Goal: Complete application form

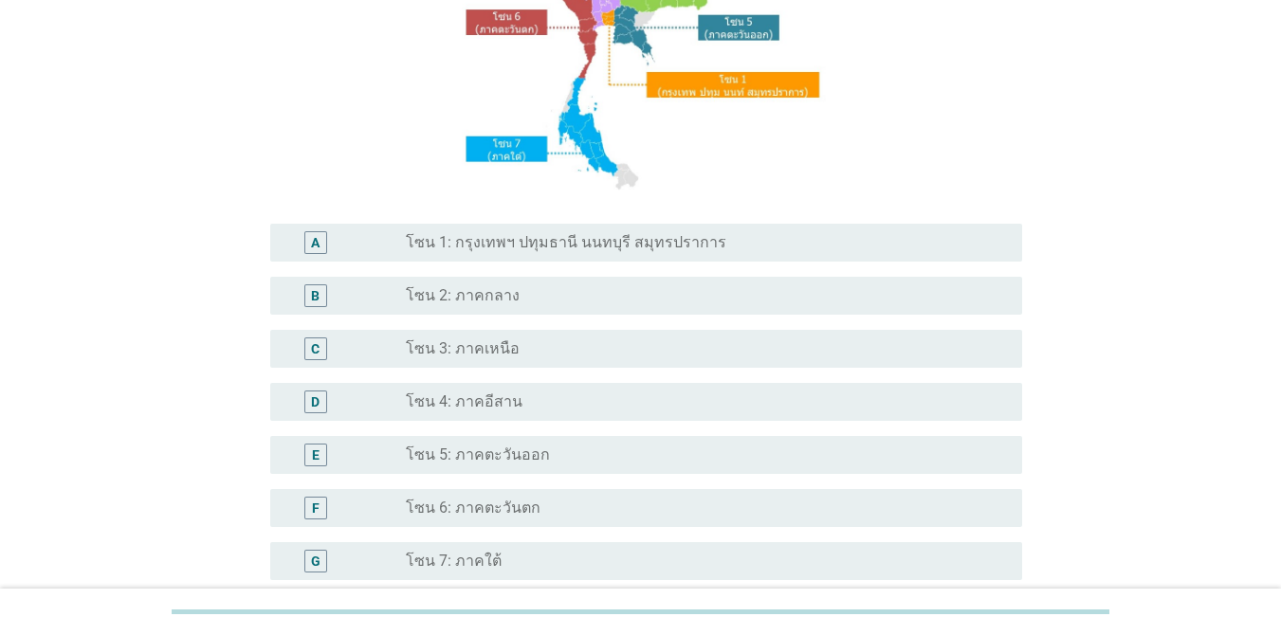
scroll to position [323, 0]
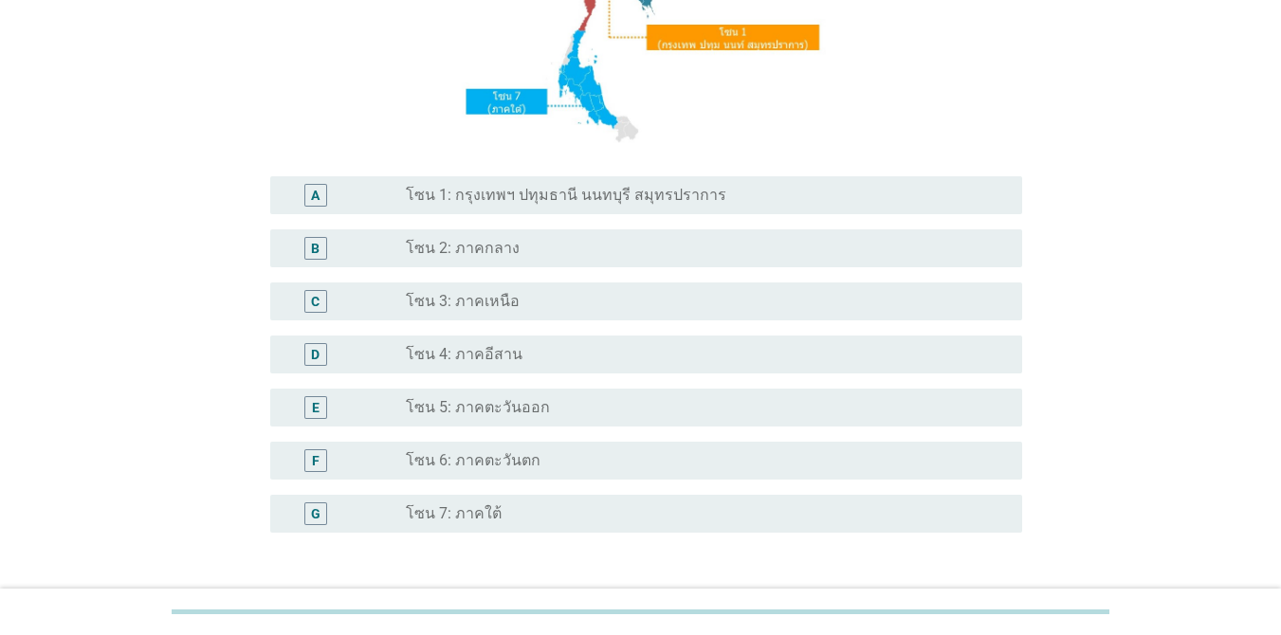
click at [599, 191] on label "โซน 1: กรุงเทพฯ ปทุมธานี นนทบุรี สมุทรปราการ" at bounding box center [566, 195] width 320 height 19
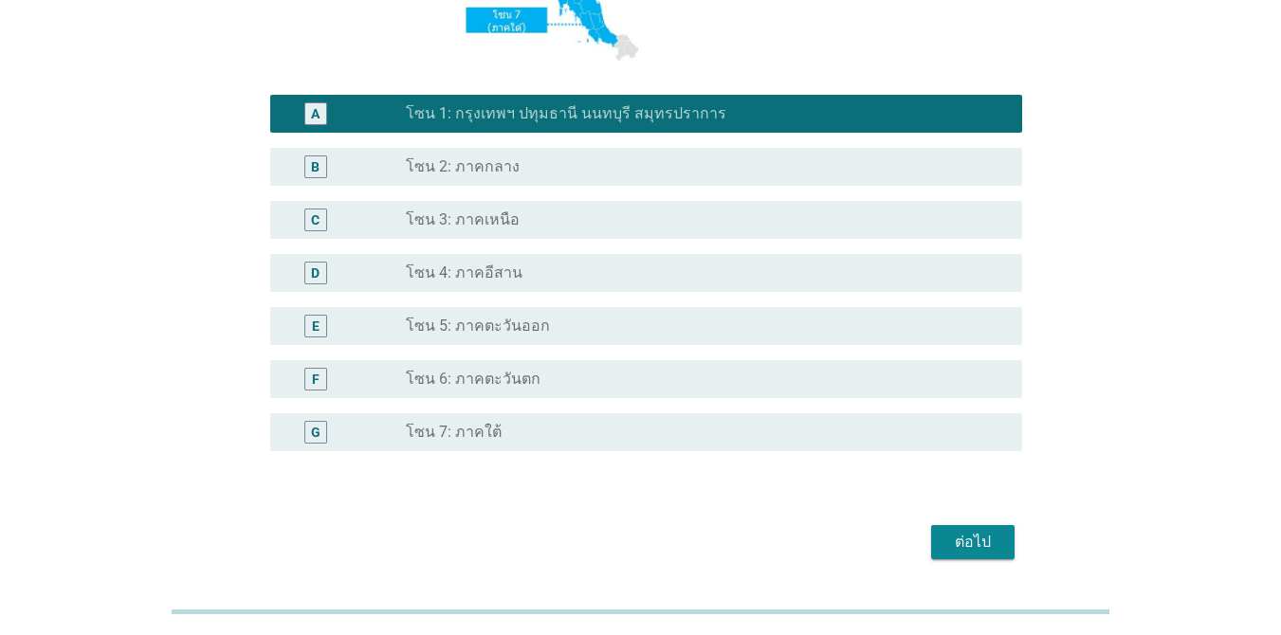
scroll to position [371, 0]
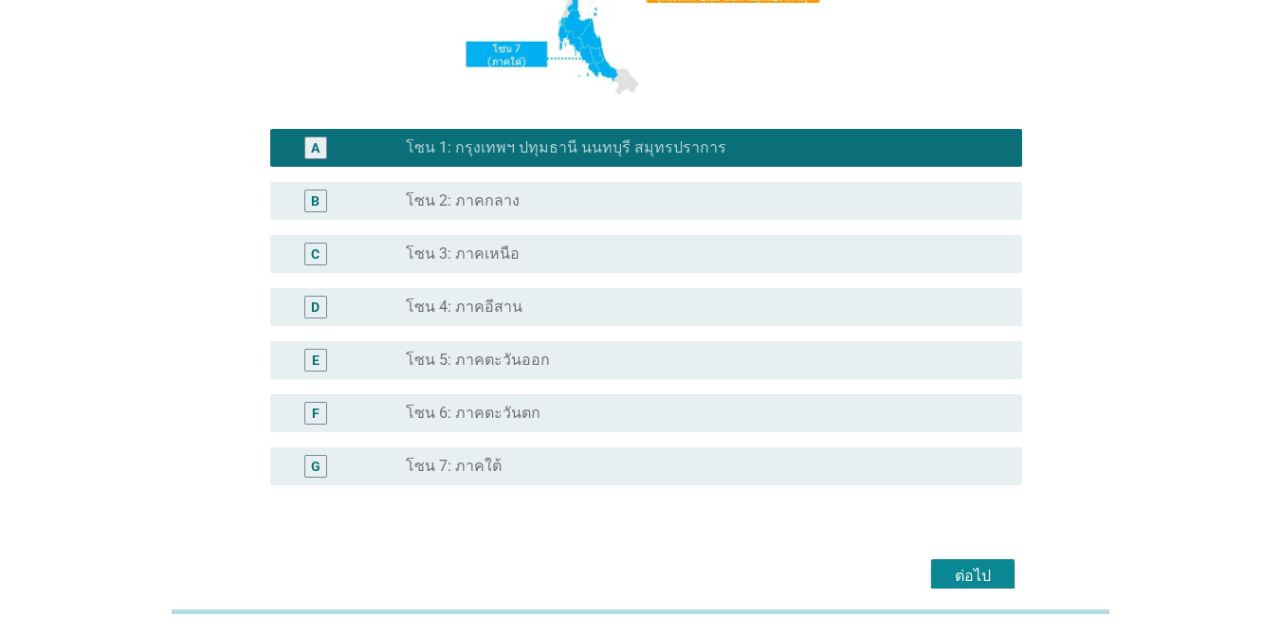
click at [996, 490] on div "A radio_button_checked โซน 1: กรุงเทพฯ ปทุมธานี นนทบุรี สมุทรปราการ B radio_but…" at bounding box center [640, 318] width 763 height 394
click at [990, 570] on div "ต่อไป" at bounding box center [972, 576] width 53 height 23
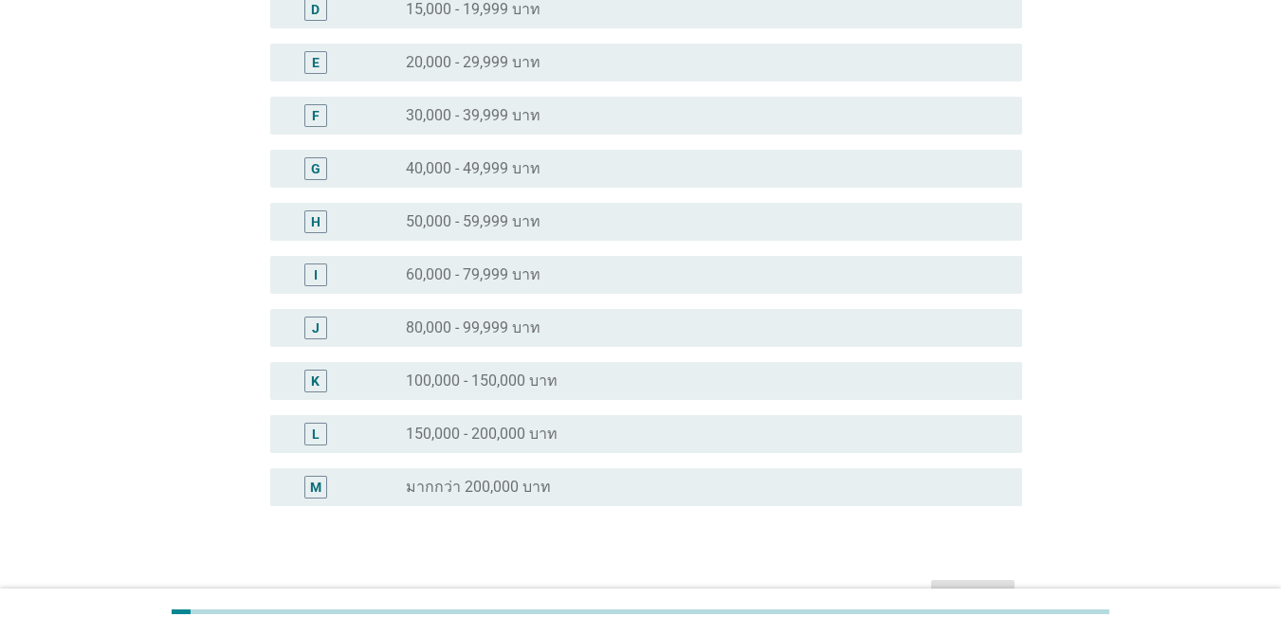
scroll to position [0, 0]
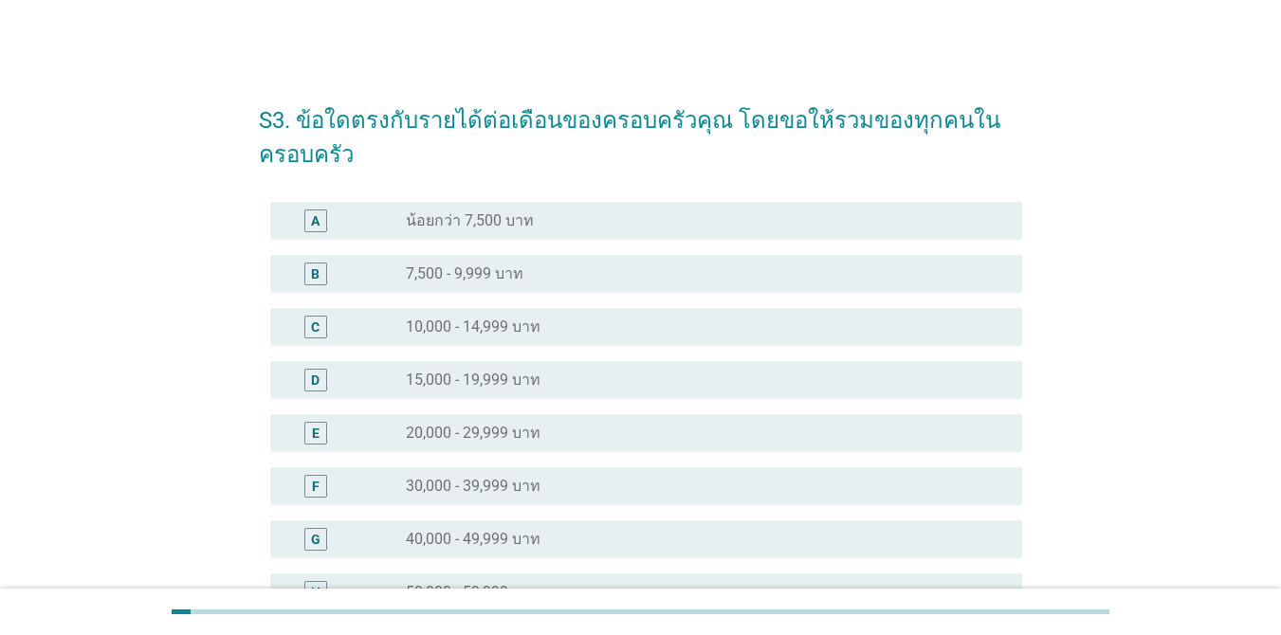
click at [1192, 444] on div "S3. ข้อใดตรงกับรายได้ต่อเดือนของครอบครัวคุณ โดยขอให้รวมของทุกคนในครอบครัว A rad…" at bounding box center [641, 537] width 1190 height 937
click at [446, 125] on h2 "S3. ข้อใดตรงกับรายได้ต่อเดือนของครอบครัวคุณ โดยขอให้รวมของทุกคนในครอบครัว" at bounding box center [640, 127] width 763 height 87
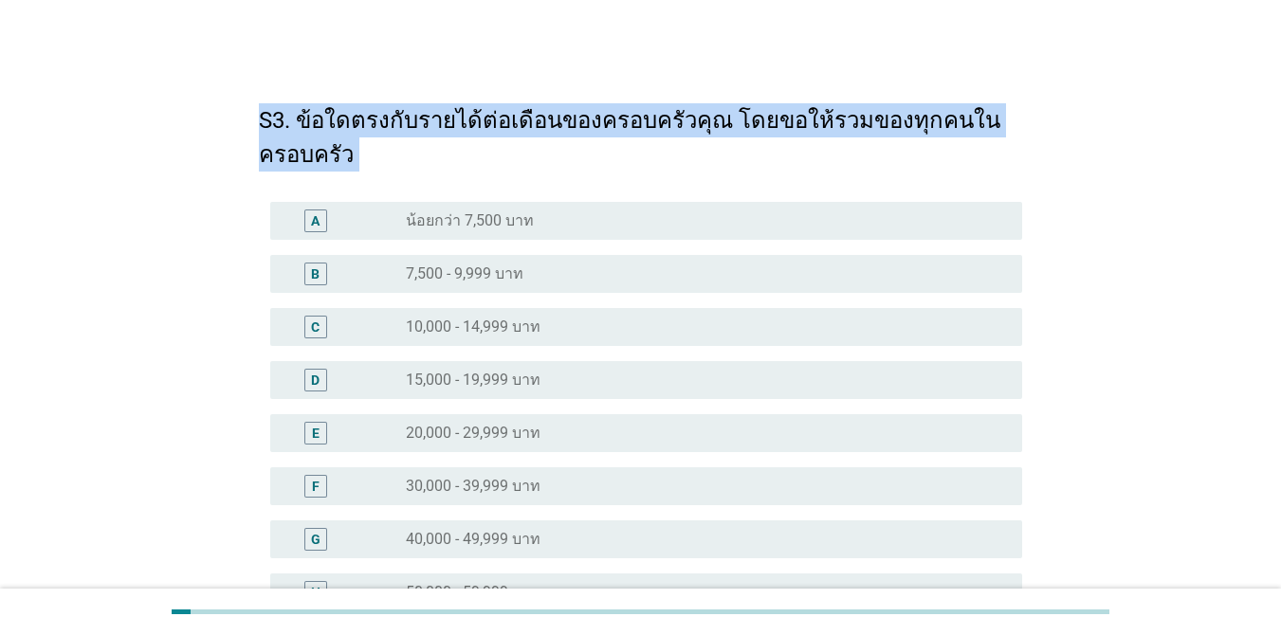
click at [446, 125] on h2 "S3. ข้อใดตรงกับรายได้ต่อเดือนของครอบครัวคุณ โดยขอให้รวมของทุกคนในครอบครัว" at bounding box center [640, 127] width 763 height 87
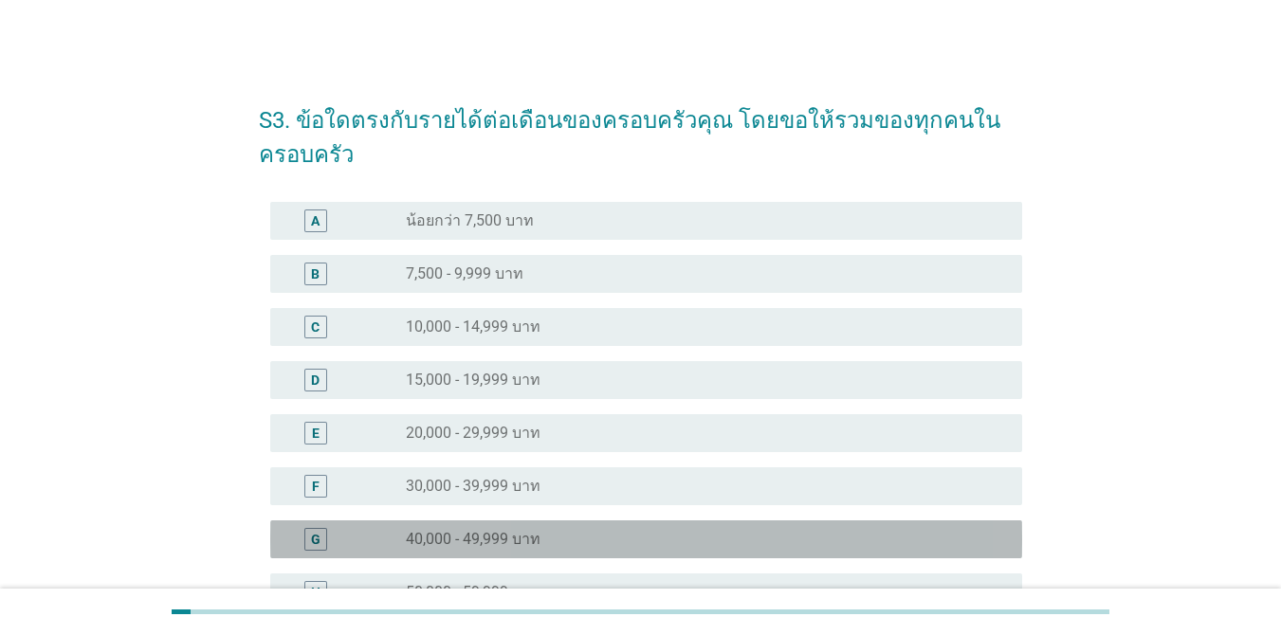
click at [557, 536] on div "radio_button_unchecked 40,000 - 49,999 บาท" at bounding box center [699, 539] width 586 height 19
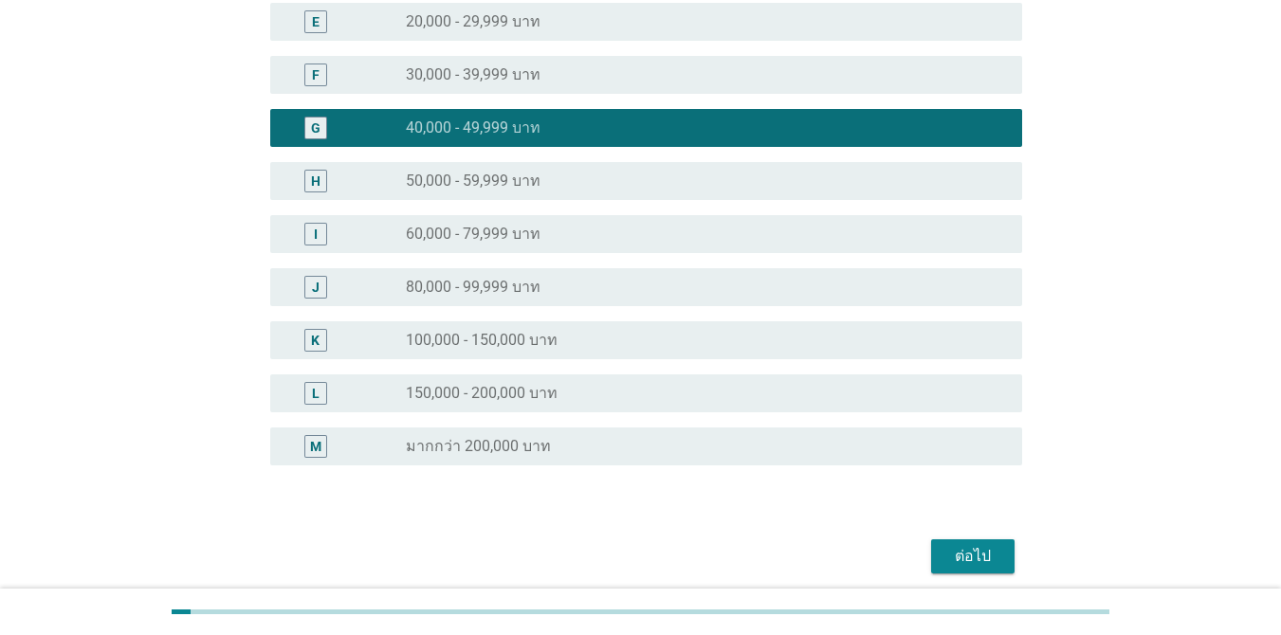
scroll to position [485, 0]
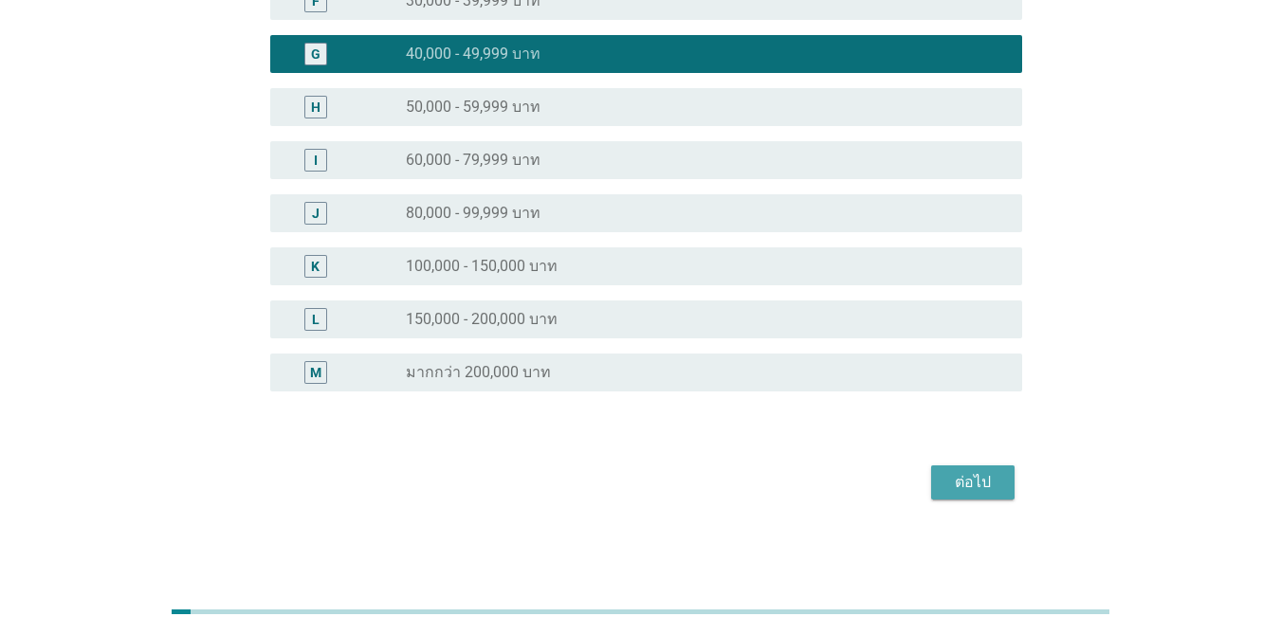
click at [974, 498] on button "ต่อไป" at bounding box center [972, 482] width 83 height 34
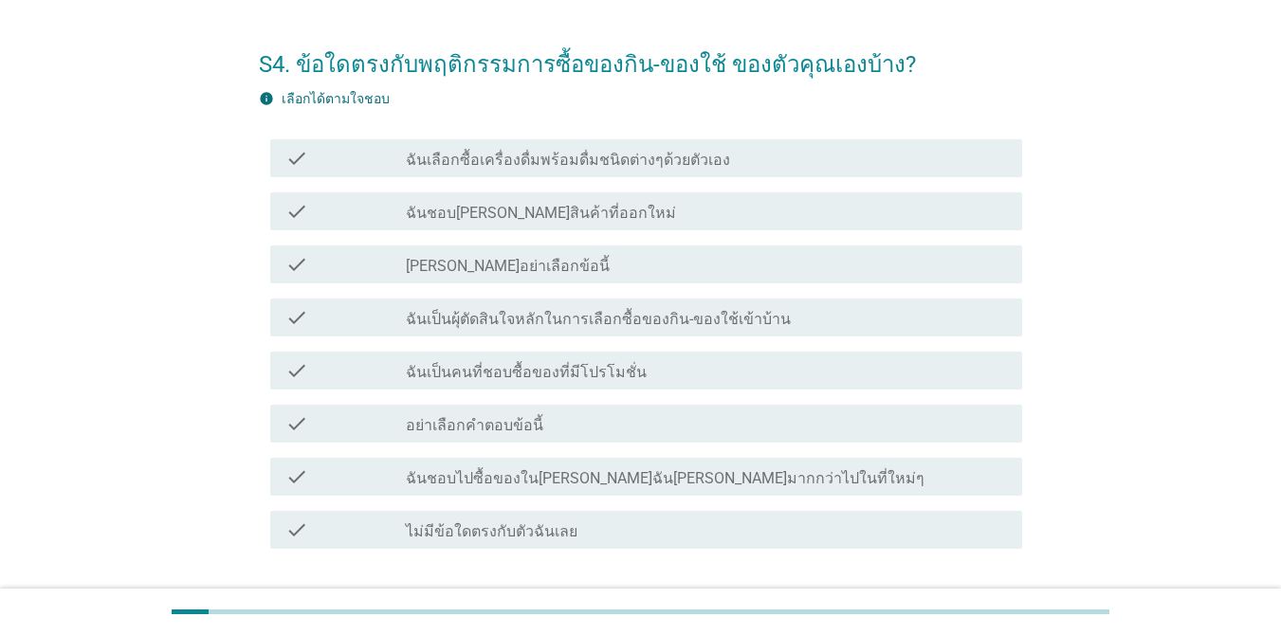
scroll to position [58, 0]
click at [751, 177] on div "check check_box_outline_blank ฉันเลือกซื้อเครื่องดื่มพร้อมดื่มชนิดต่างๆด้วยตัวเ…" at bounding box center [640, 156] width 763 height 53
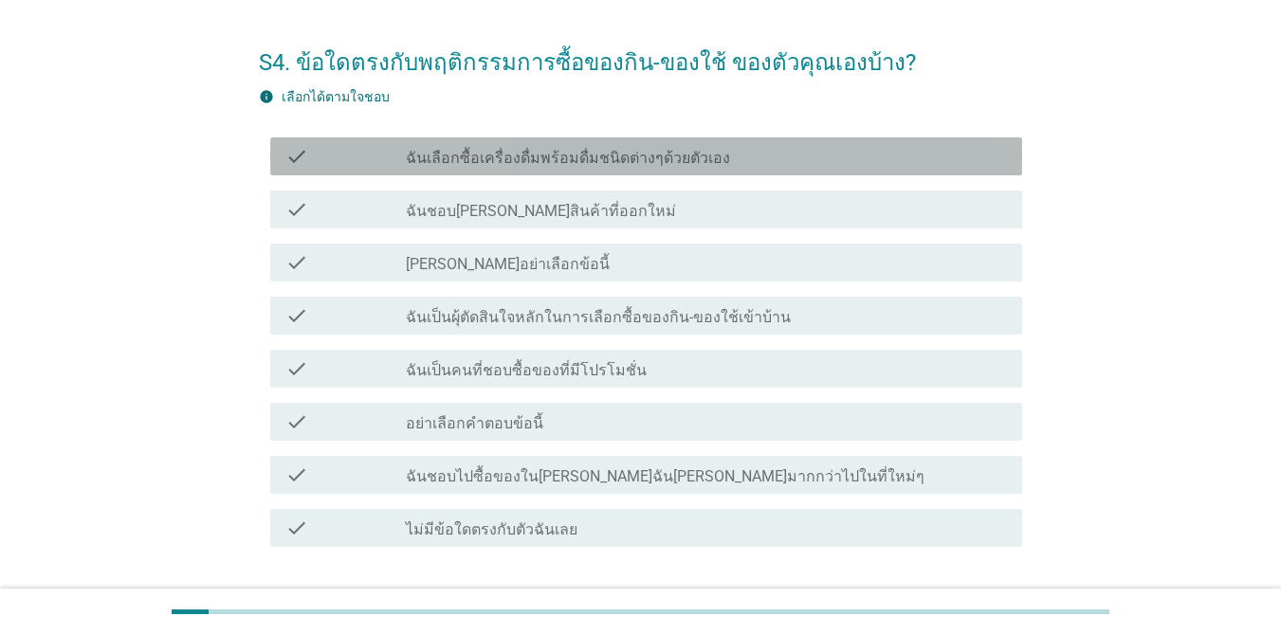
click at [633, 170] on div "check check_box_outline_blank ฉันเลือกซื้อเครื่องดื่มพร้อมดื่มชนิดต่างๆด้วยตัวเ…" at bounding box center [646, 156] width 752 height 38
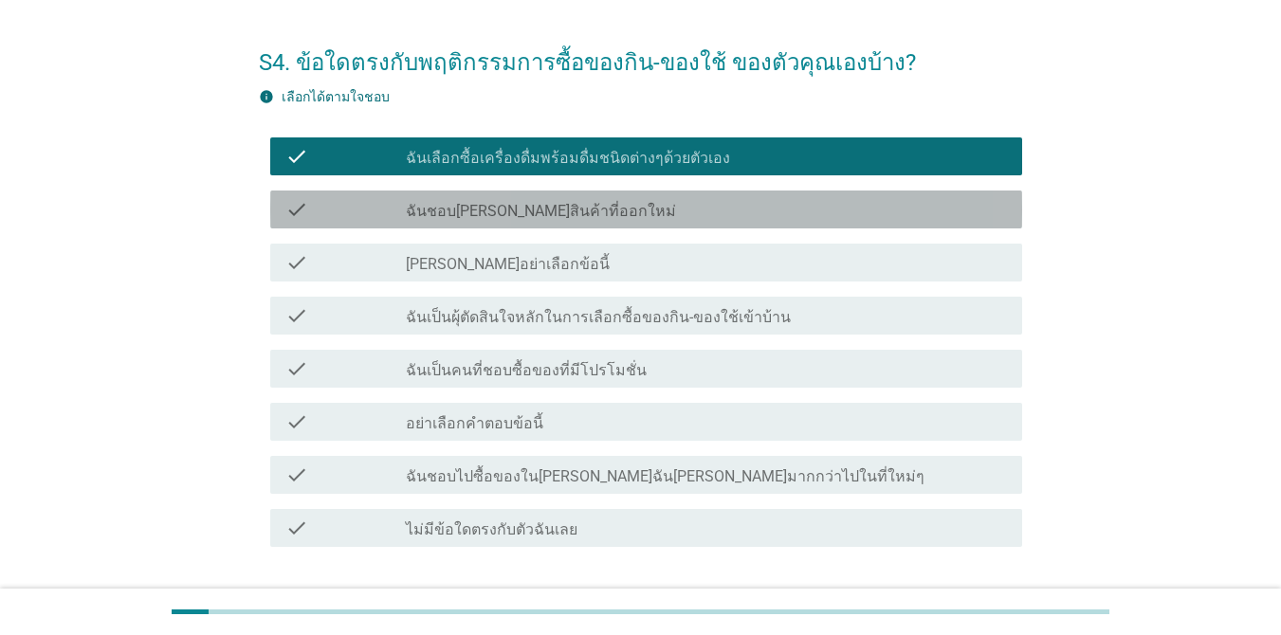
click at [590, 214] on div "check_box_outline_blank ฉันชอบ[PERSON_NAME]สินค้าที่ออกใหม่" at bounding box center [706, 209] width 601 height 23
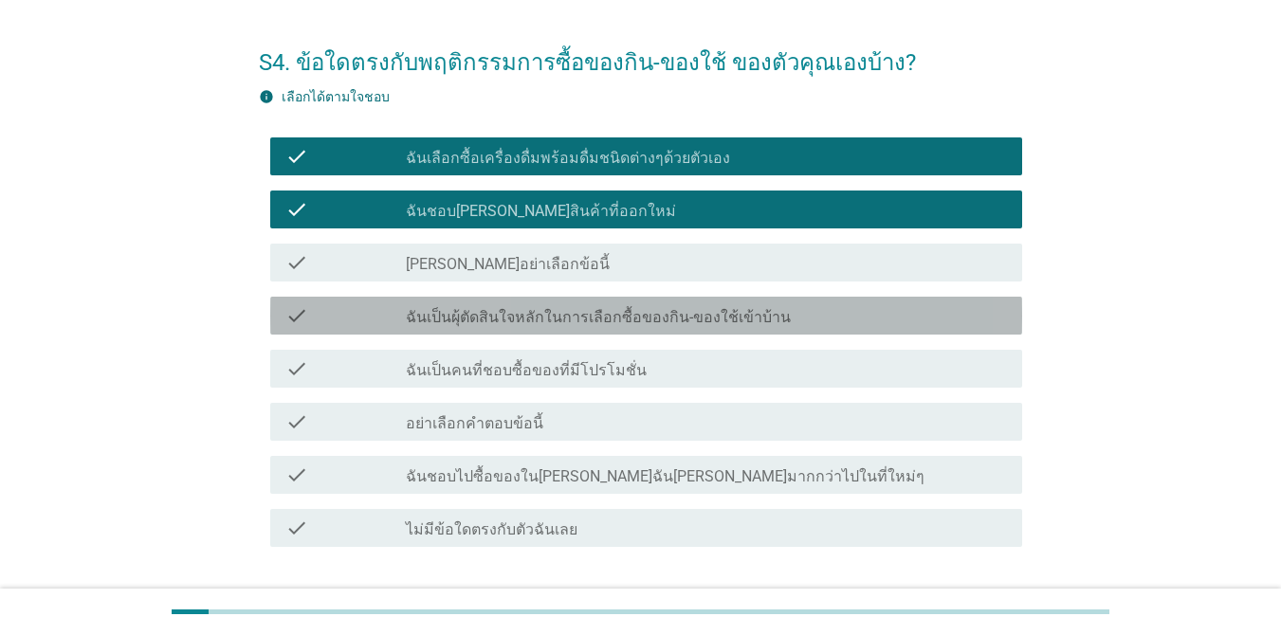
click at [639, 318] on label "ฉันเป็นผุ้ตัดสินใจหลักในการเลือกซื้อของกิน-ของใช้เข้าบ้าน" at bounding box center [598, 317] width 385 height 19
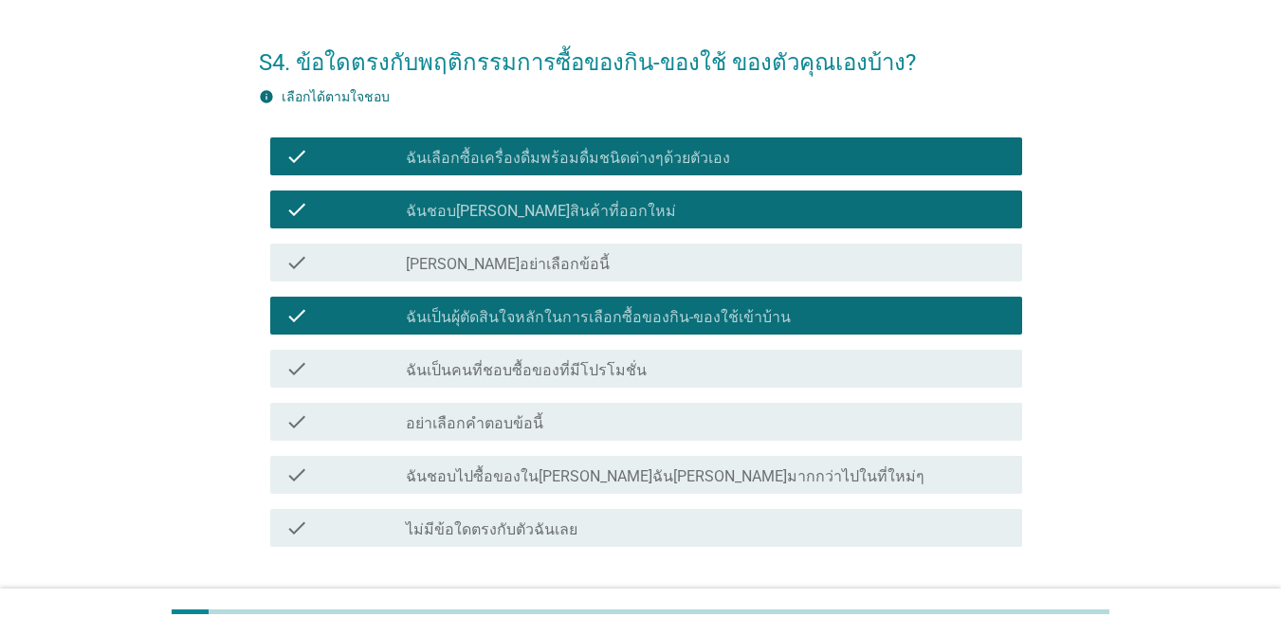
click at [590, 359] on div "check_box_outline_blank ฉันเป็นคนที่ชอบซื้อของที่มีโปรโมชั่น" at bounding box center [706, 368] width 601 height 23
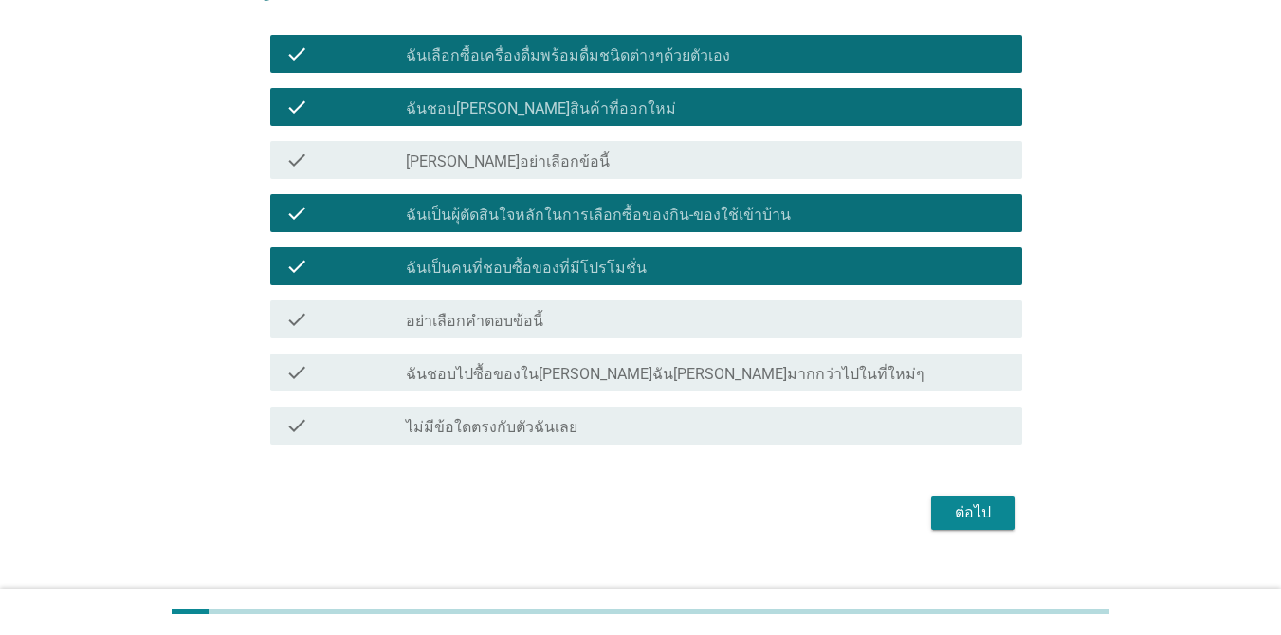
scroll to position [176, 0]
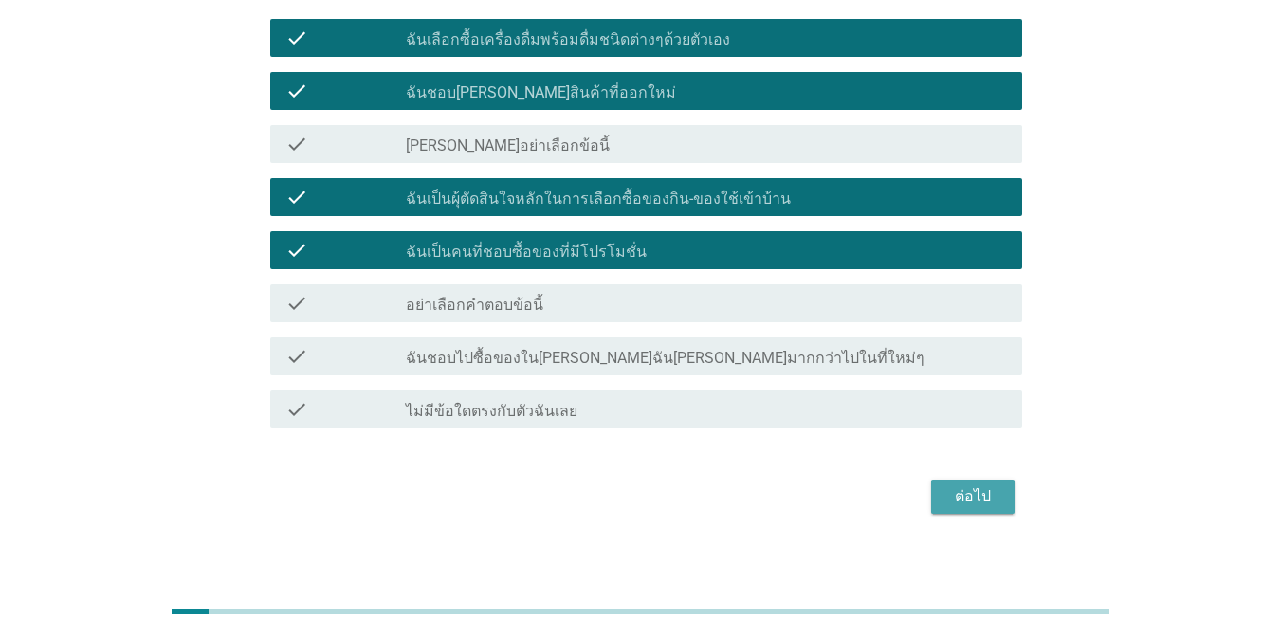
click at [984, 503] on div "ต่อไป" at bounding box center [972, 496] width 53 height 23
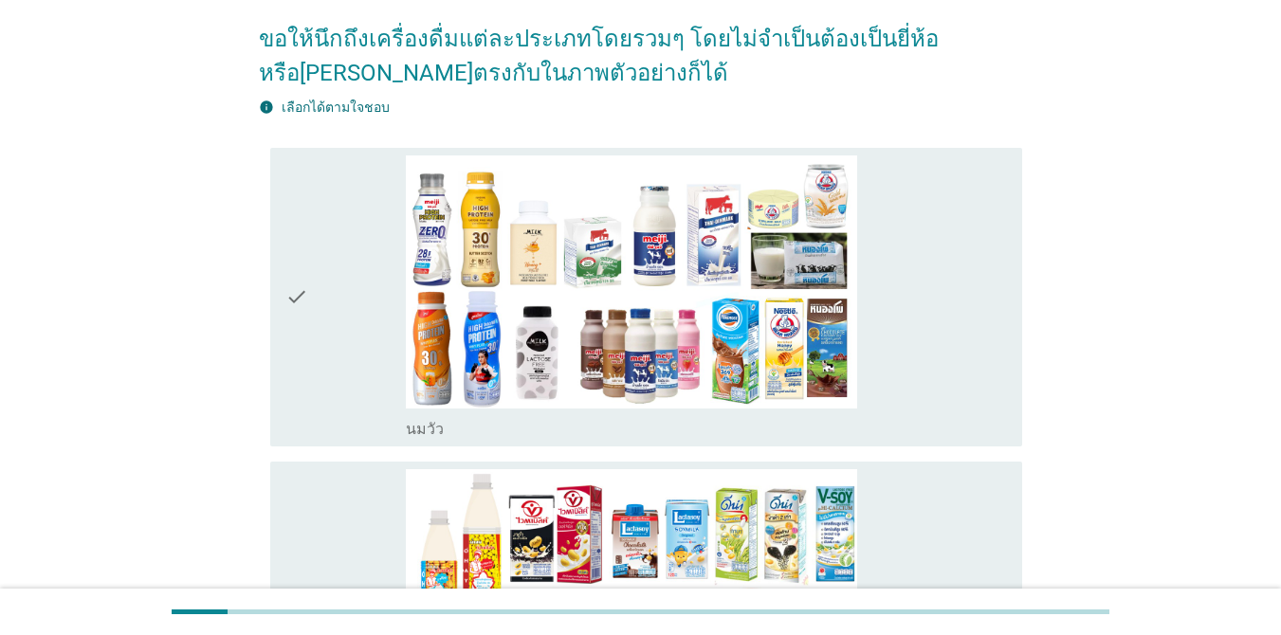
scroll to position [246, 0]
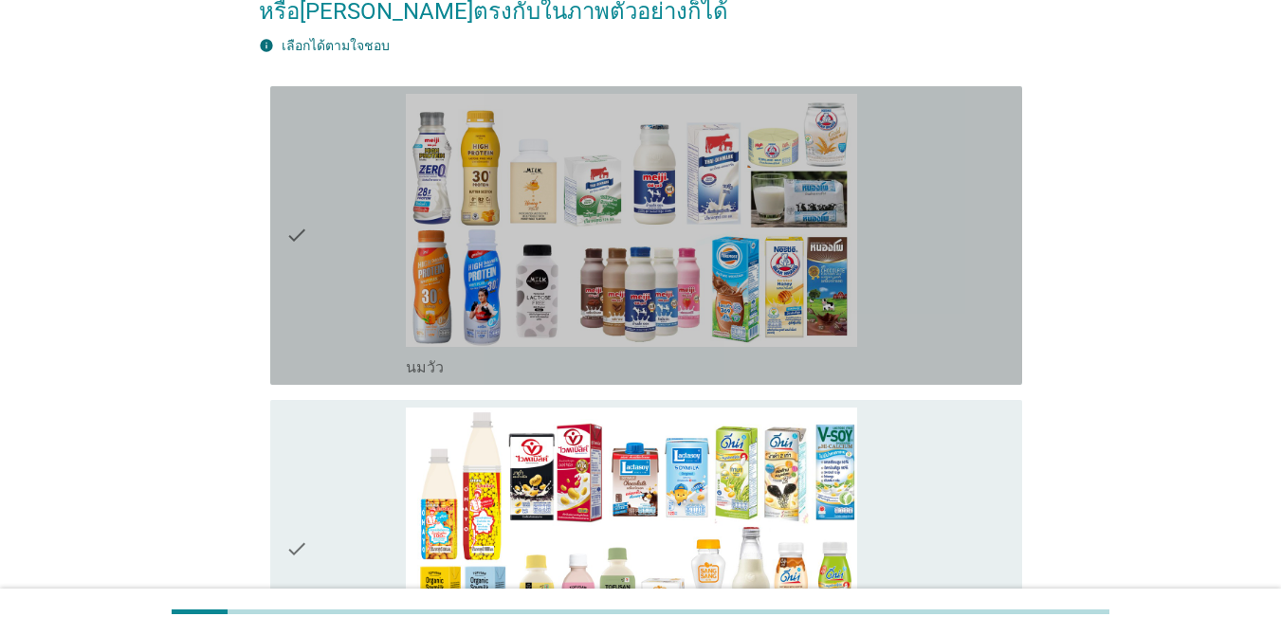
click at [307, 298] on icon "check" at bounding box center [296, 235] width 23 height 283
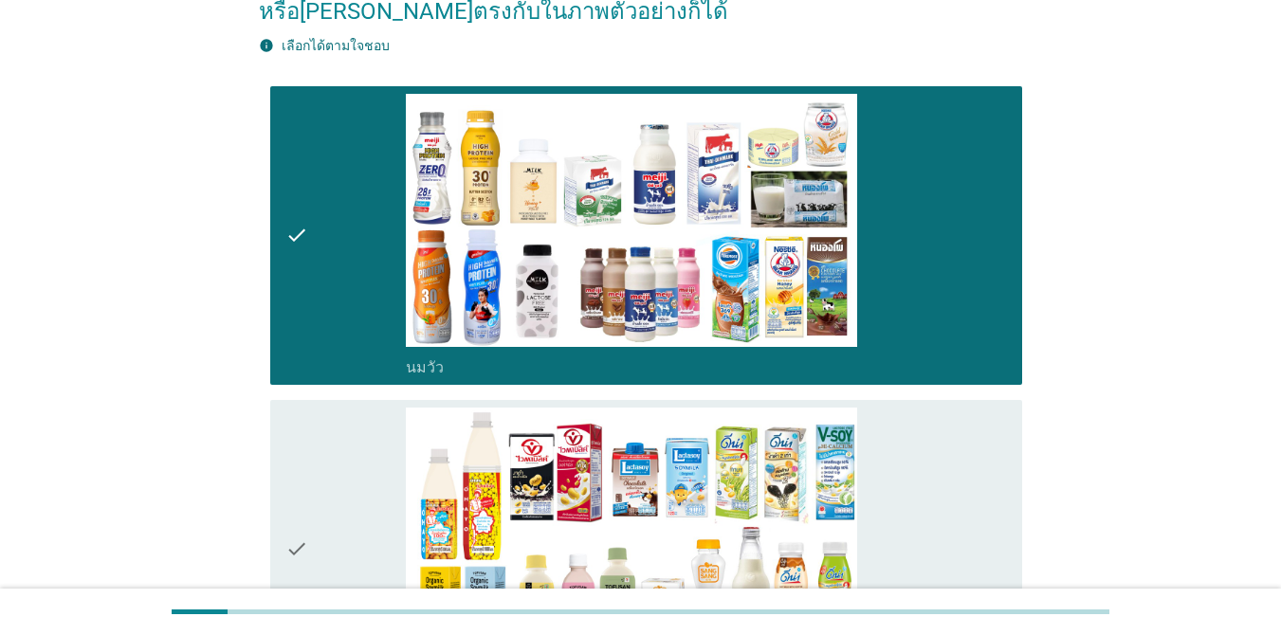
click at [312, 538] on div "check" at bounding box center [345, 549] width 120 height 283
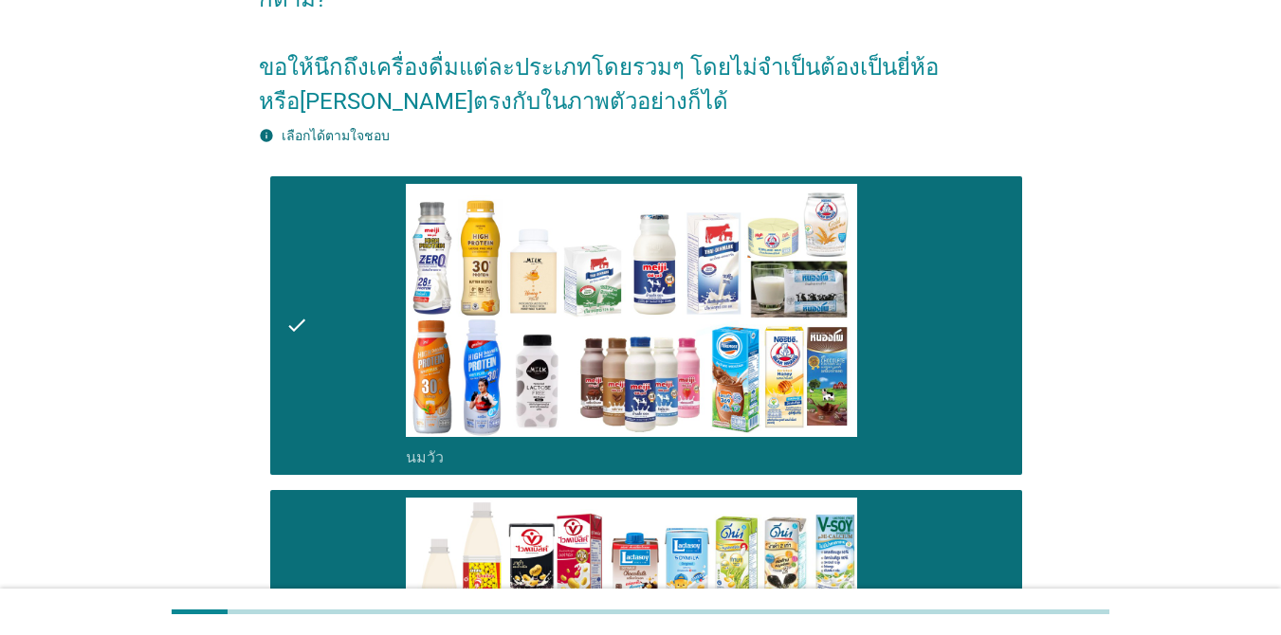
scroll to position [151, 0]
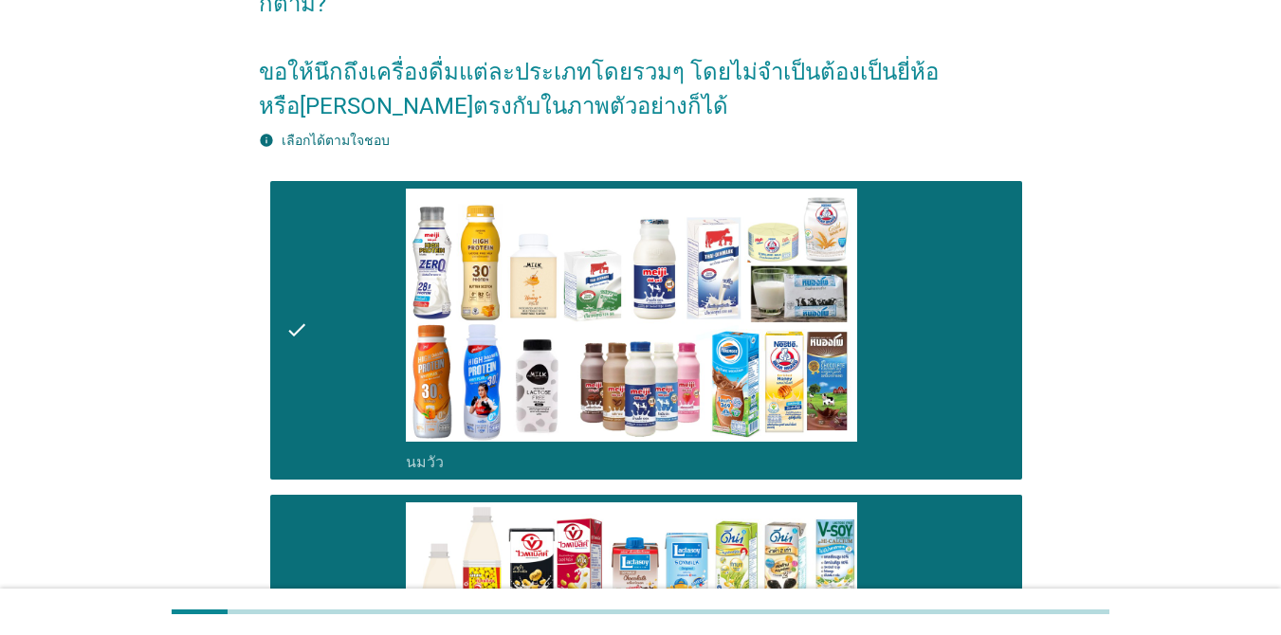
click at [691, 131] on div "info เลือกได้ตามใจชอบ" at bounding box center [640, 141] width 763 height 20
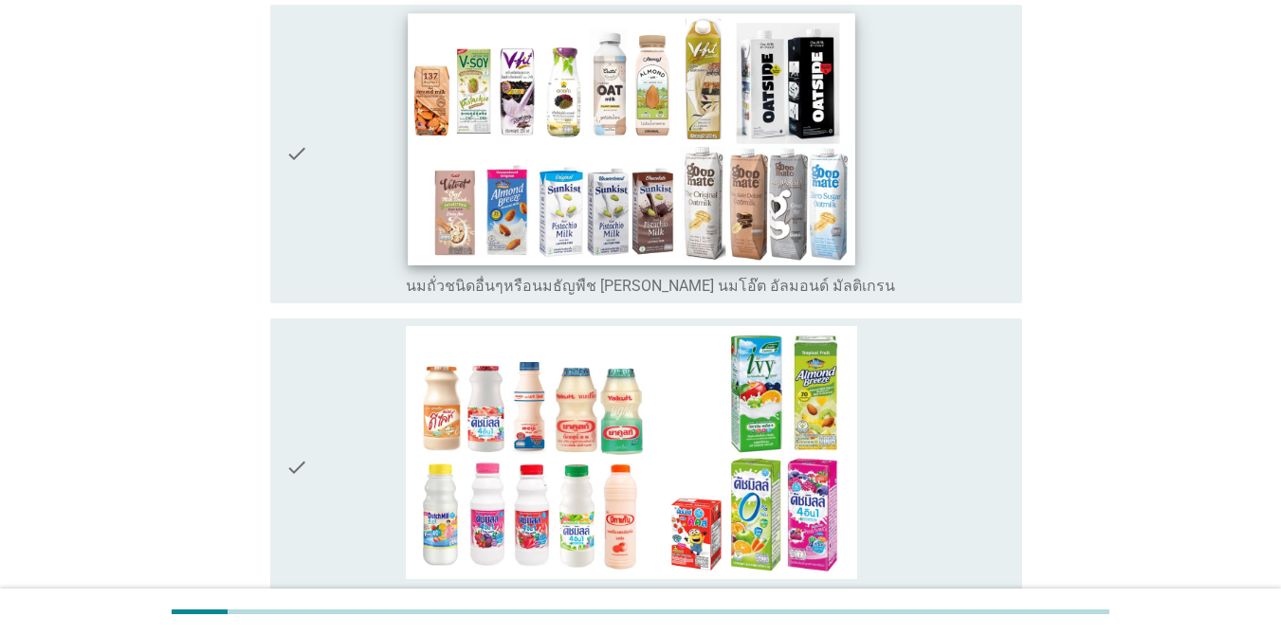
scroll to position [962, 0]
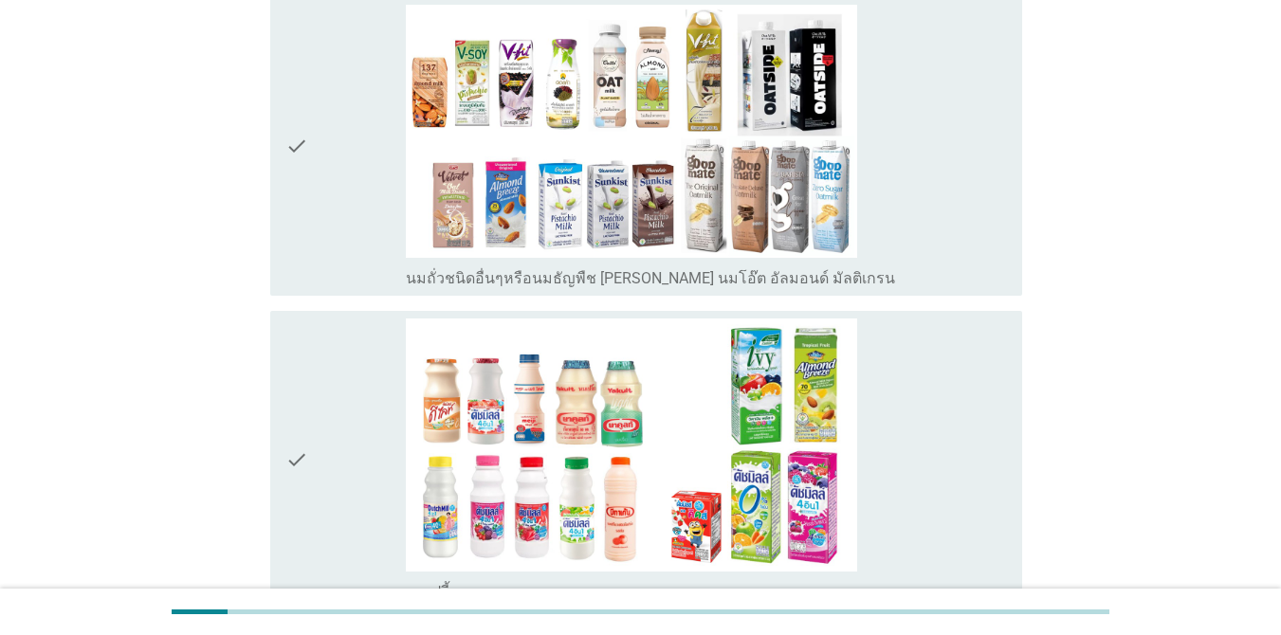
click at [338, 184] on div "check" at bounding box center [345, 146] width 120 height 283
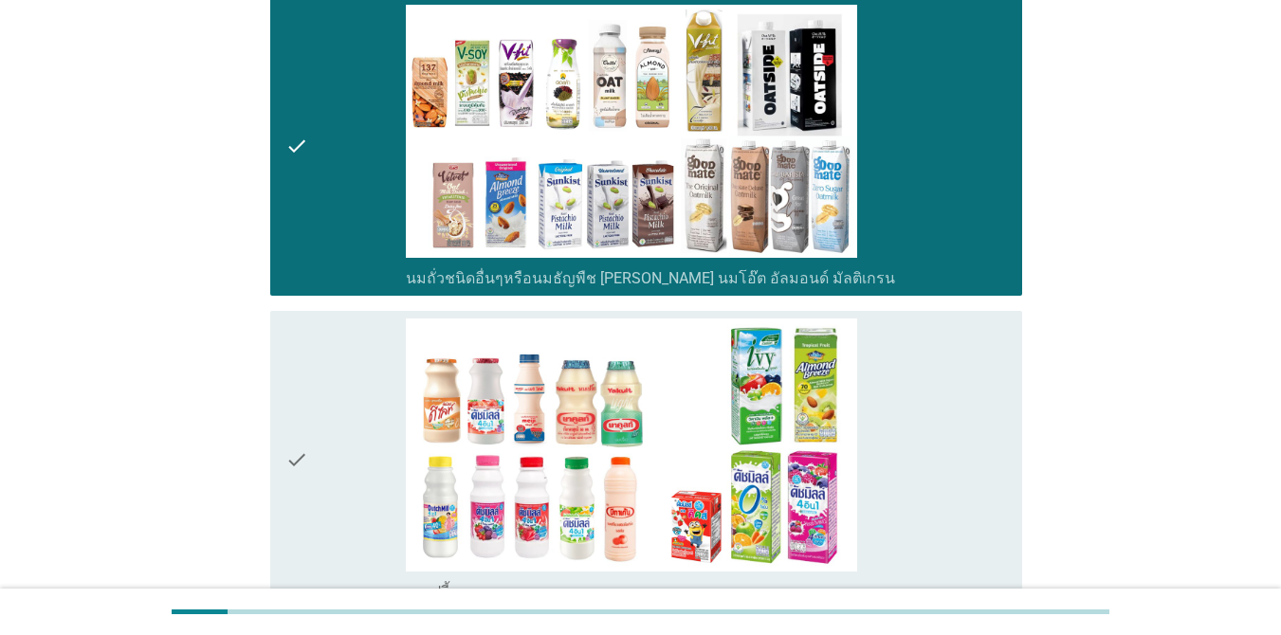
click at [309, 374] on div "check" at bounding box center [345, 460] width 120 height 283
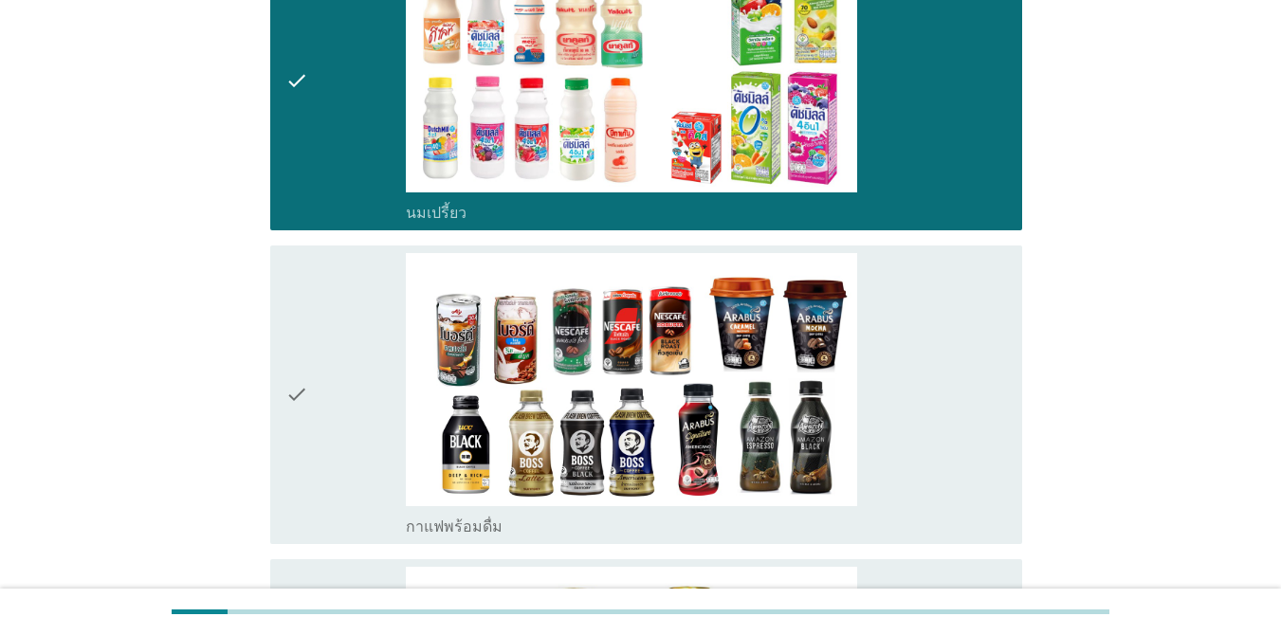
click at [371, 382] on div "check" at bounding box center [345, 394] width 120 height 283
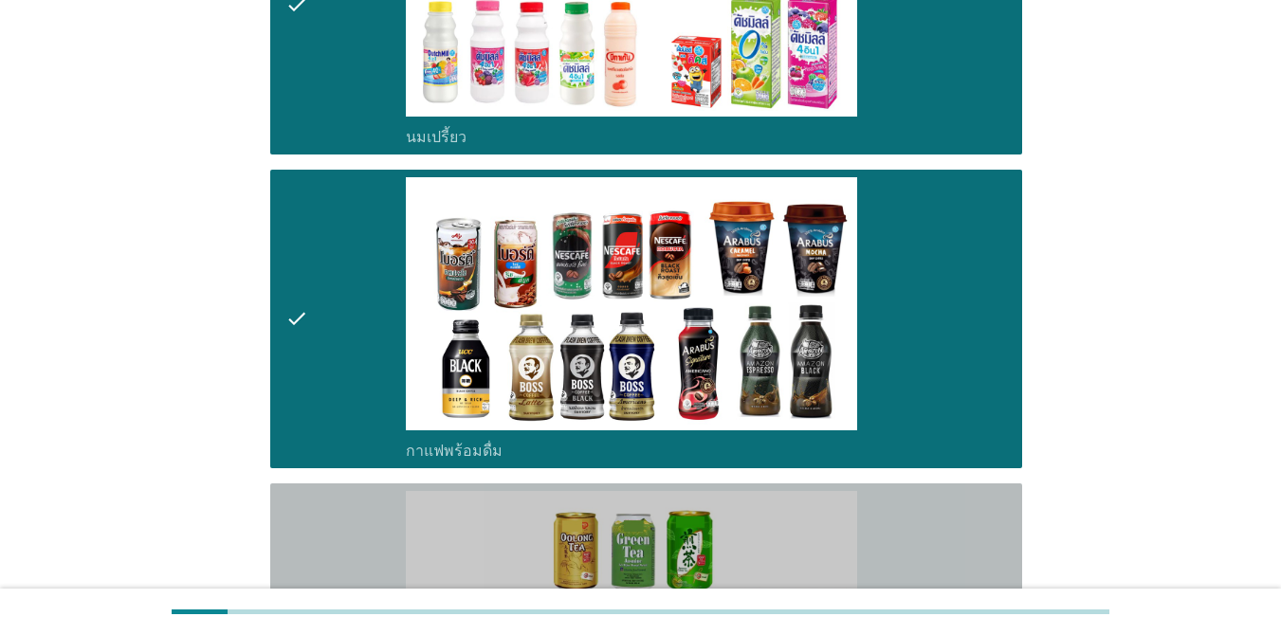
click at [334, 500] on div "check" at bounding box center [345, 632] width 120 height 283
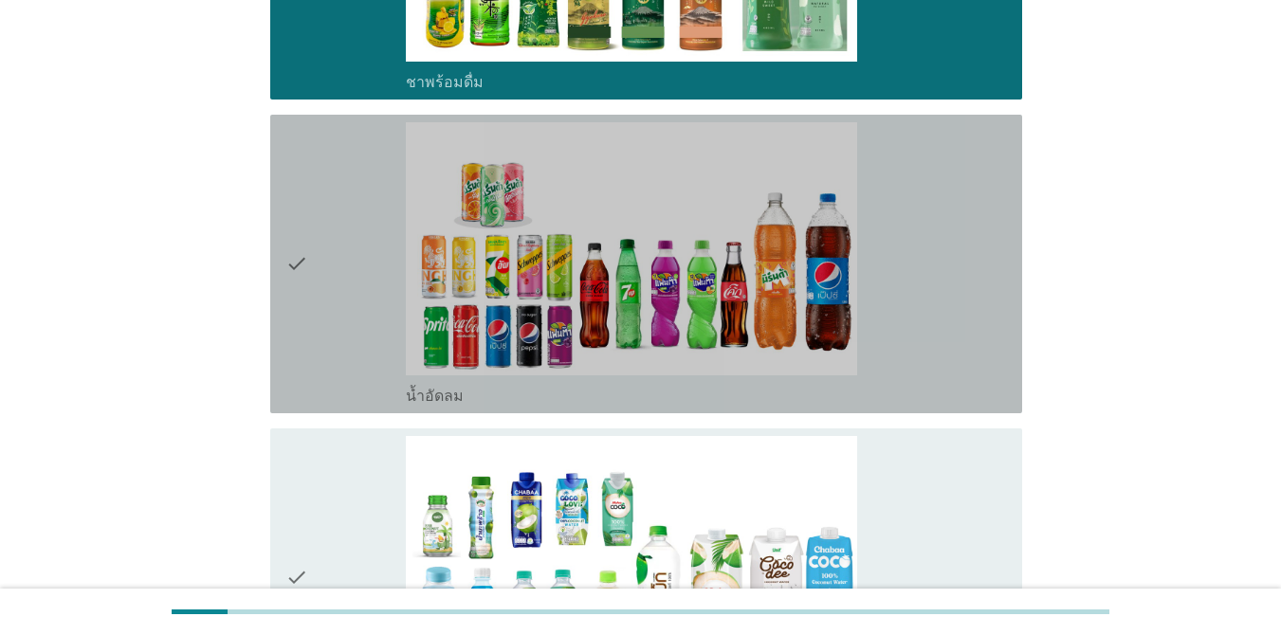
click at [367, 349] on div "check" at bounding box center [345, 263] width 120 height 283
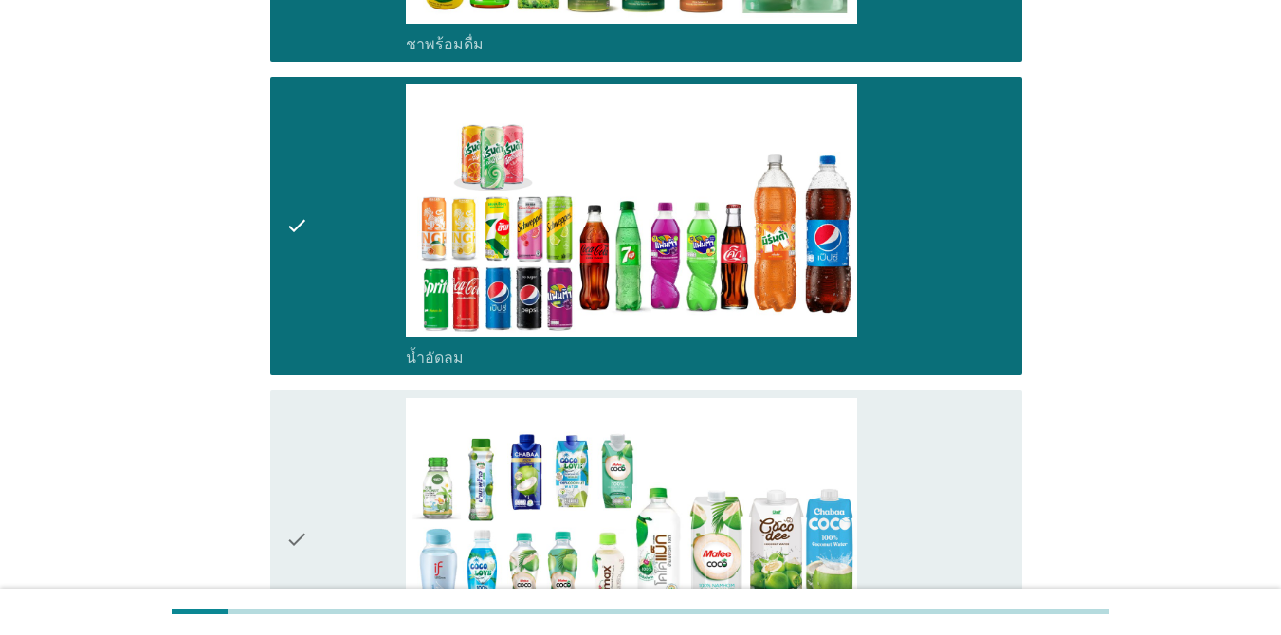
click at [327, 493] on div "check" at bounding box center [345, 539] width 120 height 283
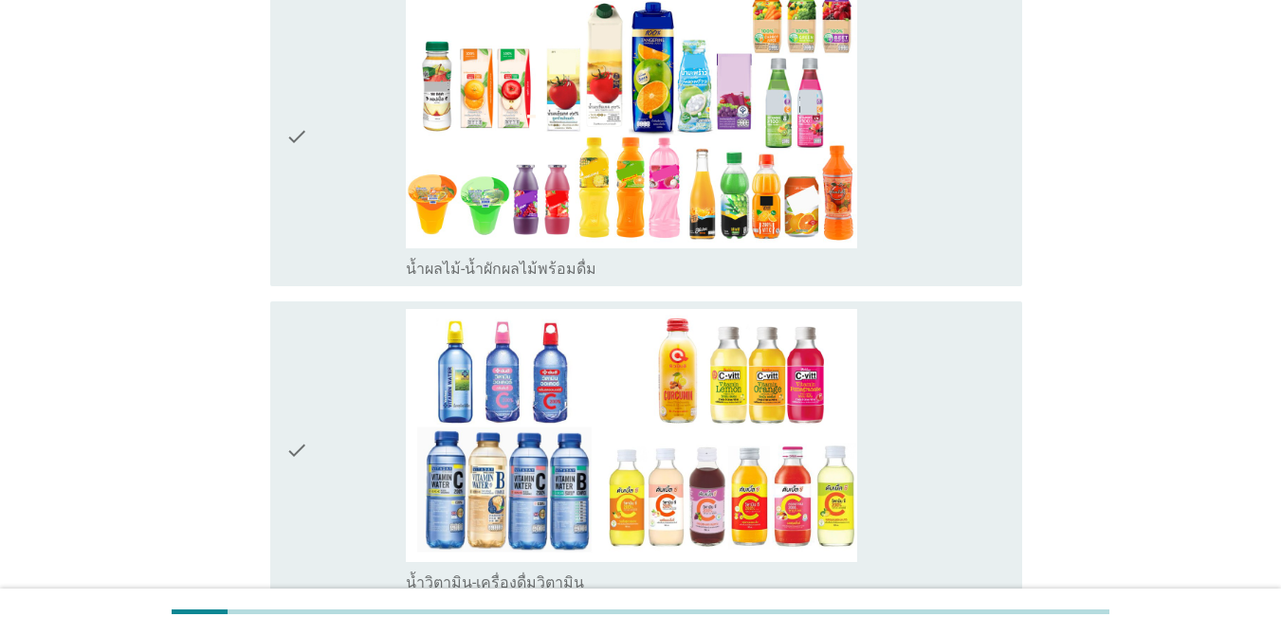
scroll to position [2896, 0]
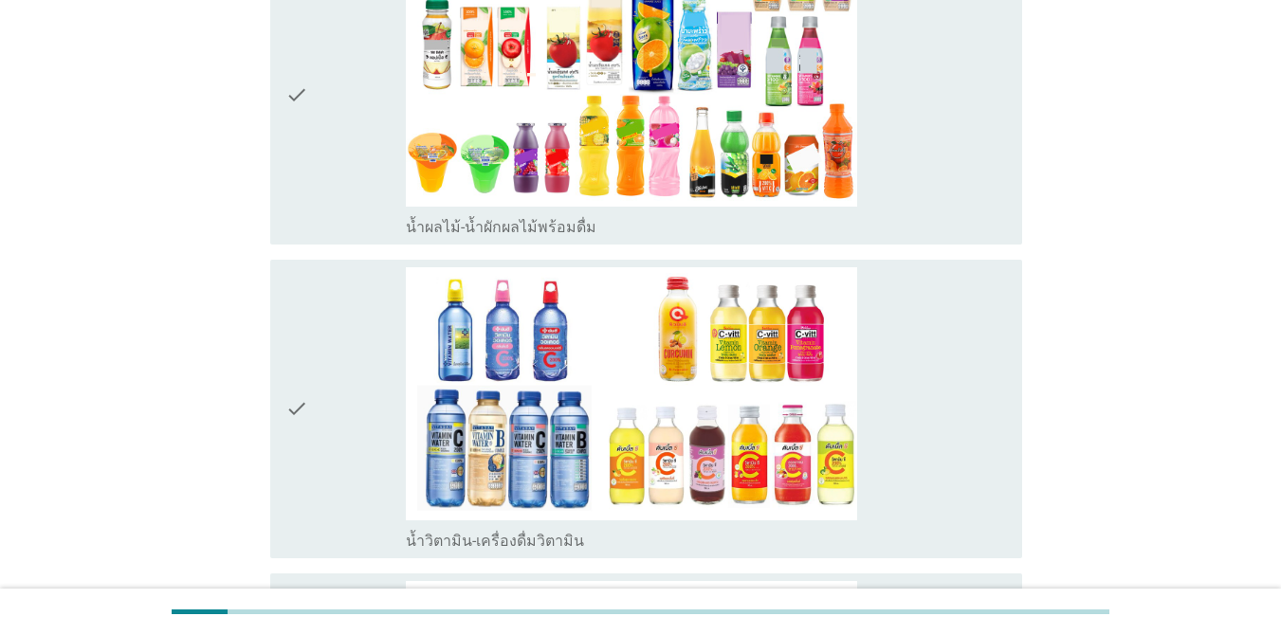
click at [370, 173] on div "check" at bounding box center [345, 95] width 120 height 283
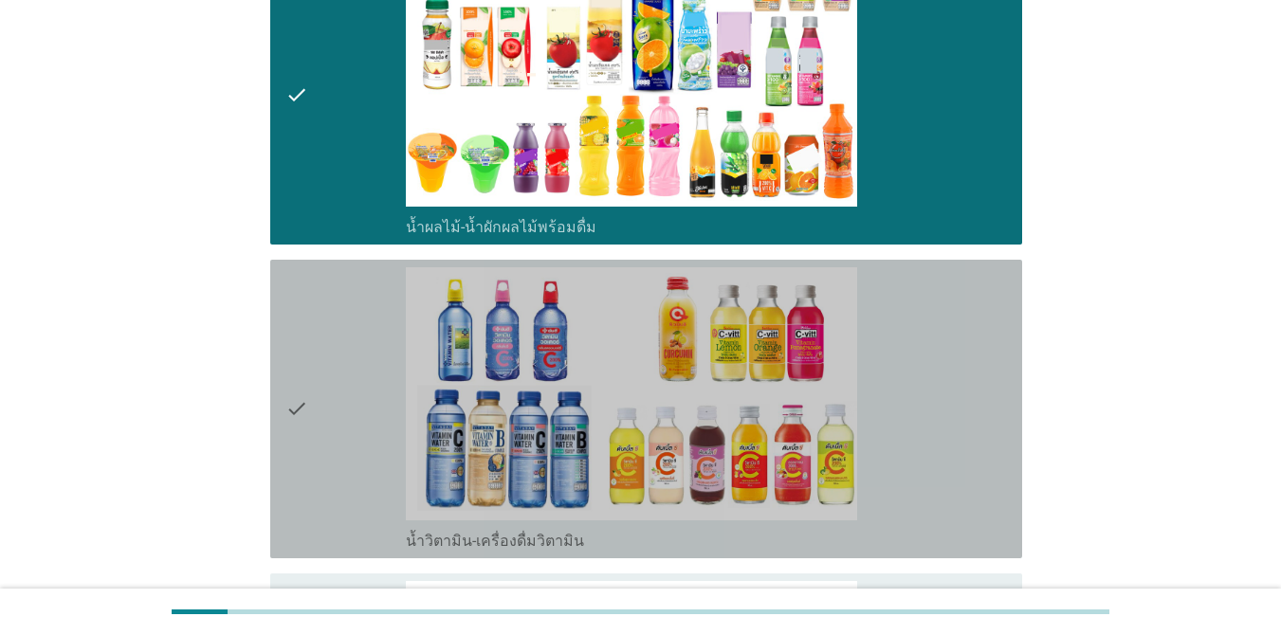
click at [354, 307] on div "check" at bounding box center [345, 408] width 120 height 283
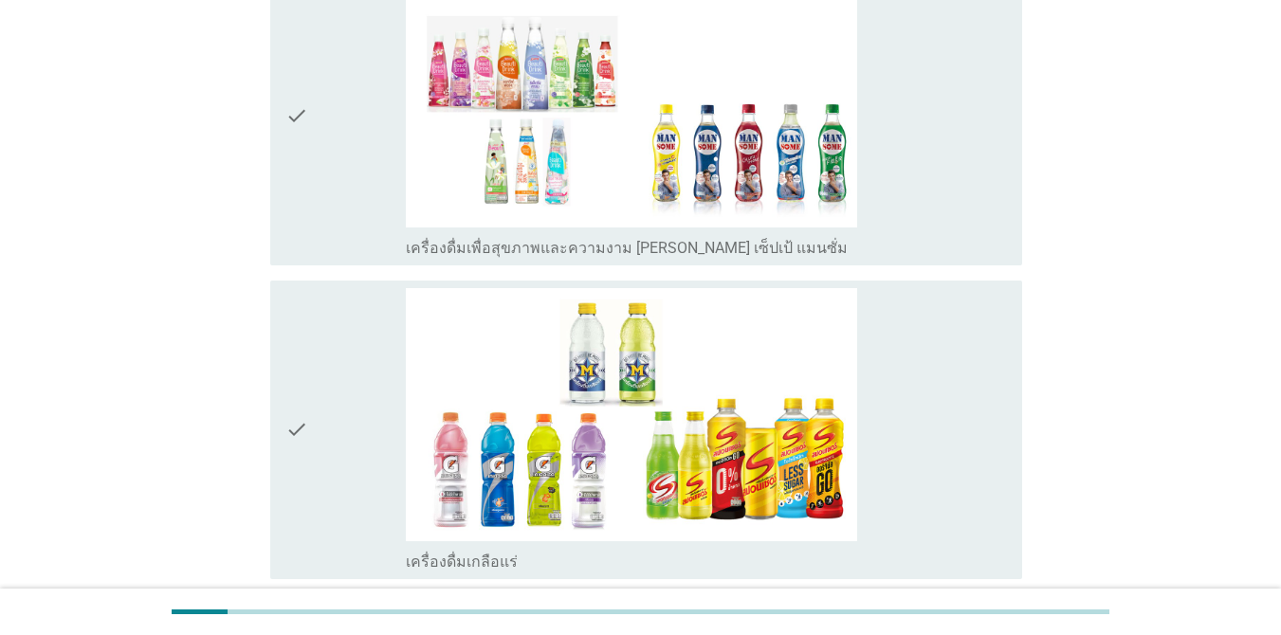
drag, startPoint x: 348, startPoint y: 259, endPoint x: 348, endPoint y: 247, distance: 11.4
click at [348, 288] on div "check" at bounding box center [345, 429] width 120 height 283
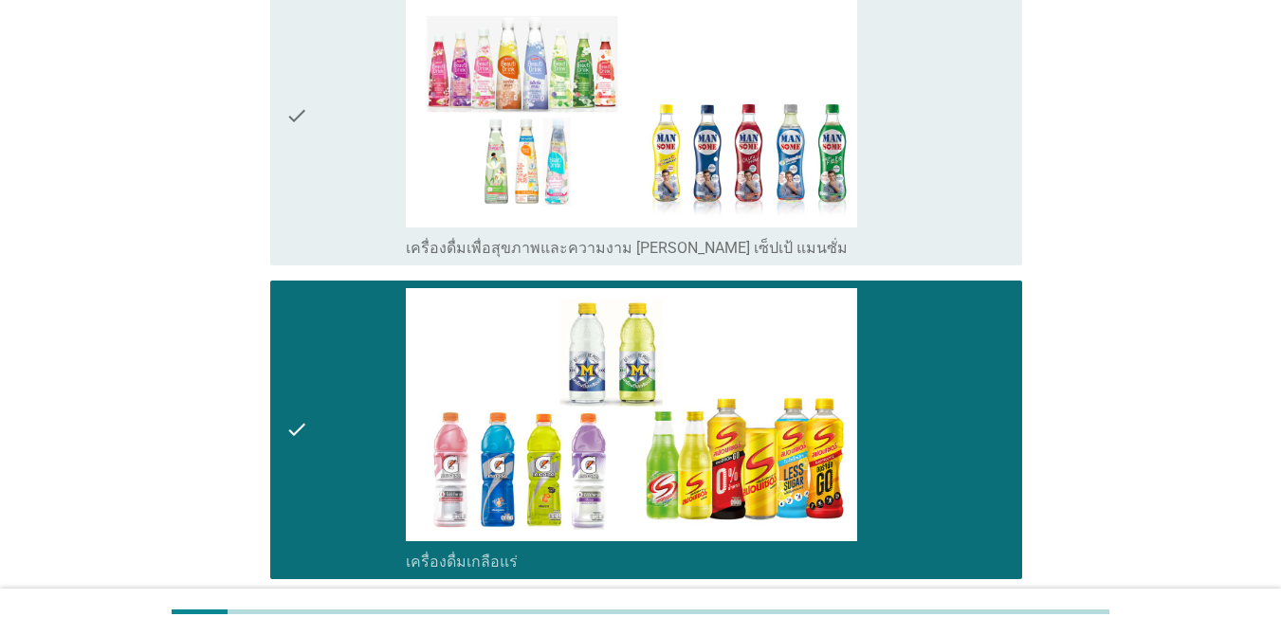
click at [347, 149] on div "check" at bounding box center [345, 115] width 120 height 283
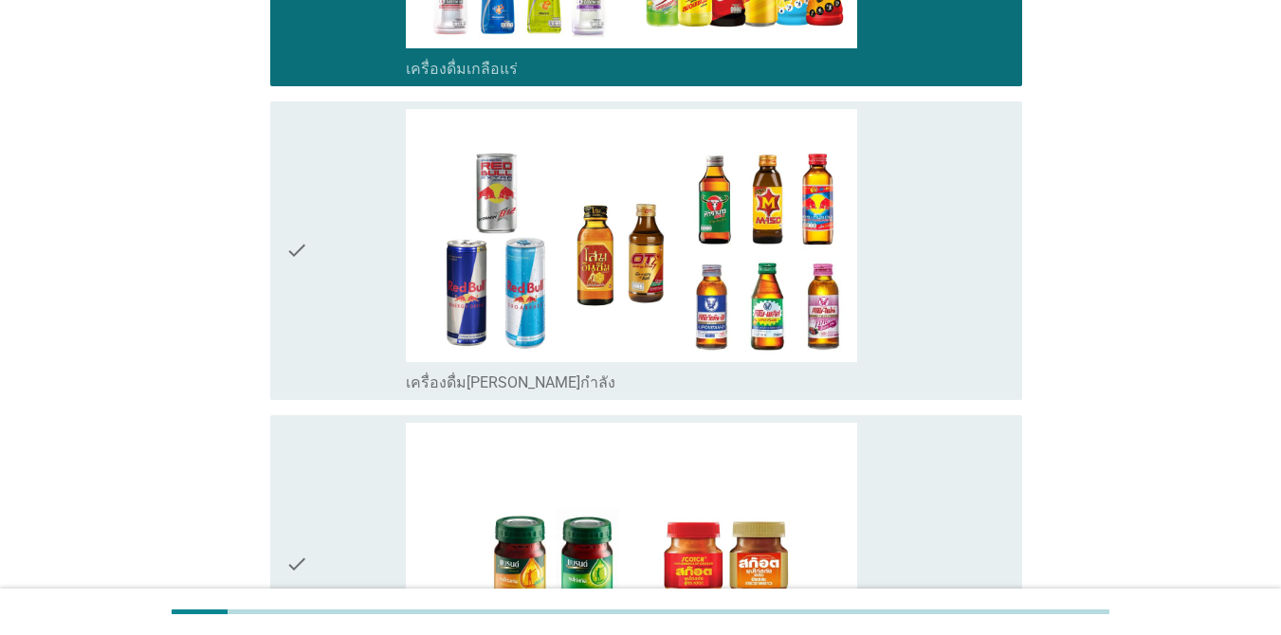
click at [358, 356] on div "check" at bounding box center [345, 250] width 120 height 283
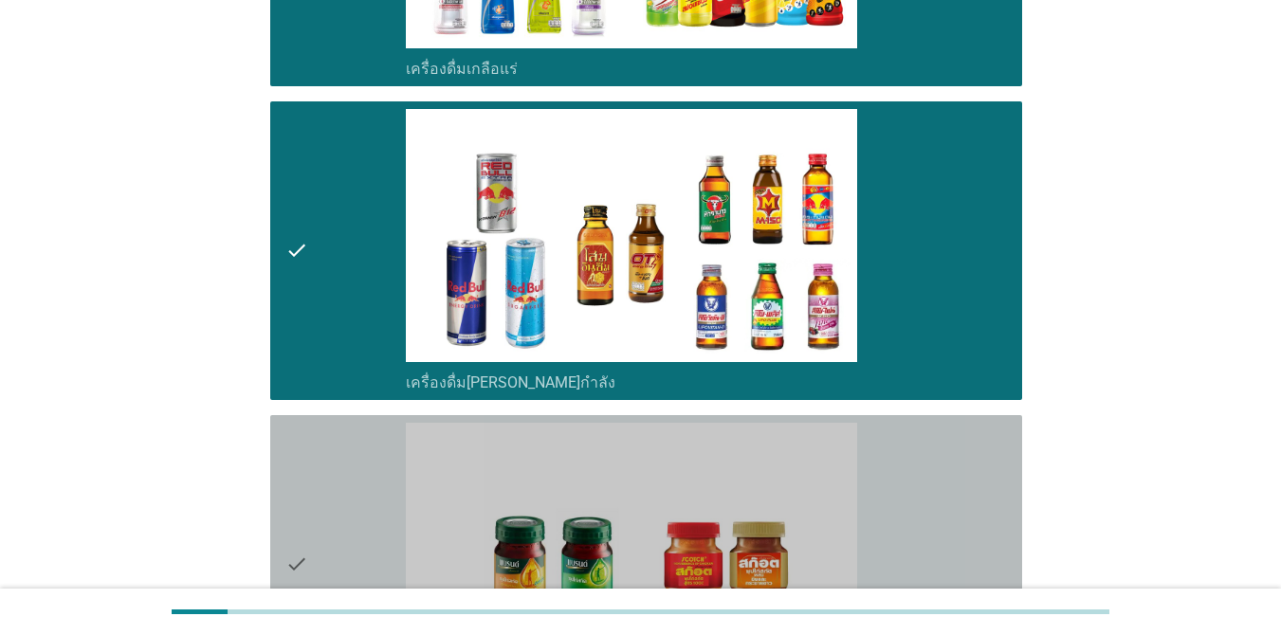
click at [314, 454] on div "check" at bounding box center [345, 564] width 120 height 283
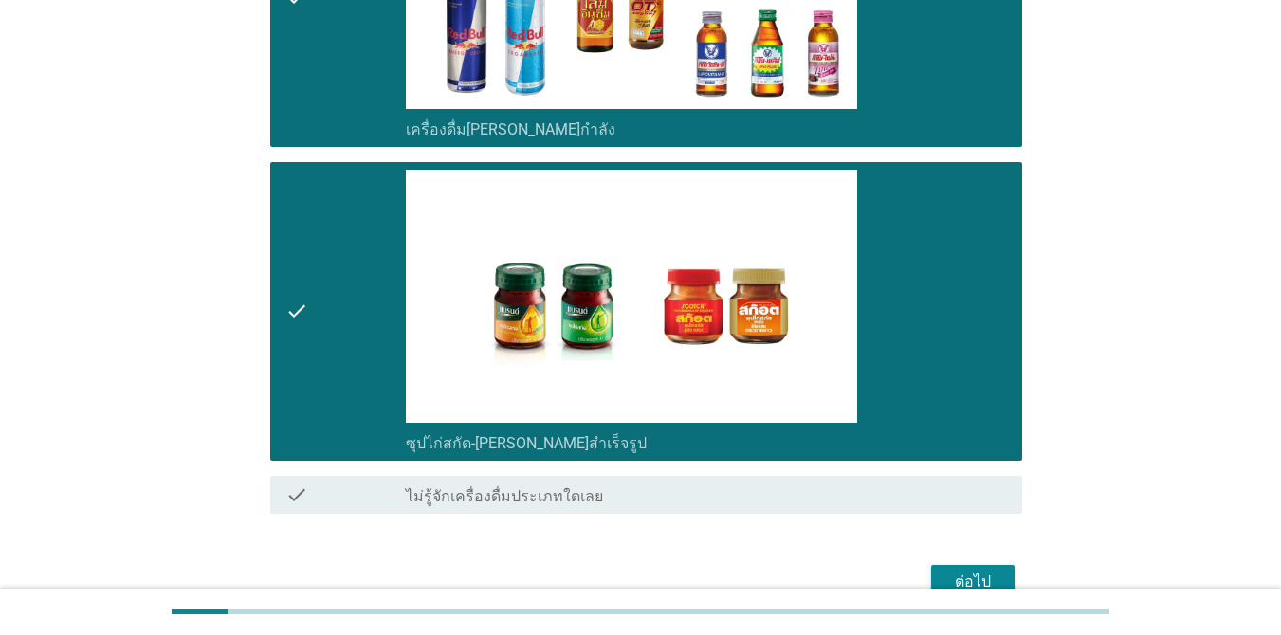
scroll to position [4314, 0]
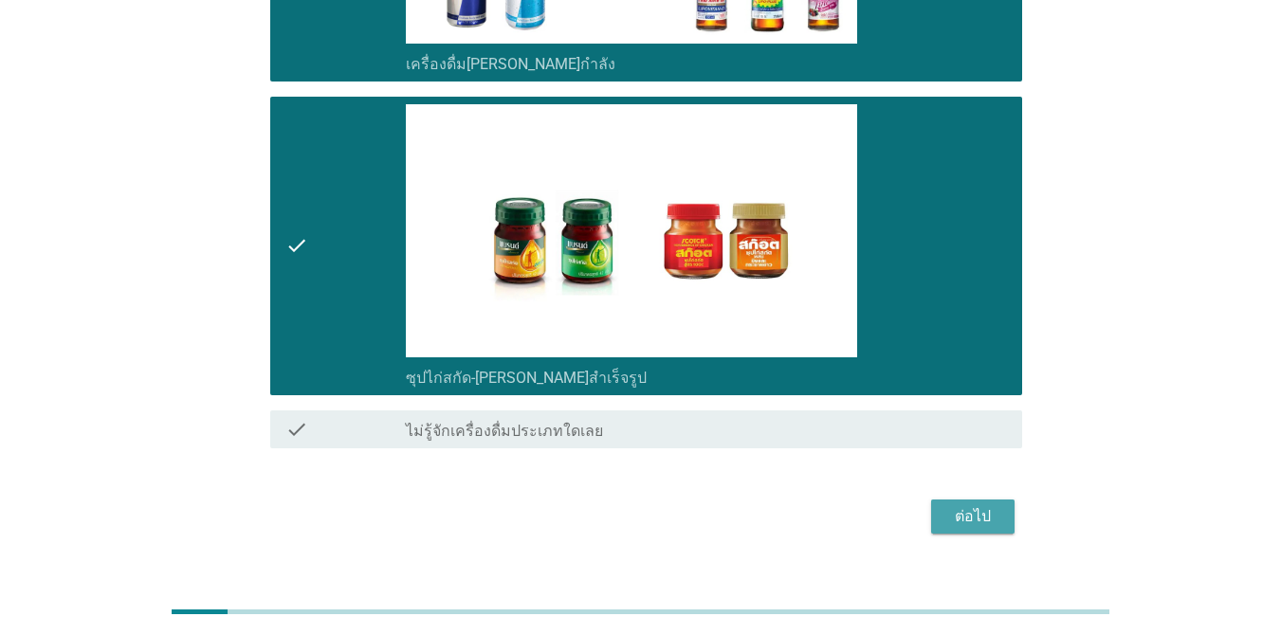
click at [959, 505] on div "ต่อไป" at bounding box center [972, 516] width 53 height 23
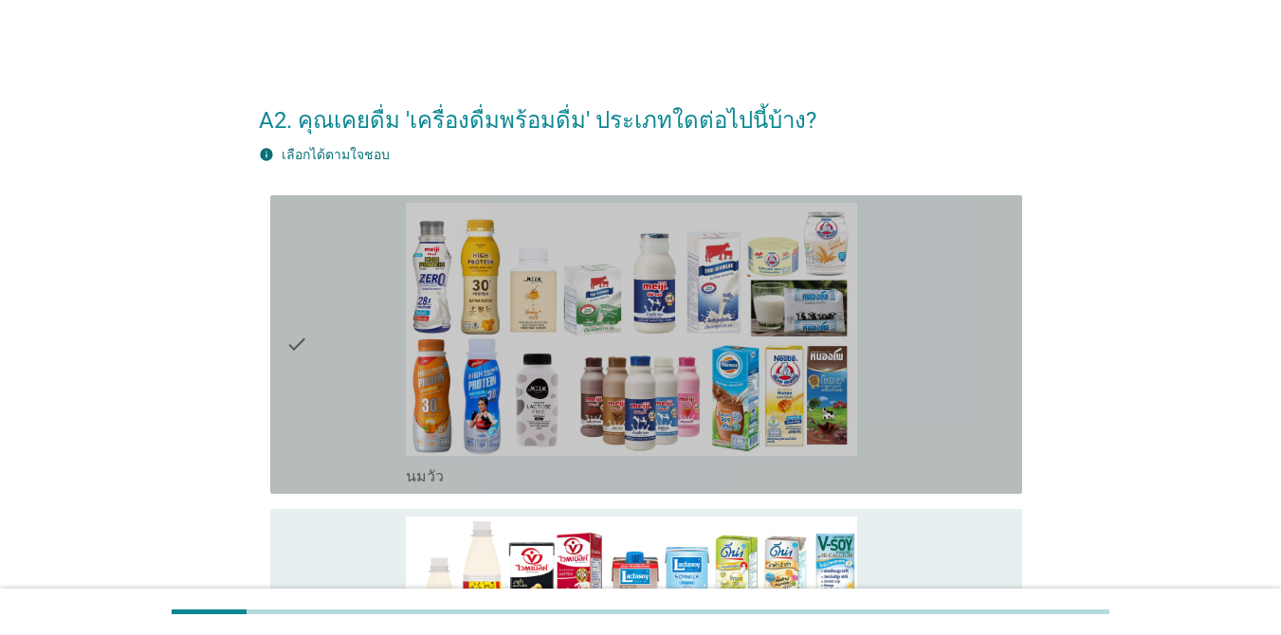
click at [318, 343] on div "check" at bounding box center [345, 344] width 120 height 283
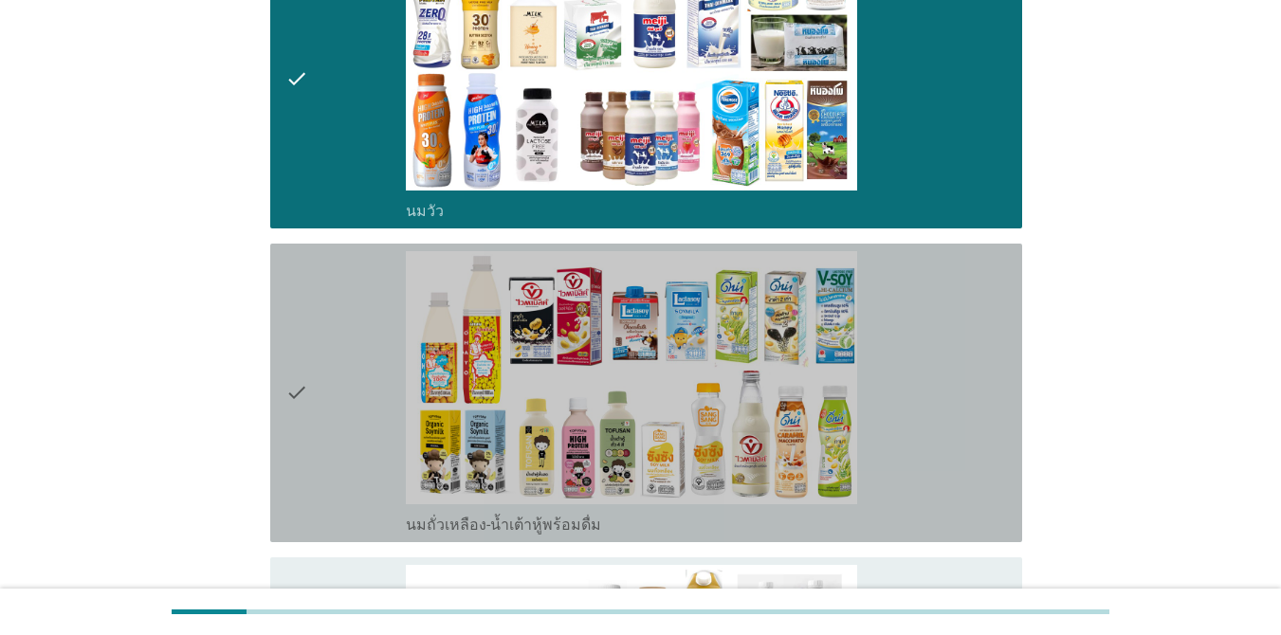
click at [313, 419] on div "check" at bounding box center [345, 392] width 120 height 283
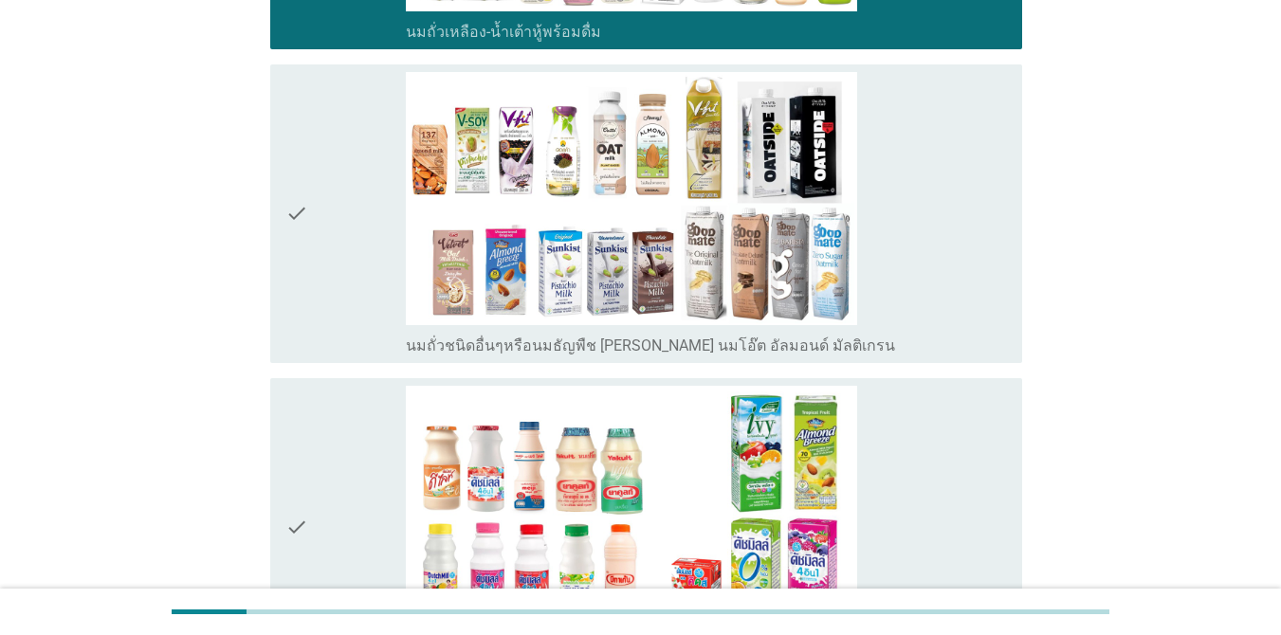
click at [309, 264] on div "check" at bounding box center [345, 213] width 120 height 283
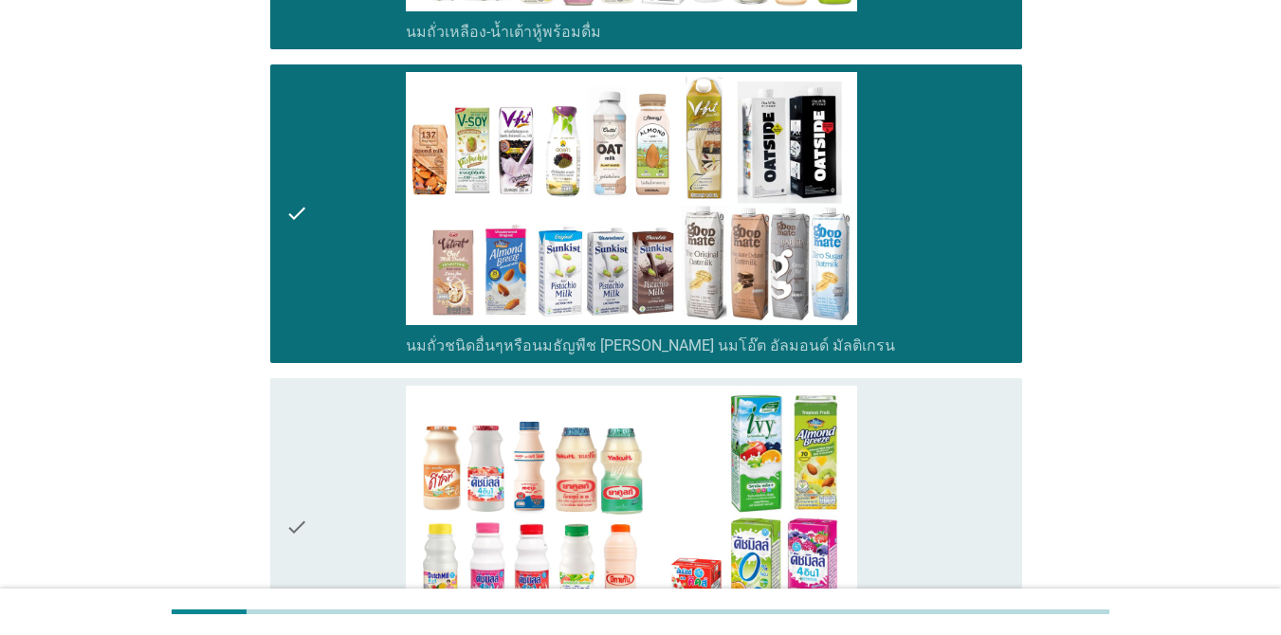
click at [304, 433] on icon "check" at bounding box center [296, 527] width 23 height 283
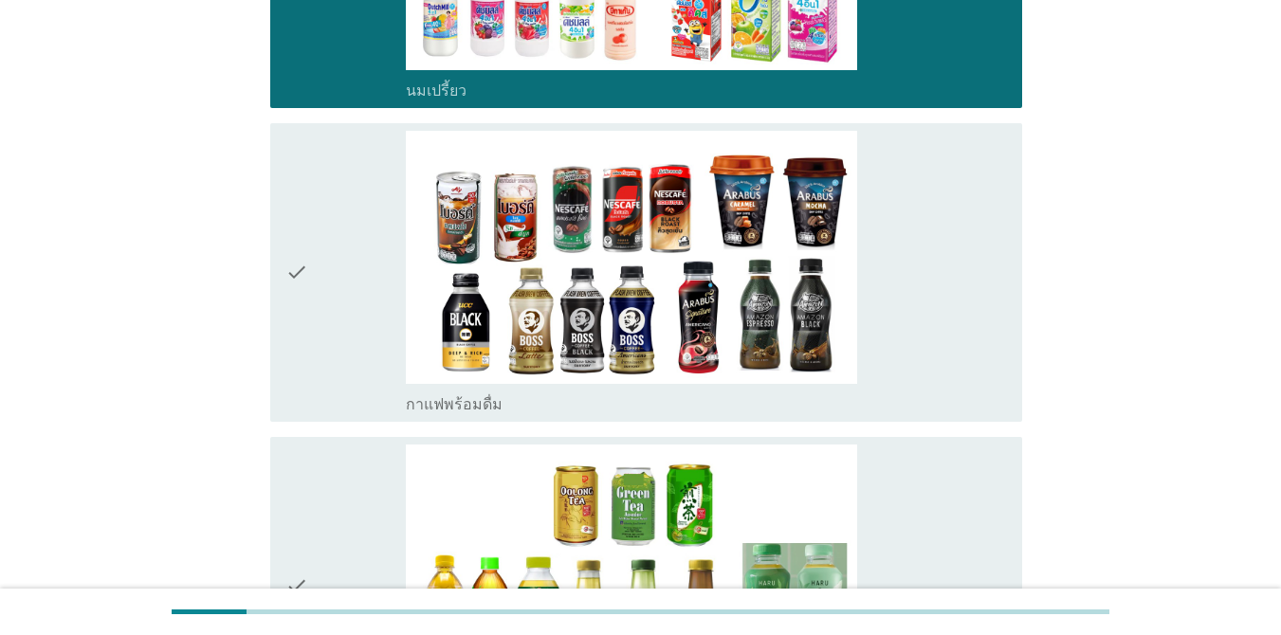
click at [308, 333] on icon "check" at bounding box center [296, 272] width 23 height 283
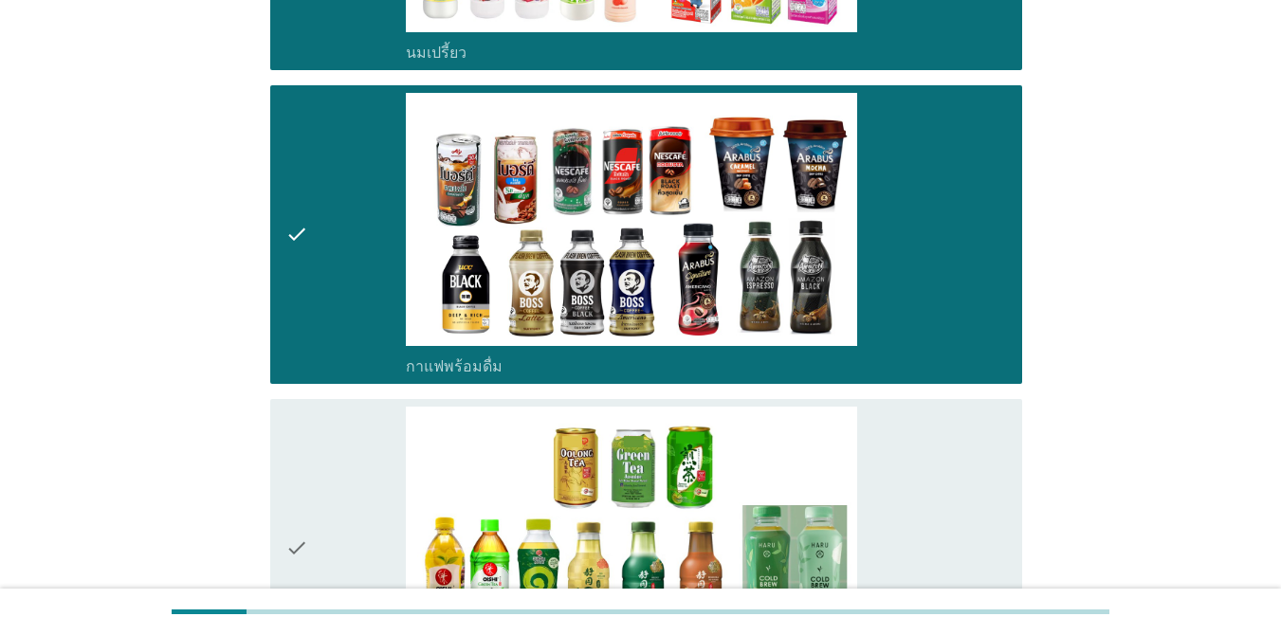
click at [299, 496] on icon "check" at bounding box center [296, 548] width 23 height 283
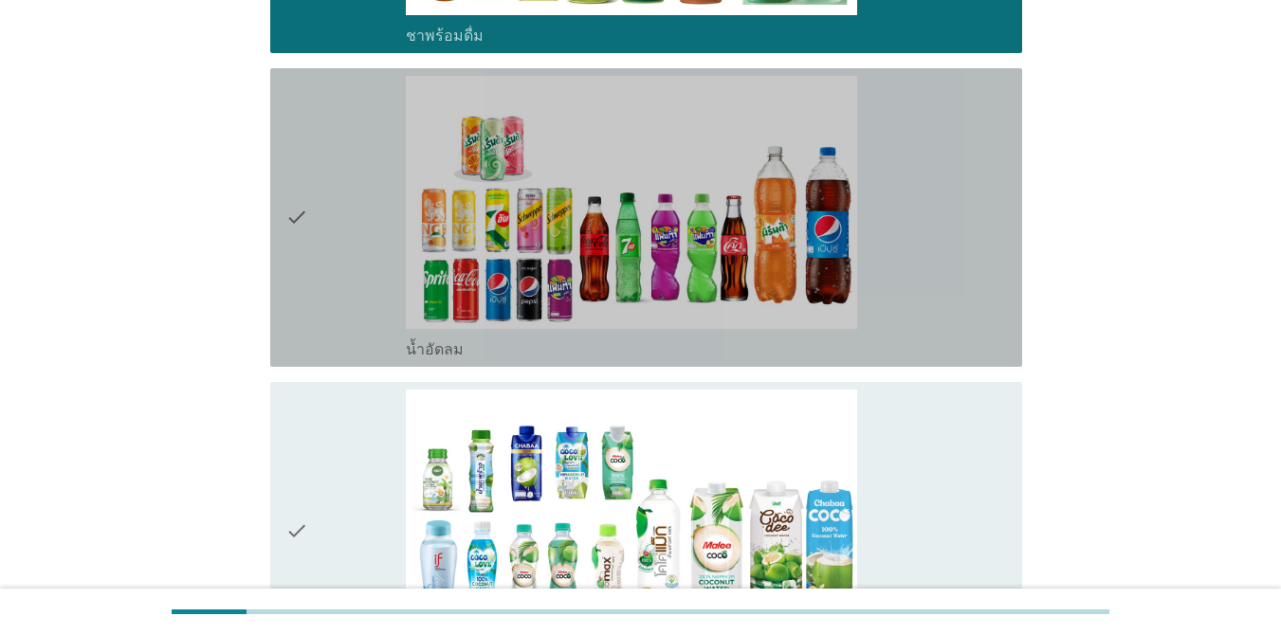
click at [305, 266] on icon "check" at bounding box center [296, 217] width 23 height 283
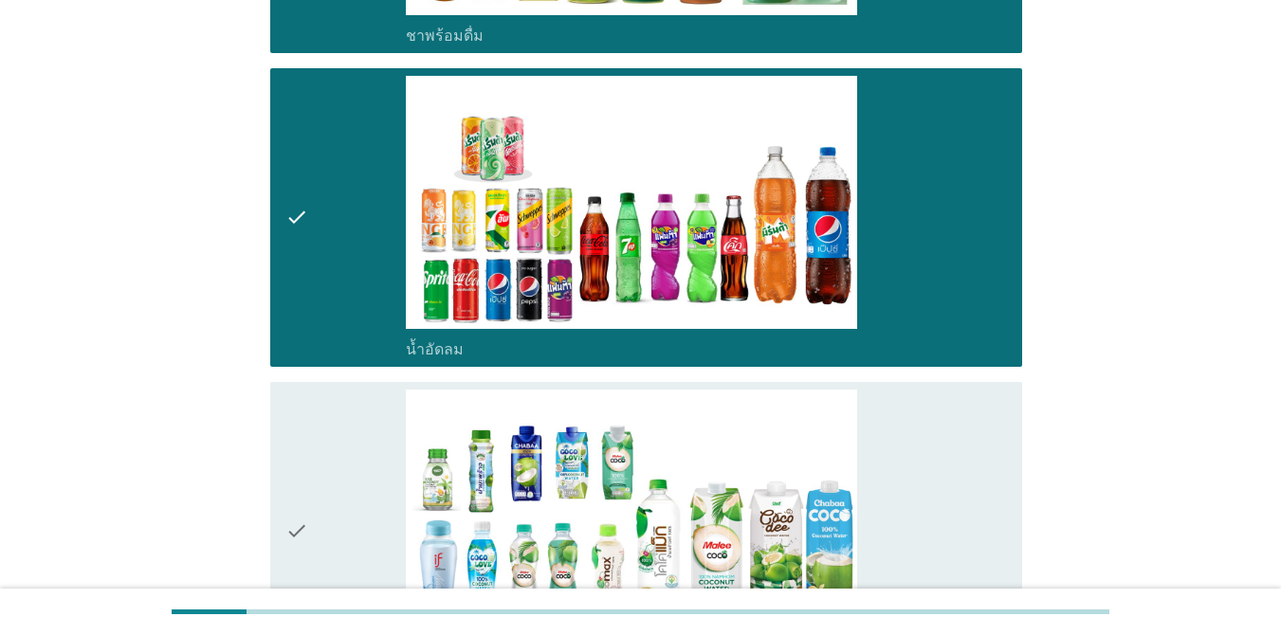
click at [307, 432] on icon "check" at bounding box center [296, 531] width 23 height 283
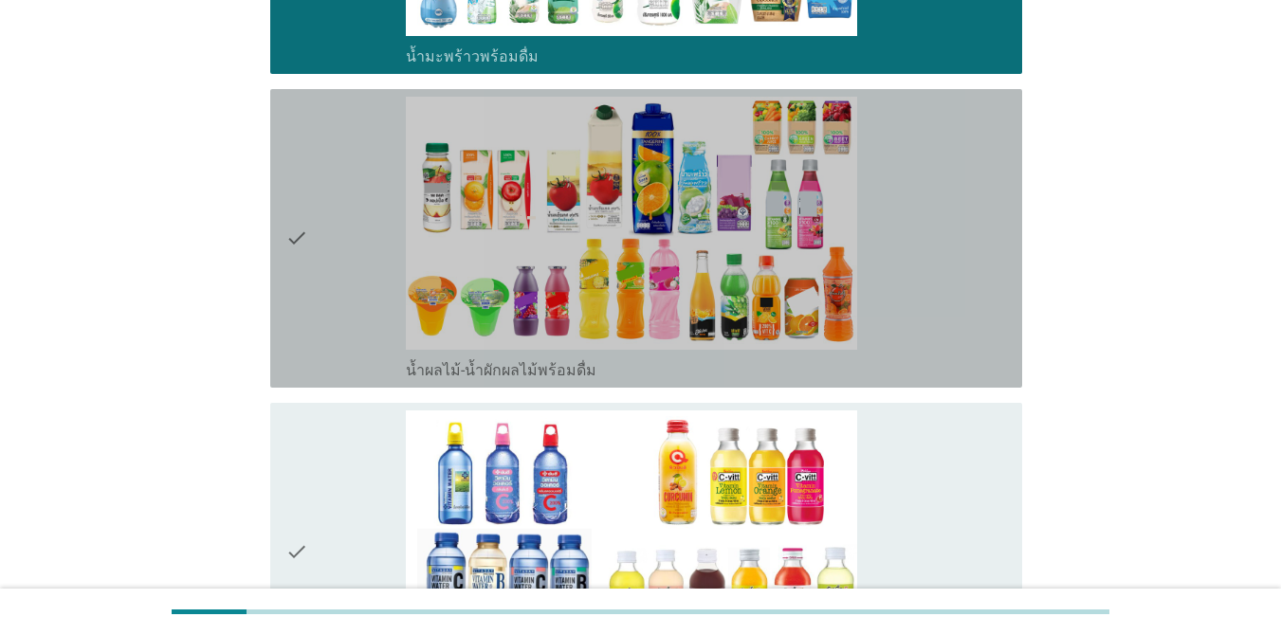
click at [349, 262] on div "check" at bounding box center [345, 238] width 120 height 283
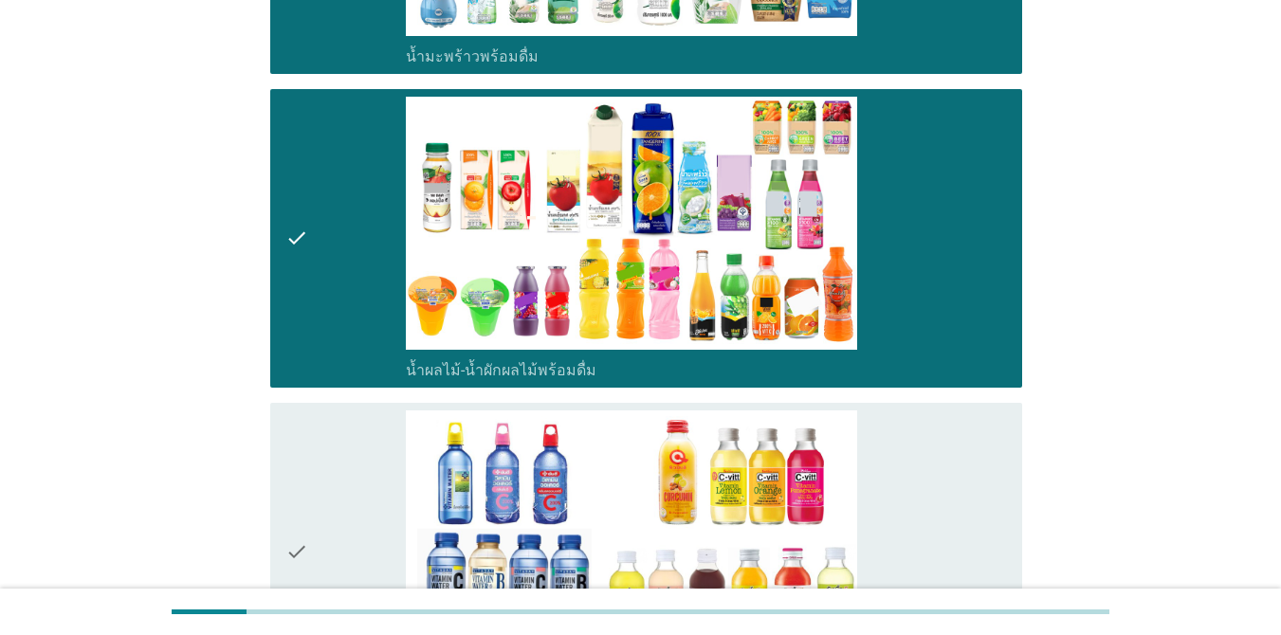
click at [315, 450] on div "check" at bounding box center [345, 551] width 120 height 283
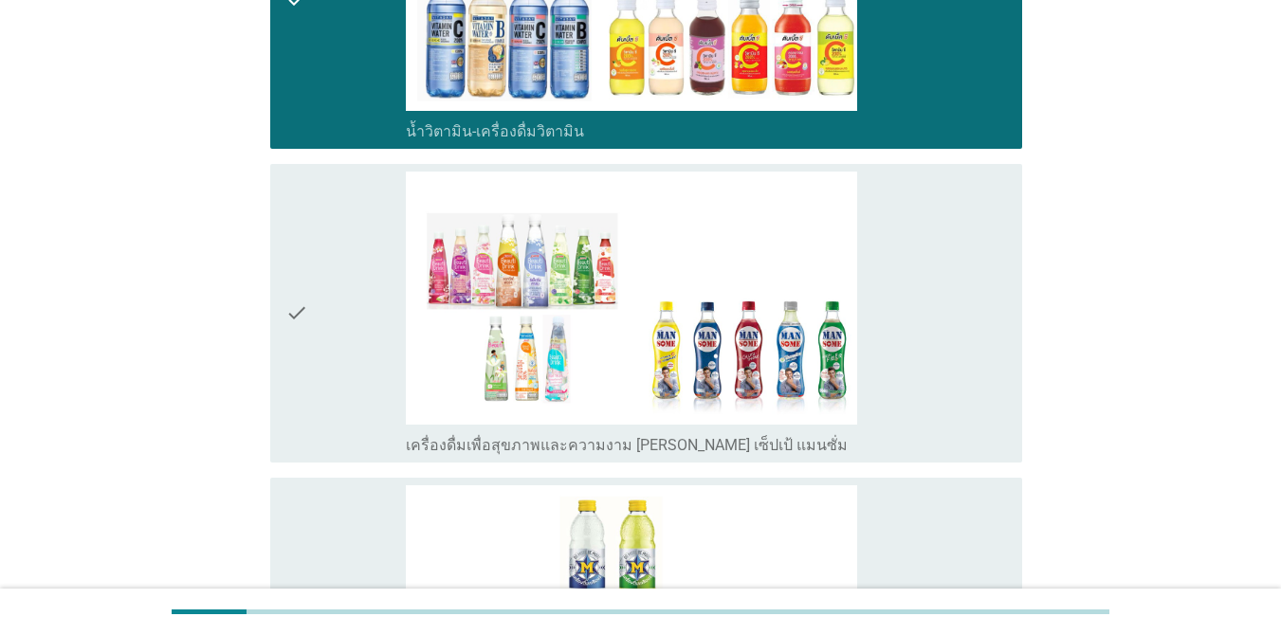
scroll to position [3223, 0]
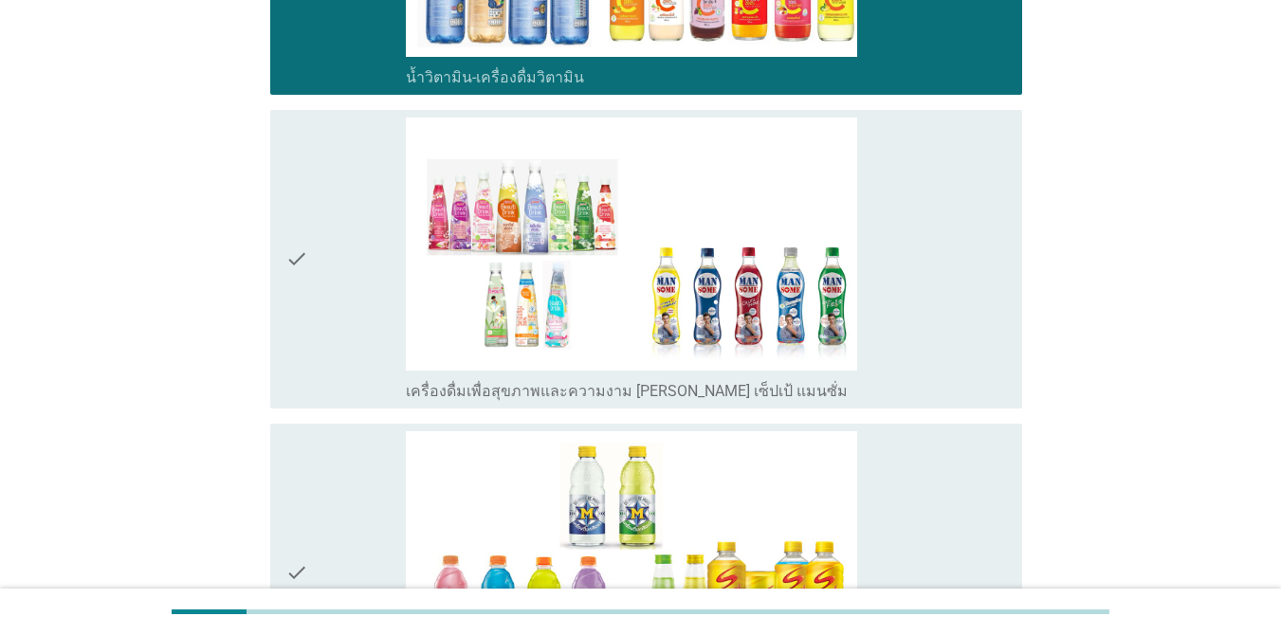
click at [383, 363] on div "check" at bounding box center [345, 259] width 120 height 283
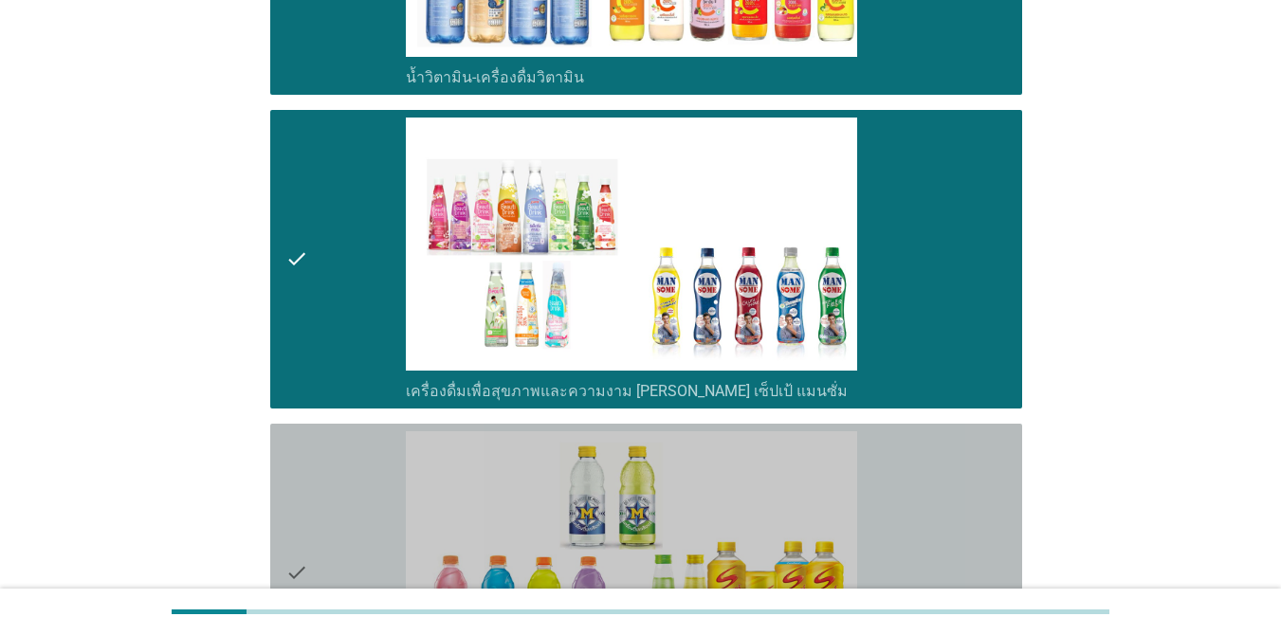
click at [341, 459] on div "check" at bounding box center [345, 572] width 120 height 283
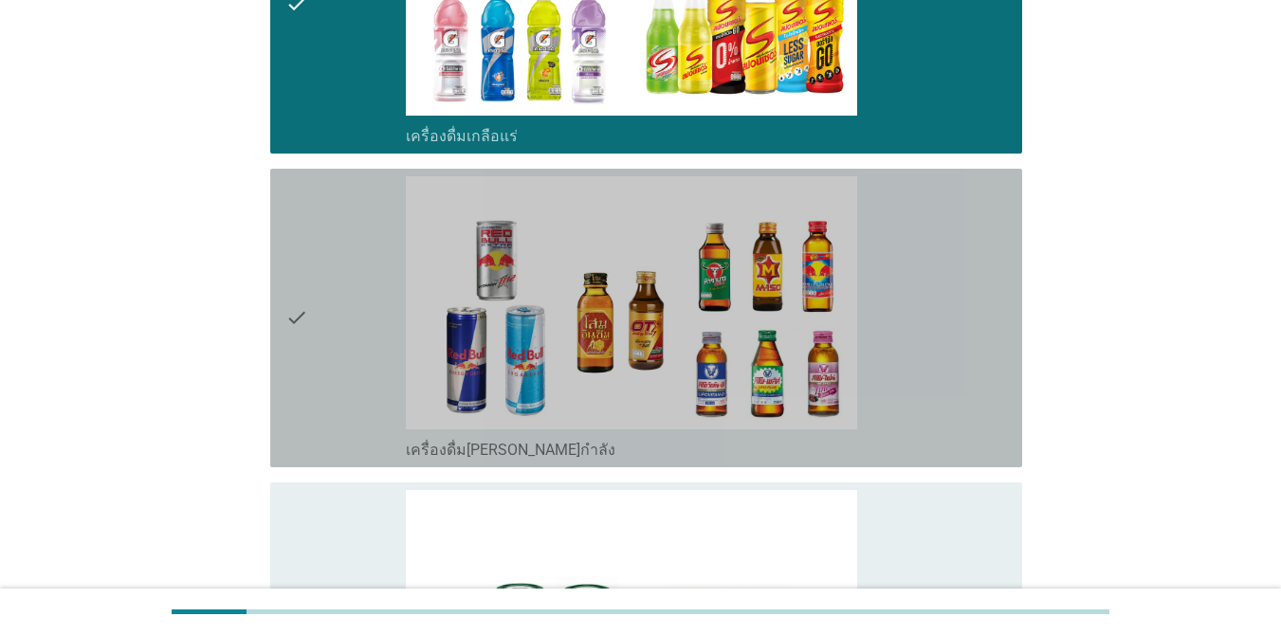
click at [375, 392] on div "check" at bounding box center [345, 317] width 120 height 283
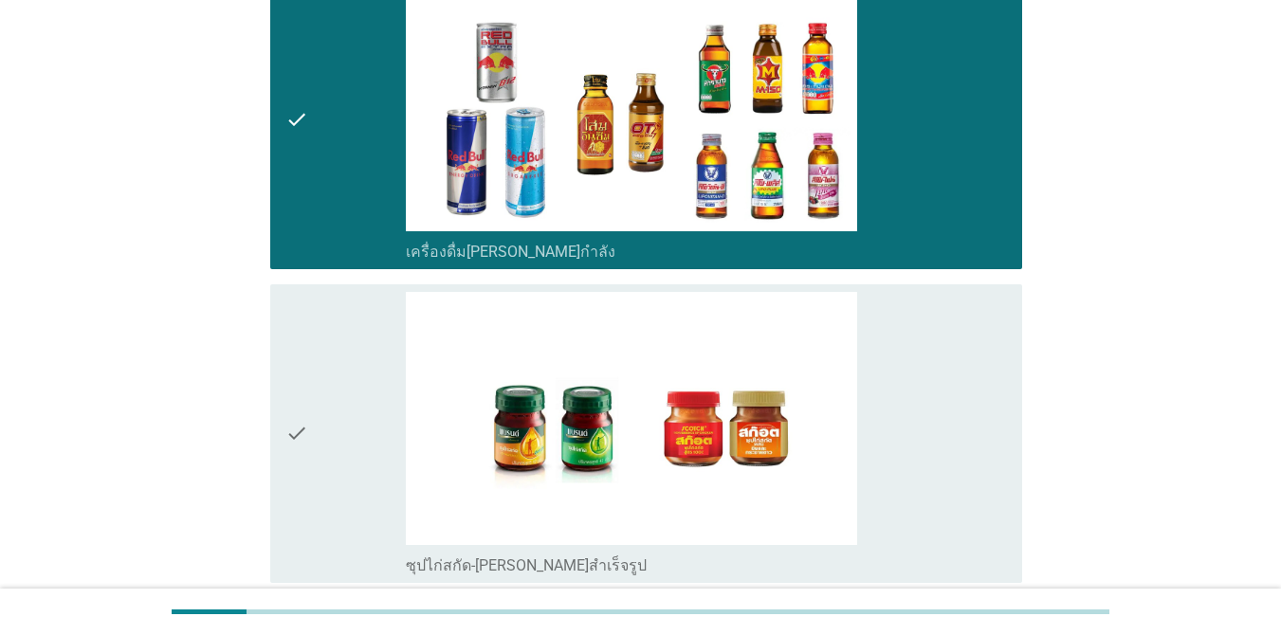
scroll to position [4019, 0]
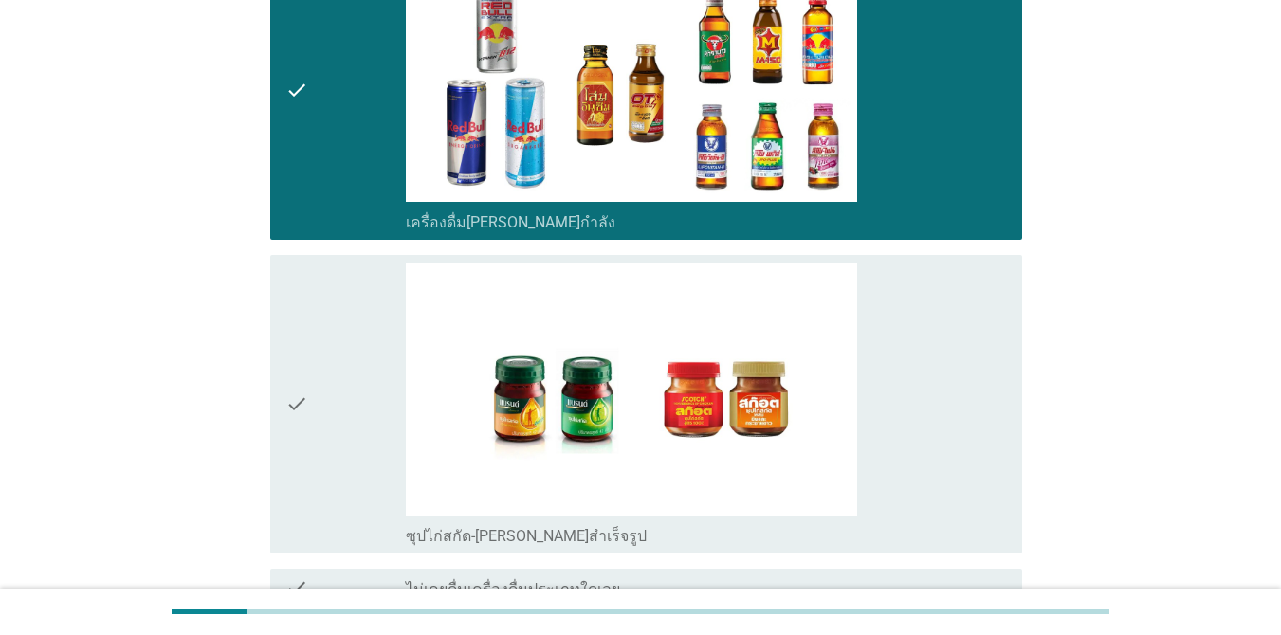
click at [346, 133] on div "check" at bounding box center [345, 90] width 120 height 283
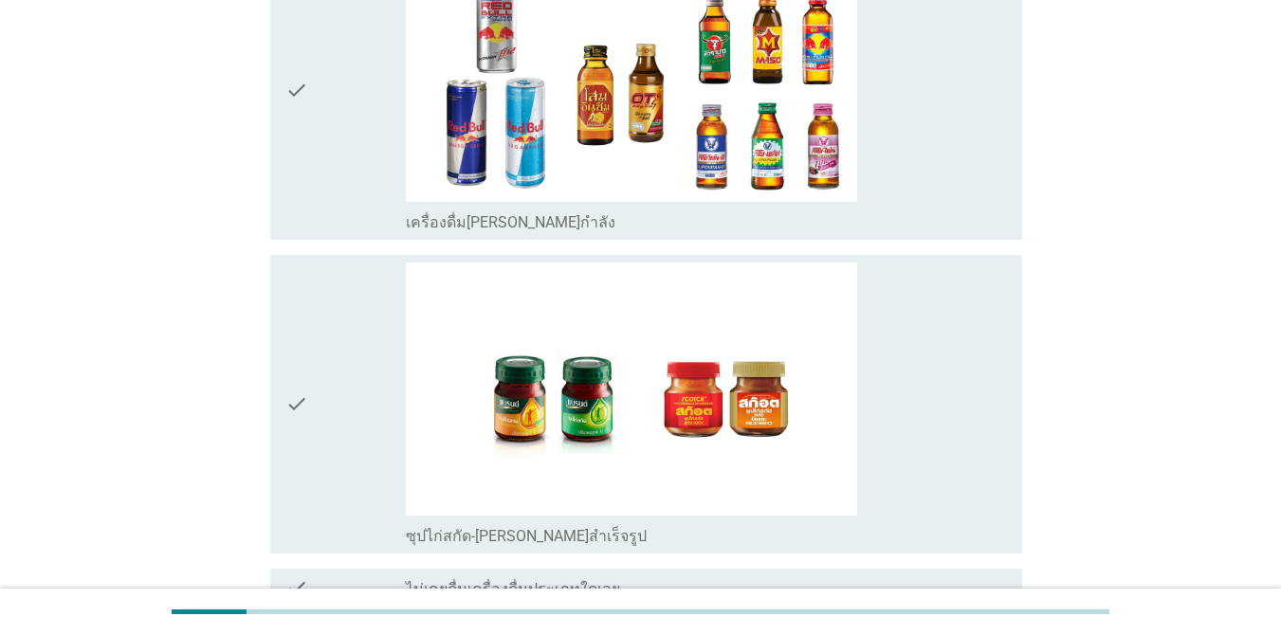
click at [360, 425] on div "check" at bounding box center [345, 404] width 120 height 283
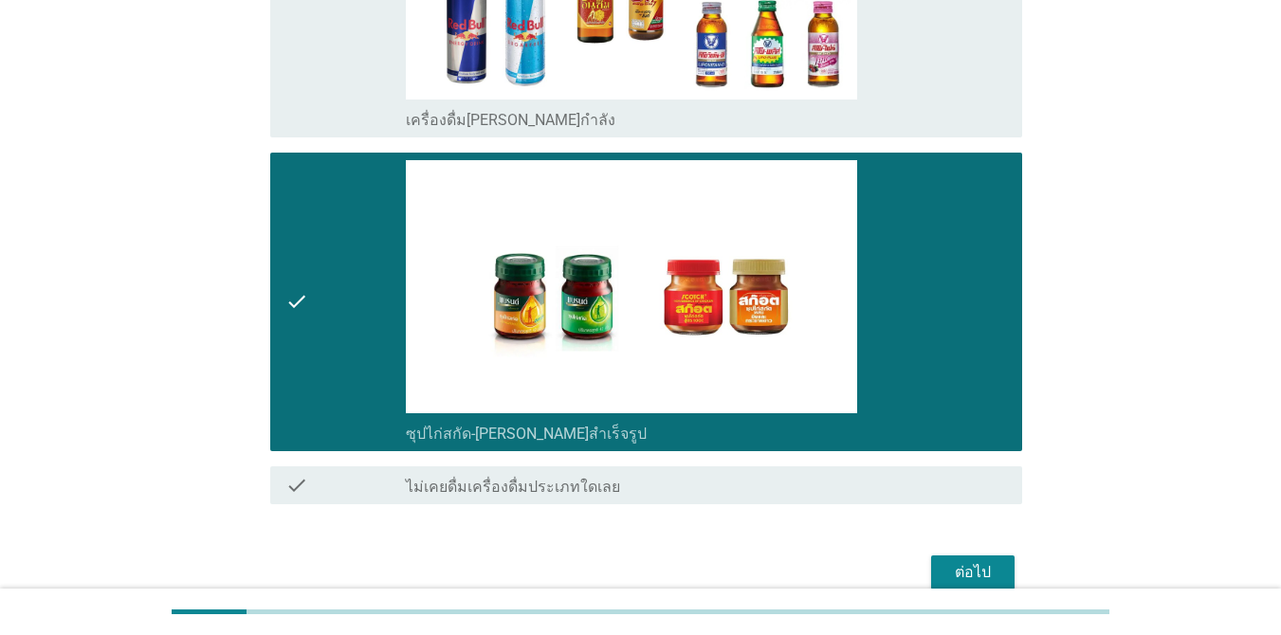
scroll to position [4212, 0]
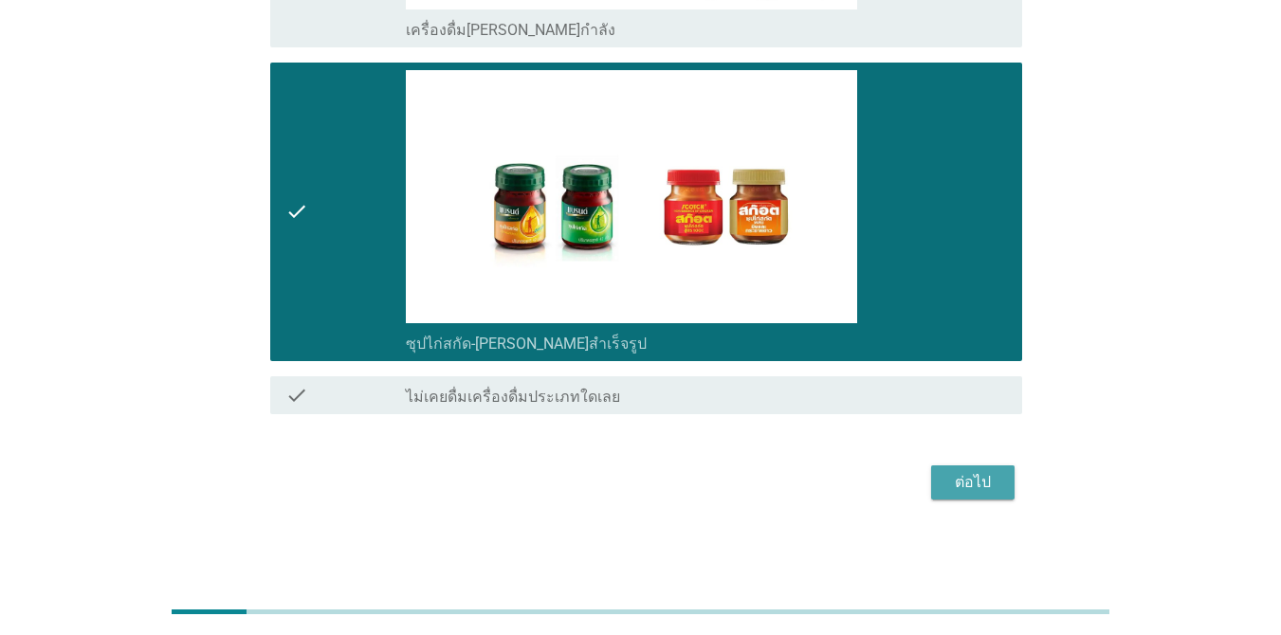
click at [978, 487] on div "ต่อไป" at bounding box center [972, 482] width 53 height 23
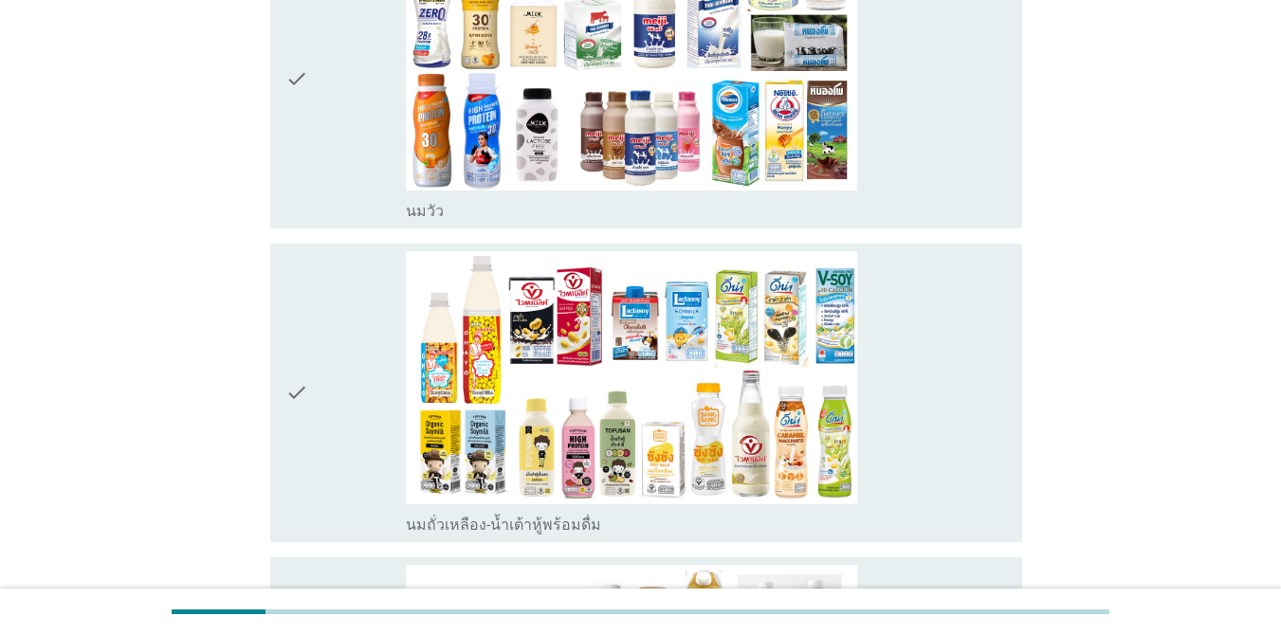
click at [278, 222] on div "check check_box_outline_blank [PERSON_NAME]" at bounding box center [646, 79] width 752 height 299
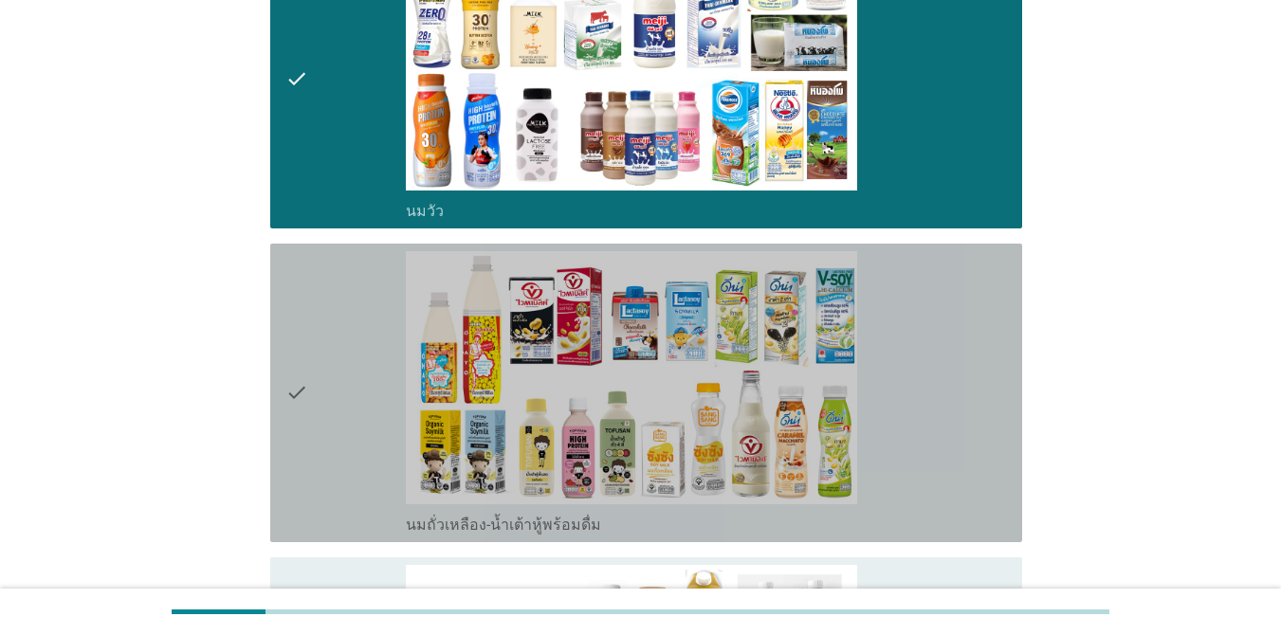
click at [290, 369] on icon "check" at bounding box center [296, 392] width 23 height 283
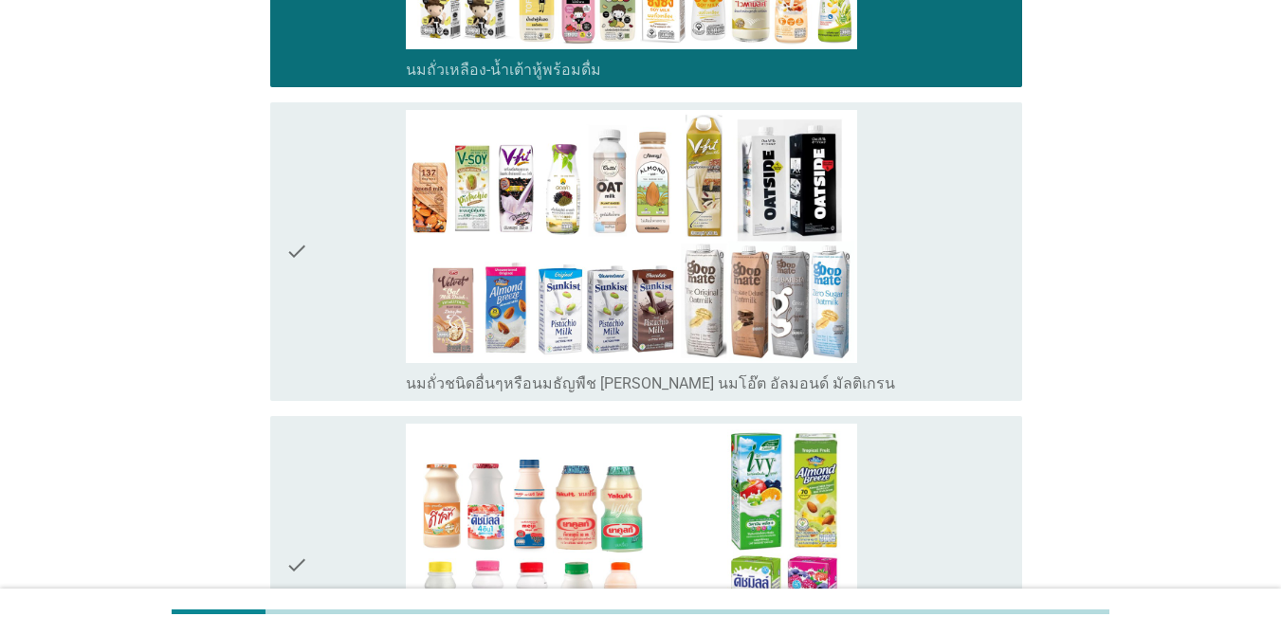
click at [322, 312] on div "check" at bounding box center [345, 251] width 120 height 283
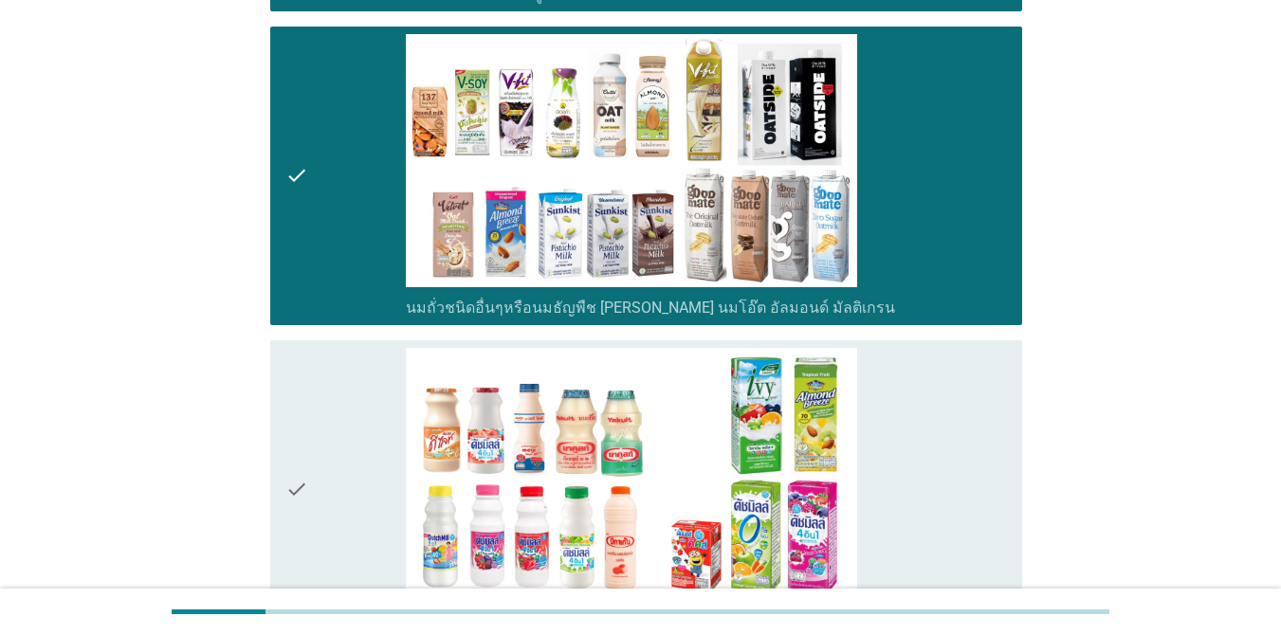
click at [318, 421] on div "check" at bounding box center [345, 489] width 120 height 283
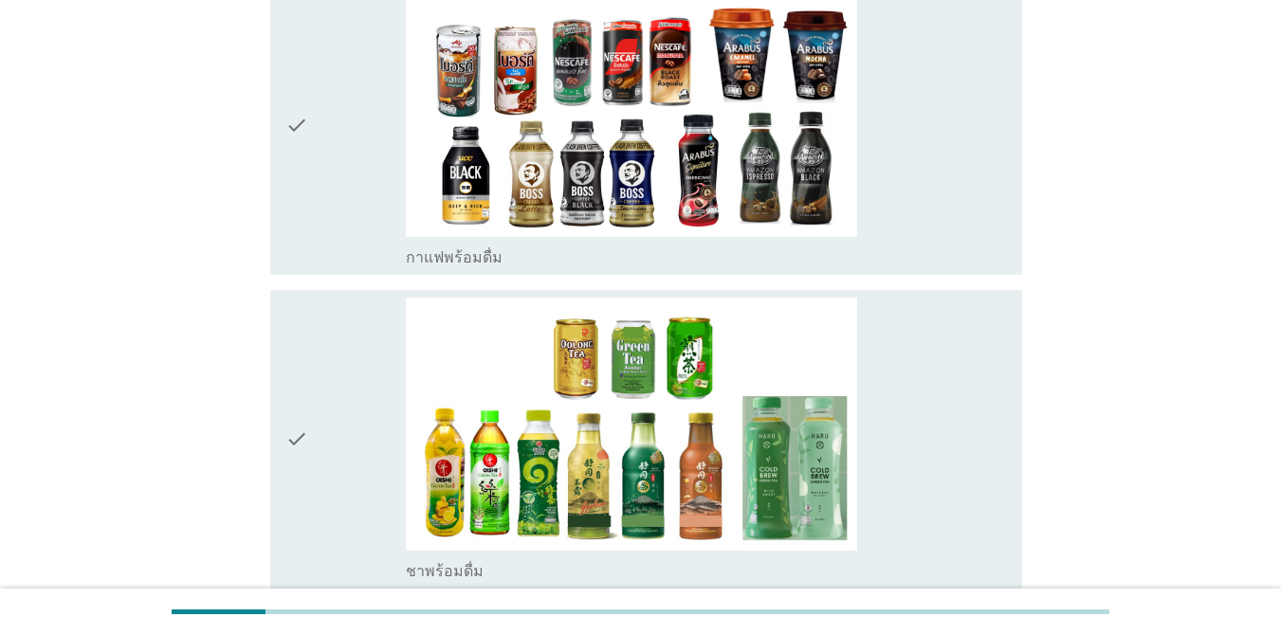
scroll to position [1479, 0]
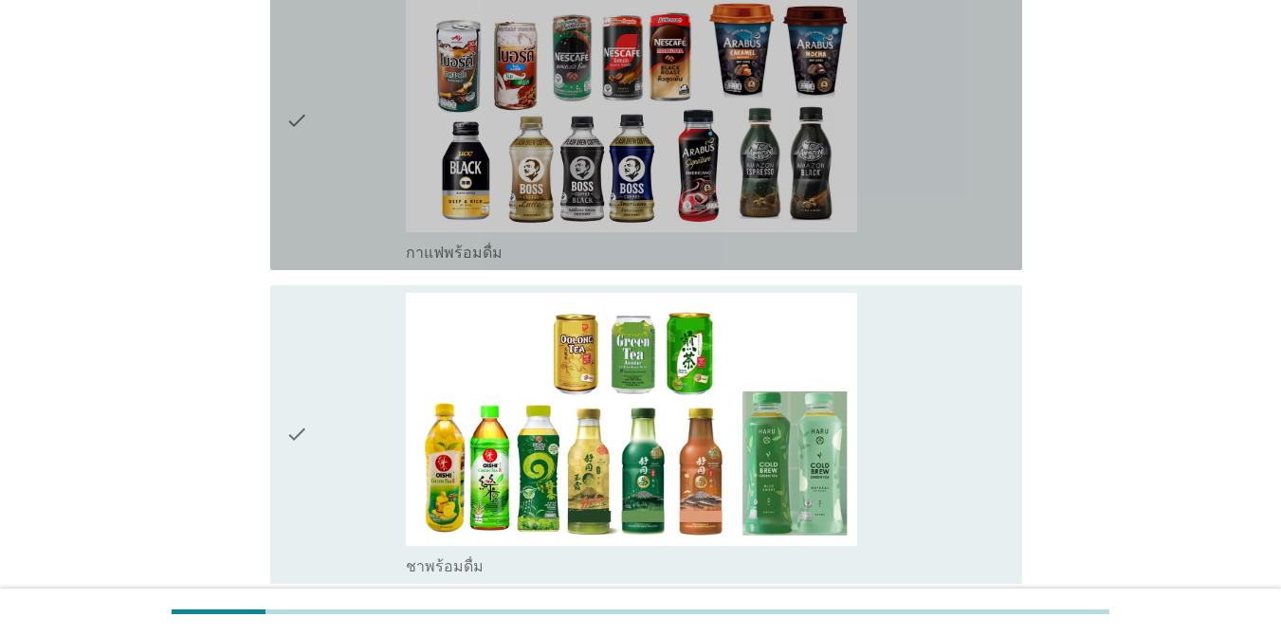
click at [346, 226] on div "check" at bounding box center [345, 120] width 120 height 283
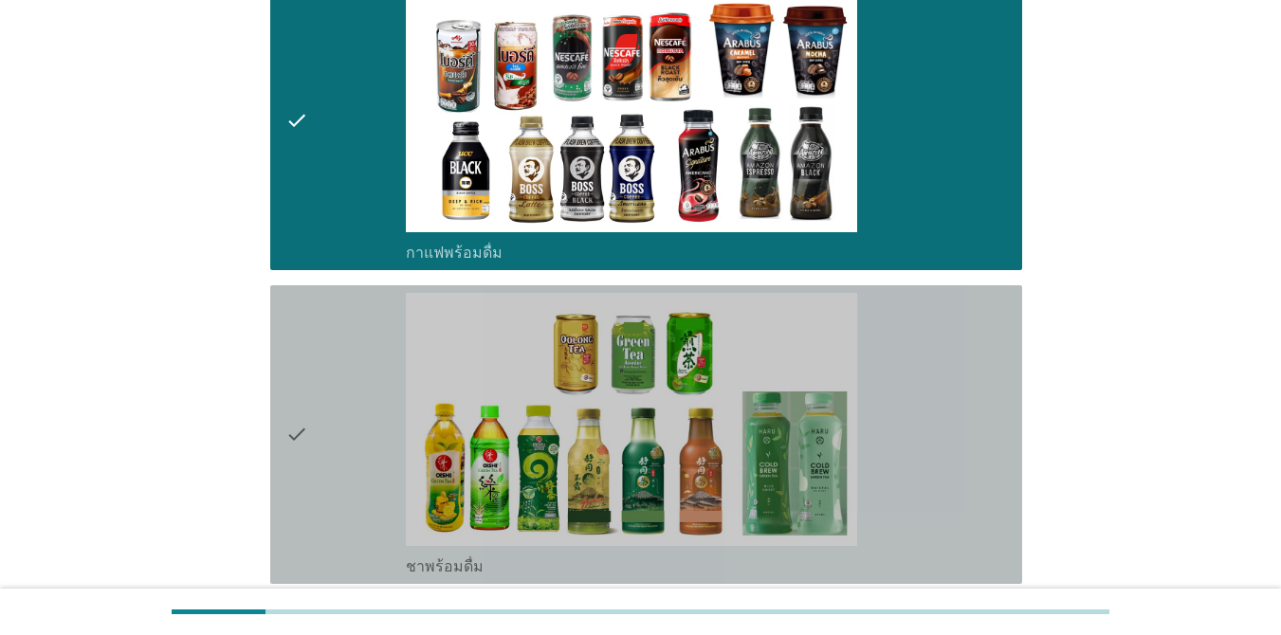
click at [340, 410] on div "check" at bounding box center [345, 434] width 120 height 283
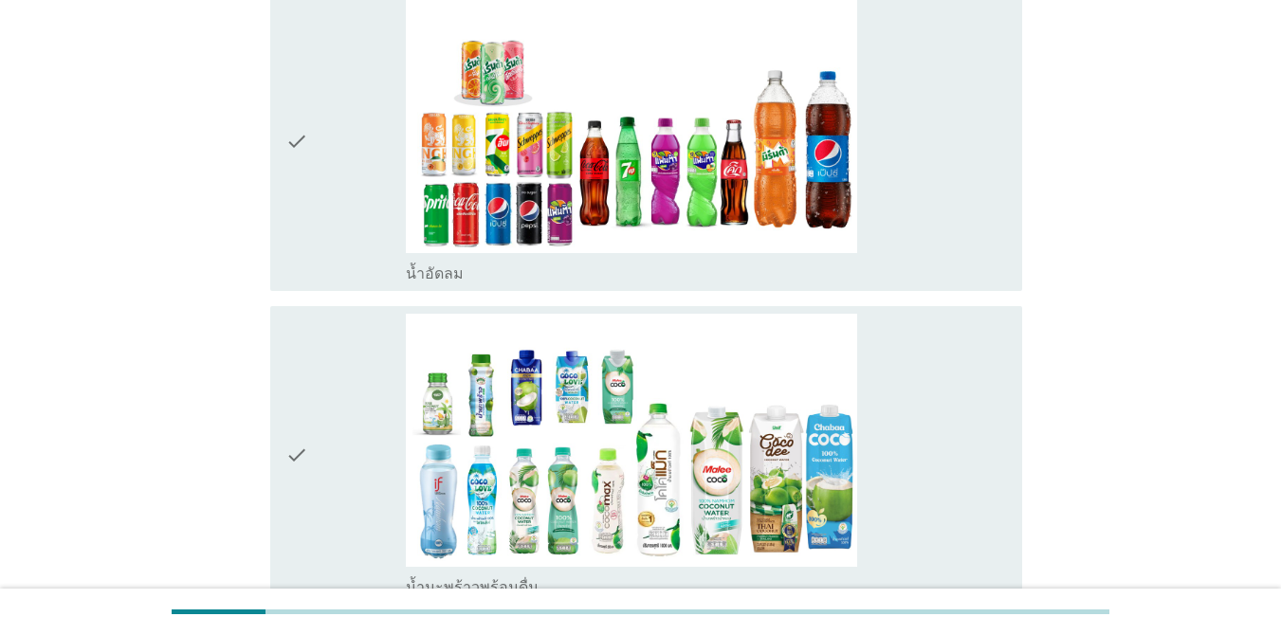
click at [317, 245] on div "check" at bounding box center [345, 141] width 120 height 283
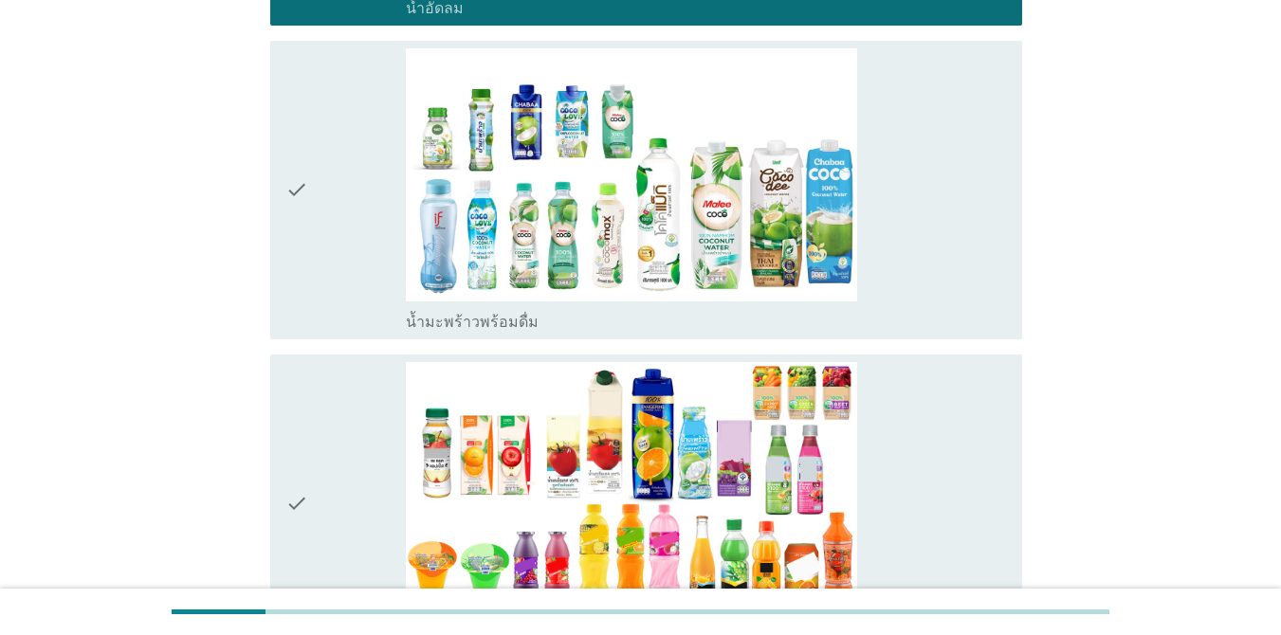
click at [319, 294] on div "check" at bounding box center [345, 189] width 120 height 283
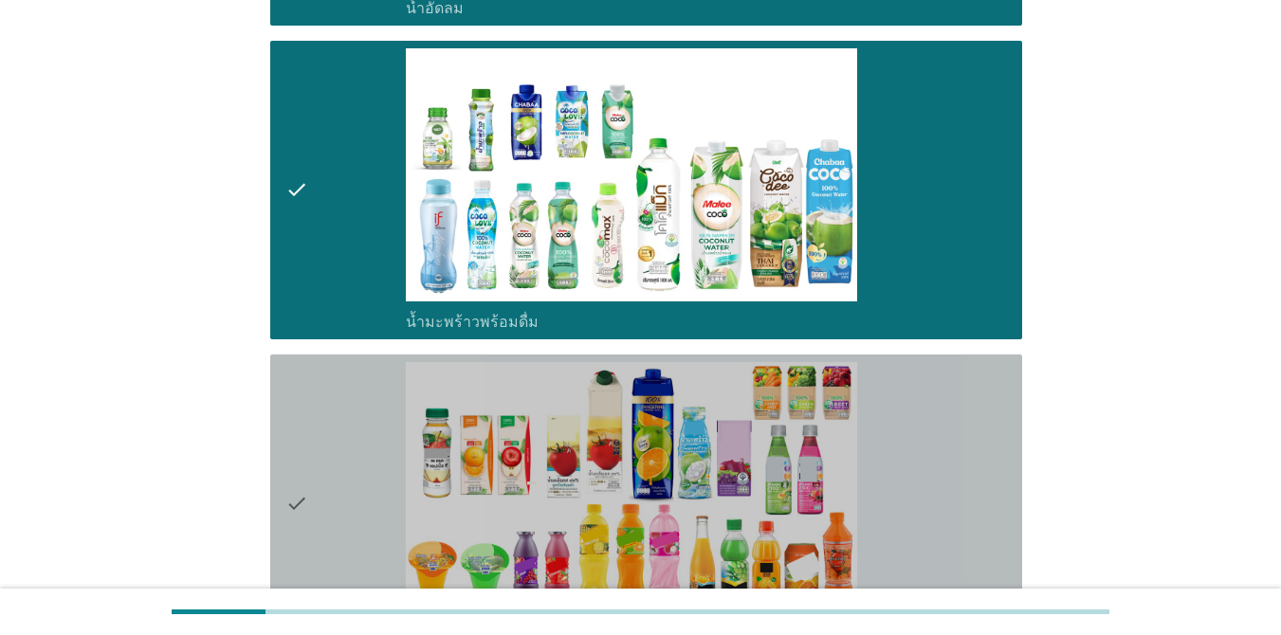
click at [316, 440] on div "check" at bounding box center [345, 503] width 120 height 283
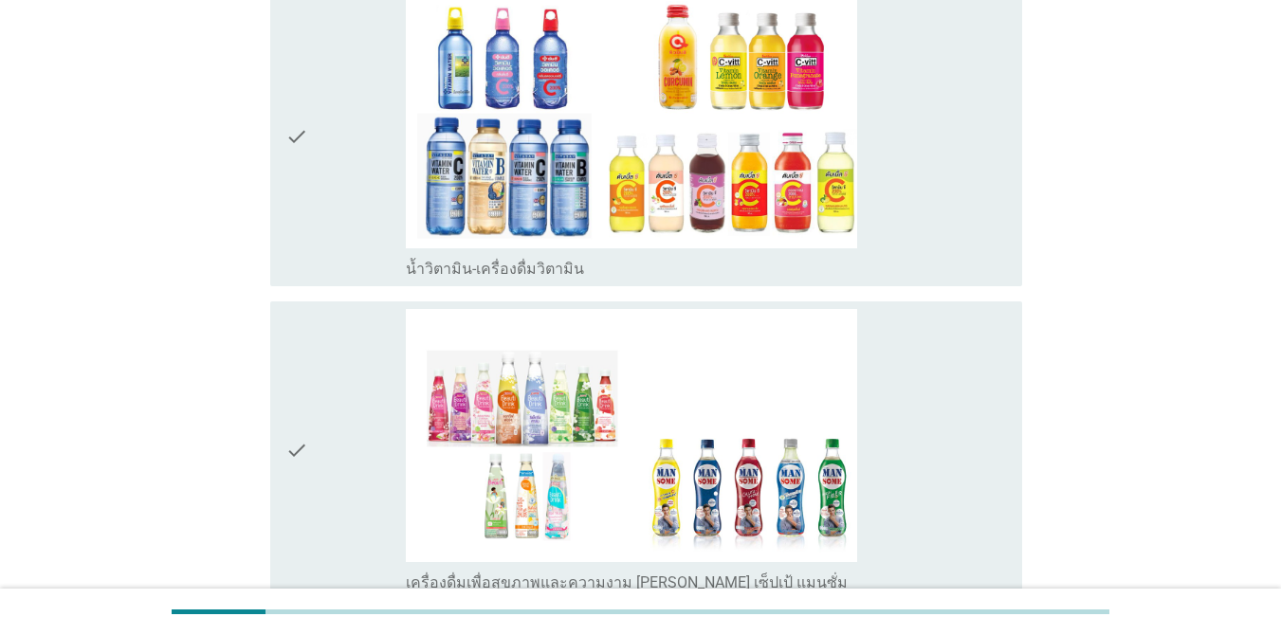
scroll to position [3071, 0]
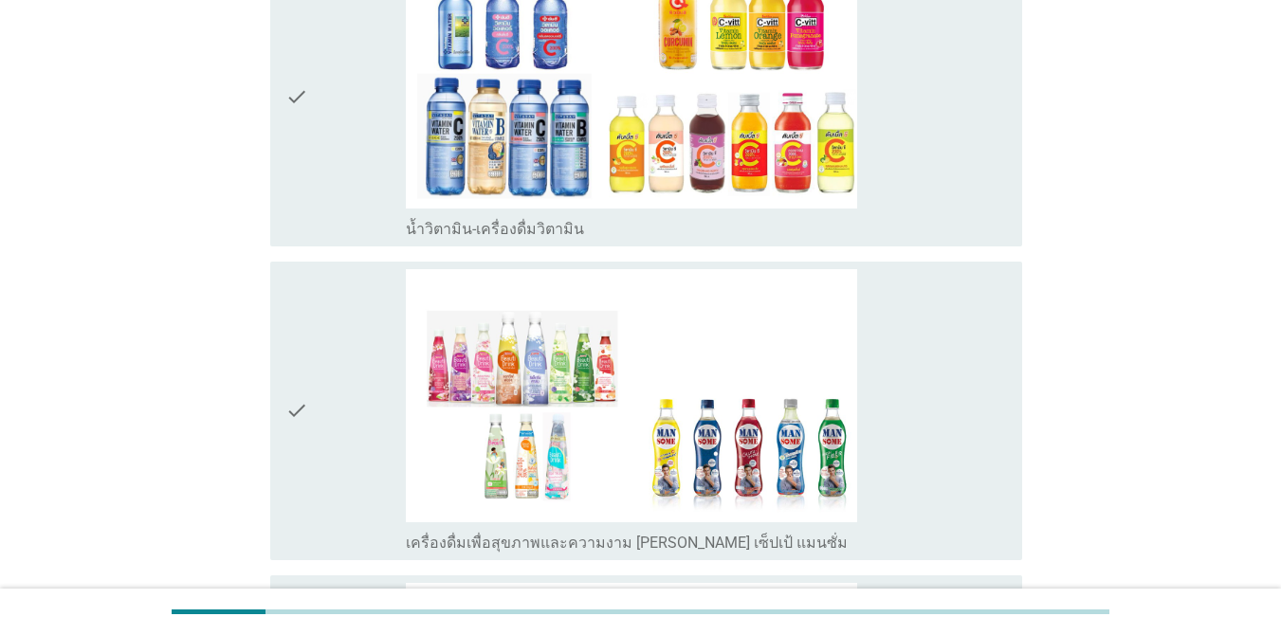
click at [335, 166] on div "check" at bounding box center [345, 96] width 120 height 283
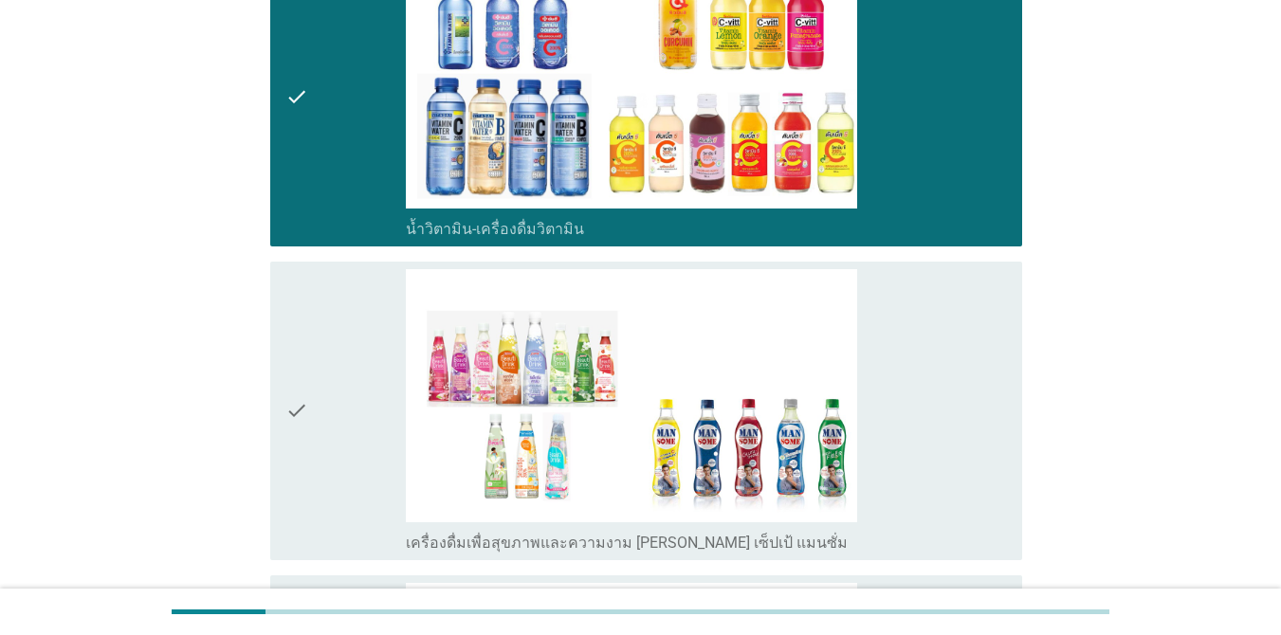
click at [335, 365] on div "check" at bounding box center [345, 410] width 120 height 283
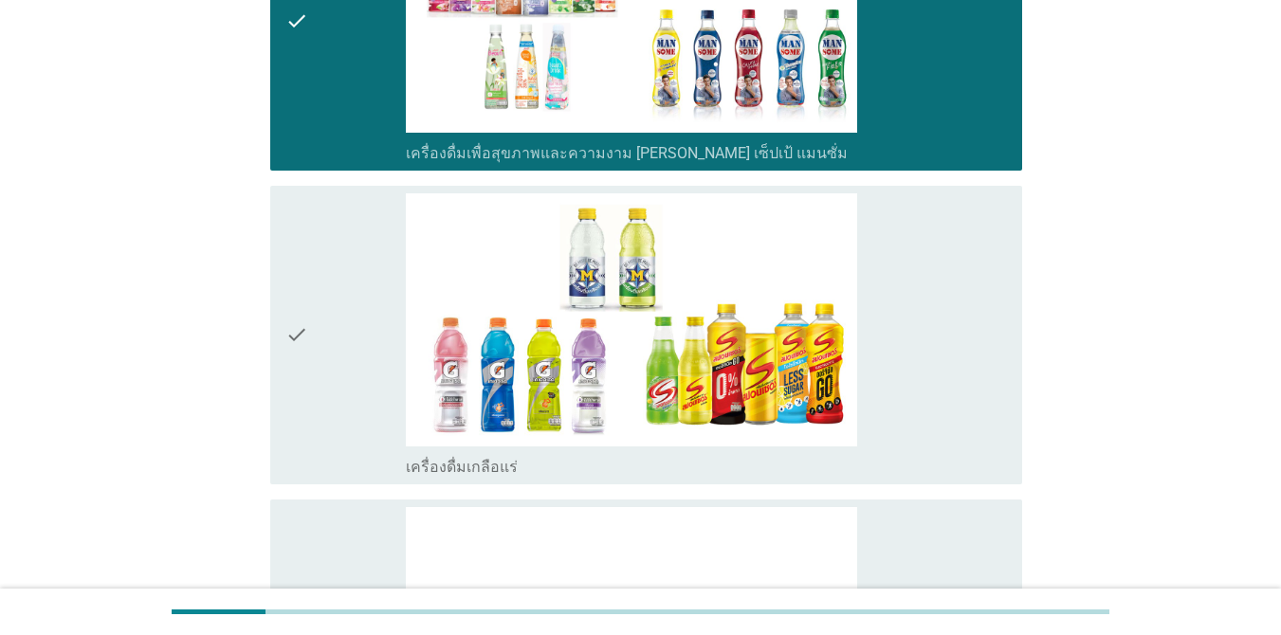
scroll to position [3488, 0]
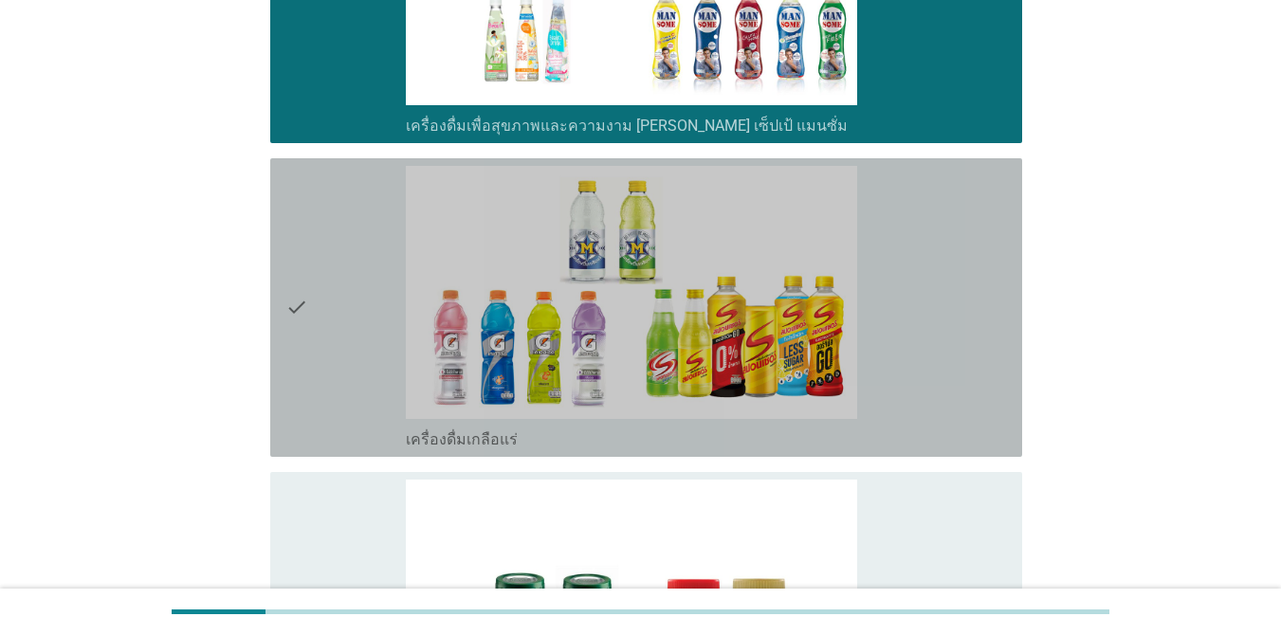
click at [335, 350] on div "check" at bounding box center [345, 307] width 120 height 283
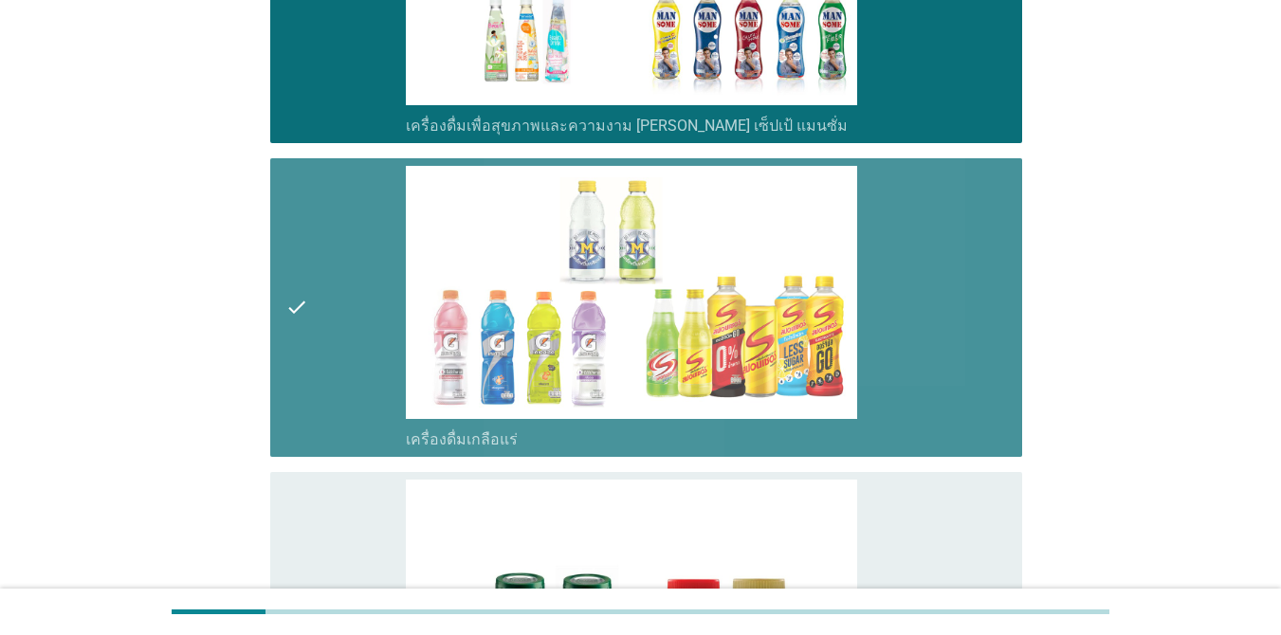
click at [335, 350] on div "check" at bounding box center [345, 307] width 120 height 283
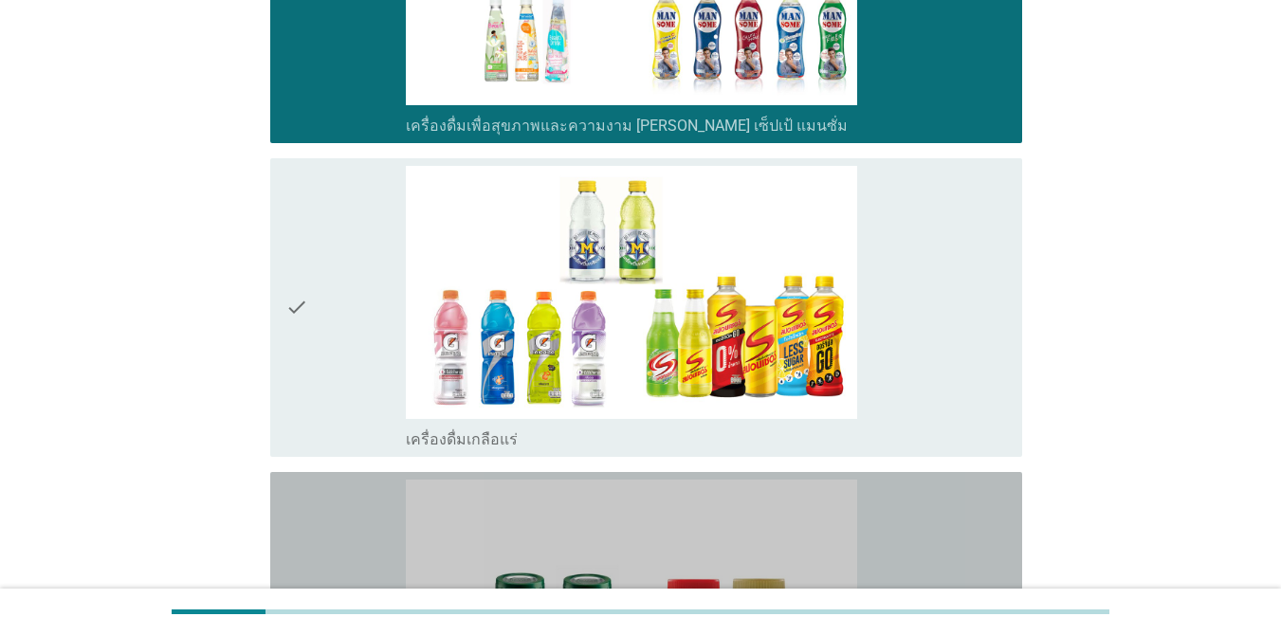
click at [326, 512] on div "check" at bounding box center [345, 621] width 120 height 283
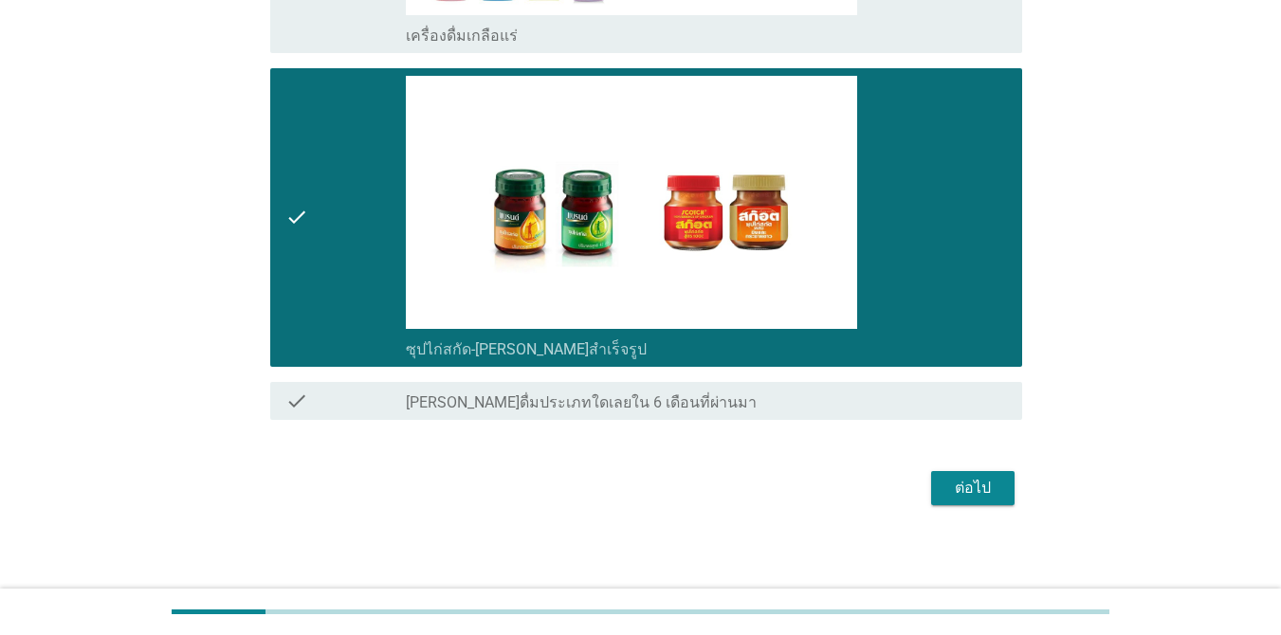
scroll to position [3898, 0]
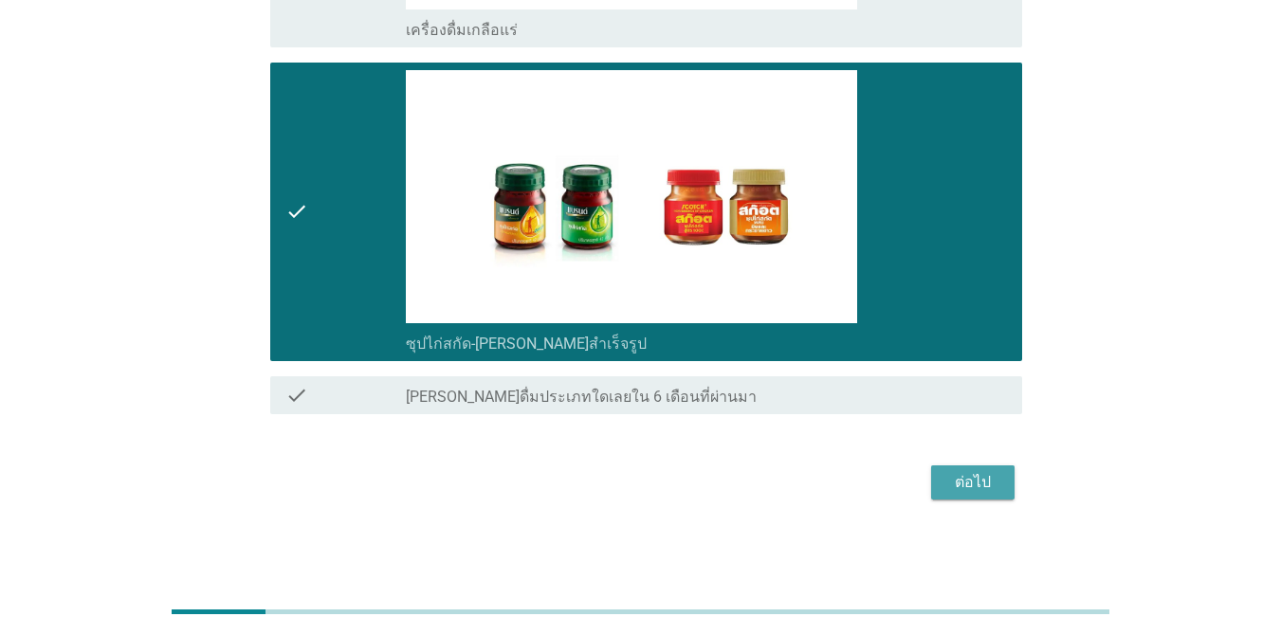
click at [1004, 478] on button "ต่อไป" at bounding box center [972, 482] width 83 height 34
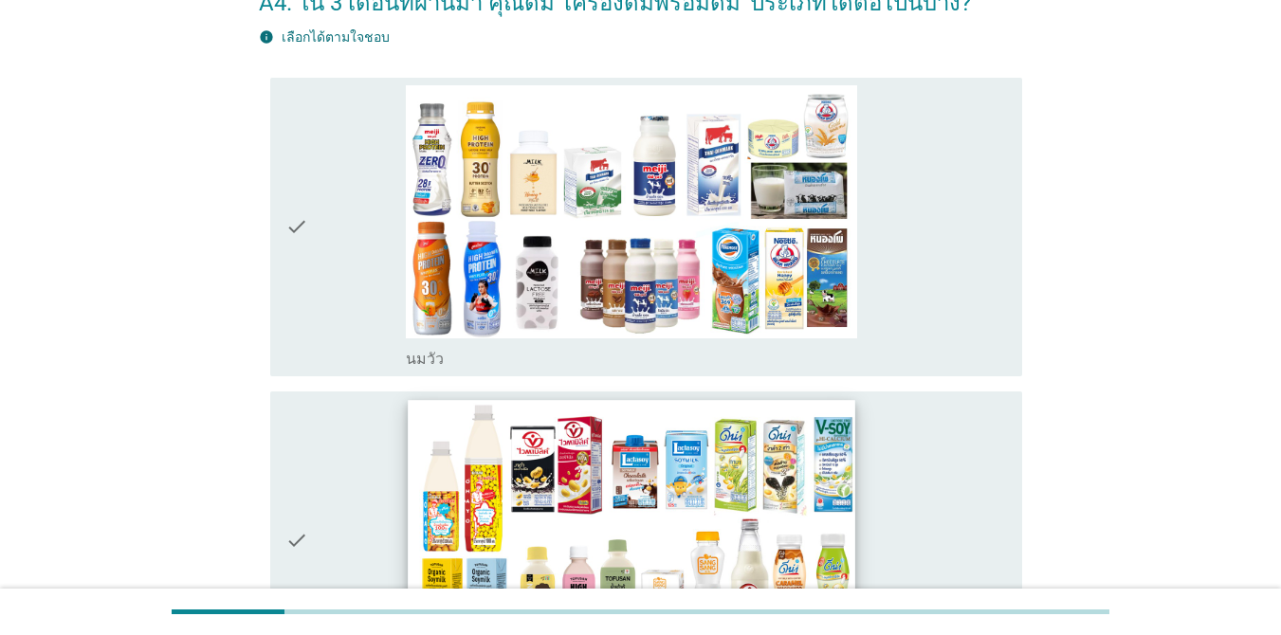
scroll to position [114, 0]
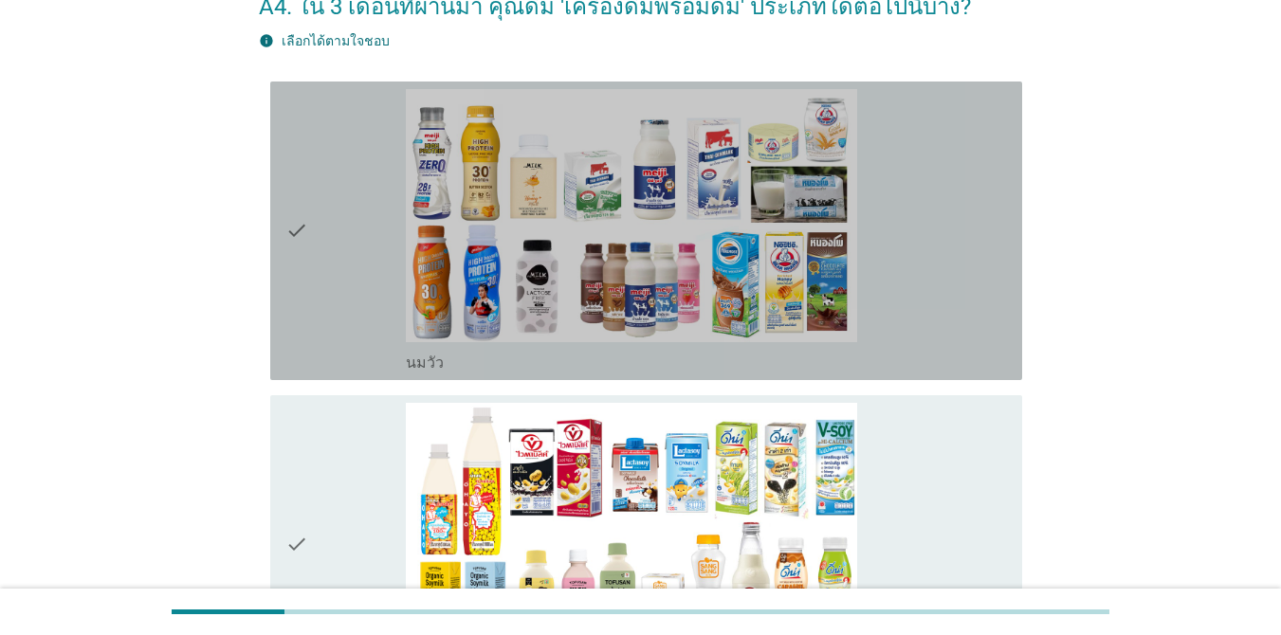
click at [372, 295] on div "check" at bounding box center [345, 230] width 120 height 283
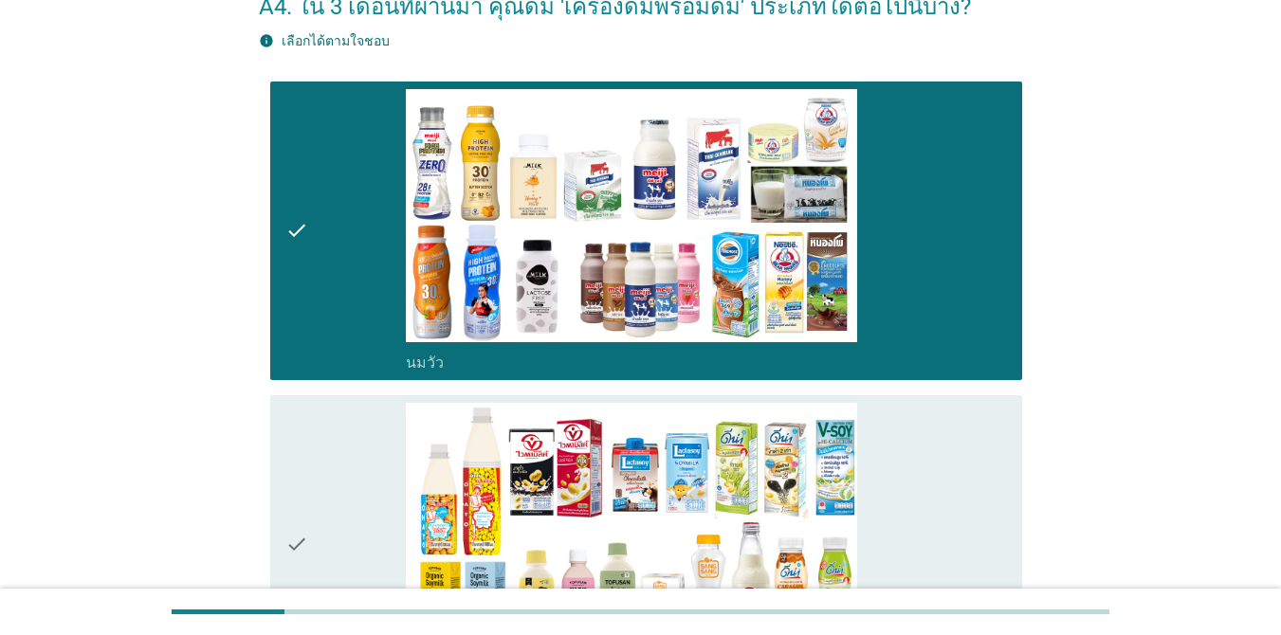
click at [350, 458] on div "check" at bounding box center [345, 544] width 120 height 283
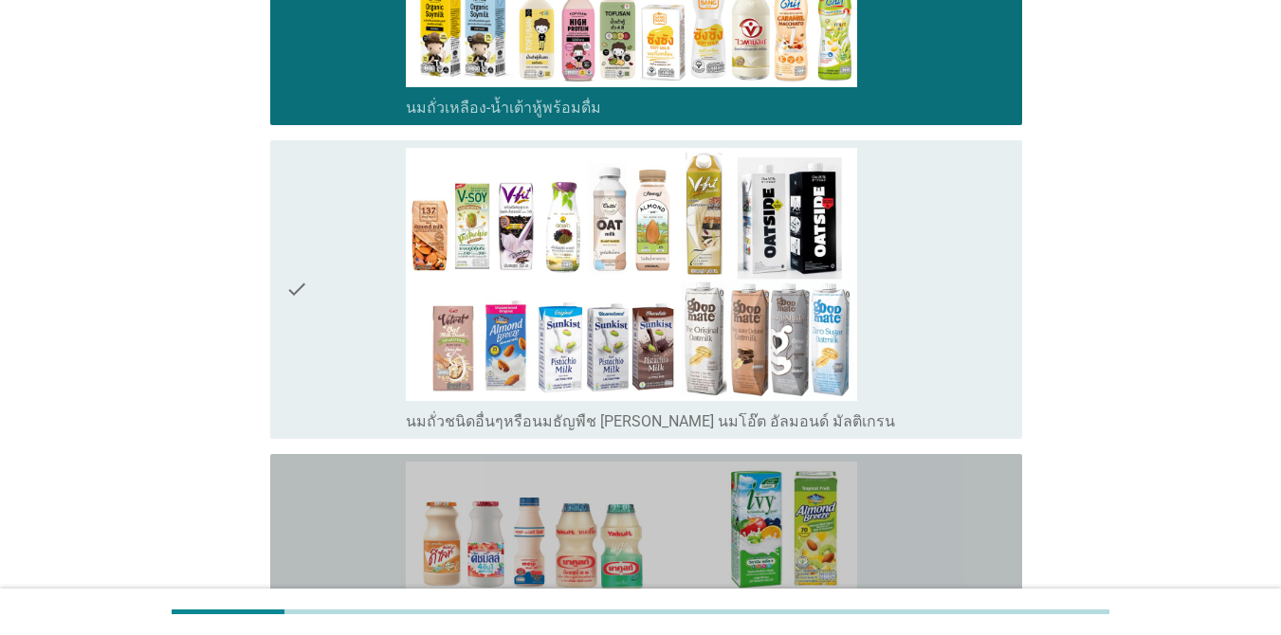
click at [330, 511] on div "check" at bounding box center [345, 603] width 120 height 283
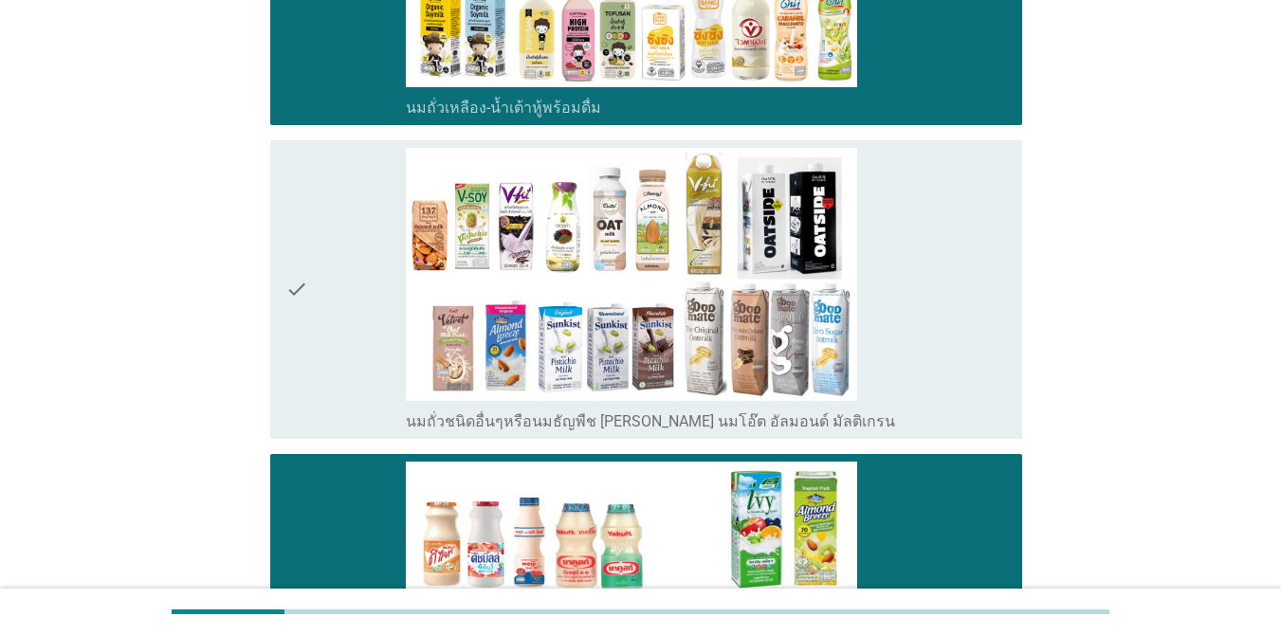
click at [329, 367] on div "check" at bounding box center [345, 289] width 120 height 283
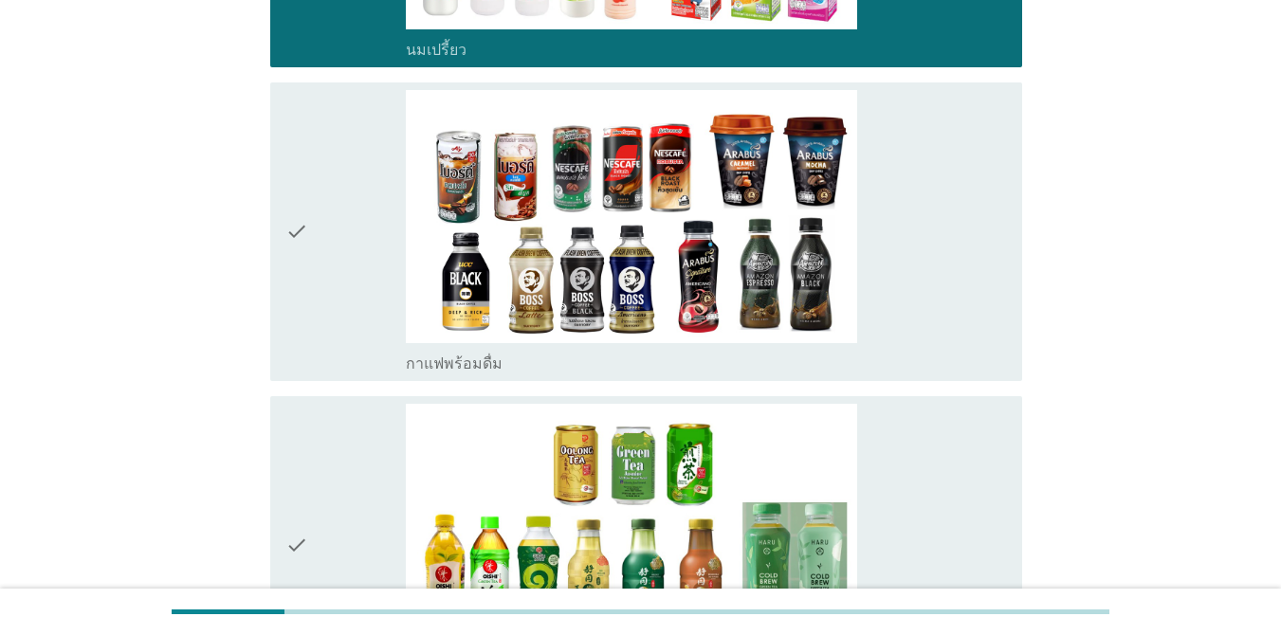
scroll to position [1403, 0]
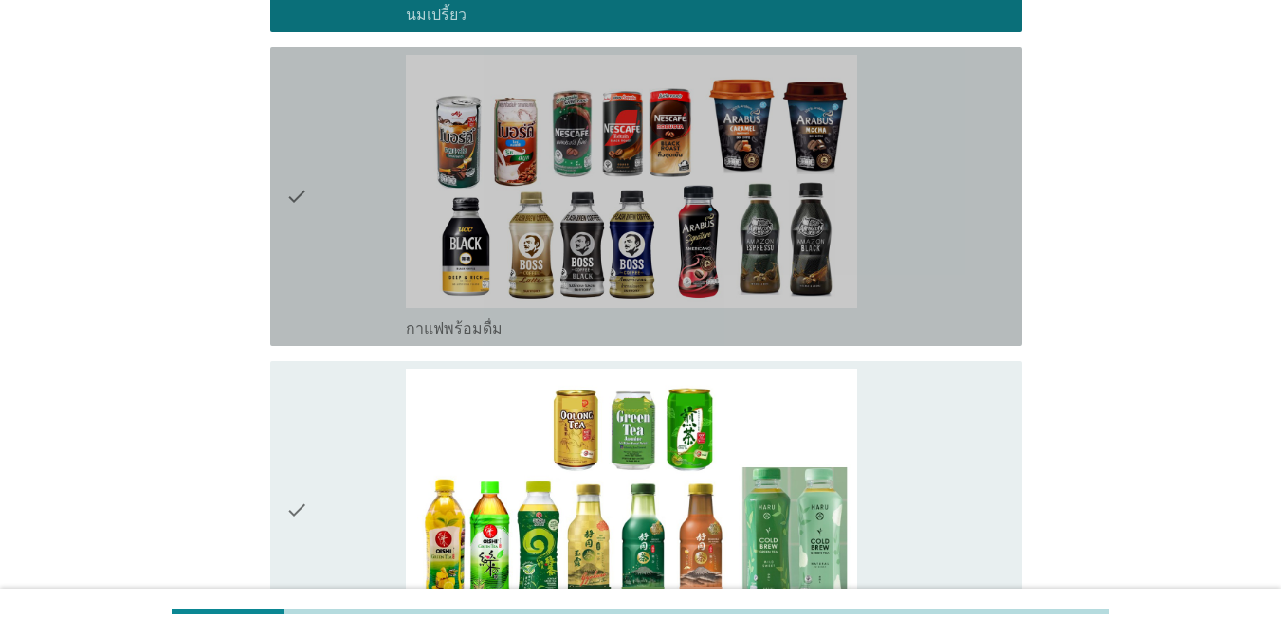
click at [311, 241] on div "check" at bounding box center [345, 196] width 120 height 283
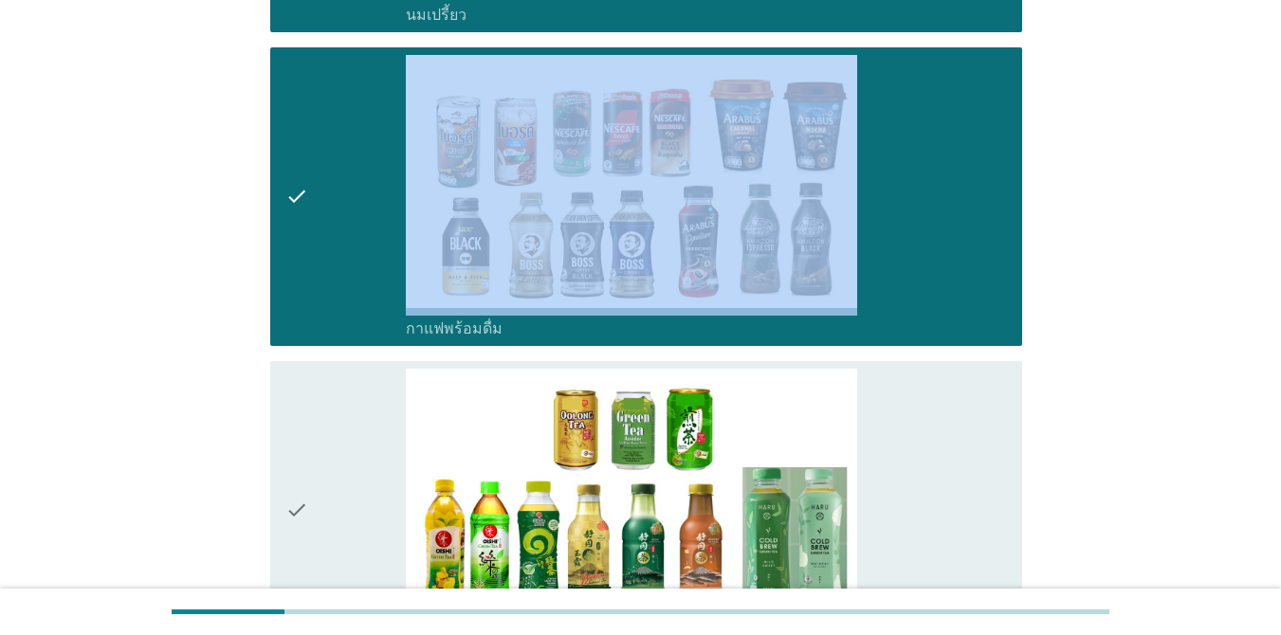
click at [311, 241] on div "check" at bounding box center [345, 196] width 120 height 283
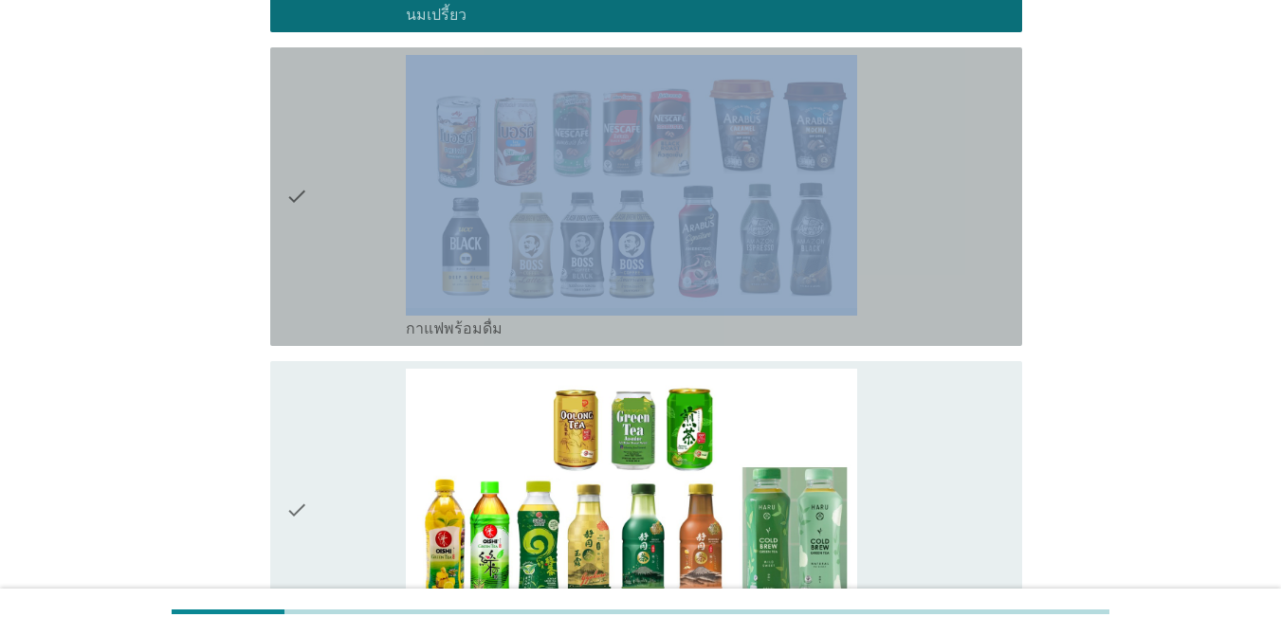
click at [307, 312] on icon "check" at bounding box center [296, 196] width 23 height 283
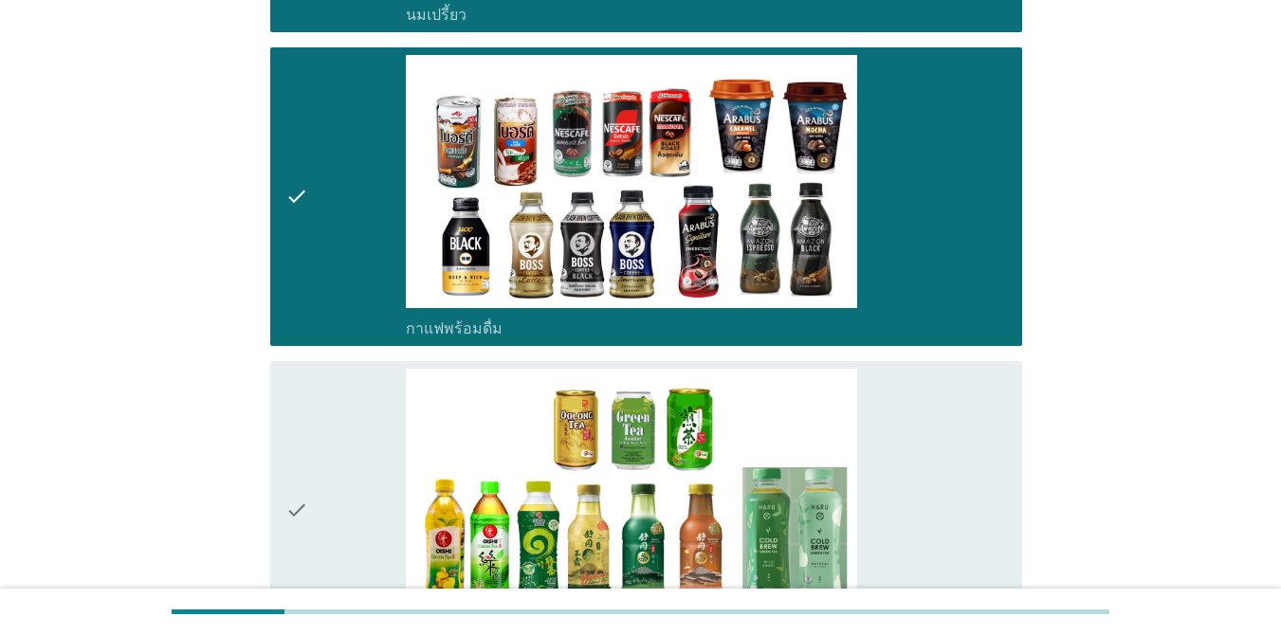
click at [316, 416] on div "check" at bounding box center [345, 510] width 120 height 283
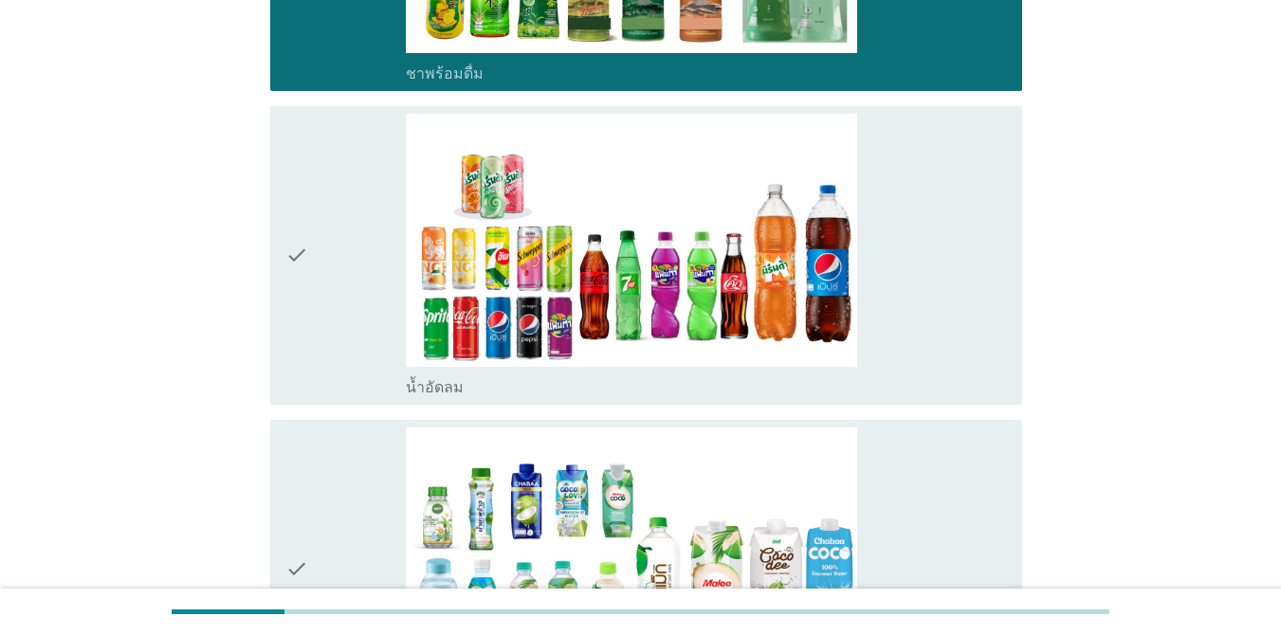
click at [310, 316] on div "check" at bounding box center [345, 255] width 120 height 283
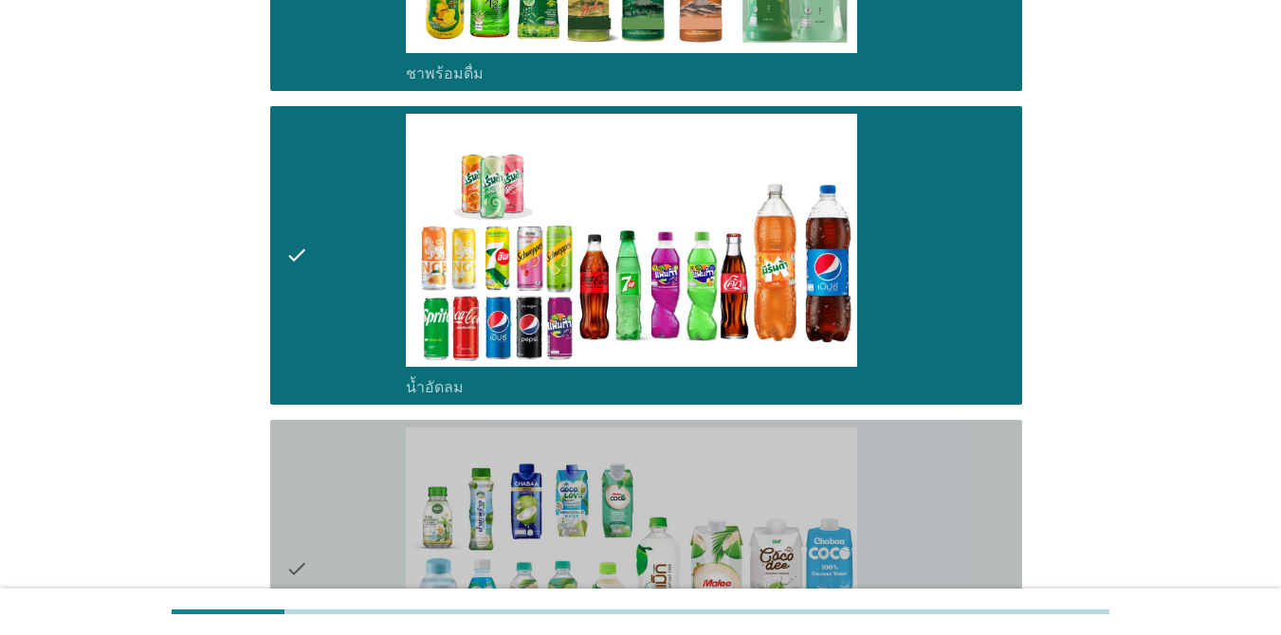
click at [310, 450] on div "check" at bounding box center [345, 569] width 120 height 283
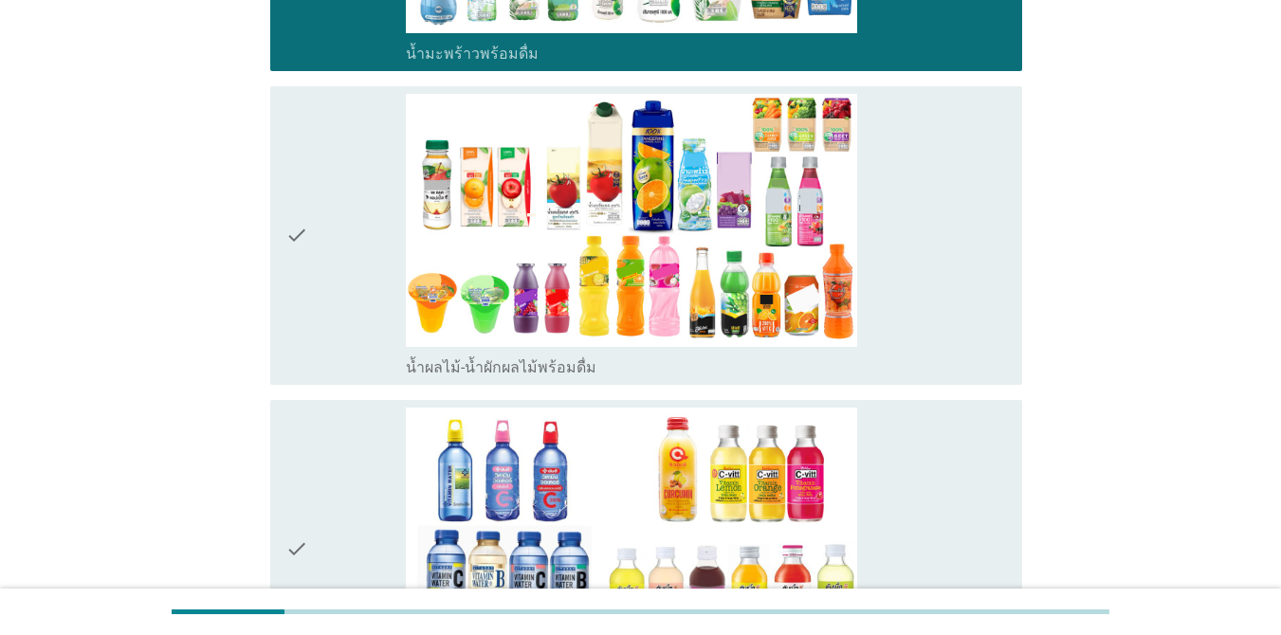
scroll to position [2654, 0]
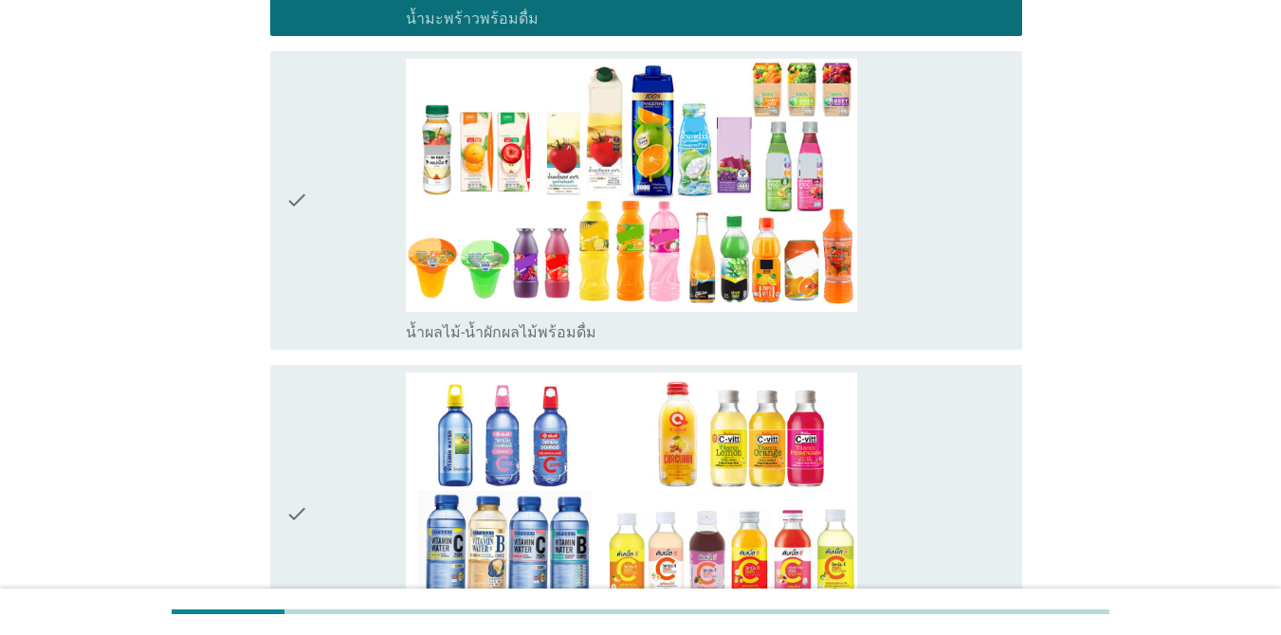
click at [305, 331] on icon "check" at bounding box center [296, 200] width 23 height 283
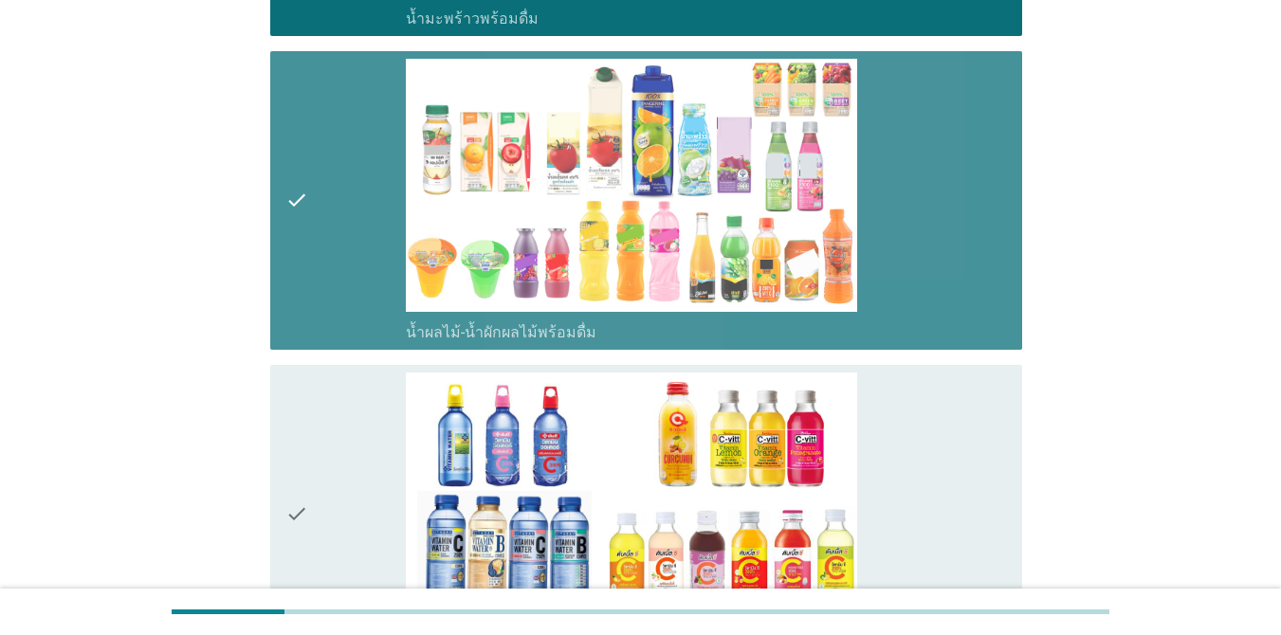
click at [307, 429] on icon "check" at bounding box center [296, 514] width 23 height 283
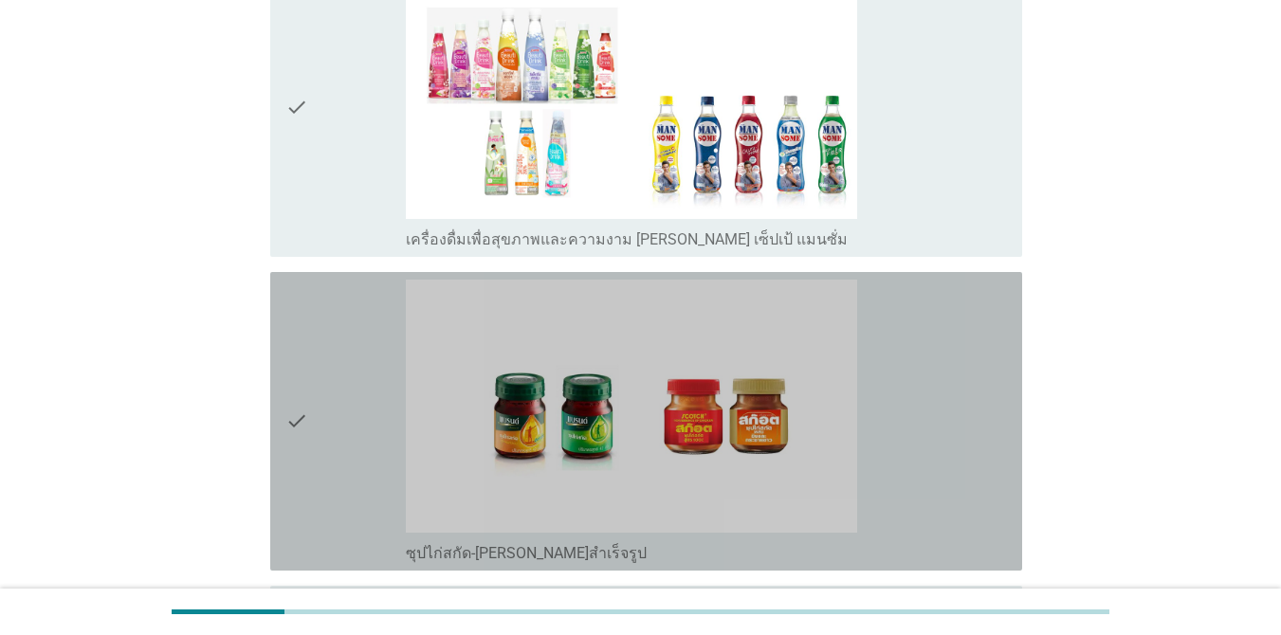
click at [355, 333] on div "check" at bounding box center [345, 421] width 120 height 283
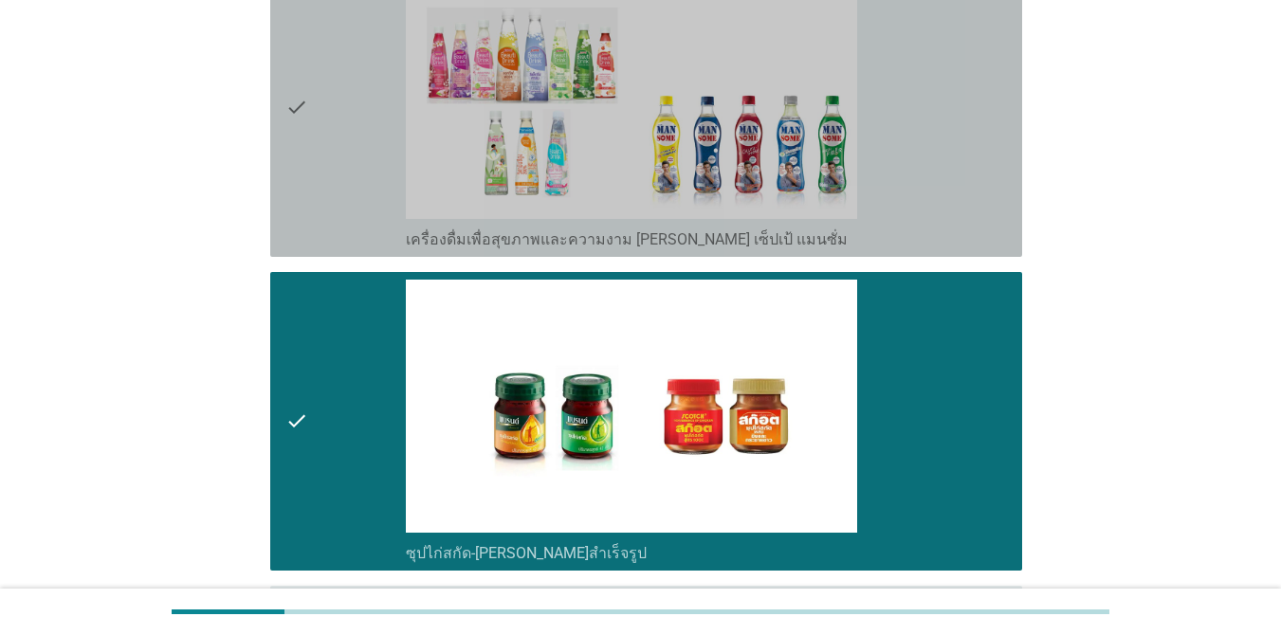
click at [357, 107] on div "check" at bounding box center [345, 107] width 120 height 283
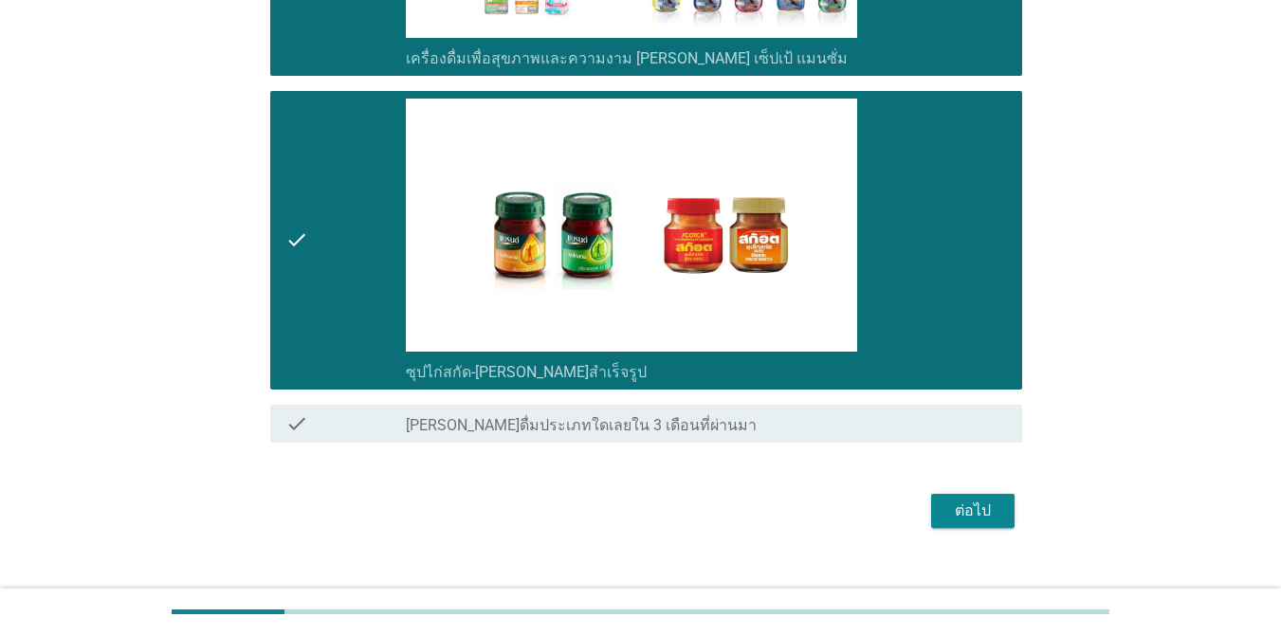
scroll to position [3584, 0]
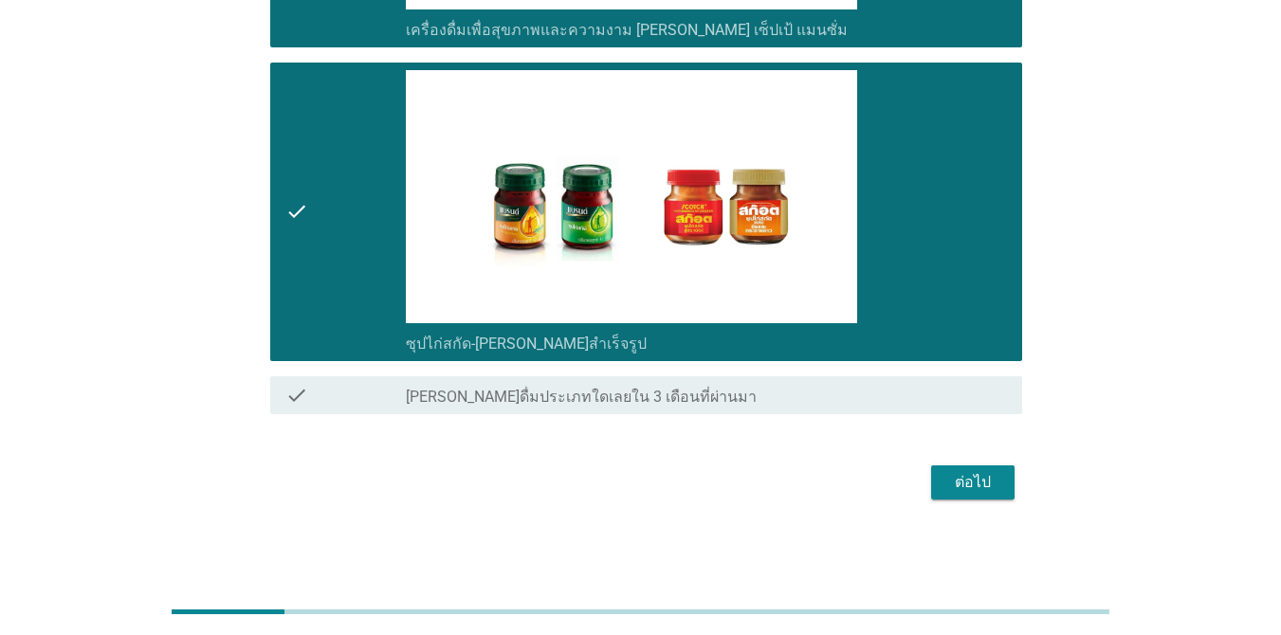
click at [969, 477] on div "ต่อไป" at bounding box center [972, 482] width 53 height 23
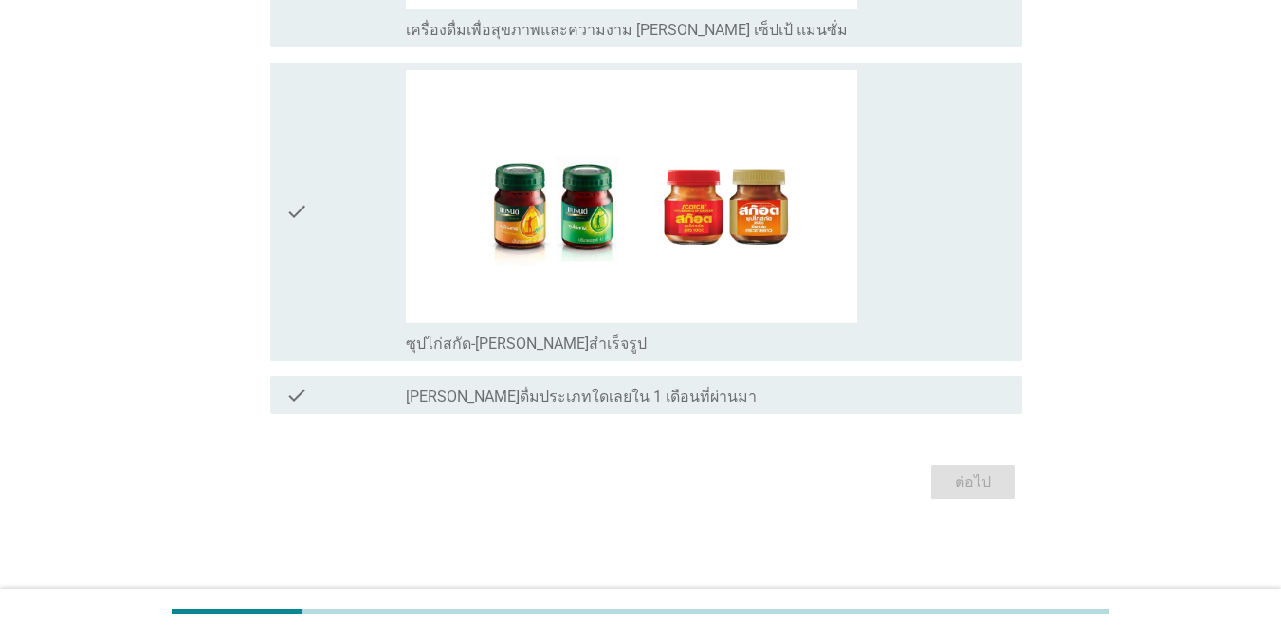
scroll to position [0, 0]
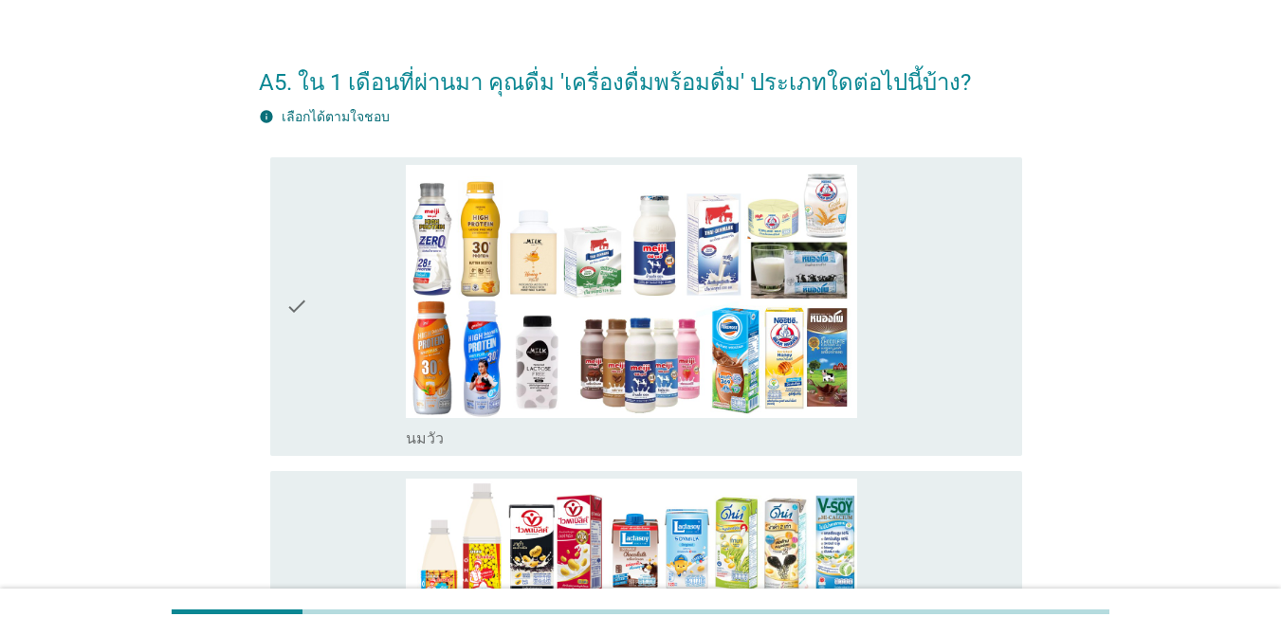
click at [316, 251] on div "check" at bounding box center [345, 306] width 120 height 283
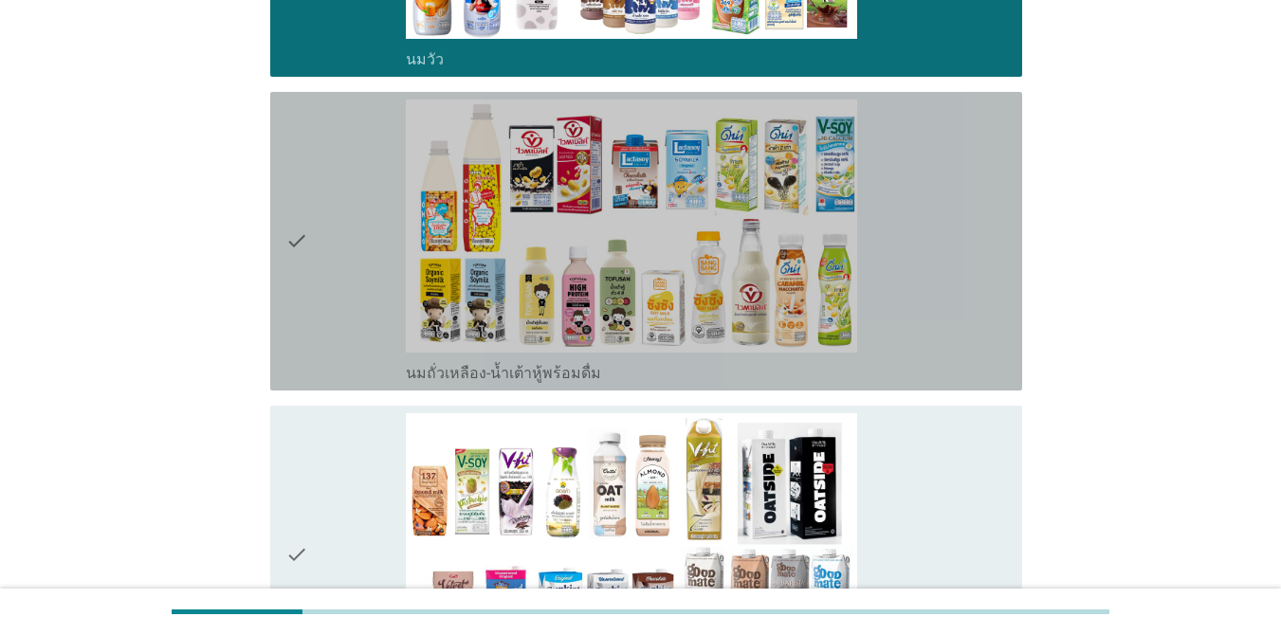
click at [391, 341] on div "check" at bounding box center [345, 241] width 120 height 283
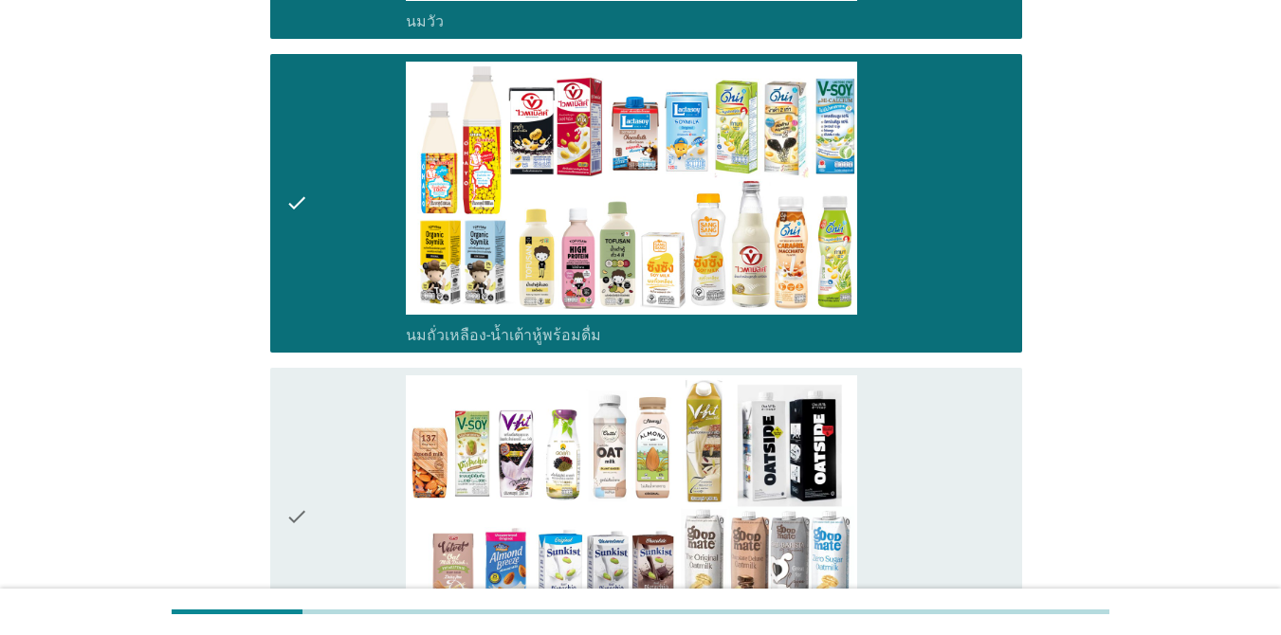
click at [348, 467] on div "check" at bounding box center [345, 516] width 120 height 283
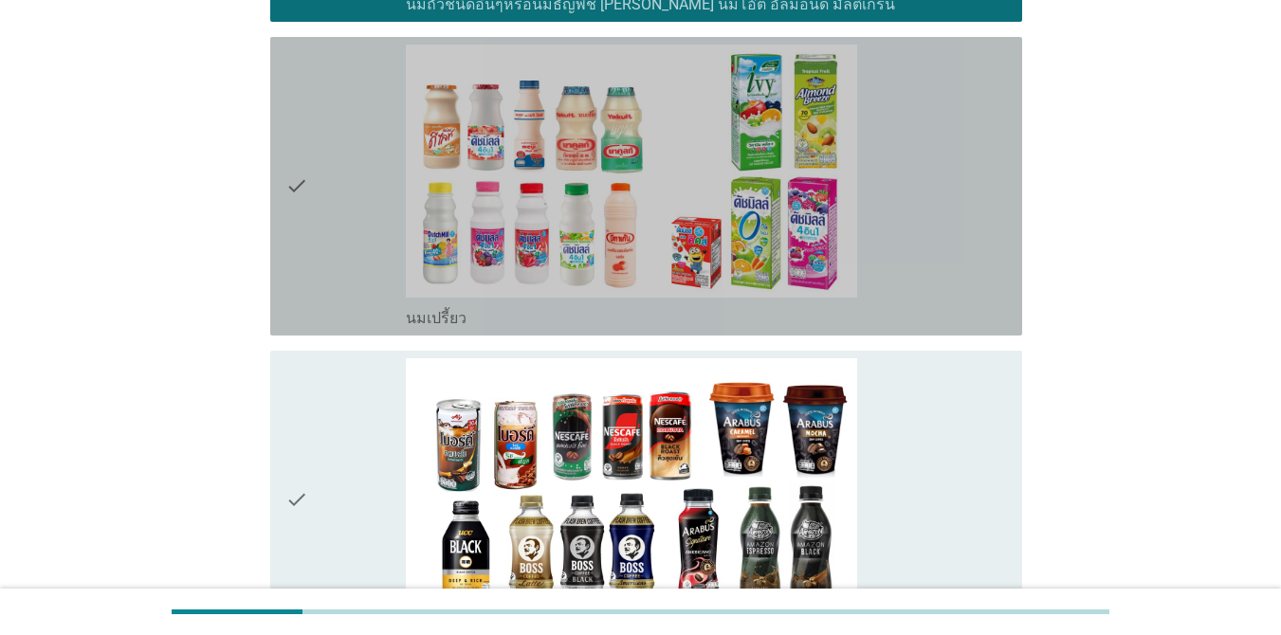
click at [365, 235] on div "check" at bounding box center [345, 186] width 120 height 283
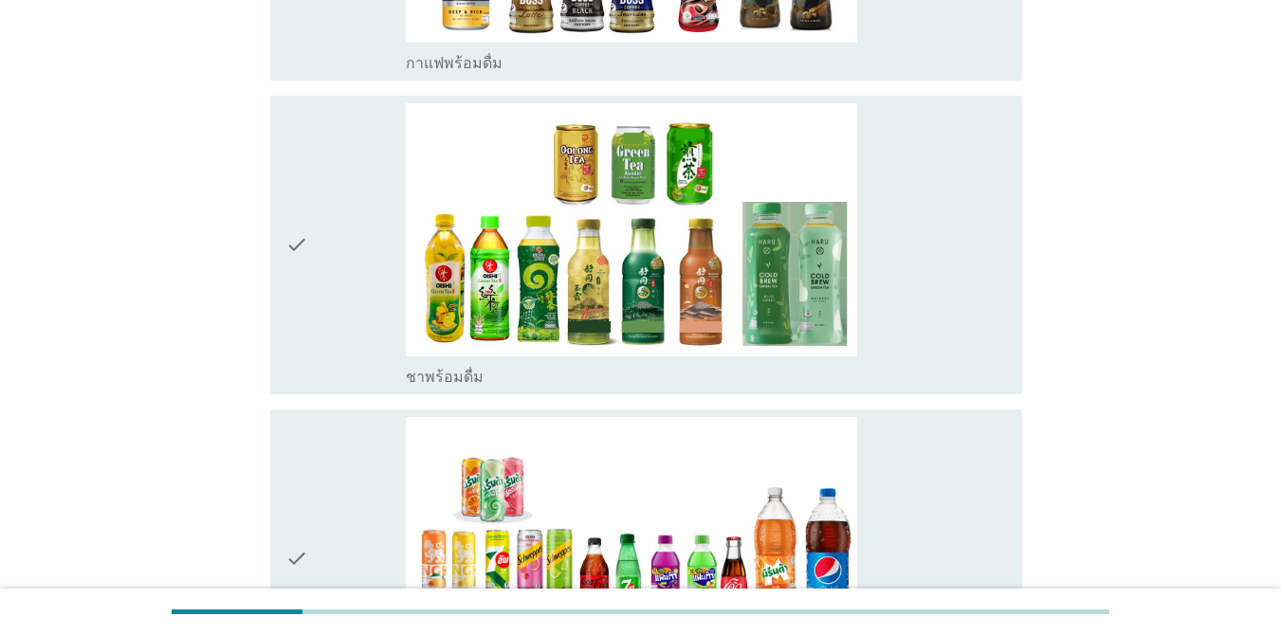
click at [308, 256] on icon "check" at bounding box center [296, 244] width 23 height 283
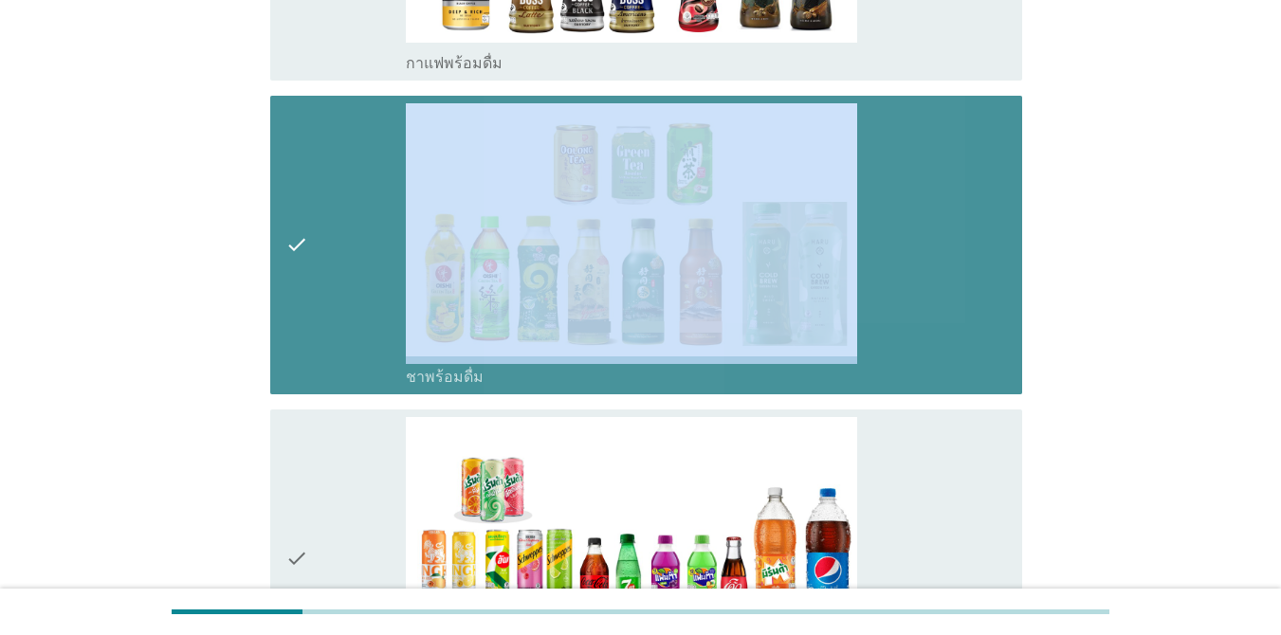
click at [308, 256] on icon "check" at bounding box center [296, 244] width 23 height 283
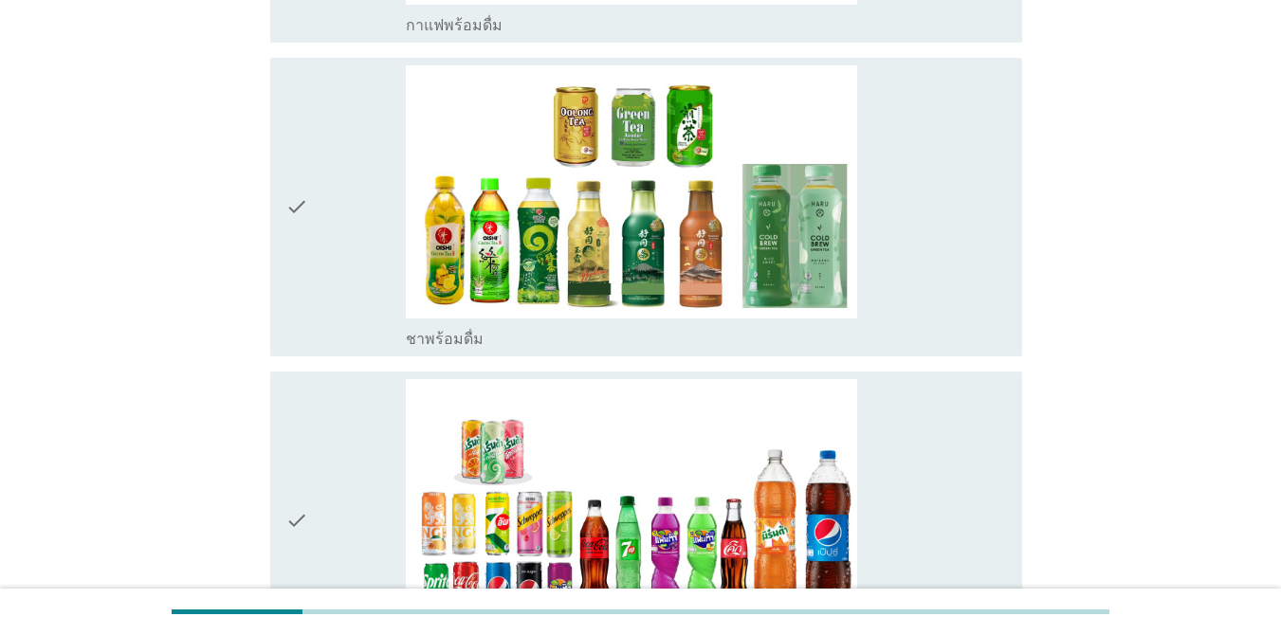
click at [300, 442] on icon "check" at bounding box center [296, 520] width 23 height 283
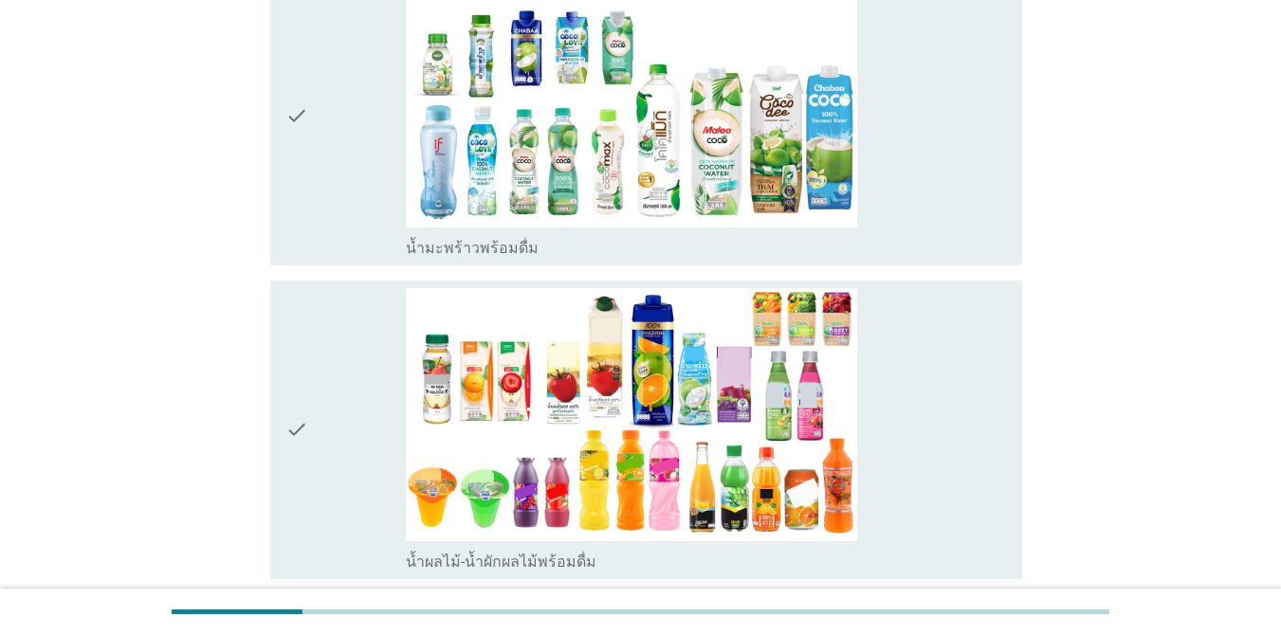
scroll to position [2427, 0]
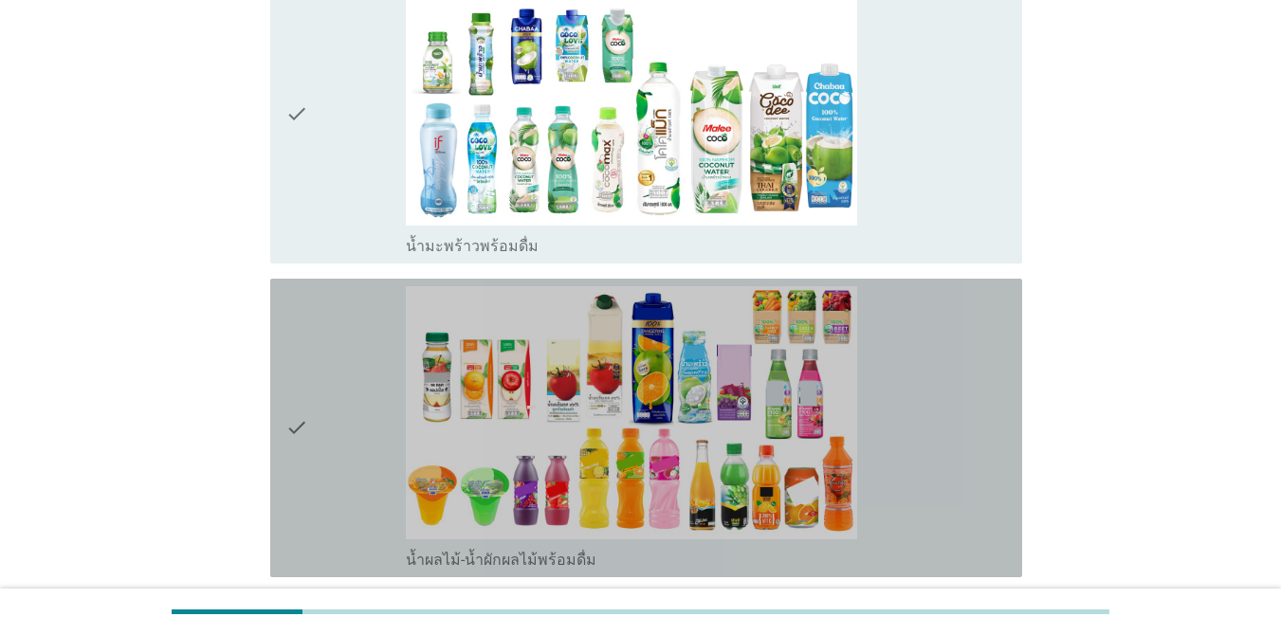
click at [353, 364] on div "check" at bounding box center [345, 427] width 120 height 283
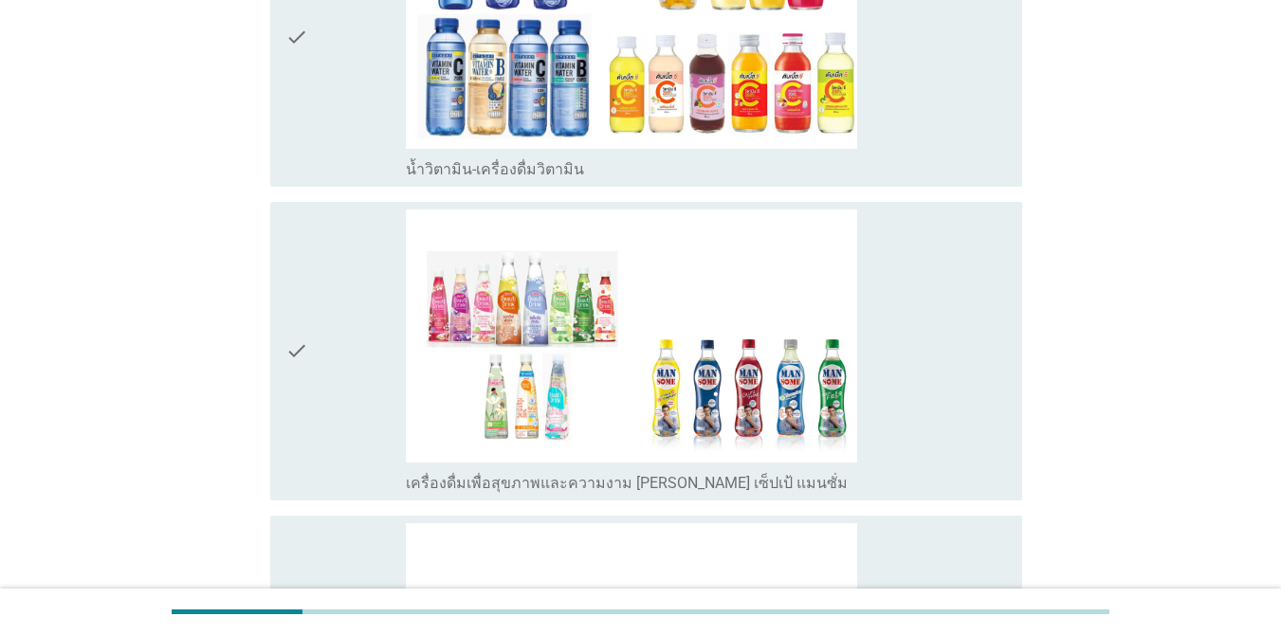
scroll to position [3147, 0]
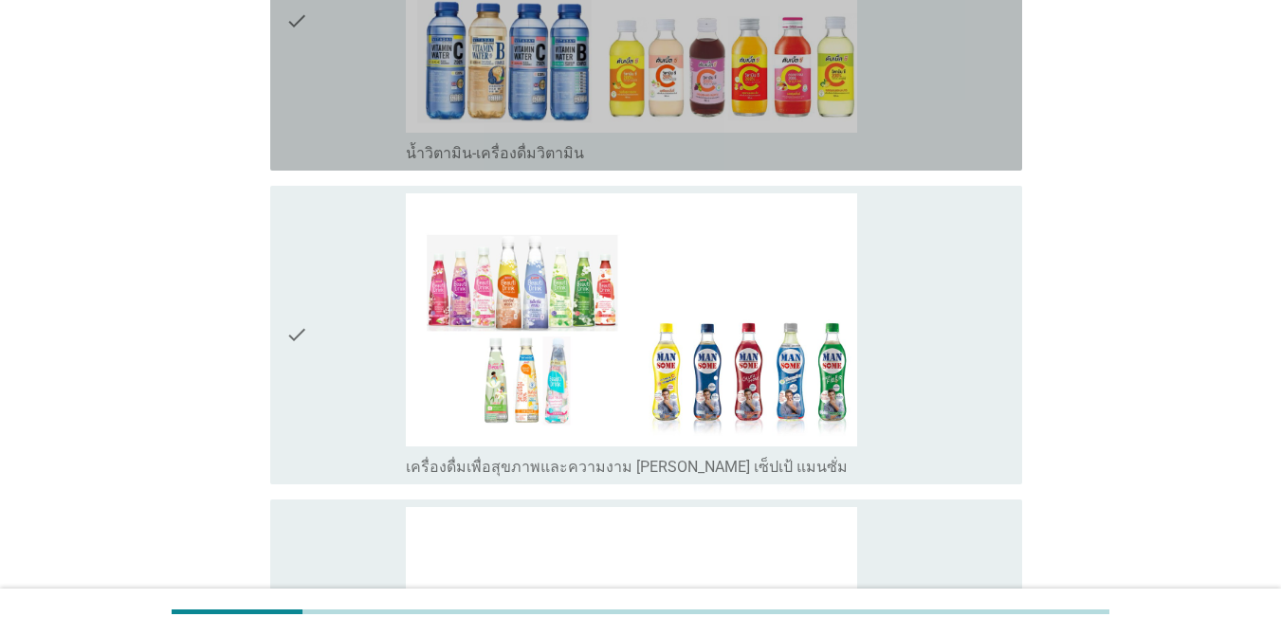
click at [327, 120] on div "check" at bounding box center [345, 21] width 120 height 283
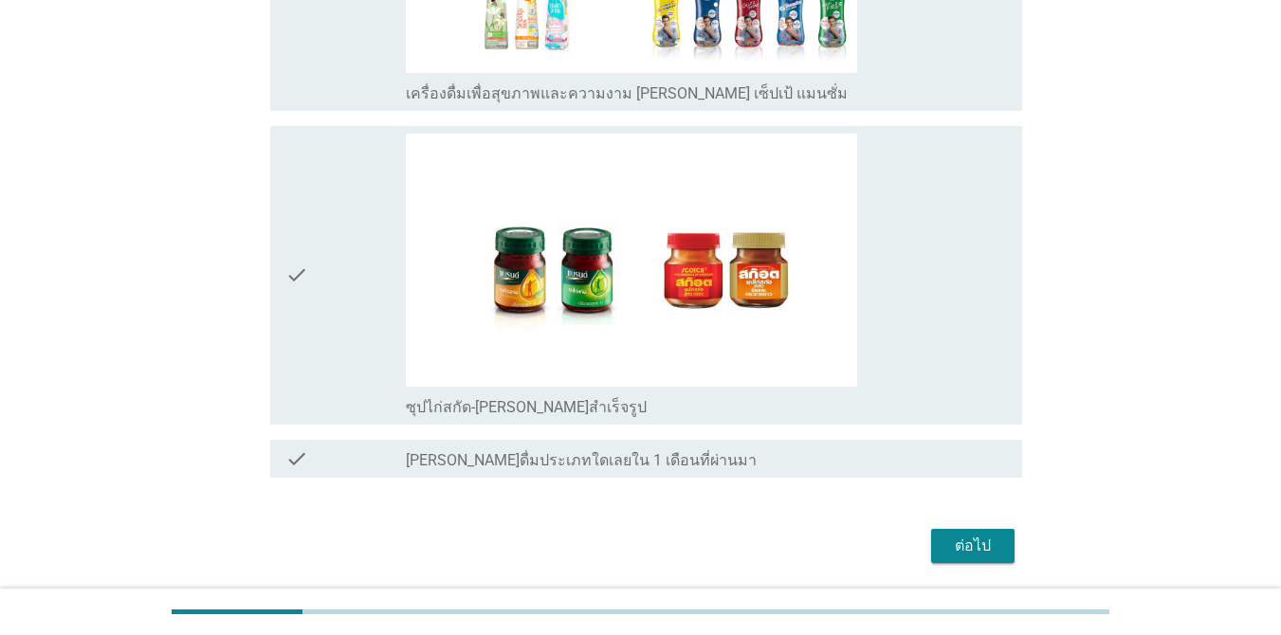
scroll to position [3526, 0]
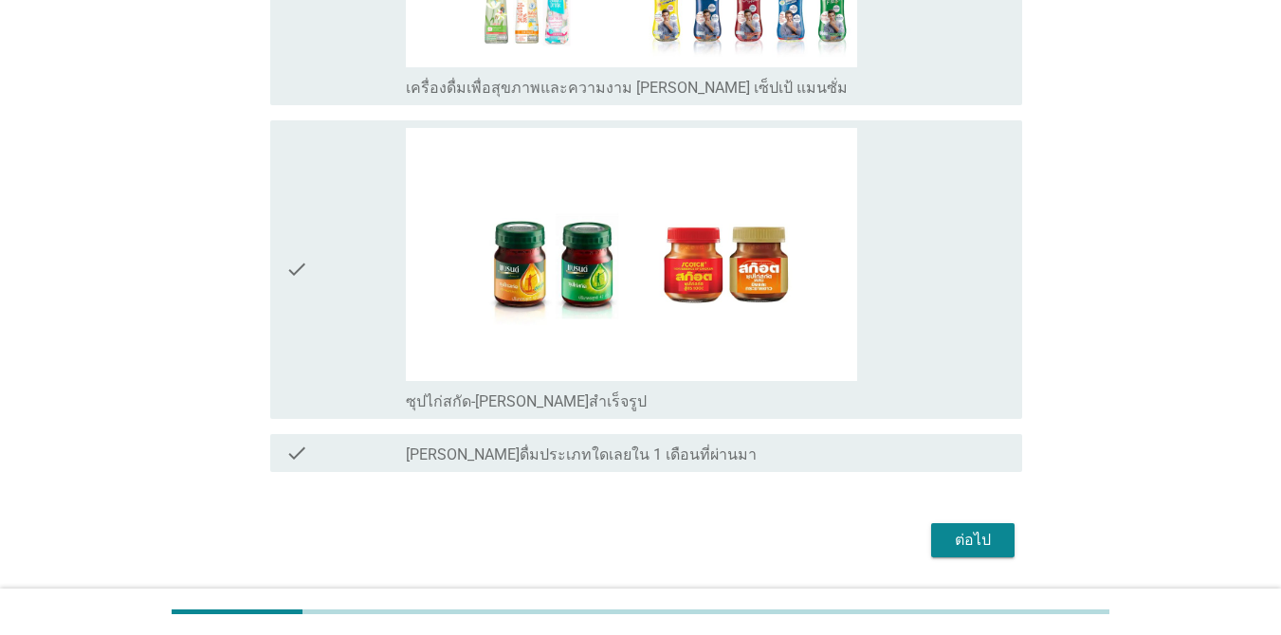
click at [372, 294] on div "check" at bounding box center [345, 269] width 120 height 283
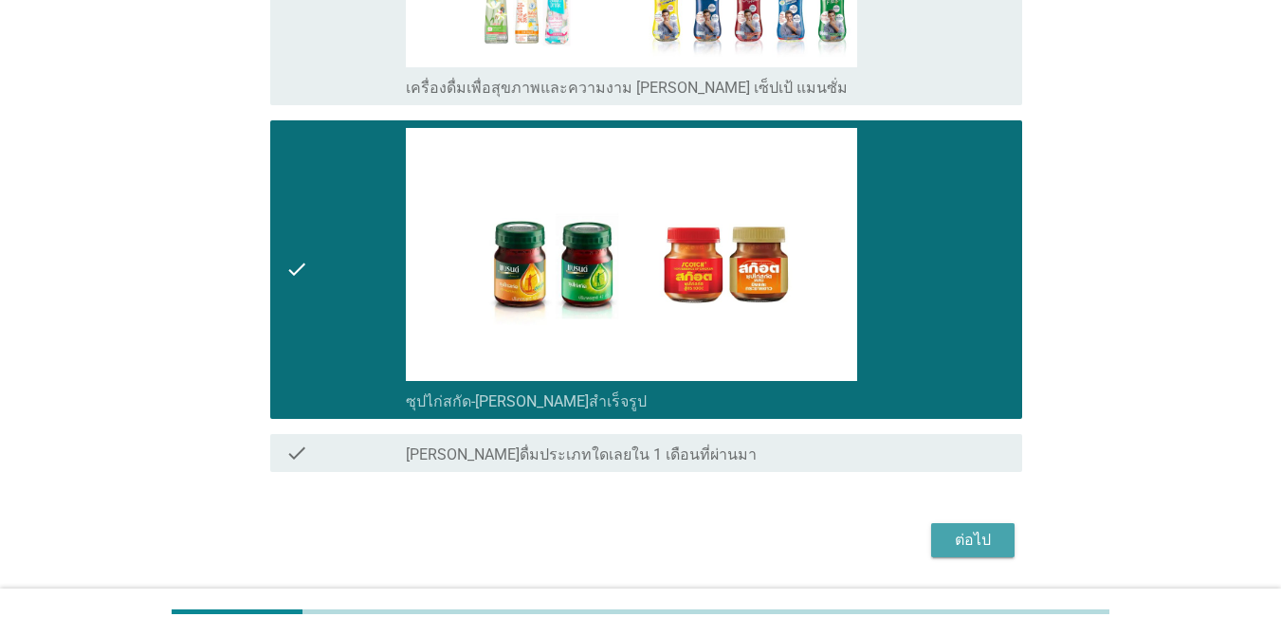
click at [1006, 553] on button "ต่อไป" at bounding box center [972, 540] width 83 height 34
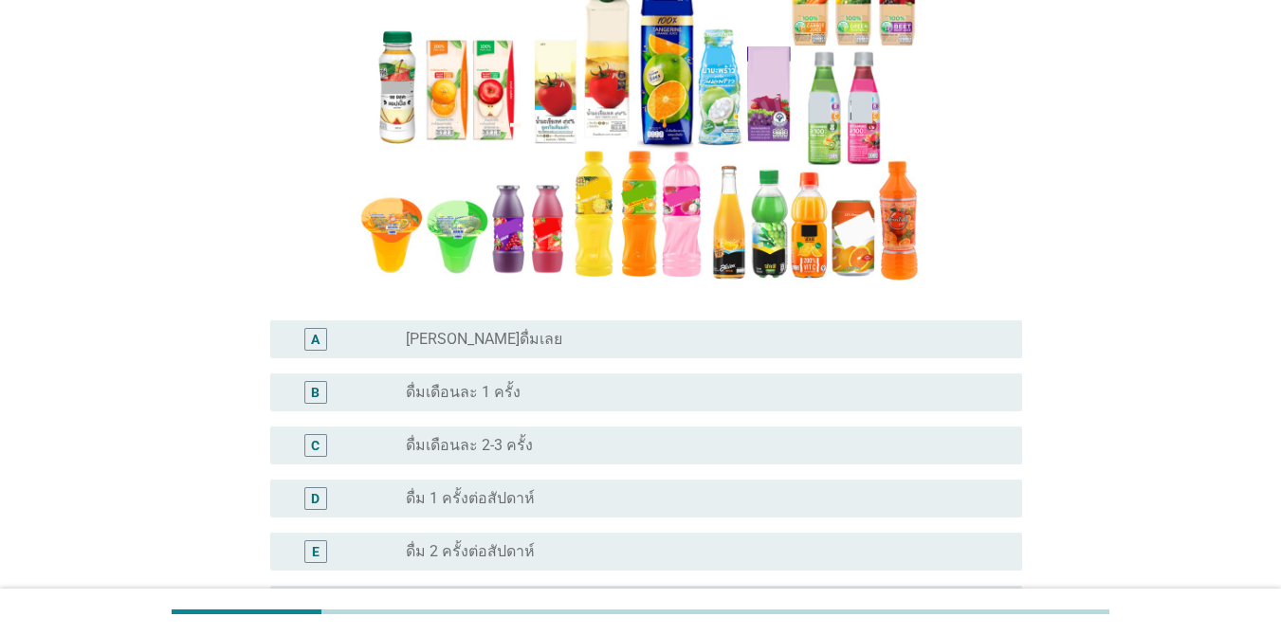
scroll to position [308, 0]
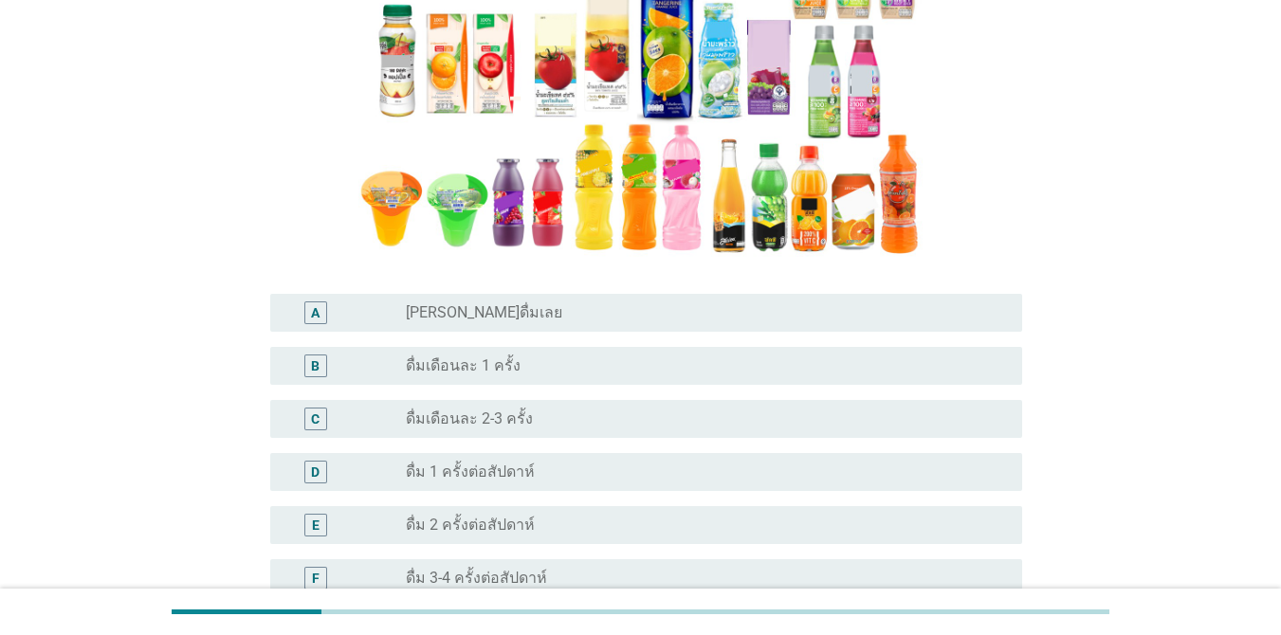
click at [532, 425] on div "radio_button_unchecked ดื่มเดือนละ 2-3 ครั้ง" at bounding box center [699, 419] width 586 height 19
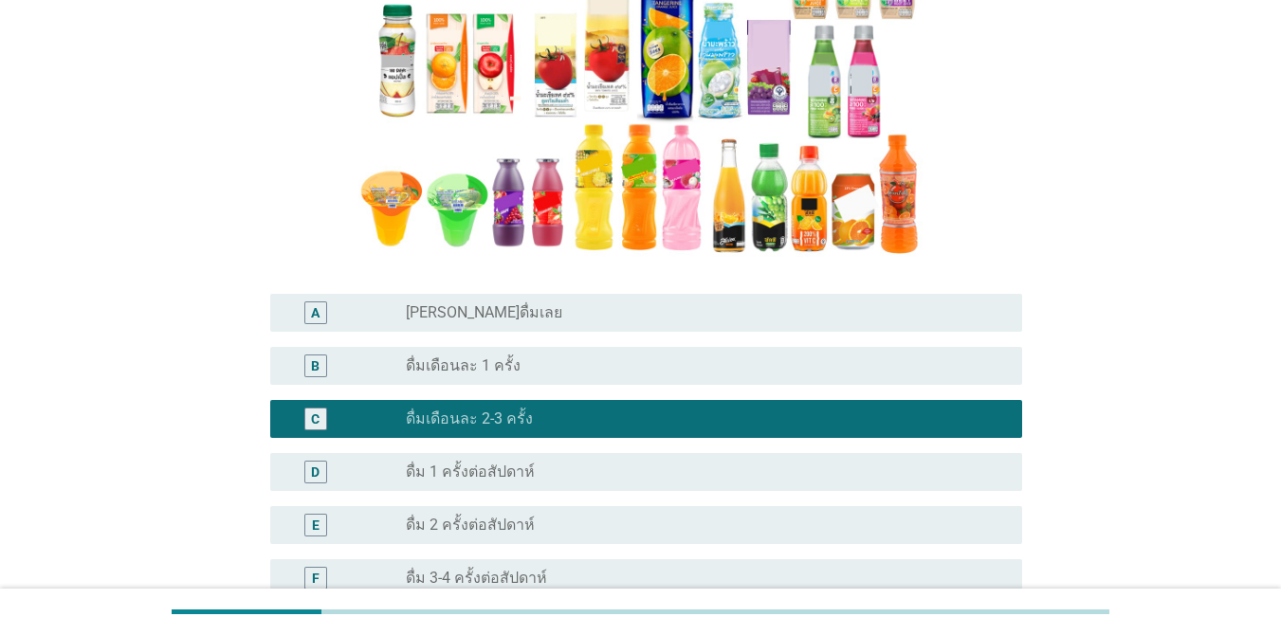
scroll to position [674, 0]
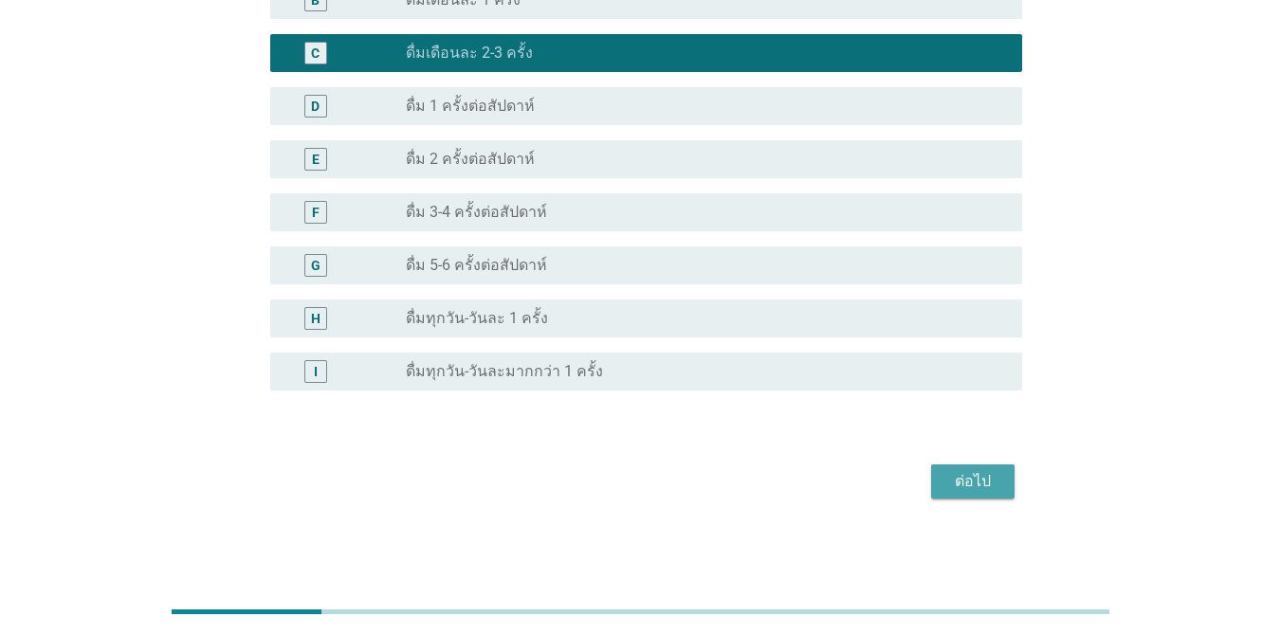
click at [975, 466] on button "ต่อไป" at bounding box center [972, 481] width 83 height 34
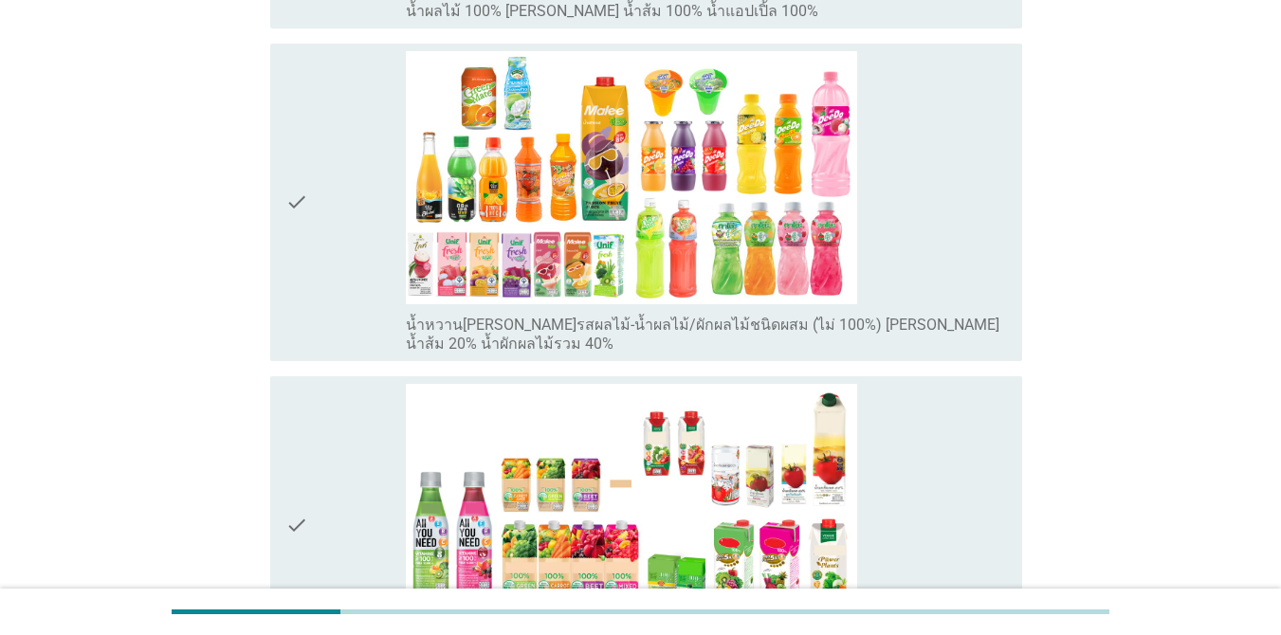
scroll to position [571, 0]
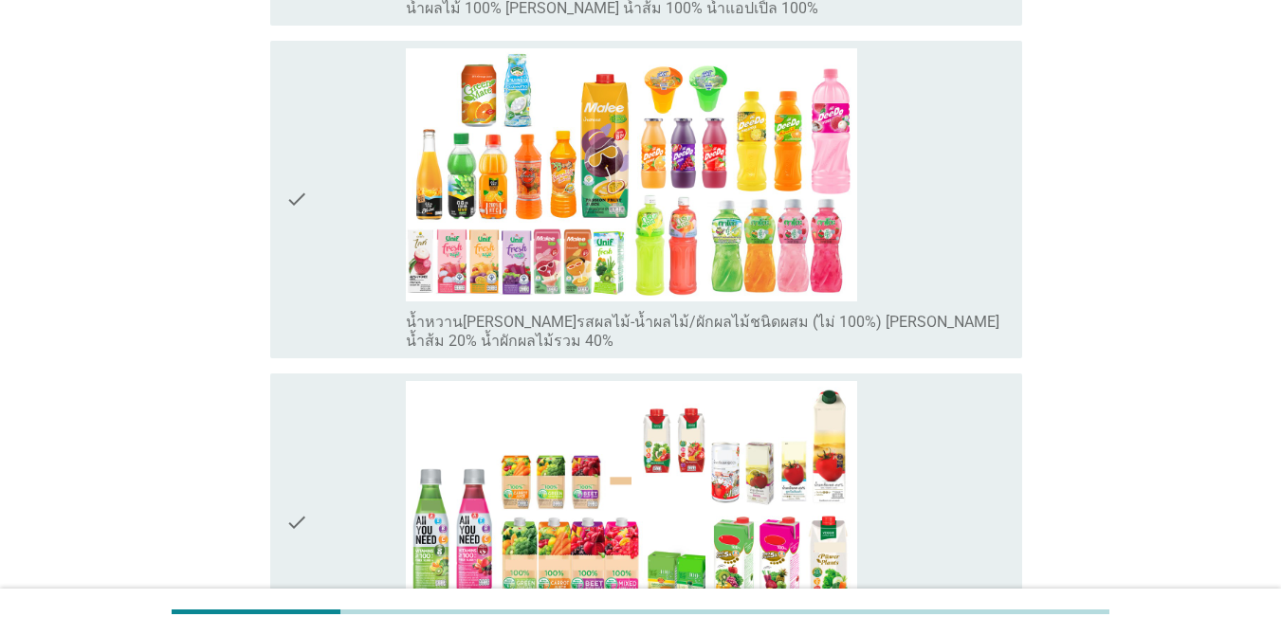
click at [378, 149] on div "check" at bounding box center [345, 199] width 120 height 302
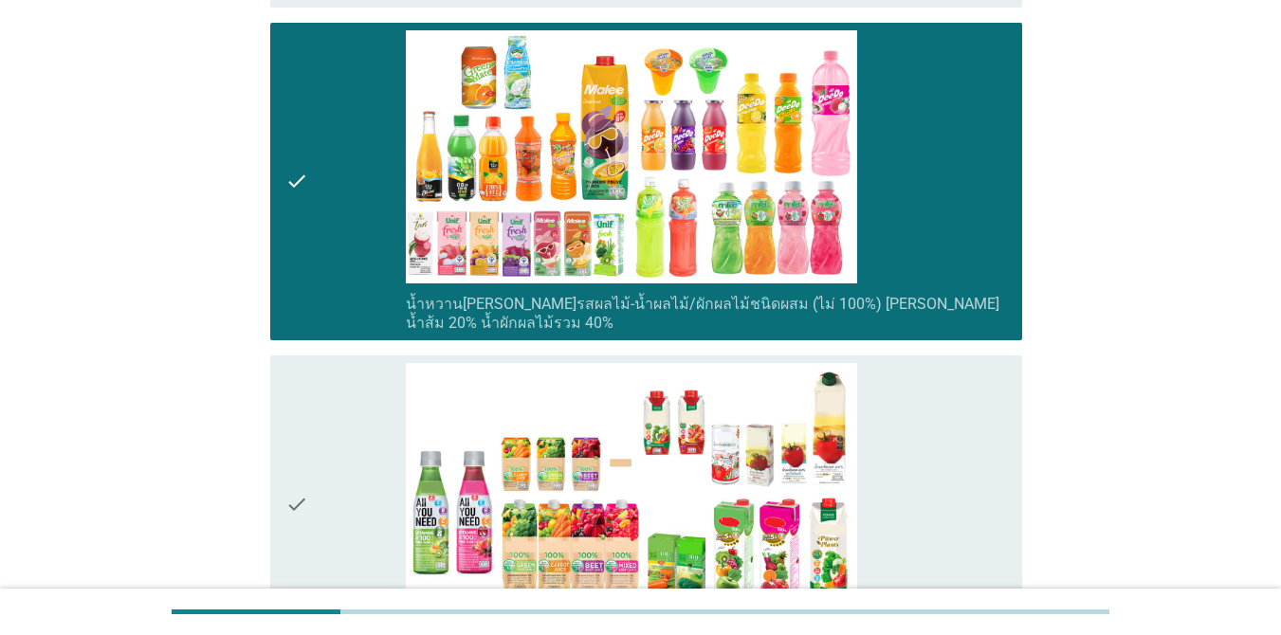
scroll to position [1144, 0]
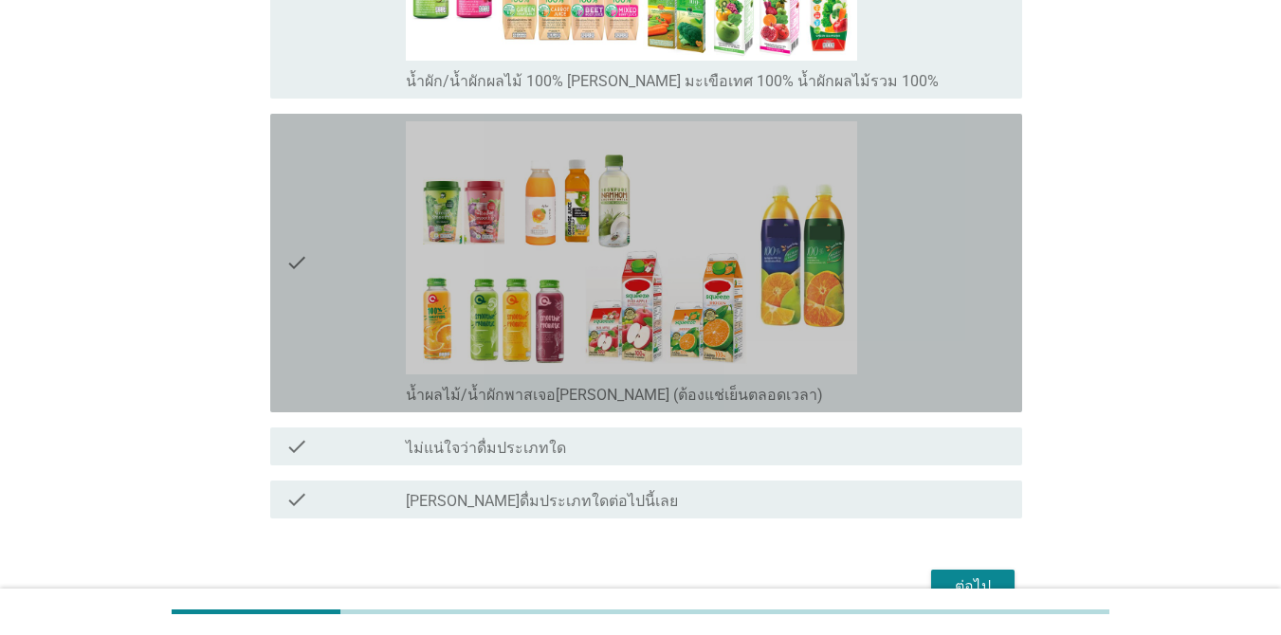
click at [350, 265] on div "check" at bounding box center [345, 262] width 120 height 283
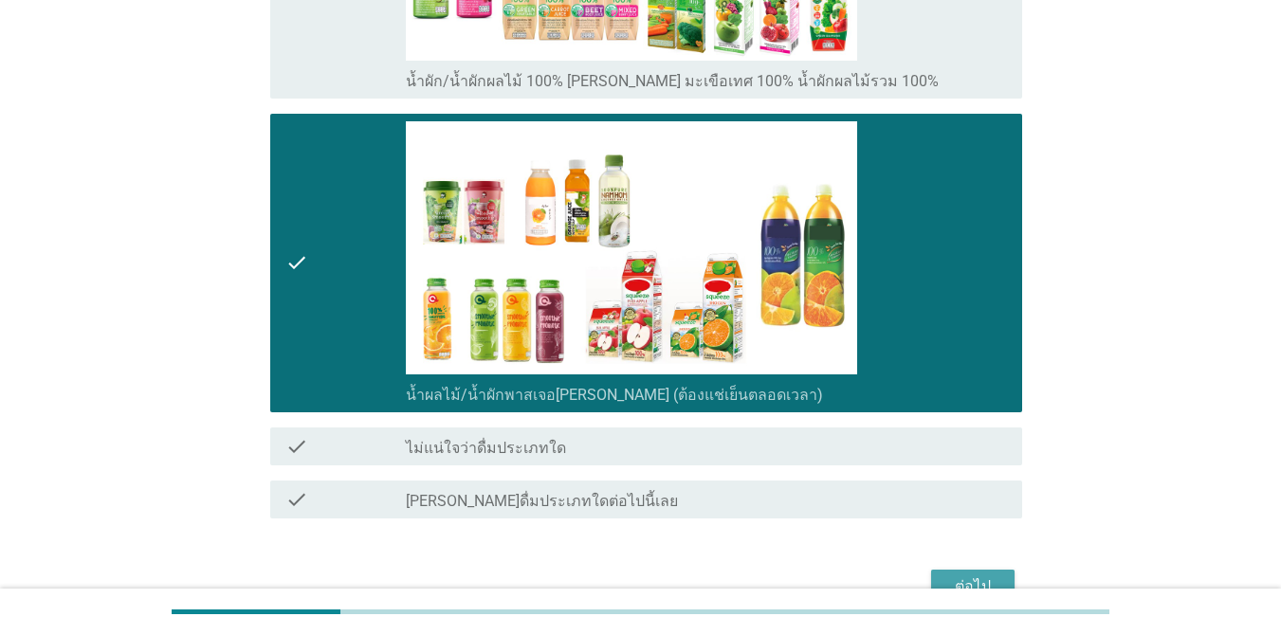
click at [962, 571] on button "ต่อไป" at bounding box center [972, 587] width 83 height 34
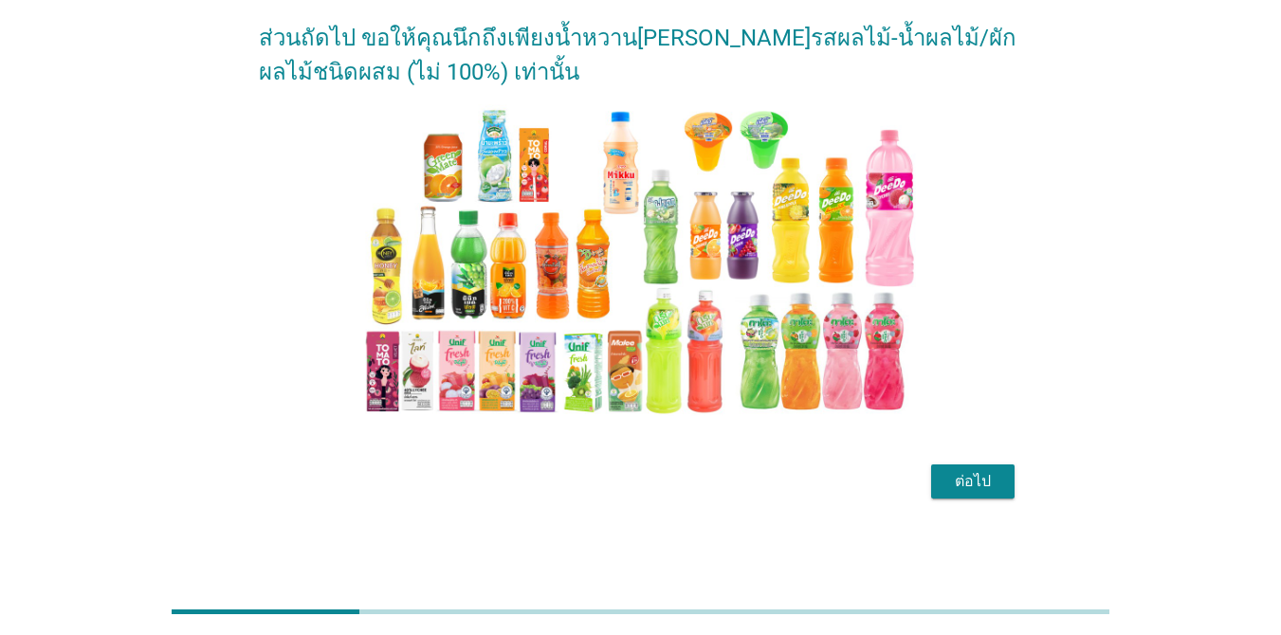
scroll to position [0, 0]
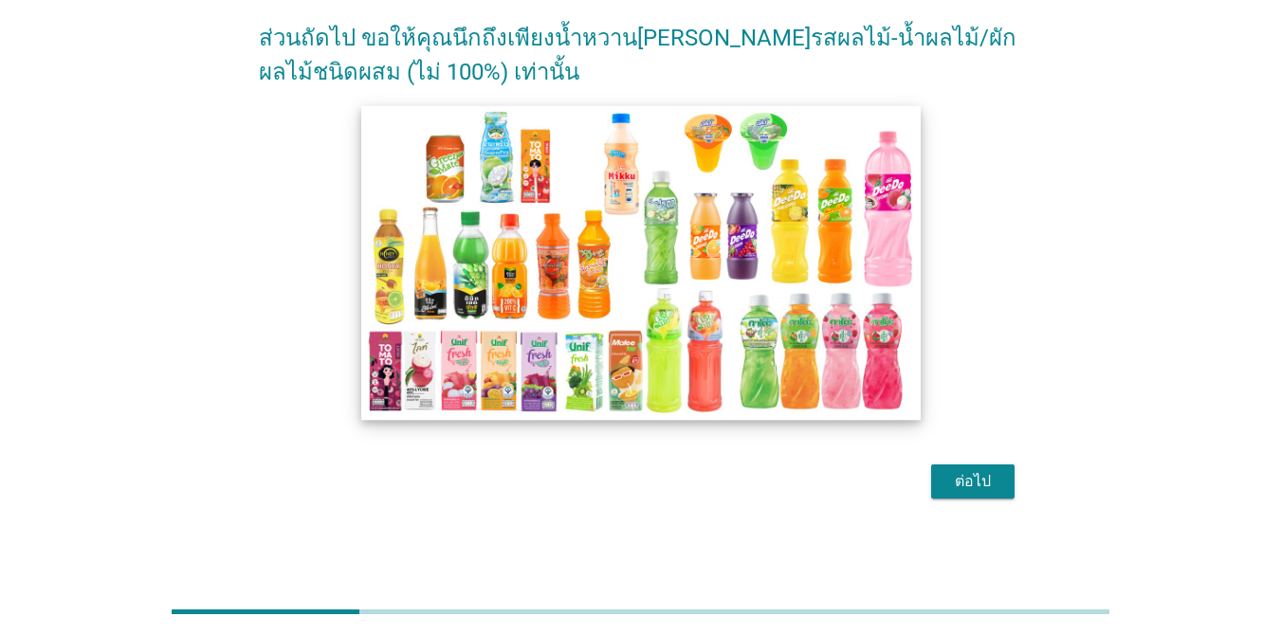
click at [604, 342] on img at bounding box center [640, 262] width 559 height 315
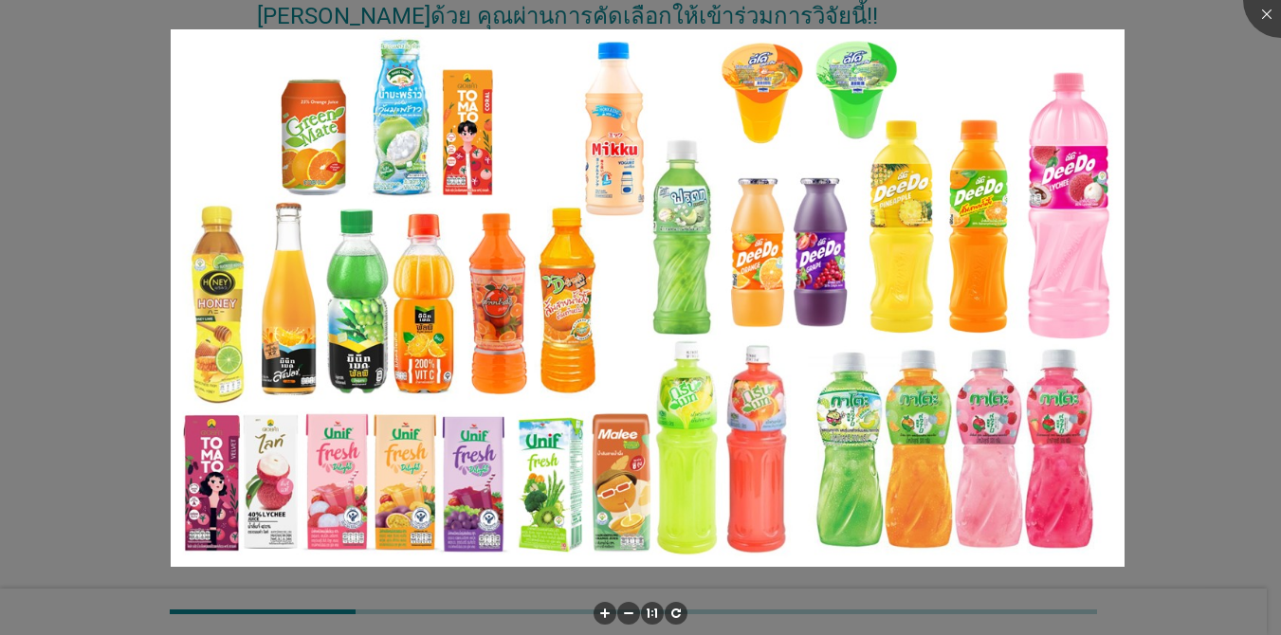
click at [1189, 413] on div at bounding box center [640, 317] width 1281 height 635
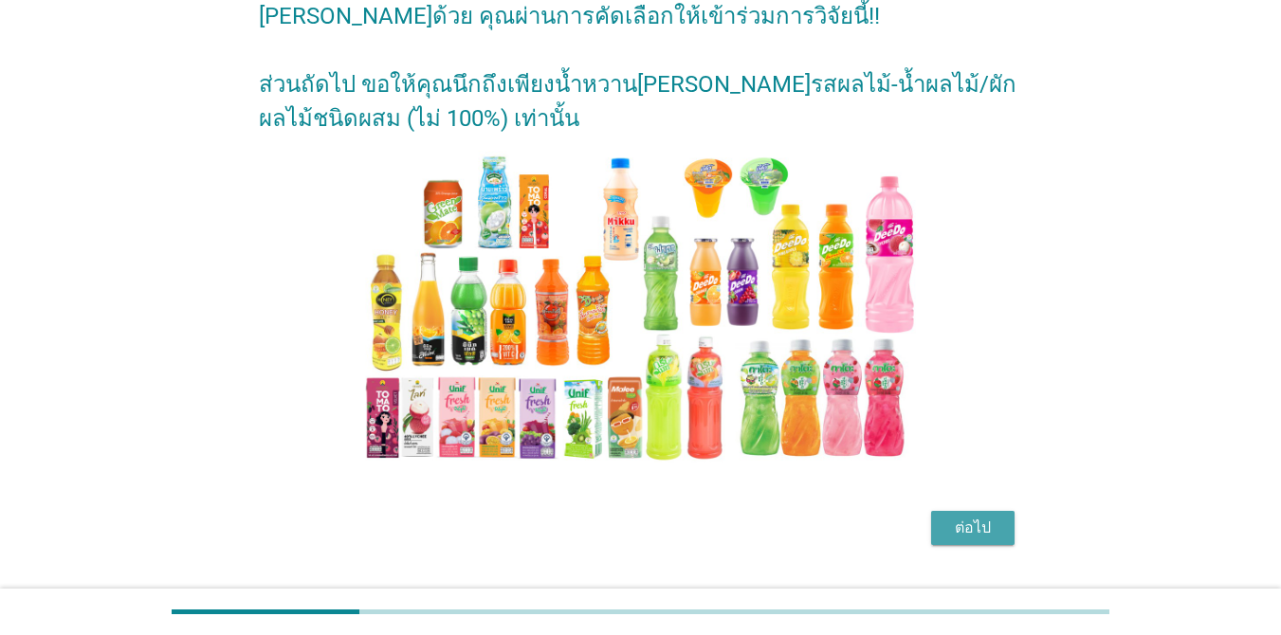
click at [968, 526] on div "ต่อไป" at bounding box center [972, 528] width 53 height 23
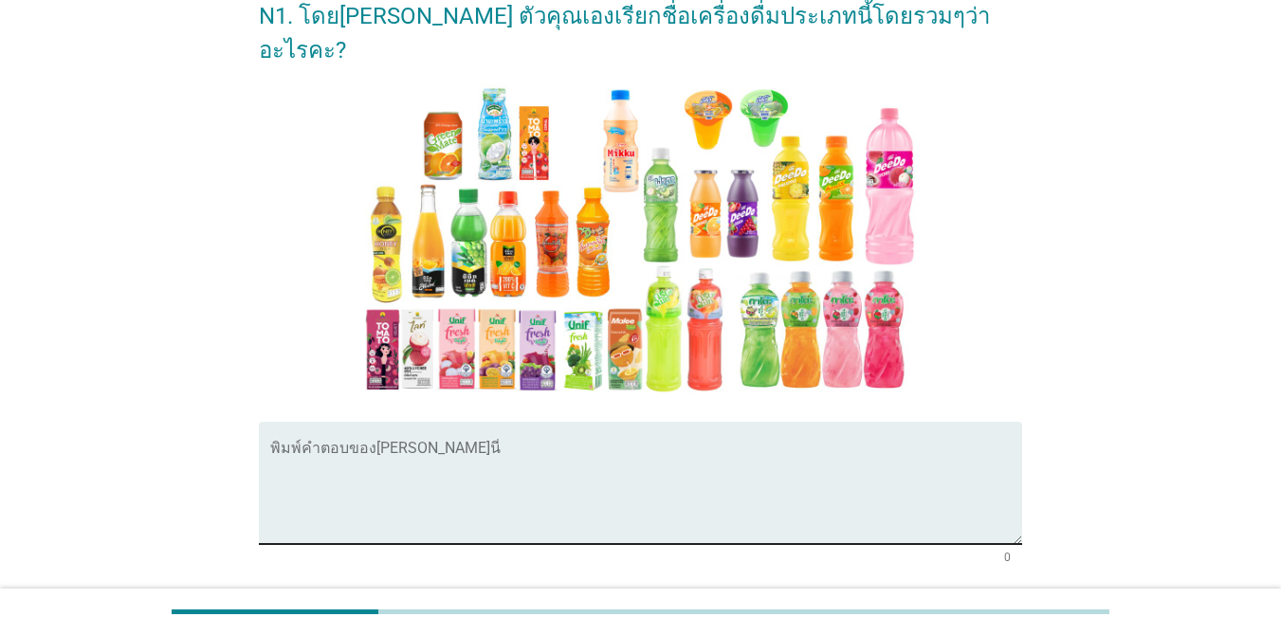
scroll to position [0, 0]
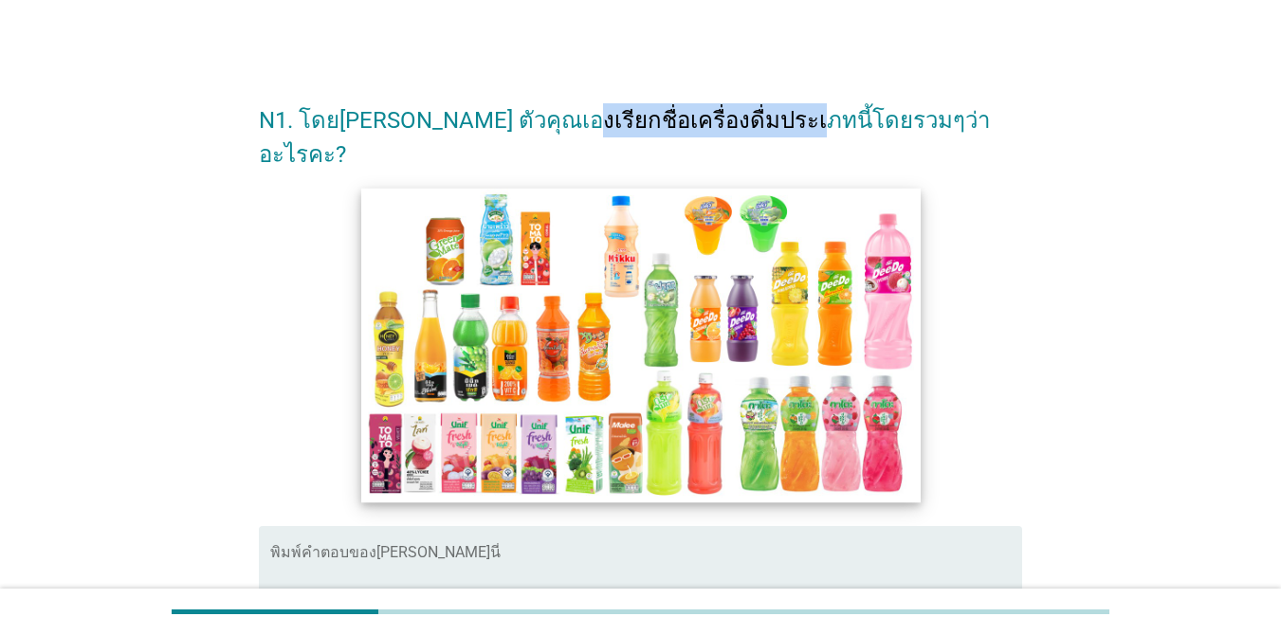
drag, startPoint x: 540, startPoint y: 116, endPoint x: 617, endPoint y: 338, distance: 235.6
click at [766, 115] on h2 "N1. โดย[PERSON_NAME] ตัวคุณเองเรียกชื่อเครื่องดื่มประเภทนี้โดยรวมๆว่าอะไรคะ?" at bounding box center [640, 127] width 763 height 87
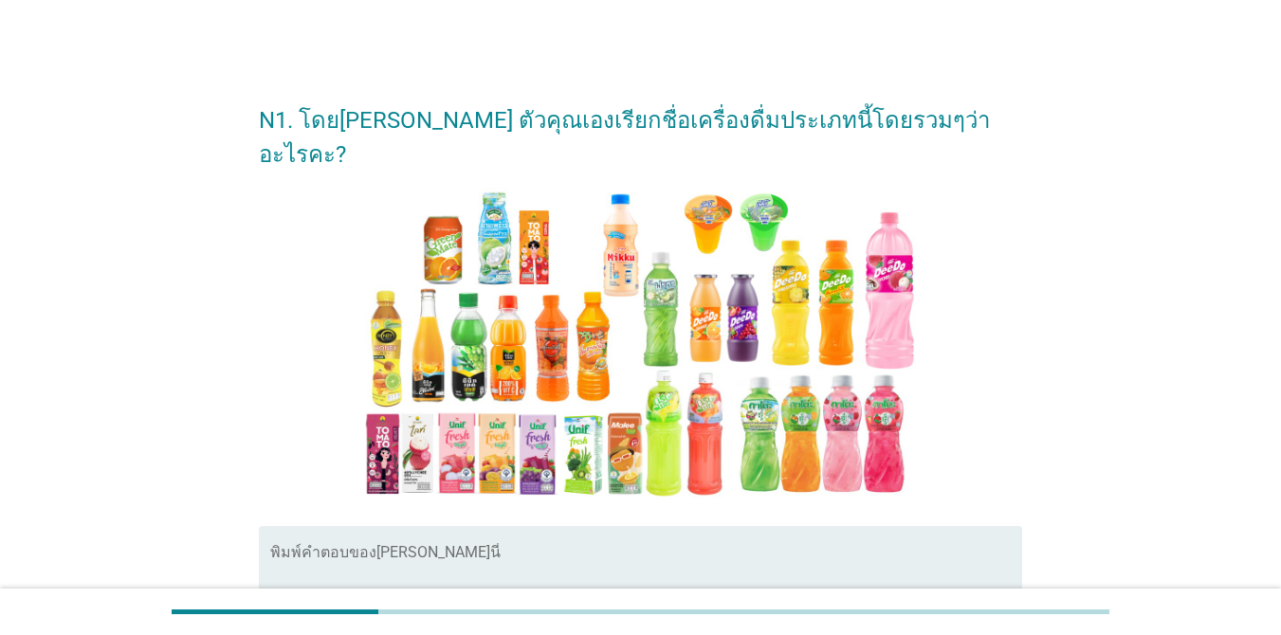
click at [605, 555] on textarea "พิมพ์คำตอบของคุณ ที่นี่" at bounding box center [646, 599] width 752 height 100
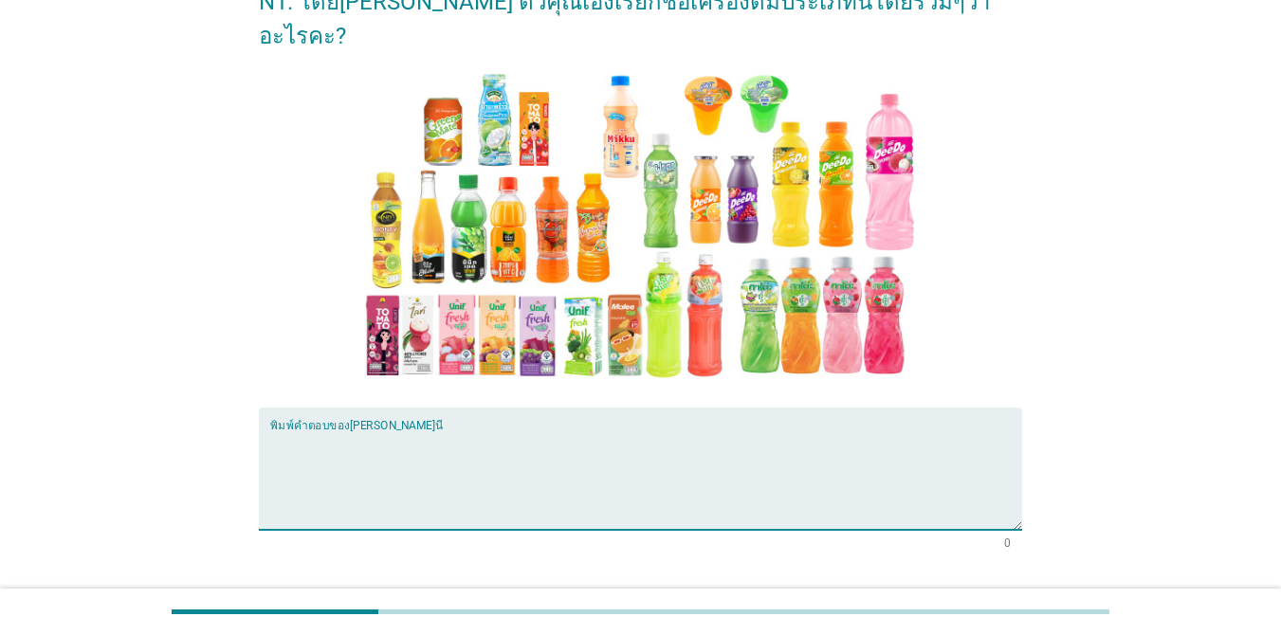
scroll to position [175, 0]
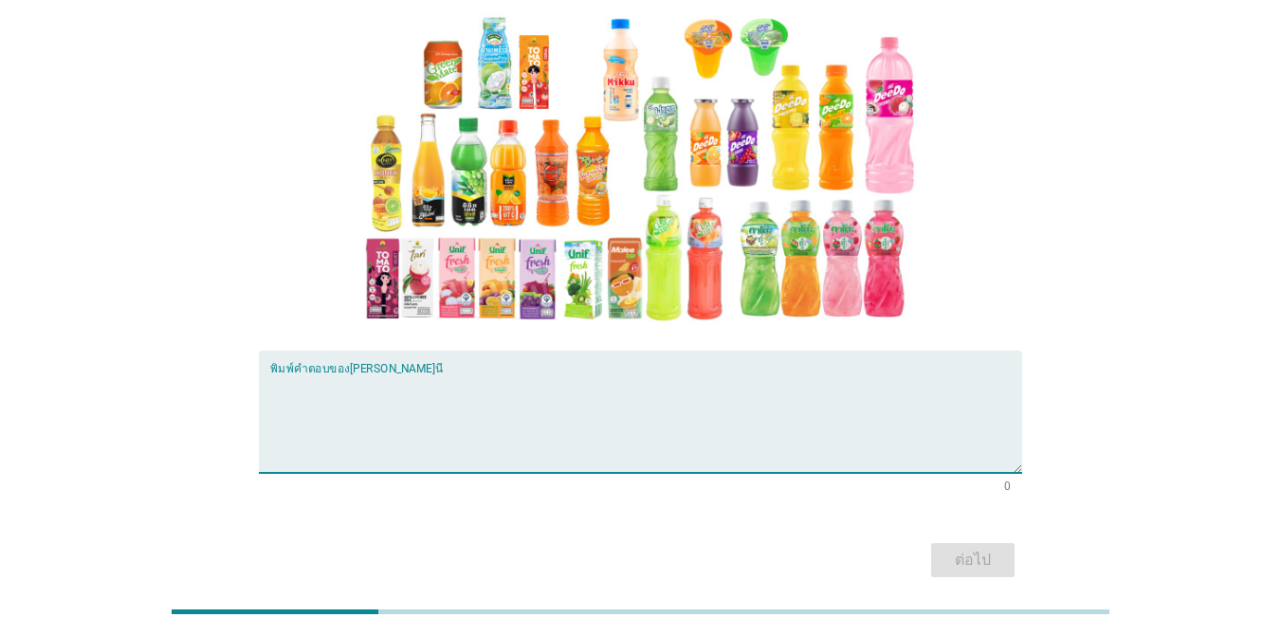
click at [768, 351] on div "พิมพ์คำตอบของ[PERSON_NAME]นี่" at bounding box center [646, 412] width 752 height 122
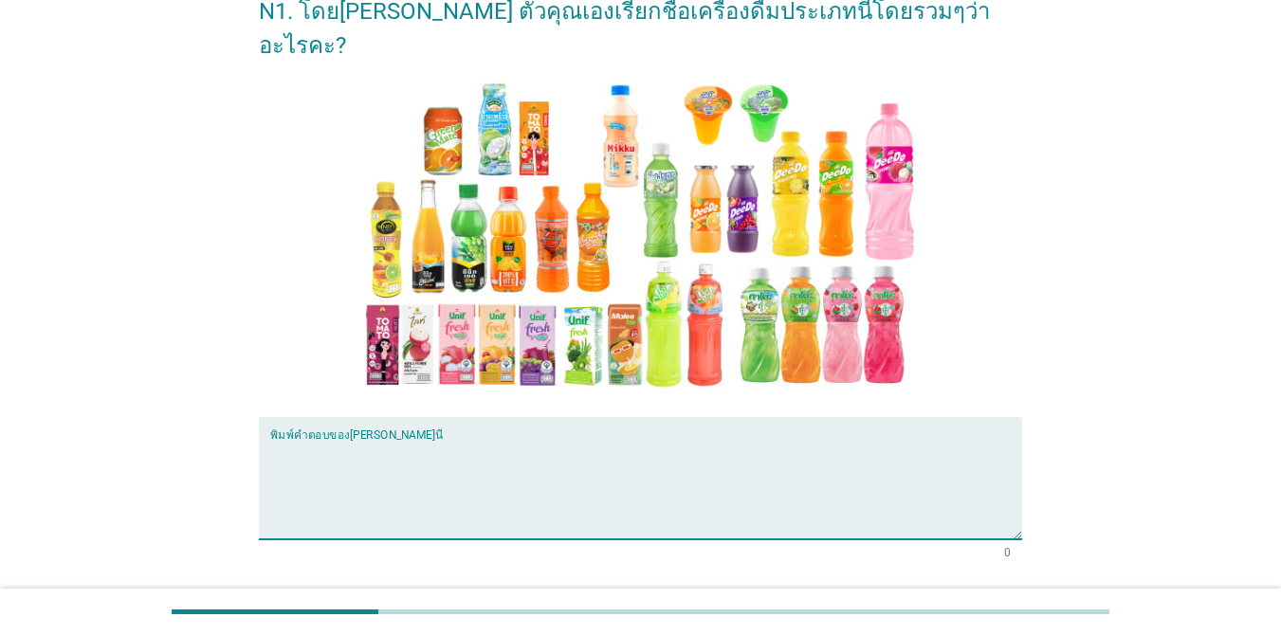
scroll to position [111, 0]
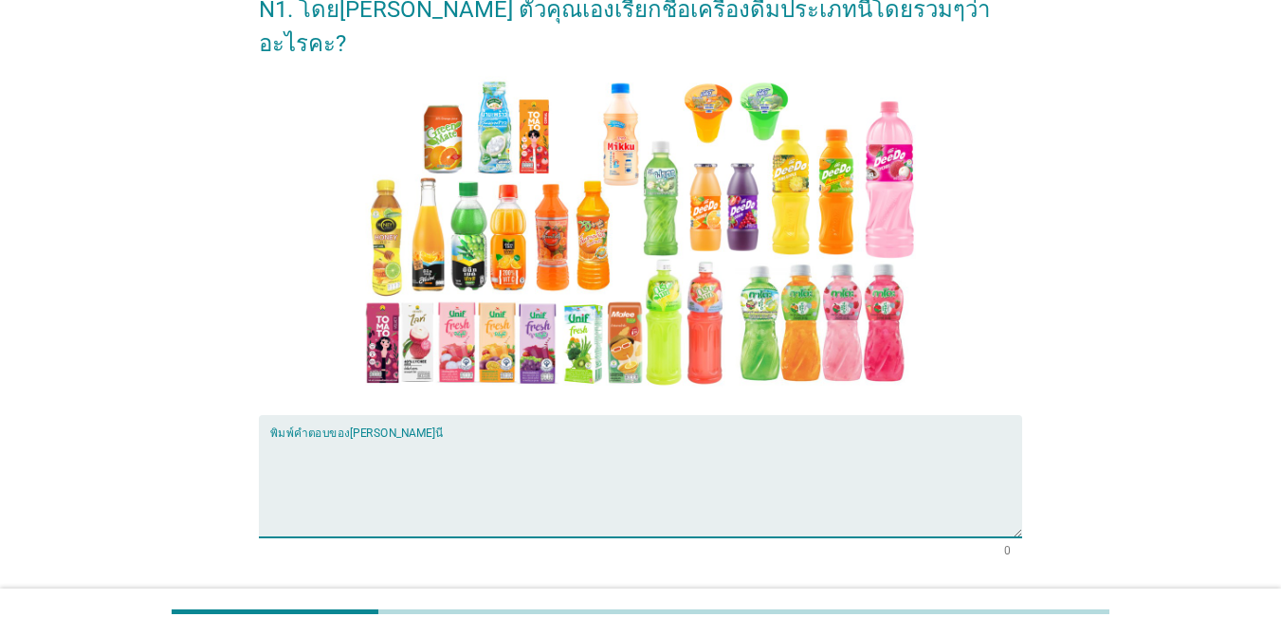
click at [485, 438] on textarea "พิมพ์คำตอบของคุณ ที่นี่" at bounding box center [646, 488] width 752 height 100
type textarea "น้ำผลไม้"
click at [985, 602] on div "ต่อไป" at bounding box center [640, 625] width 763 height 46
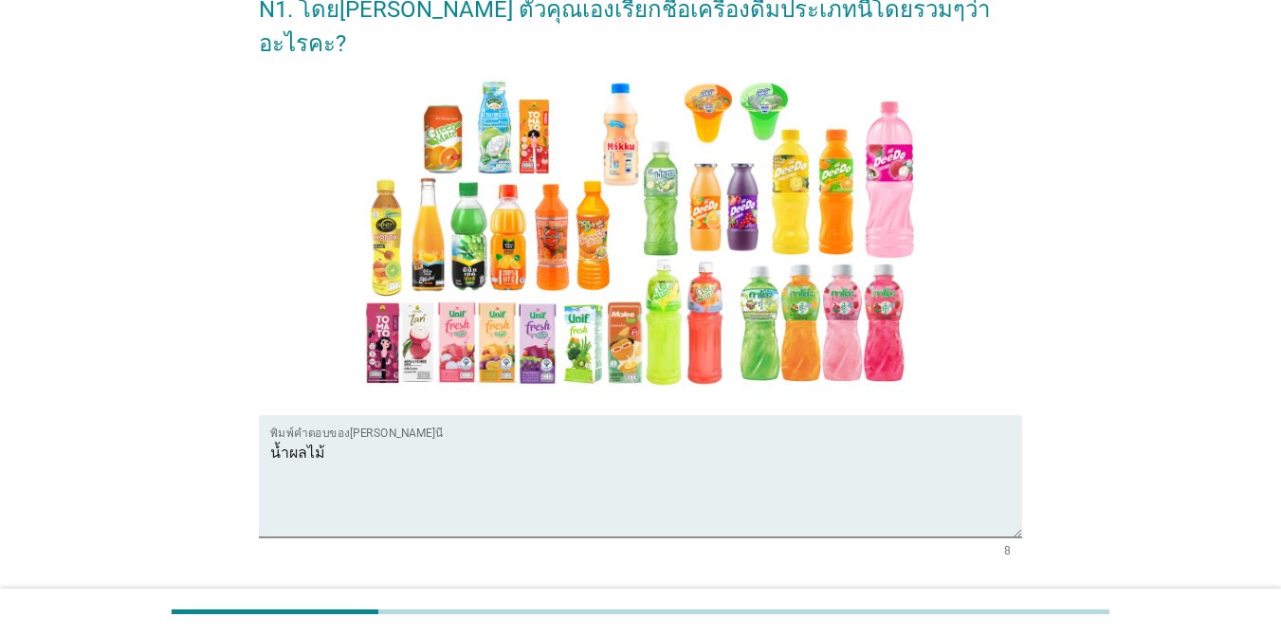
click at [985, 608] on button "ต่อไป" at bounding box center [972, 625] width 83 height 34
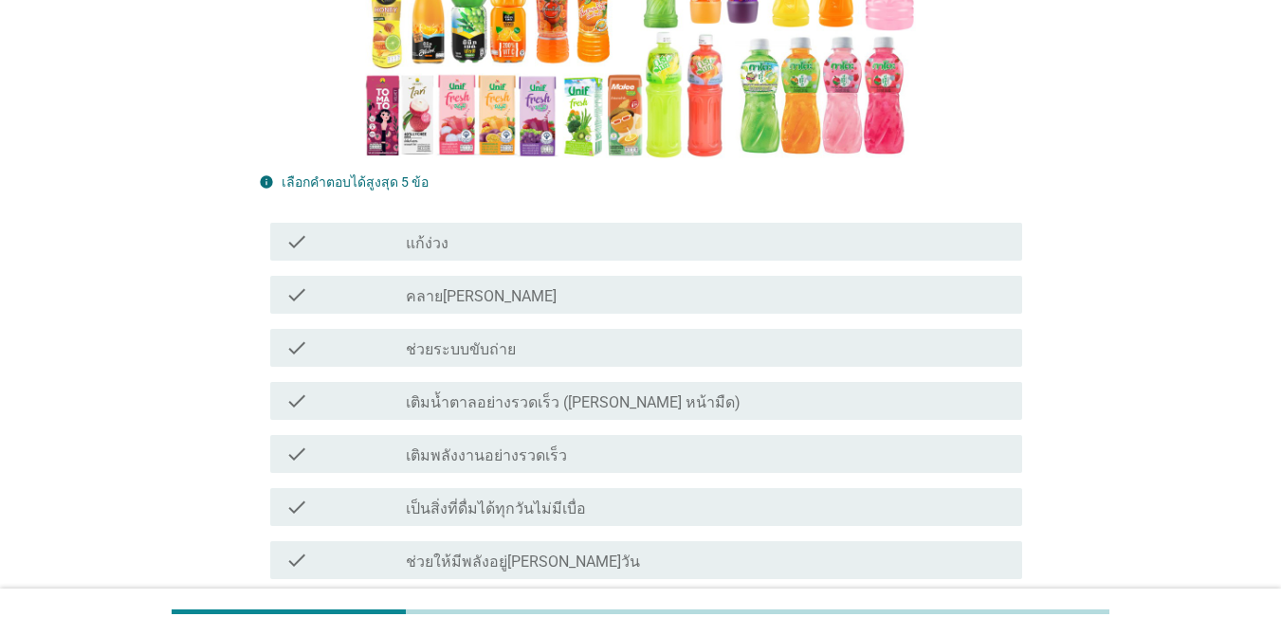
scroll to position [584, 0]
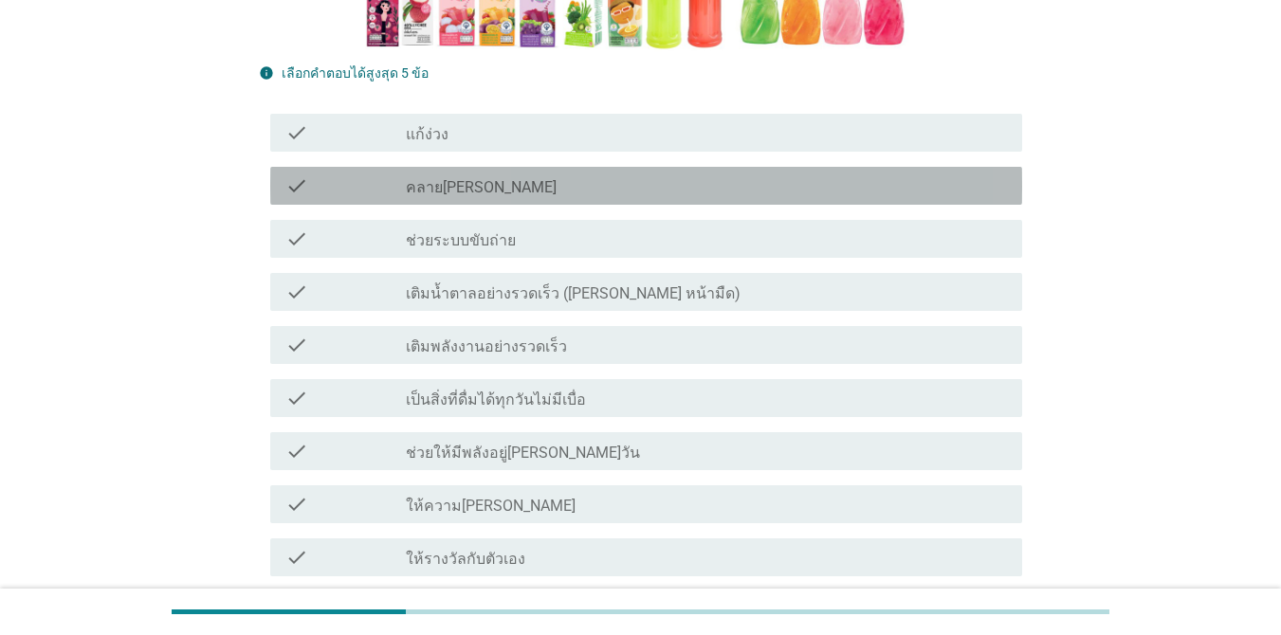
click at [558, 170] on div "check check_box_outline_blank คลาย[PERSON_NAME]" at bounding box center [646, 186] width 752 height 38
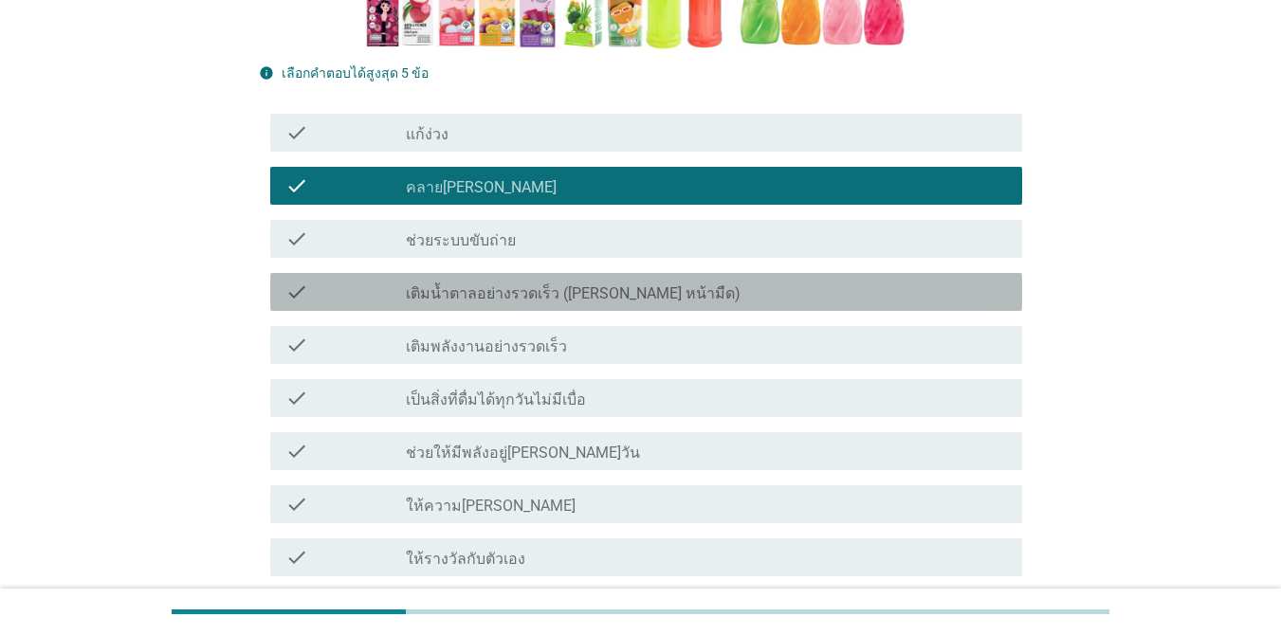
click at [694, 281] on div "check_box_outline_blank เติมน้ำตาลอย่างรวดเร็ว ([PERSON_NAME] หน้ามืด)" at bounding box center [706, 292] width 601 height 23
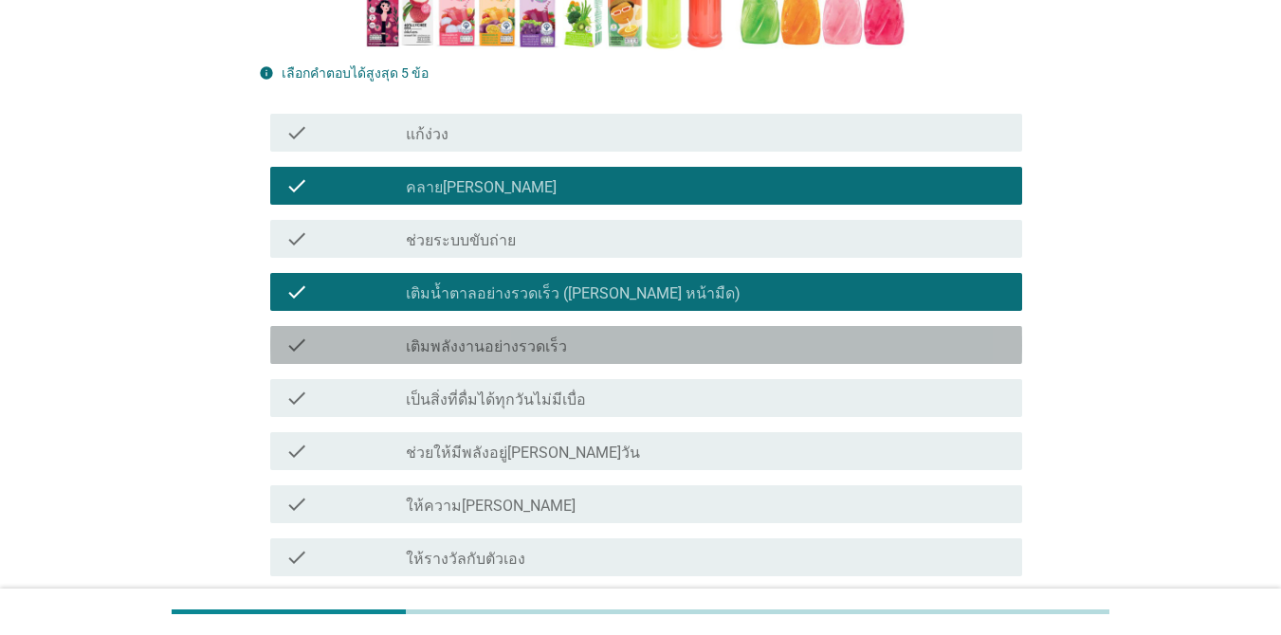
click at [669, 334] on div "check_box_outline_blank เติมพลังงานอย่างรวดเร็ว" at bounding box center [706, 345] width 601 height 23
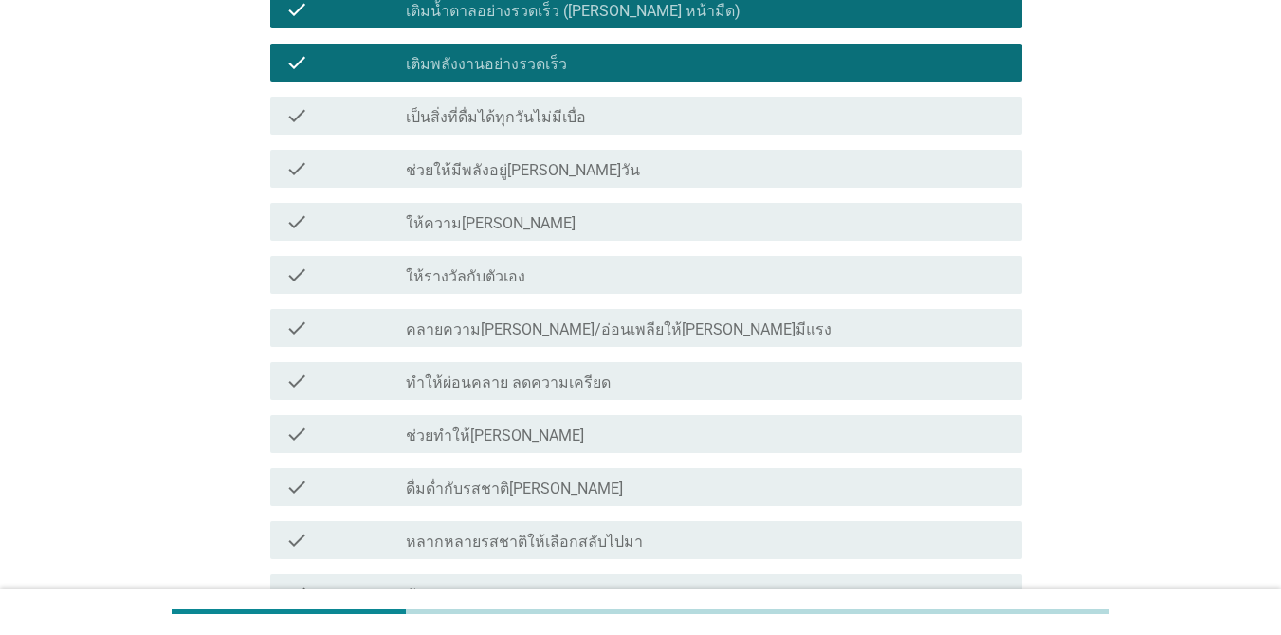
scroll to position [850, 0]
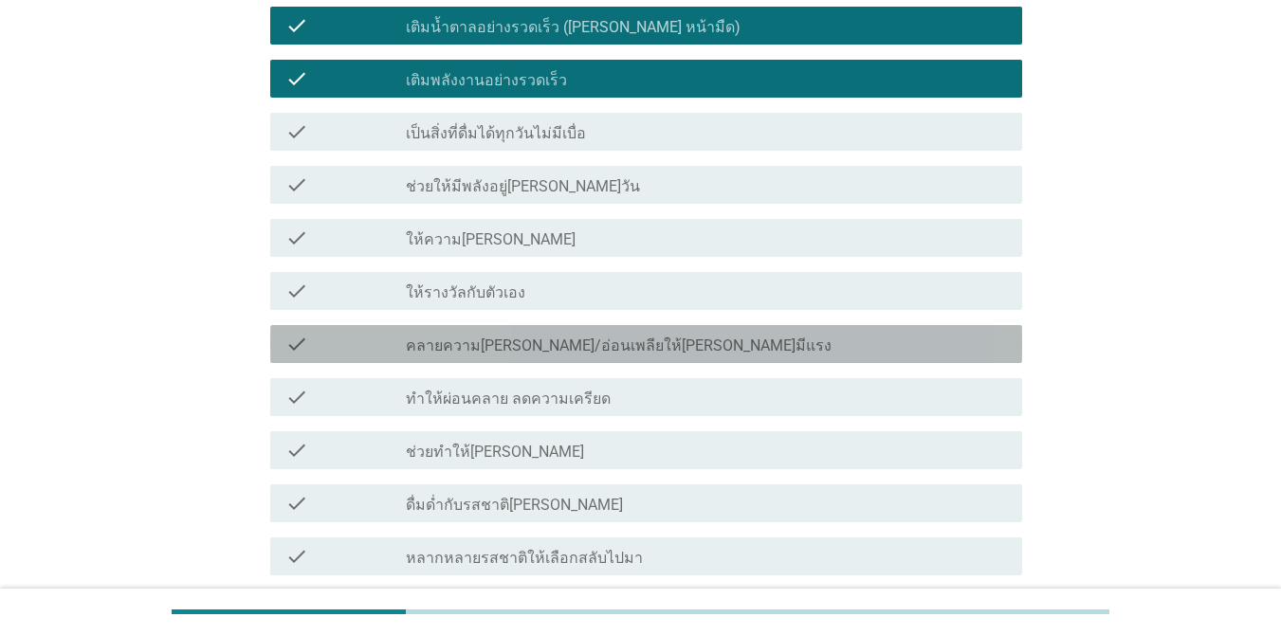
click at [632, 333] on div "check_box_outline_blank คลายความ[PERSON_NAME]/อ่อนเพลียให้[PERSON_NAME]มีแรง" at bounding box center [706, 344] width 601 height 23
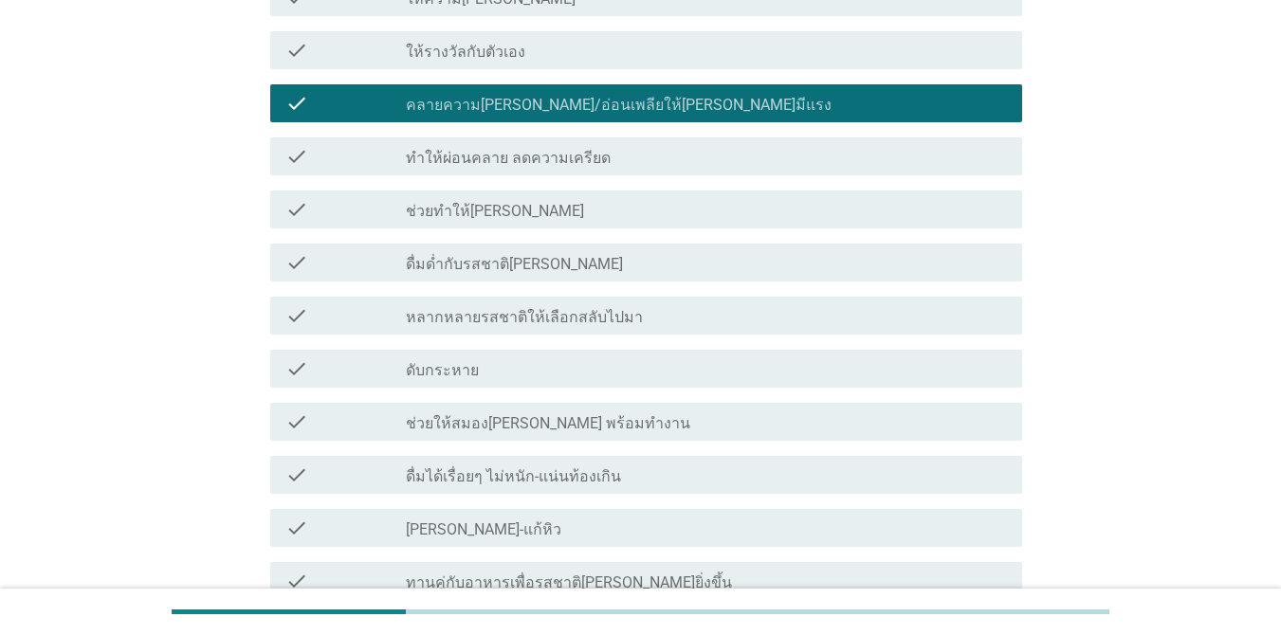
scroll to position [1099, 0]
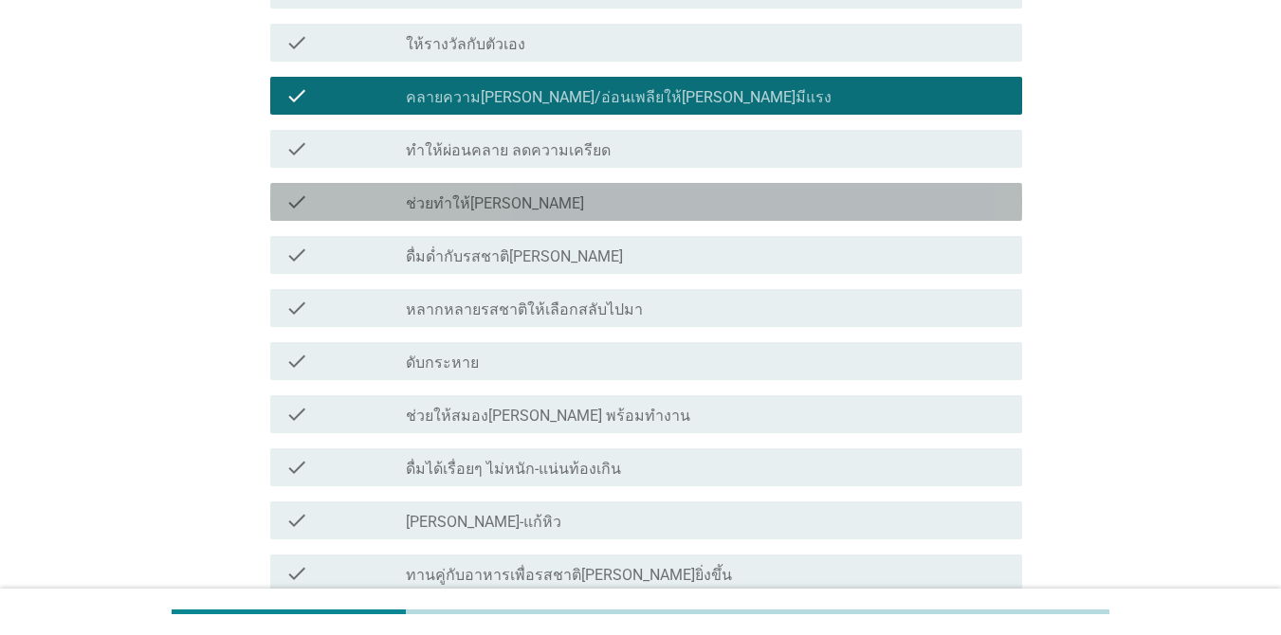
click at [701, 191] on div "check_box_outline_blank ช่วยทำให้[PERSON_NAME]" at bounding box center [706, 202] width 601 height 23
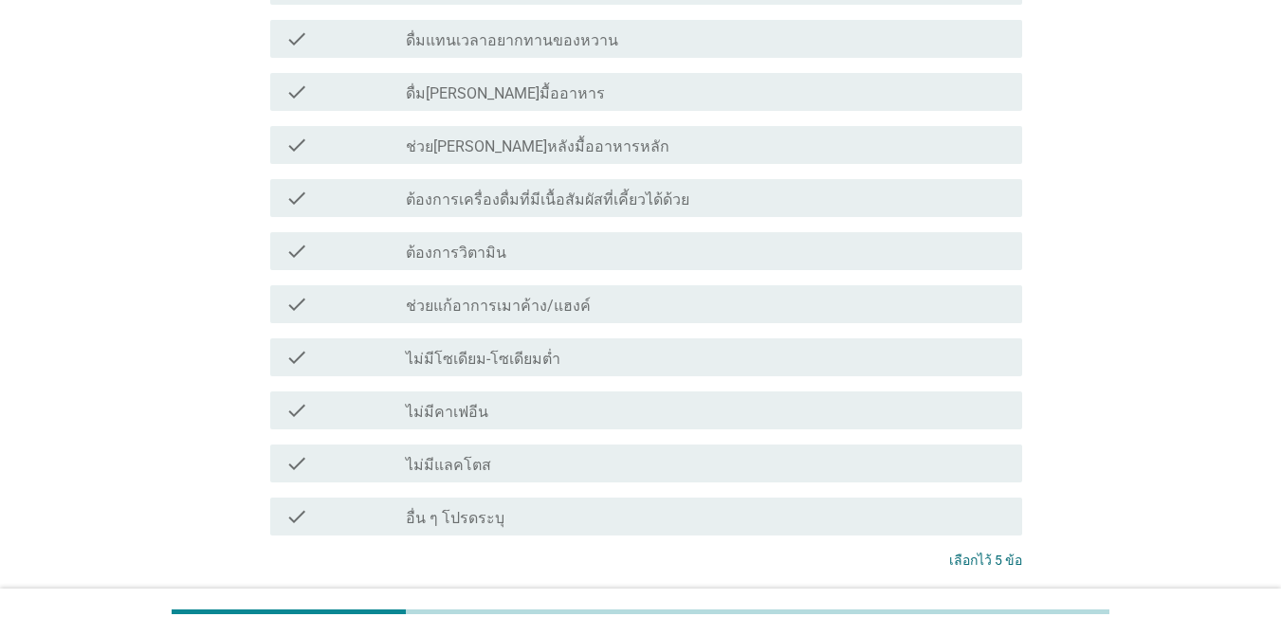
scroll to position [1800, 0]
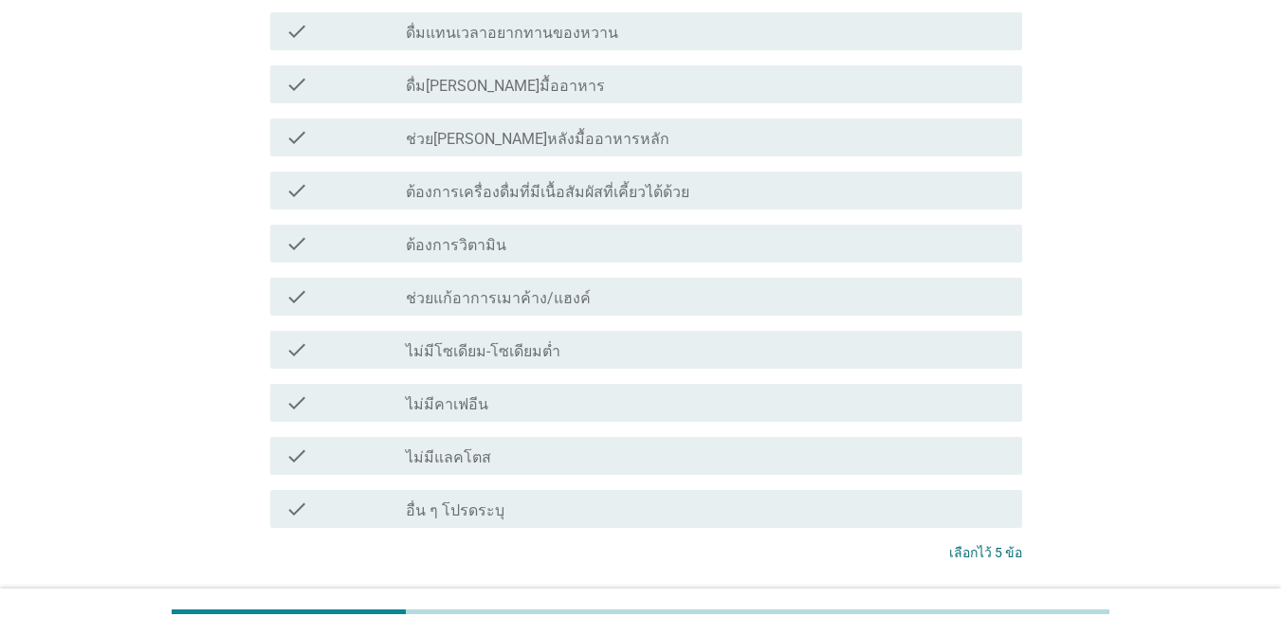
click at [677, 179] on div "check_box_outline_blank ต้องการเครื่องดื่มที่มีเนื้อสัมผัสที่เคี้ยวได้ด้วย" at bounding box center [706, 190] width 601 height 23
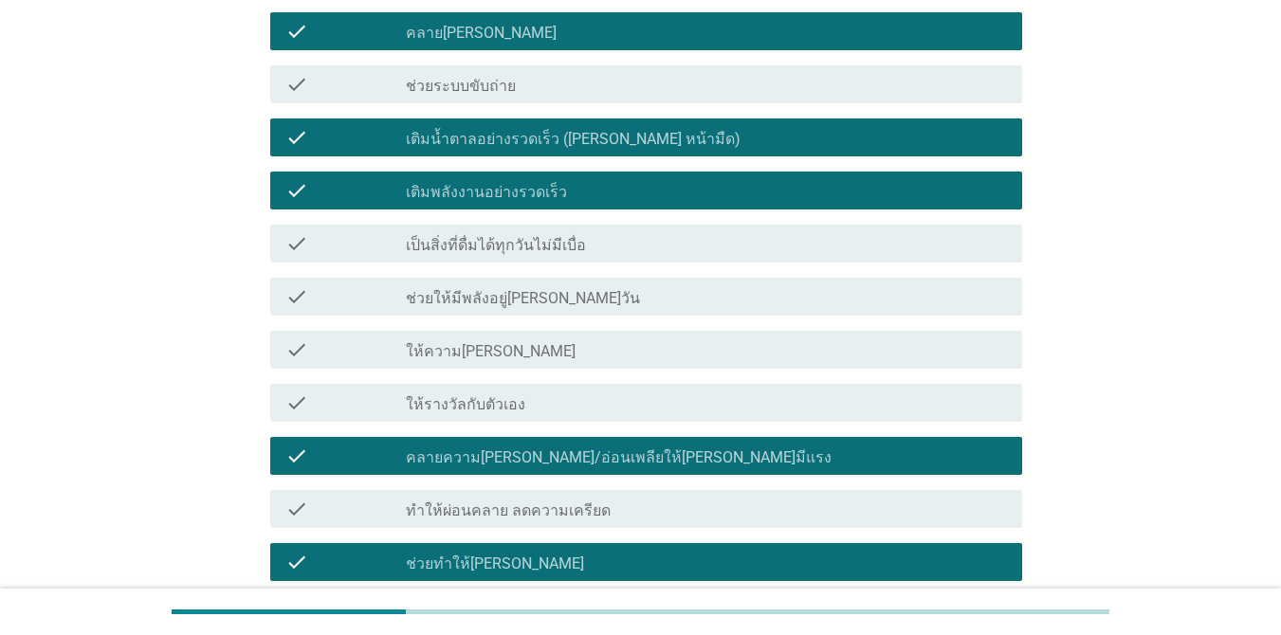
scroll to position [766, 0]
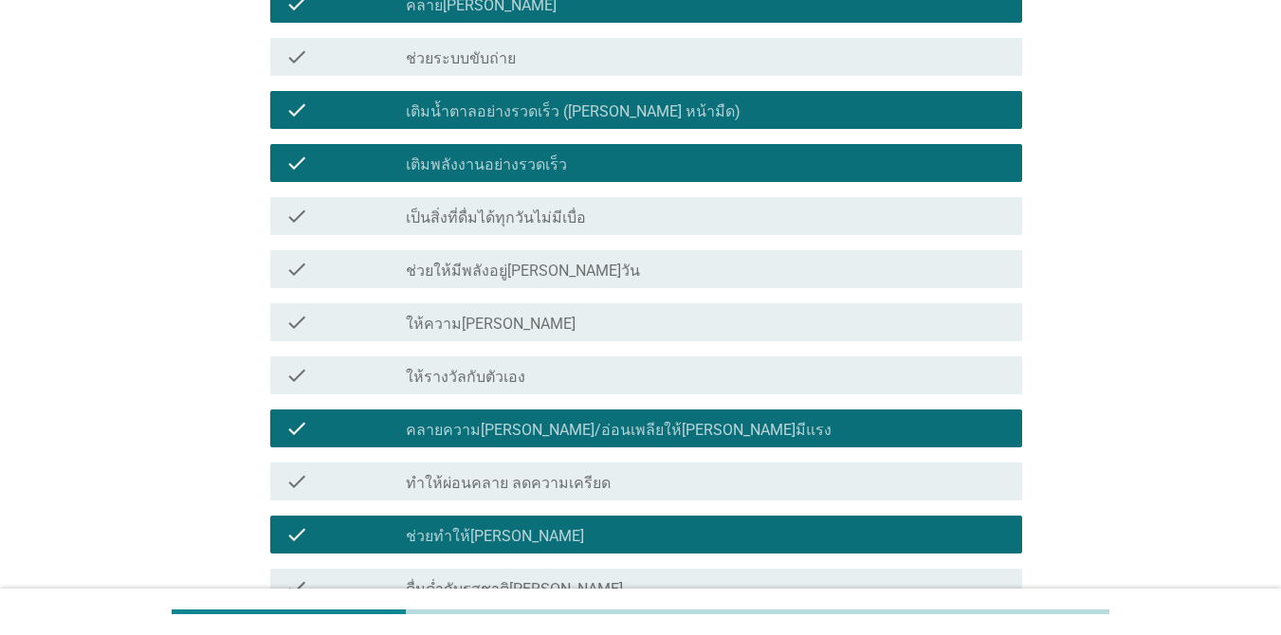
click at [774, 523] on div "check_box_outline_blank ช่วยทำให้[PERSON_NAME]" at bounding box center [706, 534] width 601 height 23
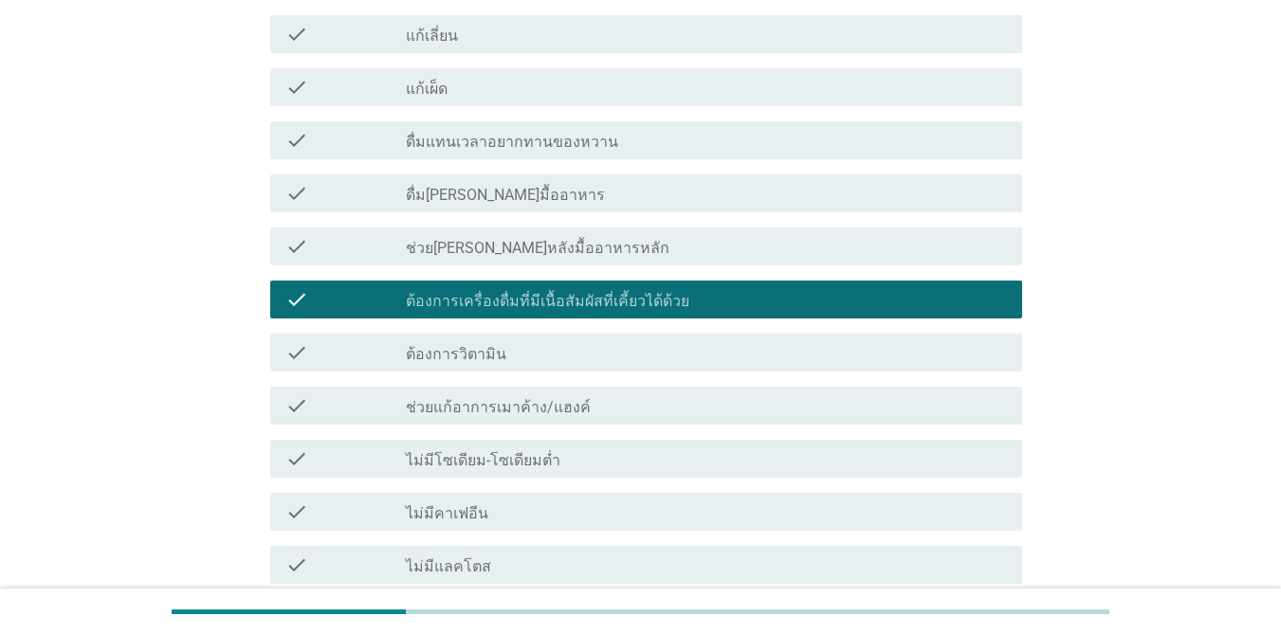
scroll to position [1908, 0]
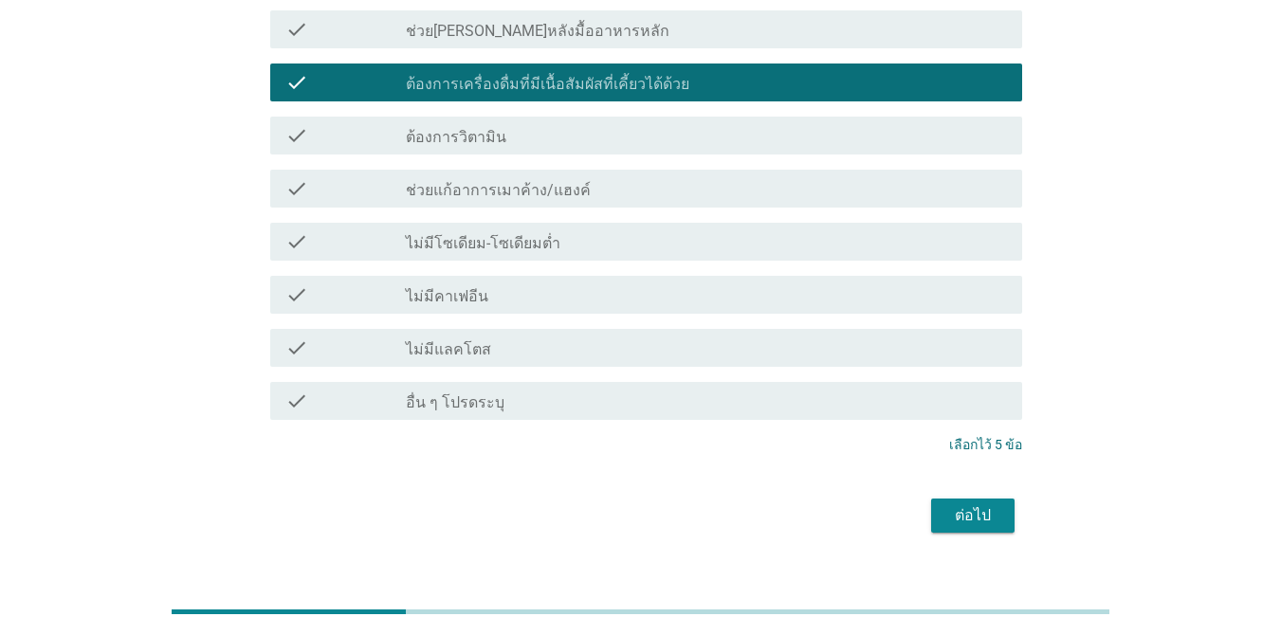
click at [951, 504] on div "ต่อไป" at bounding box center [972, 515] width 53 height 23
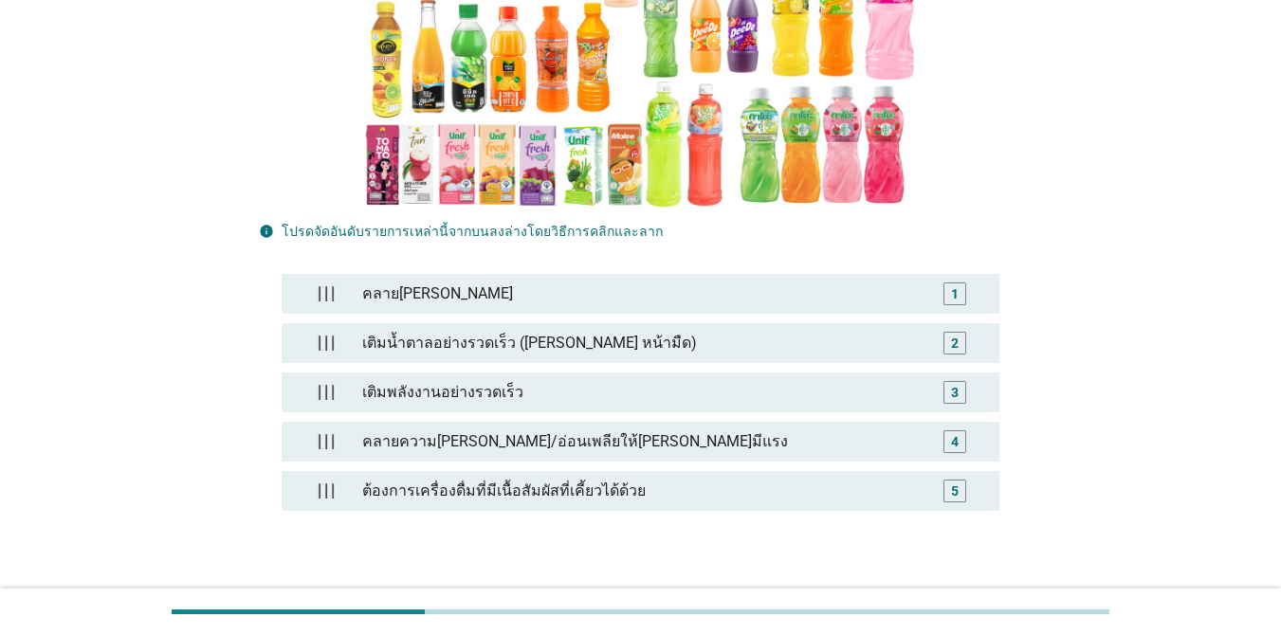
scroll to position [374, 0]
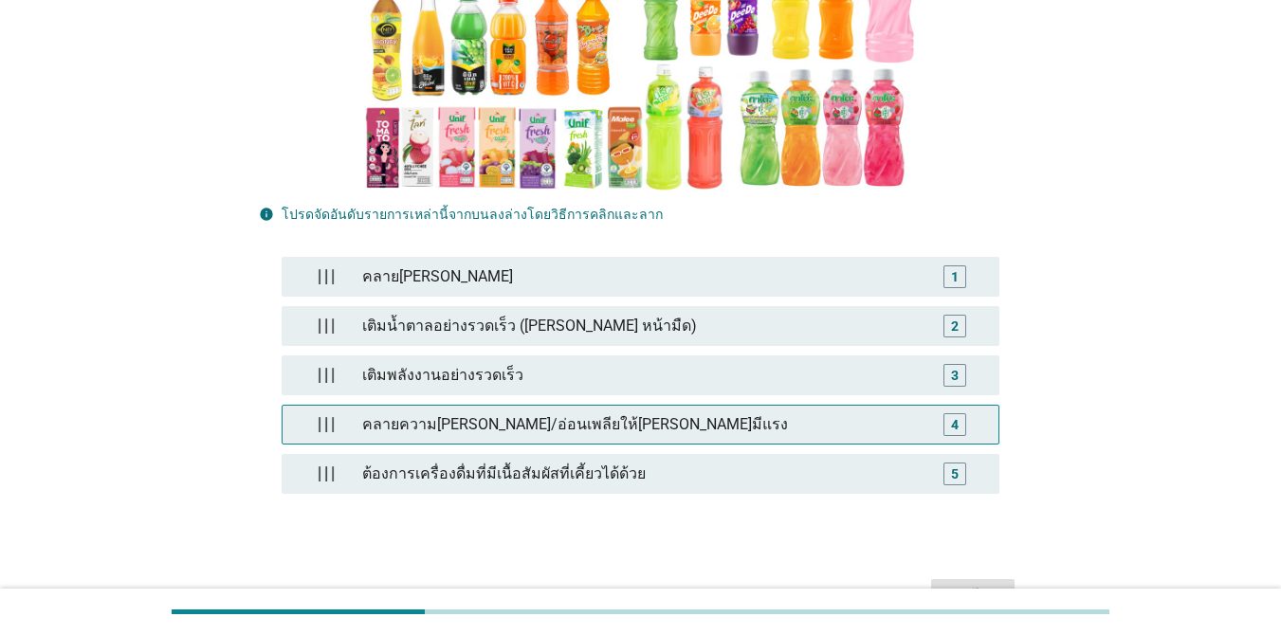
click at [575, 406] on div "คลายความ[PERSON_NAME]/อ่อนเพลียให้[PERSON_NAME]มีแรง" at bounding box center [640, 425] width 571 height 38
click at [615, 406] on div "คลายความ[PERSON_NAME]/อ่อนเพลียให้[PERSON_NAME]มีแรง" at bounding box center [645, 425] width 564 height 38
click at [615, 406] on div "คลายความ[PERSON_NAME]/อ่อนเพลียให้[PERSON_NAME]มีแรง" at bounding box center [640, 425] width 571 height 38
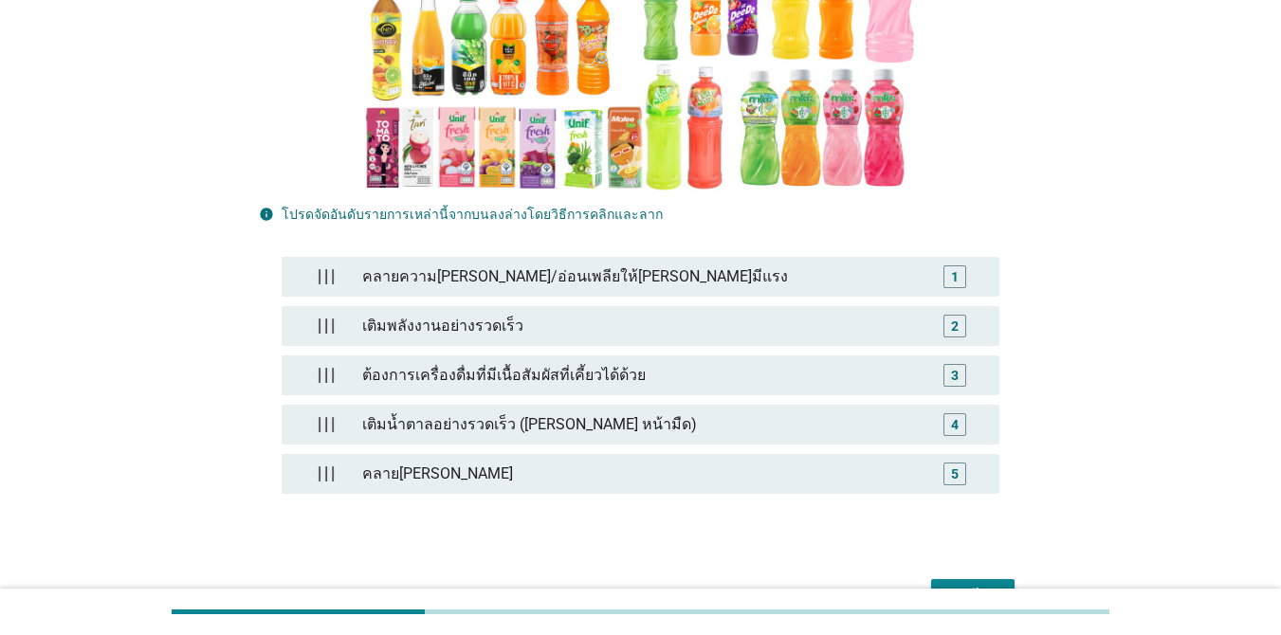
click at [969, 585] on div "ต่อไป" at bounding box center [972, 596] width 53 height 23
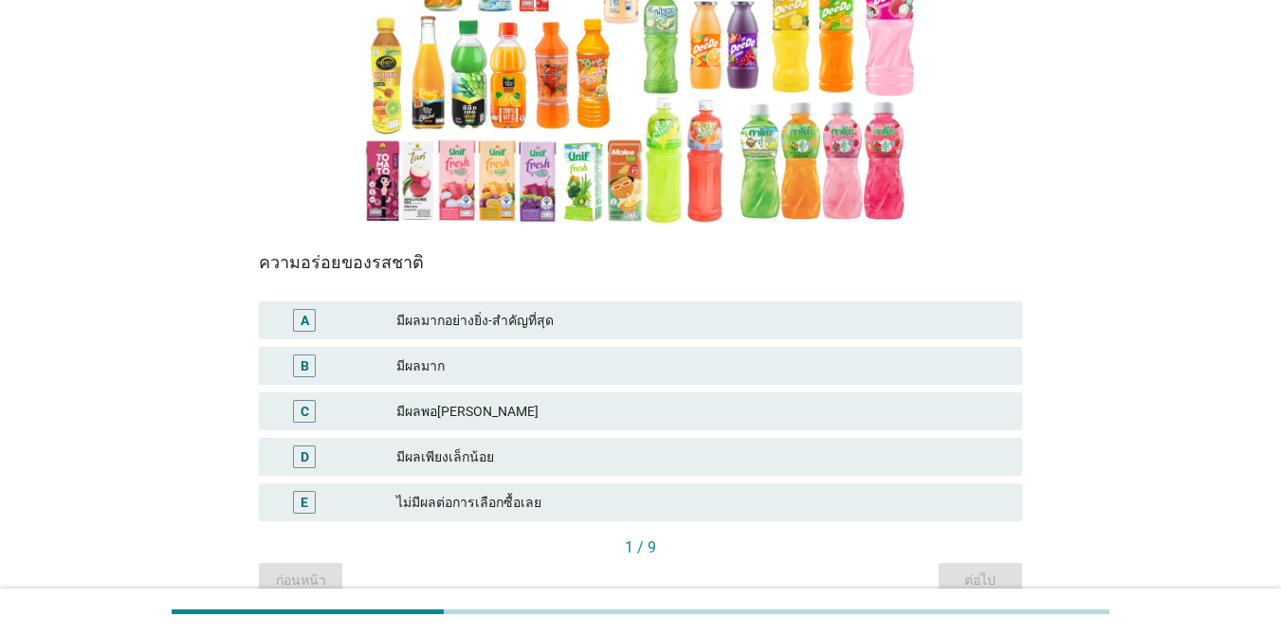
scroll to position [328, 0]
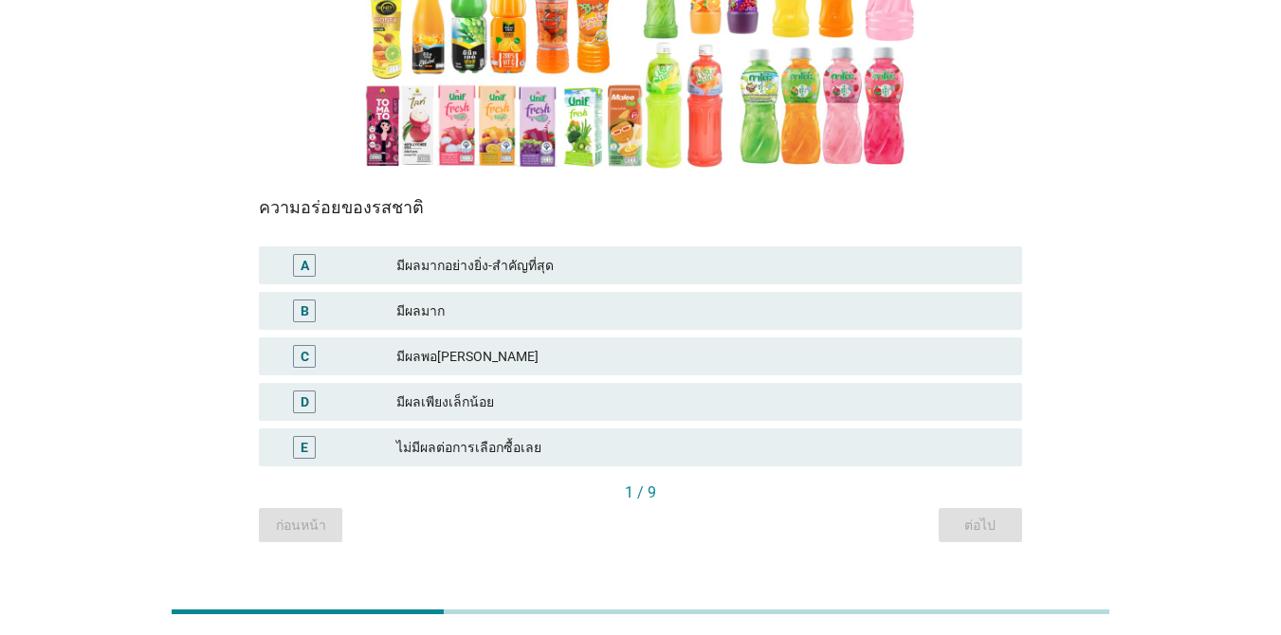
click at [525, 270] on div "มีผลมากอย่างยิ่ง-สำคัญที่สุด" at bounding box center [701, 265] width 610 height 23
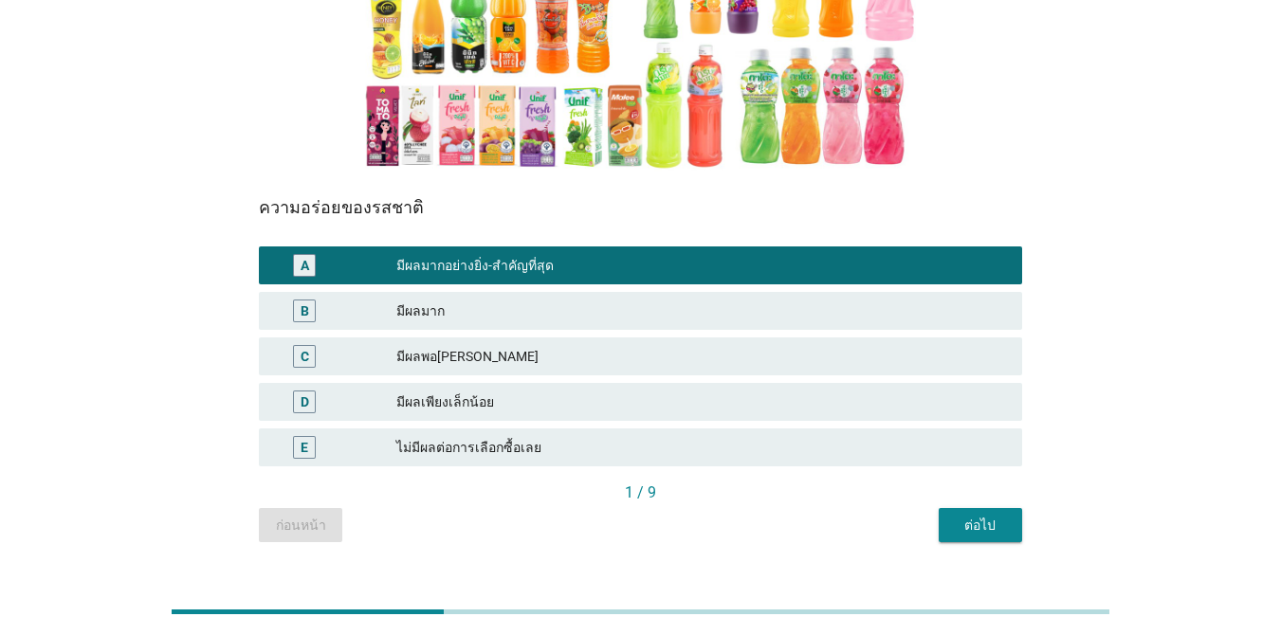
click at [944, 533] on button "ต่อไป" at bounding box center [979, 525] width 83 height 34
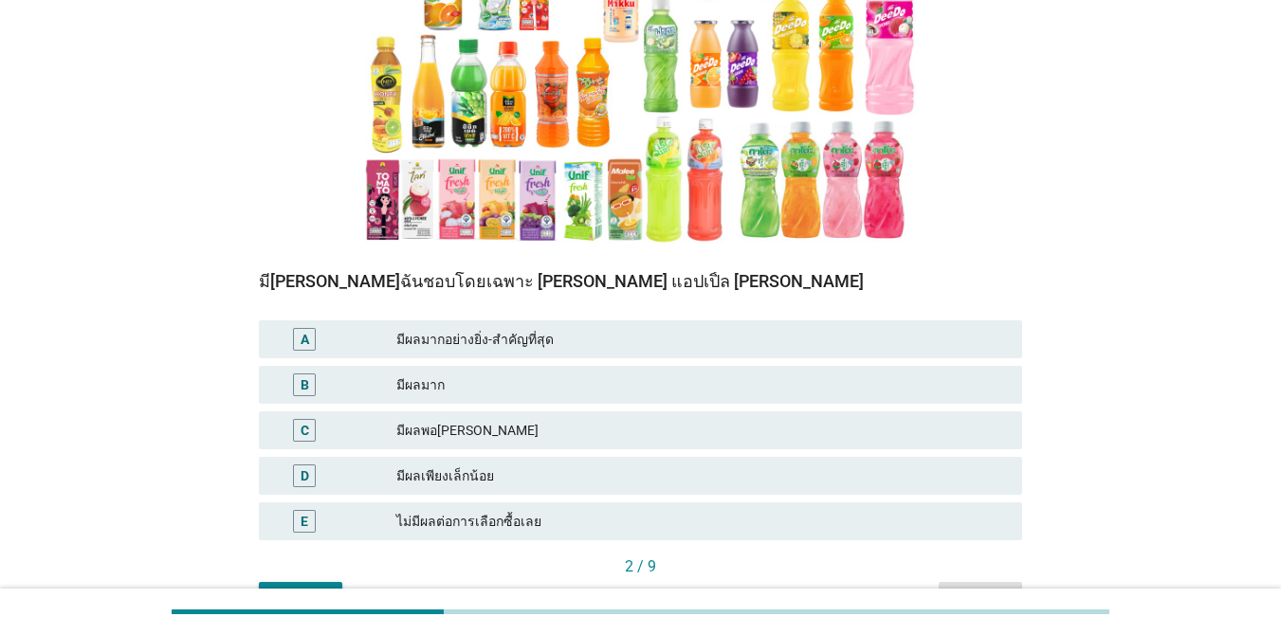
scroll to position [262, 0]
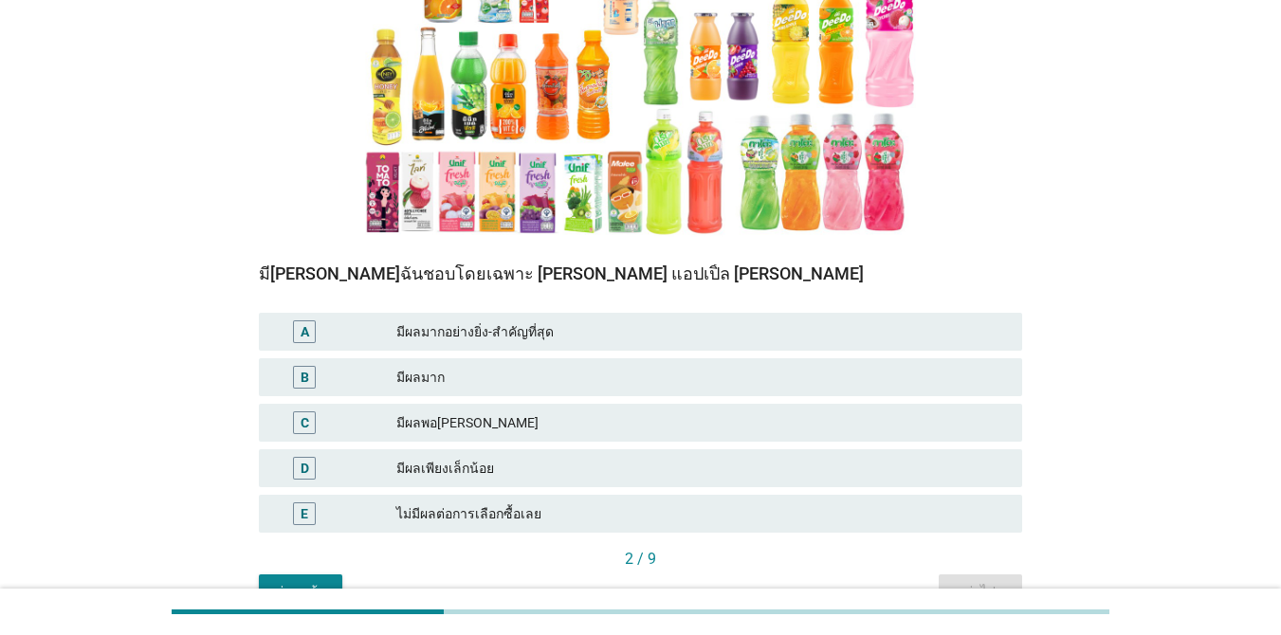
click at [470, 343] on div "มีผลมากอย่างยิ่ง-สำคัญที่สุด" at bounding box center [701, 331] width 610 height 23
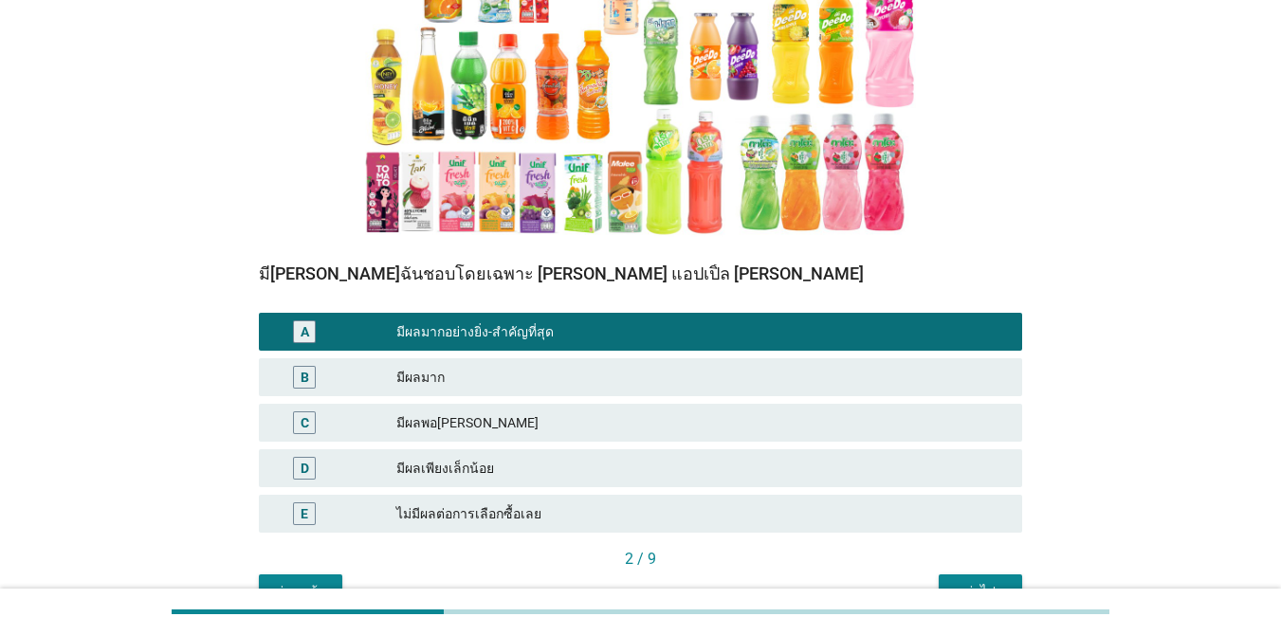
click at [961, 577] on button "ต่อไป" at bounding box center [979, 591] width 83 height 34
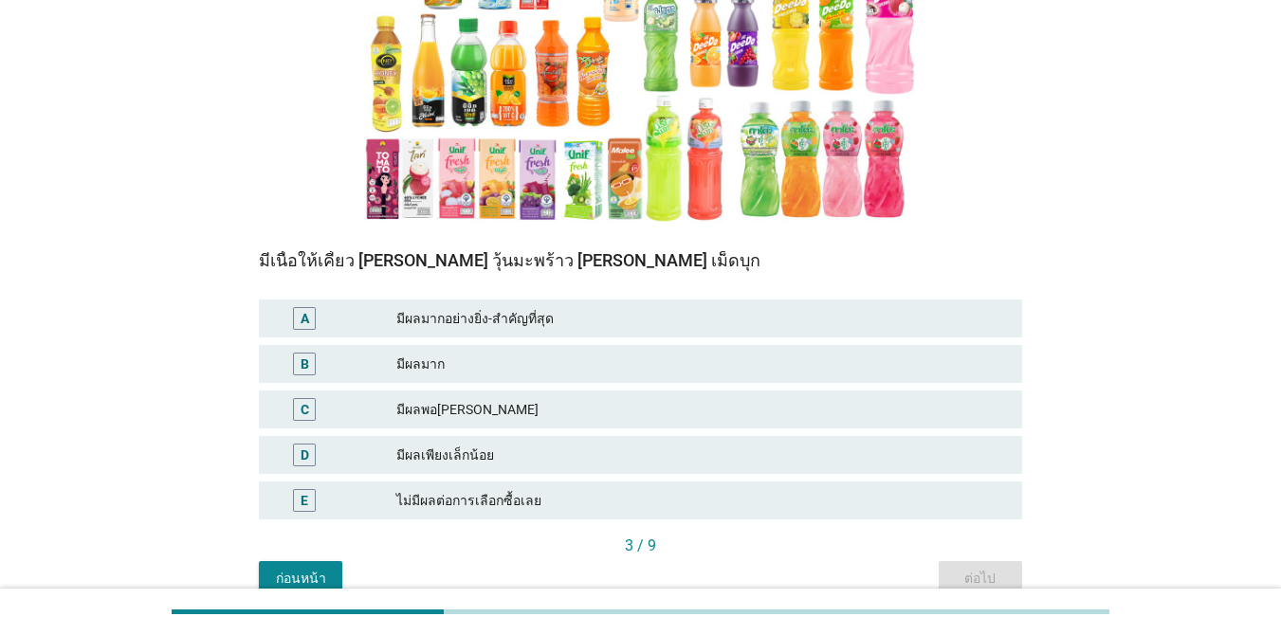
scroll to position [281, 0]
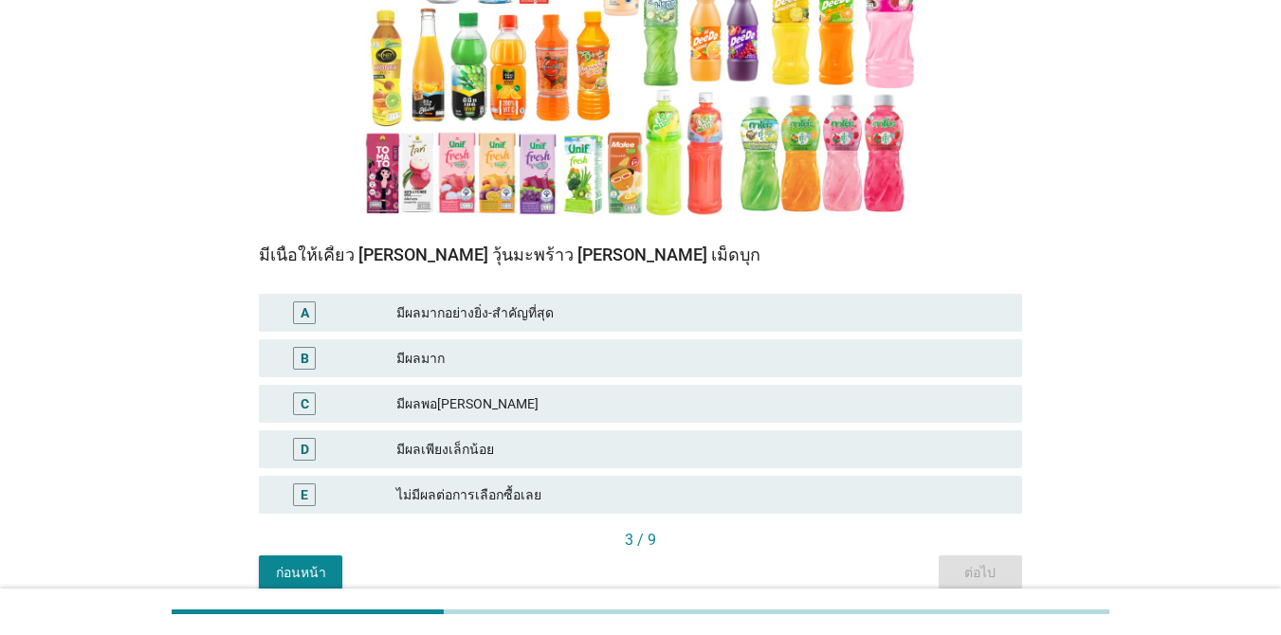
click at [884, 289] on div "มีเนื้อให้เคี้ยว [PERSON_NAME] วุ้นมะพร้าว [PERSON_NAME] เม็ดบุก A มีผลมากอย่าง…" at bounding box center [640, 387] width 763 height 283
click at [880, 309] on div "มีผลมากอย่างยิ่ง-สำคัญที่สุด" at bounding box center [701, 312] width 610 height 23
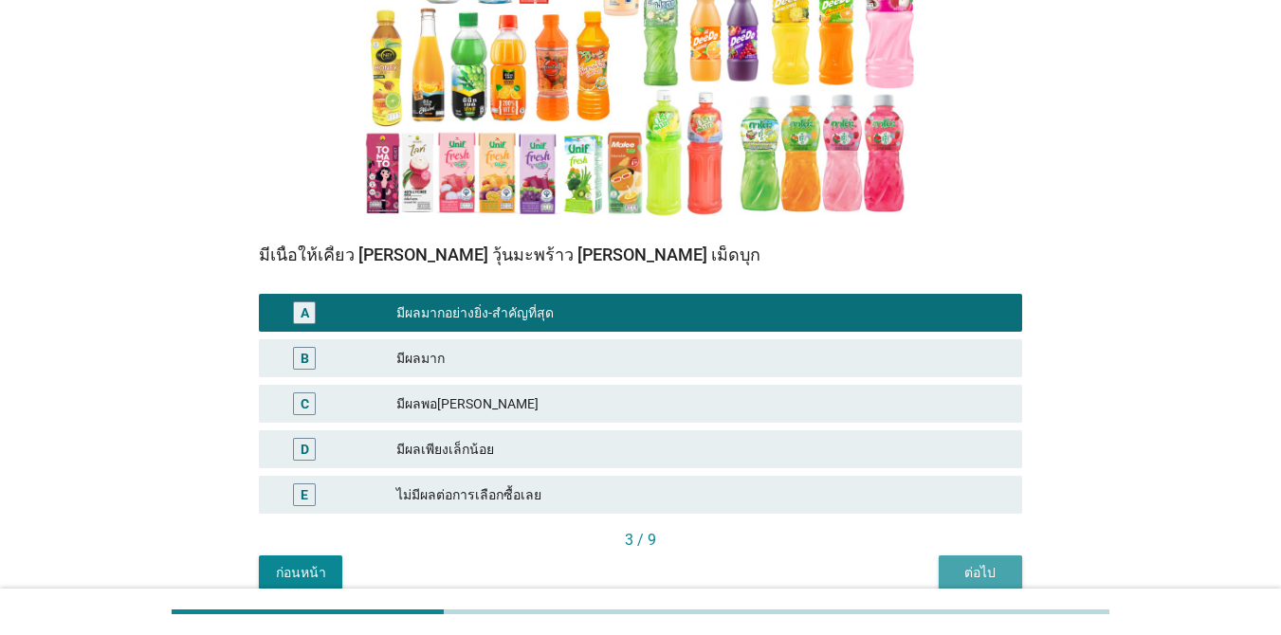
click at [997, 560] on button "ต่อไป" at bounding box center [979, 572] width 83 height 34
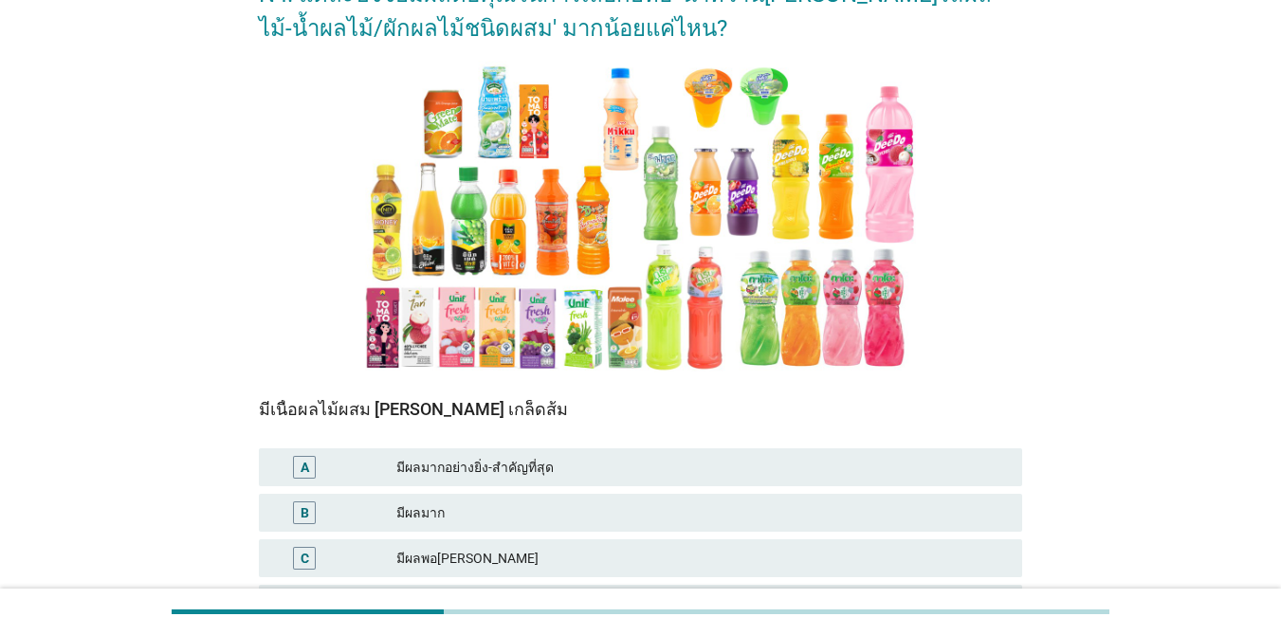
scroll to position [366, 0]
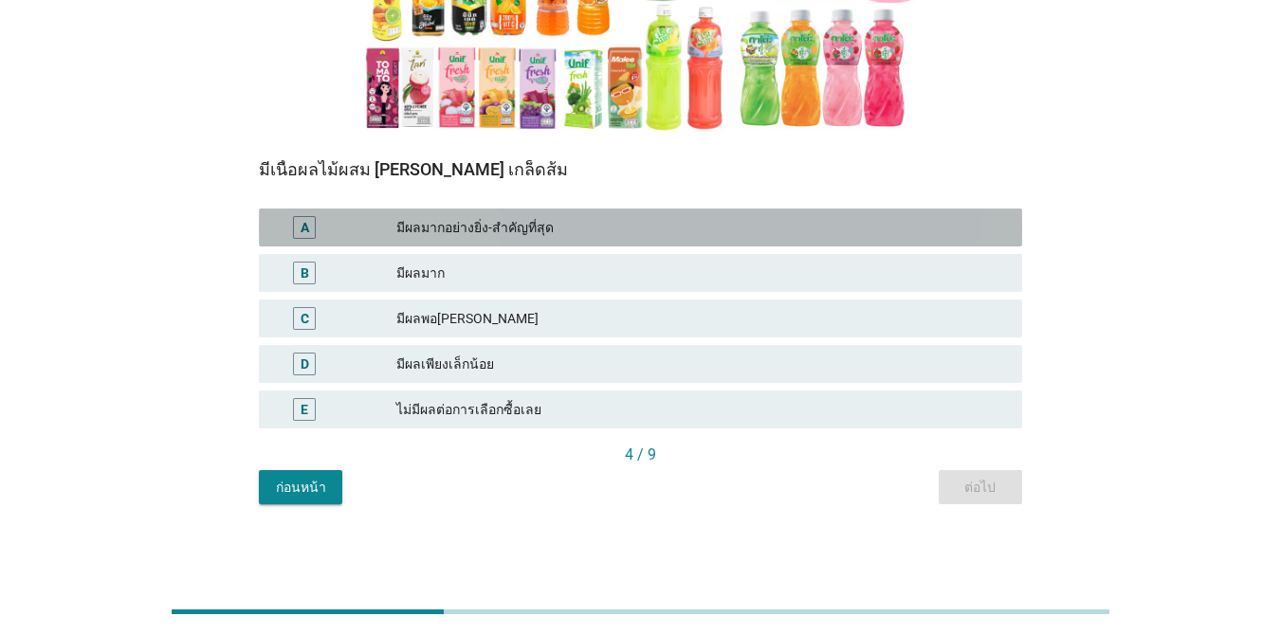
click at [711, 232] on div "มีผลมากอย่างยิ่ง-สำคัญที่สุด" at bounding box center [701, 227] width 610 height 23
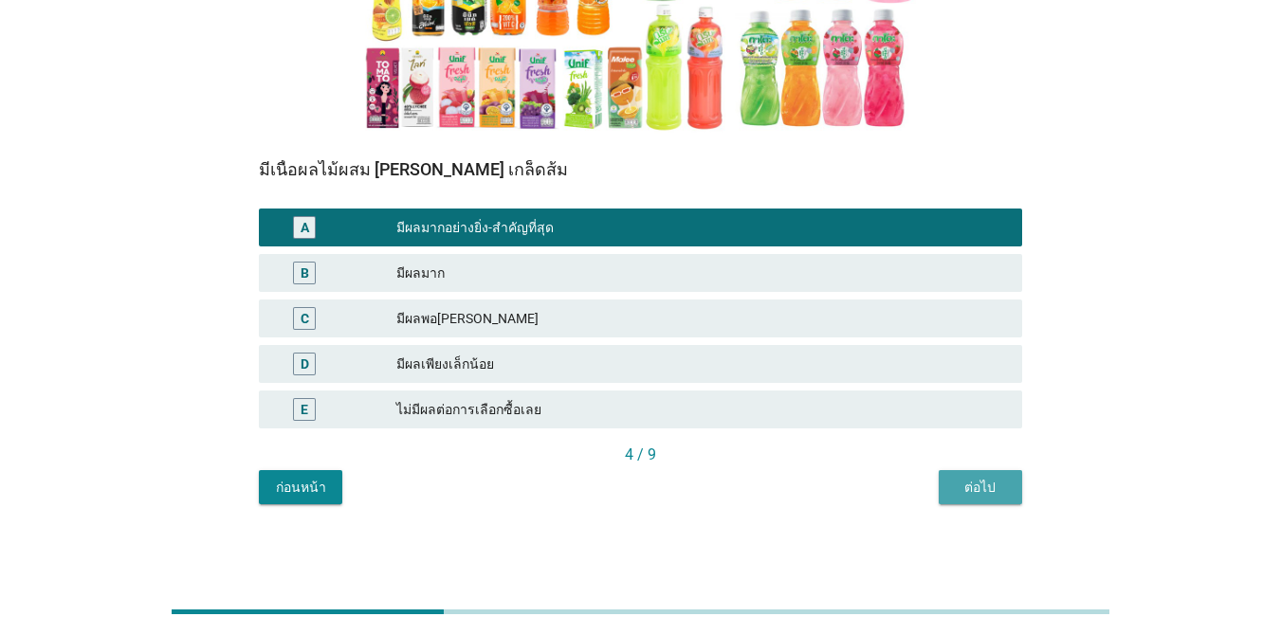
click at [949, 488] on button "ต่อไป" at bounding box center [979, 487] width 83 height 34
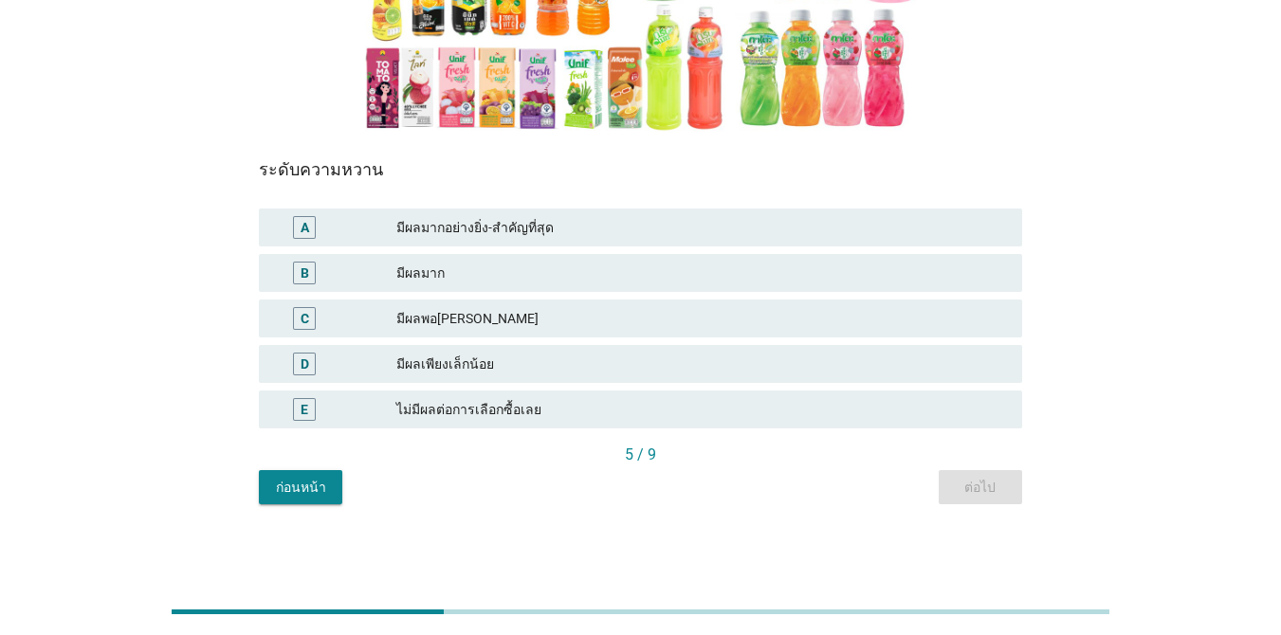
click at [618, 278] on div "มีผลมาก" at bounding box center [701, 273] width 610 height 23
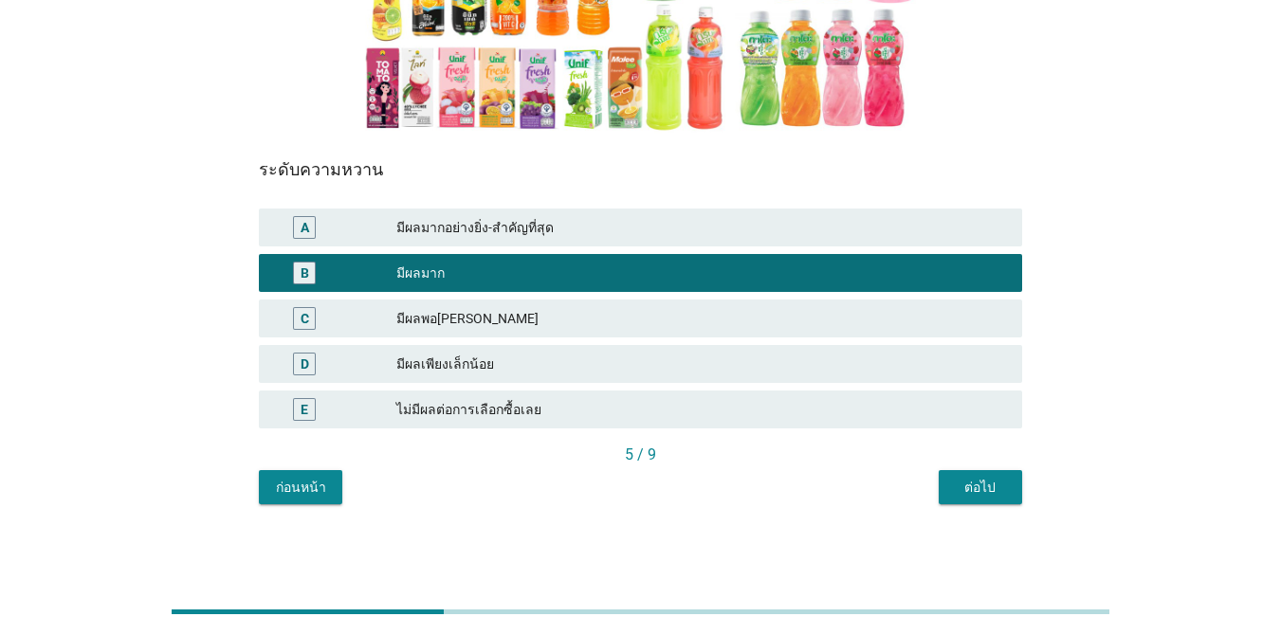
click at [937, 258] on div "B มีผลมาก" at bounding box center [640, 273] width 763 height 38
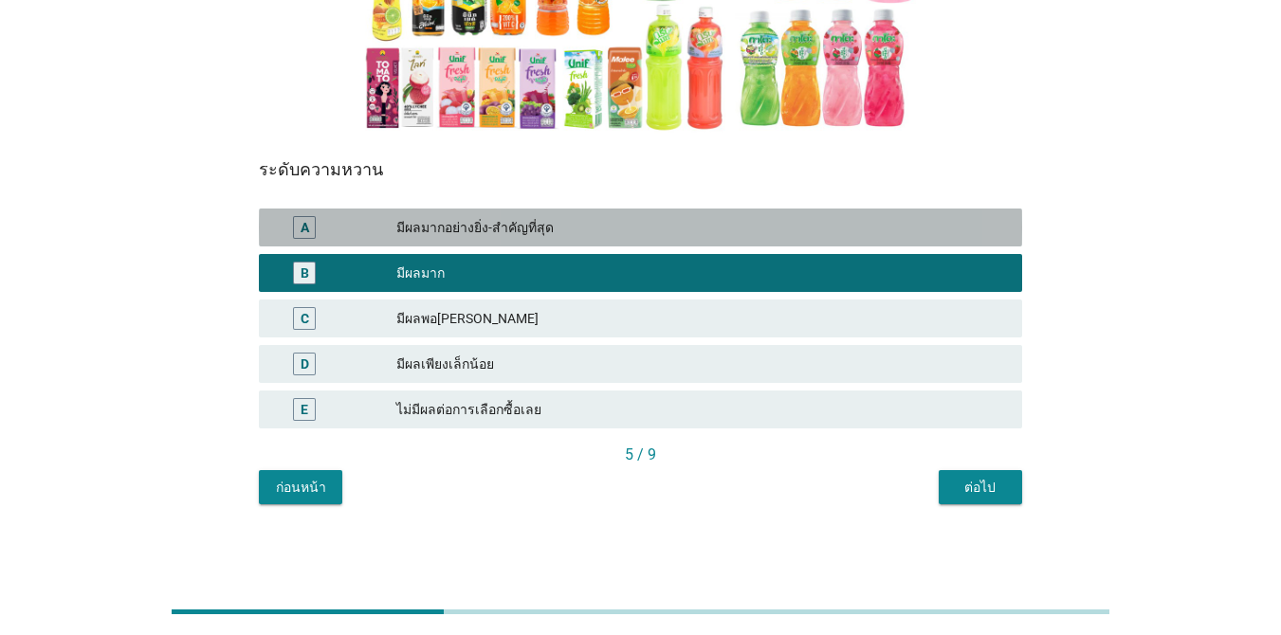
click at [937, 242] on div "A มีผลมากอย่างยิ่ง-สำคัญที่สุด" at bounding box center [640, 228] width 763 height 38
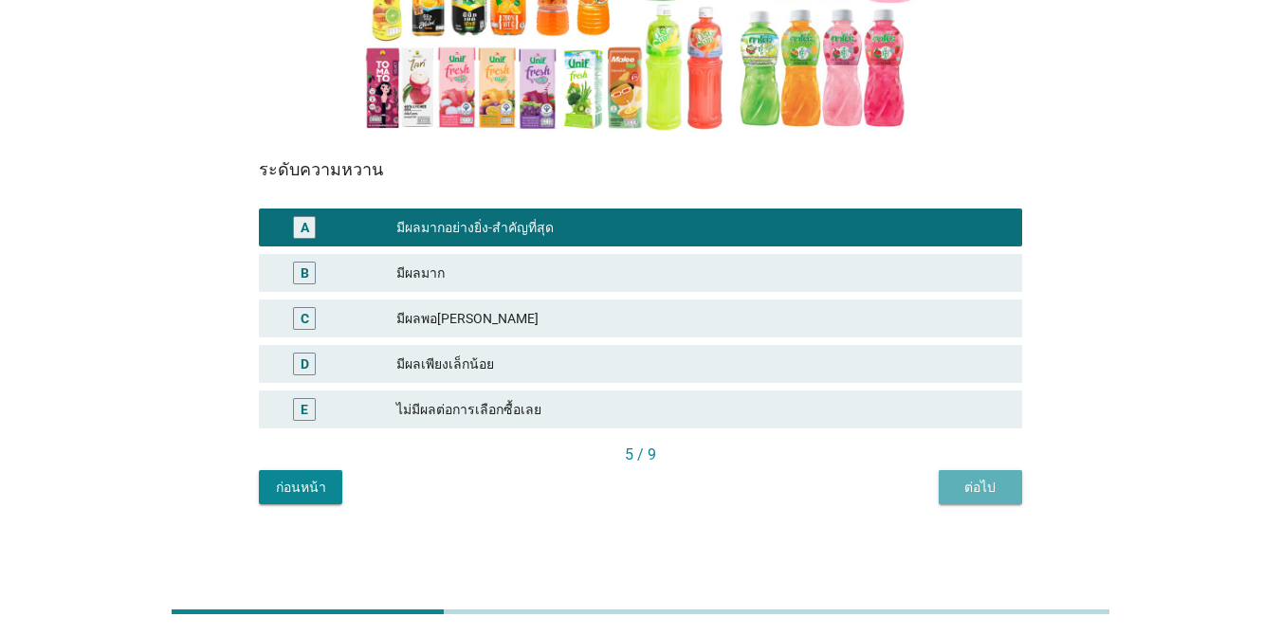
click at [965, 475] on button "ต่อไป" at bounding box center [979, 487] width 83 height 34
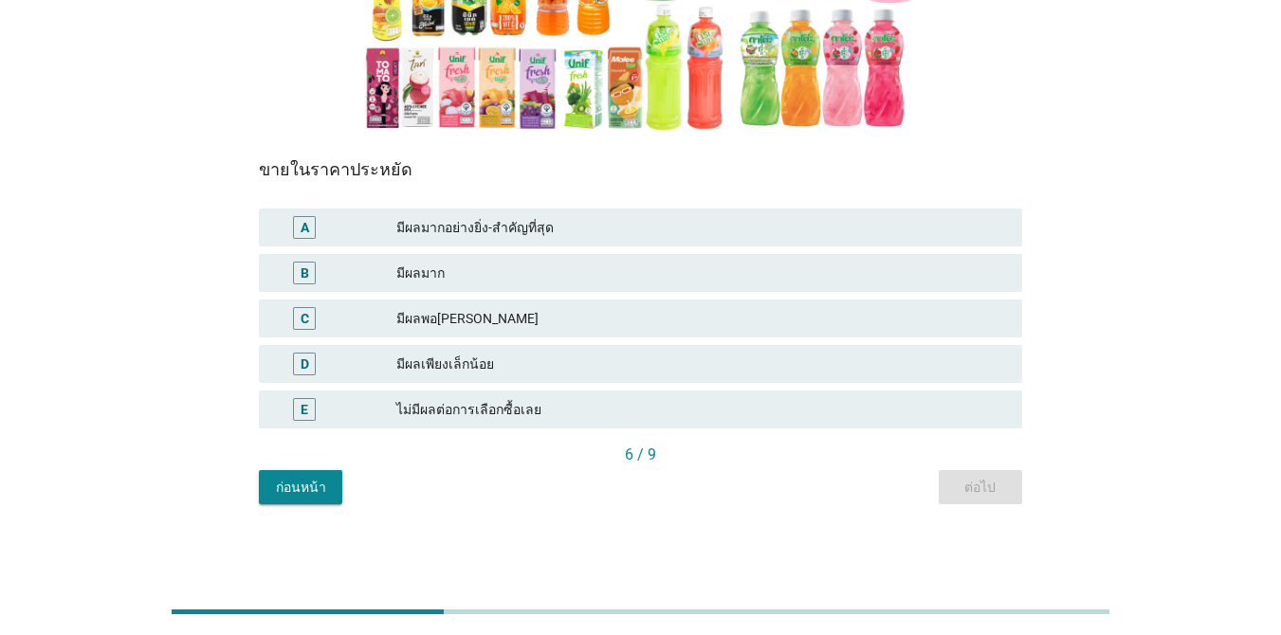
click at [612, 225] on div "มีผลมากอย่างยิ่ง-สำคัญที่สุด" at bounding box center [701, 227] width 610 height 23
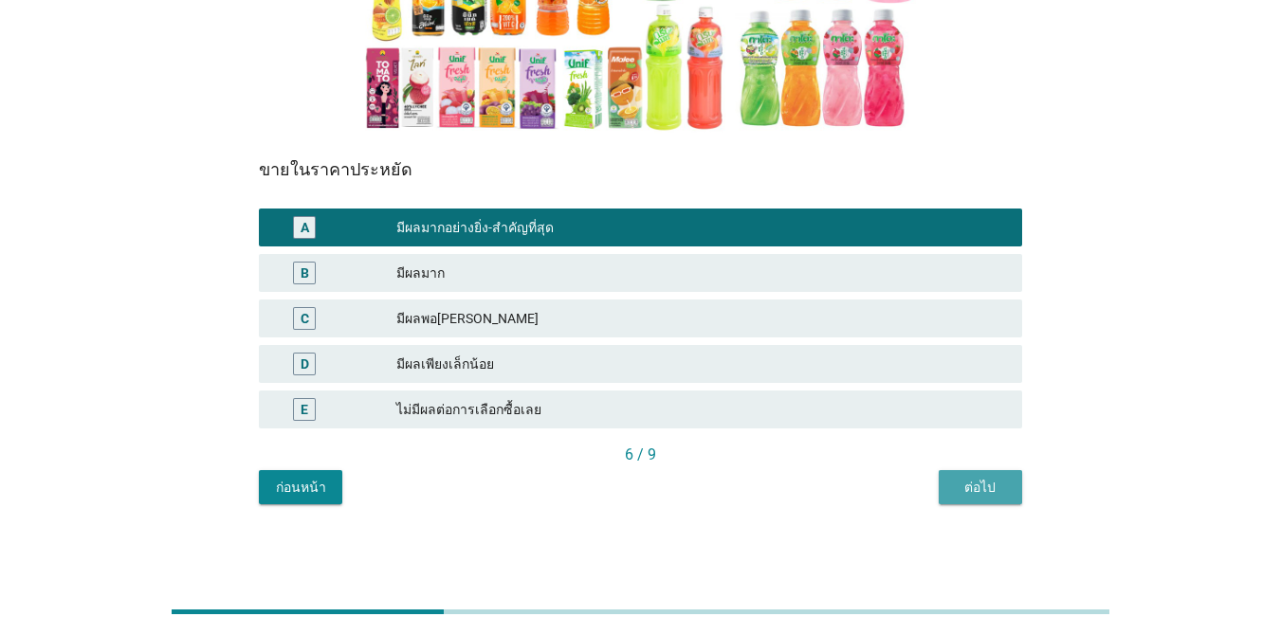
click at [999, 500] on button "ต่อไป" at bounding box center [979, 487] width 83 height 34
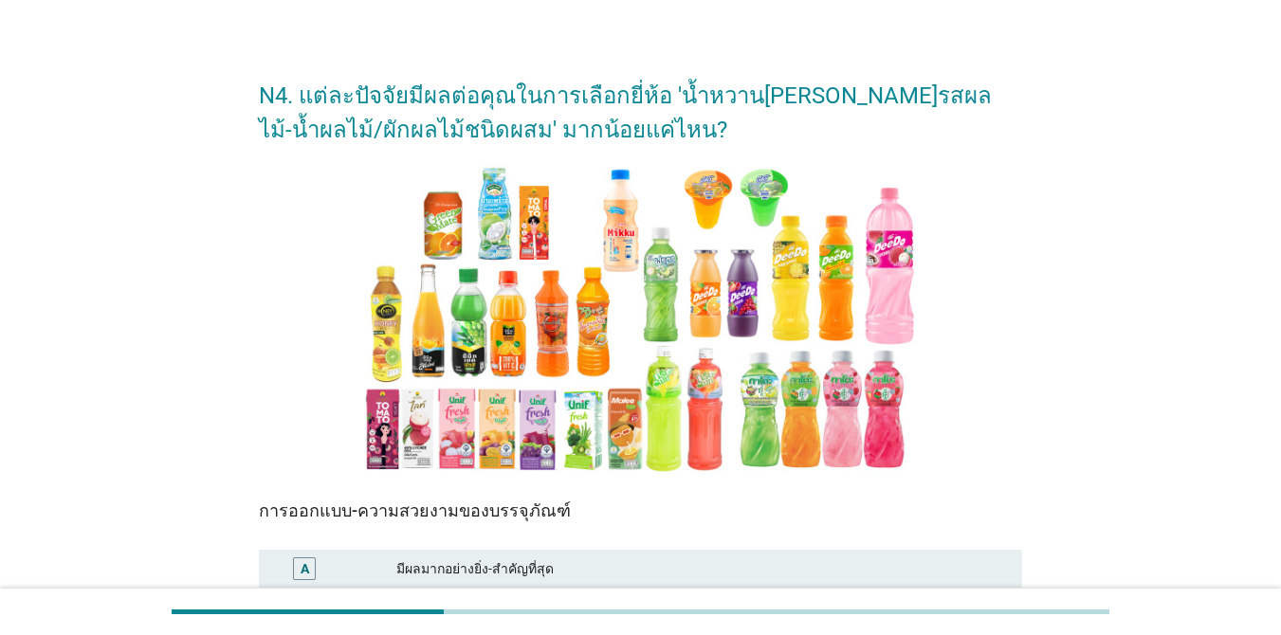
scroll to position [38, 0]
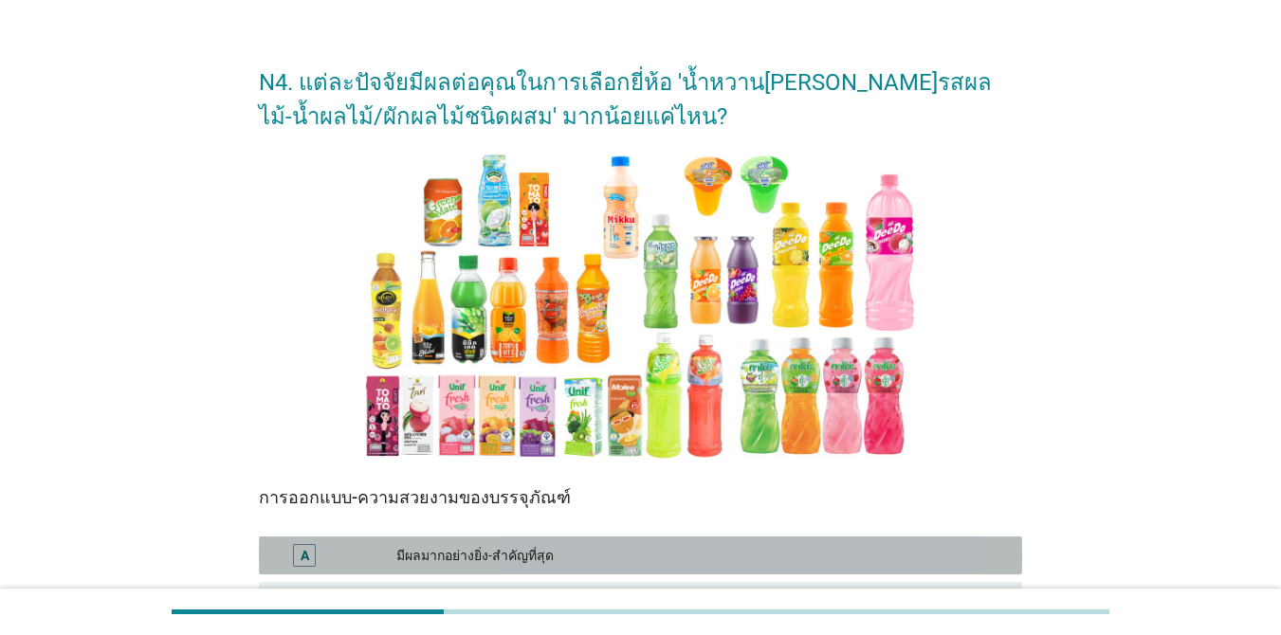
click at [926, 569] on div "A มีผลมากอย่างยิ่ง-สำคัญที่สุด" at bounding box center [640, 556] width 763 height 38
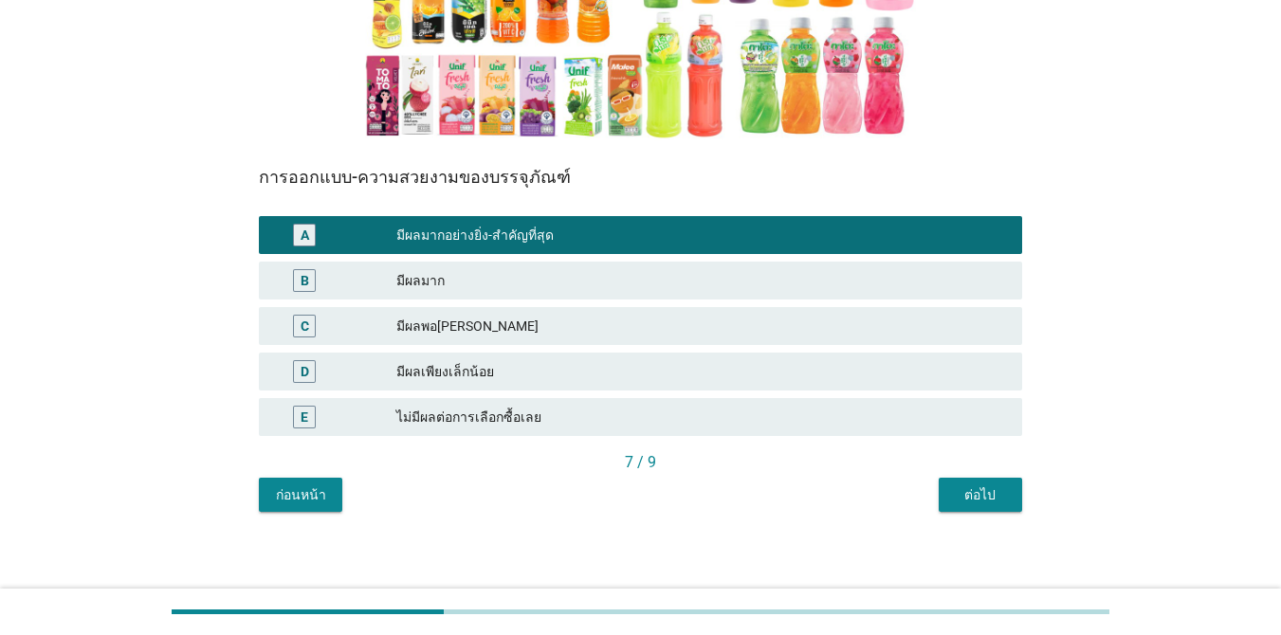
scroll to position [366, 0]
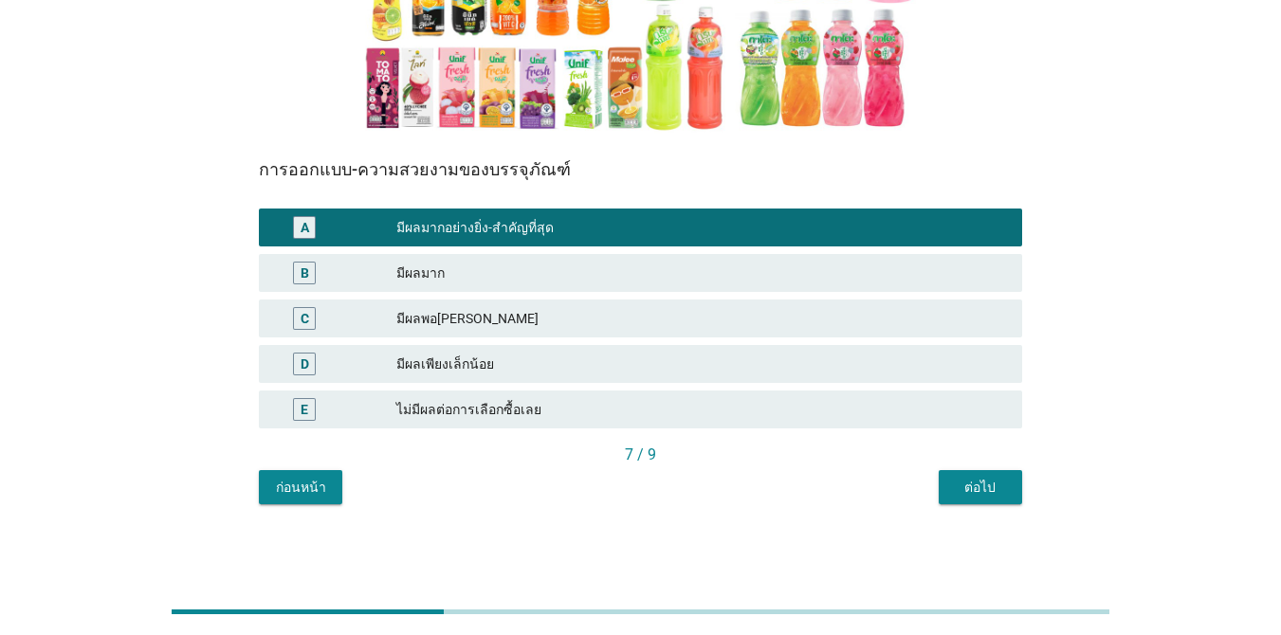
click at [961, 467] on div "7 / 9" at bounding box center [640, 457] width 763 height 27
click at [961, 487] on div "ต่อไป" at bounding box center [980, 488] width 53 height 20
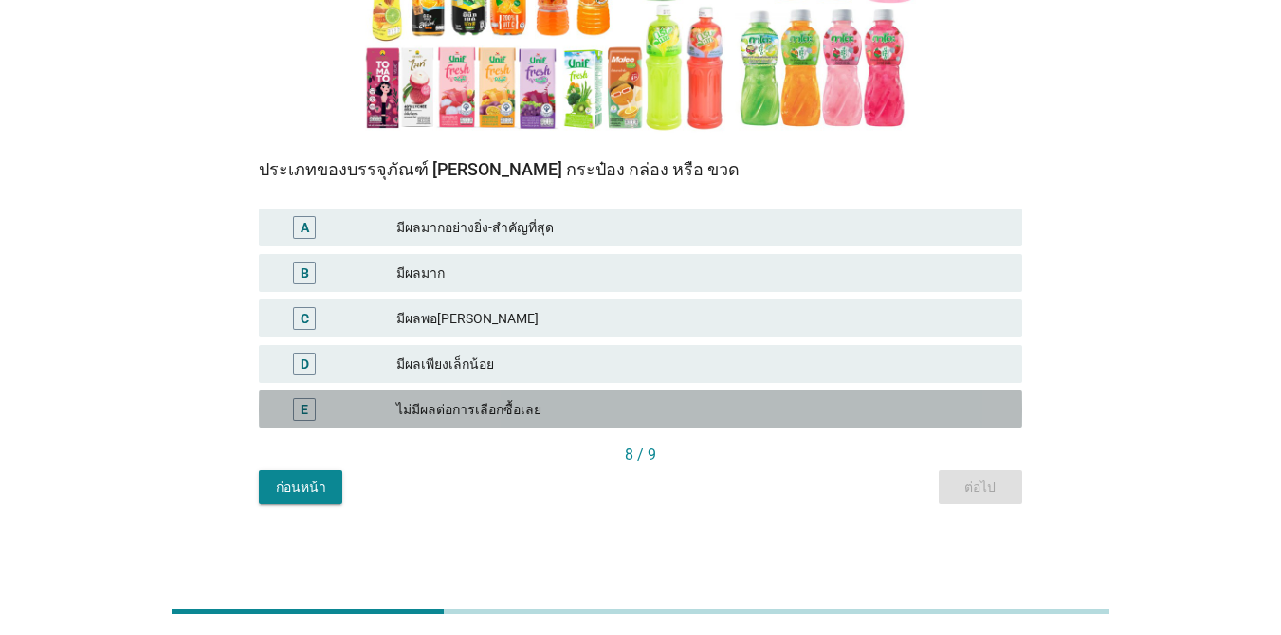
click at [577, 414] on div "ไม่มีผลต่อการเลือกซื้อเลย" at bounding box center [701, 409] width 610 height 23
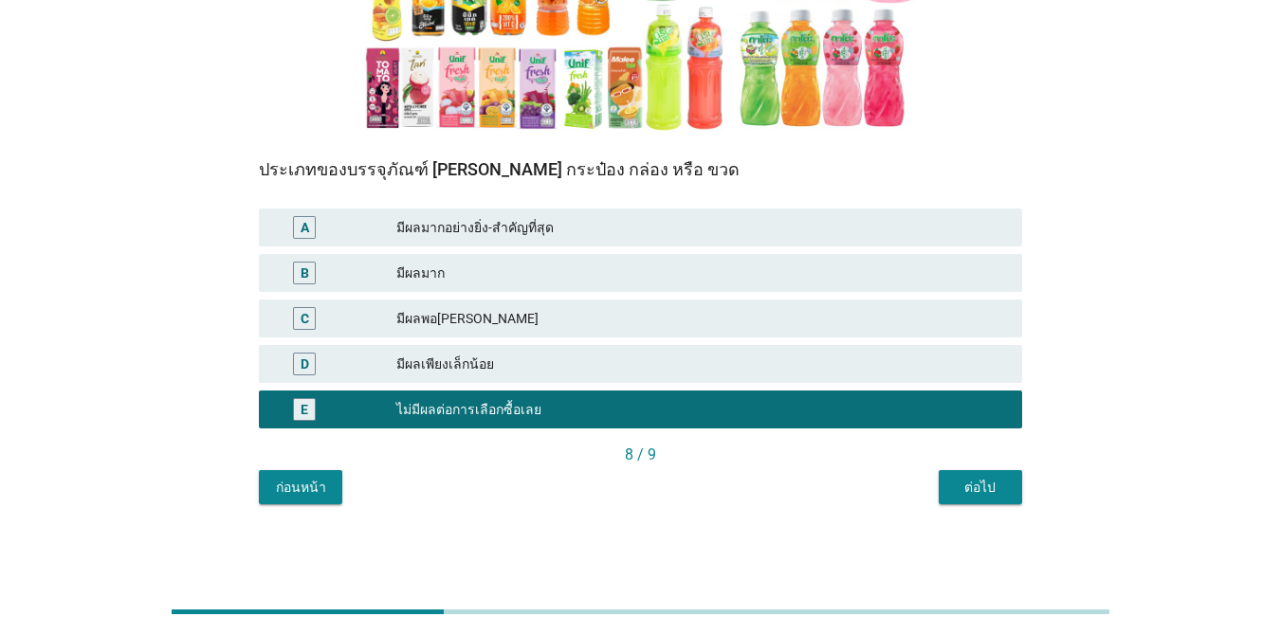
click at [1003, 494] on div "ต่อไป" at bounding box center [980, 488] width 53 height 20
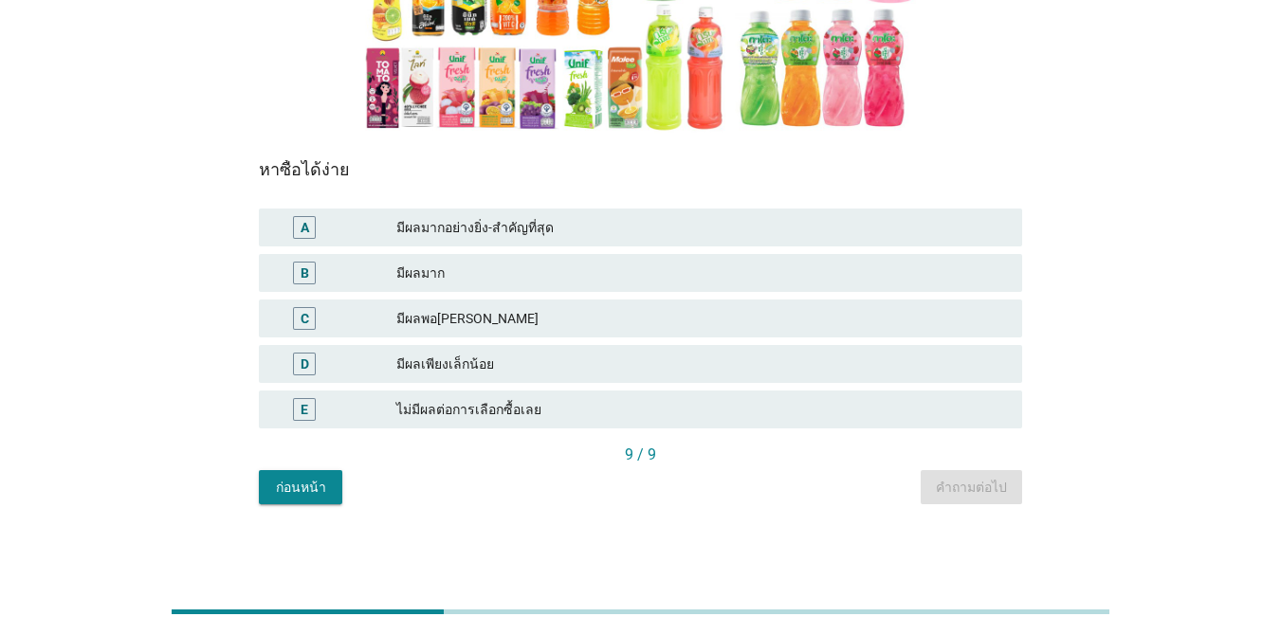
click at [556, 224] on div "มีผลมากอย่างยิ่ง-สำคัญที่สุด" at bounding box center [701, 227] width 610 height 23
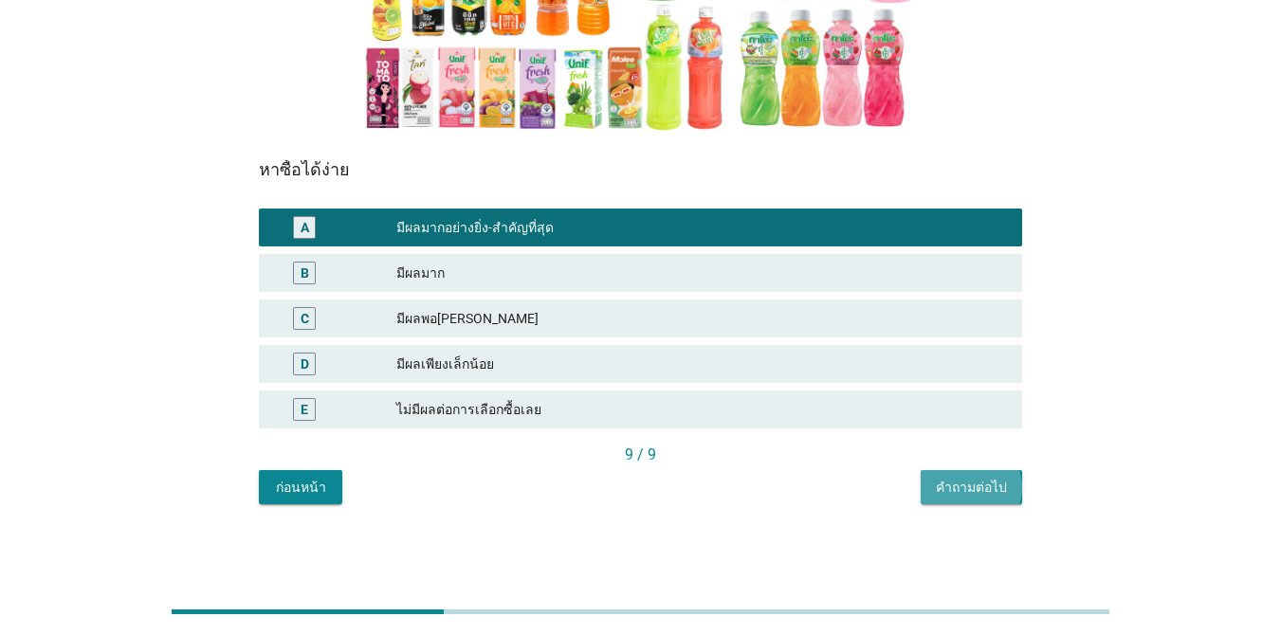
click at [991, 498] on button "คำถามต่อไป" at bounding box center [970, 487] width 101 height 34
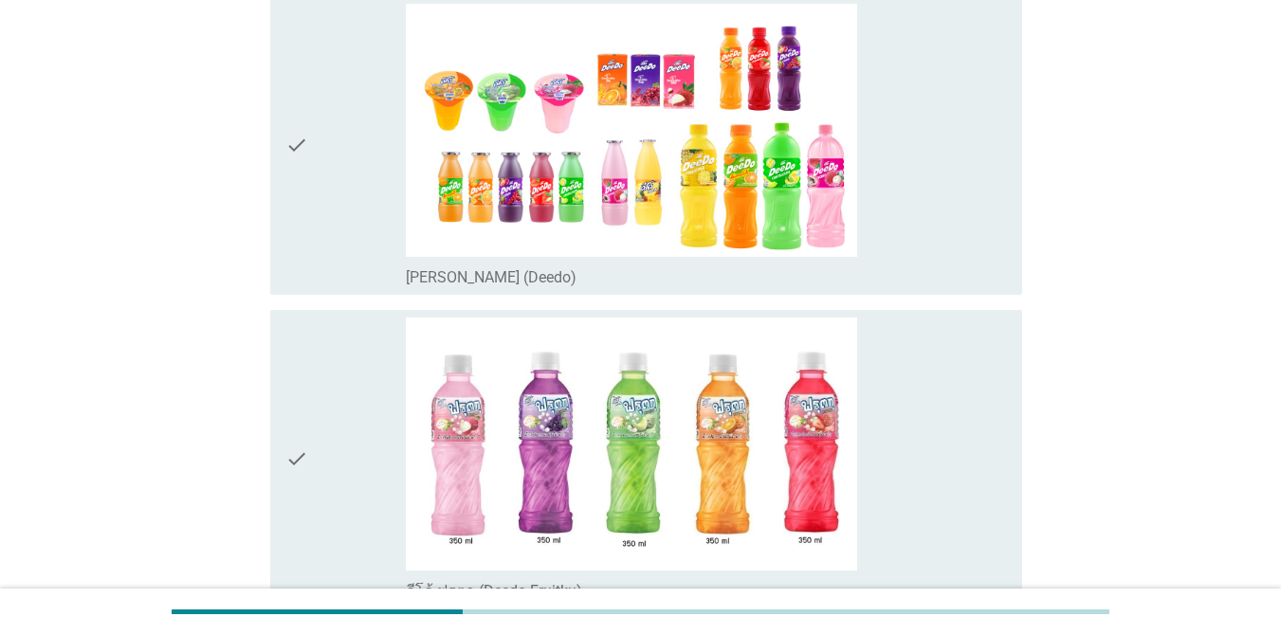
scroll to position [0, 0]
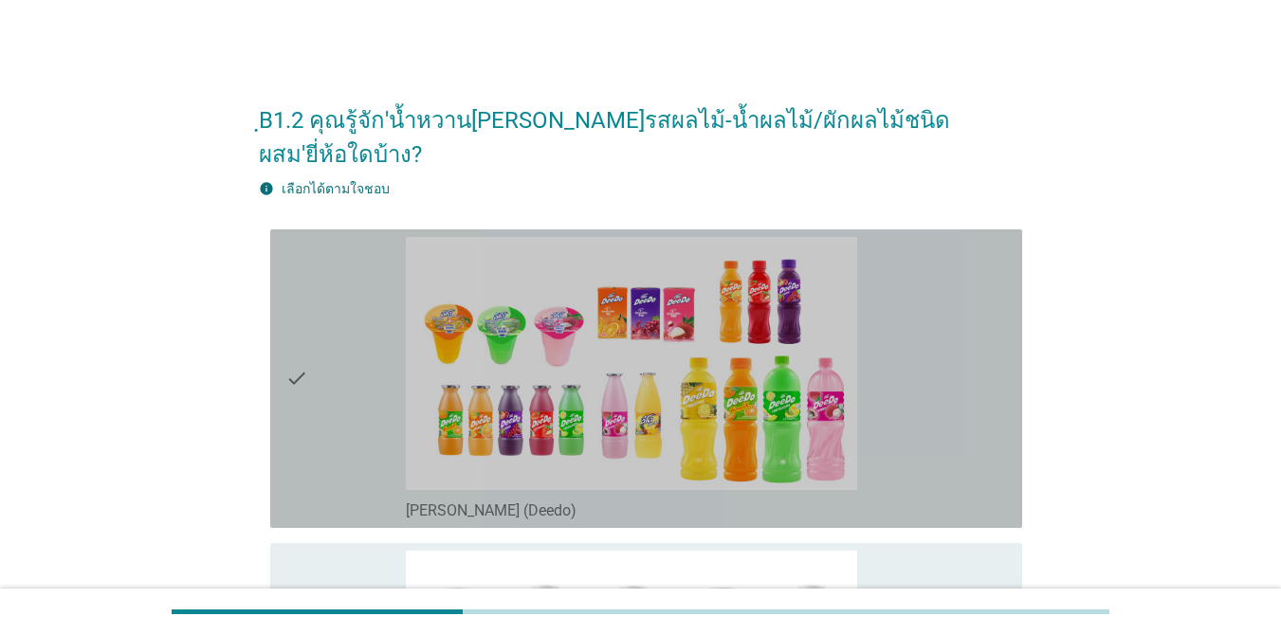
click at [878, 337] on div "check_box_outline_blank [PERSON_NAME] (Deedo)" at bounding box center [706, 378] width 601 height 283
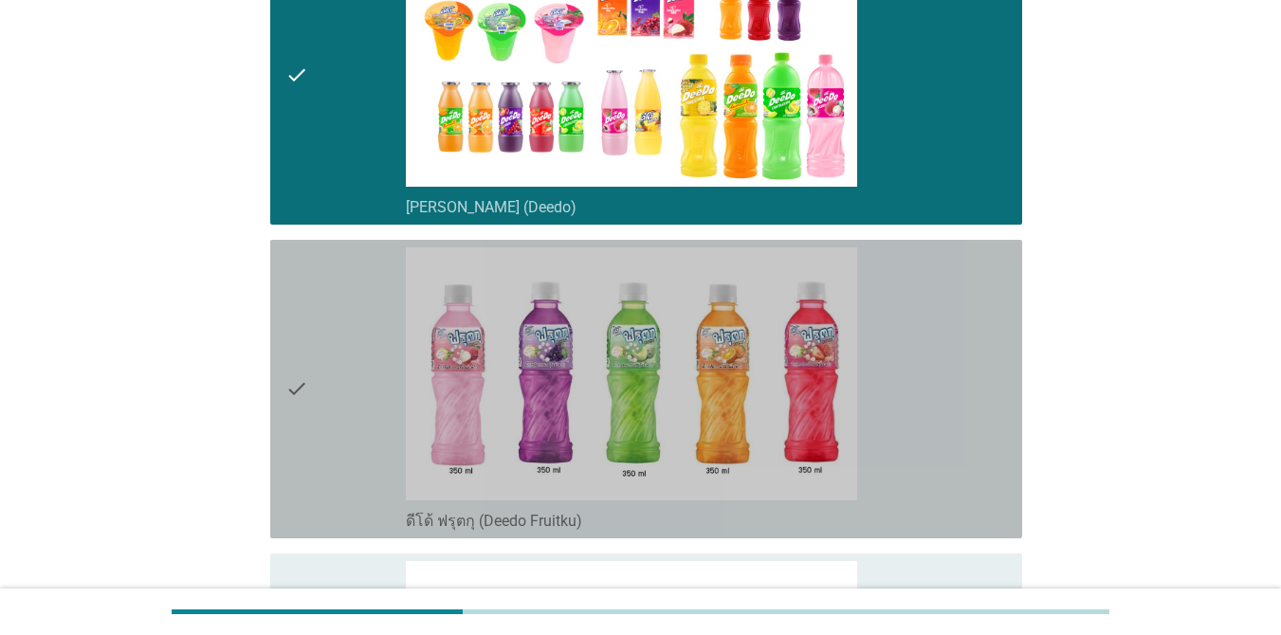
click at [955, 423] on div "check_box_outline_blank ดีโด้ ฟรุตกุ (Deedo Fruitku)" at bounding box center [706, 388] width 601 height 283
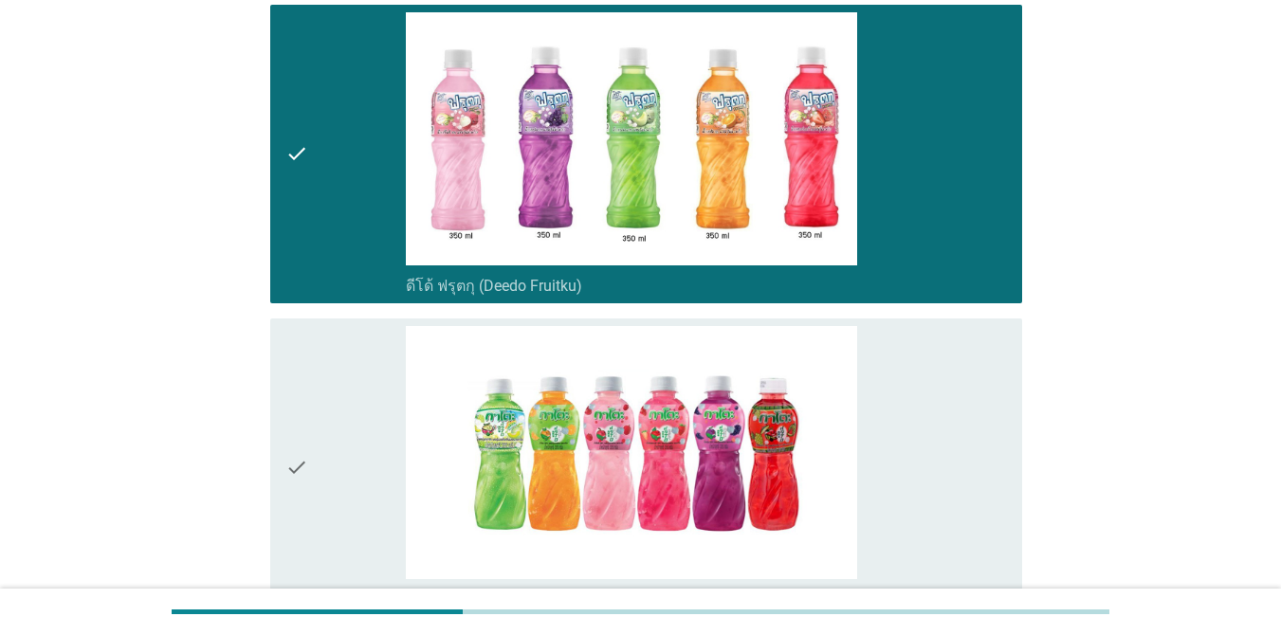
scroll to position [720, 0]
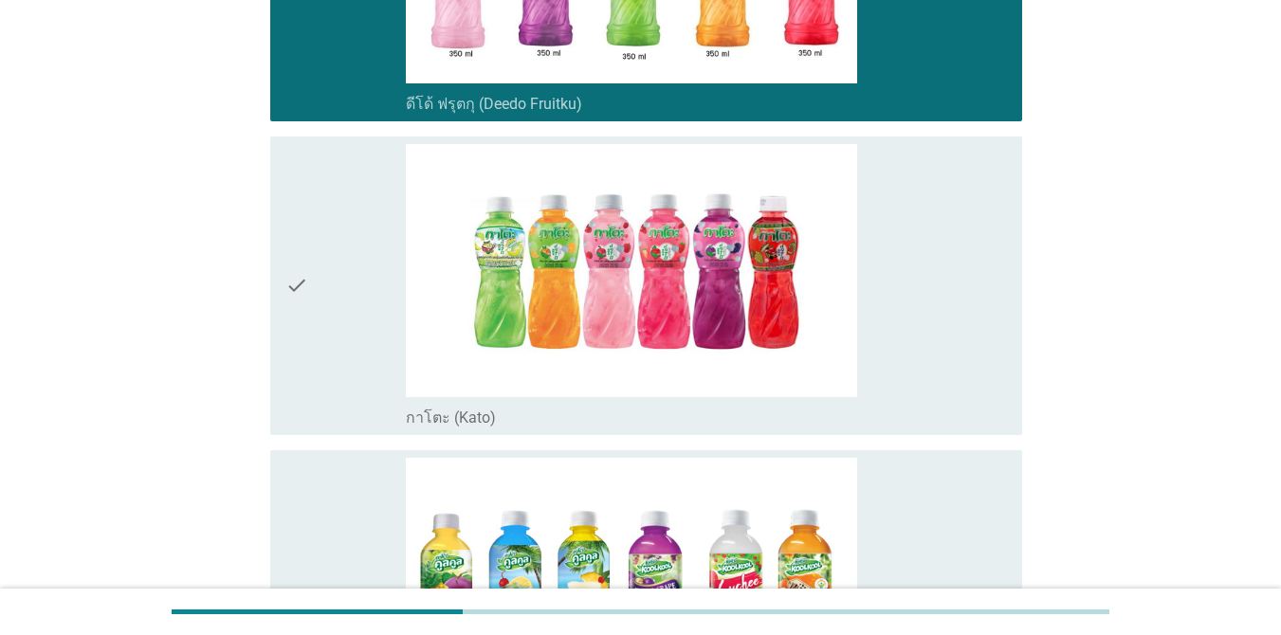
click at [959, 295] on div "check_box_outline_blank กาโตะ (Kato)" at bounding box center [706, 285] width 601 height 283
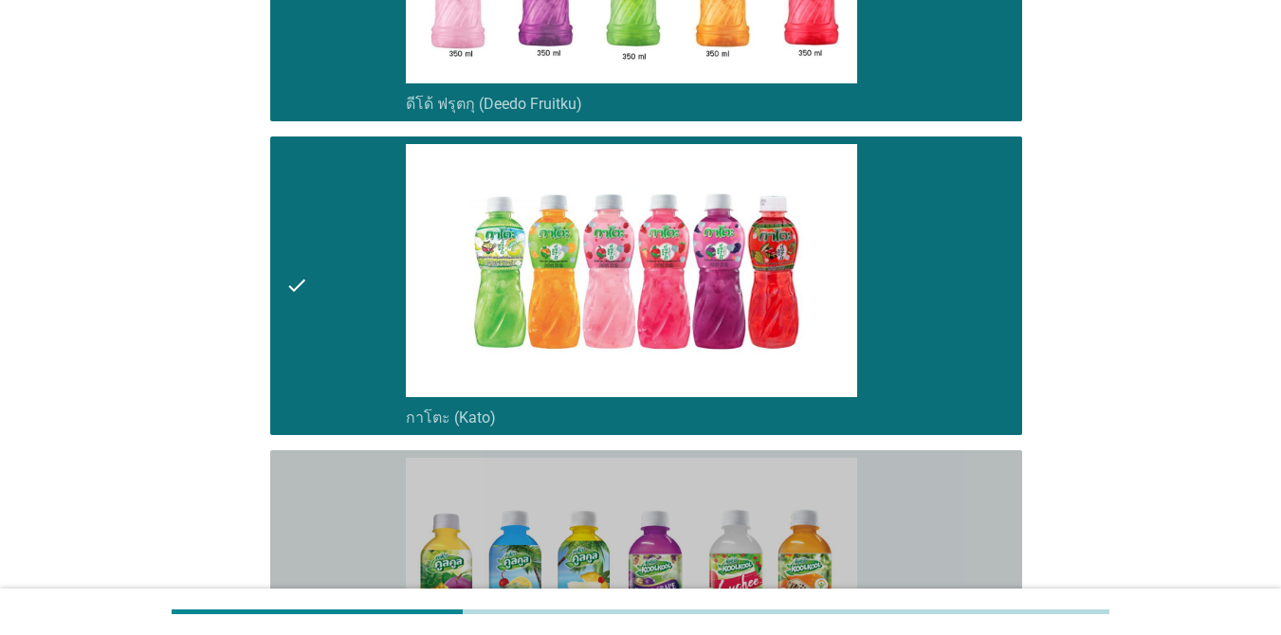
click at [938, 467] on div "check_box_outline_blank กาโตะ คูลคูล (Kool Kool)" at bounding box center [706, 599] width 601 height 283
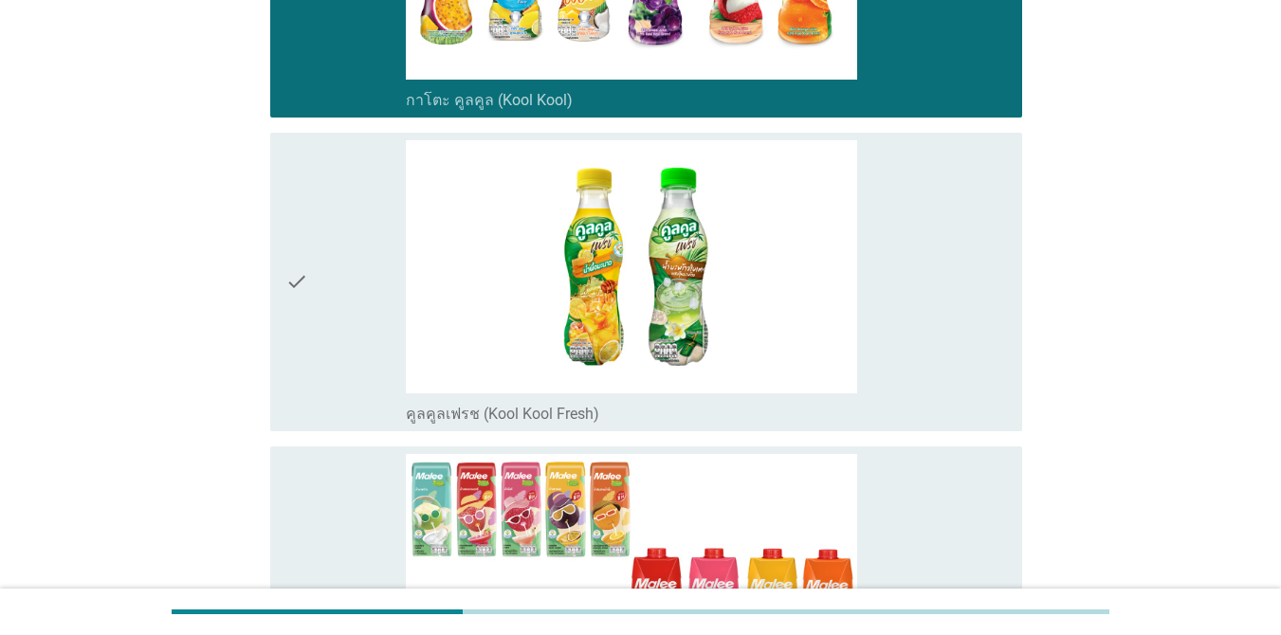
scroll to position [1403, 0]
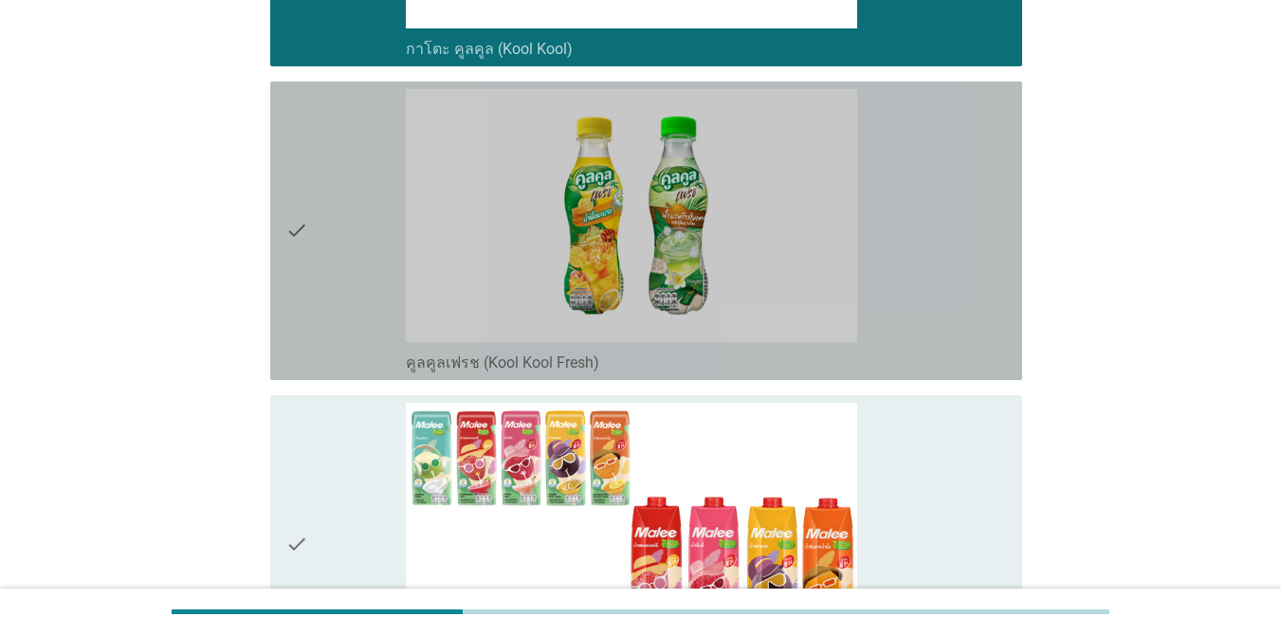
click at [903, 243] on div "check_box_outline_blank คูลคูลเฟรช (Kool Kool Fresh)" at bounding box center [706, 230] width 601 height 283
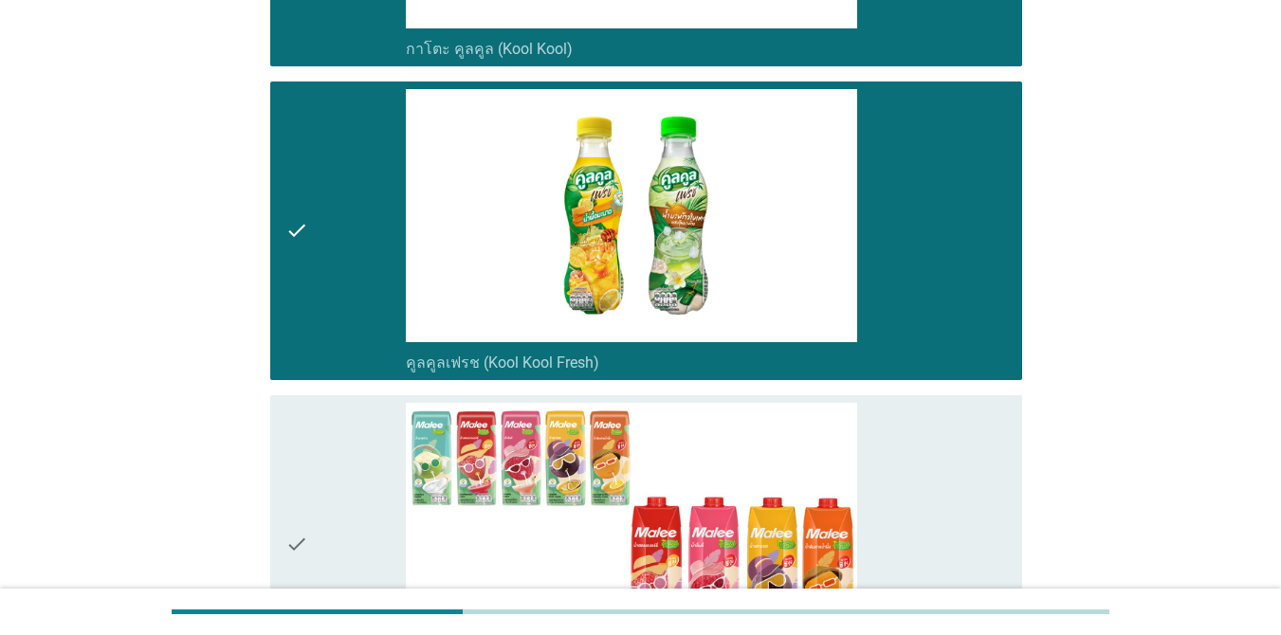
click at [923, 418] on div "check_box_outline_blank [PERSON_NAME] ทรอปิคอล (Malee Tropical)" at bounding box center [706, 544] width 601 height 283
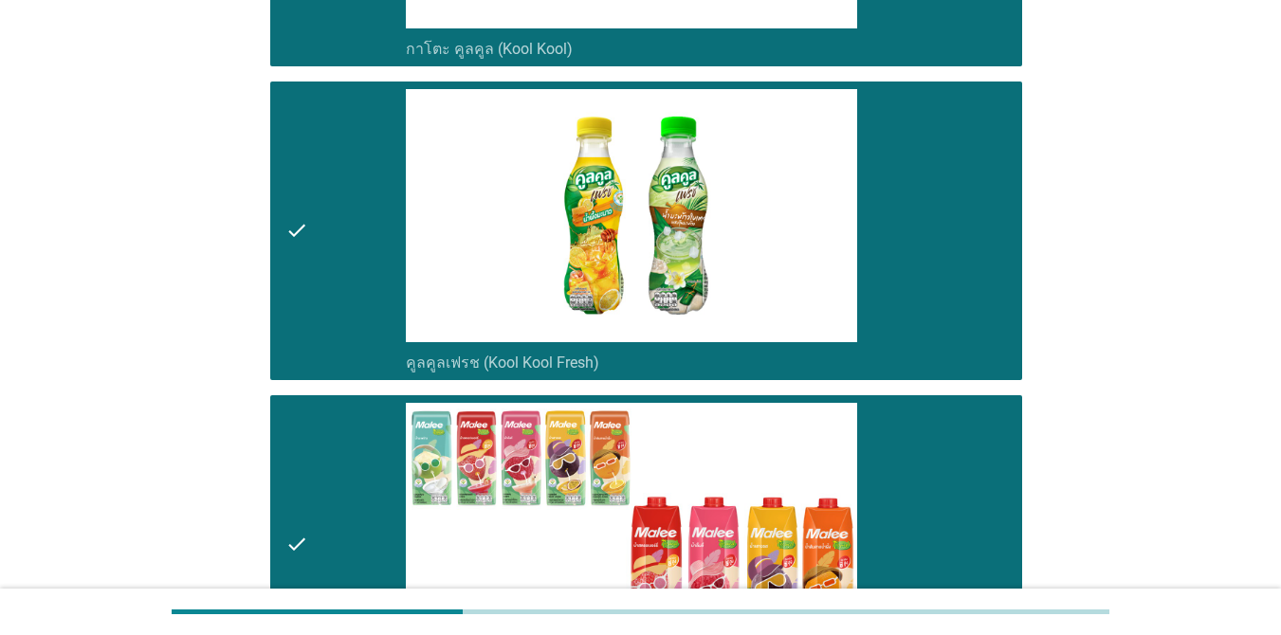
click at [936, 264] on div "check_box_outline_blank คูลคูลเฟรช (Kool Kool Fresh)" at bounding box center [706, 230] width 601 height 283
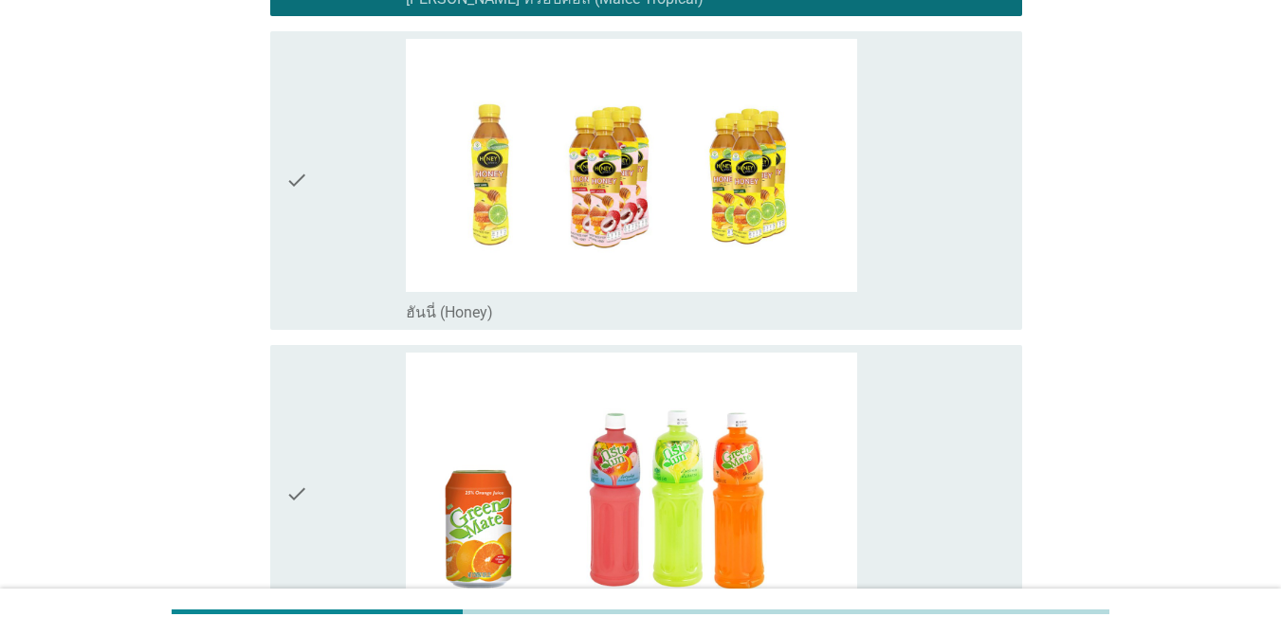
scroll to position [2085, 0]
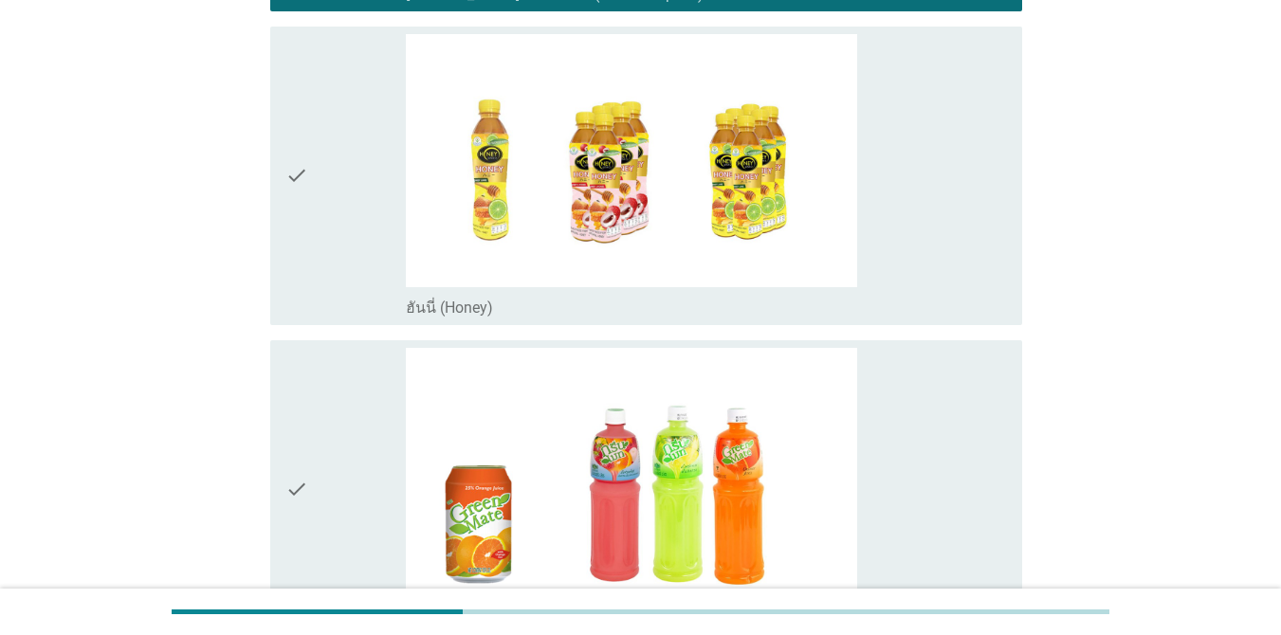
click at [938, 220] on div "check_box_outline_blank ฮันนี่ (Honey)" at bounding box center [706, 175] width 601 height 283
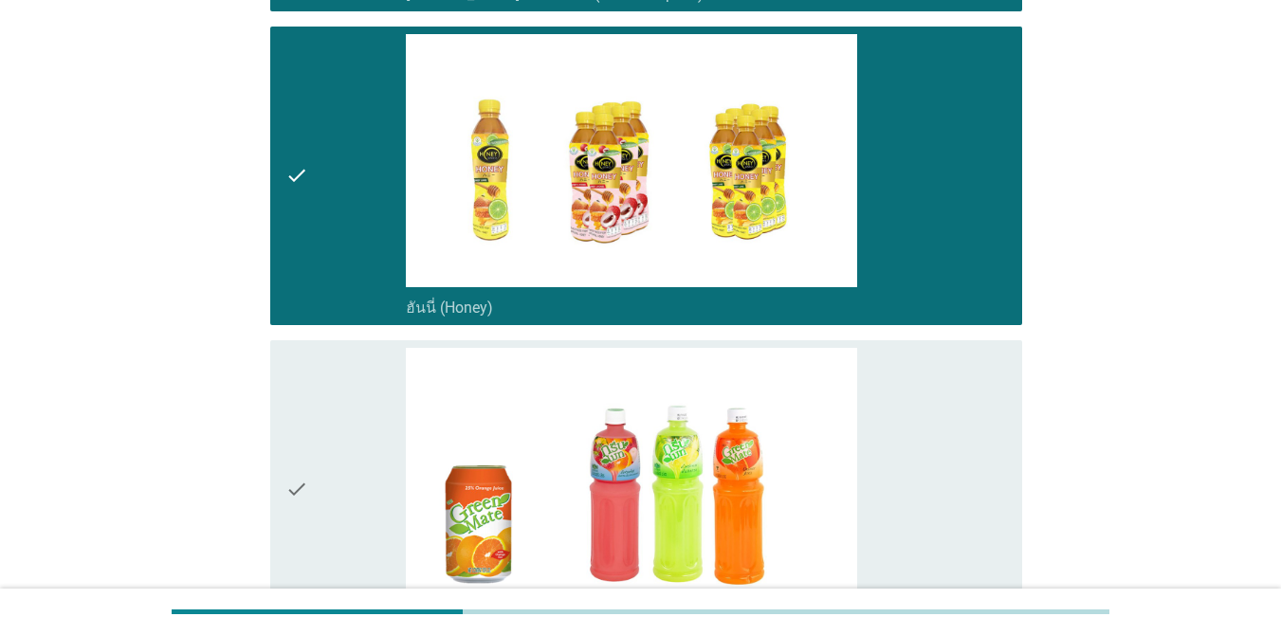
click at [938, 360] on div "check_box_outline_blank [PERSON_NAME]เมท (Green Mate)" at bounding box center [706, 489] width 601 height 283
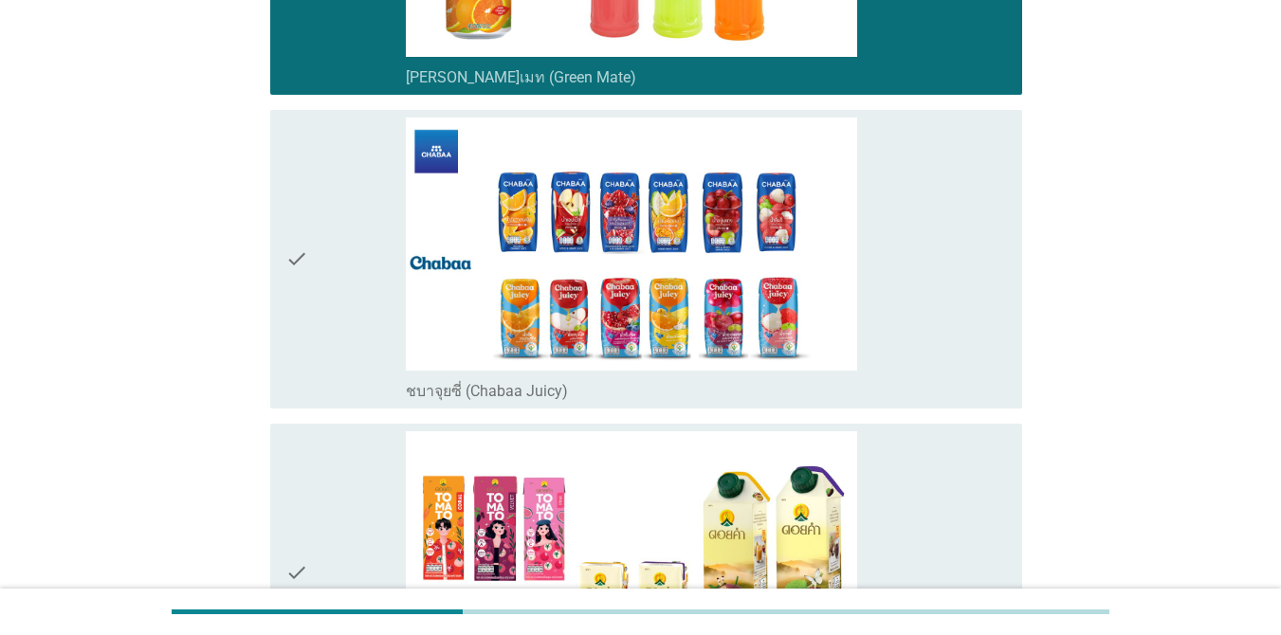
scroll to position [2654, 0]
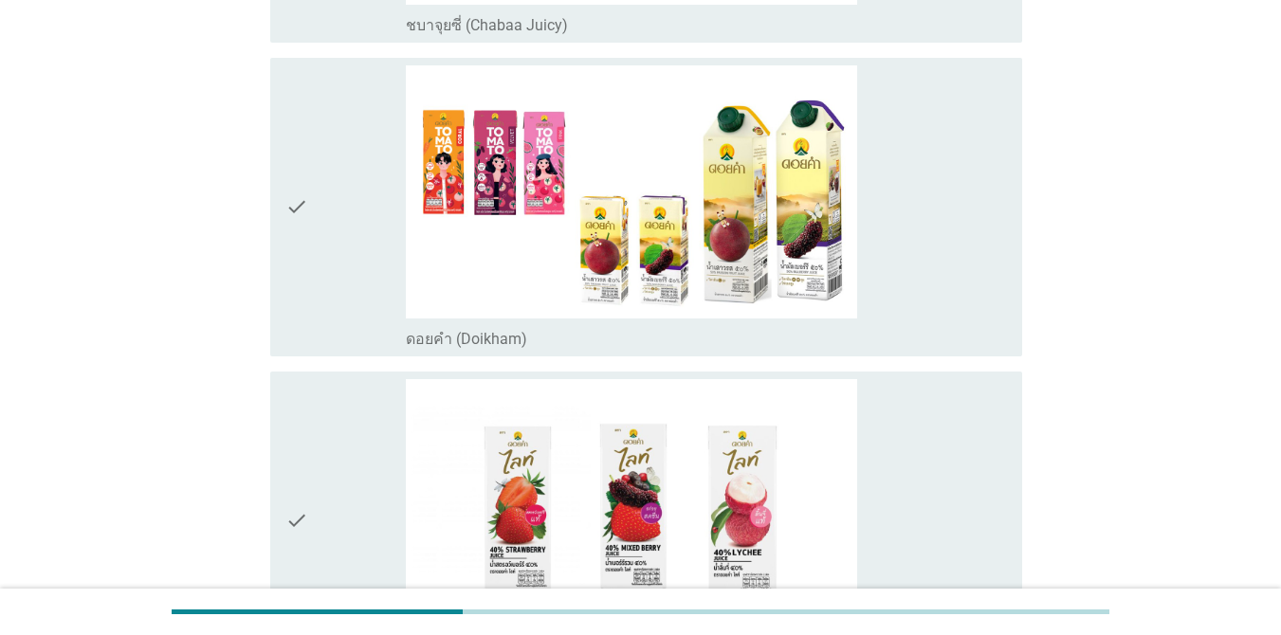
click at [935, 134] on div "check_box_outline_blank ดอยคำ (Doikham)" at bounding box center [706, 206] width 601 height 283
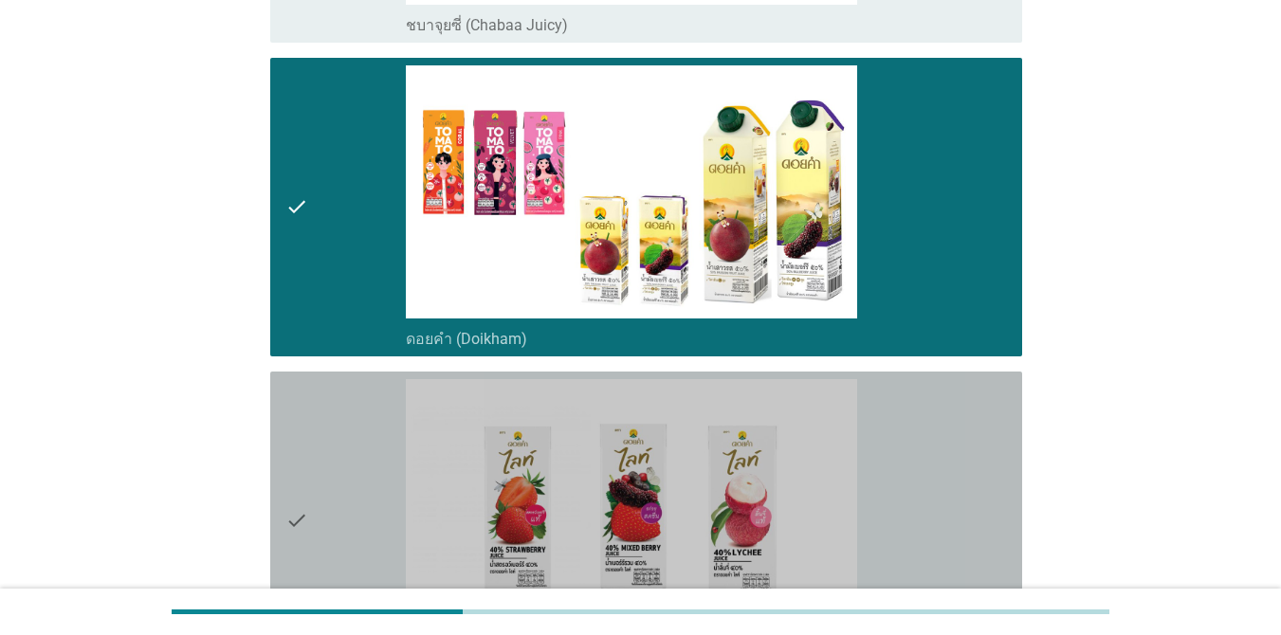
click at [932, 379] on div "check_box_outline_blank ดอย[PERSON_NAME]ท์ (Doikham Lite)" at bounding box center [706, 520] width 601 height 283
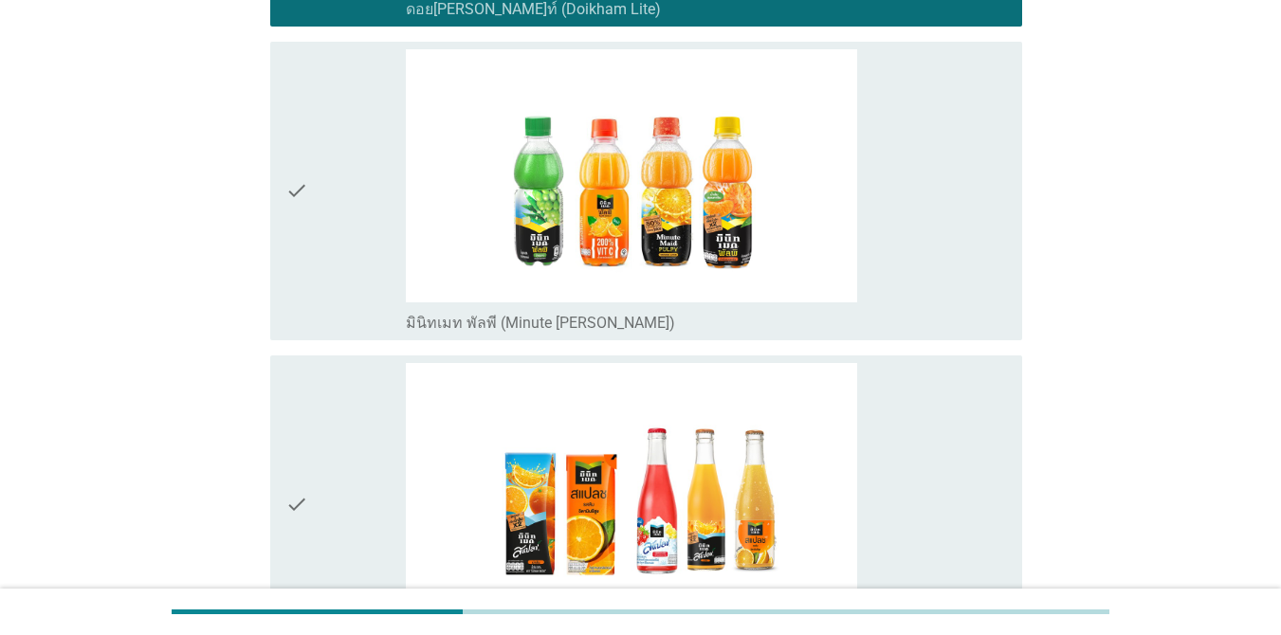
scroll to position [3640, 0]
click at [933, 309] on div "check_box_outline_blank มินิทเมท พัลพี (Minute [PERSON_NAME])" at bounding box center [706, 320] width 601 height 23
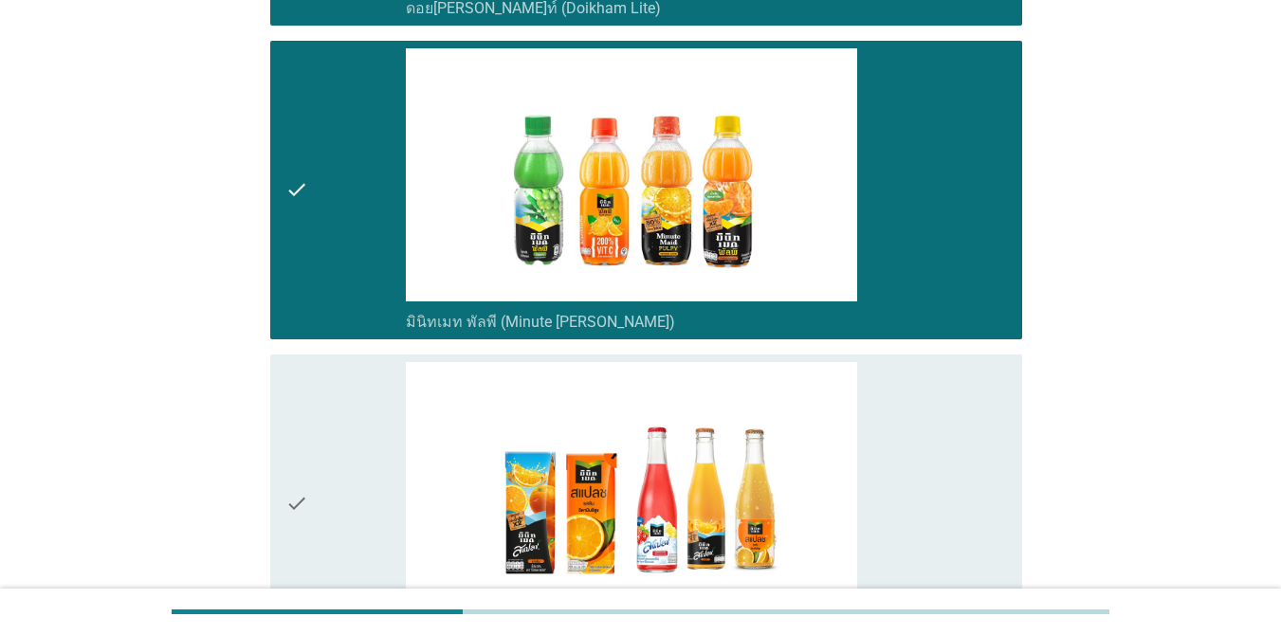
click at [942, 437] on div "check_box_outline_blank มินิทเมท สแปลช (Minute Maid Splash)" at bounding box center [706, 503] width 601 height 283
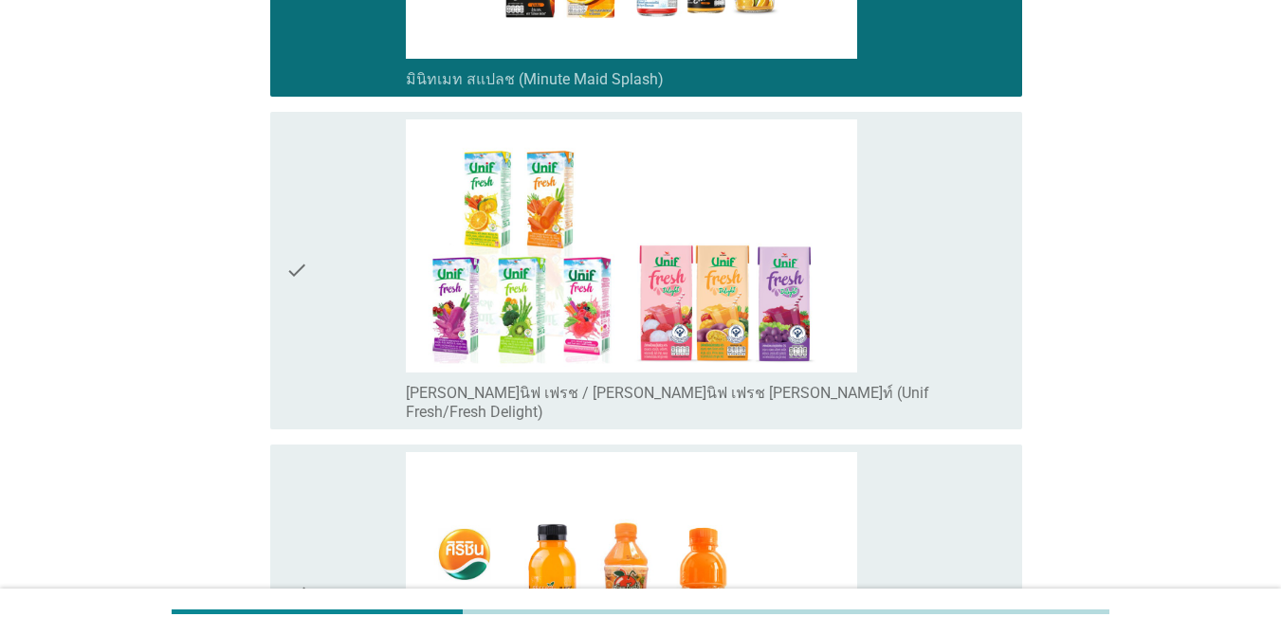
scroll to position [4247, 0]
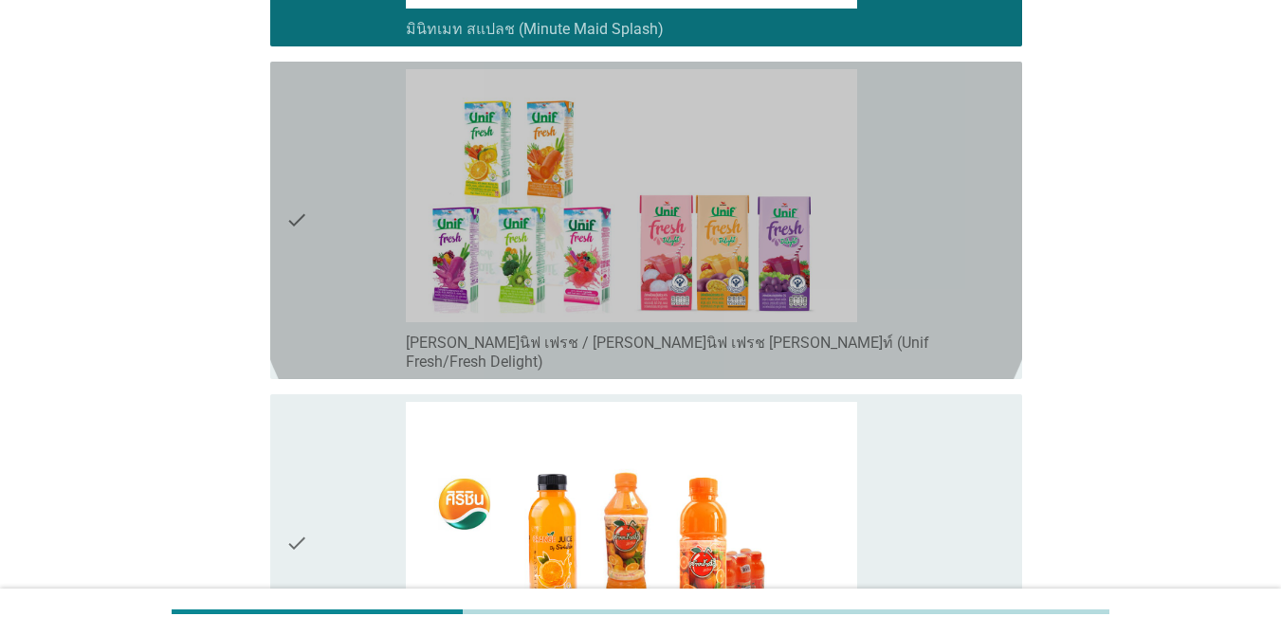
click at [873, 243] on div "check_box_outline_blank [PERSON_NAME]นิฟ เฟรช / [PERSON_NAME]นิฟ เฟรช [PERSON_N…" at bounding box center [706, 220] width 601 height 302
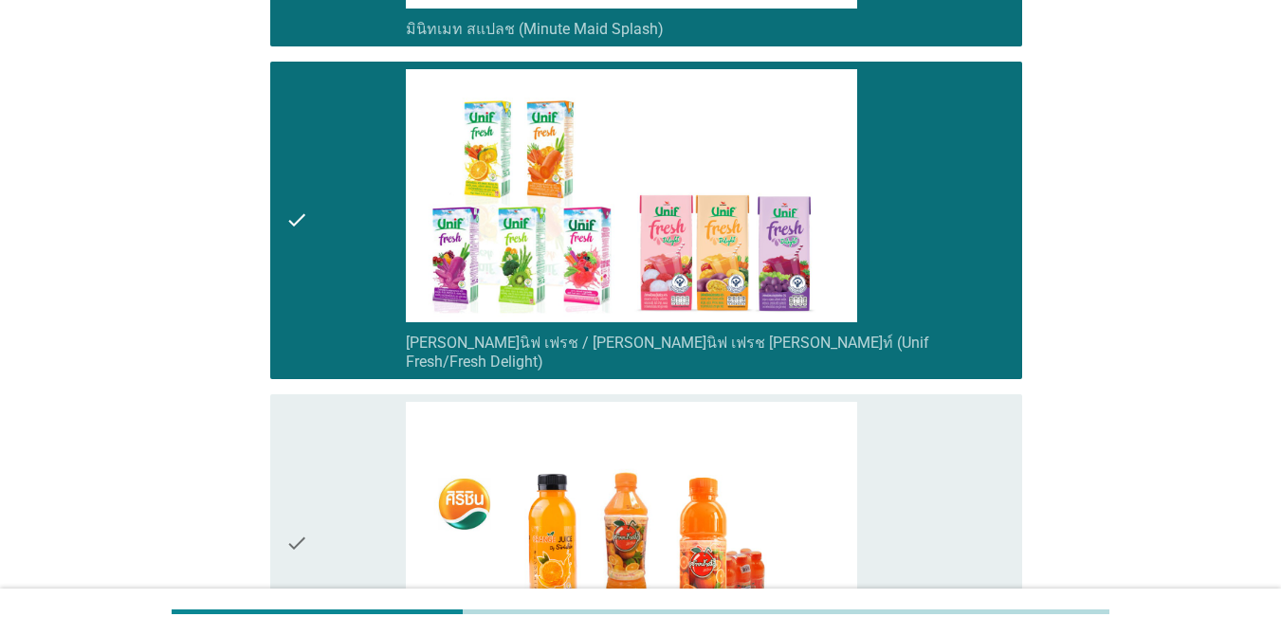
click at [891, 402] on div "check_box_outline_blank [PERSON_NAME] [PERSON_NAME]" at bounding box center [706, 543] width 601 height 283
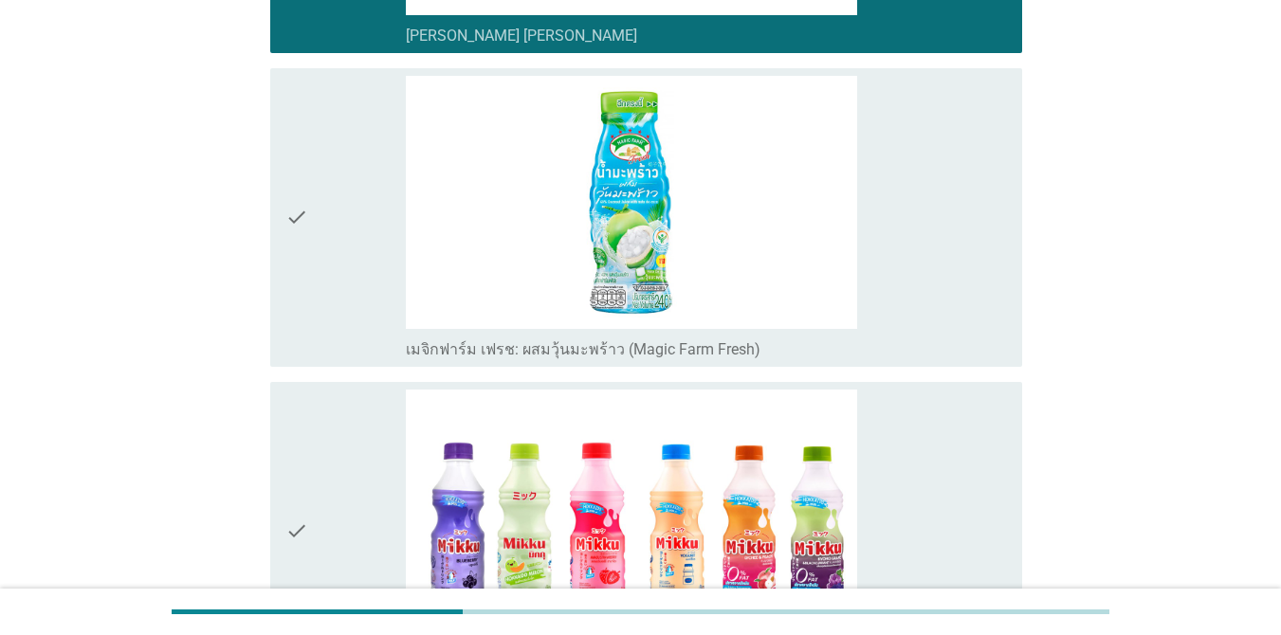
scroll to position [4891, 0]
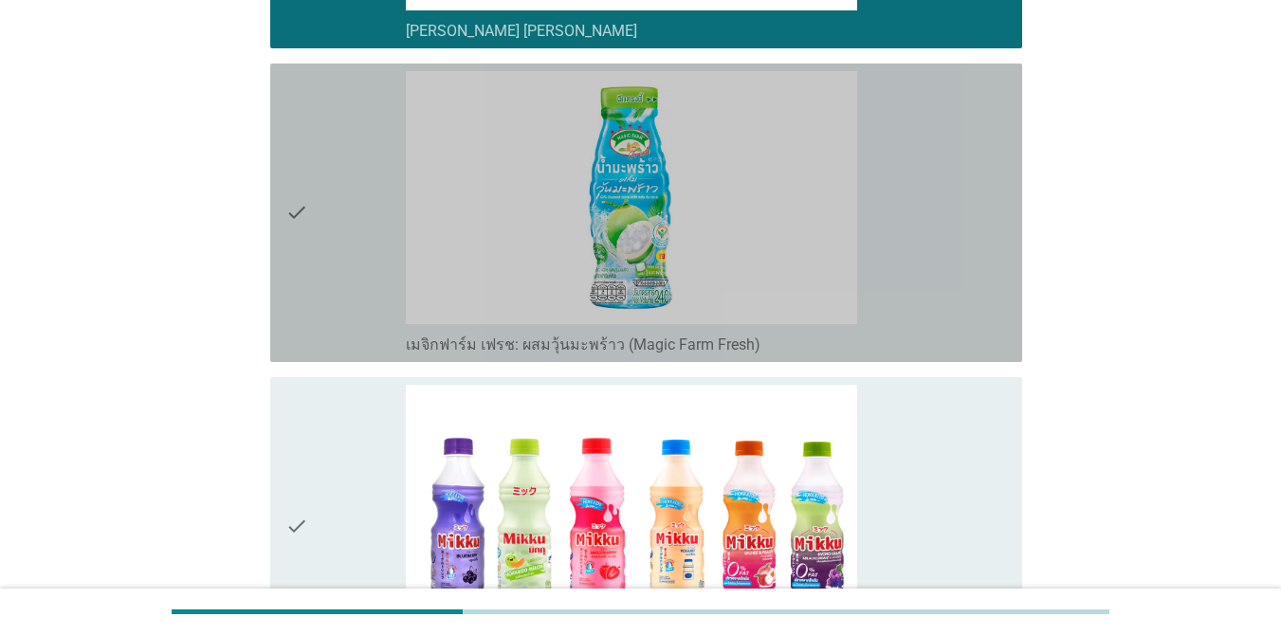
click at [918, 268] on div "check_box_outline_blank เมจิกฟาร์ม เฟรช: ผสมวุ้นมะพร้าว (Magic Farm Fresh)" at bounding box center [706, 212] width 601 height 283
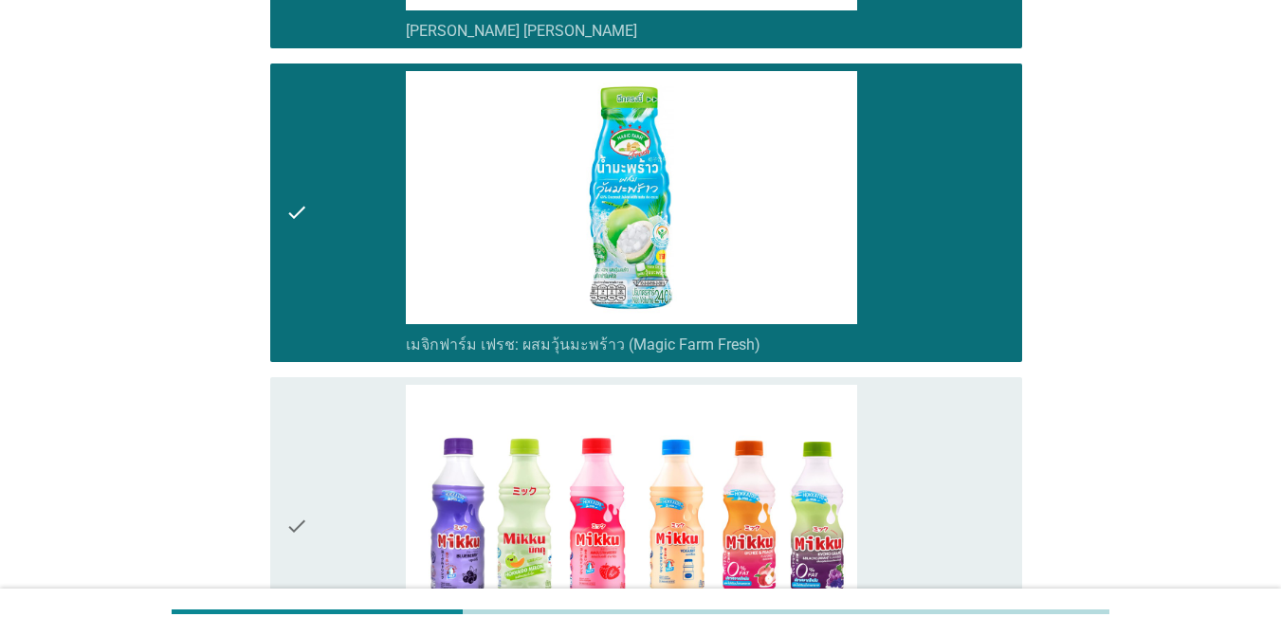
click at [942, 441] on div "check_box_outline_blank มิกกุ (Mikku)" at bounding box center [706, 526] width 601 height 283
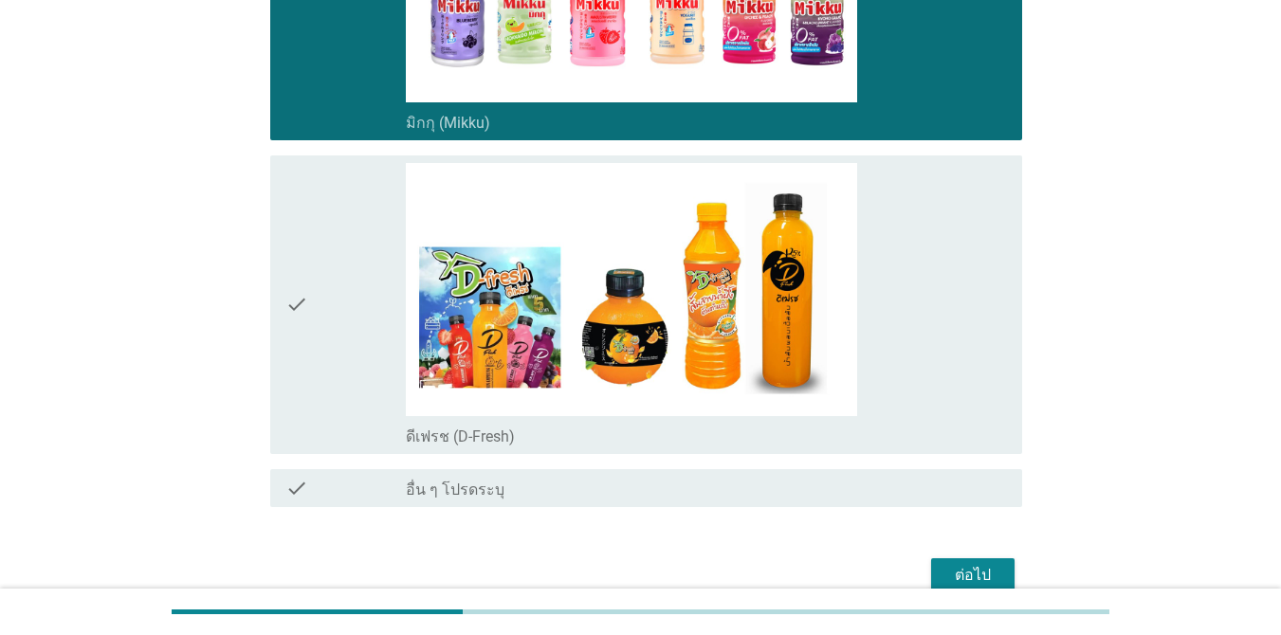
scroll to position [5467, 0]
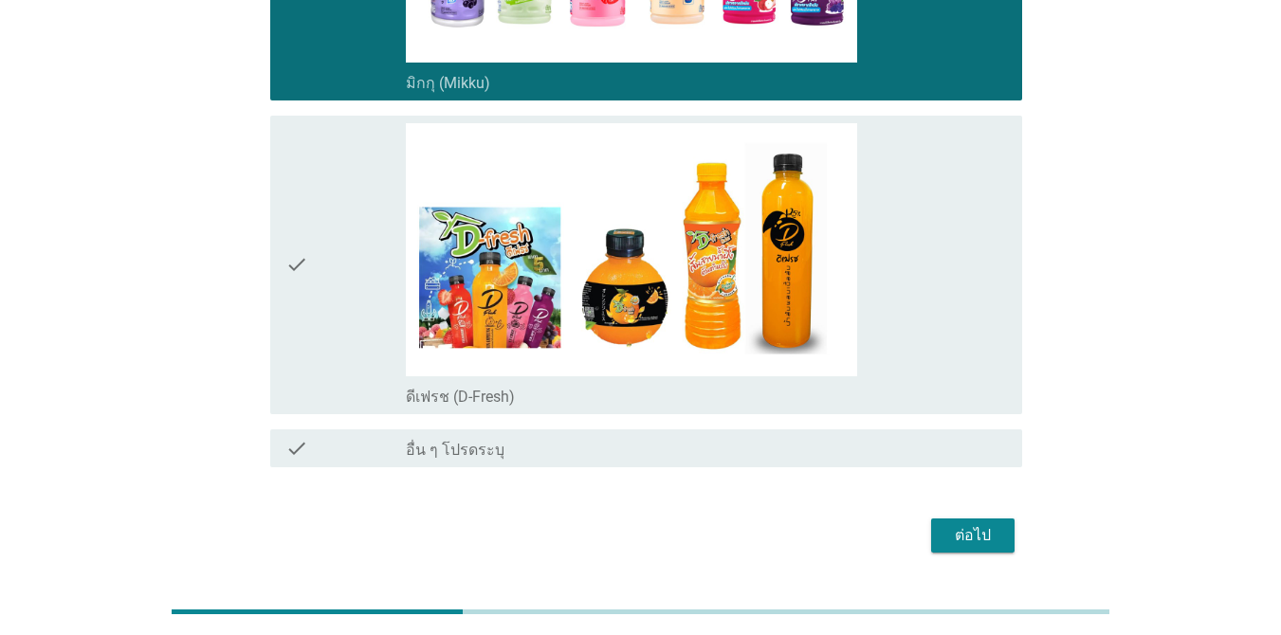
click at [914, 259] on div "check_box_outline_blank ดีเฟรช (D-Fresh)" at bounding box center [706, 264] width 601 height 283
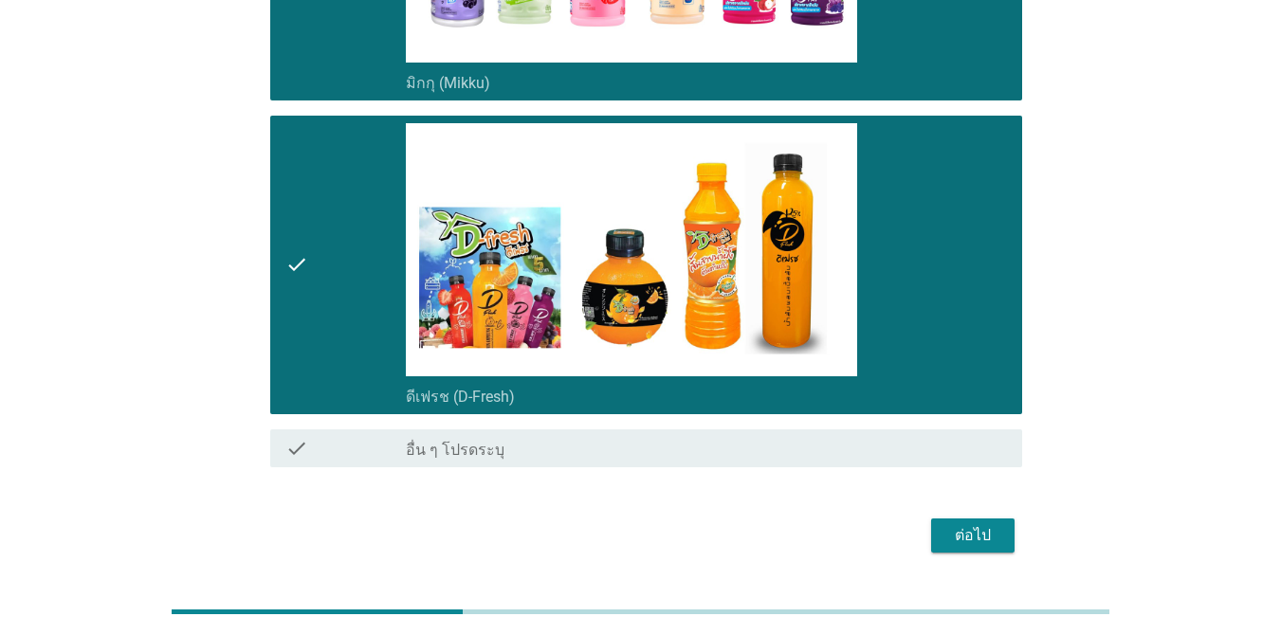
click at [956, 524] on div "ต่อไป" at bounding box center [972, 535] width 53 height 23
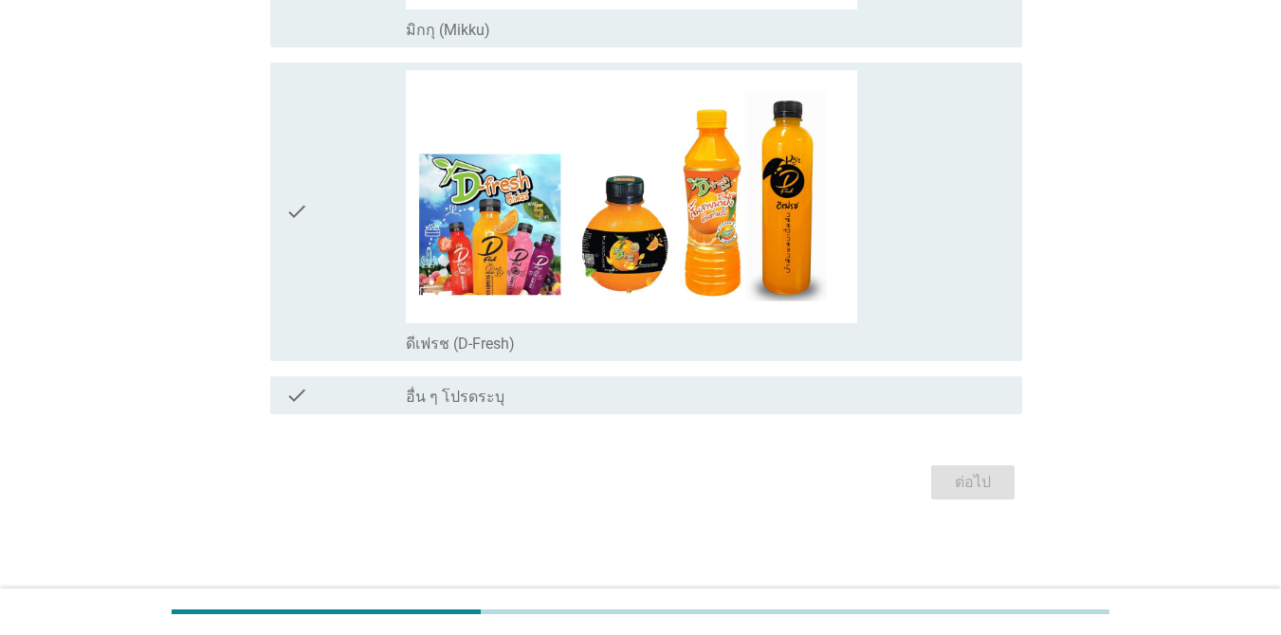
scroll to position [0, 0]
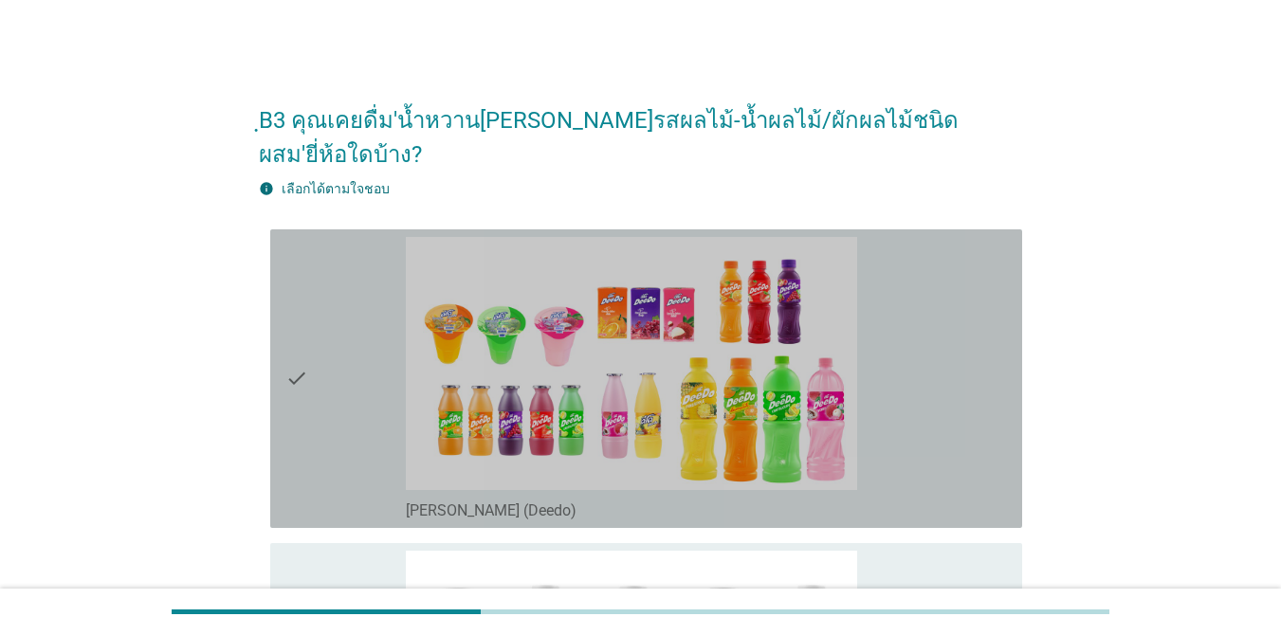
click at [933, 498] on div "check_box_outline_blank [PERSON_NAME] (Deedo)" at bounding box center [706, 509] width 601 height 23
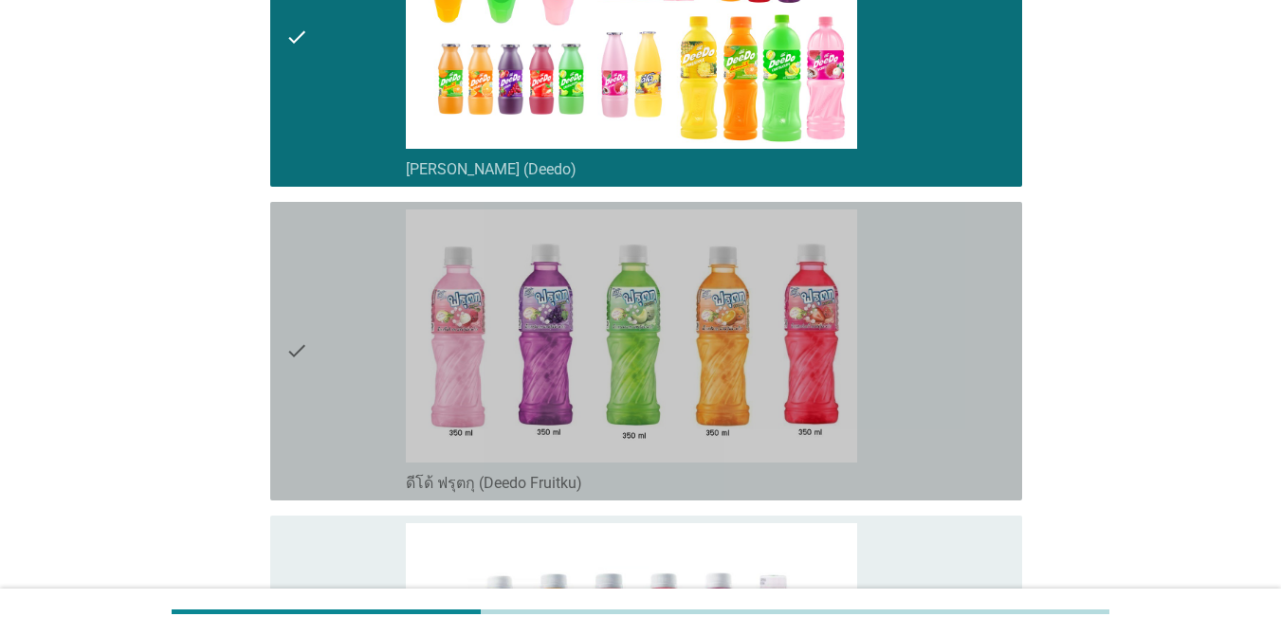
click at [899, 371] on div "check_box_outline_blank ดีโด้ ฟรุตกุ (Deedo Fruitku)" at bounding box center [706, 350] width 601 height 283
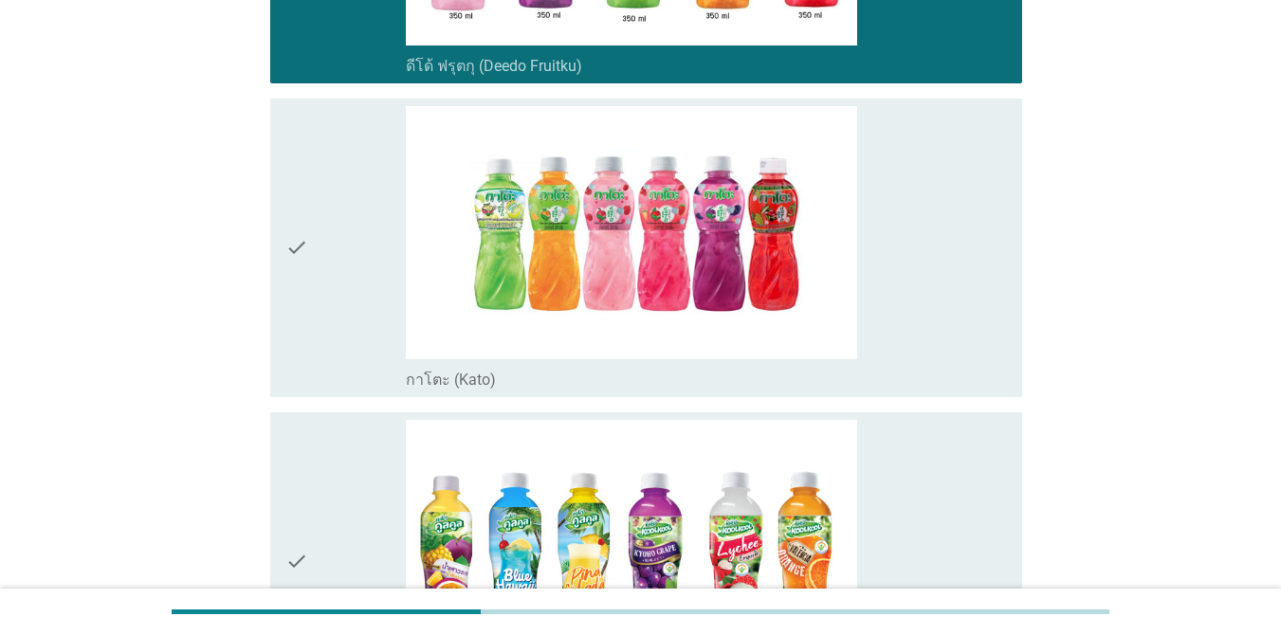
click at [892, 405] on div "check check_box_outline_blank กาโตะ คูลคูล (Kool Kool)" at bounding box center [640, 562] width 763 height 314
click at [891, 319] on div "check_box_outline_blank กาโตะ (Kato)" at bounding box center [706, 247] width 601 height 283
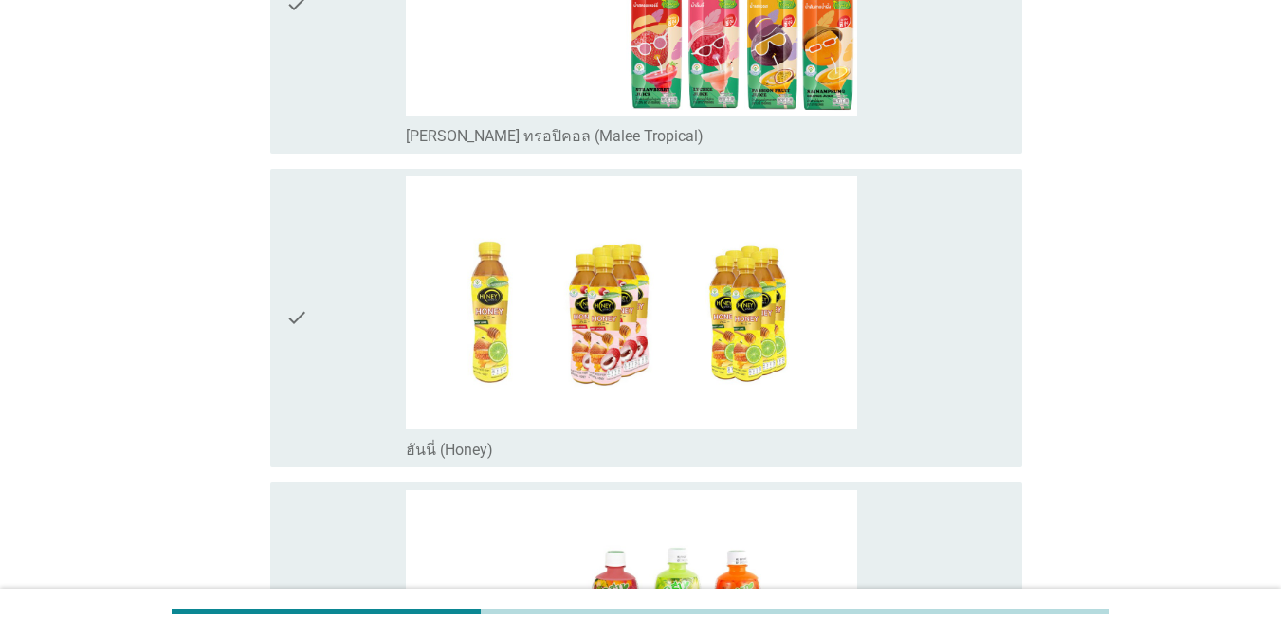
scroll to position [1630, 0]
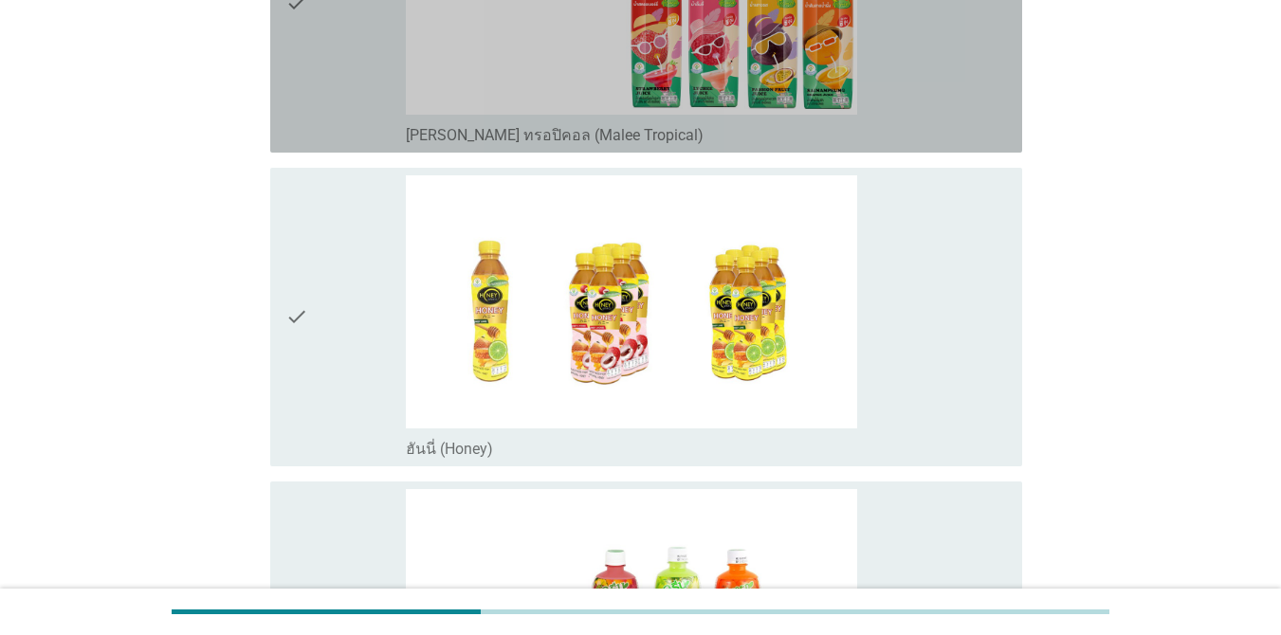
click at [963, 122] on div "check_box_outline_blank [PERSON_NAME] ทรอปิคอล (Malee Tropical)" at bounding box center [706, 133] width 601 height 23
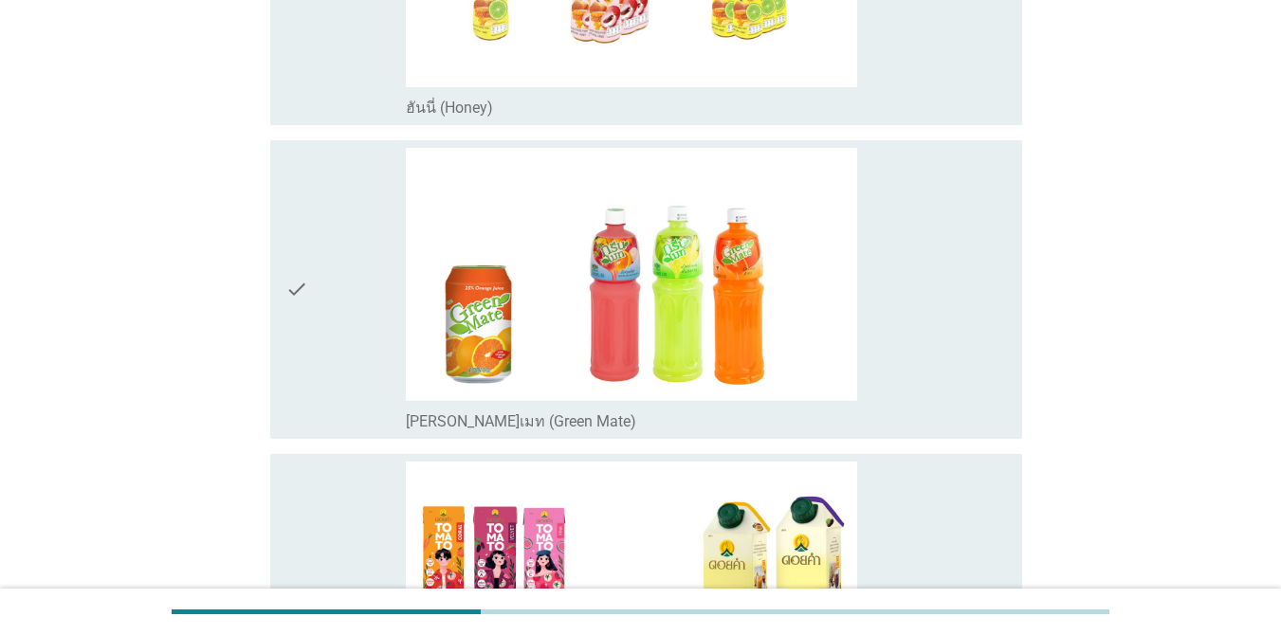
click at [958, 239] on div "check_box_outline_blank [PERSON_NAME]เมท (Green Mate)" at bounding box center [706, 289] width 601 height 283
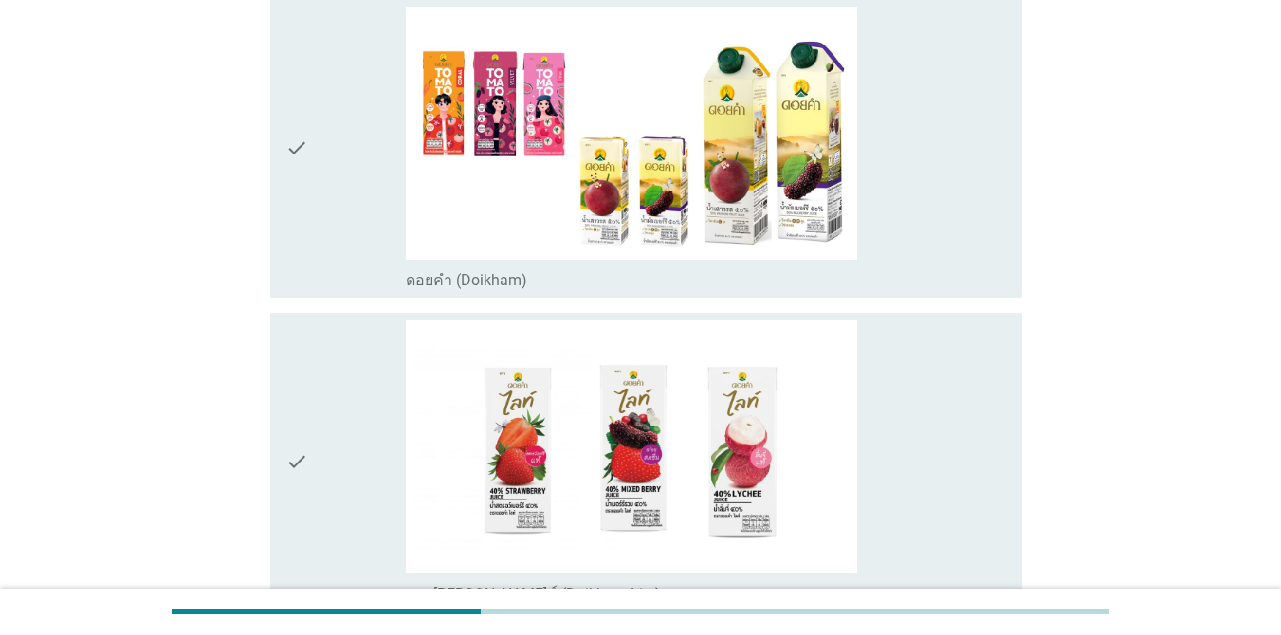
click at [950, 135] on div "check_box_outline_blank ดอยคำ (Doikham)" at bounding box center [706, 148] width 601 height 283
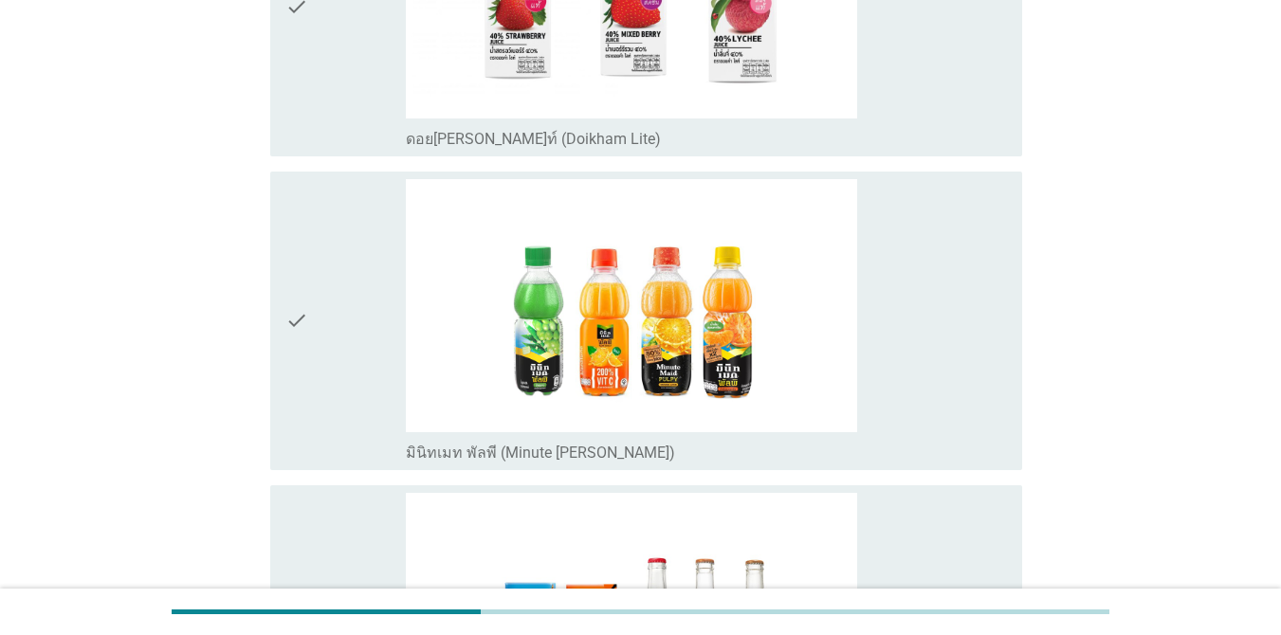
click at [931, 264] on div "check_box_outline_blank มินิทเมท พัลพี (Minute [PERSON_NAME])" at bounding box center [706, 320] width 601 height 283
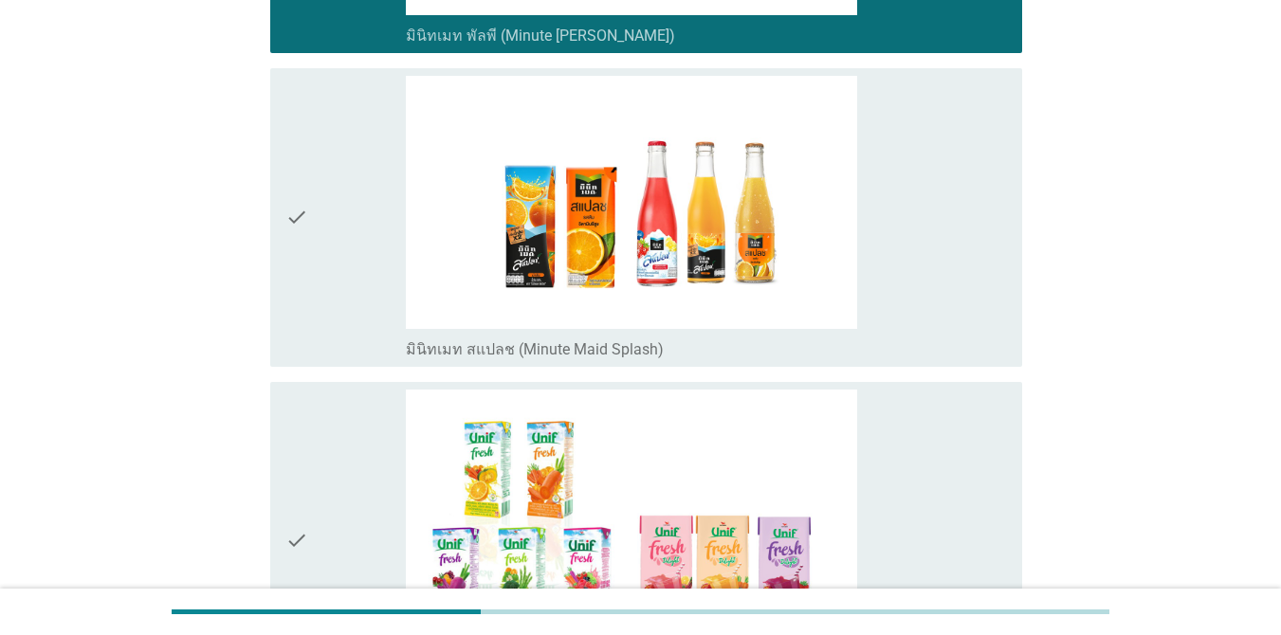
click at [926, 390] on div "check_box_outline_blank [PERSON_NAME]นิฟ เฟรช / [PERSON_NAME]นิฟ เฟรช [PERSON_N…" at bounding box center [706, 541] width 601 height 302
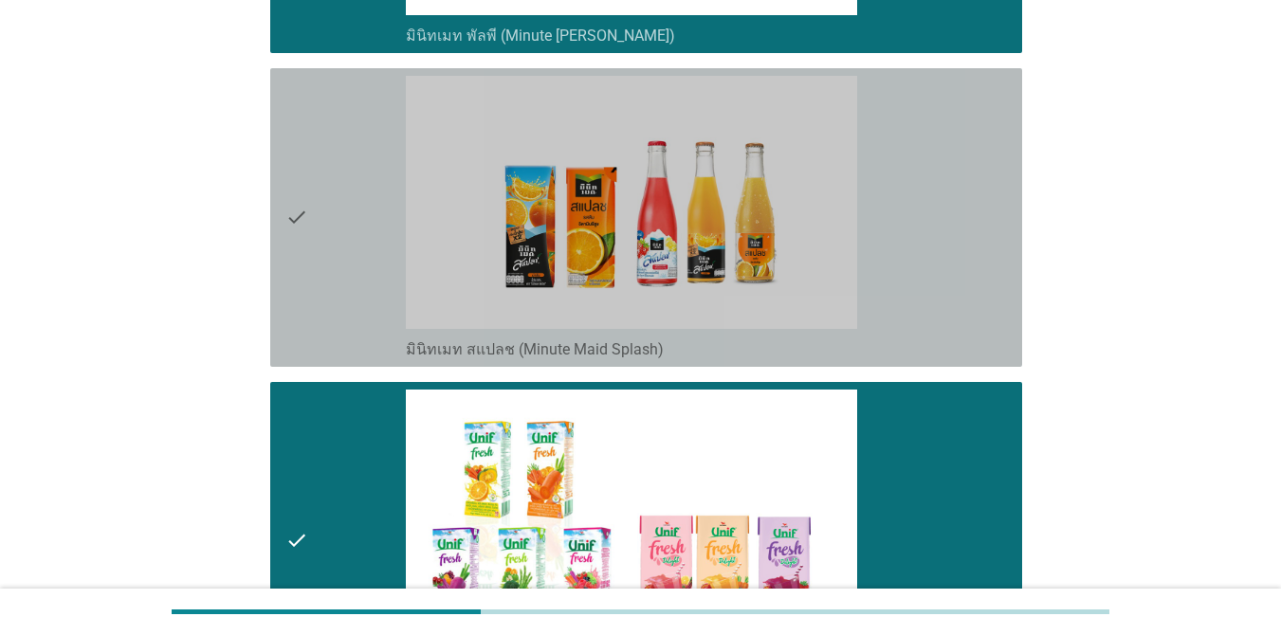
click at [921, 257] on div "check_box_outline_blank มินิทเมท สแปลช (Minute Maid Splash)" at bounding box center [706, 217] width 601 height 283
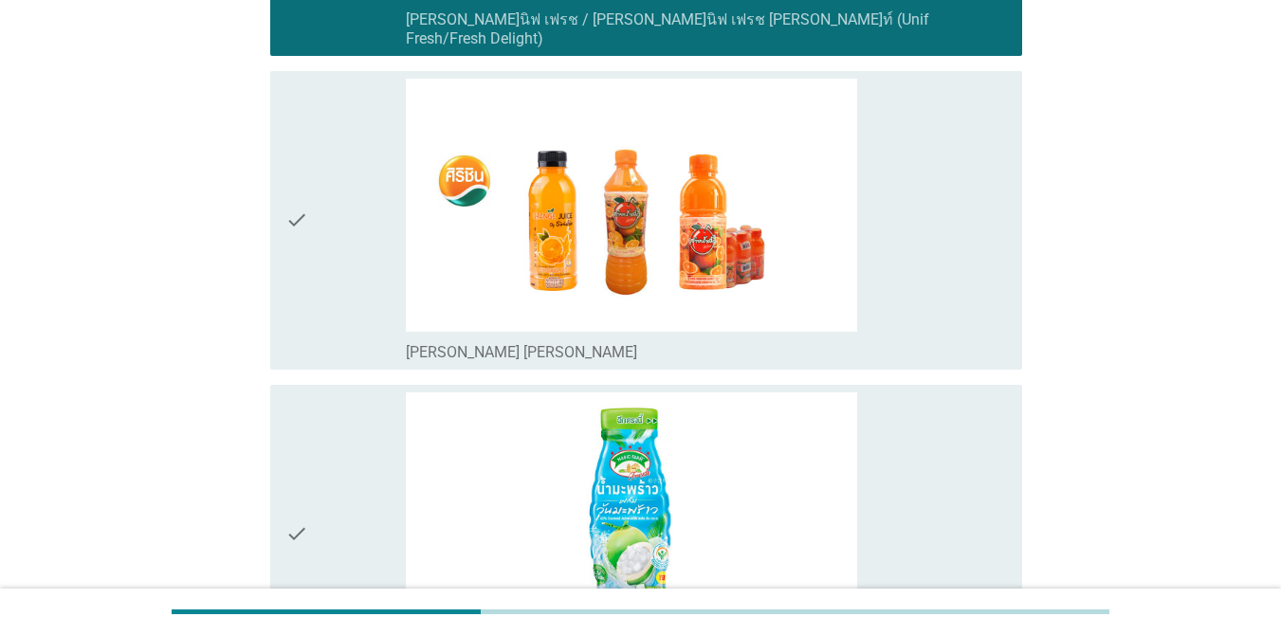
scroll to position [3943, 0]
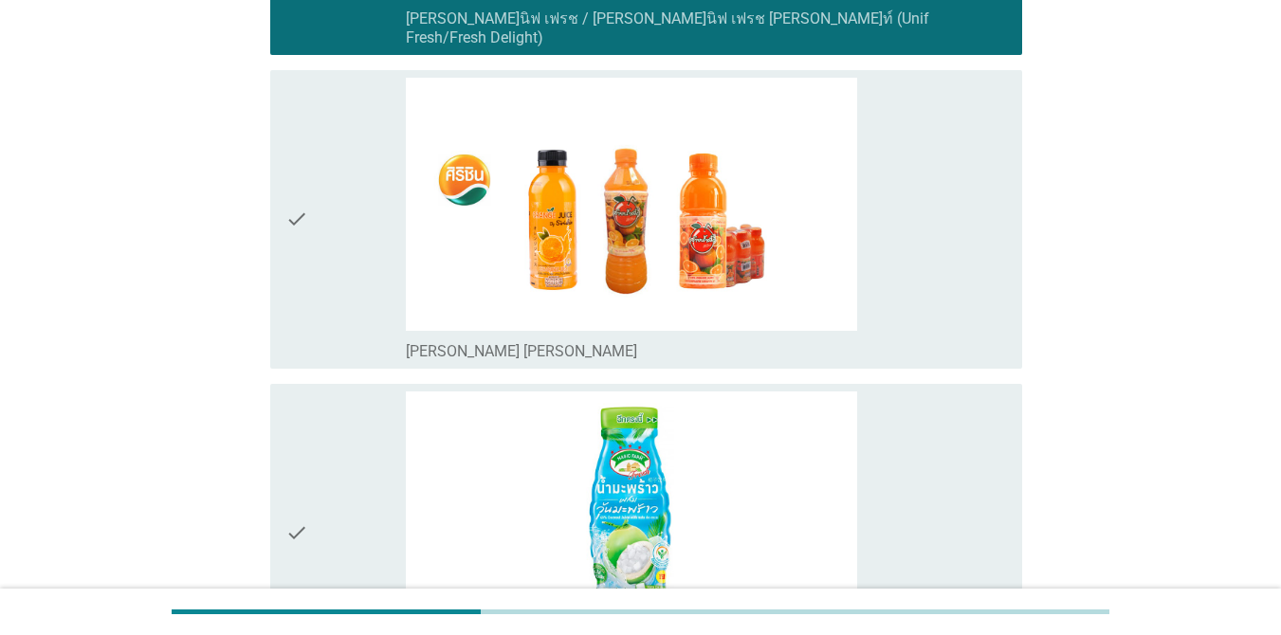
click at [911, 212] on div "check_box_outline_blank [PERSON_NAME] [PERSON_NAME]" at bounding box center [706, 219] width 601 height 283
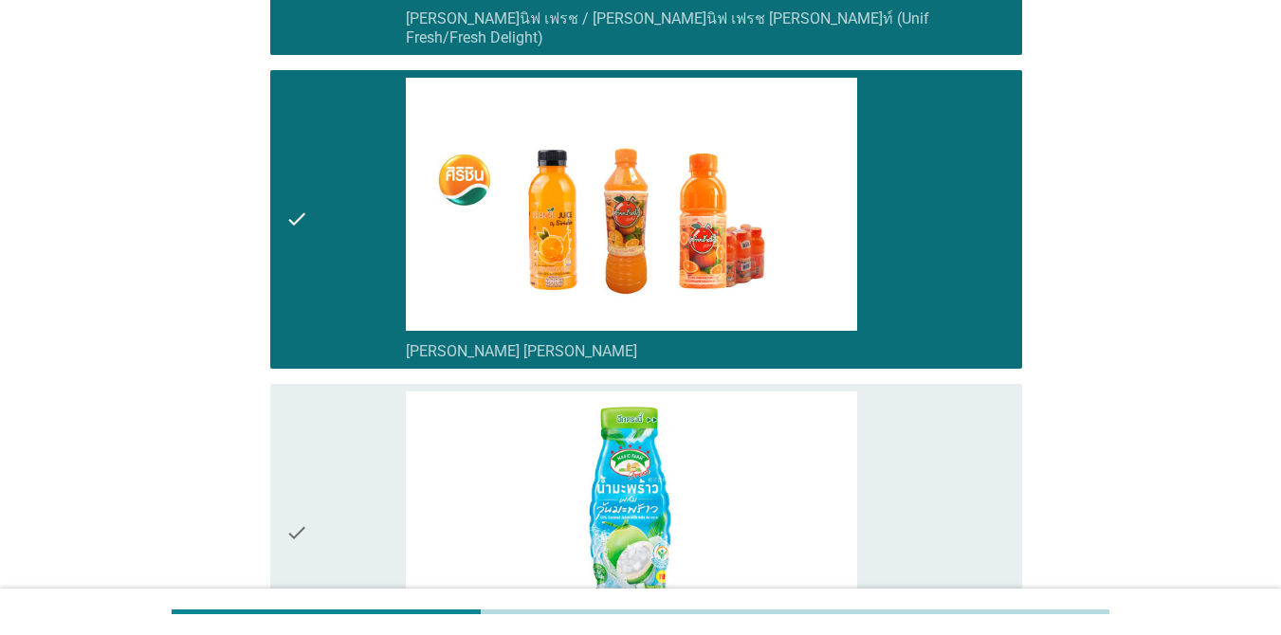
click at [923, 428] on div "check_box_outline_blank เมจิกฟาร์ม เฟรช: ผสมวุ้นมะพร้าว (Magic Farm Fresh)" at bounding box center [706, 532] width 601 height 283
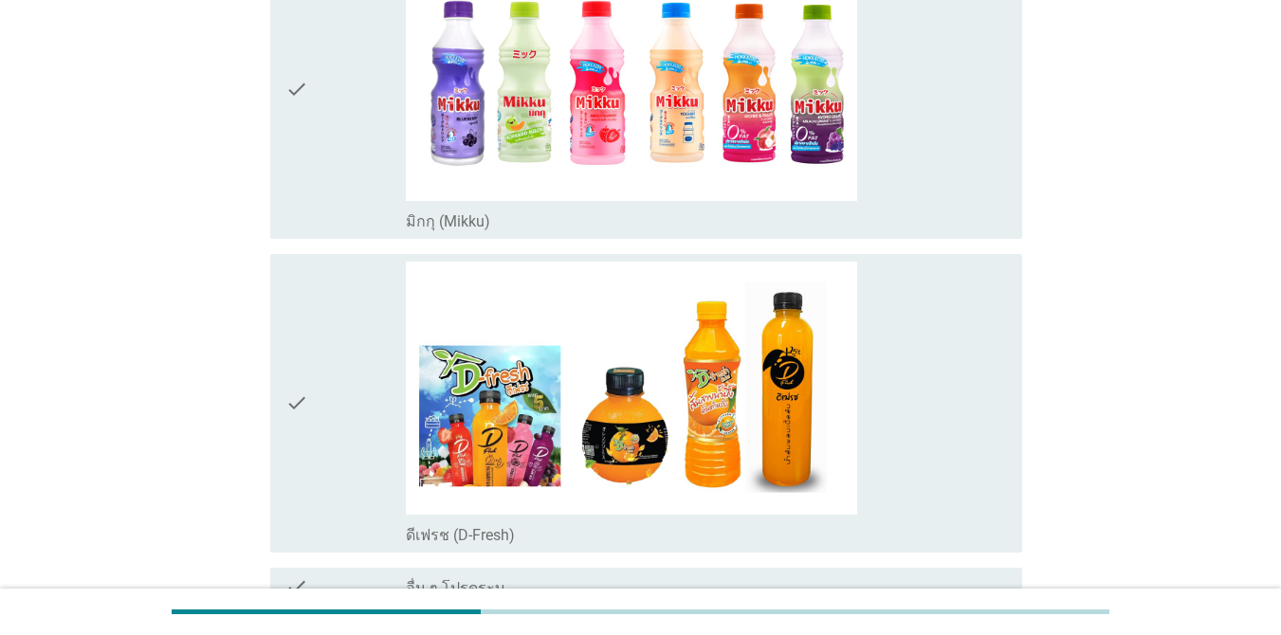
scroll to position [4702, 0]
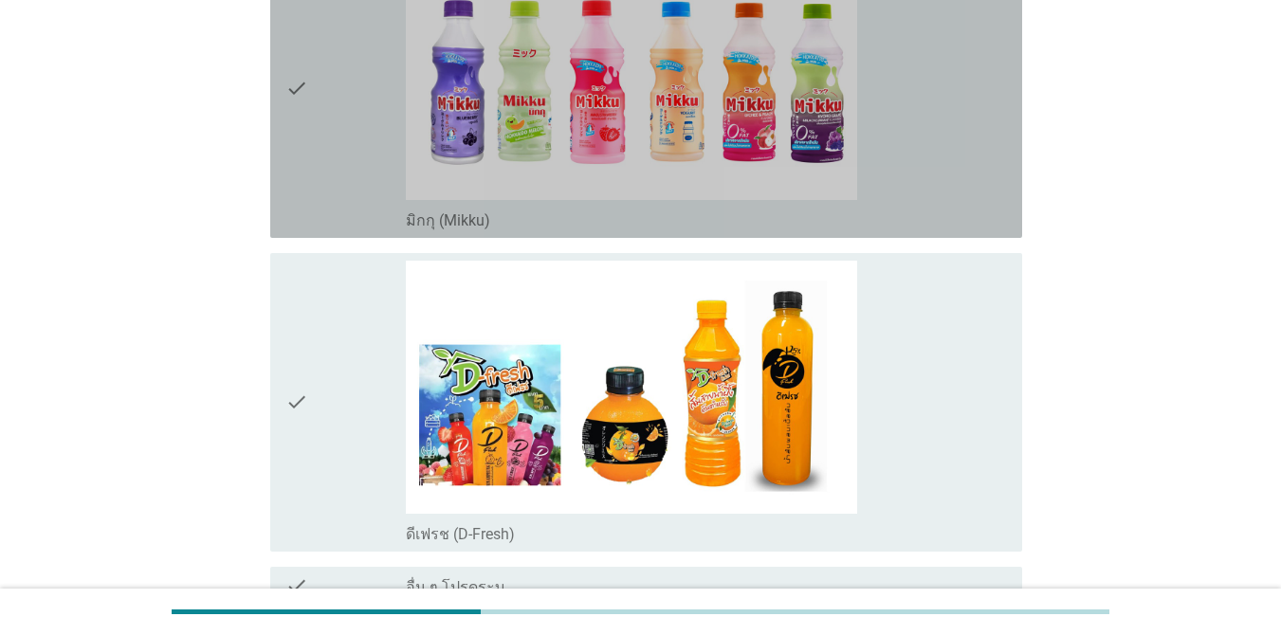
click at [896, 148] on div "check_box_outline_blank มิกกุ (Mikku)" at bounding box center [706, 88] width 601 height 283
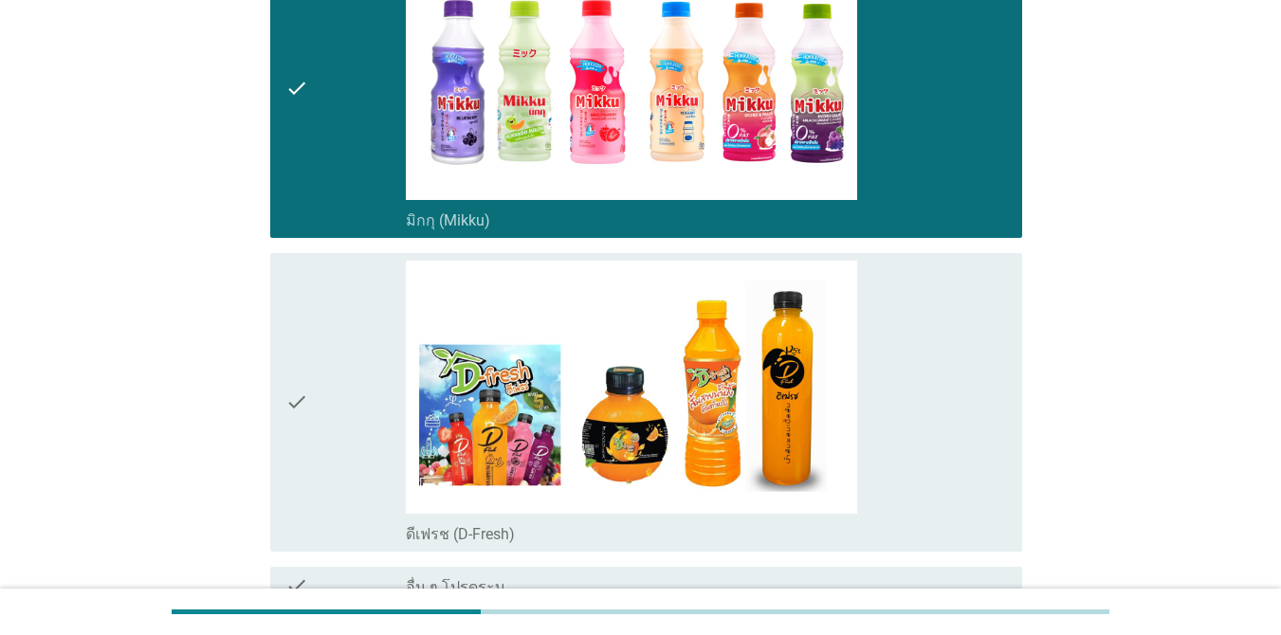
click at [896, 303] on div "check_box_outline_blank ดีเฟรช (D-Fresh)" at bounding box center [706, 402] width 601 height 283
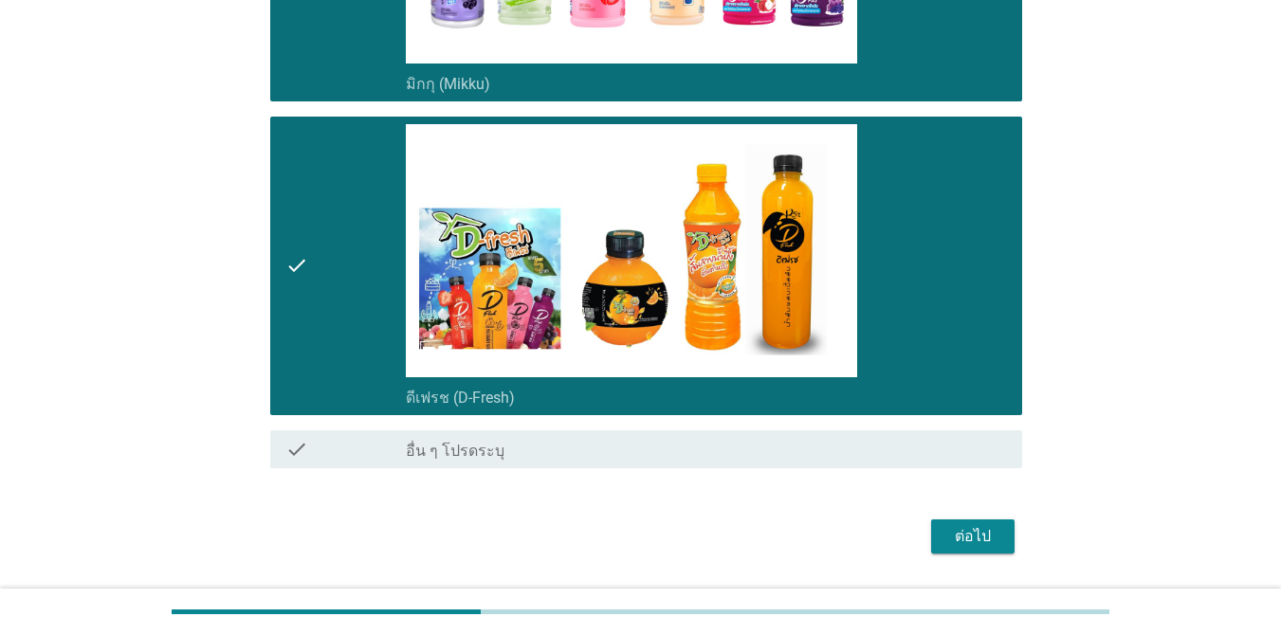
scroll to position [4839, 0]
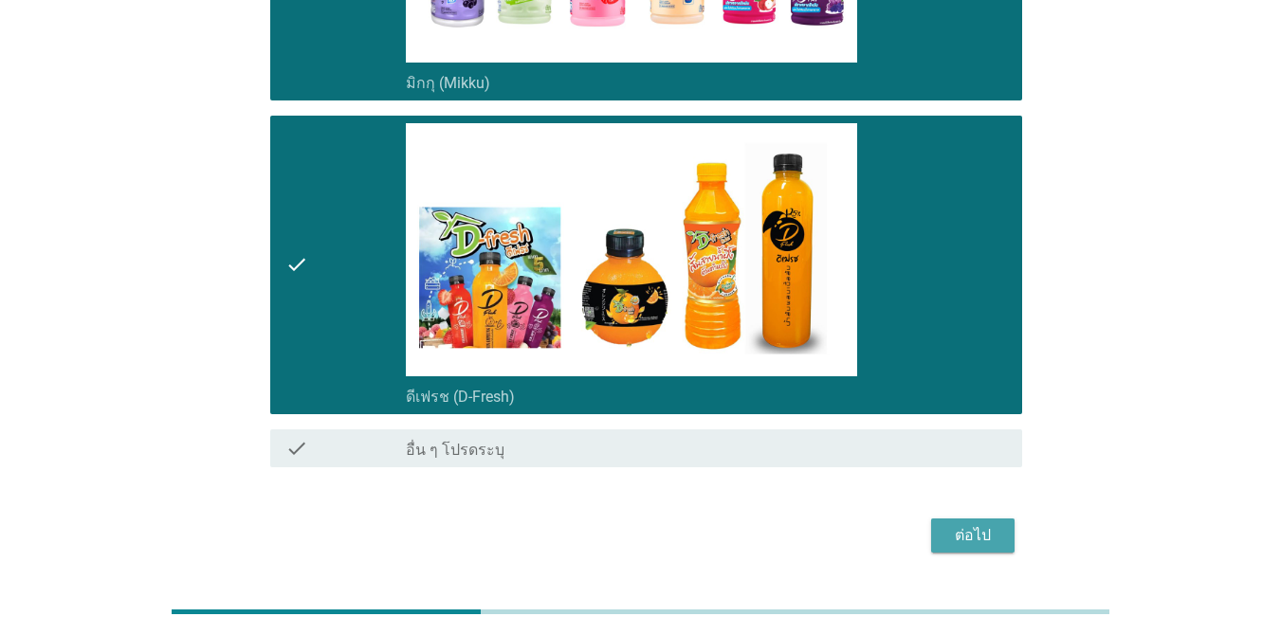
click at [956, 524] on div "ต่อไป" at bounding box center [972, 535] width 53 height 23
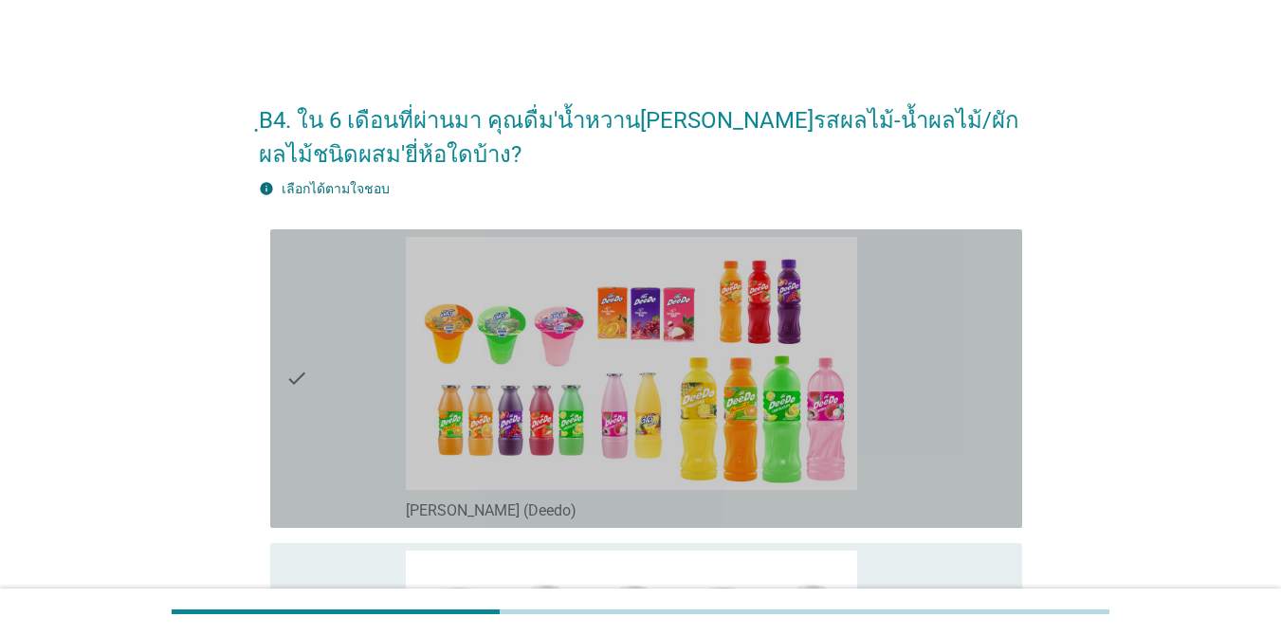
click at [903, 362] on div "check_box_outline_blank [PERSON_NAME] (Deedo)" at bounding box center [706, 378] width 601 height 283
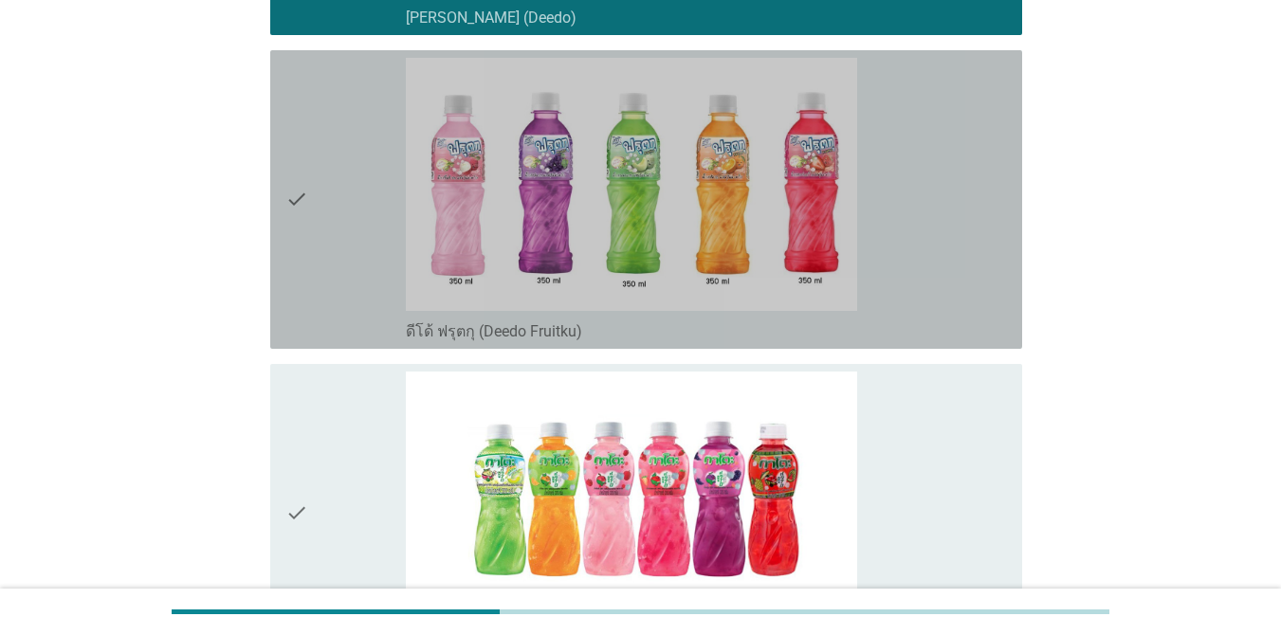
click at [873, 247] on div "check_box_outline_blank ดีโด้ ฟรุตกุ (Deedo Fruitku)" at bounding box center [706, 199] width 601 height 283
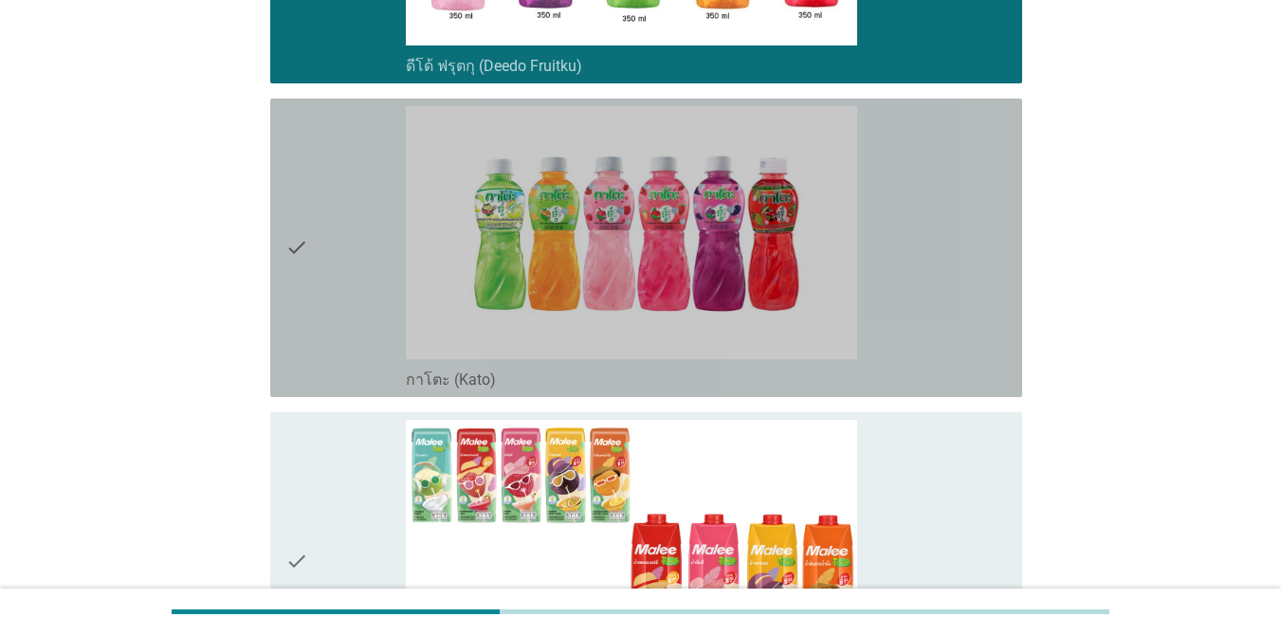
click at [905, 264] on div "check_box_outline_blank กาโตะ (Kato)" at bounding box center [706, 247] width 601 height 283
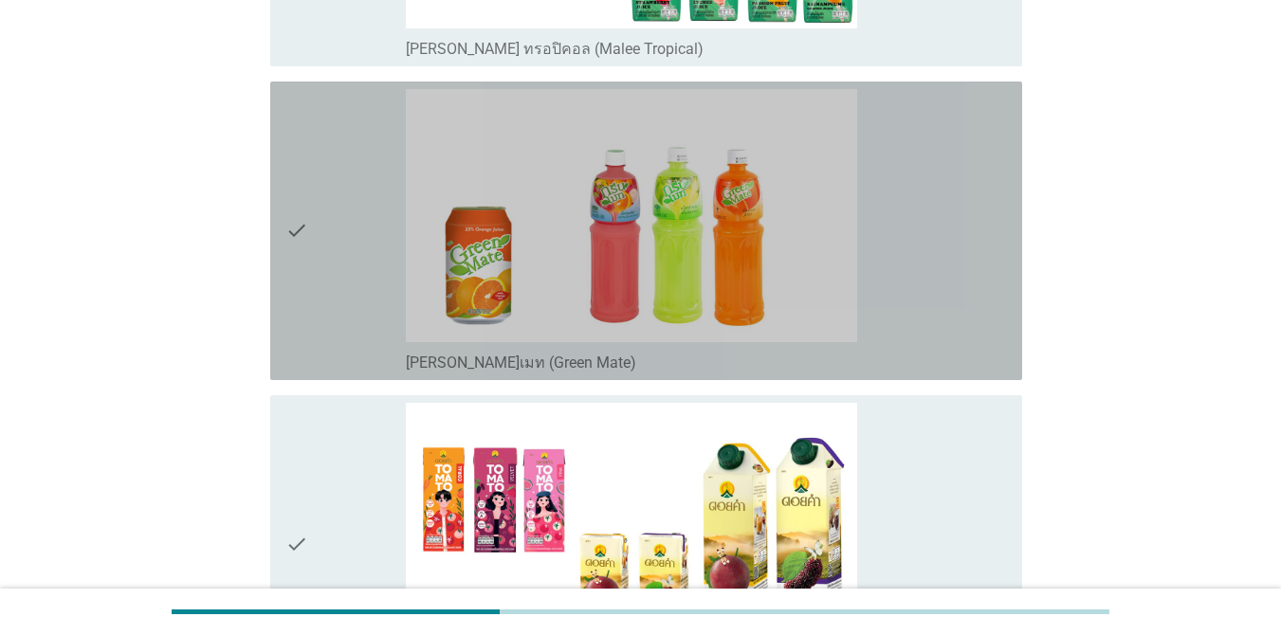
click at [941, 222] on div "check_box [PERSON_NAME]เมท (Green Mate)" at bounding box center [706, 230] width 601 height 283
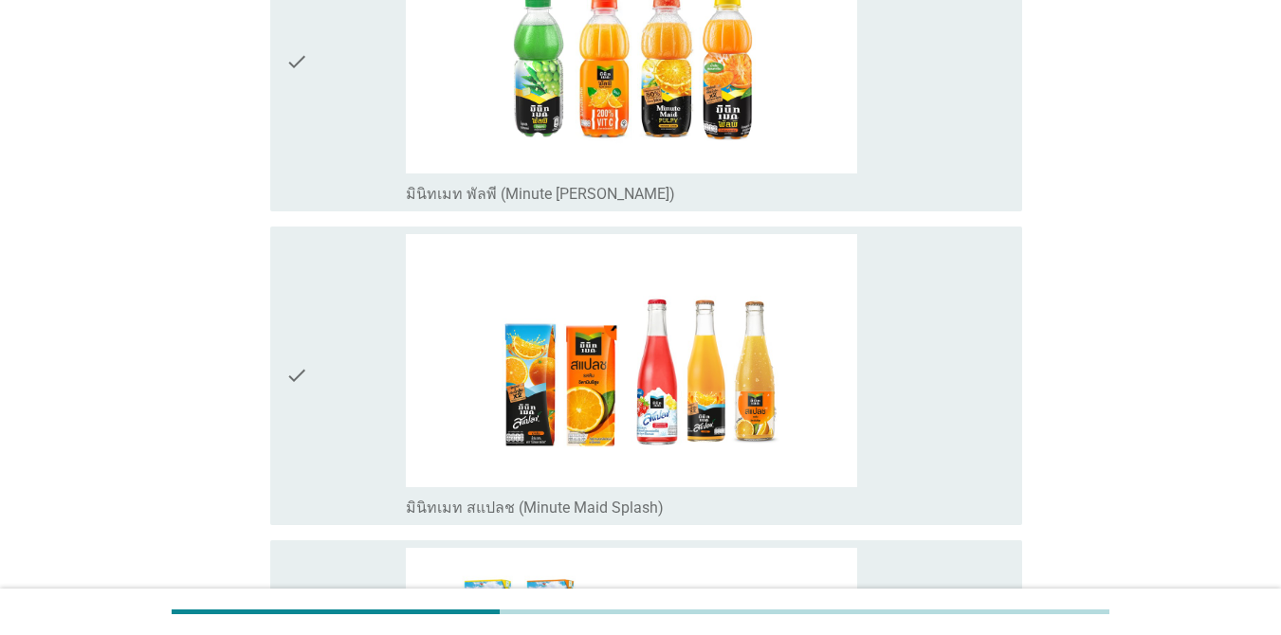
click at [948, 155] on div "check_box มินิทเมท พัลพี (Minute [PERSON_NAME])" at bounding box center [706, 61] width 601 height 283
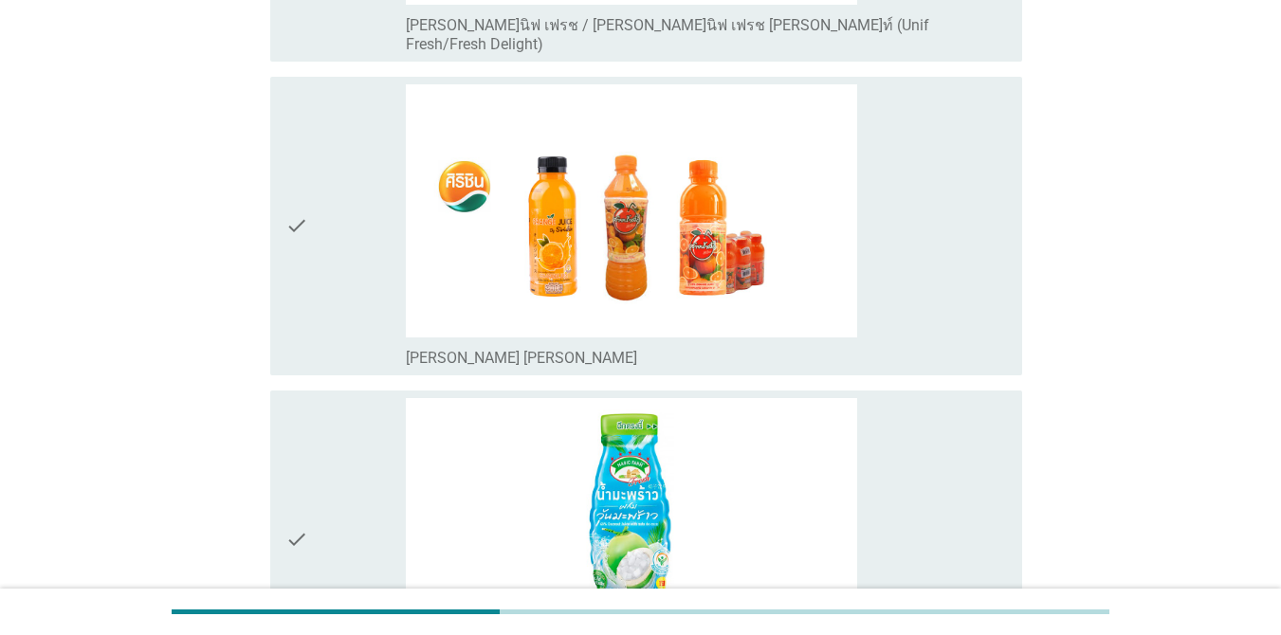
click at [953, 246] on div "check_box [PERSON_NAME] [PERSON_NAME]" at bounding box center [706, 225] width 601 height 283
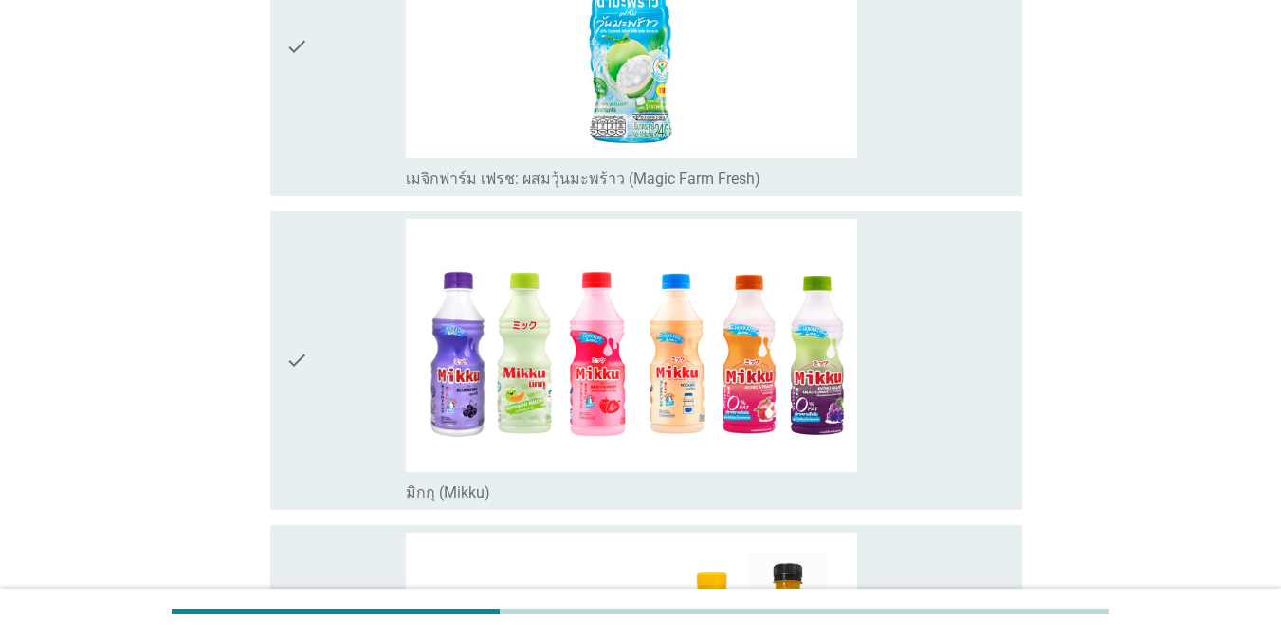
click at [951, 65] on div "check_box เมจิกฟาร์ม เฟรช: ผสมวุ้นมะพร้าว (Magic Farm Fresh)" at bounding box center [706, 46] width 601 height 283
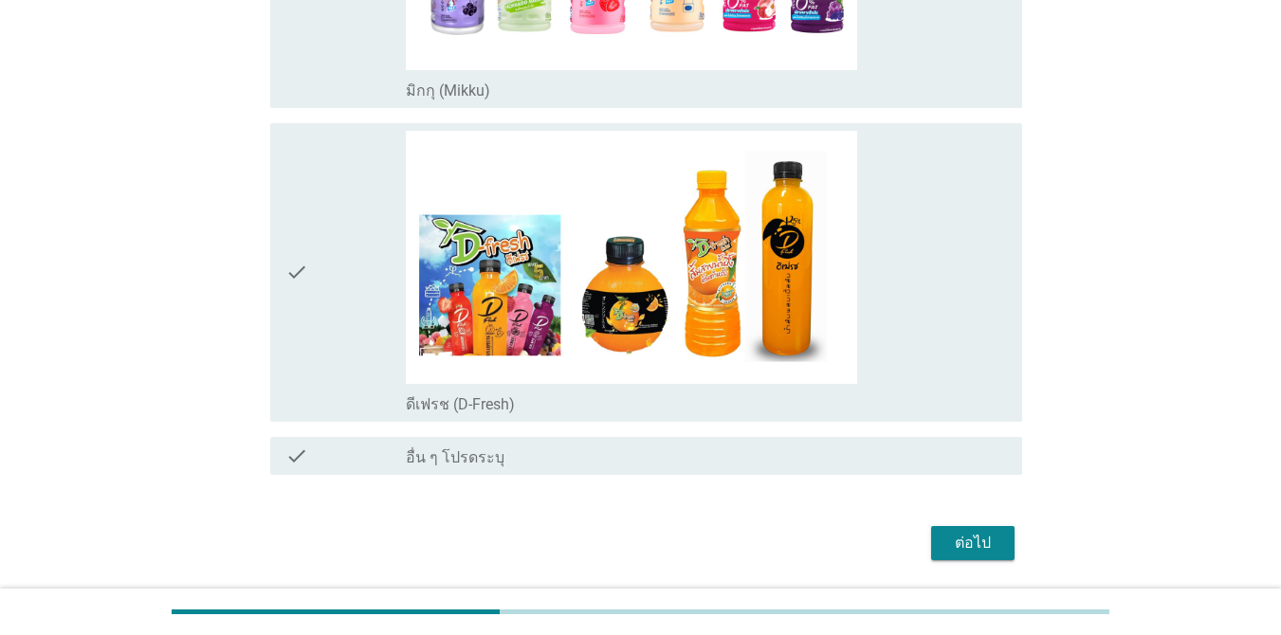
scroll to position [3932, 0]
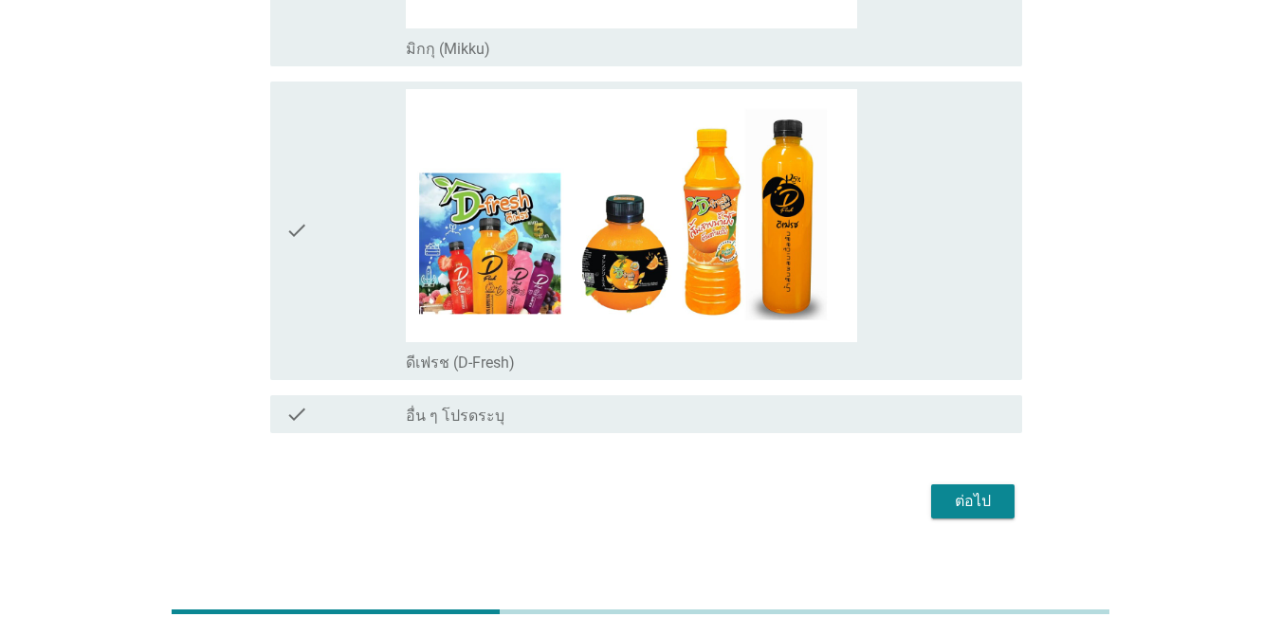
click at [906, 285] on div "check_box ดีเฟรช (D-Fresh)" at bounding box center [706, 230] width 601 height 283
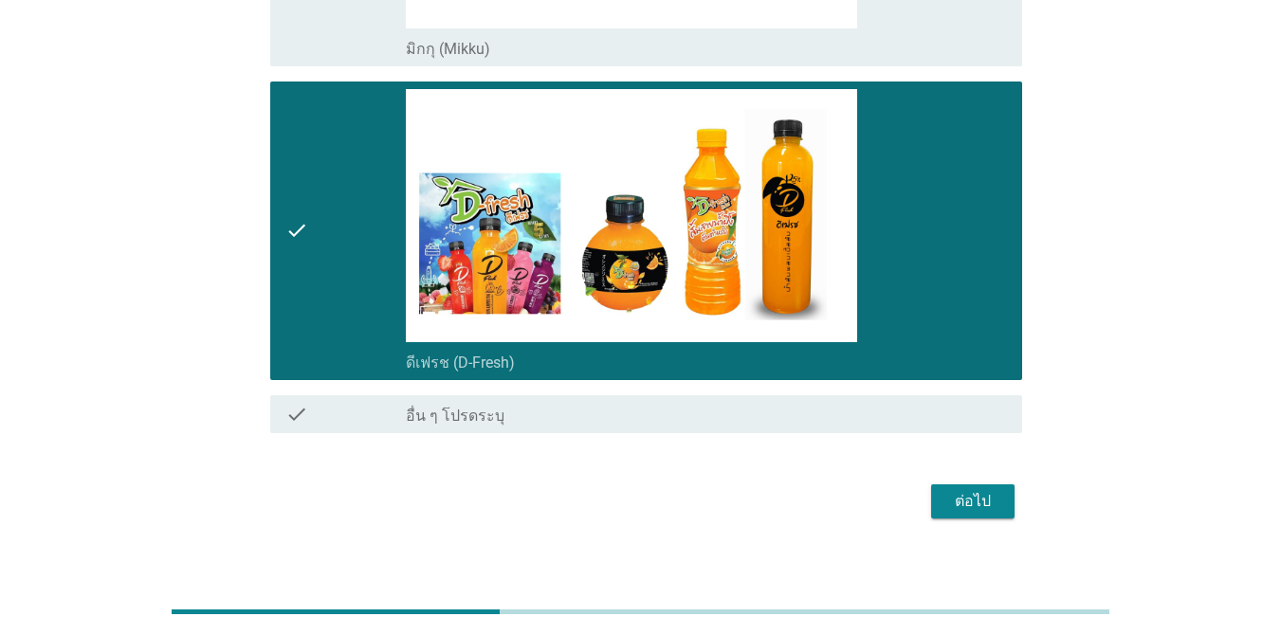
click at [965, 490] on div "ต่อไป" at bounding box center [972, 501] width 53 height 23
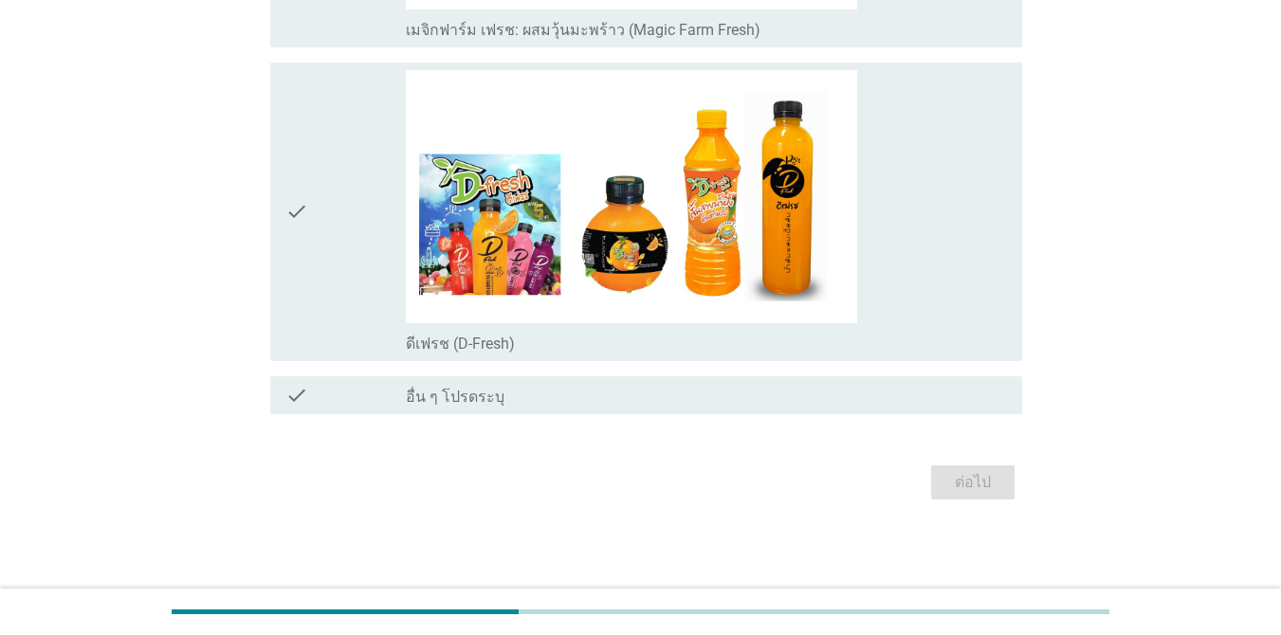
scroll to position [0, 0]
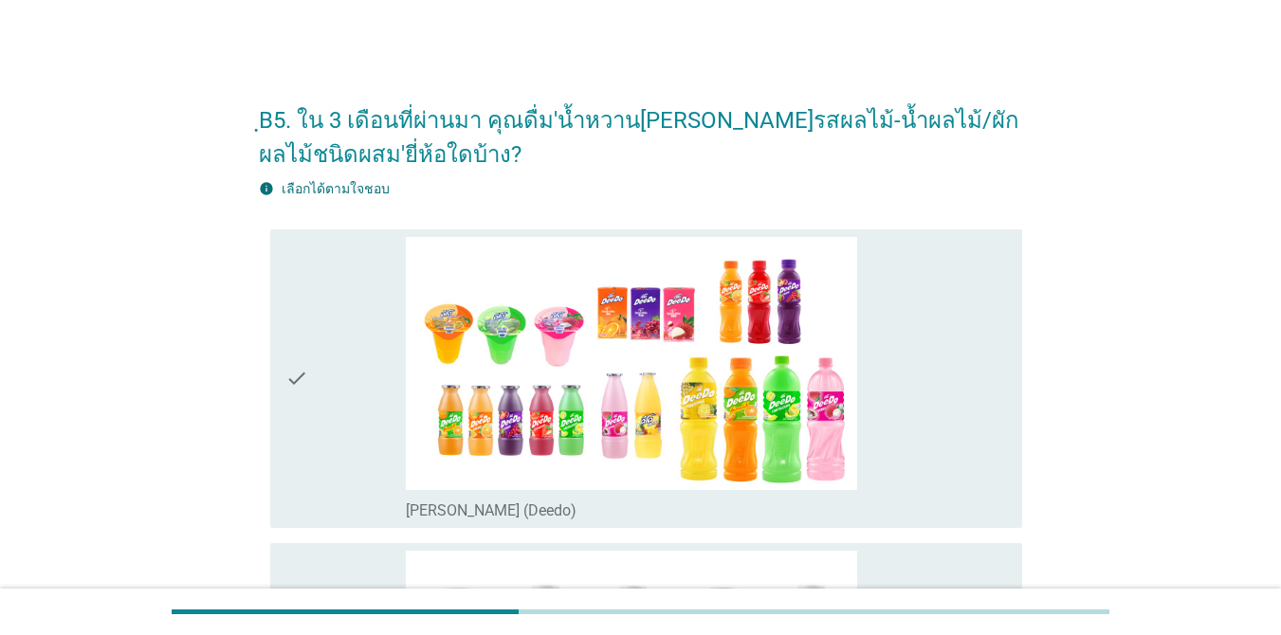
click at [950, 373] on div "check_box_outline_blank [PERSON_NAME] (Deedo)" at bounding box center [706, 378] width 601 height 283
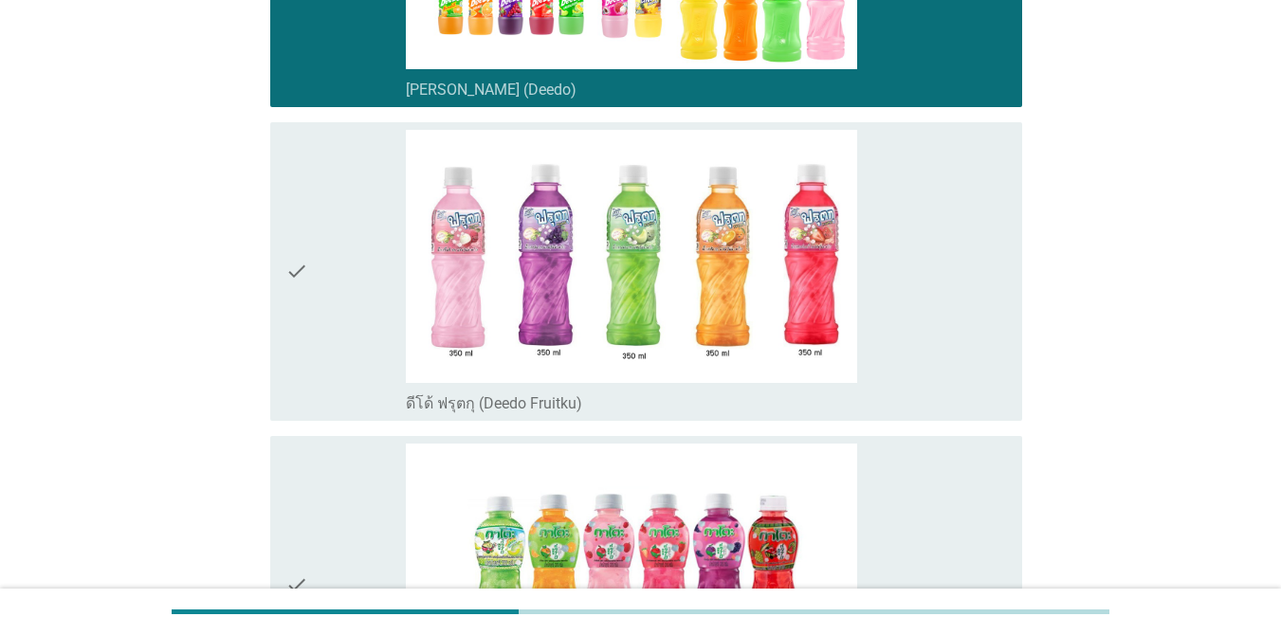
scroll to position [426, 0]
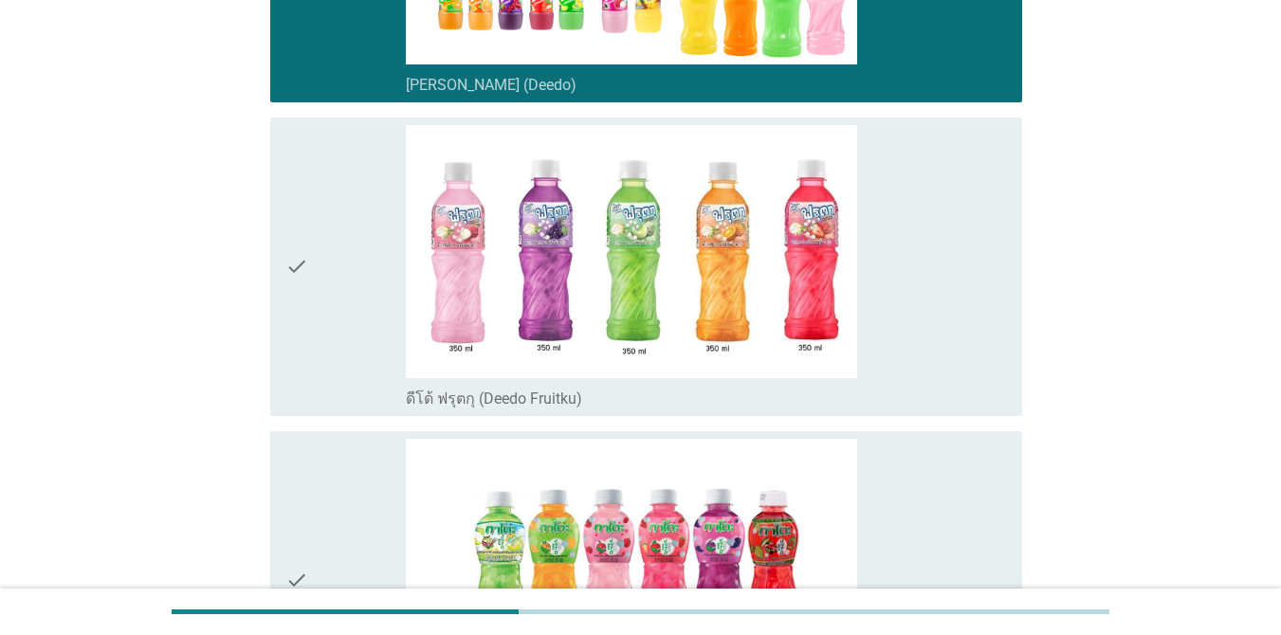
click at [884, 300] on div "check_box_outline_blank ดีโด้ ฟรุตกุ (Deedo Fruitku)" at bounding box center [706, 266] width 601 height 283
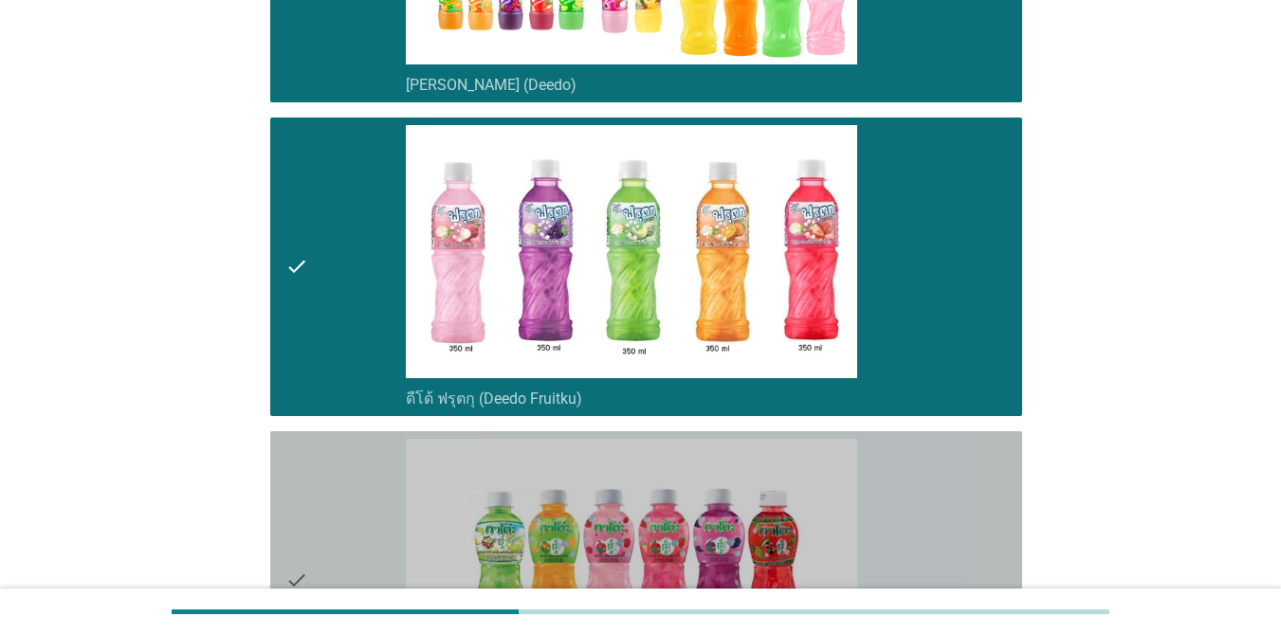
click at [955, 453] on div "check_box_outline_blank กาโตะ (Kato)" at bounding box center [706, 580] width 601 height 283
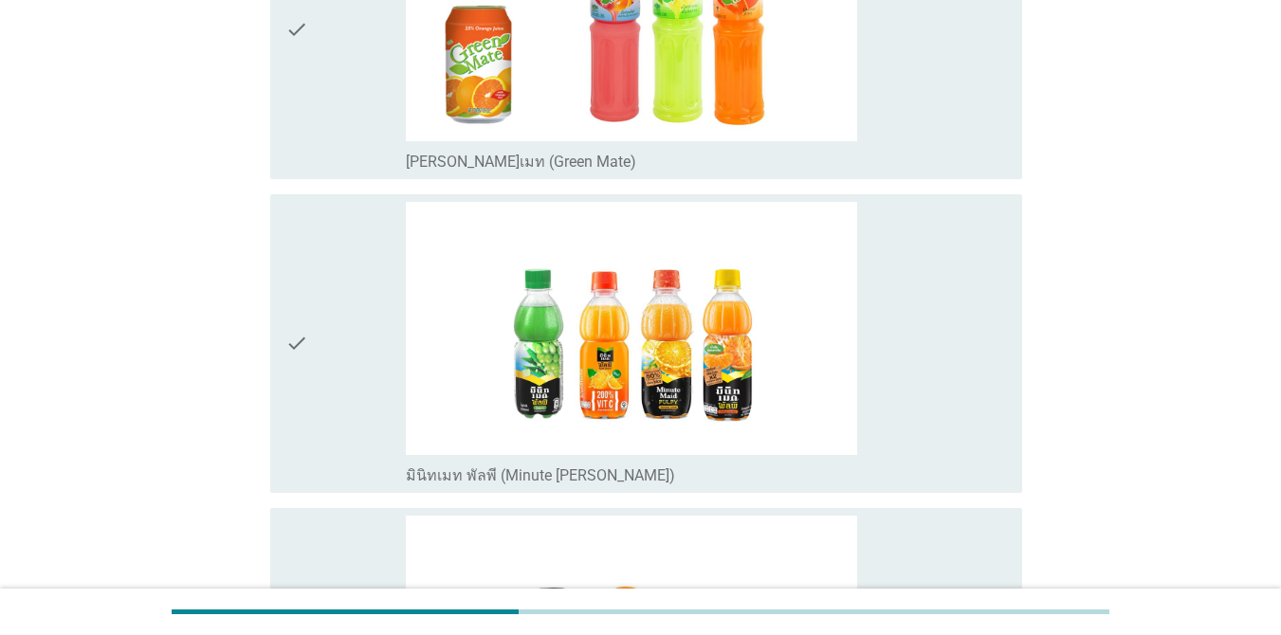
scroll to position [1314, 0]
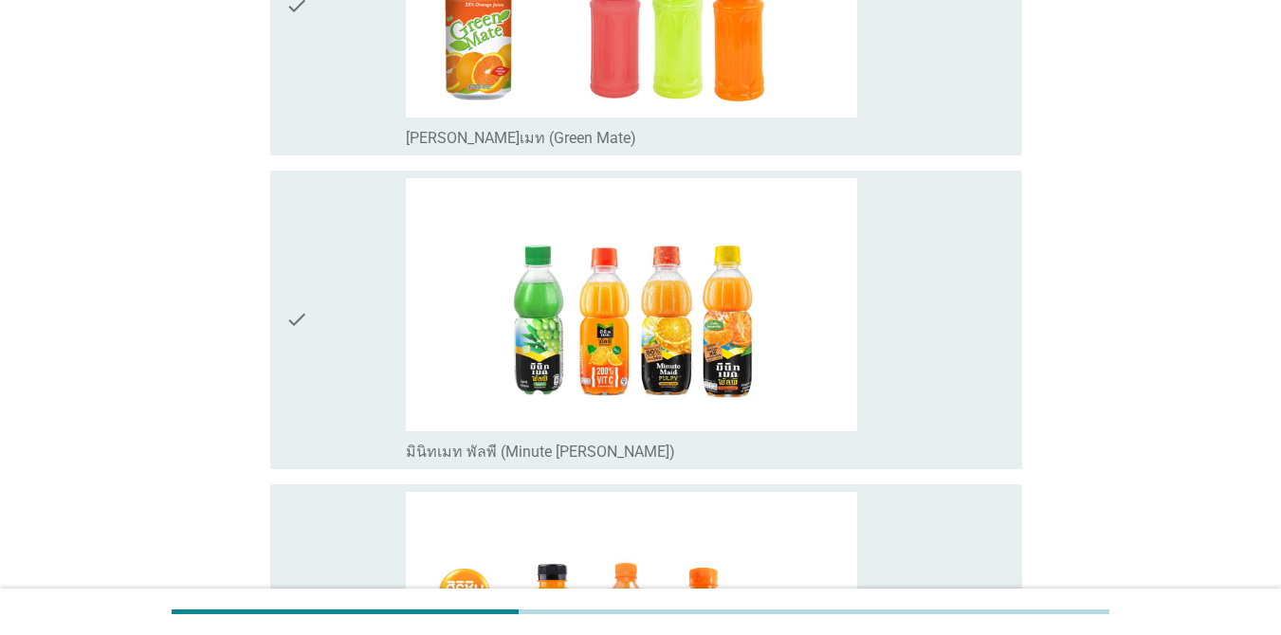
click at [891, 300] on div "check_box มินิทเมท พัลพี (Minute [PERSON_NAME])" at bounding box center [706, 319] width 601 height 283
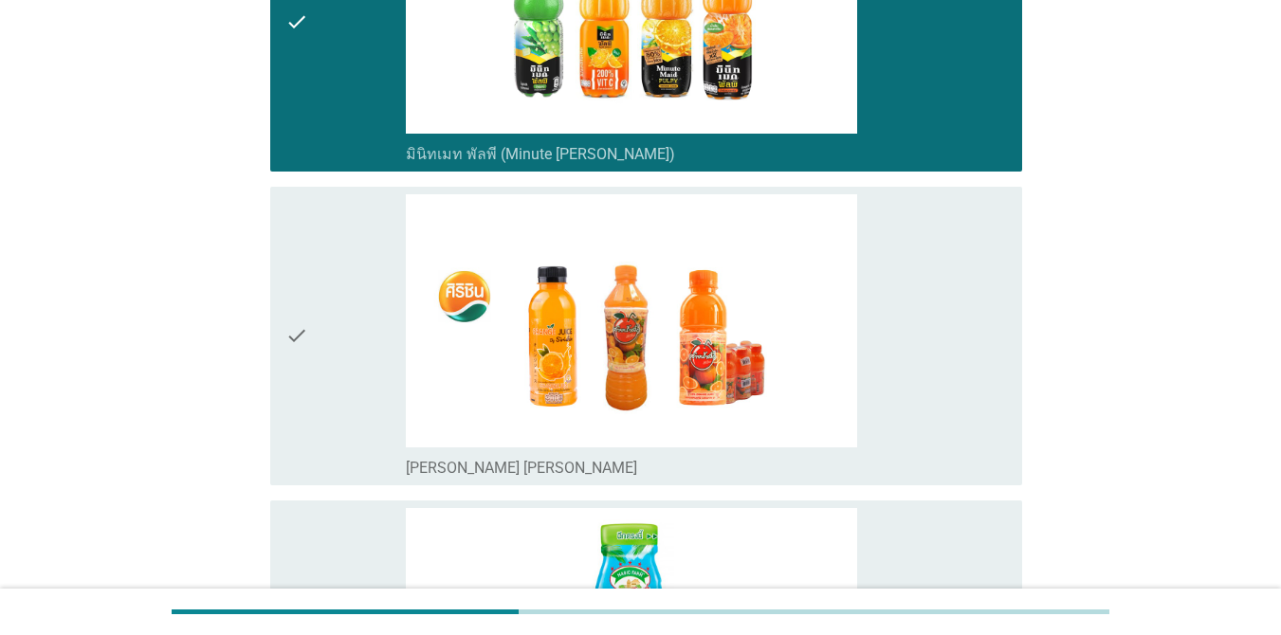
scroll to position [1758, 0]
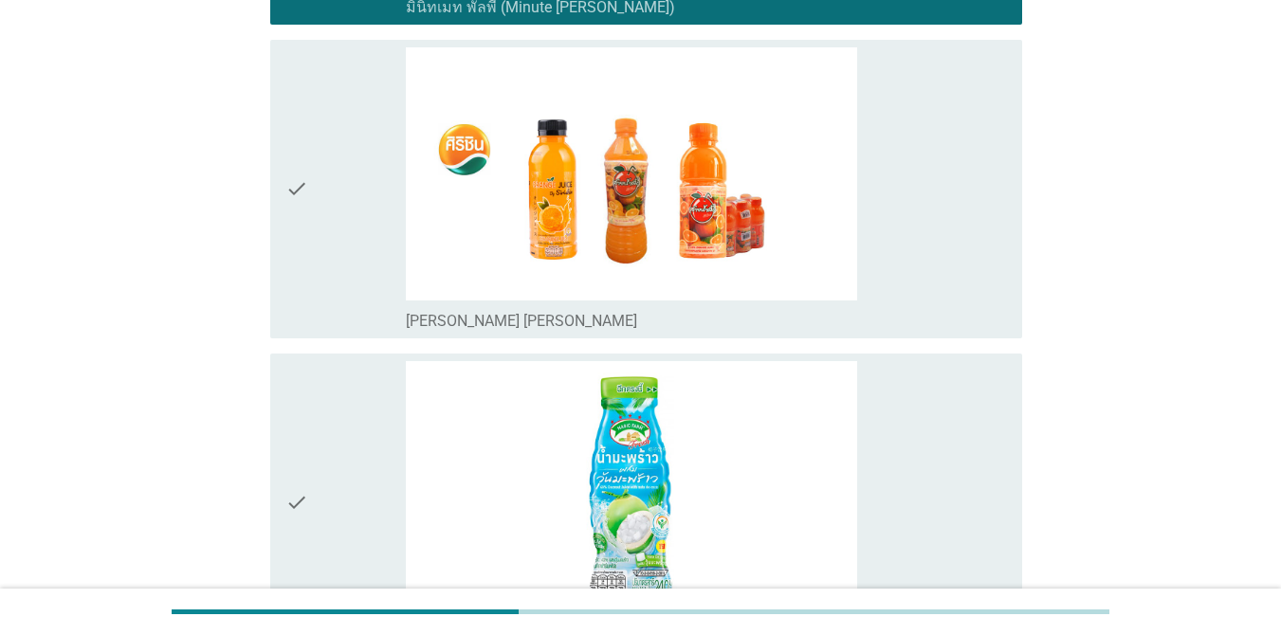
click at [922, 235] on div "check_box [PERSON_NAME] [PERSON_NAME]" at bounding box center [706, 188] width 601 height 283
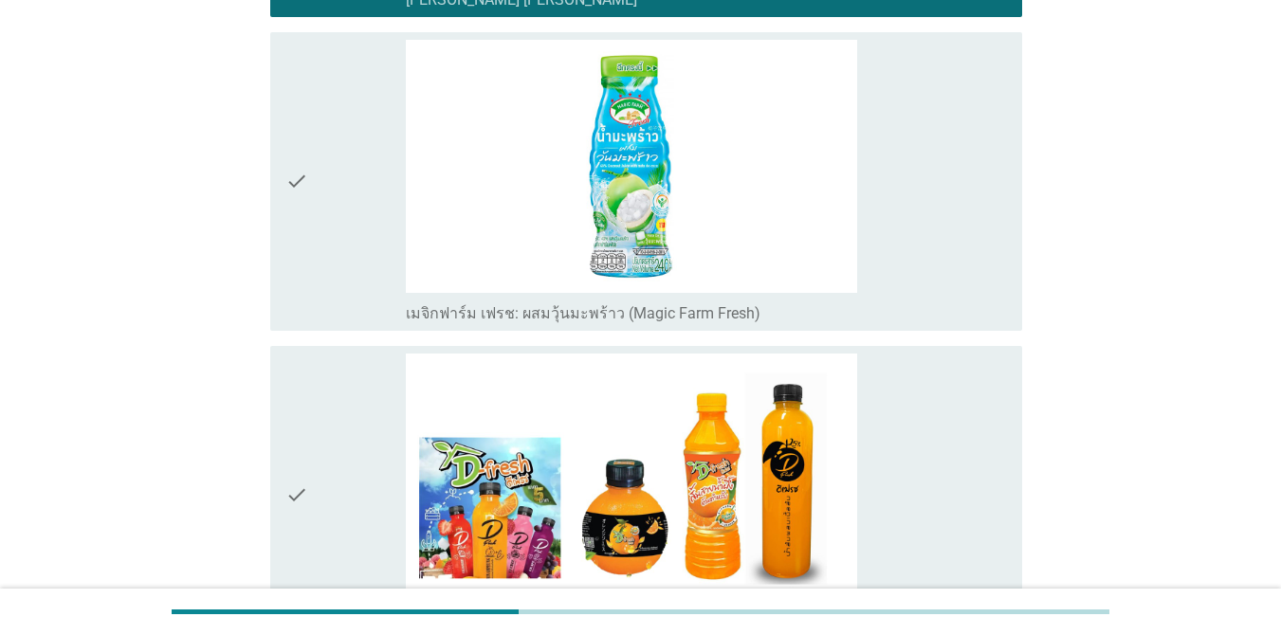
scroll to position [2363, 0]
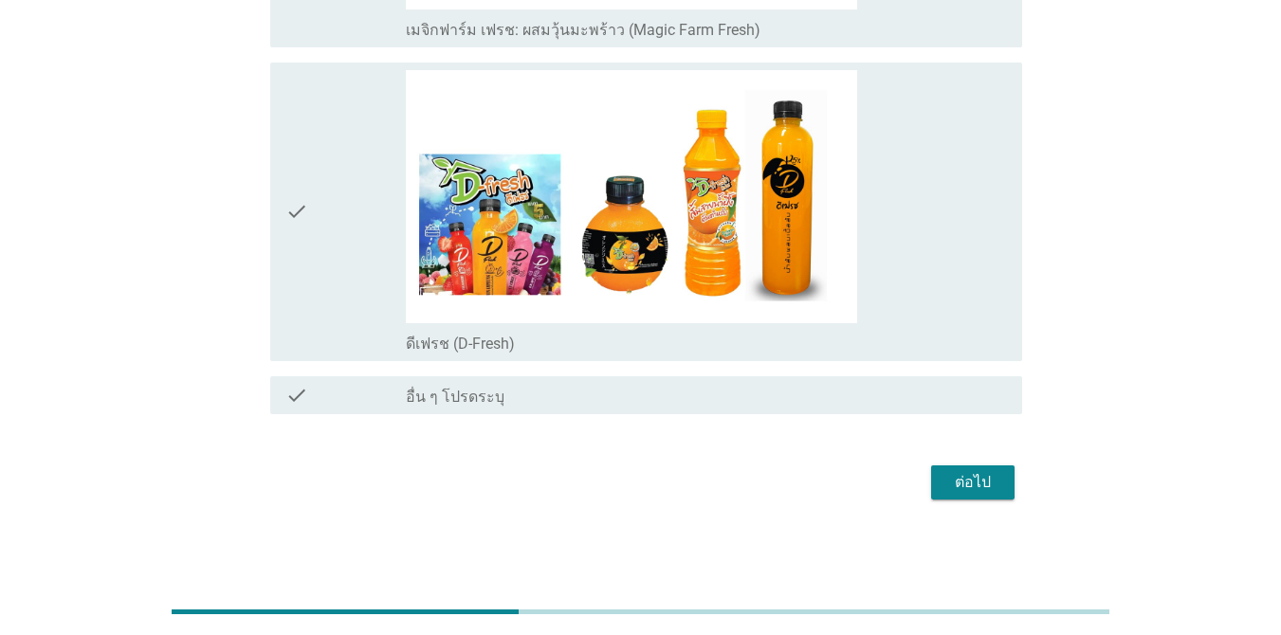
click at [971, 501] on div "ต่อไป" at bounding box center [640, 483] width 763 height 46
click at [973, 482] on div "ต่อไป" at bounding box center [972, 482] width 53 height 23
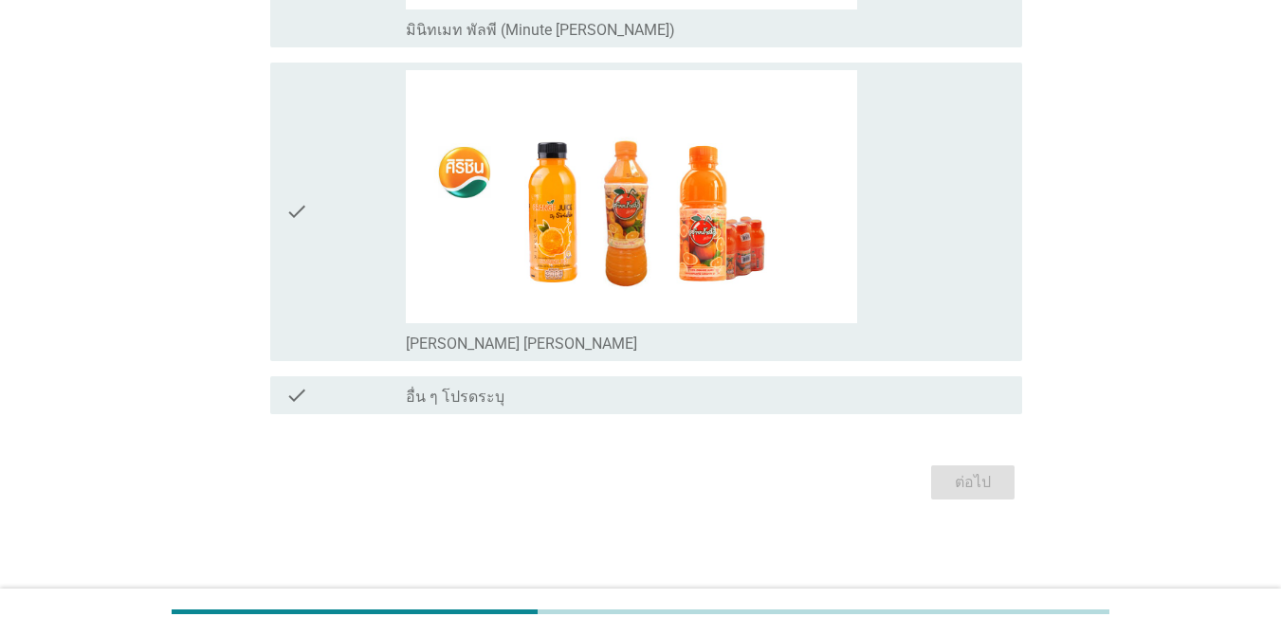
scroll to position [0, 0]
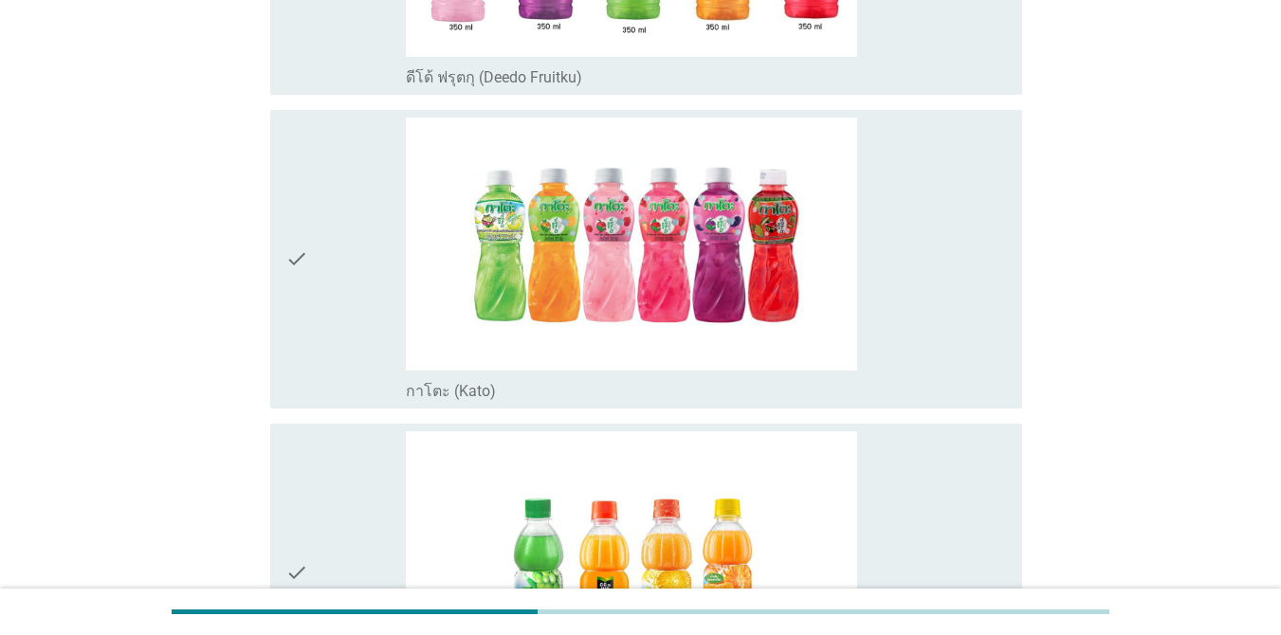
click at [967, 287] on div "check_box_outline_blank กาโตะ (Kato)" at bounding box center [706, 259] width 601 height 283
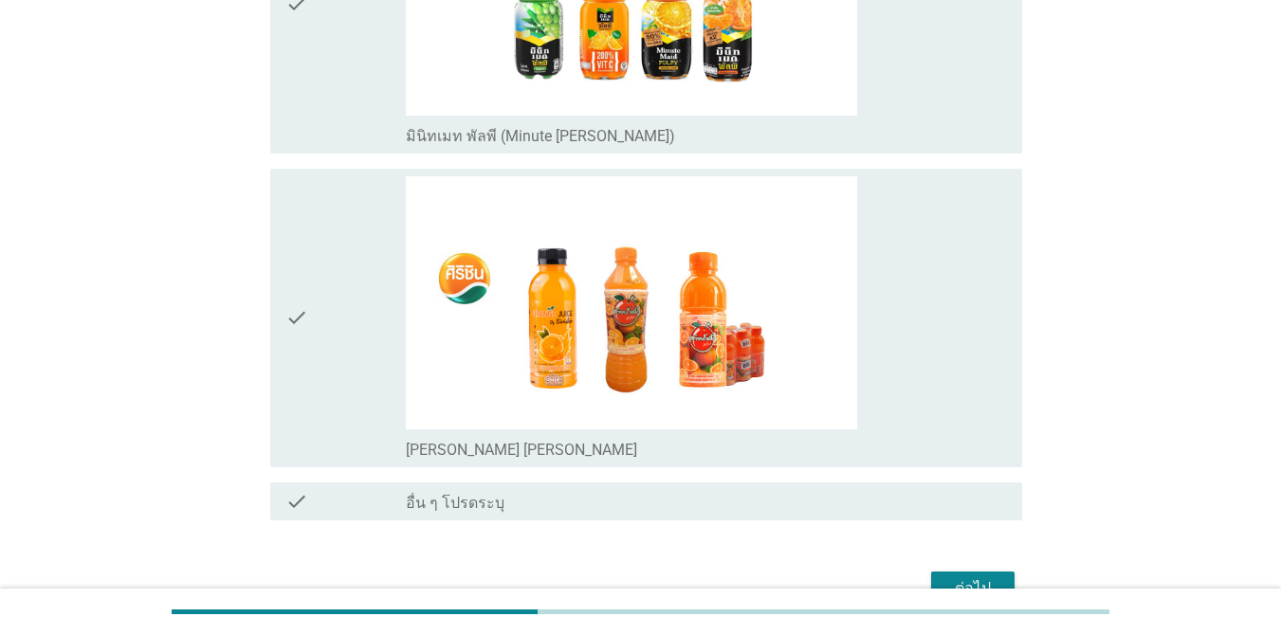
scroll to position [1354, 0]
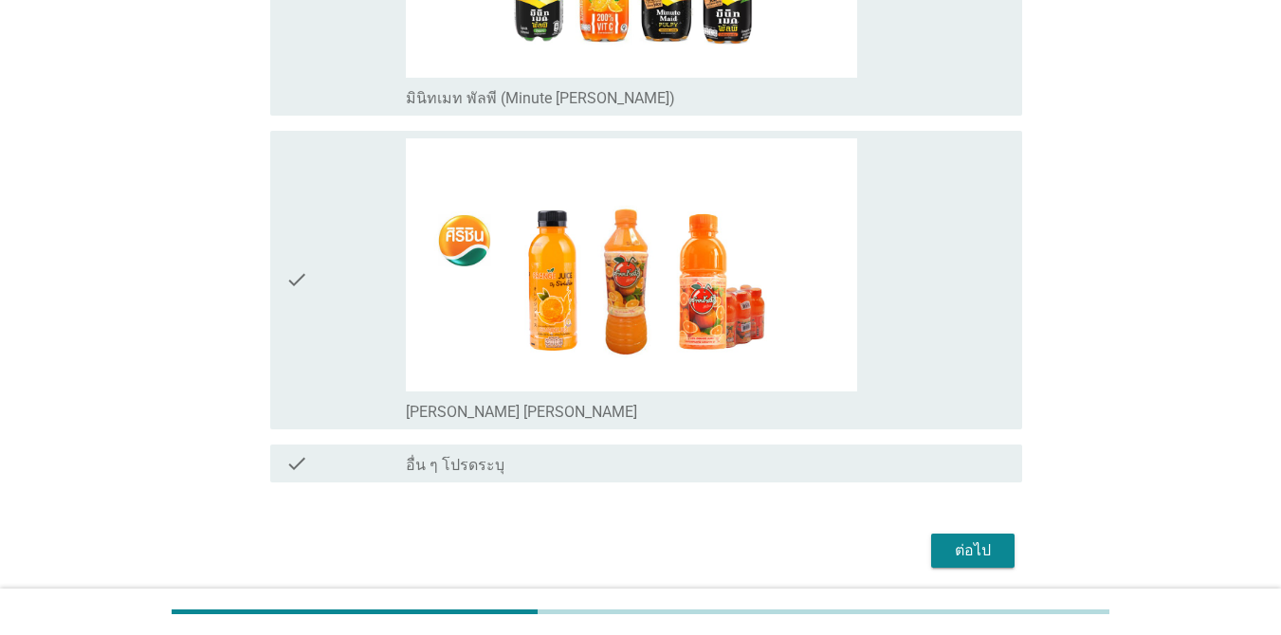
click at [951, 364] on div "check_box [PERSON_NAME] [PERSON_NAME]" at bounding box center [706, 279] width 601 height 283
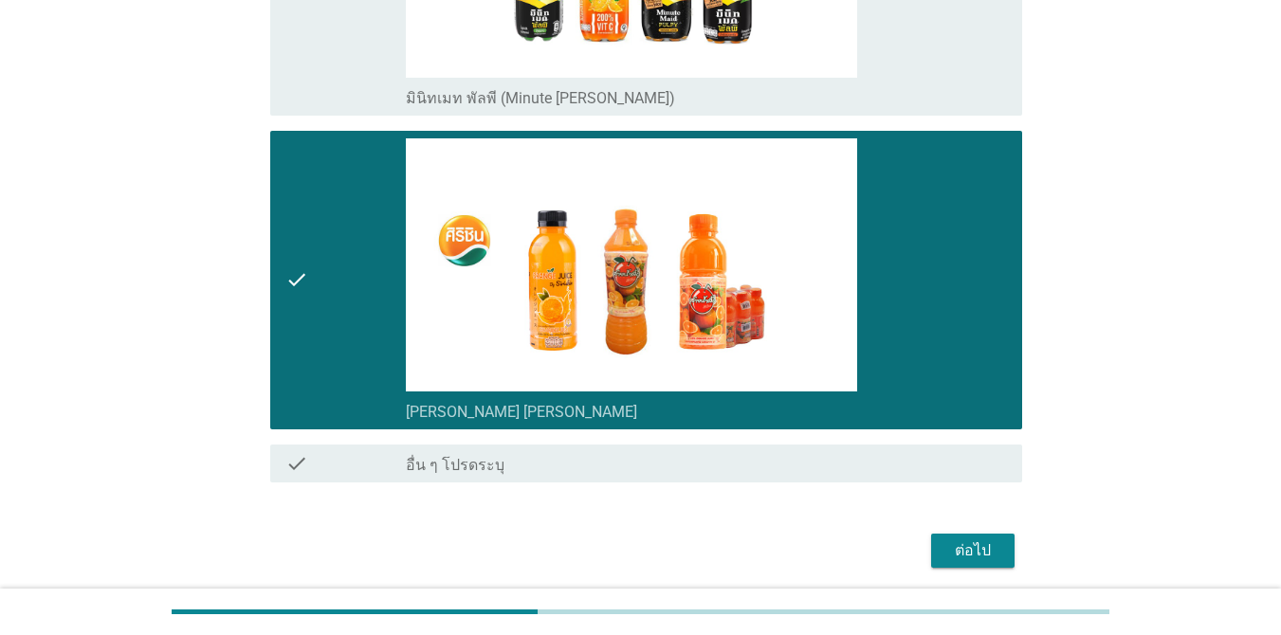
click at [960, 550] on div "ต่อไป" at bounding box center [972, 550] width 53 height 23
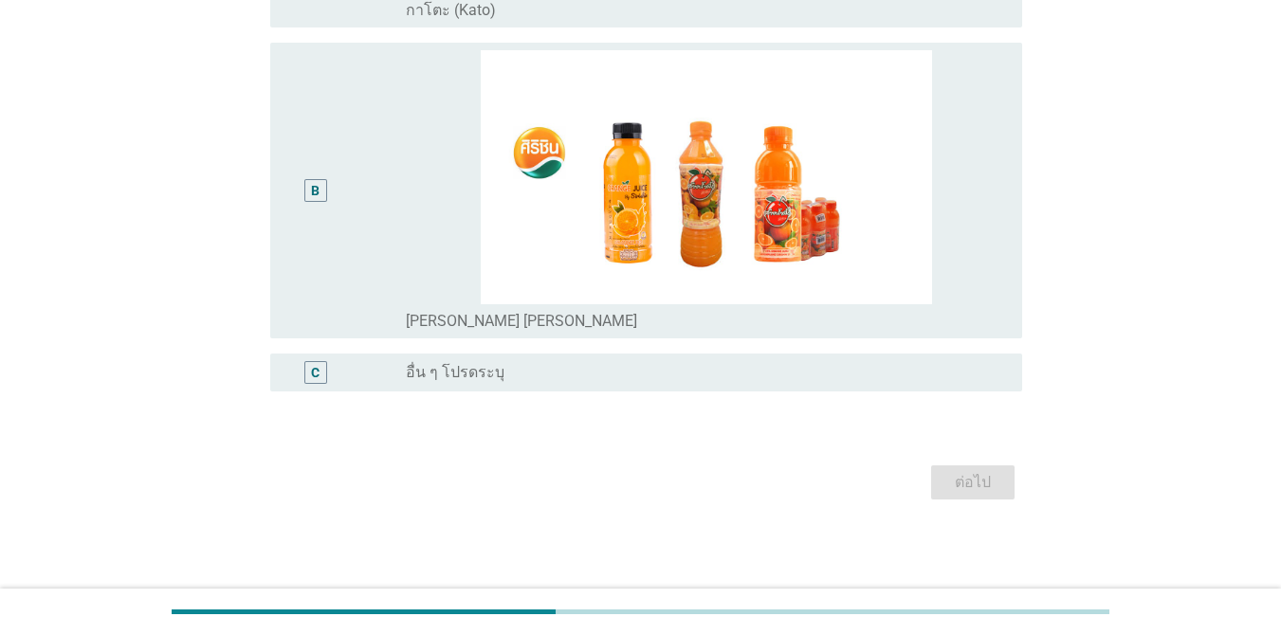
scroll to position [0, 0]
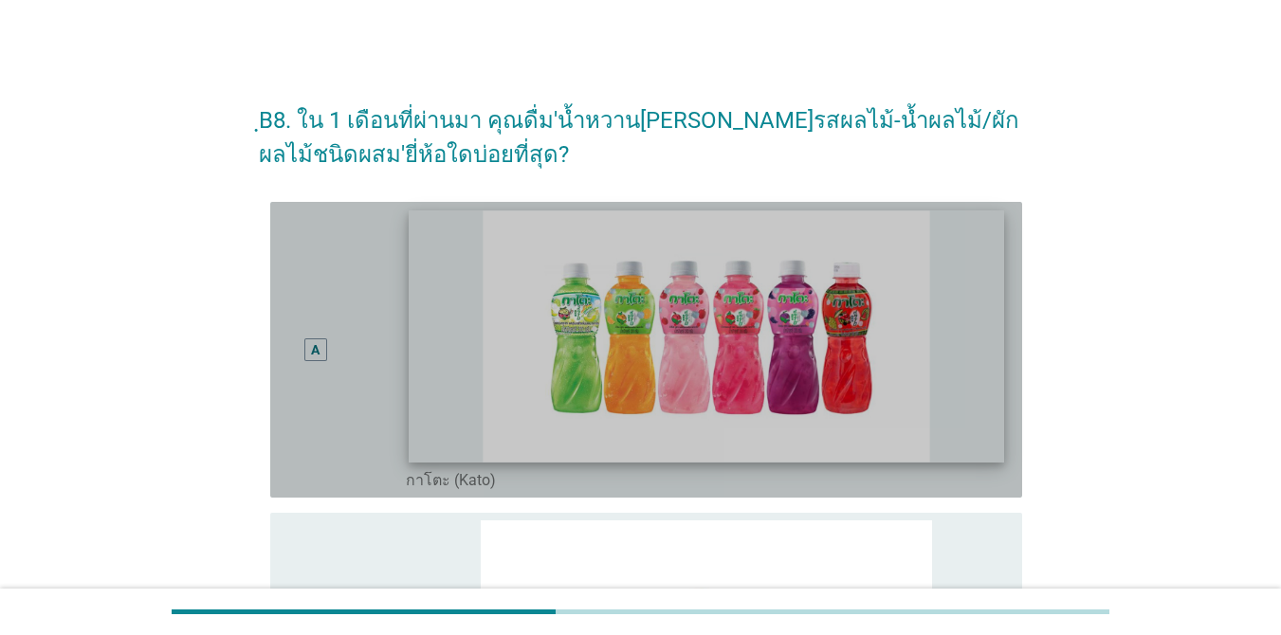
click at [957, 335] on img at bounding box center [706, 335] width 595 height 251
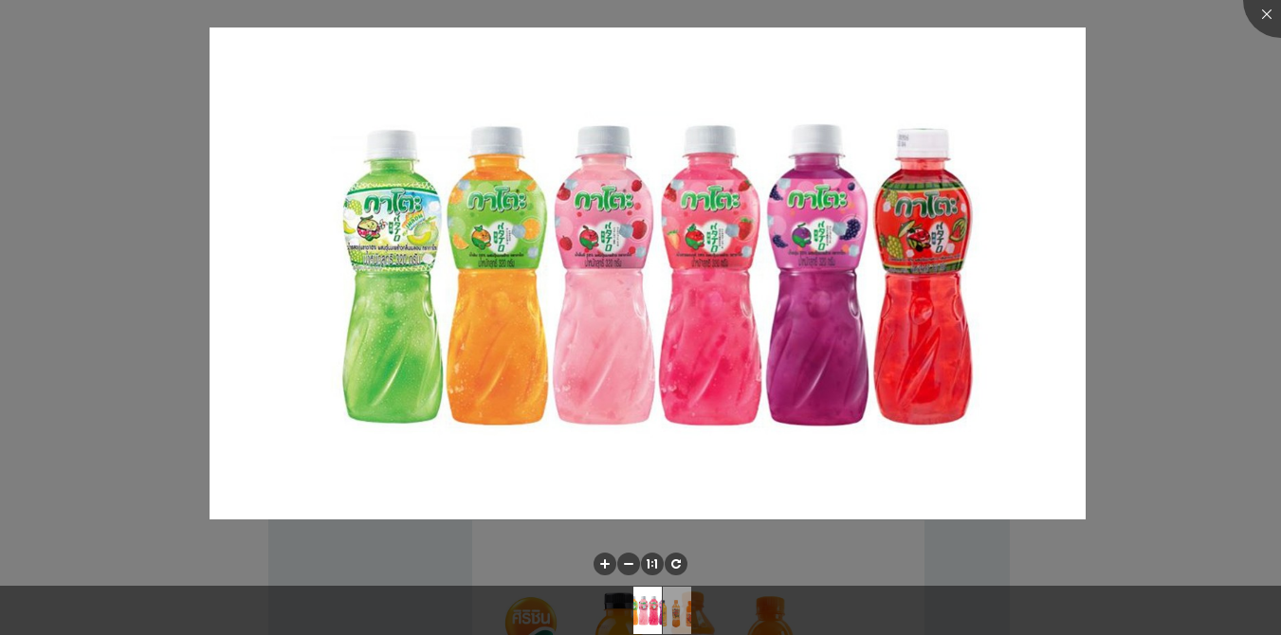
click at [1127, 253] on div at bounding box center [640, 317] width 1281 height 635
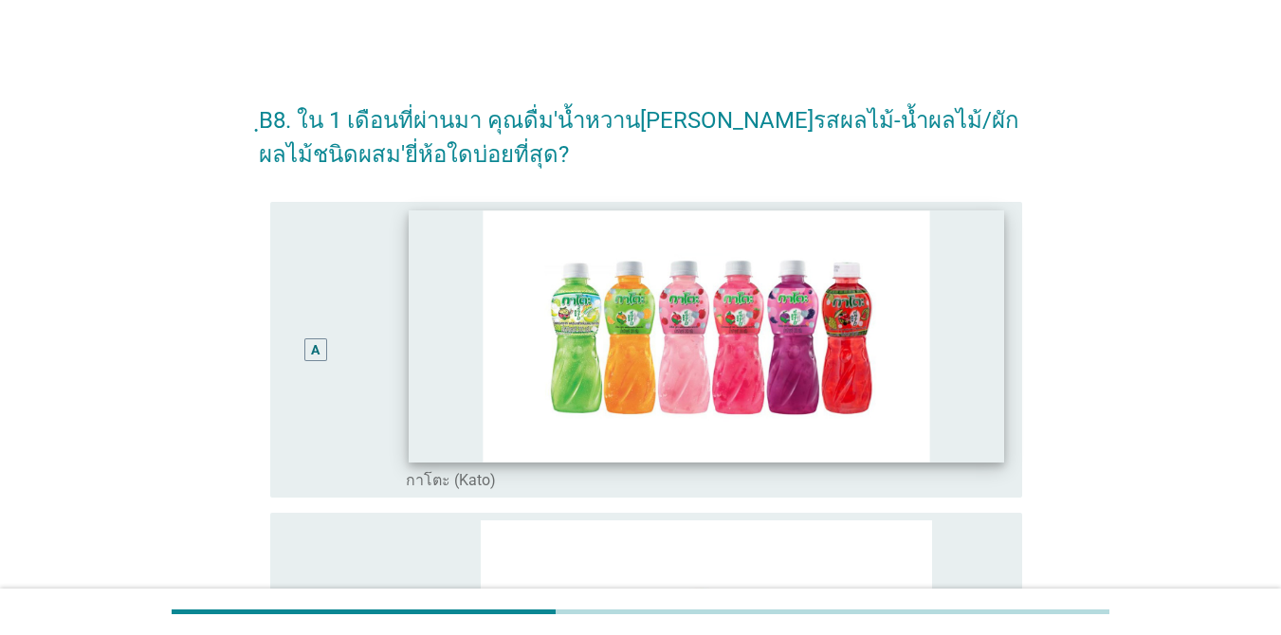
click at [987, 318] on img at bounding box center [706, 335] width 595 height 251
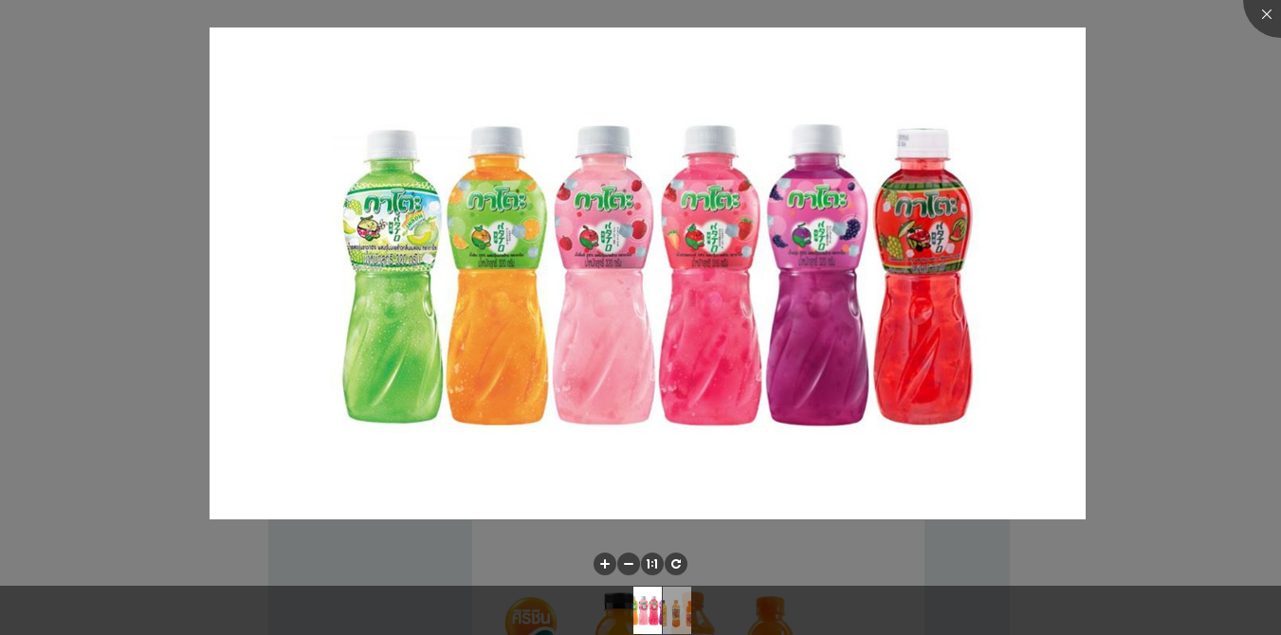
click at [1276, 408] on div at bounding box center [640, 317] width 1281 height 635
click at [1177, 352] on div at bounding box center [640, 317] width 1281 height 635
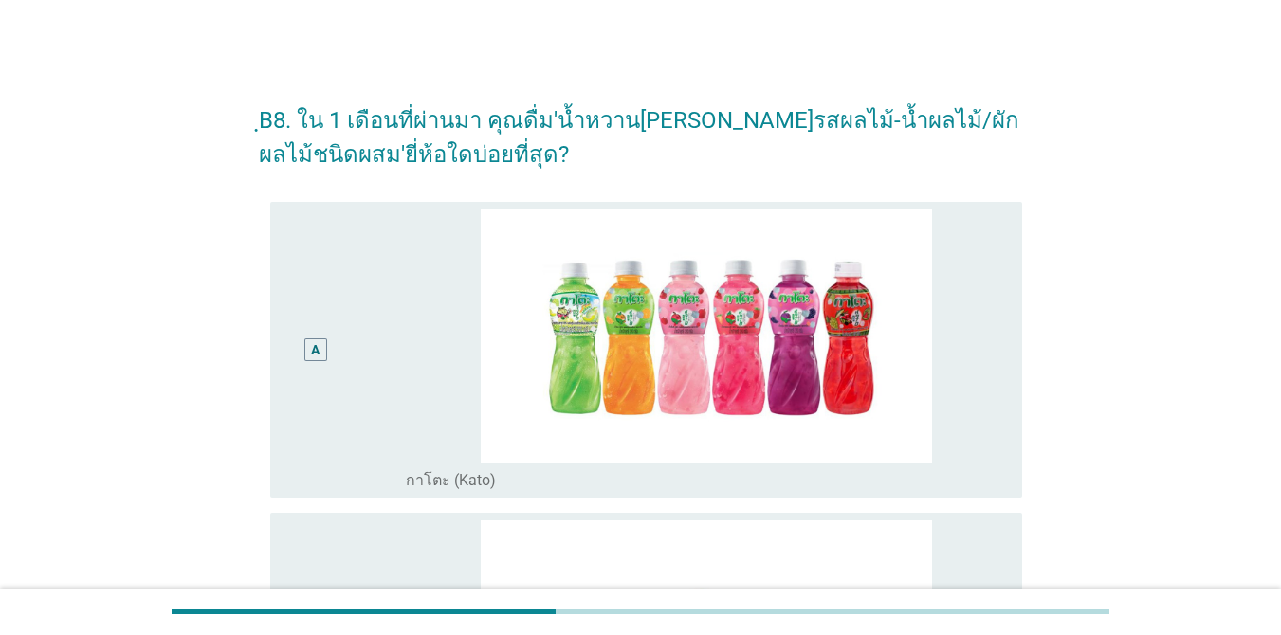
click at [347, 285] on div "A" at bounding box center [345, 349] width 120 height 281
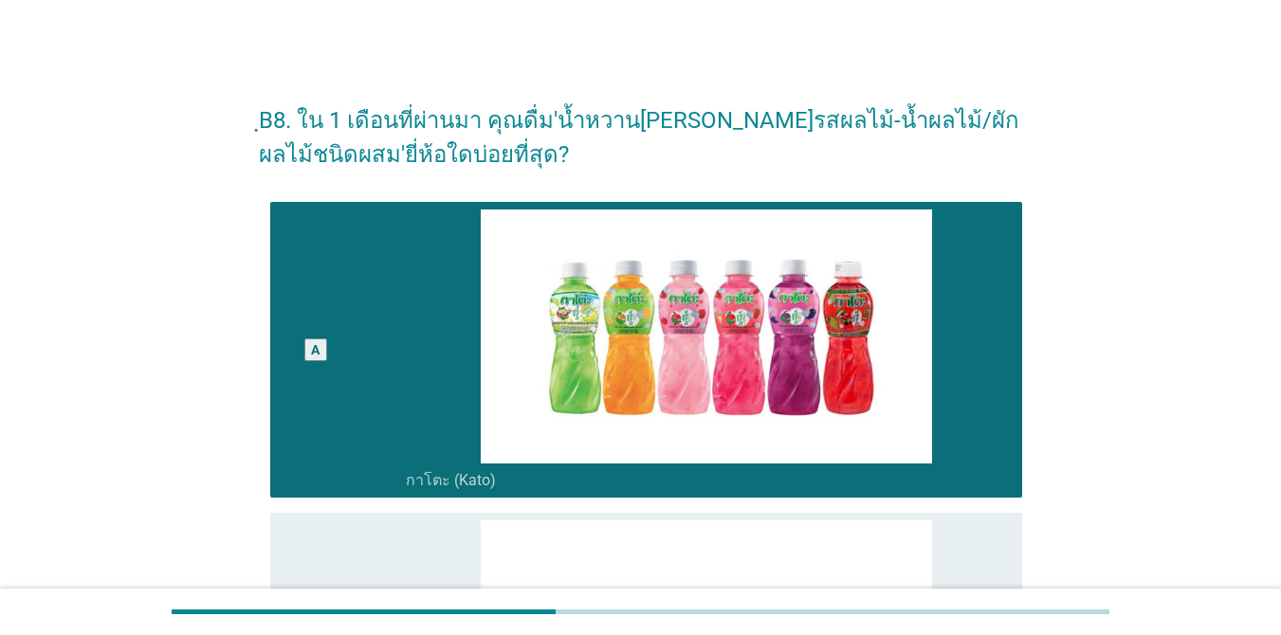
scroll to position [470, 0]
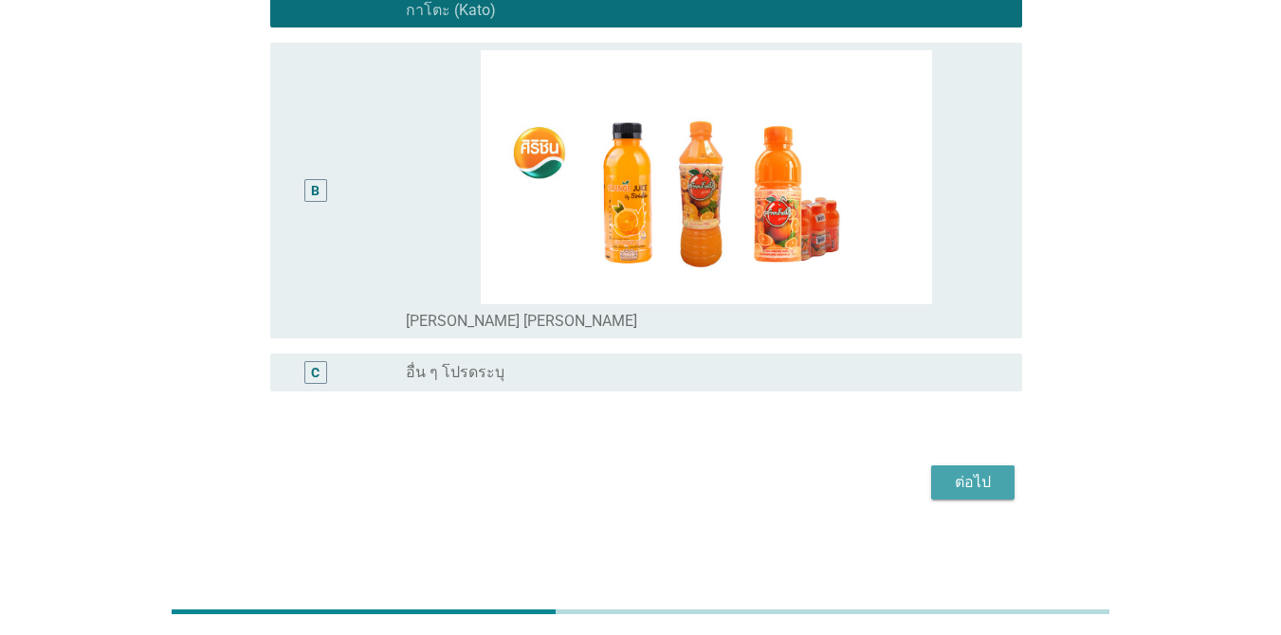
click at [1007, 476] on button "ต่อไป" at bounding box center [972, 482] width 83 height 34
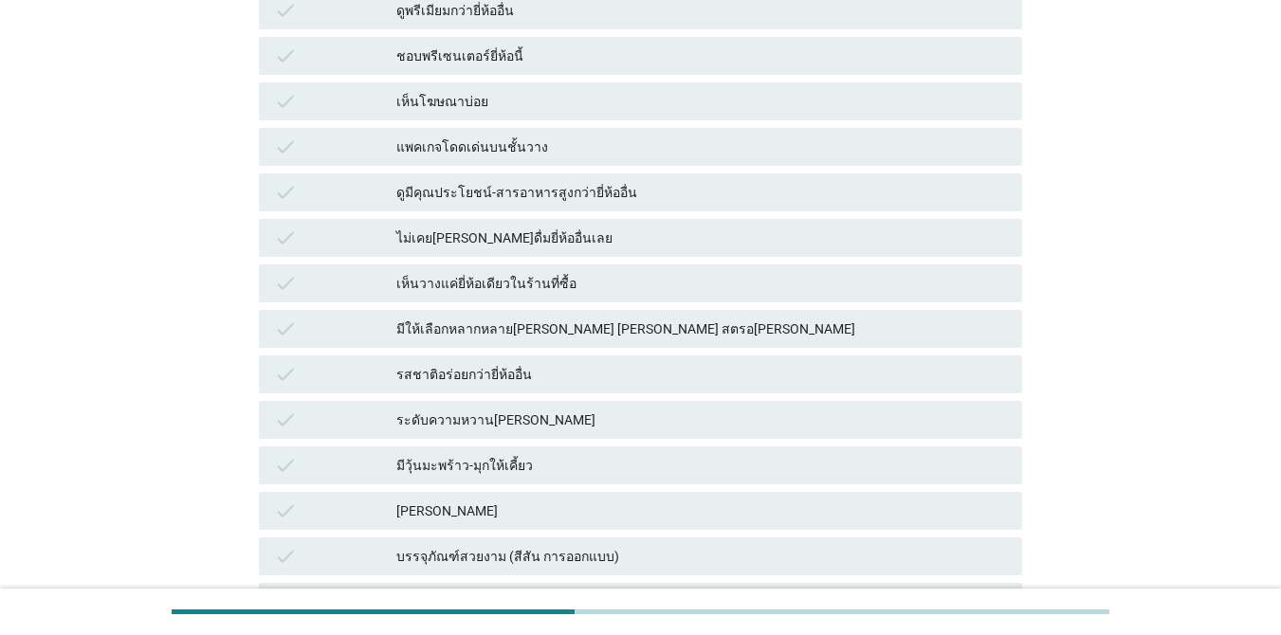
scroll to position [741, 0]
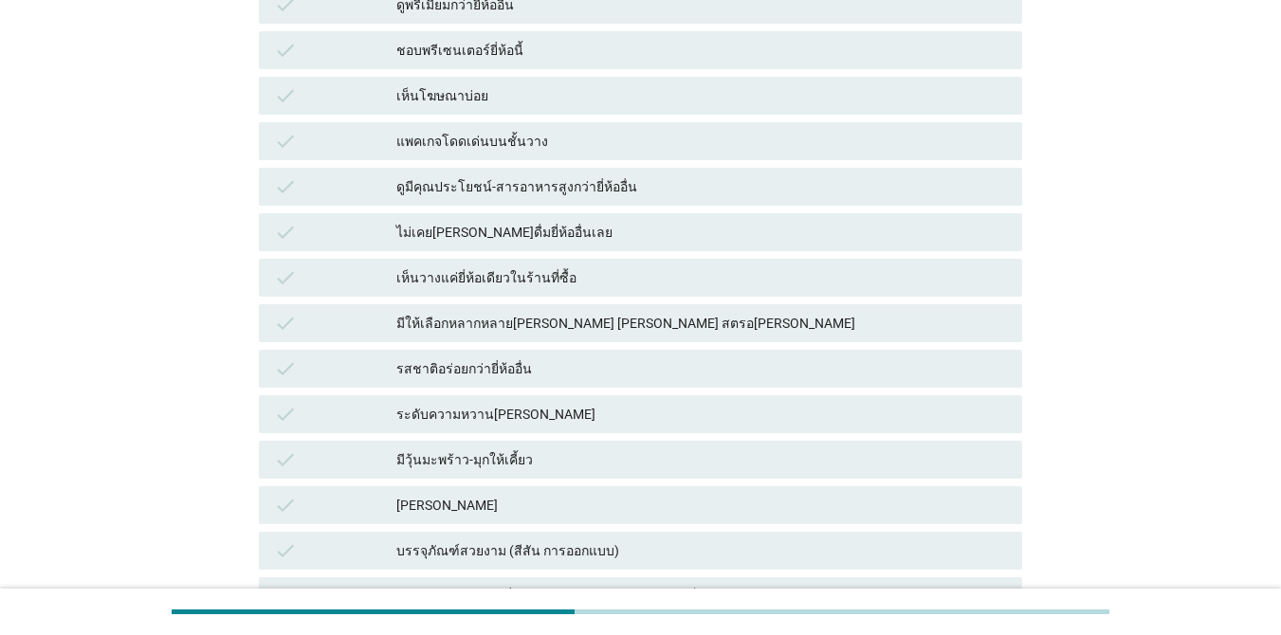
click at [643, 448] on div "มีวุ้นมะพร้าว-มุกให้เคี้ยว" at bounding box center [701, 459] width 610 height 23
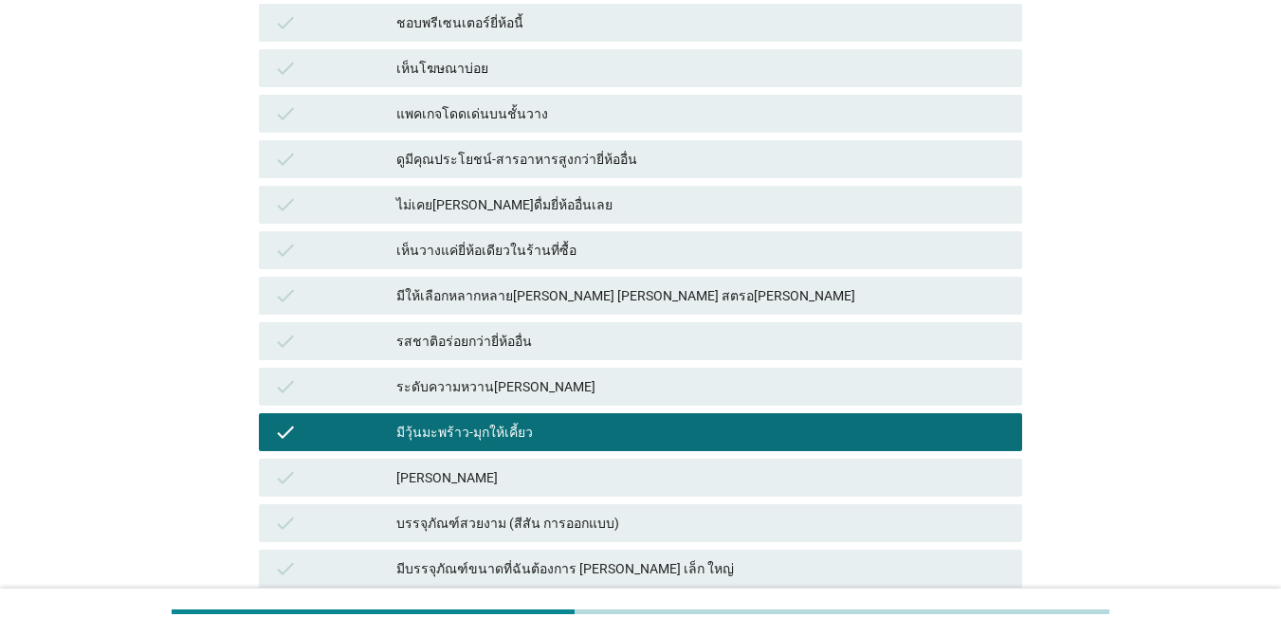
scroll to position [989, 0]
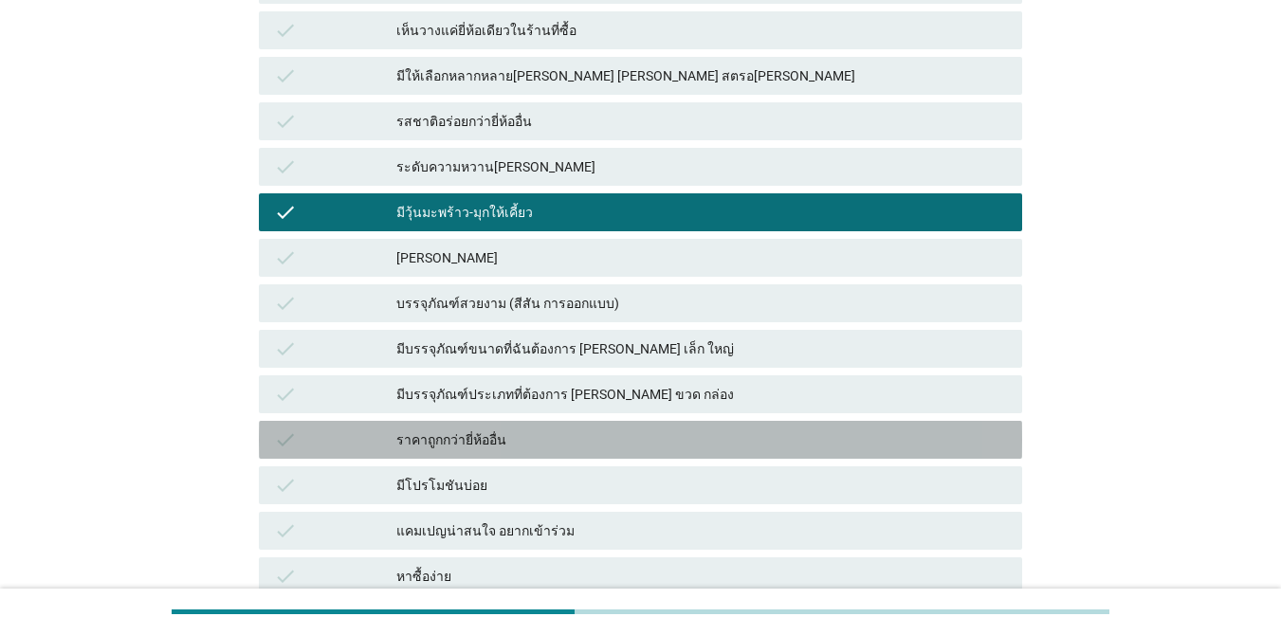
click at [669, 428] on div "ราคาถูกกว่ายี่ห้ออื่น" at bounding box center [701, 439] width 610 height 23
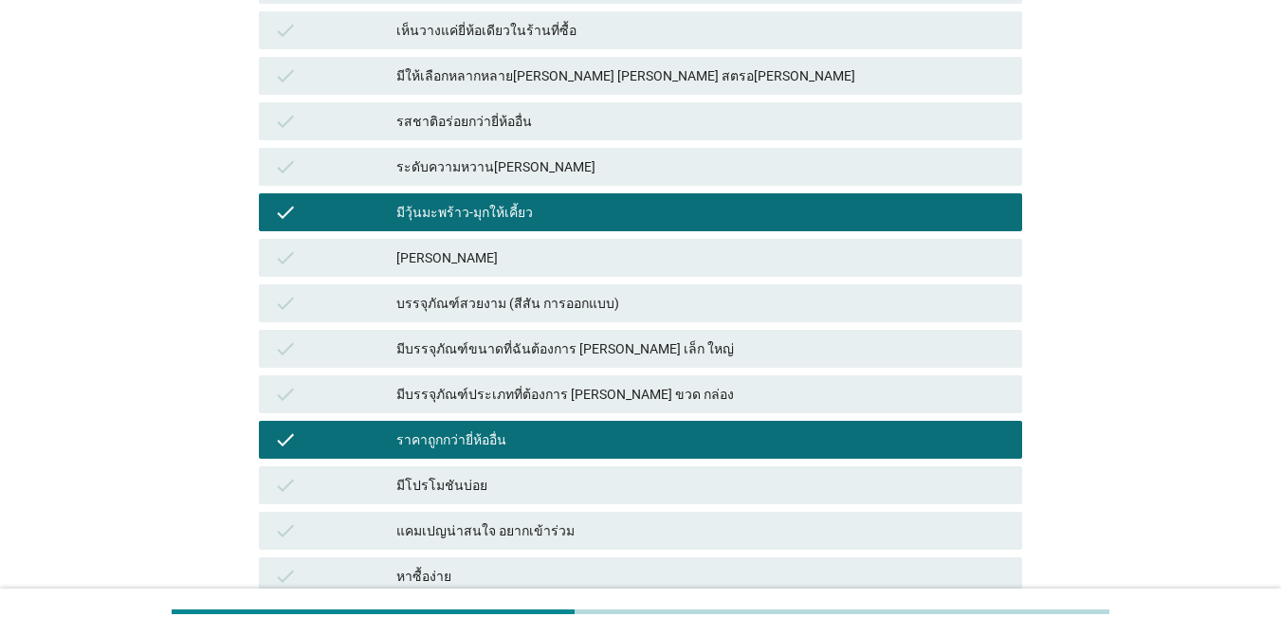
click at [668, 428] on div "ราคาถูกกว่ายี่ห้ออื่น" at bounding box center [701, 439] width 610 height 23
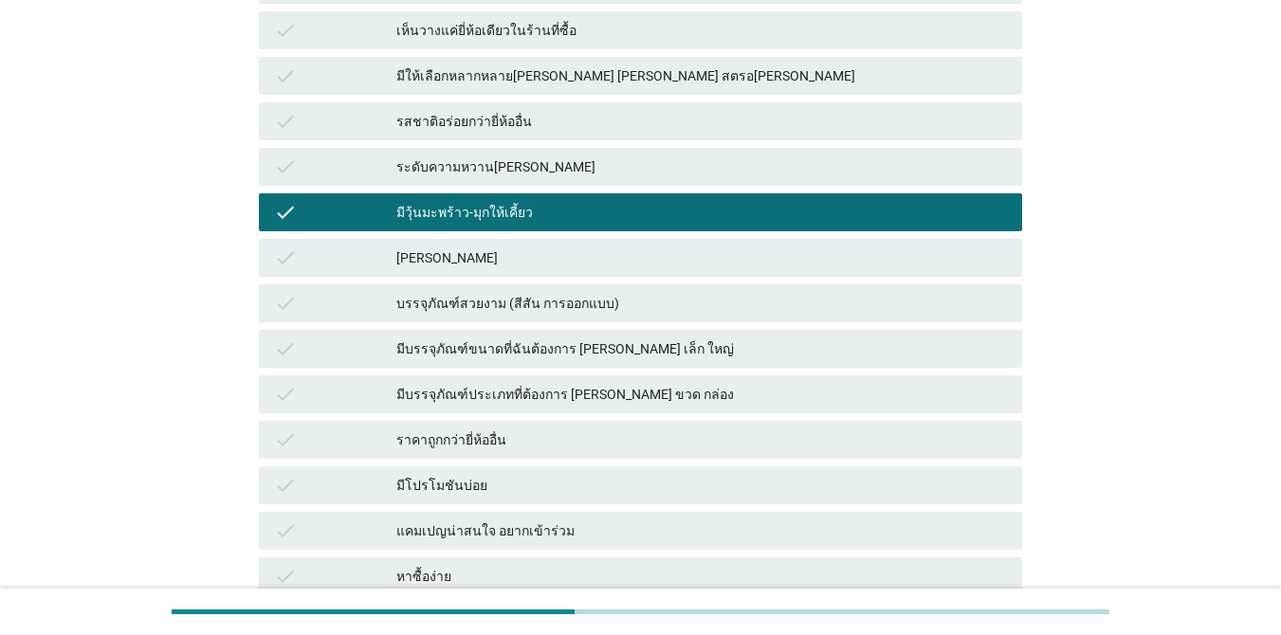
click at [641, 474] on div "มีโปรโมชันบ่อย" at bounding box center [701, 485] width 610 height 23
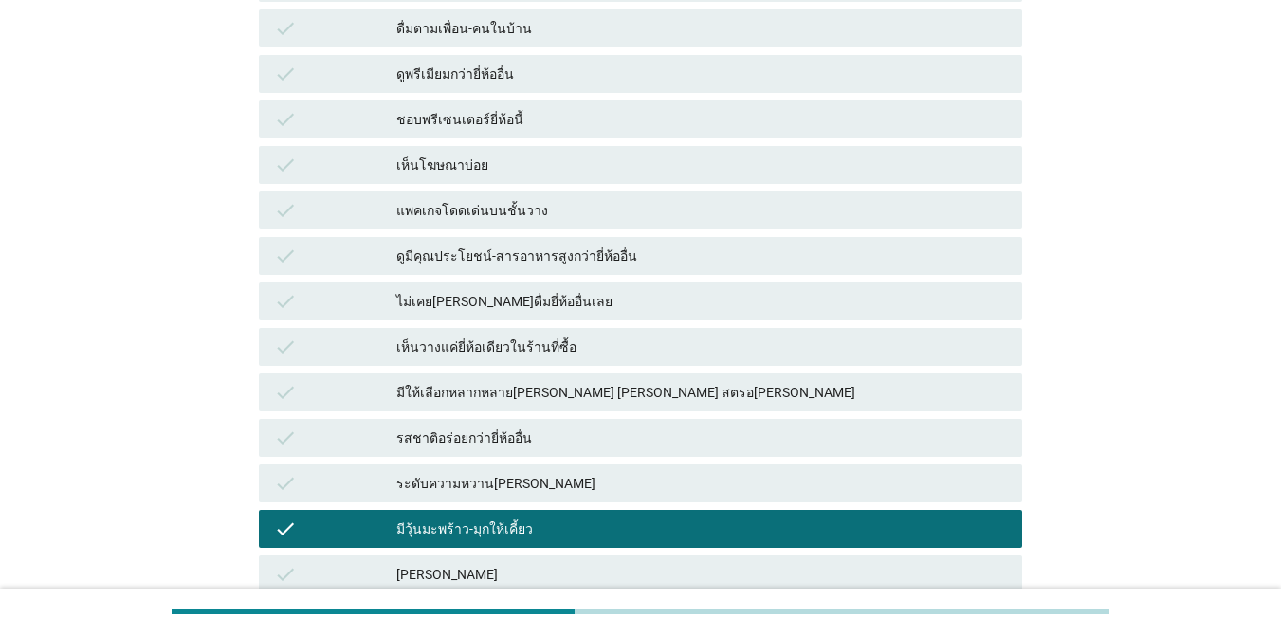
scroll to position [1055, 0]
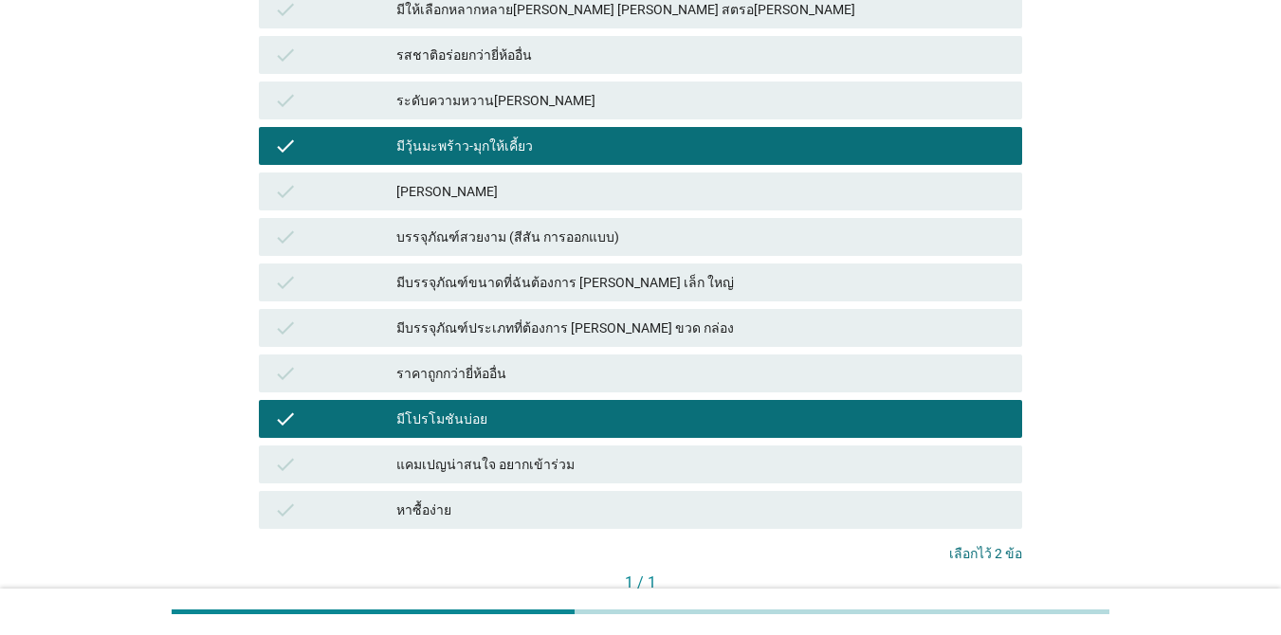
click at [562, 499] on div "หาซื้อง่าย" at bounding box center [701, 510] width 610 height 23
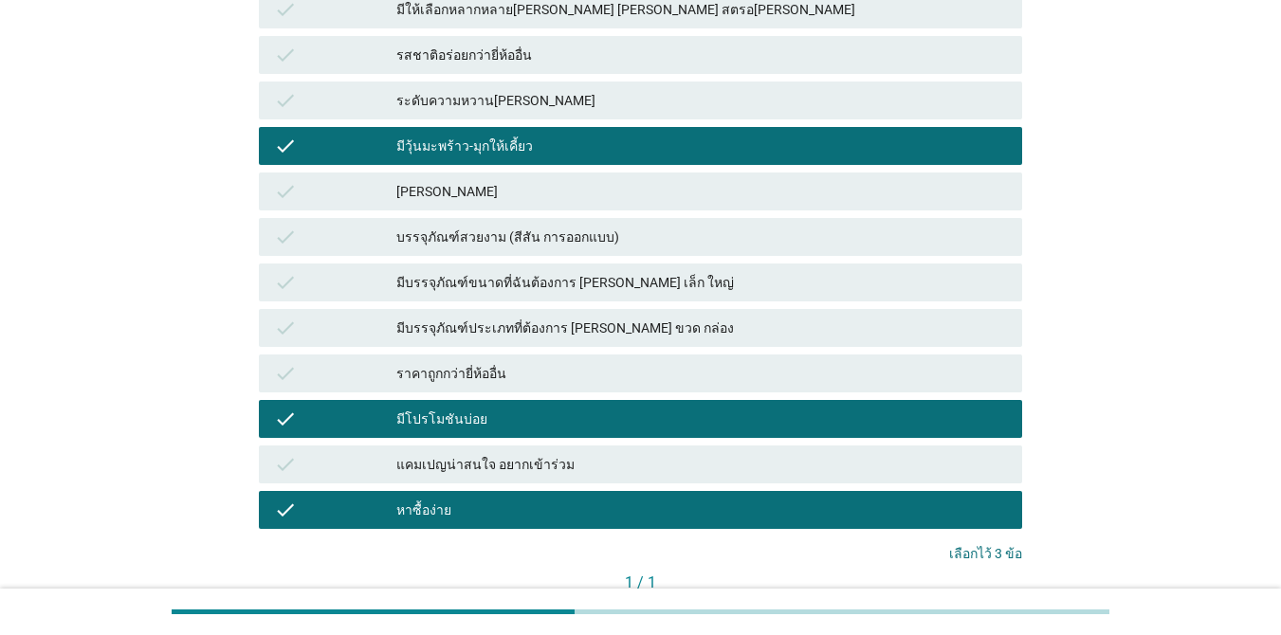
click at [992, 606] on div "คำถามต่อไป" at bounding box center [971, 616] width 71 height 20
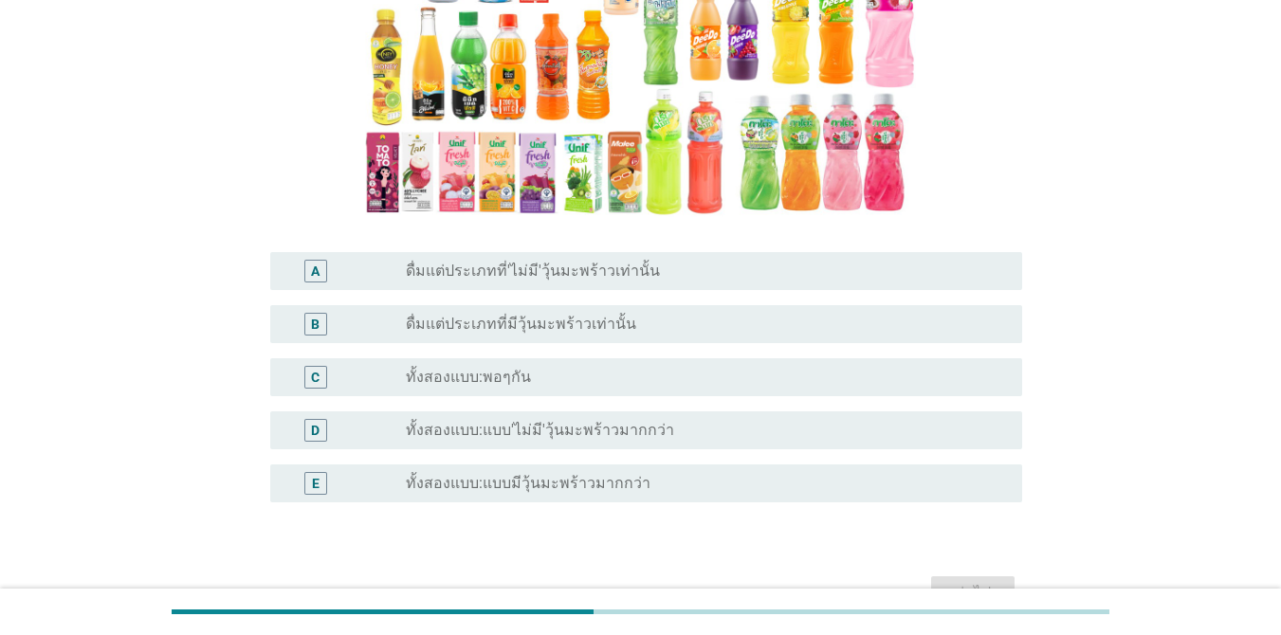
scroll to position [283, 0]
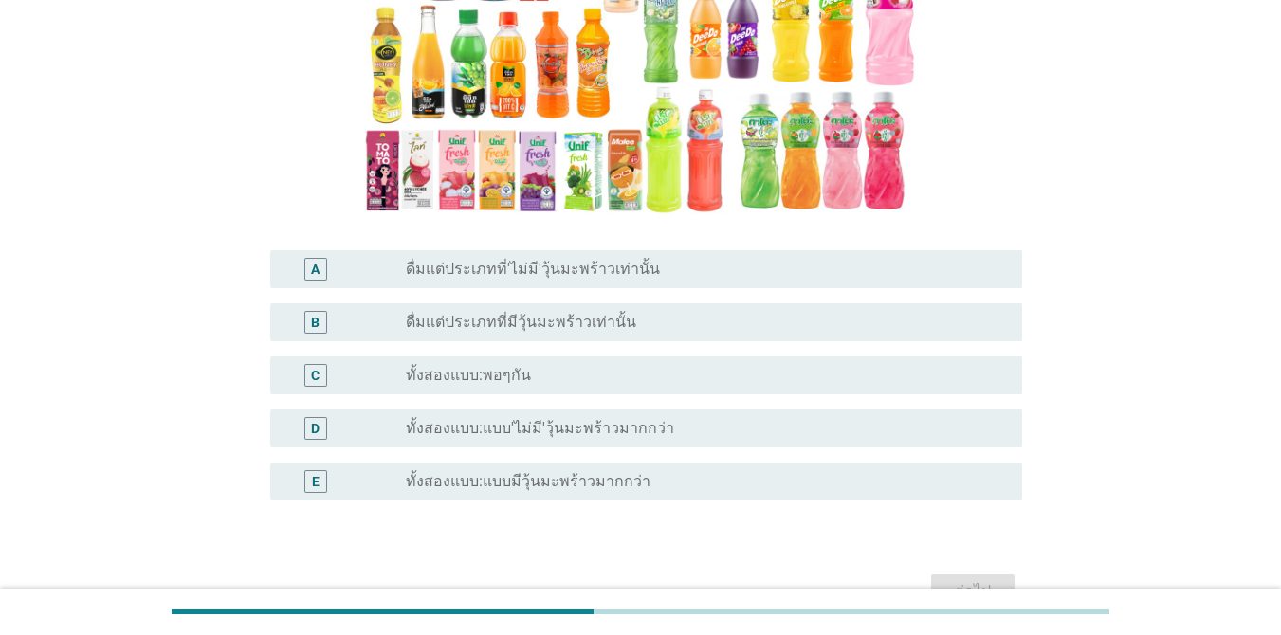
click at [615, 472] on label "ทั้งสองแบบ:แบบมีวุ้นมะพร้าวมากกว่า" at bounding box center [528, 481] width 245 height 19
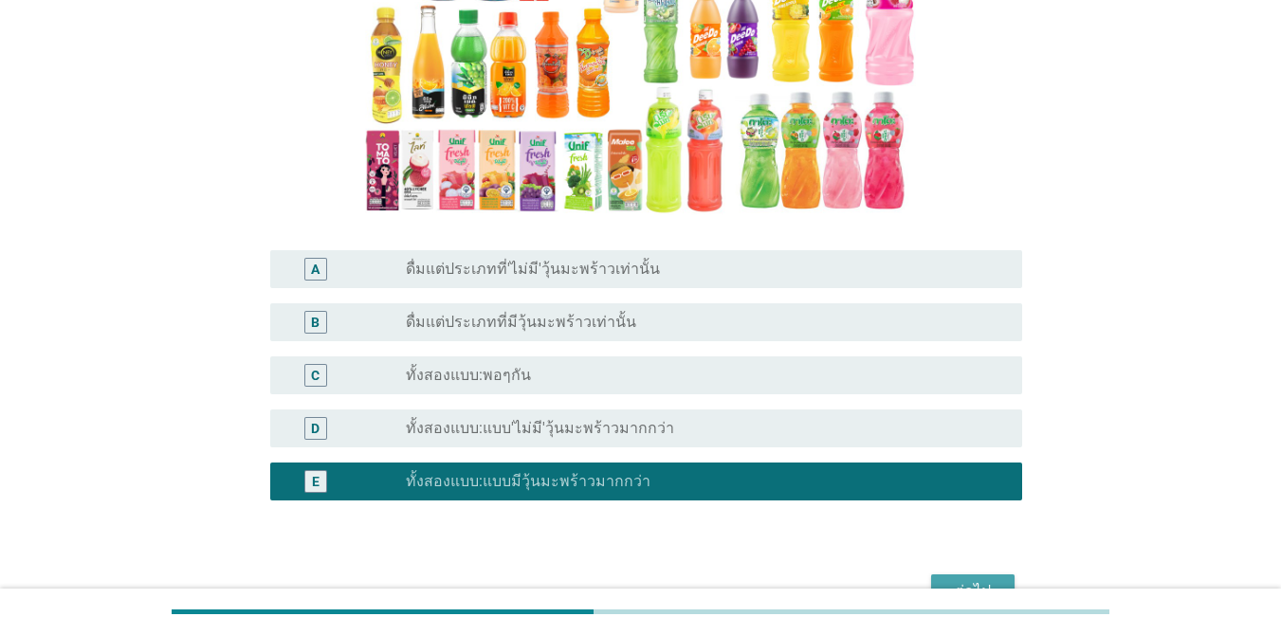
click at [996, 583] on div "ต่อไป" at bounding box center [972, 591] width 53 height 23
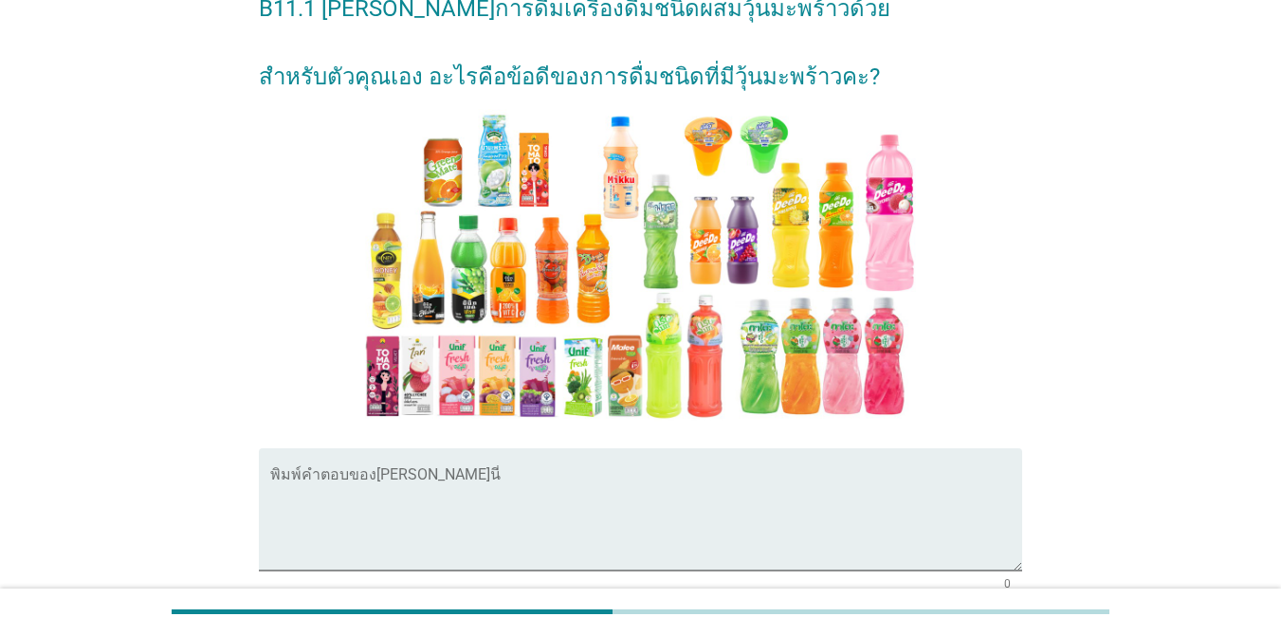
scroll to position [98, 0]
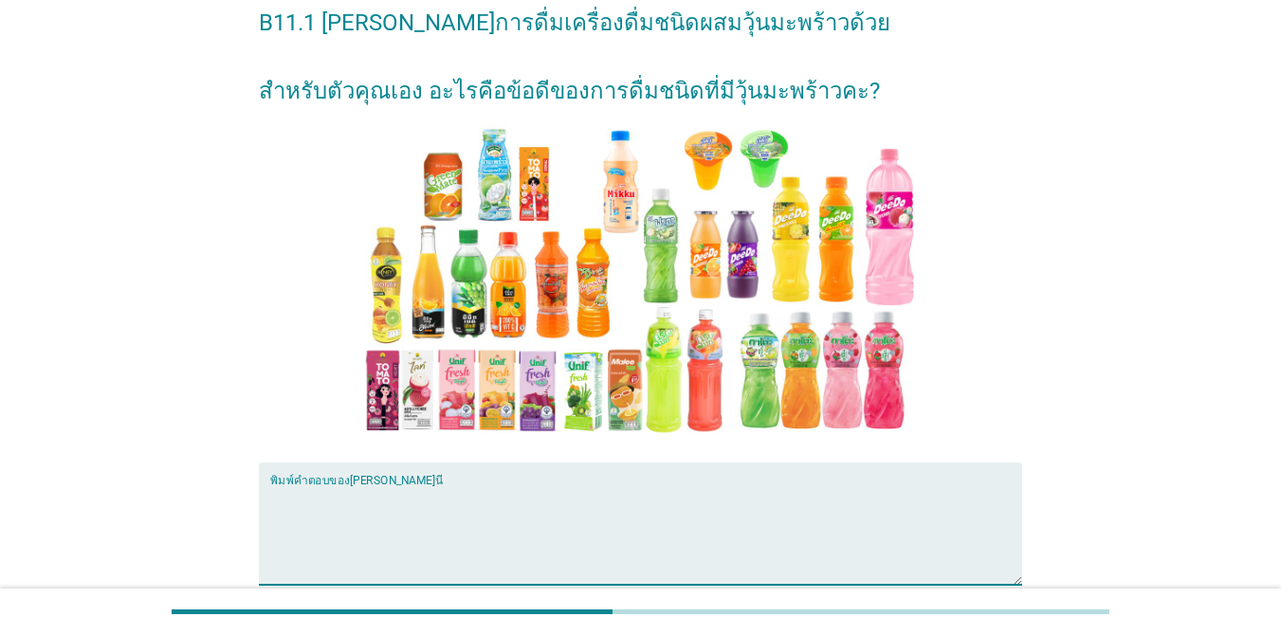
click at [569, 500] on textarea "พิมพ์คำตอบของคุณ ที่นี่" at bounding box center [646, 535] width 752 height 100
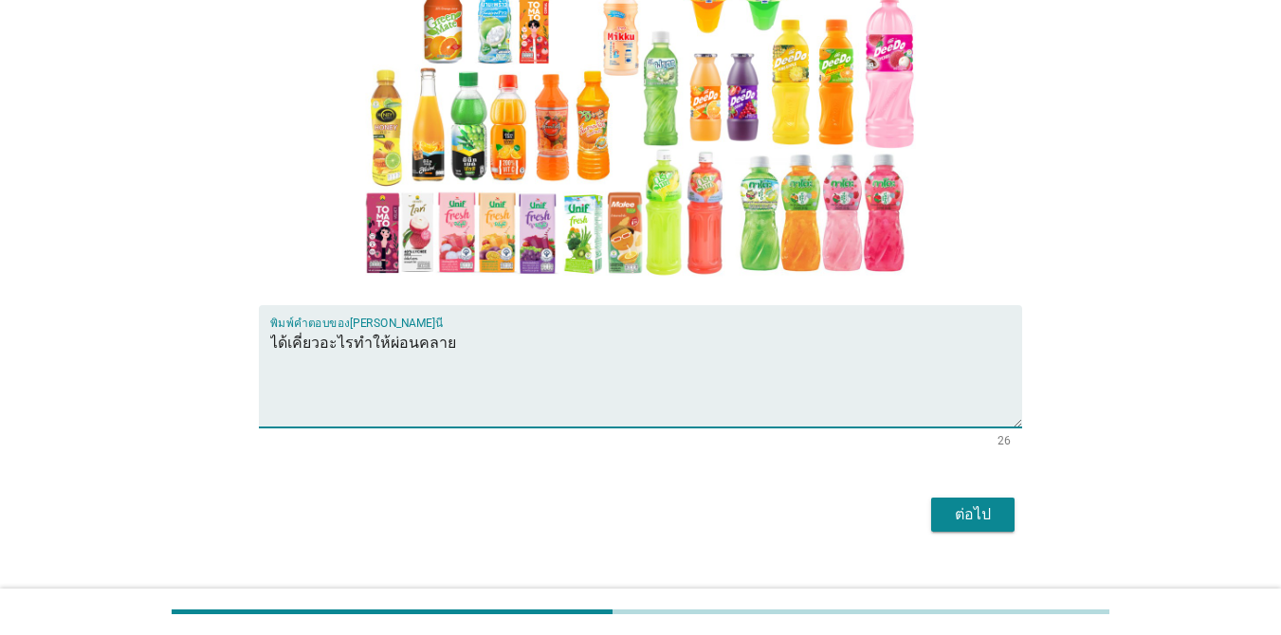
scroll to position [288, 0]
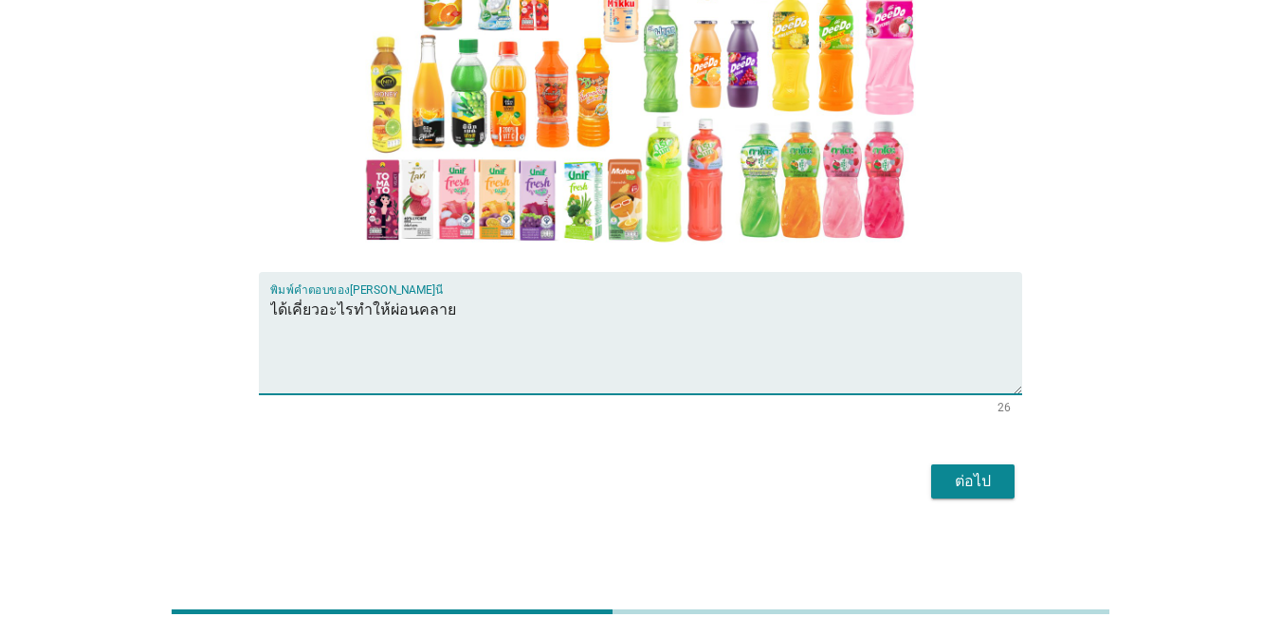
type textarea "ได้เคี่ยวอะไรทำให้ผ่อนคลาย"
click at [998, 473] on div "ต่อไป" at bounding box center [972, 481] width 53 height 23
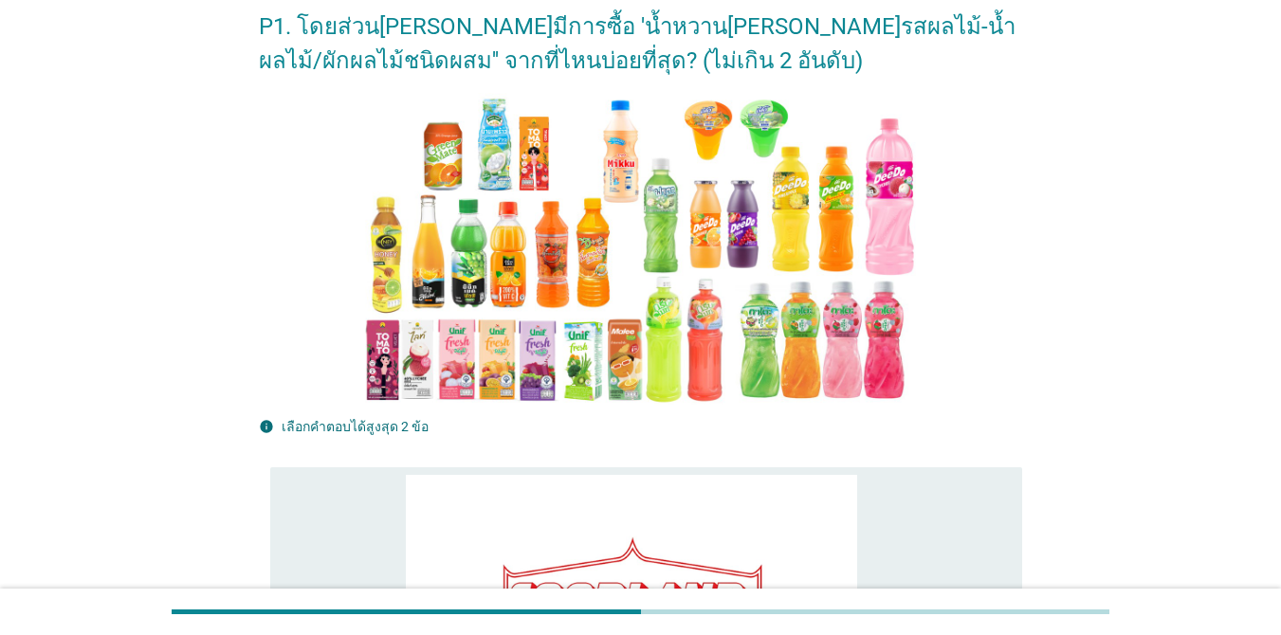
scroll to position [0, 0]
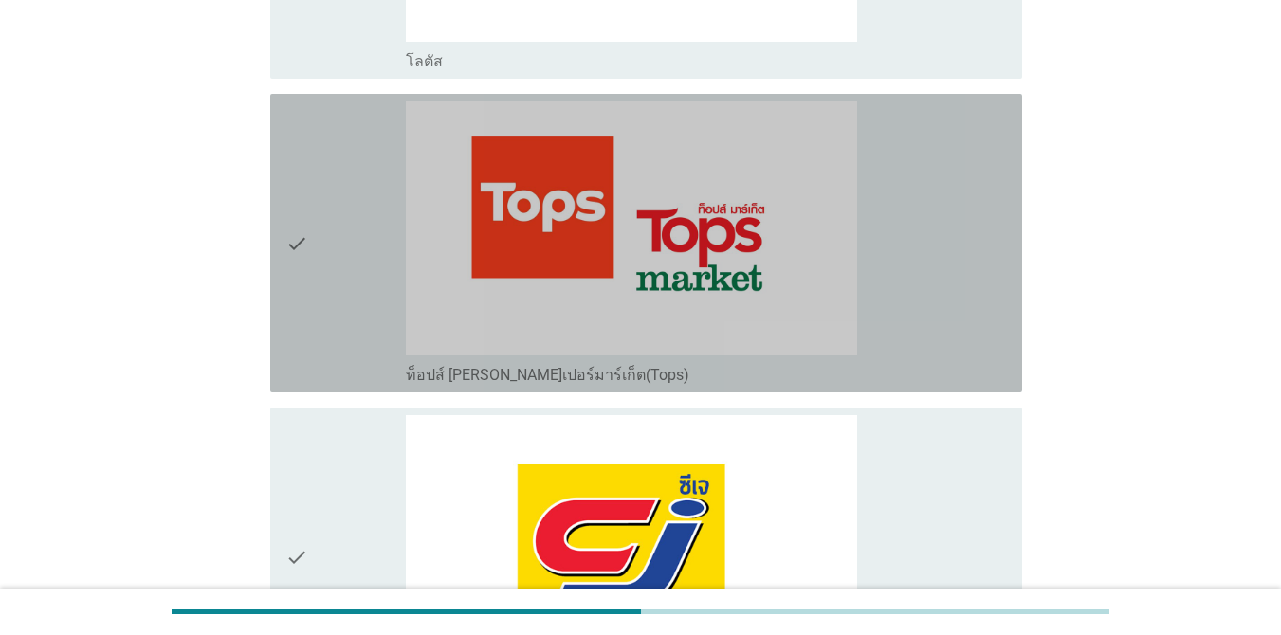
click at [992, 289] on div "check_box_outline_blank ท็อปส์ [PERSON_NAME]เปอร์มาร์เก็ต(Tops)" at bounding box center [706, 242] width 601 height 283
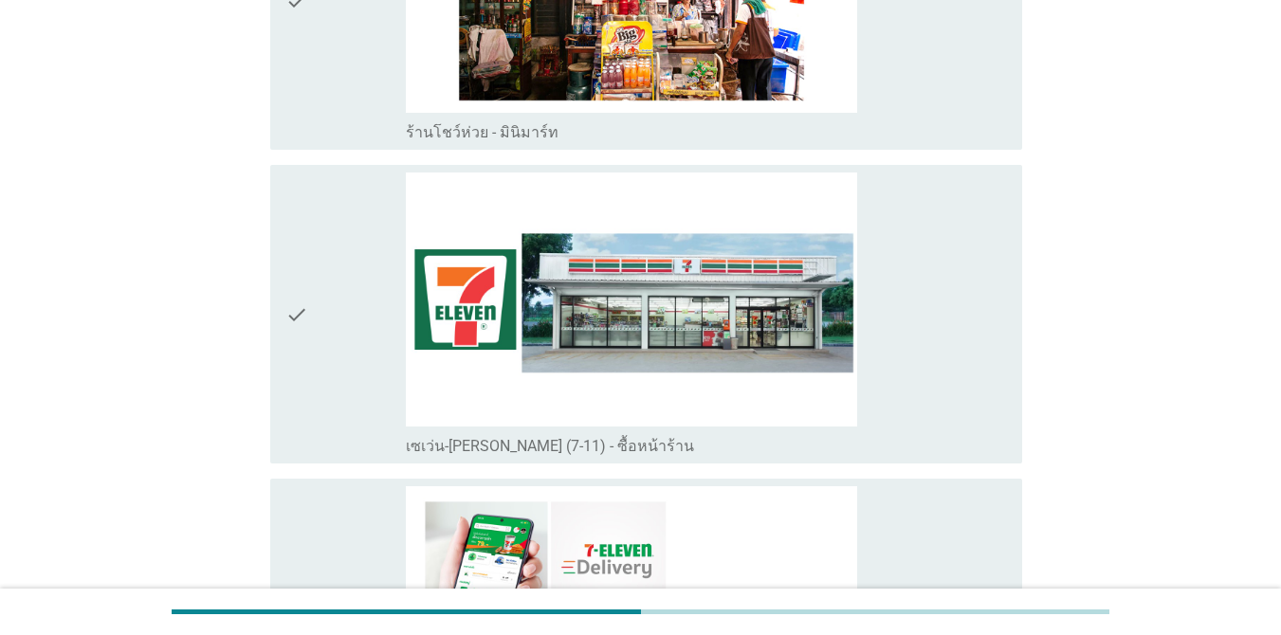
scroll to position [3949, 0]
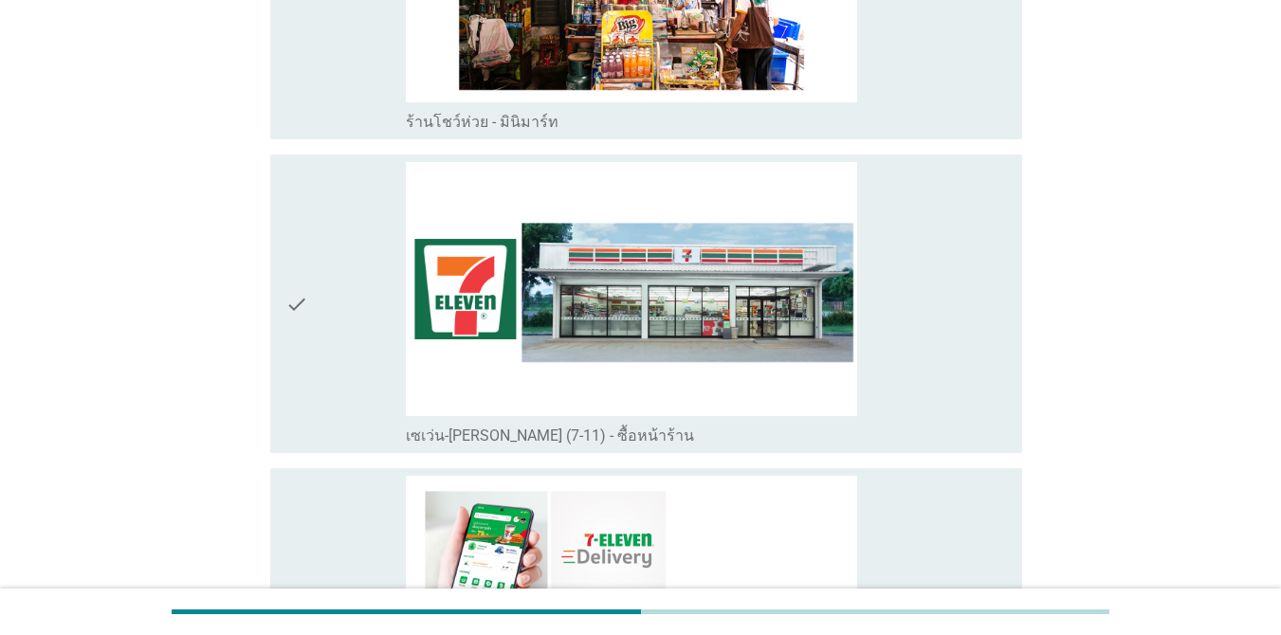
click at [912, 320] on div "check_box_outline_blank เซเว่น-[PERSON_NAME] (7-11) - ซื้อหน้าร้าน" at bounding box center [706, 303] width 601 height 283
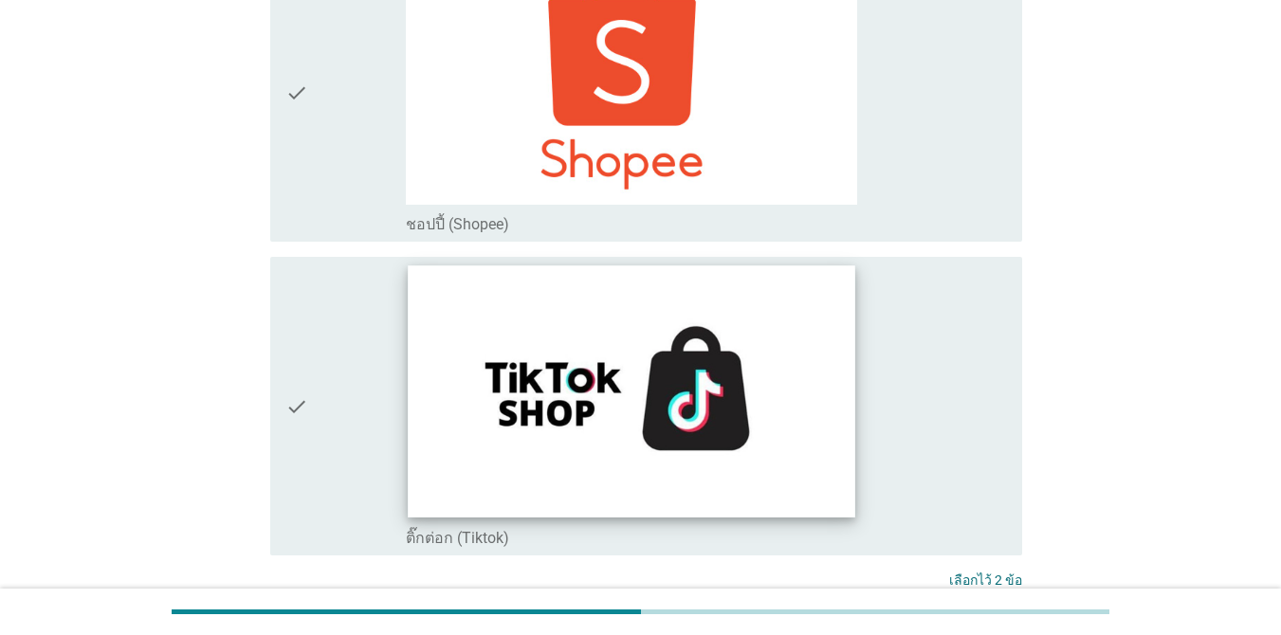
scroll to position [5769, 0]
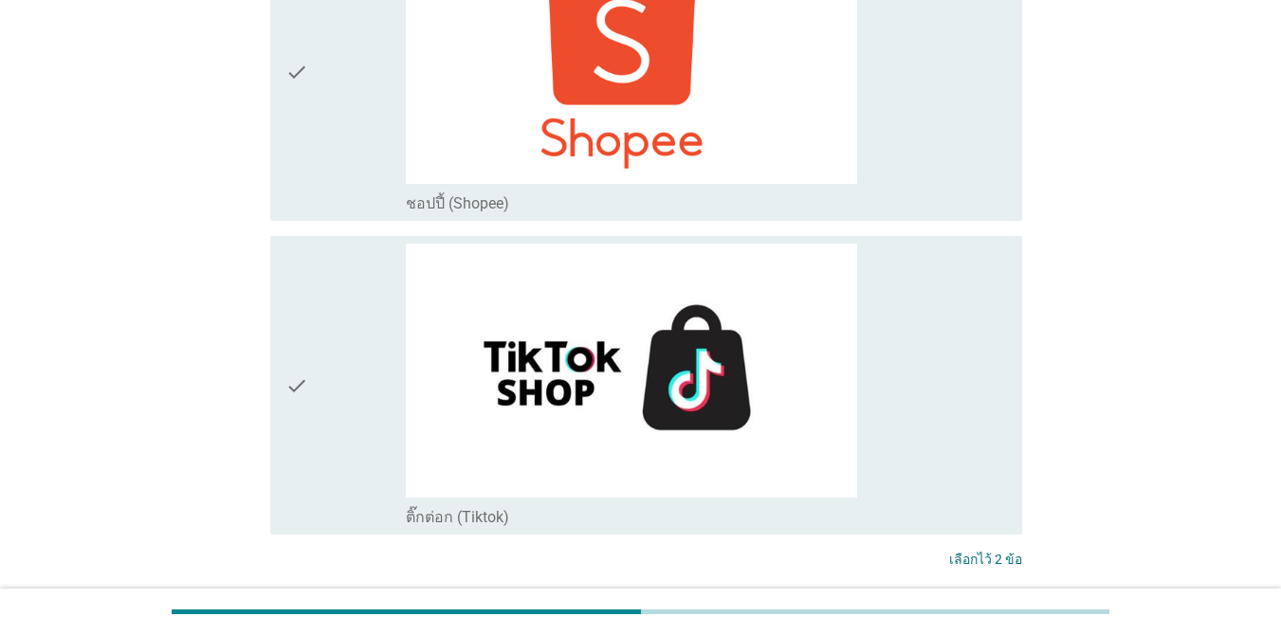
click at [1009, 613] on button "ต่อไป" at bounding box center [972, 630] width 83 height 34
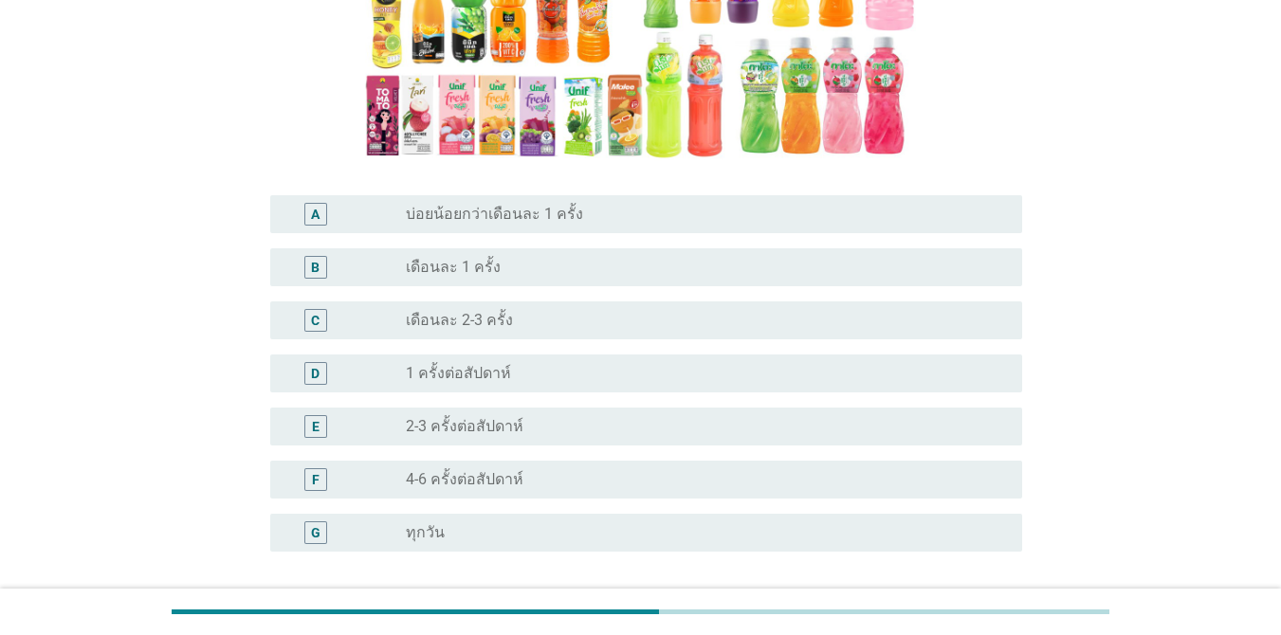
scroll to position [376, 0]
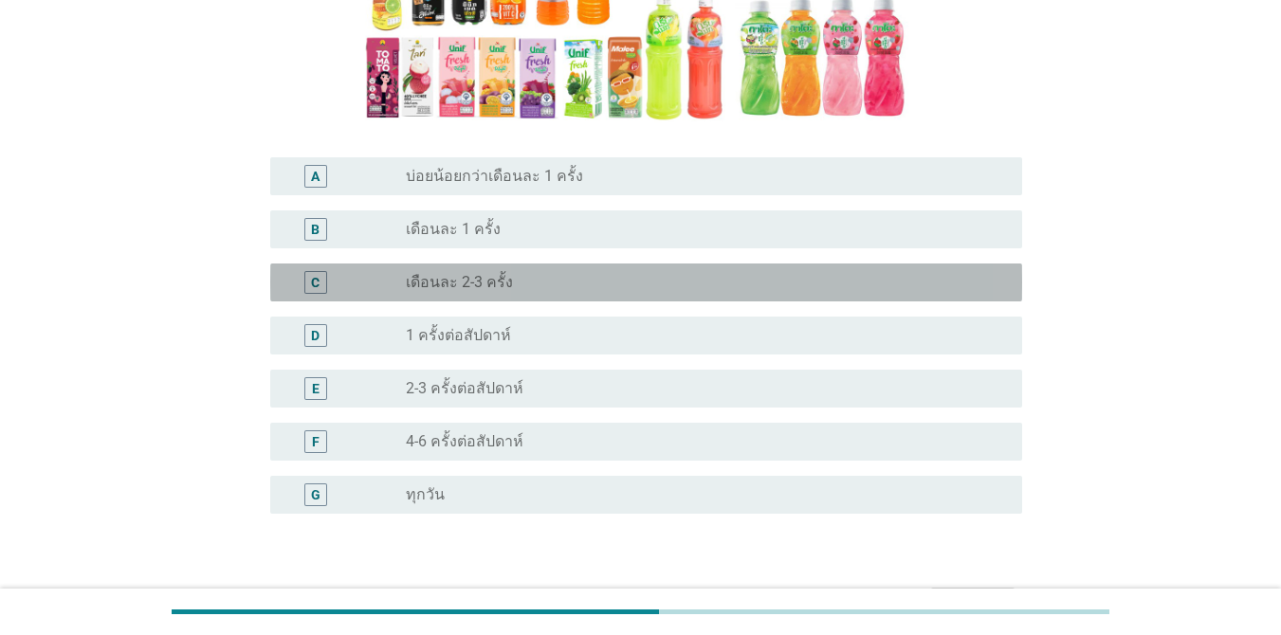
click at [658, 278] on div "radio_button_unchecked เดือนละ 2-3 ครั้ง" at bounding box center [699, 282] width 586 height 19
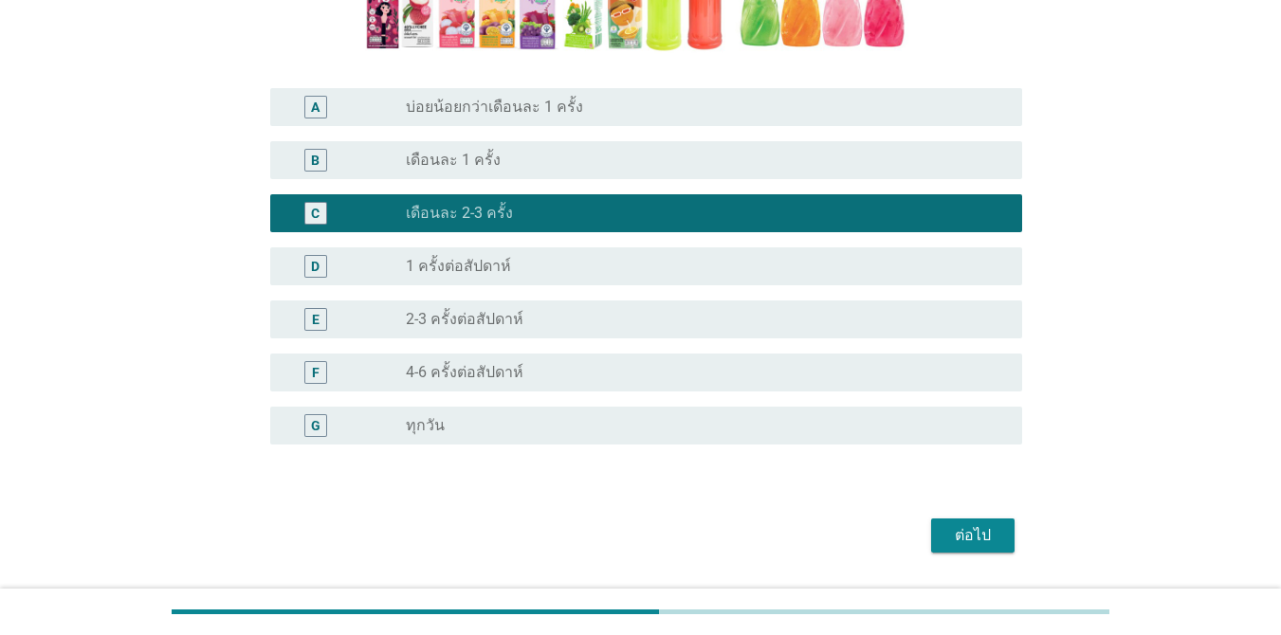
scroll to position [500, 0]
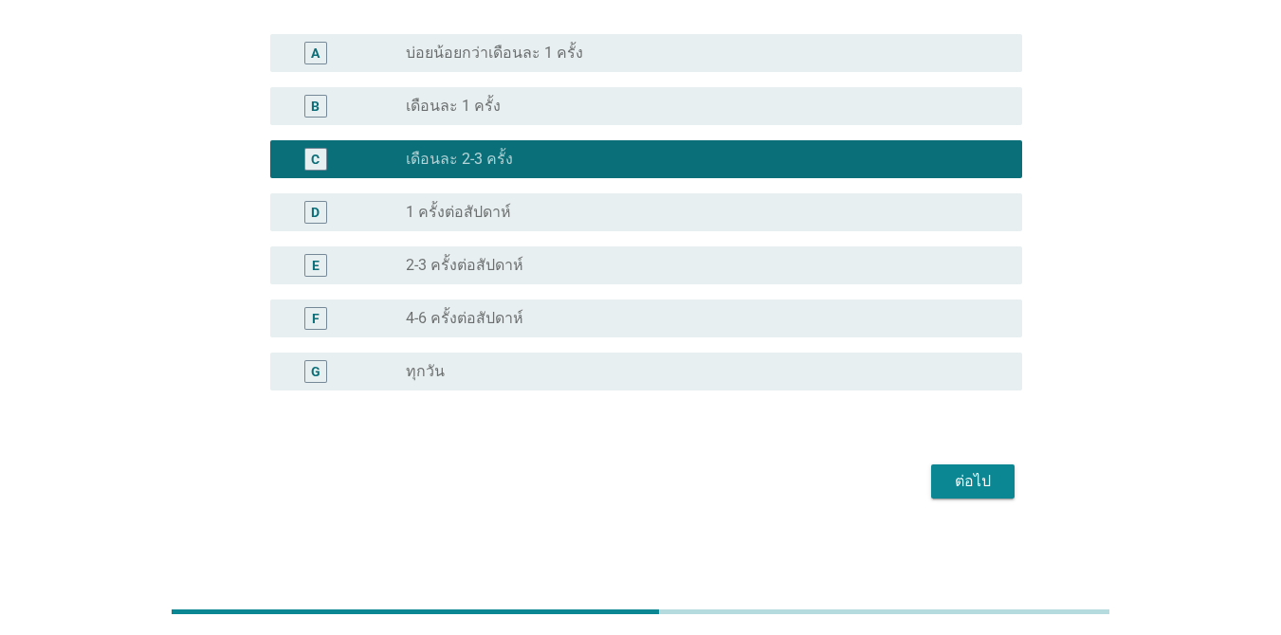
click at [971, 477] on div "ต่อไป" at bounding box center [972, 481] width 53 height 23
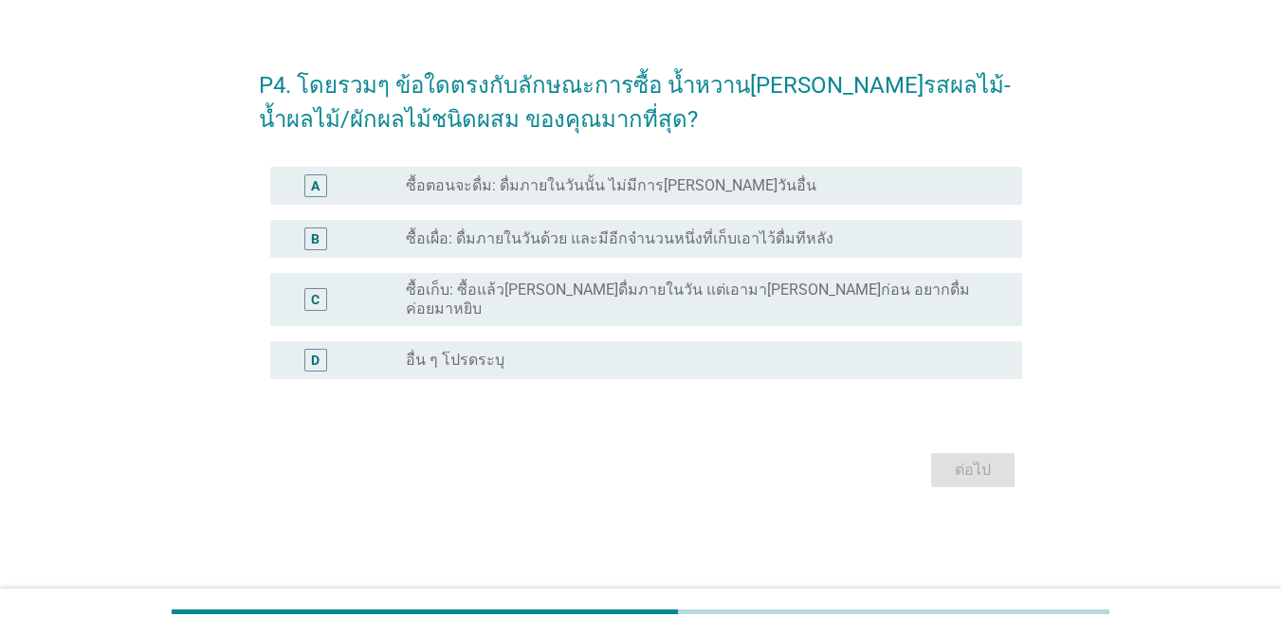
scroll to position [0, 0]
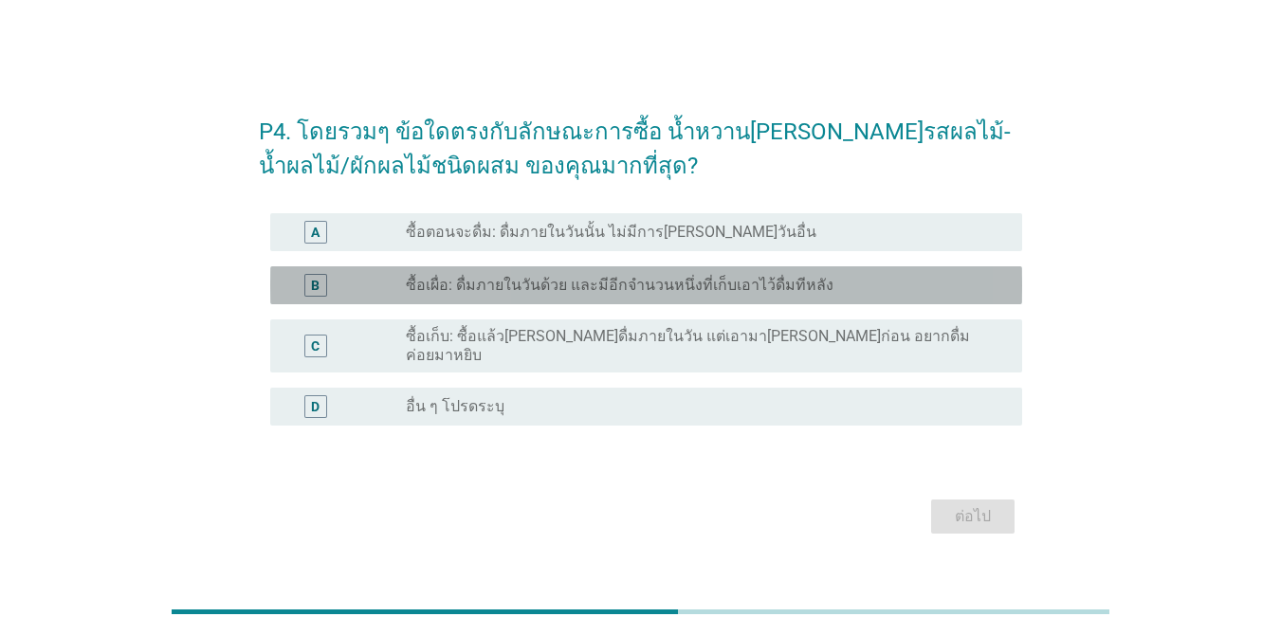
click at [636, 295] on label "ซื้อเผื่อ: ดื่มภายในวันด้วย และมีอีกจำนวนหนึ่งที่เก็บเอาไว้ดื่มทีหลัง" at bounding box center [620, 285] width 428 height 19
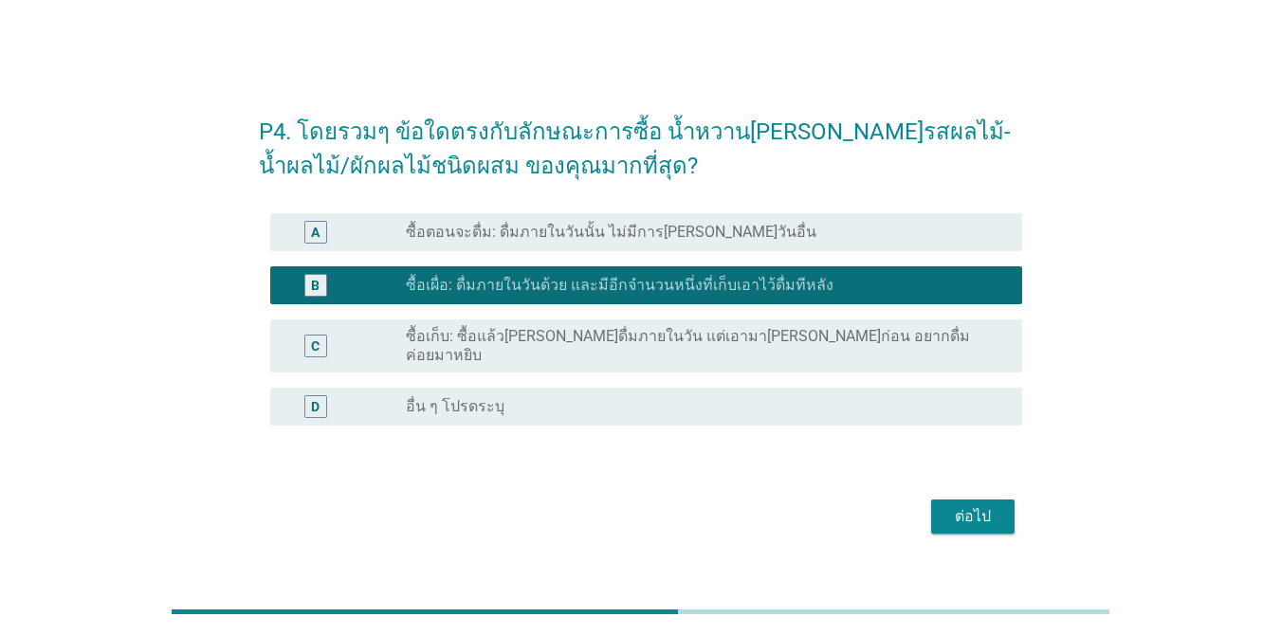
click at [1024, 514] on div "P4. โดยรวมๆ ข้อใดตรงกับลักษณะการซื้อ น้ำหวาน[PERSON_NAME]รสผลไม้-น้ำผลไม้/ผักผล…" at bounding box center [640, 318] width 793 height 474
click at [1006, 510] on button "ต่อไป" at bounding box center [972, 517] width 83 height 34
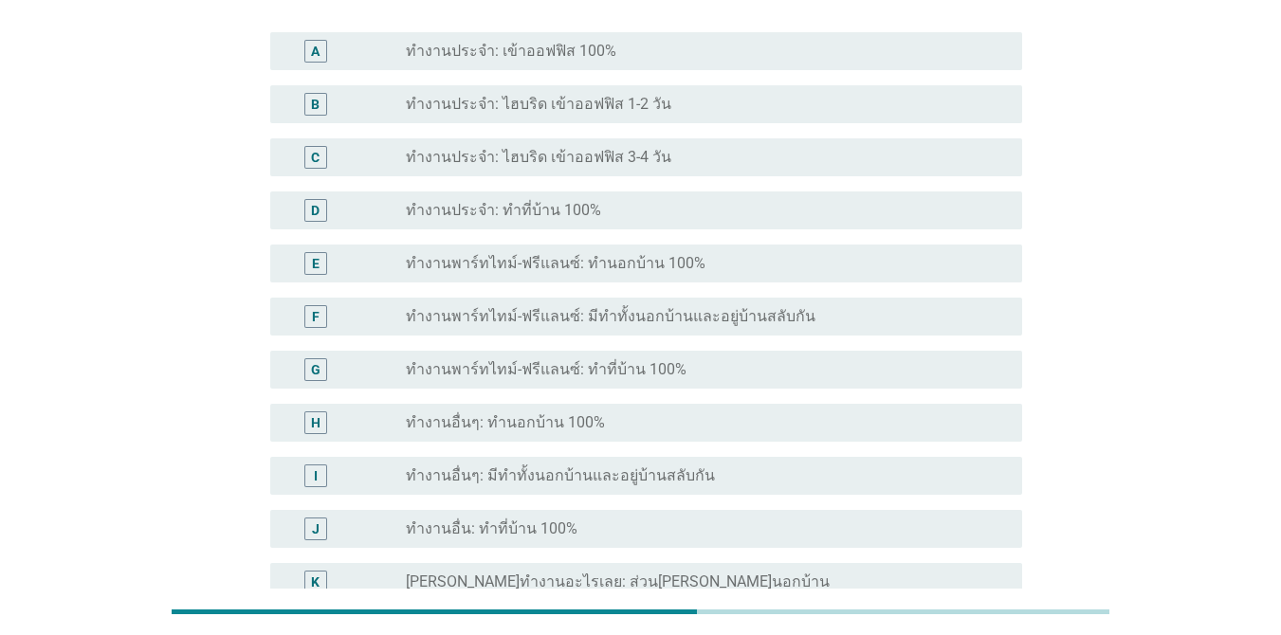
scroll to position [137, 0]
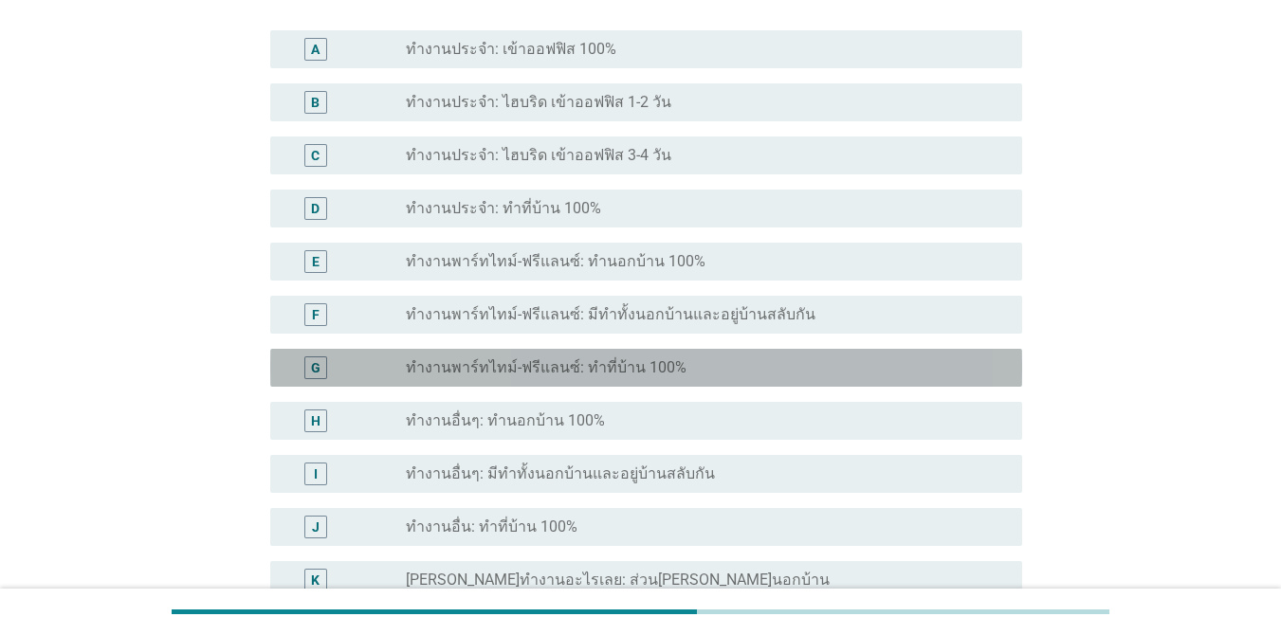
click at [646, 382] on div "G radio_button_unchecked ทำงานพาร์ทไทม์-ฟรีแลนซ์: ทำที่บ้าน 100%" at bounding box center [646, 368] width 752 height 38
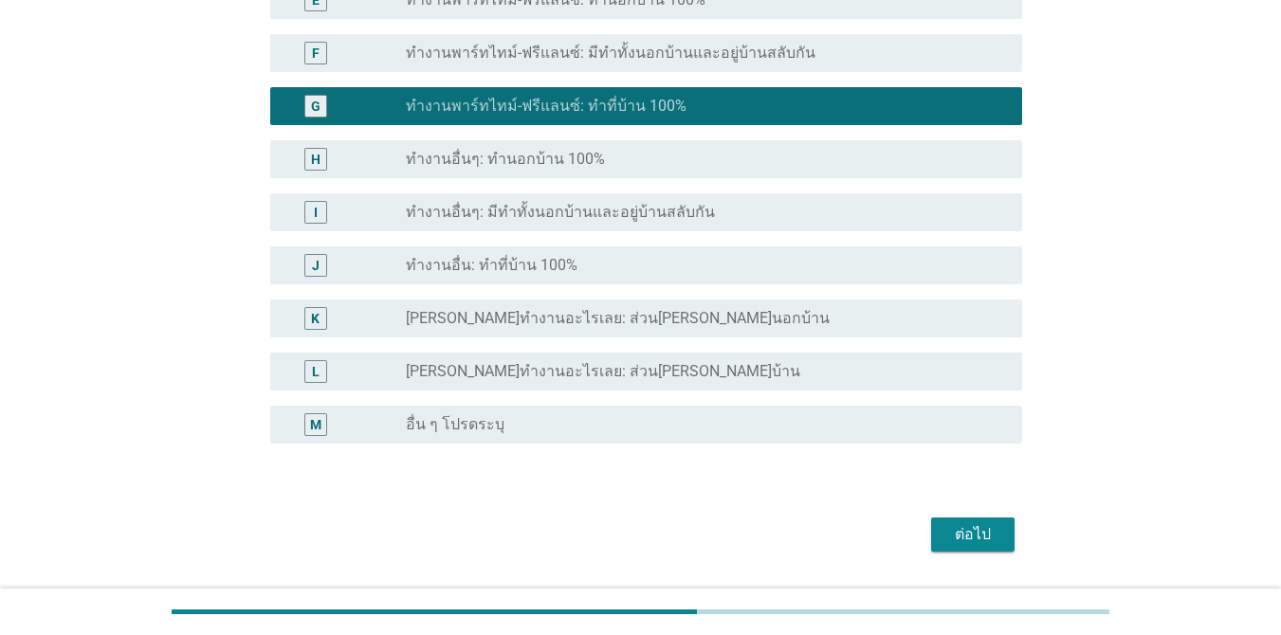
scroll to position [451, 0]
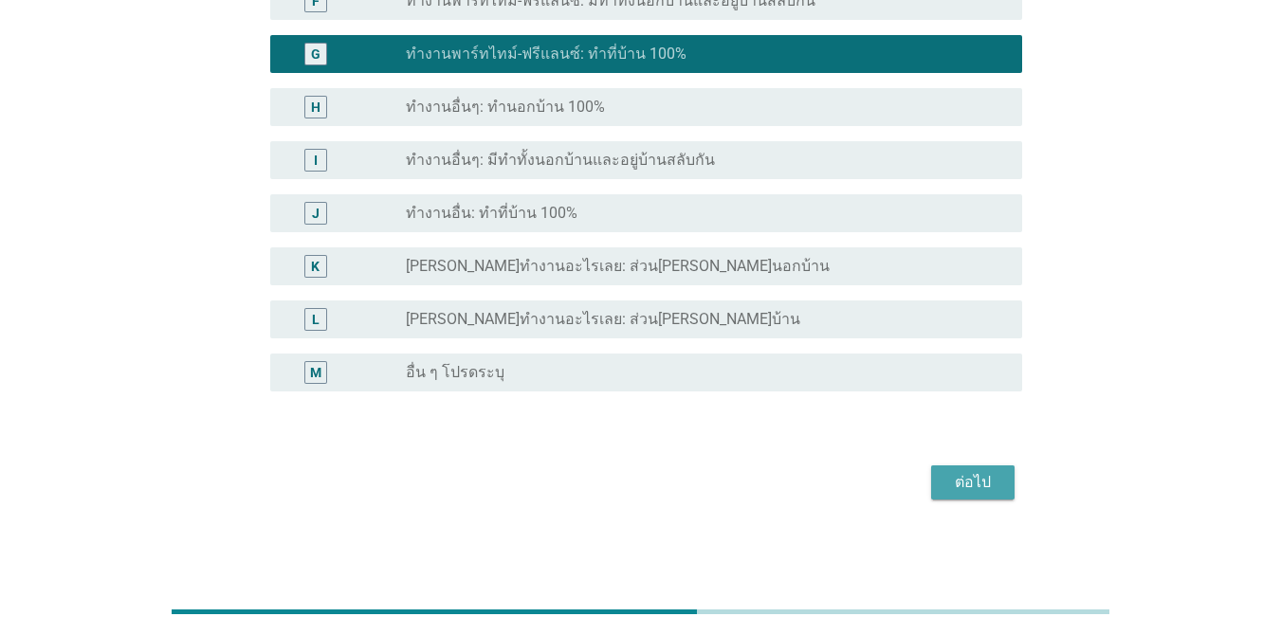
click at [968, 489] on div "ต่อไป" at bounding box center [972, 482] width 53 height 23
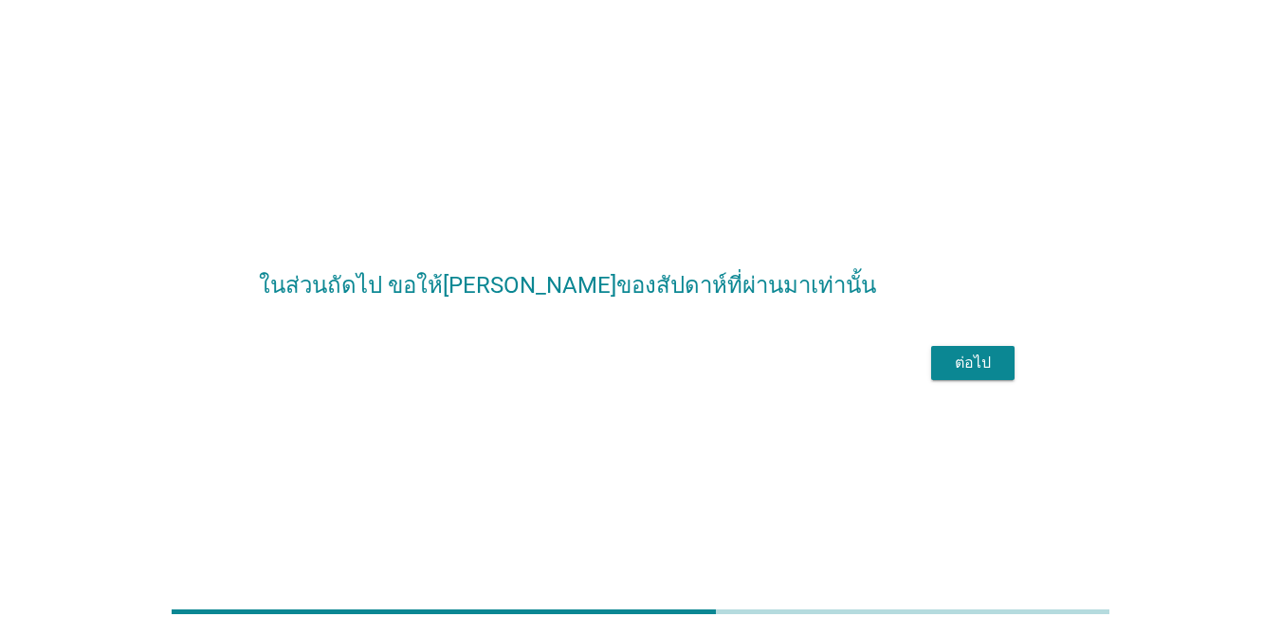
click at [979, 380] on button "ต่อไป" at bounding box center [972, 363] width 83 height 34
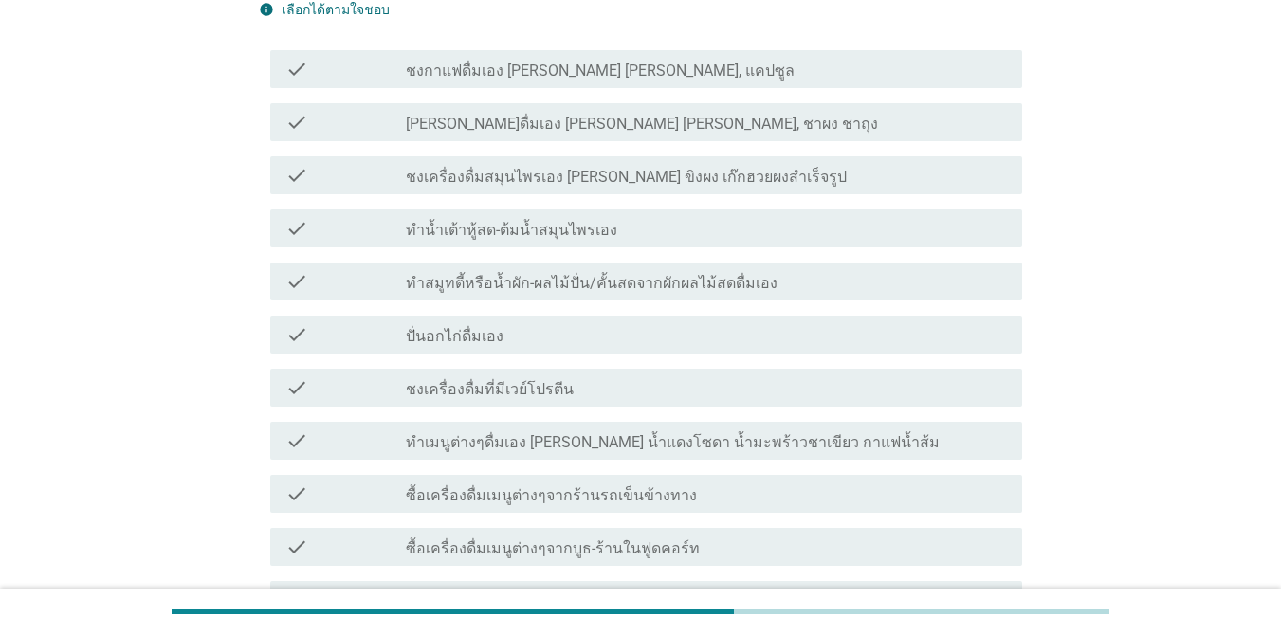
scroll to position [22, 0]
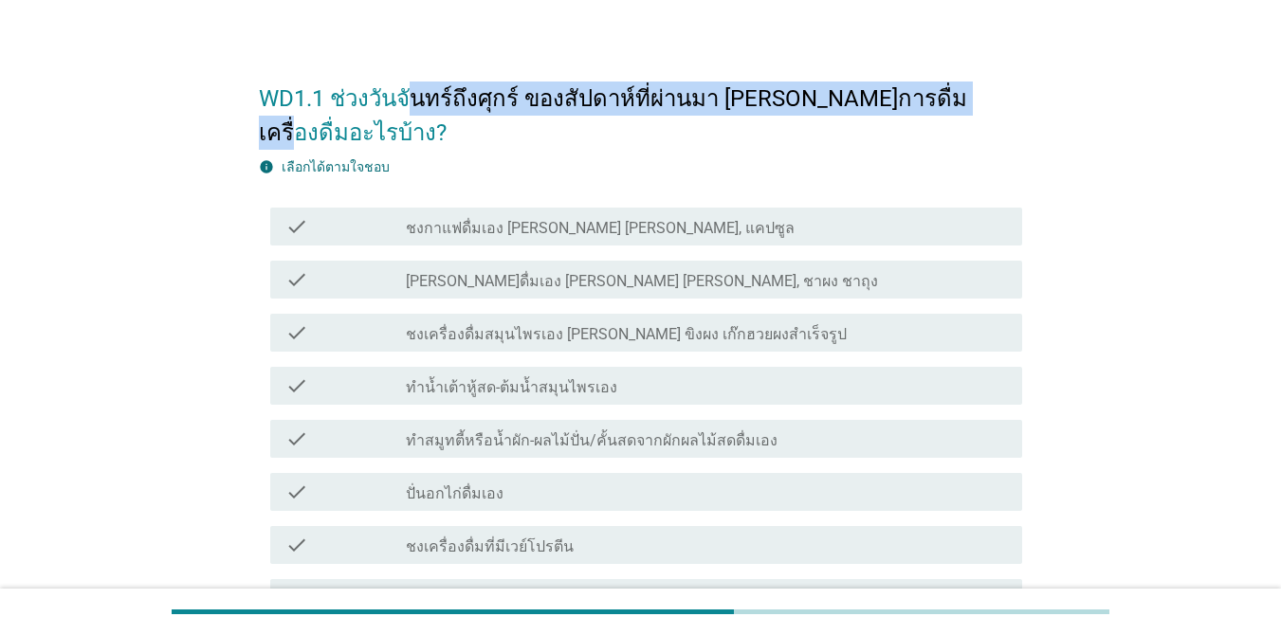
drag, startPoint x: 409, startPoint y: 115, endPoint x: 923, endPoint y: 64, distance: 517.2
click at [923, 64] on h2 "WD1.1 ช่วงวันจันทร์ถึงศุกร์ ของสัปดาห์ที่ผ่านมา [PERSON_NAME]การดื่มเครื่องดื่ม…" at bounding box center [640, 106] width 763 height 87
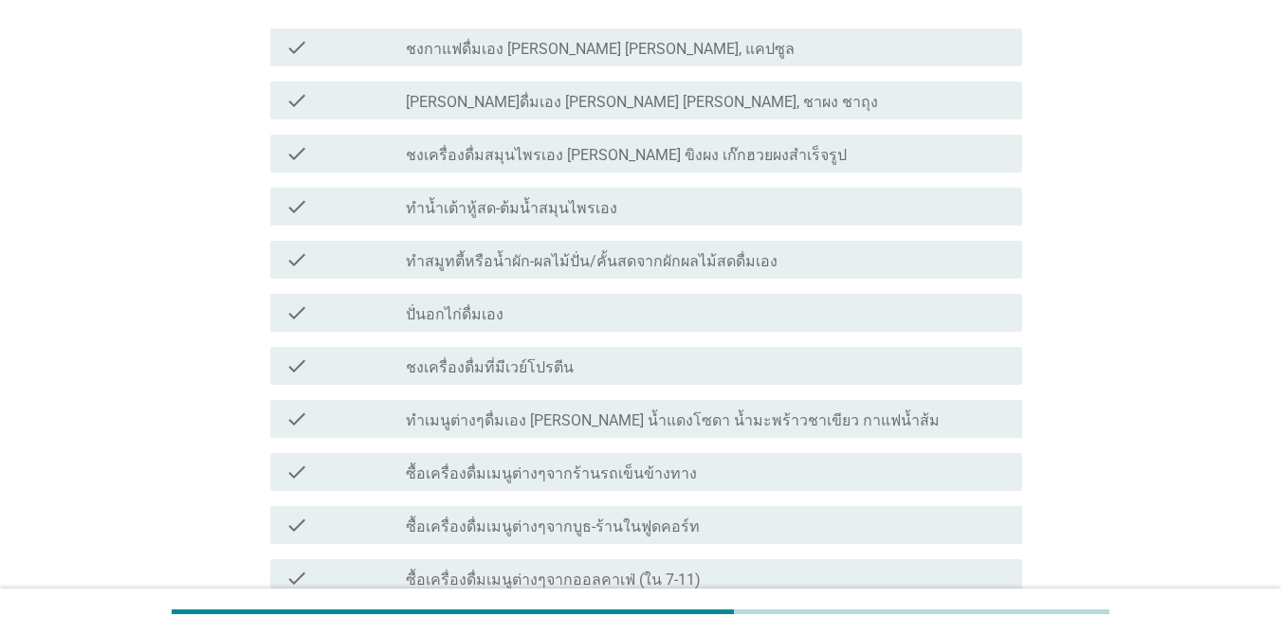
scroll to position [78, 0]
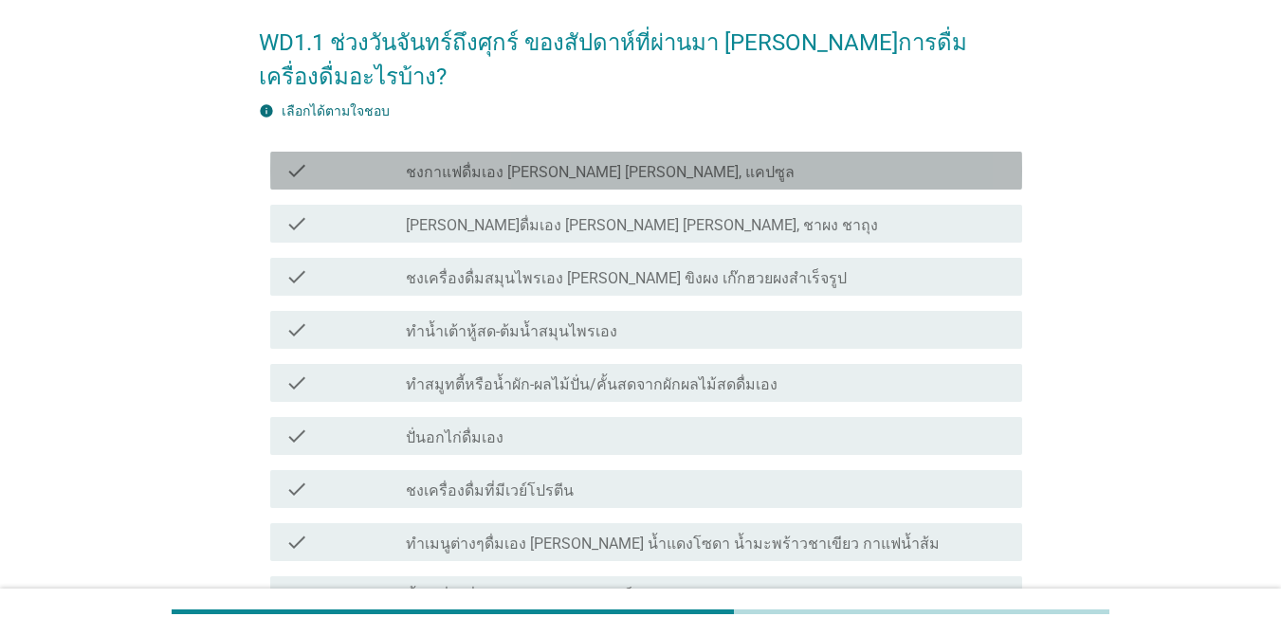
click at [784, 152] on div "check check_box_outline_blank ชงกาแฟดื่มเอง [PERSON_NAME] [PERSON_NAME], แคปซูล" at bounding box center [646, 171] width 752 height 38
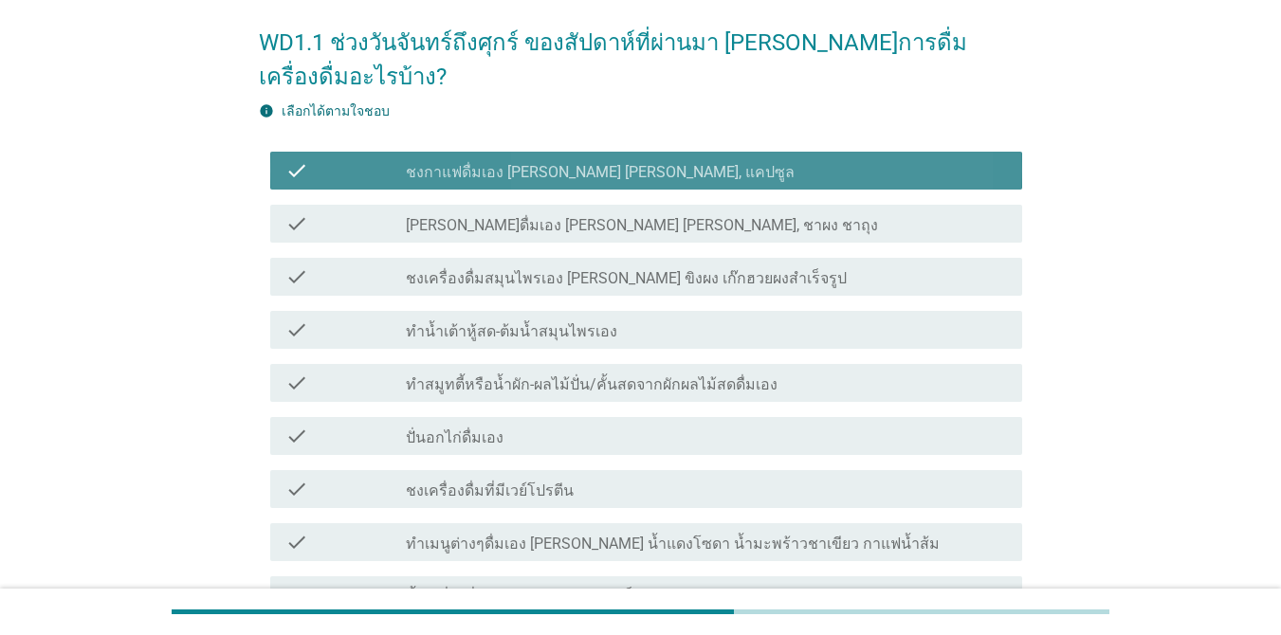
click at [784, 152] on div "check check_box_outline_blank ชงกาแฟดื่มเอง [PERSON_NAME] [PERSON_NAME], แคปซูล" at bounding box center [646, 171] width 752 height 38
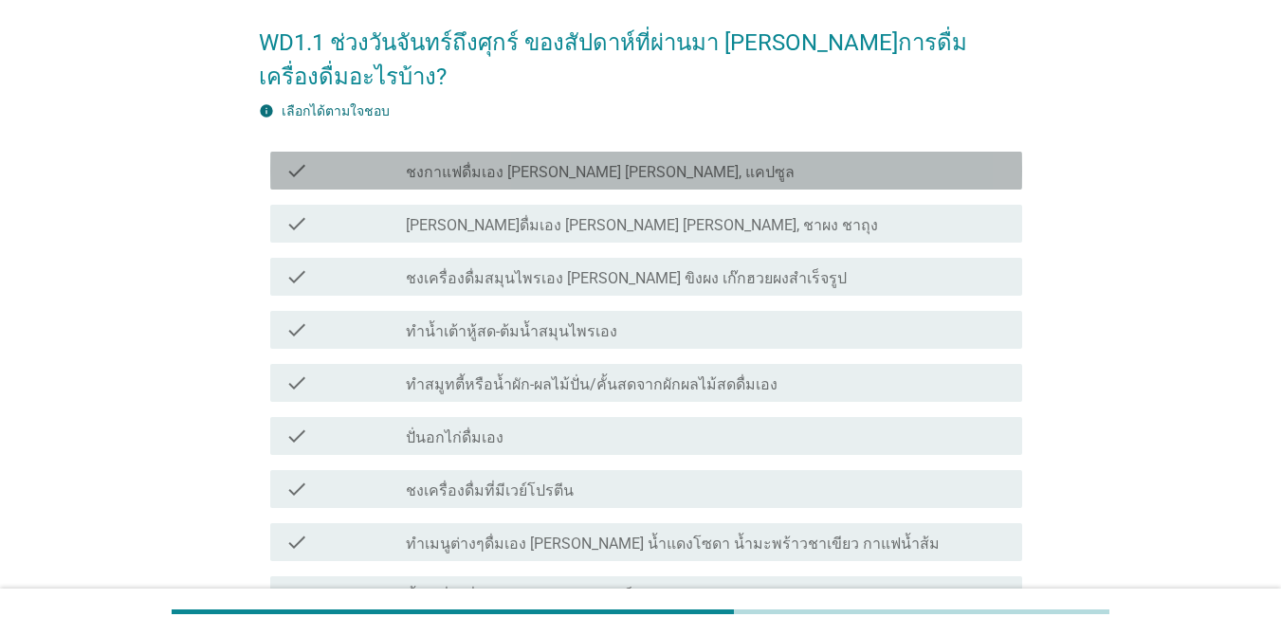
click at [784, 152] on div "check check_box_outline_blank ชงกาแฟดื่มเอง [PERSON_NAME] [PERSON_NAME], แคปซูล" at bounding box center [646, 171] width 752 height 38
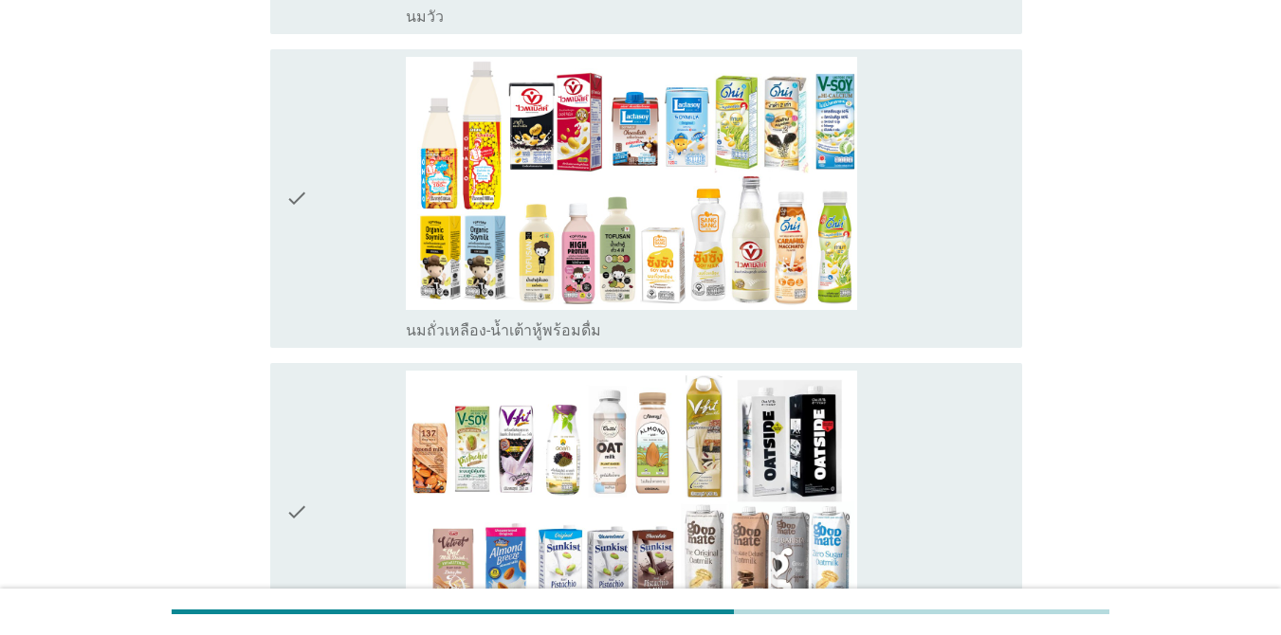
scroll to position [1211, 0]
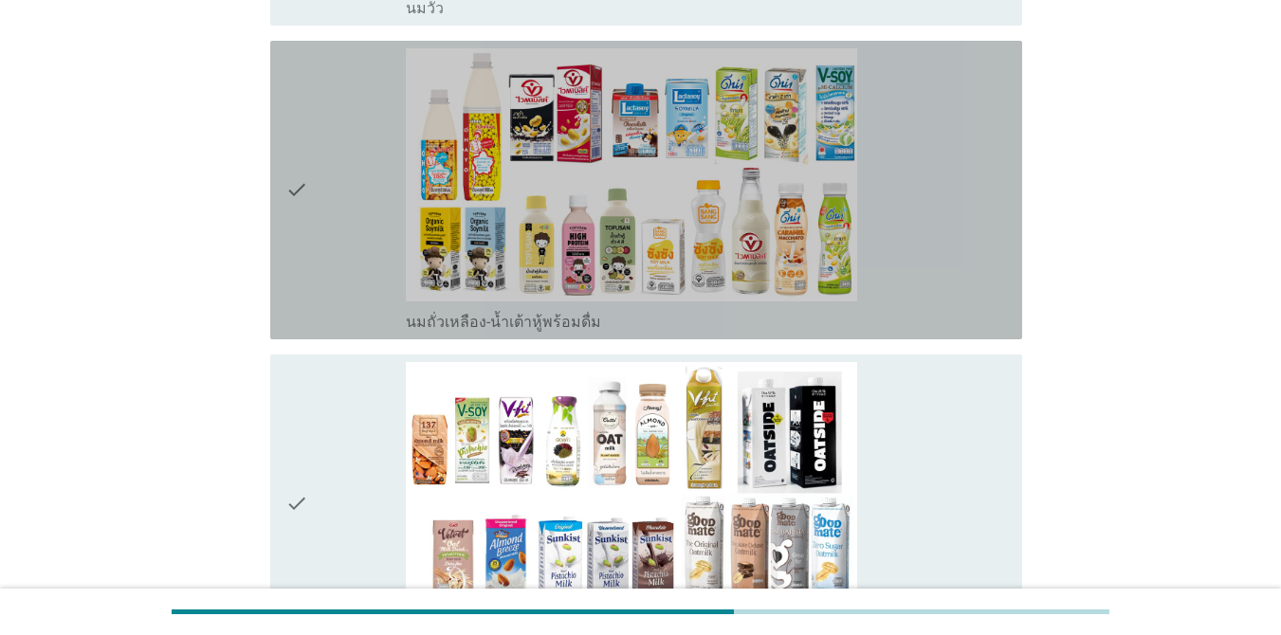
click at [974, 178] on div "check_box_outline_blank นมถั่วเหลือง-น้ำเต้าหู้พร้อมดื่ม" at bounding box center [706, 189] width 601 height 283
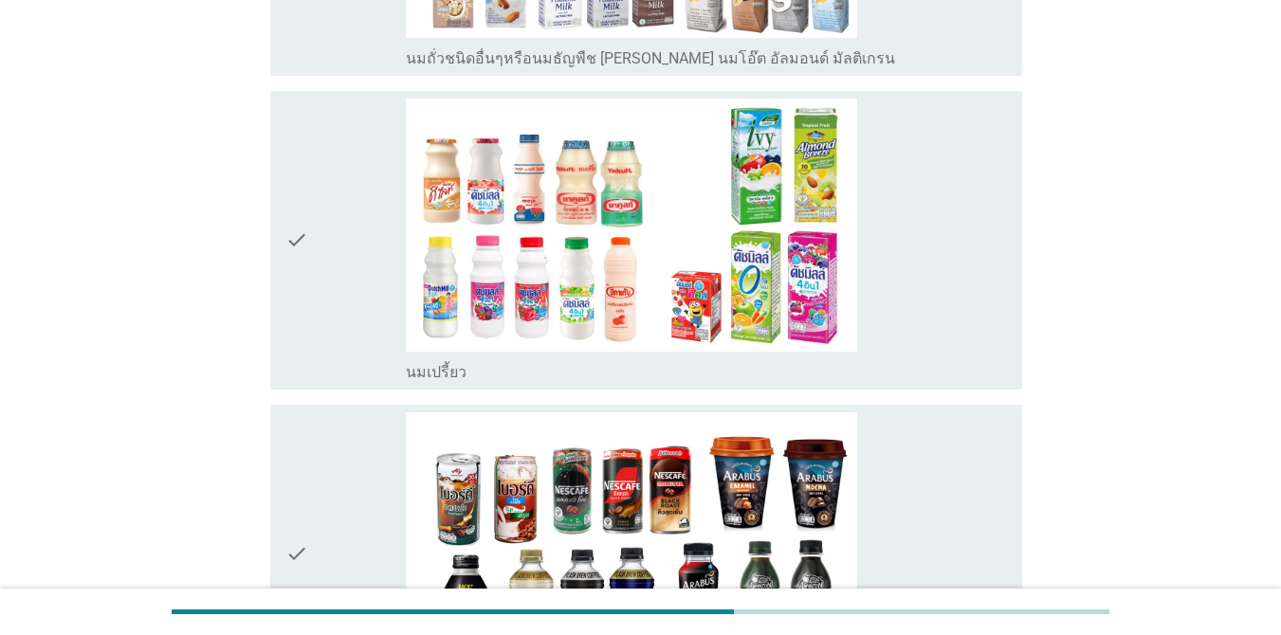
scroll to position [1859, 0]
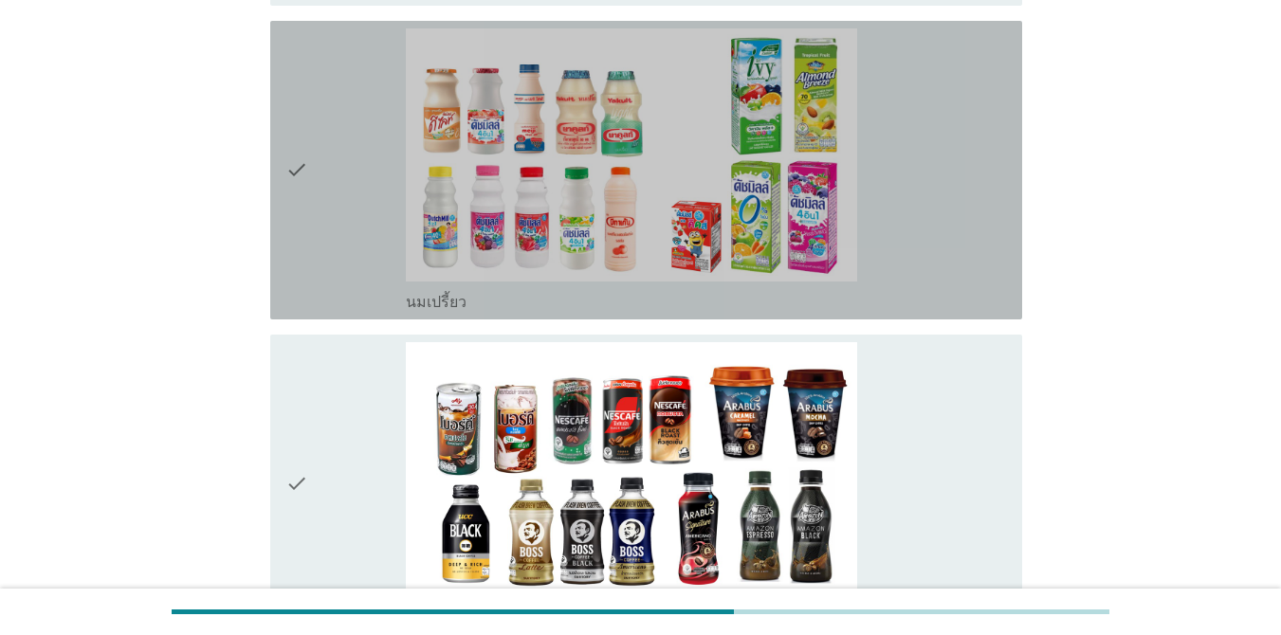
click at [992, 184] on div "check_box_outline_blank นมเปรี้ยว" at bounding box center [706, 169] width 601 height 283
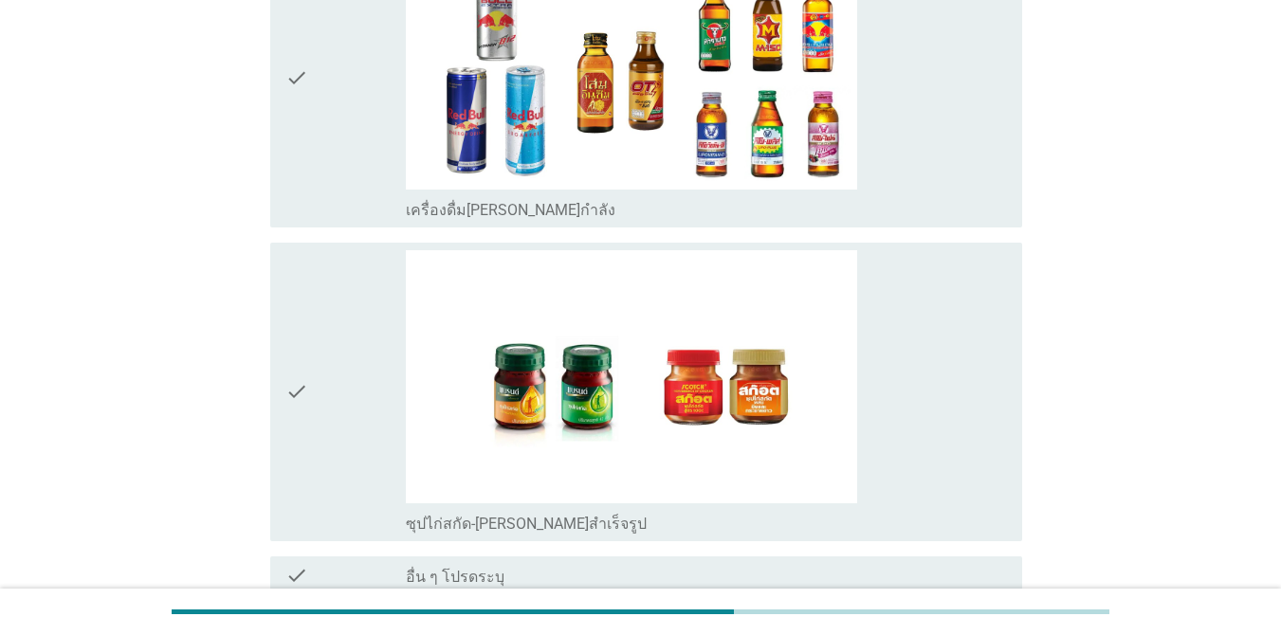
scroll to position [4921, 0]
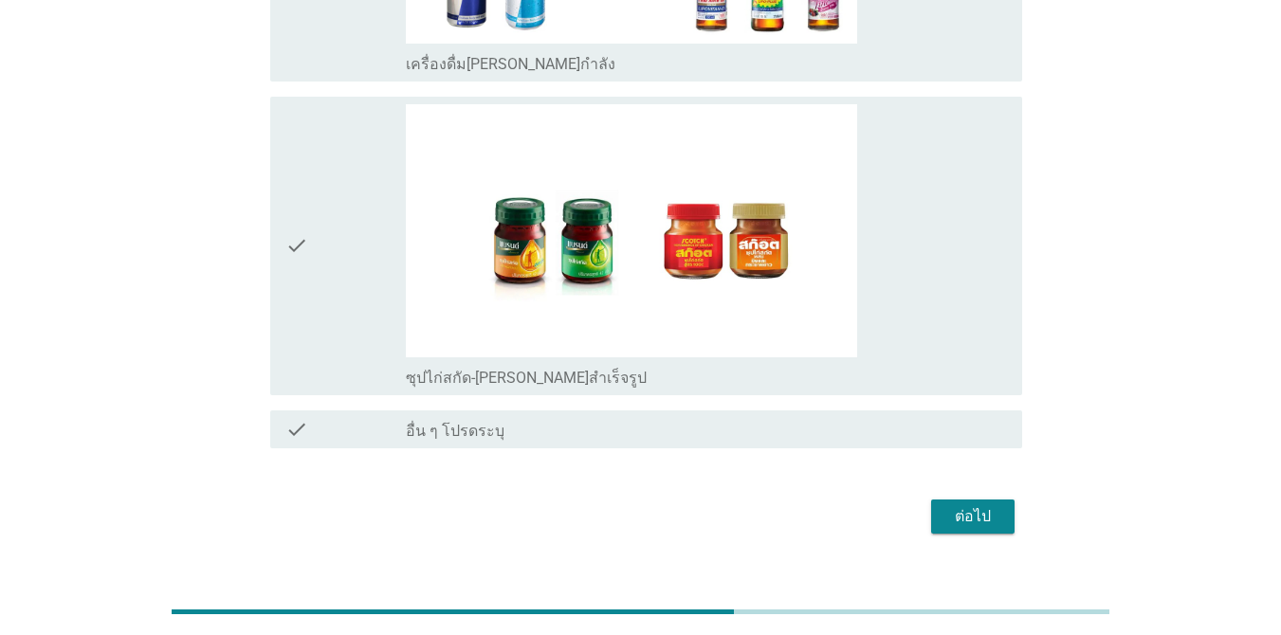
click at [980, 505] on div "ต่อไป" at bounding box center [972, 516] width 53 height 23
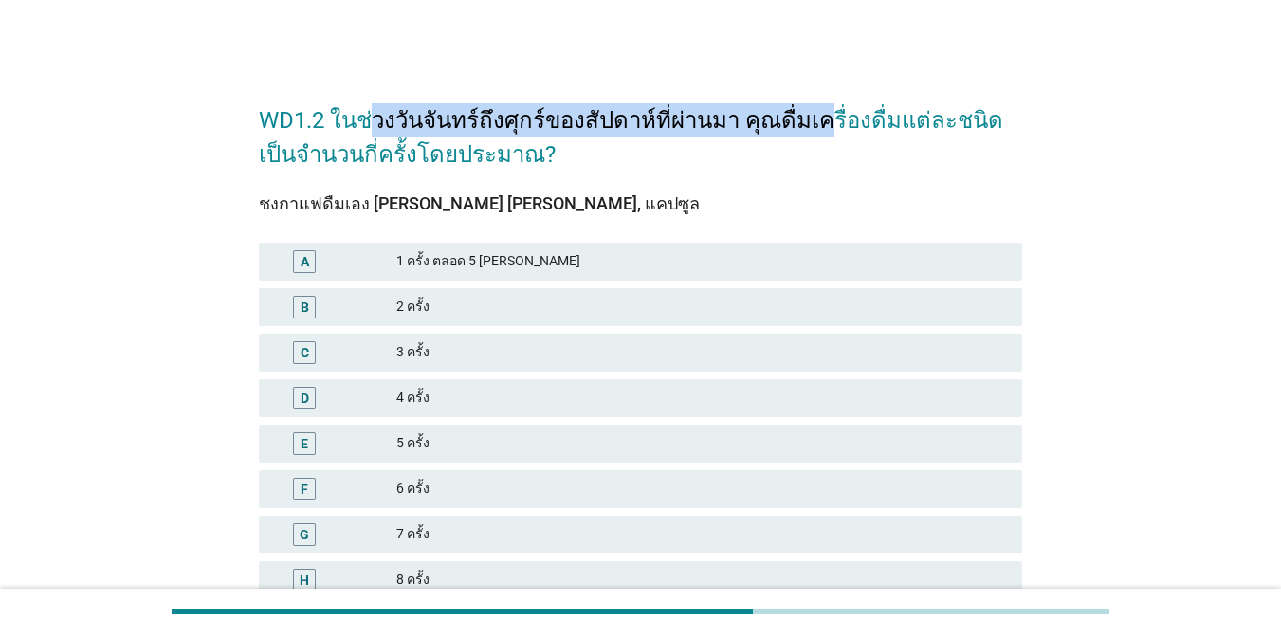
drag, startPoint x: 364, startPoint y: 113, endPoint x: 807, endPoint y: 121, distance: 442.8
click at [807, 121] on h2 "WD1.2 ในช่วงวันจันทร์ถึงศุกร์ของสัปดาห์ที่ผ่านมา คุณดื่มเครื่องดื่มแต่ละชนิดเป็…" at bounding box center [640, 127] width 763 height 87
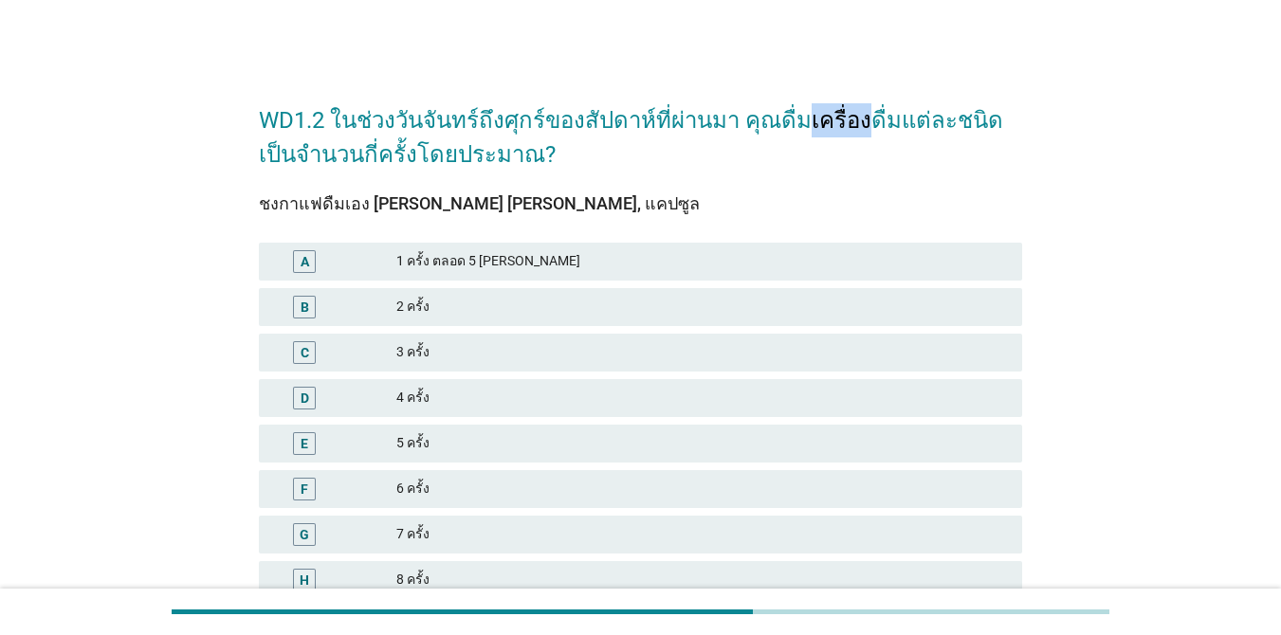
click at [807, 121] on h2 "WD1.2 ในช่วงวันจันทร์ถึงศุกร์ของสัปดาห์ที่ผ่านมา คุณดื่มเครื่องดื่มแต่ละชนิดเป็…" at bounding box center [640, 127] width 763 height 87
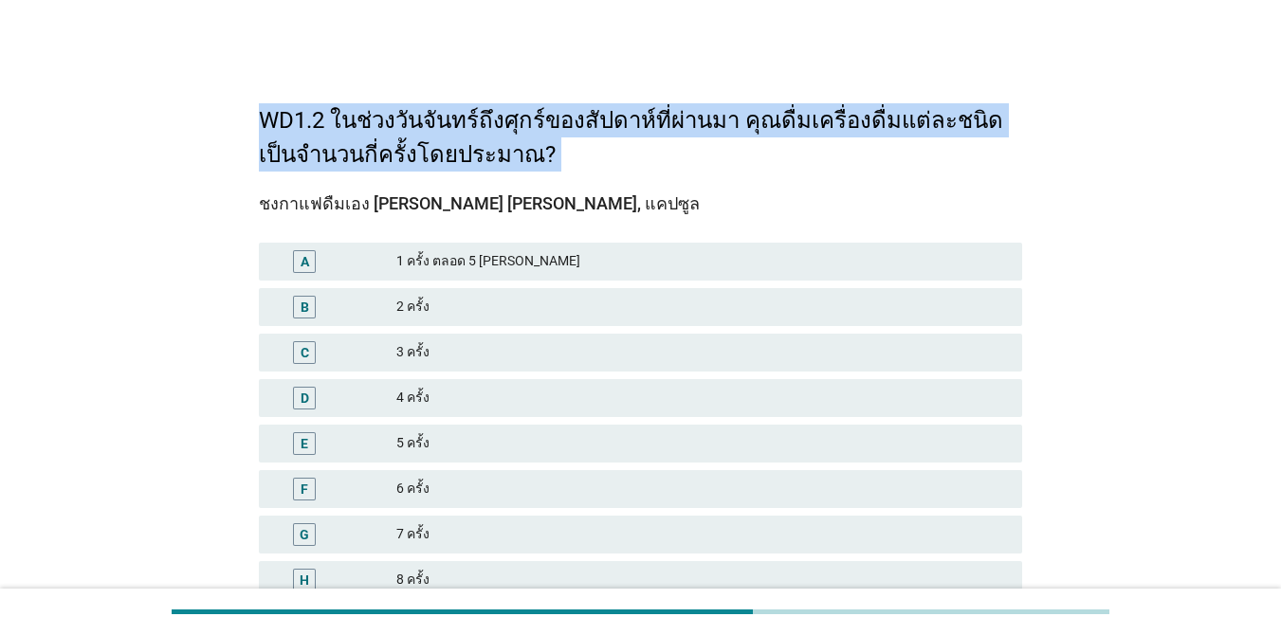
click at [807, 121] on h2 "WD1.2 ในช่วงวันจันทร์ถึงศุกร์ของสัปดาห์ที่ผ่านมา คุณดื่มเครื่องดื่มแต่ละชนิดเป็…" at bounding box center [640, 127] width 763 height 87
click at [541, 130] on h2 "WD1.2 ในช่วงวันจันทร์ถึงศุกร์ของสัปดาห์ที่ผ่านมา คุณดื่มเครื่องดื่มแต่ละชนิดเป็…" at bounding box center [640, 127] width 763 height 87
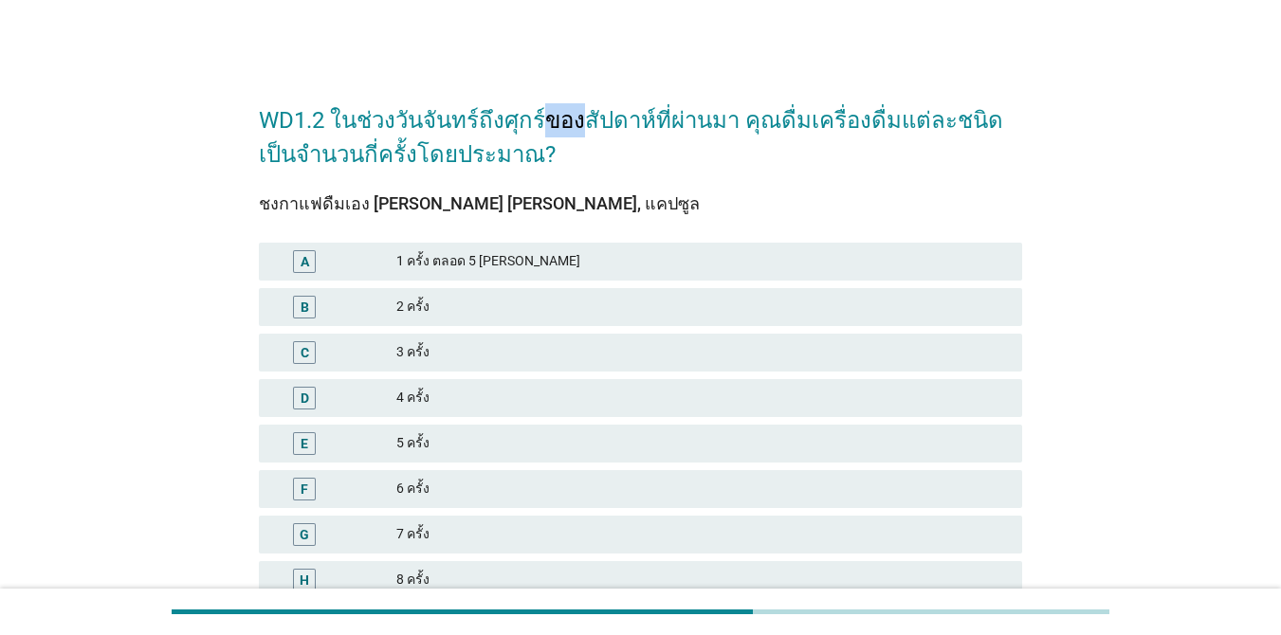
click at [541, 130] on h2 "WD1.2 ในช่วงวันจันทร์ถึงศุกร์ของสัปดาห์ที่ผ่านมา คุณดื่มเครื่องดื่มแต่ละชนิดเป็…" at bounding box center [640, 127] width 763 height 87
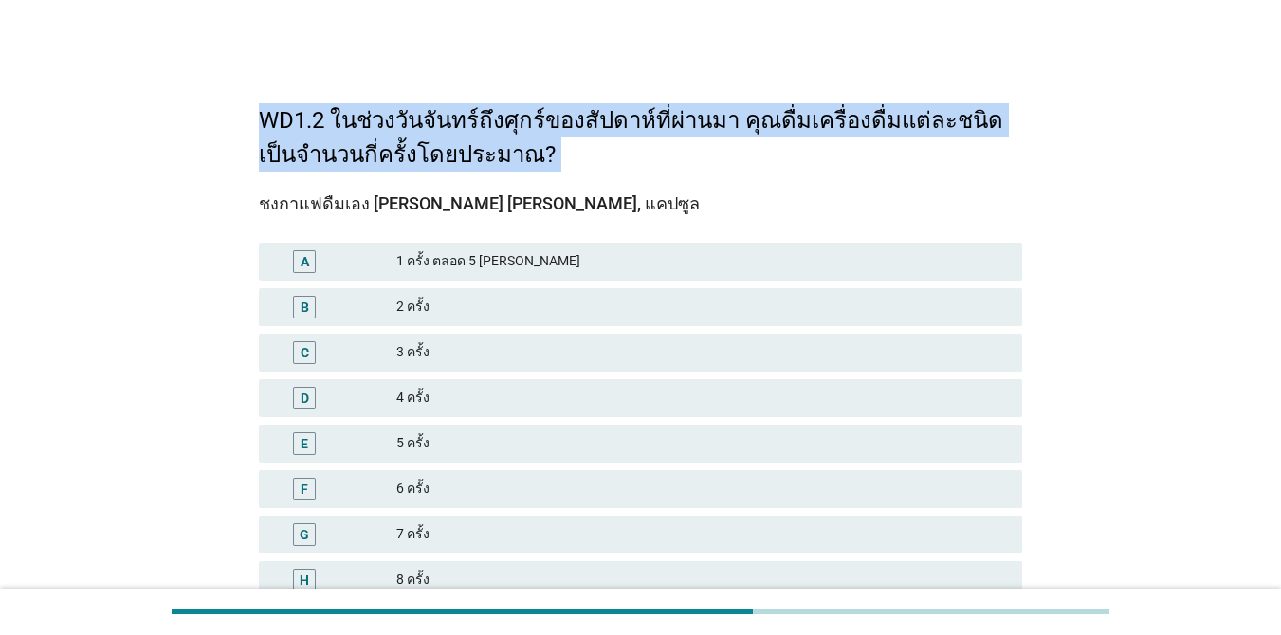
click at [541, 130] on h2 "WD1.2 ในช่วงวันจันทร์ถึงศุกร์ของสัปดาห์ที่ผ่านมา คุณดื่มเครื่องดื่มแต่ละชนิดเป็…" at bounding box center [640, 127] width 763 height 87
click at [504, 143] on h2 "WD1.2 ในช่วงวันจันทร์ถึงศุกร์ของสัปดาห์ที่ผ่านมา คุณดื่มเครื่องดื่มแต่ละชนิดเป็…" at bounding box center [640, 127] width 763 height 87
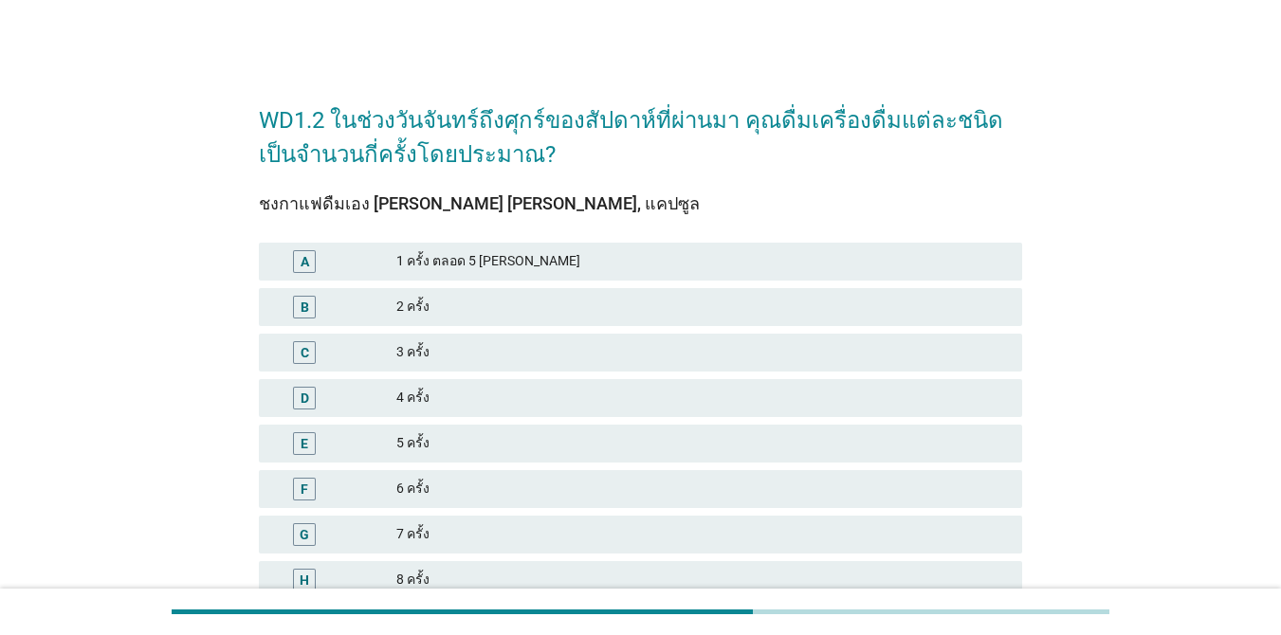
click at [504, 143] on h2 "WD1.2 ในช่วงวันจันทร์ถึงศุกร์ของสัปดาห์ที่ผ่านมา คุณดื่มเครื่องดื่มแต่ละชนิดเป็…" at bounding box center [640, 127] width 763 height 87
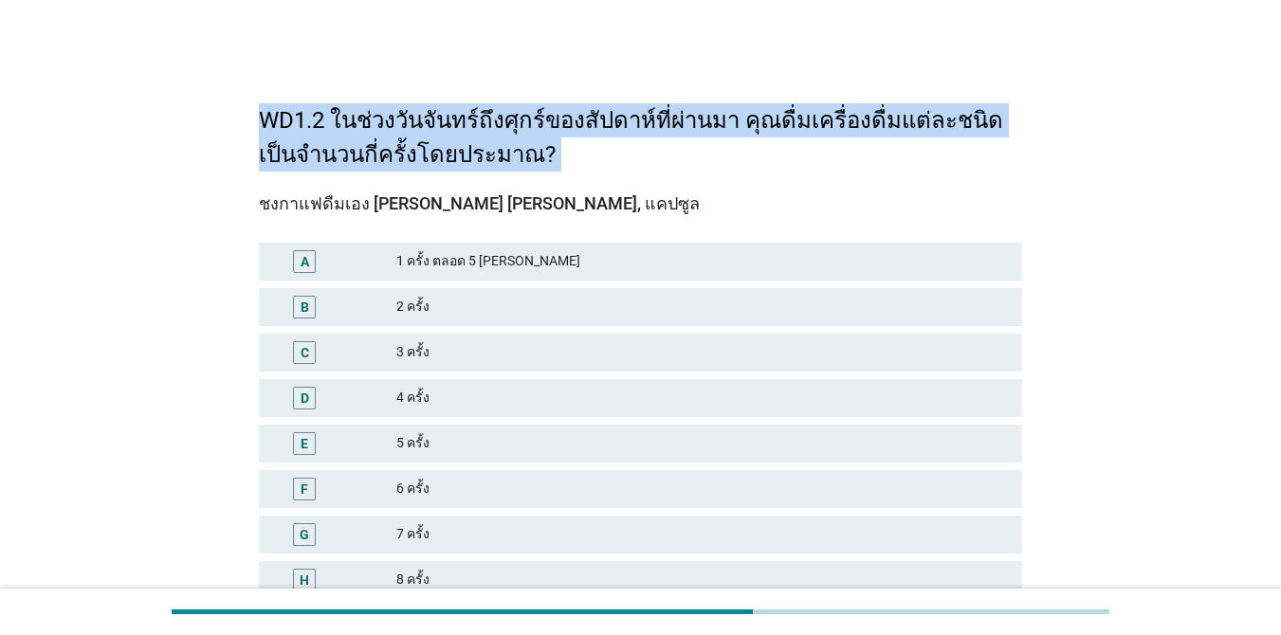
click at [504, 143] on h2 "WD1.2 ในช่วงวันจันทร์ถึงศุกร์ของสัปดาห์ที่ผ่านมา คุณดื่มเครื่องดื่มแต่ละชนิดเป็…" at bounding box center [640, 127] width 763 height 87
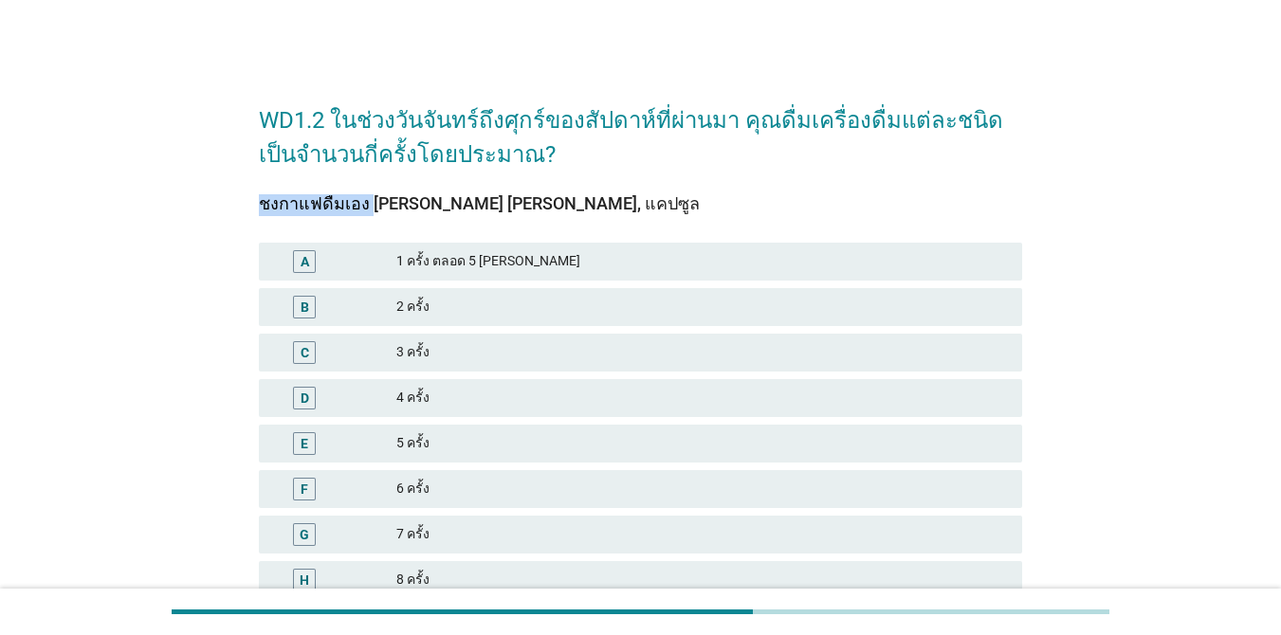
drag, startPoint x: 289, startPoint y: 204, endPoint x: 916, endPoint y: 186, distance: 626.8
click at [881, 178] on div "ชงกาแฟดื่มเอง [PERSON_NAME] [PERSON_NAME], แคปซูล A 1 ครั้ง ตลอด 5 วันจันทร์ถึง…" at bounding box center [640, 461] width 763 height 579
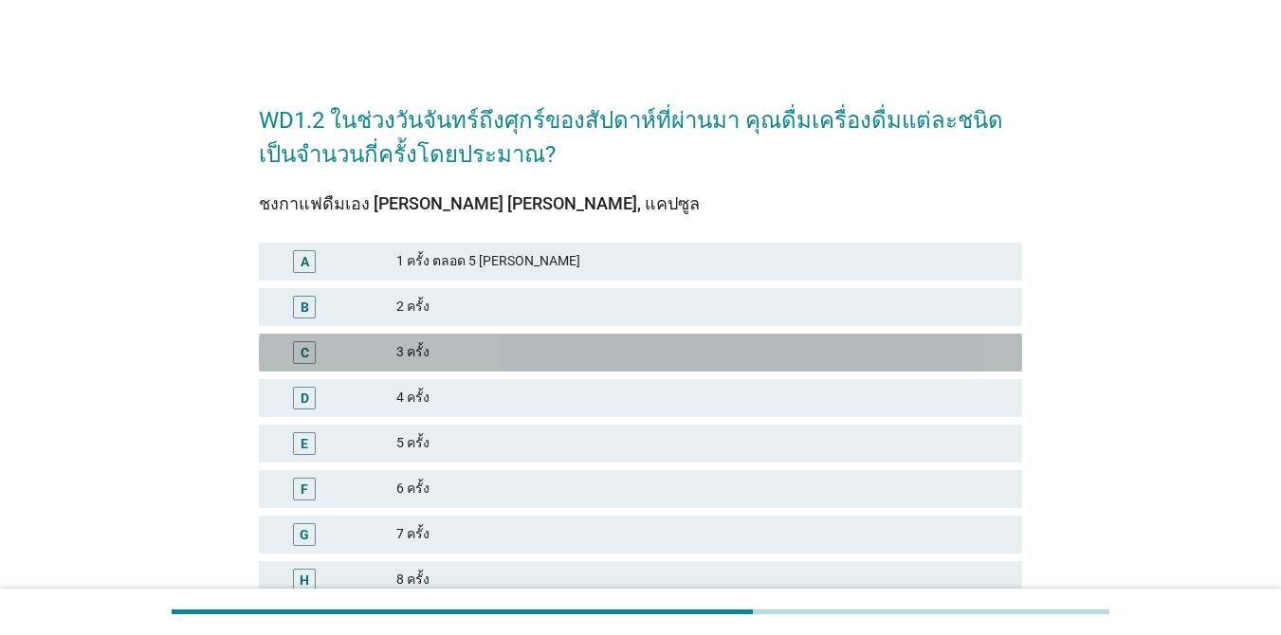
click at [694, 347] on div "3 ครั้ง" at bounding box center [701, 352] width 610 height 23
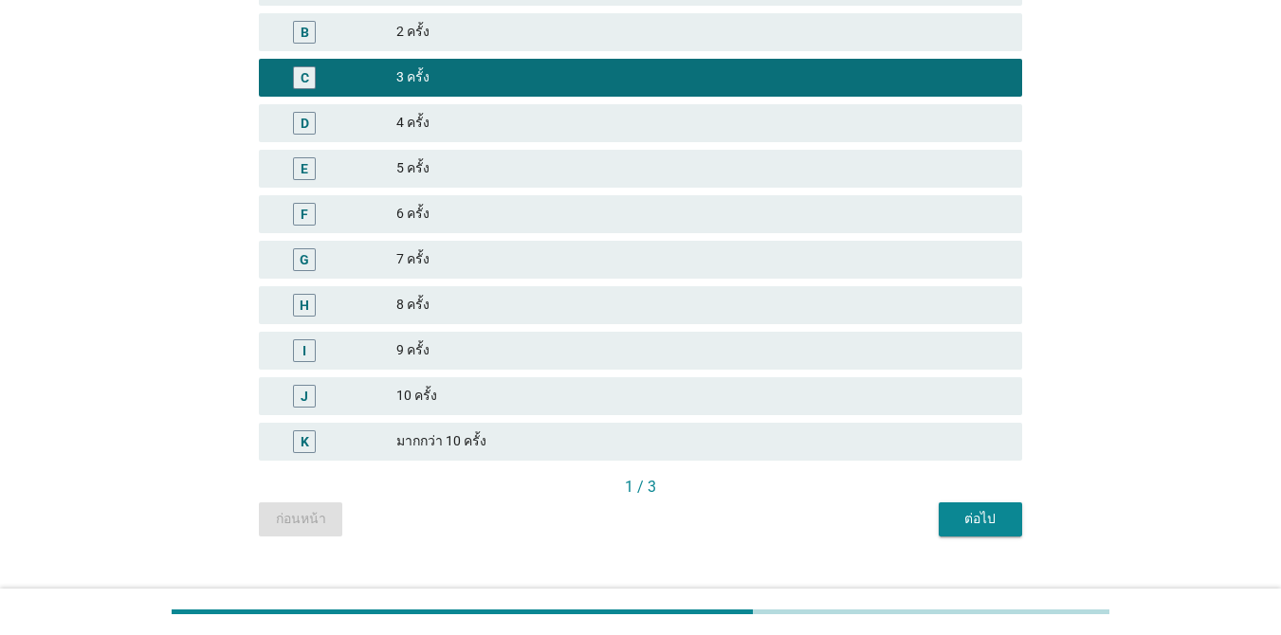
scroll to position [306, 0]
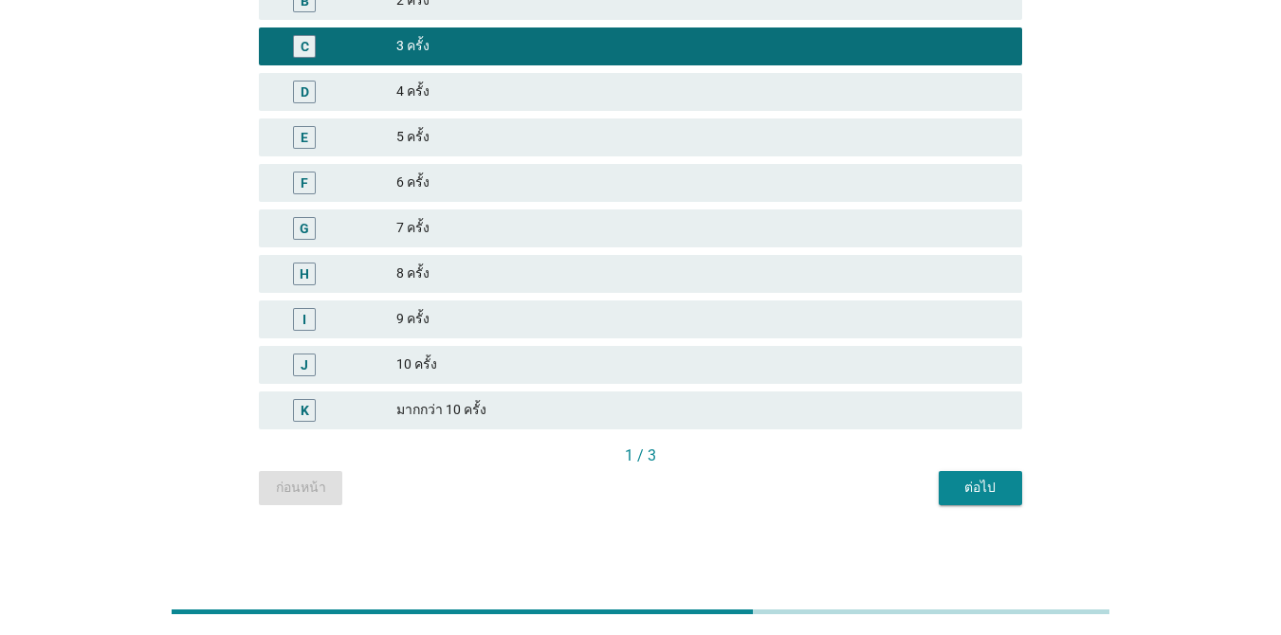
click at [971, 508] on div "WD1.2 ในช่วงวันจันทร์ถึงศุกร์ของสัปดาห์ที่ผ่านมา คุณดื่มเครื่องดื่มแต่ละชนิดเป็…" at bounding box center [640, 141] width 793 height 757
click at [962, 492] on div "ต่อไป" at bounding box center [980, 488] width 53 height 20
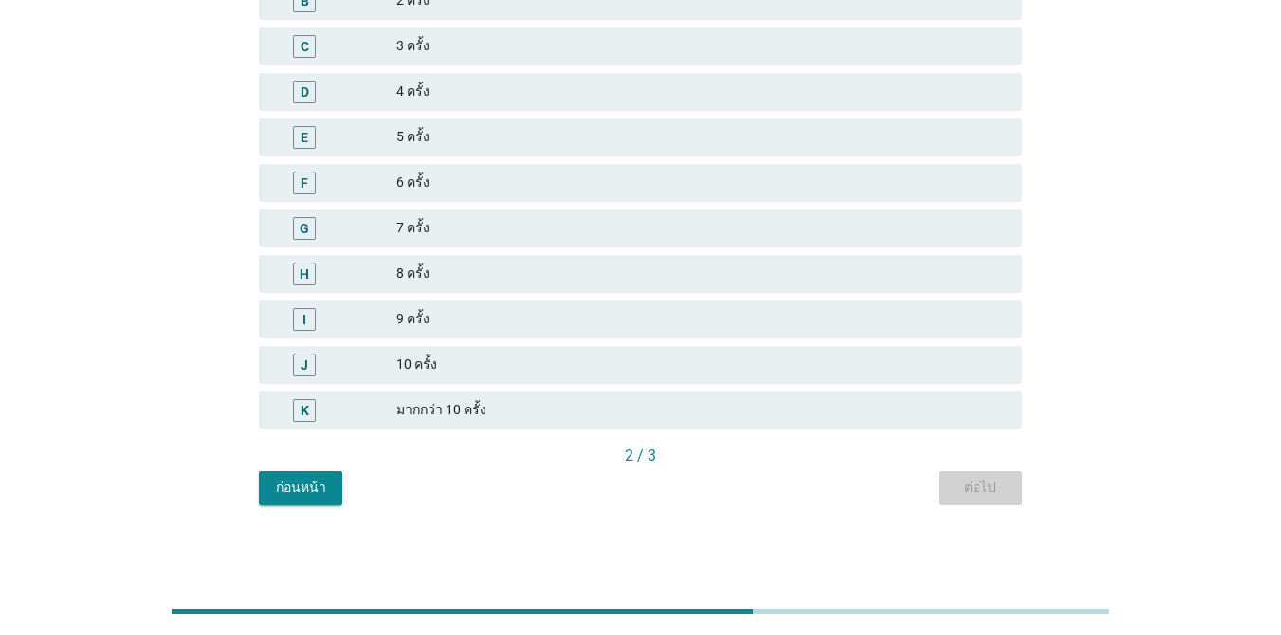
scroll to position [0, 0]
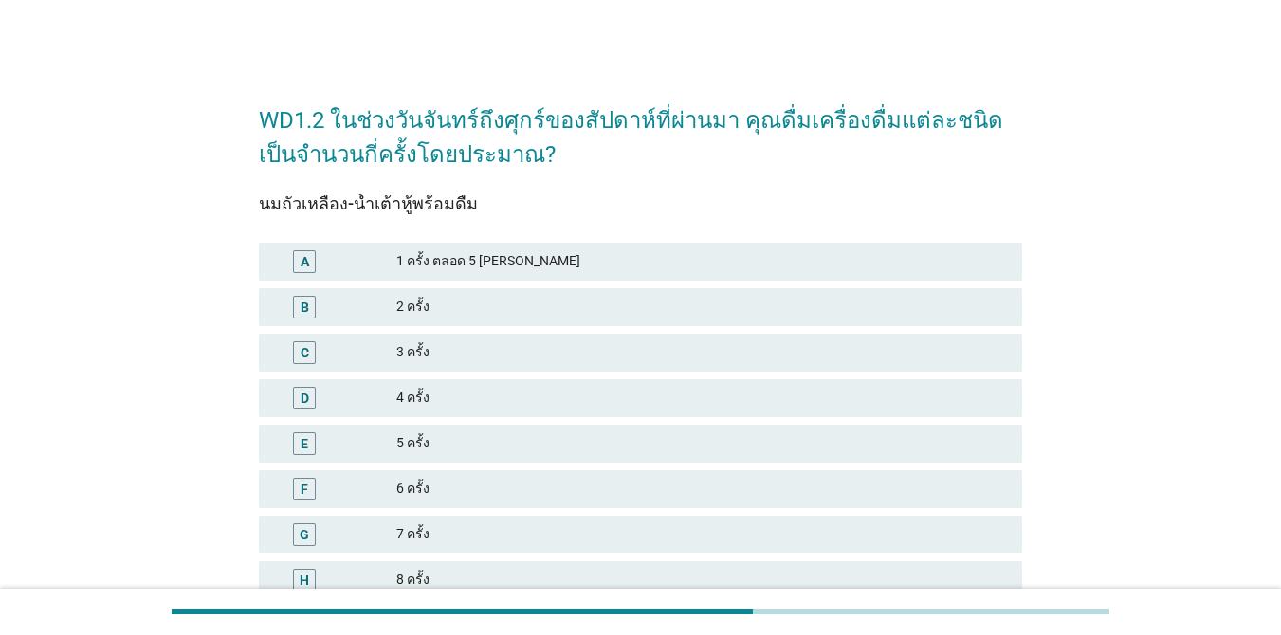
click at [545, 311] on div "2 ครั้ง" at bounding box center [701, 307] width 610 height 23
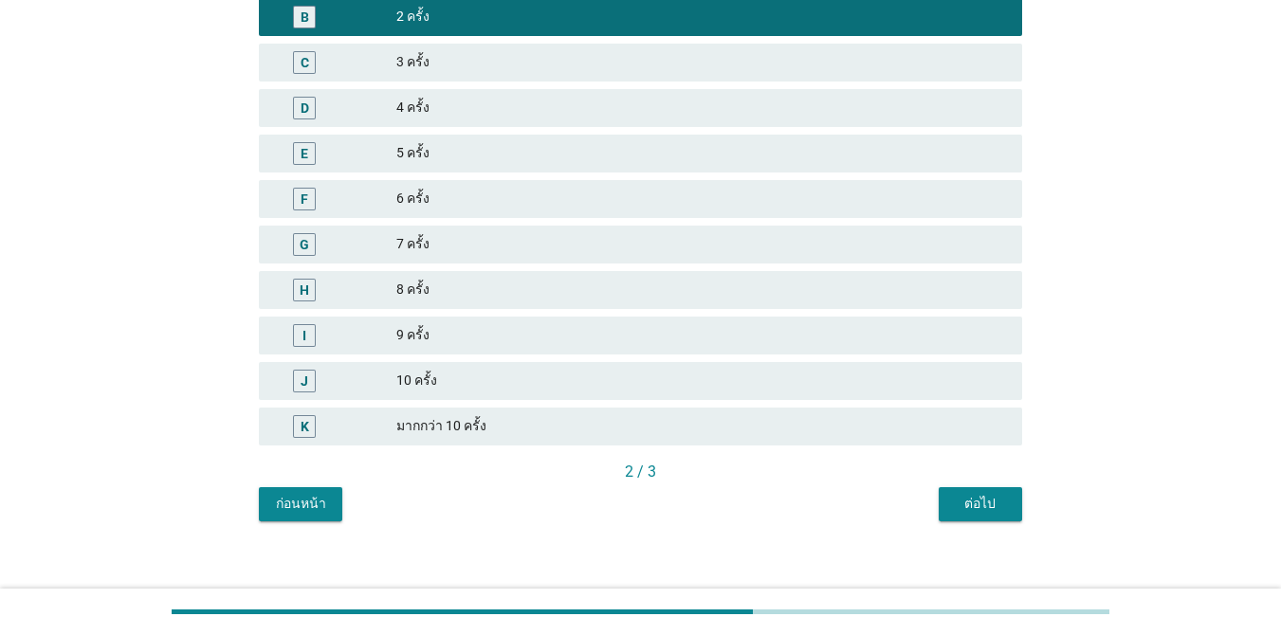
scroll to position [306, 0]
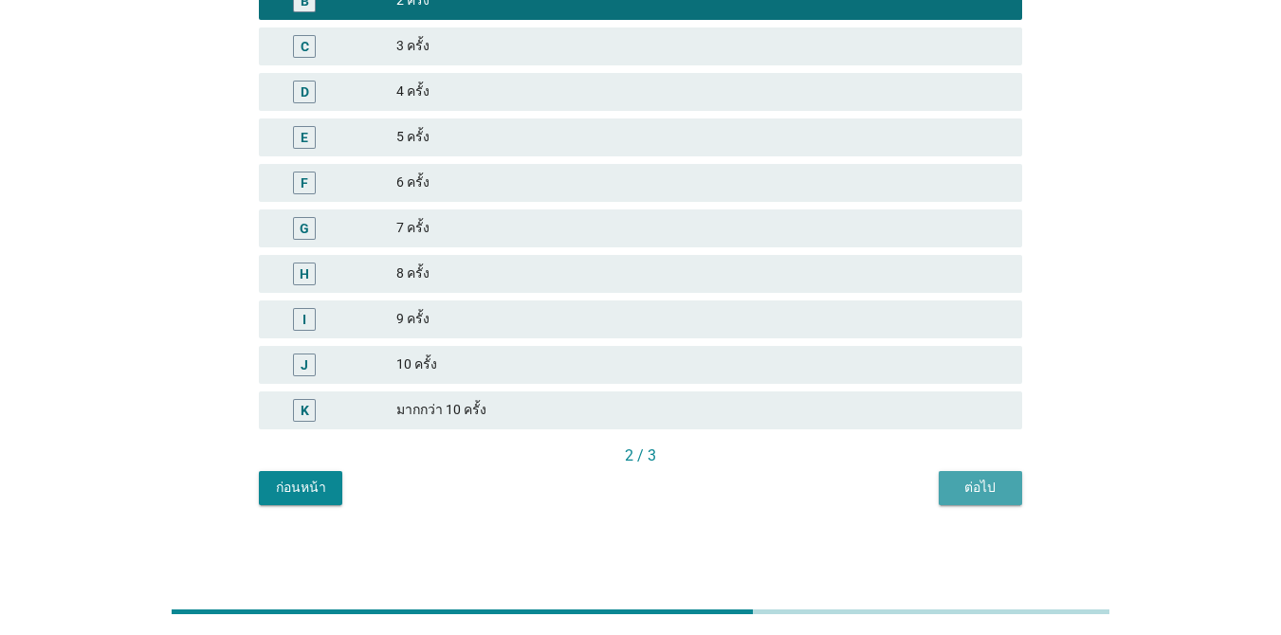
click at [979, 501] on button "ต่อไป" at bounding box center [979, 488] width 83 height 34
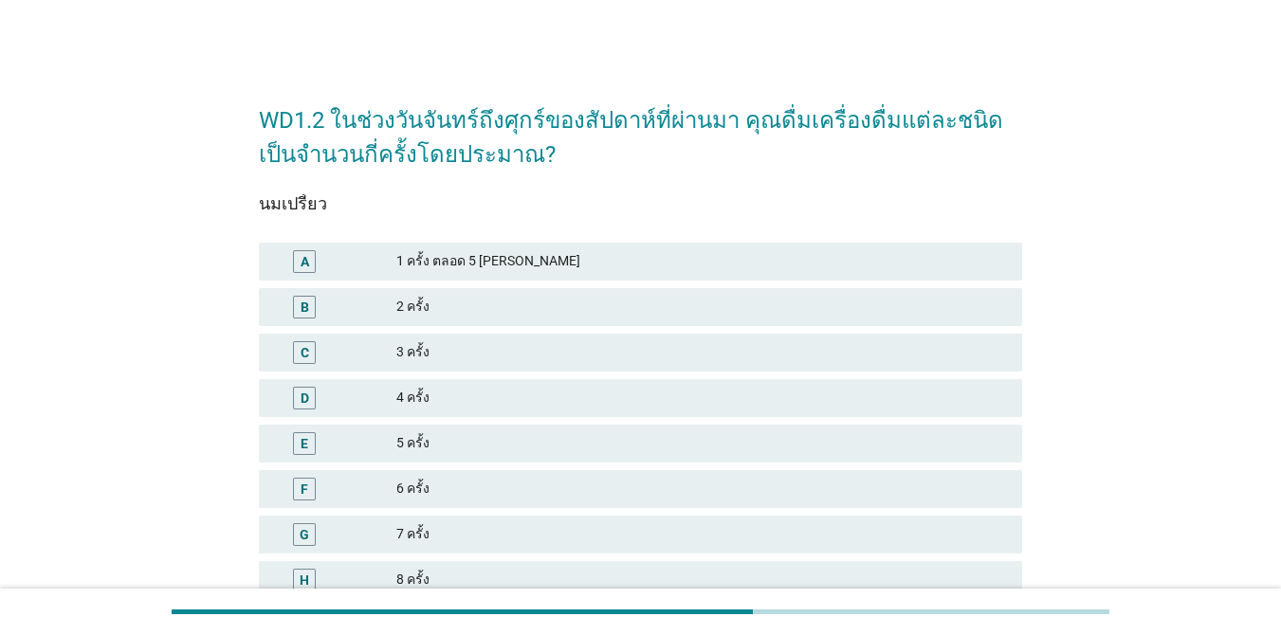
click at [495, 440] on div "5 ครั้ง" at bounding box center [701, 443] width 610 height 23
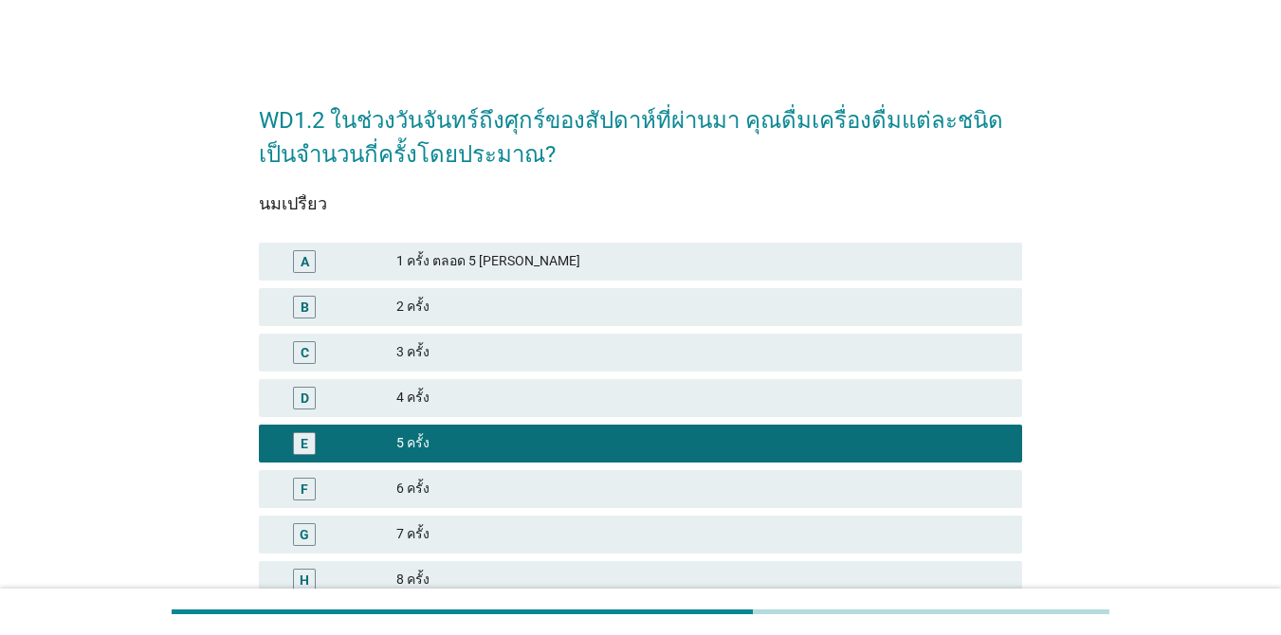
scroll to position [306, 0]
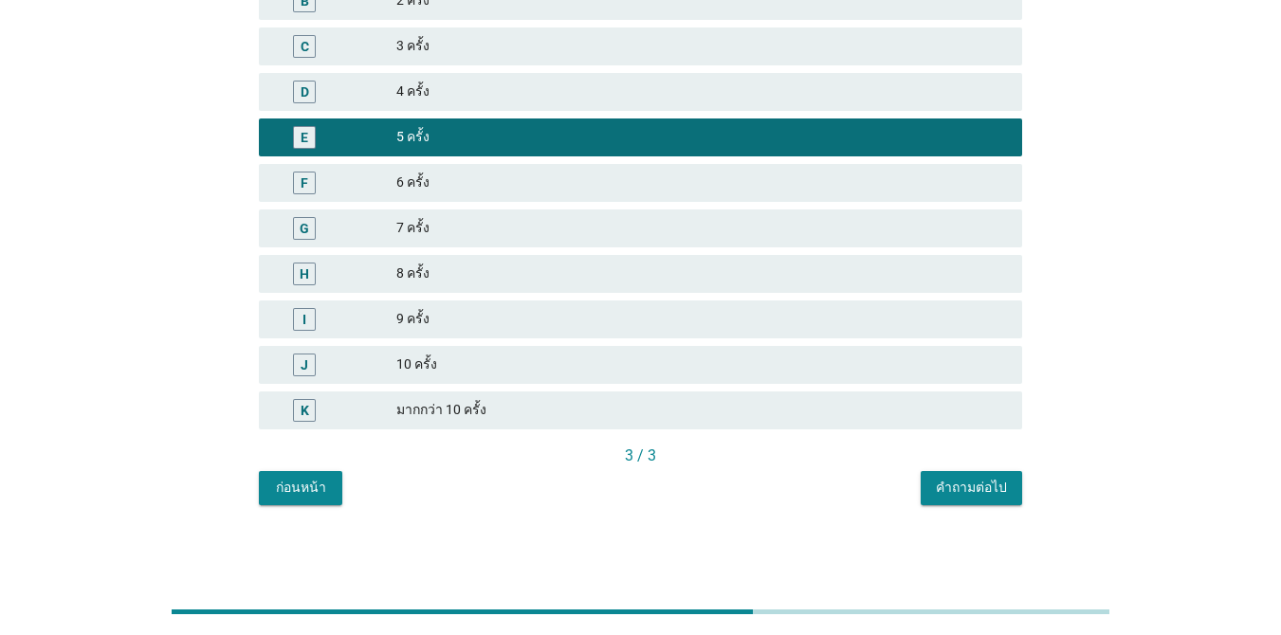
click at [602, 113] on div "D 4 ครั้ง" at bounding box center [640, 92] width 771 height 46
click at [962, 481] on div "คำถามต่อไป" at bounding box center [971, 488] width 71 height 20
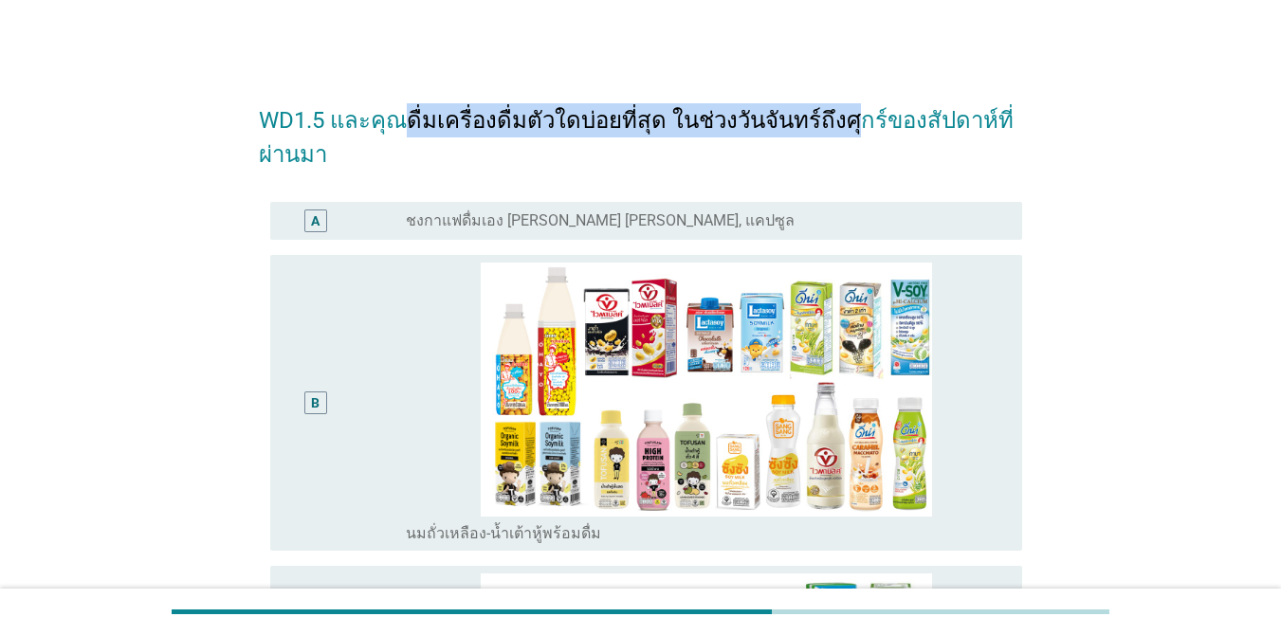
drag, startPoint x: 405, startPoint y: 120, endPoint x: 829, endPoint y: 120, distance: 424.7
click at [829, 120] on h2 "WD1.5 และคุณดื่มเครื่องดื่มตัวใดบ่อยที่สุด ในช่วงวันจันทร์ถึงศุกร์ของสัปดาห์ที่…" at bounding box center [640, 127] width 763 height 87
click at [828, 120] on h2 "WD1.5 และคุณดื่มเครื่องดื่มตัวใดบ่อยที่สุด ในช่วงวันจันทร์ถึงศุกร์ของสัปดาห์ที่…" at bounding box center [640, 127] width 763 height 87
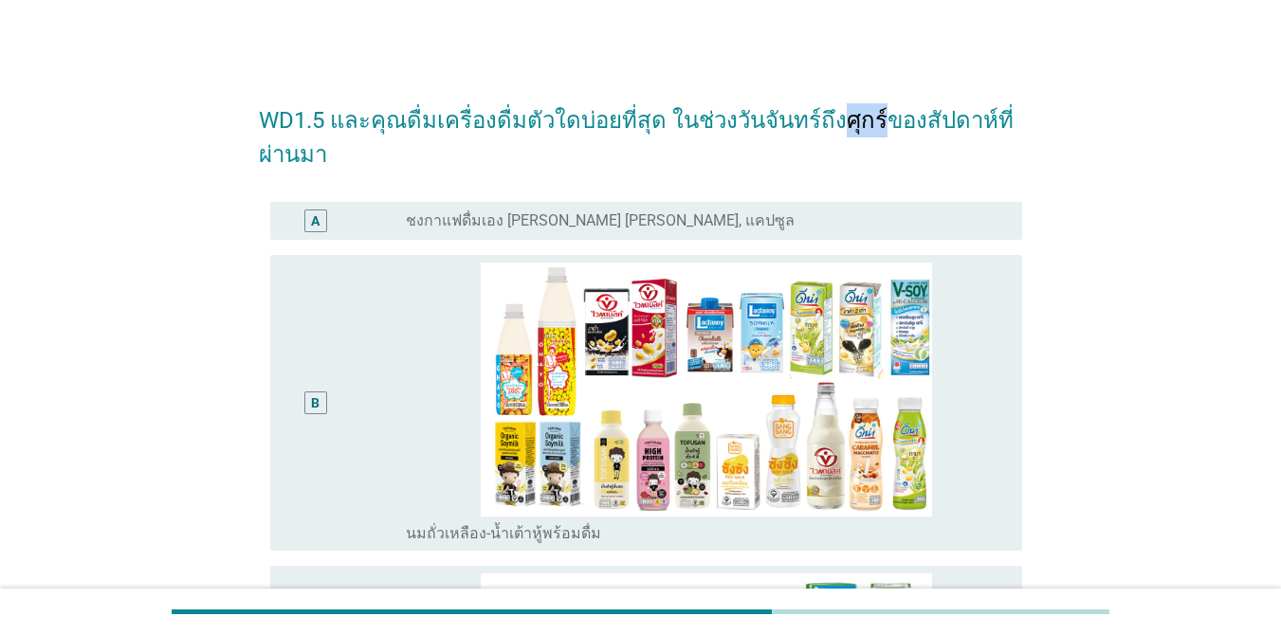
click at [828, 120] on h2 "WD1.5 และคุณดื่มเครื่องดื่มตัวใดบ่อยที่สุด ในช่วงวันจันทร์ถึงศุกร์ของสัปดาห์ที่…" at bounding box center [640, 127] width 763 height 87
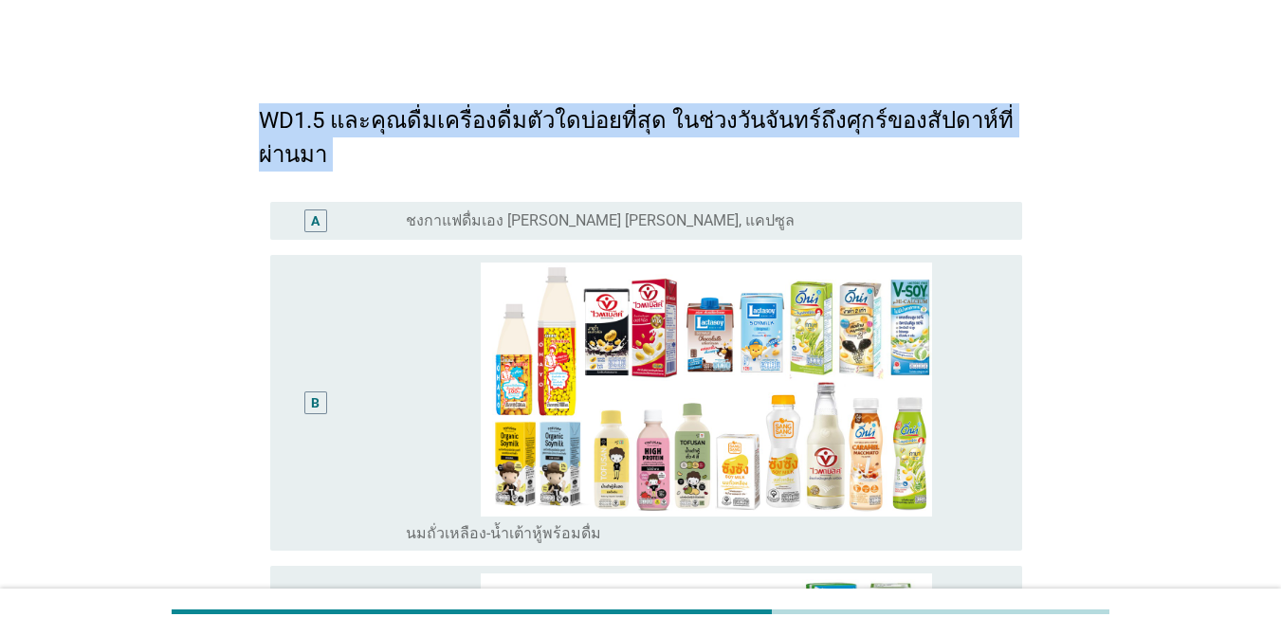
click at [828, 120] on h2 "WD1.5 และคุณดื่มเครื่องดื่มตัวใดบ่อยที่สุด ในช่วงวันจันทร์ถึงศุกร์ของสัปดาห์ที่…" at bounding box center [640, 127] width 763 height 87
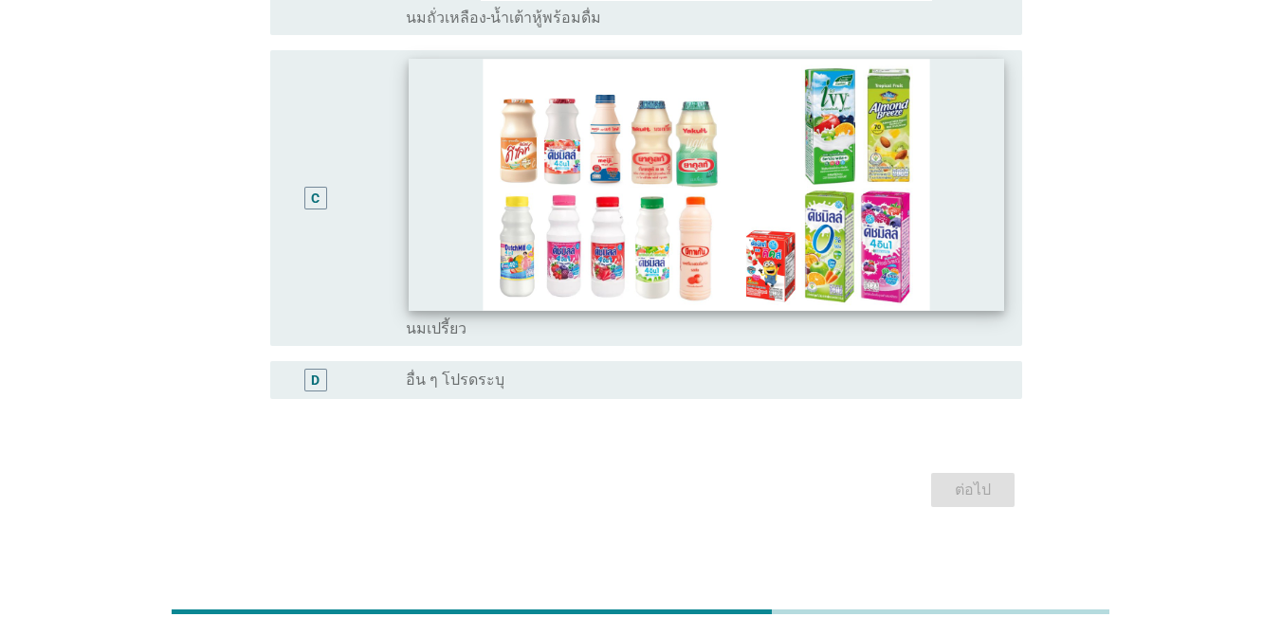
click at [992, 208] on img at bounding box center [706, 184] width 595 height 251
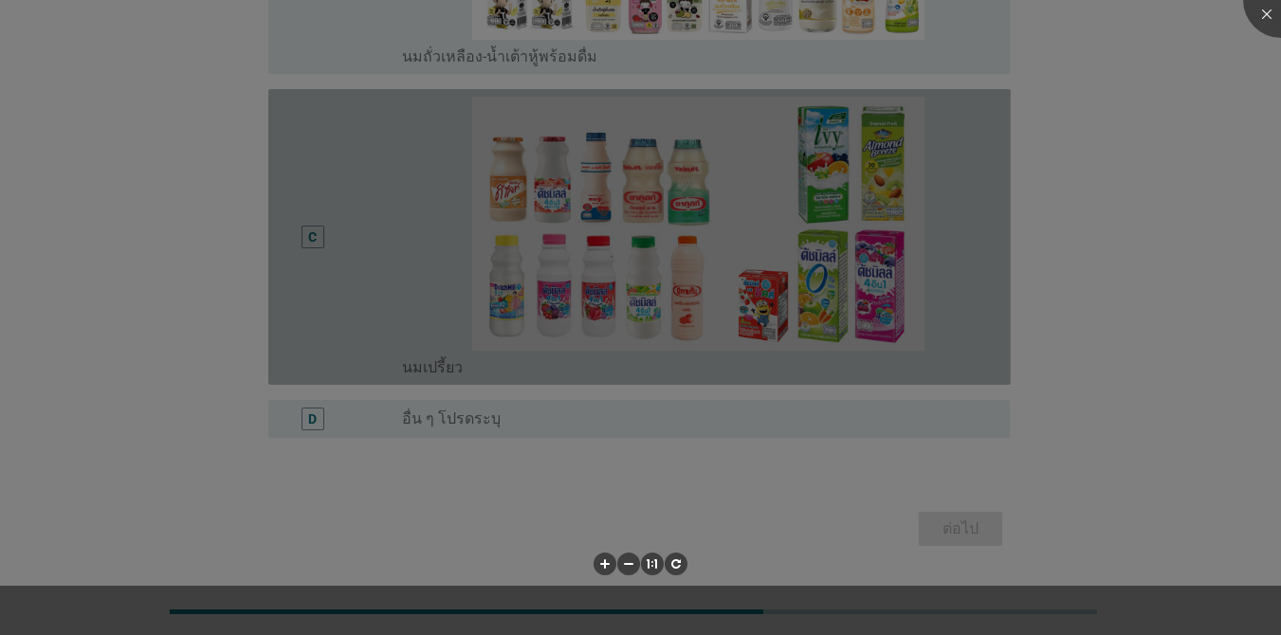
scroll to position [477, 0]
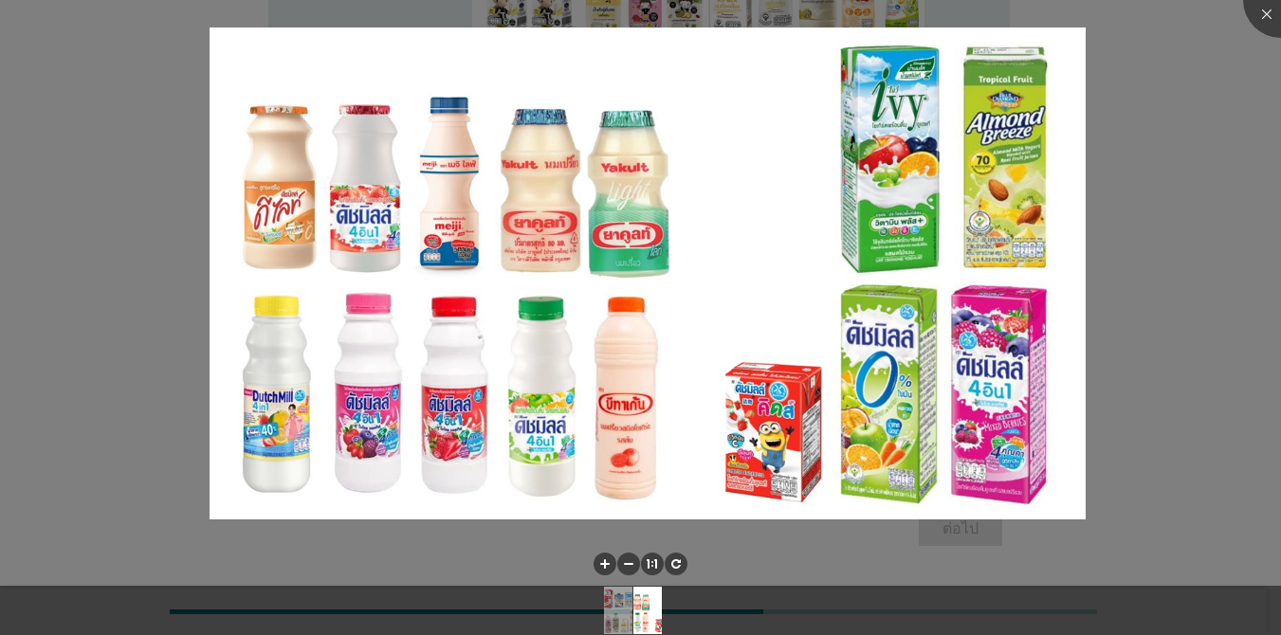
click at [1239, 314] on div at bounding box center [640, 317] width 1281 height 635
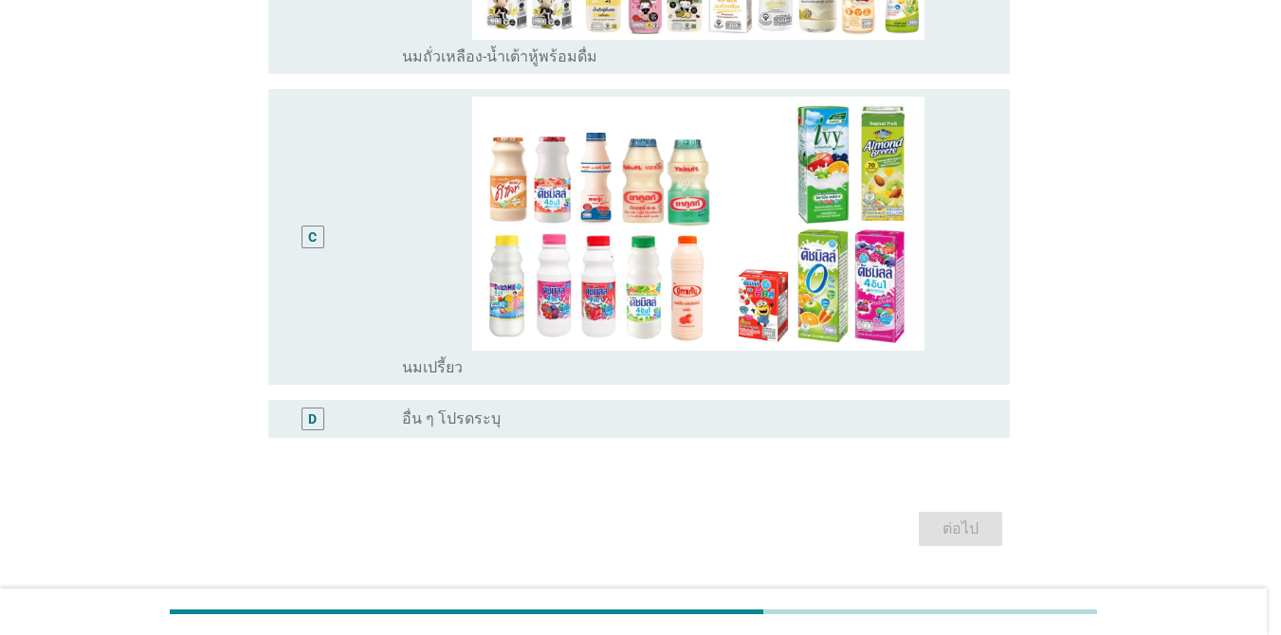
click at [938, 316] on div at bounding box center [640, 317] width 1281 height 635
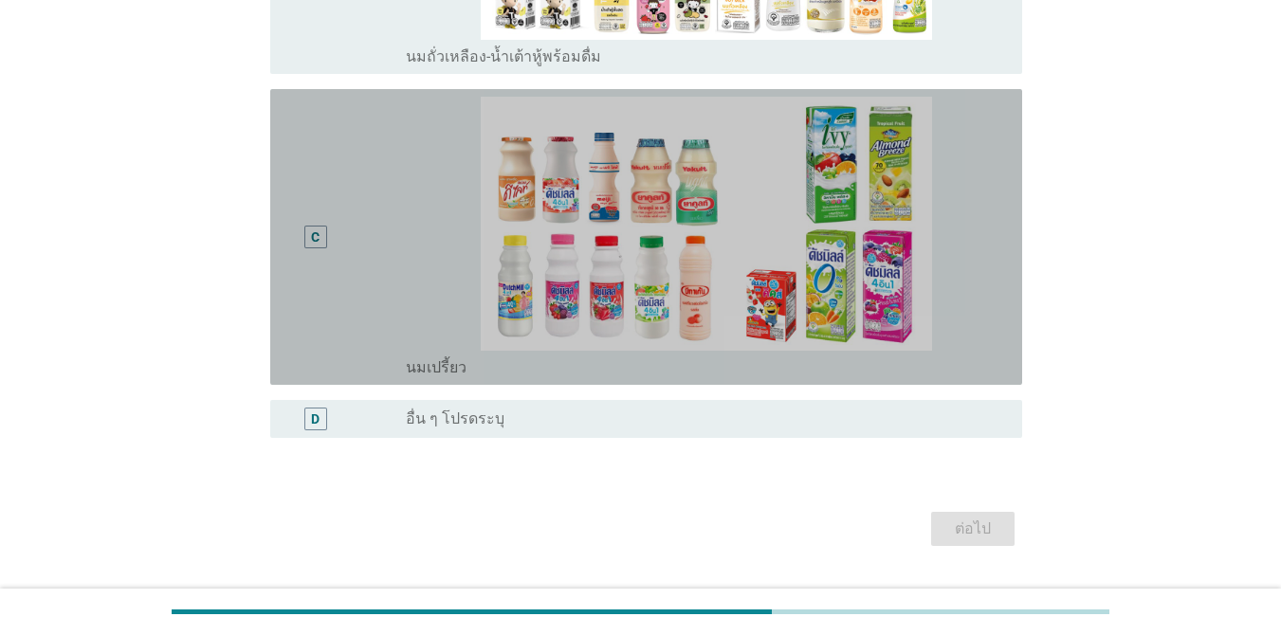
click at [282, 237] on div "C radio_button_unchecked นมเปรี้ยว" at bounding box center [646, 237] width 752 height 296
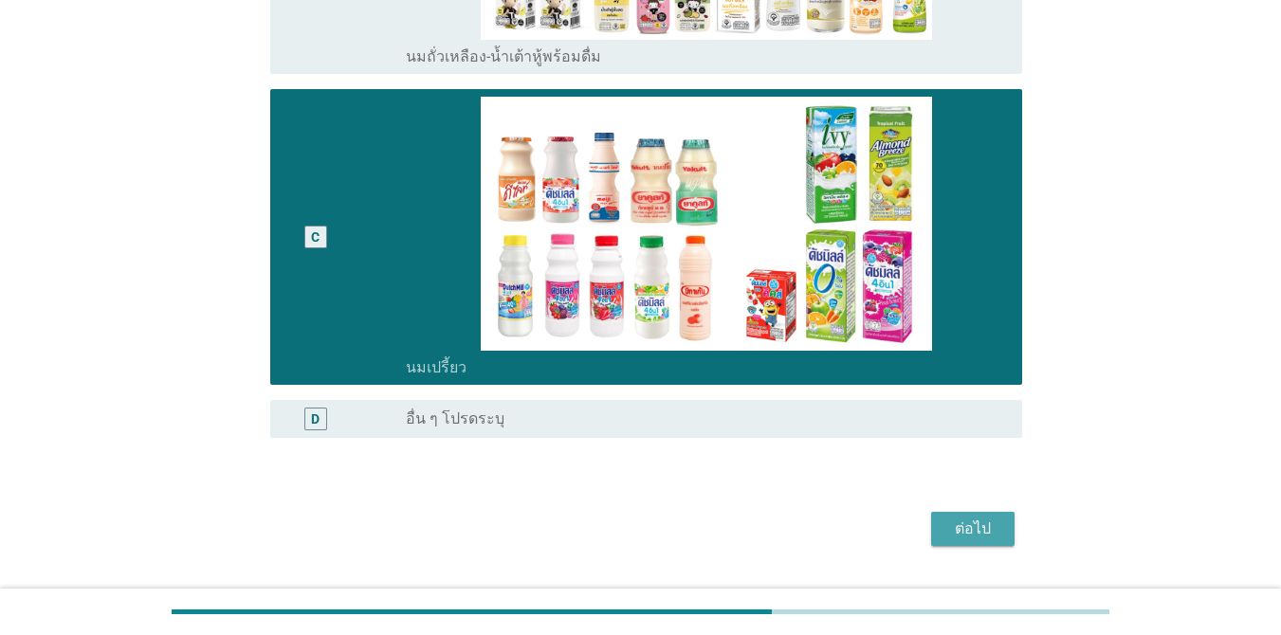
click at [975, 531] on div "ต่อไป" at bounding box center [972, 529] width 53 height 23
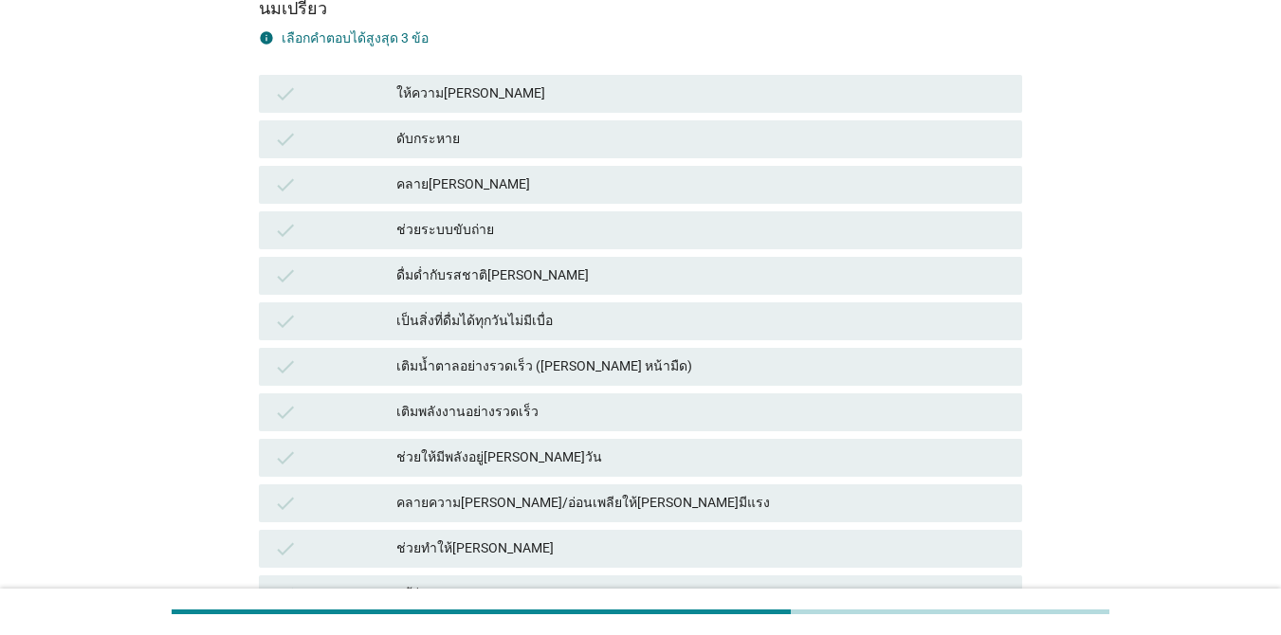
scroll to position [224, 0]
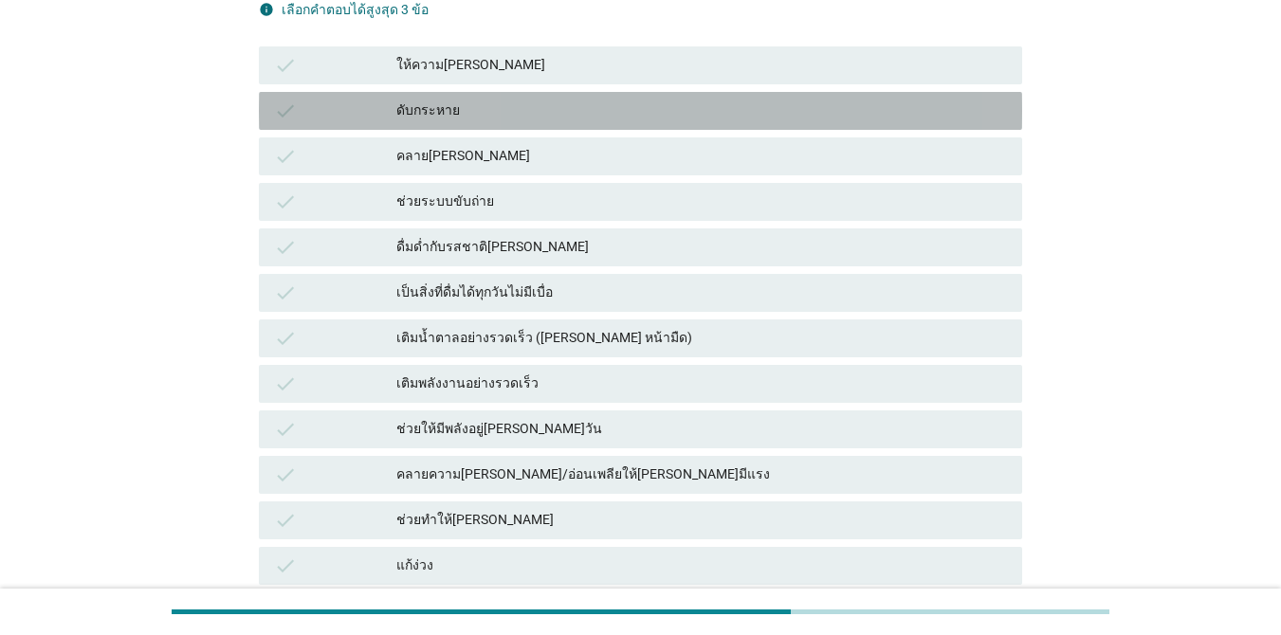
click at [544, 116] on div "ดับกระหาย" at bounding box center [701, 111] width 610 height 23
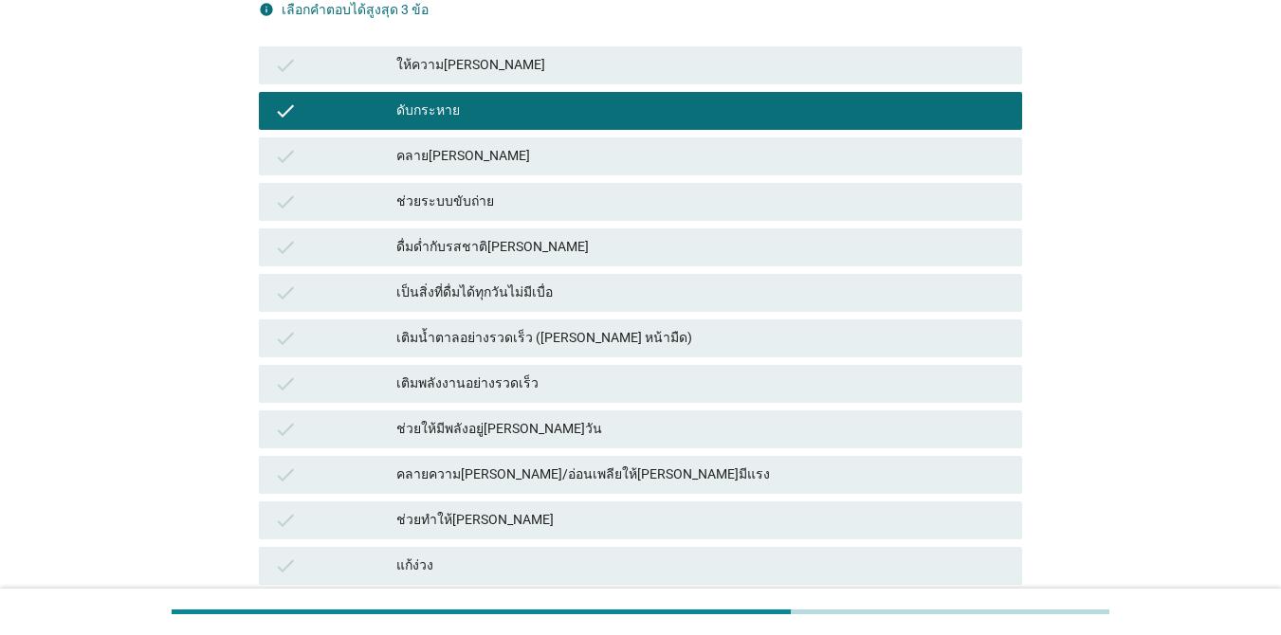
click at [627, 193] on div "ช่วยระบบขับถ่าย" at bounding box center [701, 202] width 610 height 23
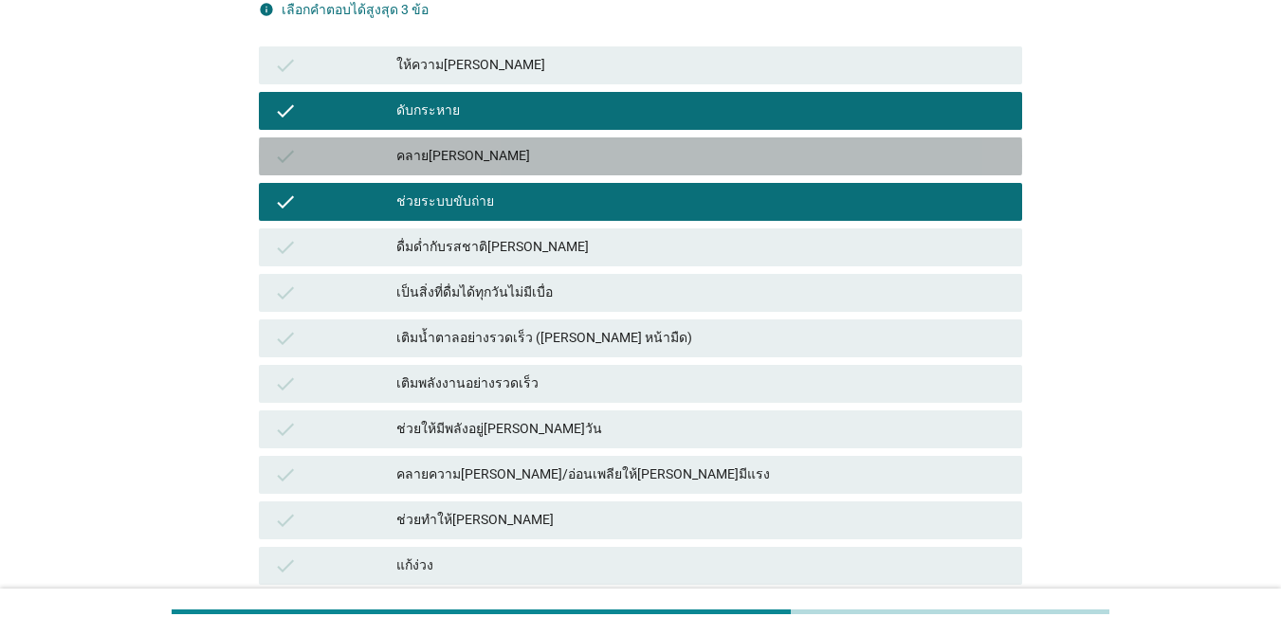
click at [608, 140] on div "check คลาย[PERSON_NAME]" at bounding box center [640, 156] width 763 height 38
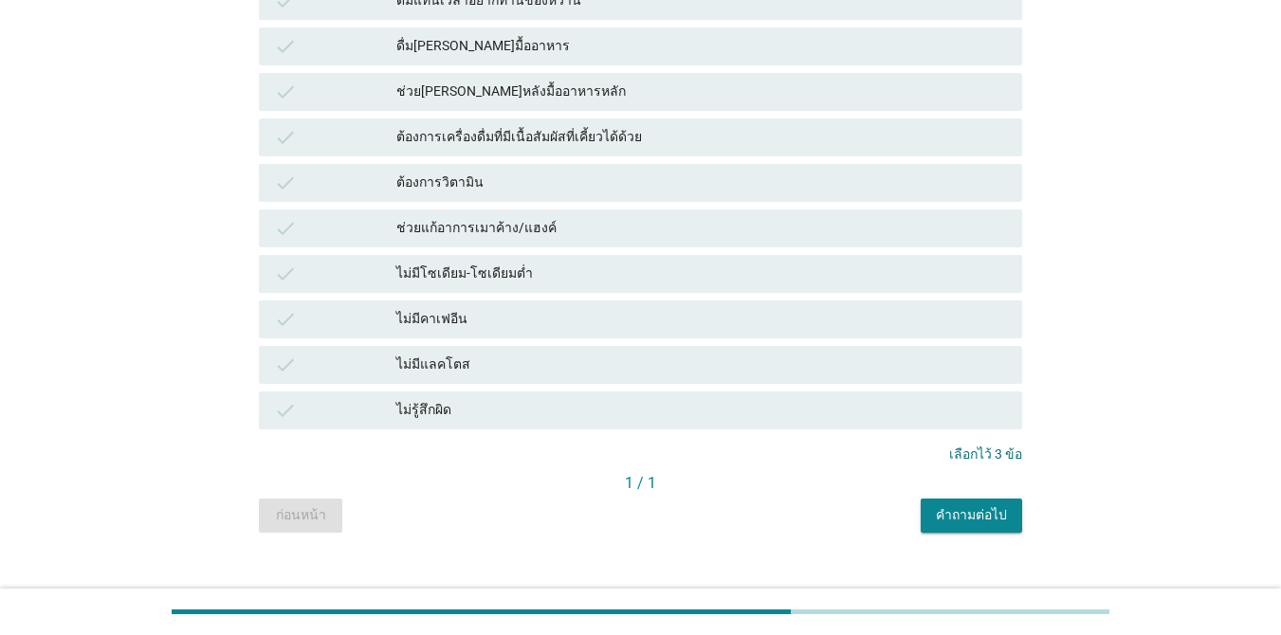
scroll to position [1362, 0]
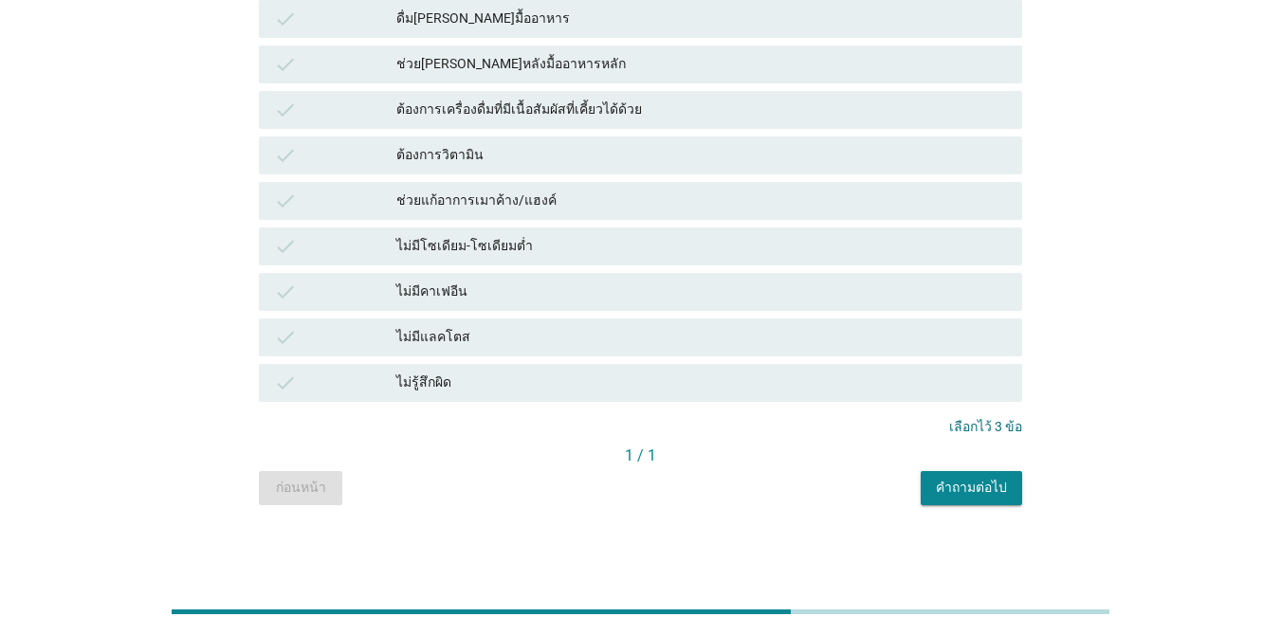
click at [967, 487] on div "คำถามต่อไป" at bounding box center [971, 488] width 71 height 20
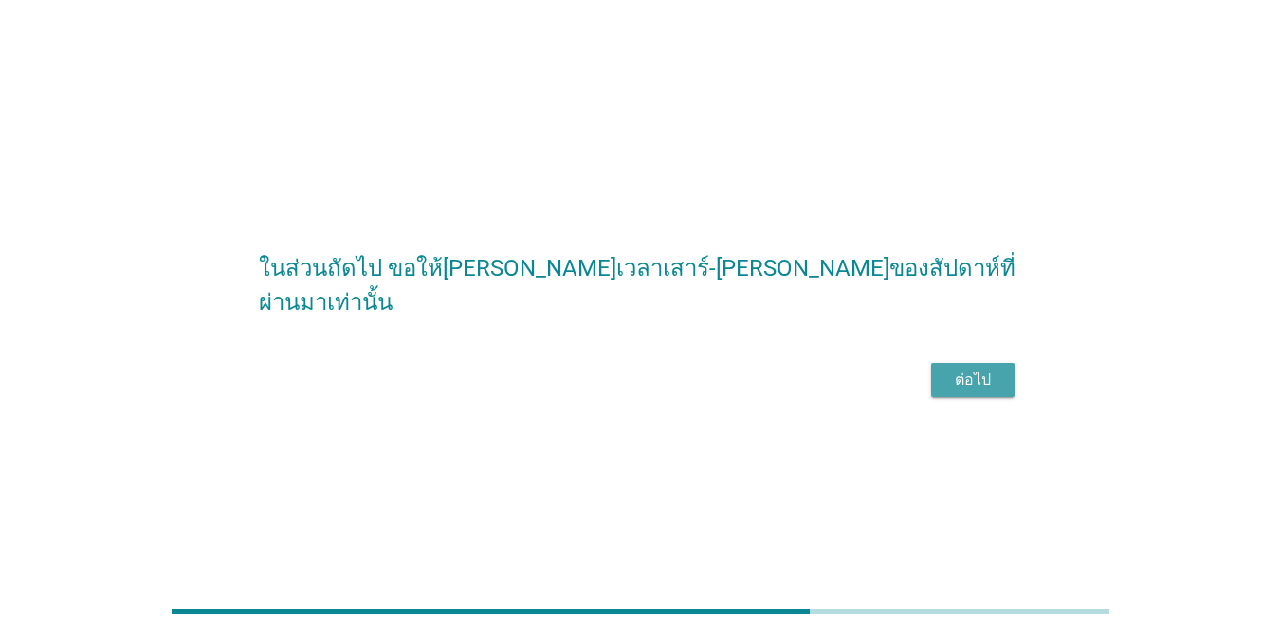
click at [954, 397] on button "ต่อไป" at bounding box center [972, 380] width 83 height 34
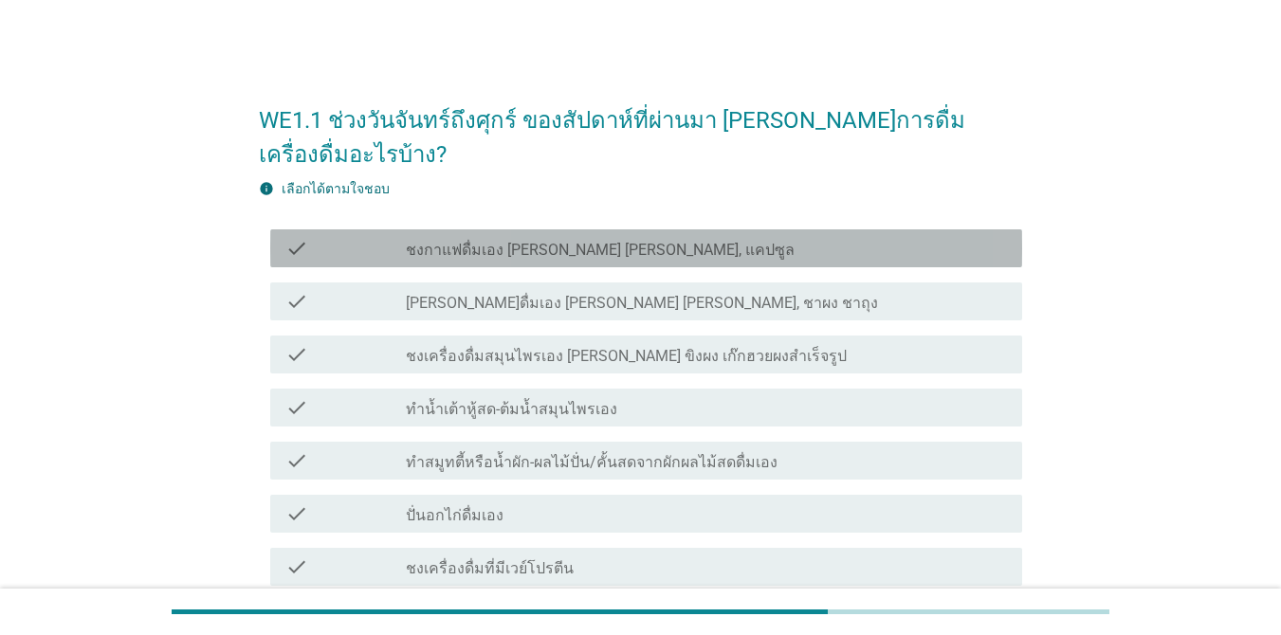
click at [902, 229] on div "check check_box_outline_blank ชงกาแฟดื่มเอง [PERSON_NAME] [PERSON_NAME], แคปซูล" at bounding box center [646, 248] width 752 height 38
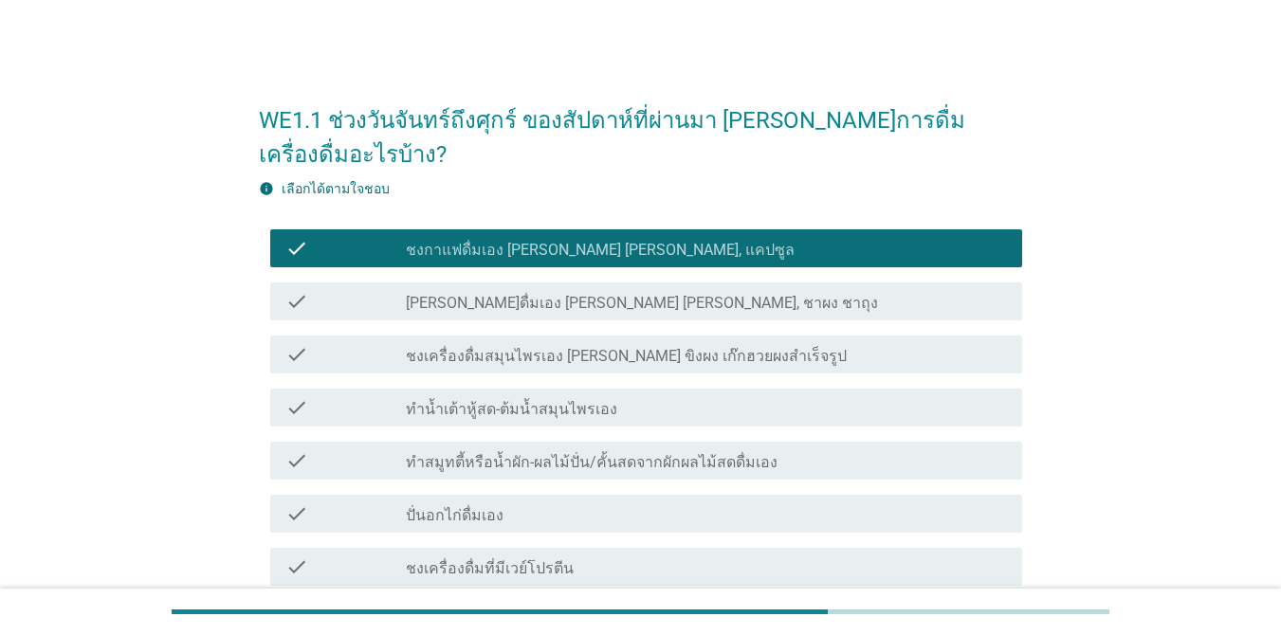
click at [843, 237] on div "check_box_outline_blank ชงกาแฟดื่มเอง [PERSON_NAME] [PERSON_NAME], แคปซูล" at bounding box center [706, 248] width 601 height 23
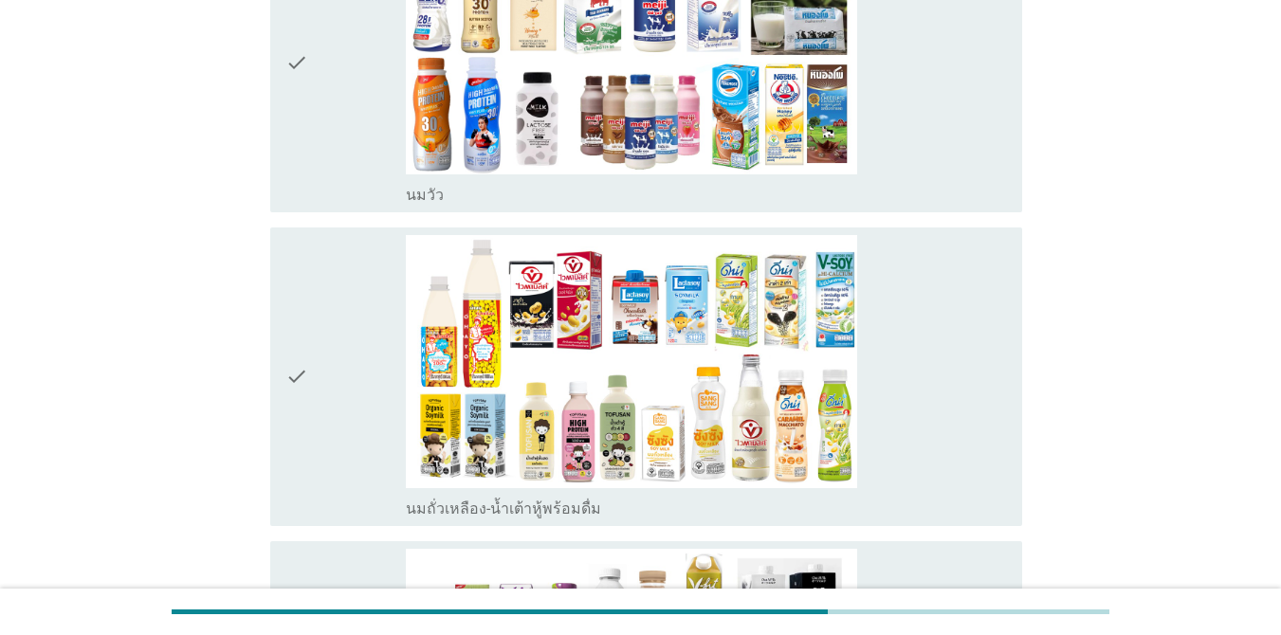
scroll to position [1077, 0]
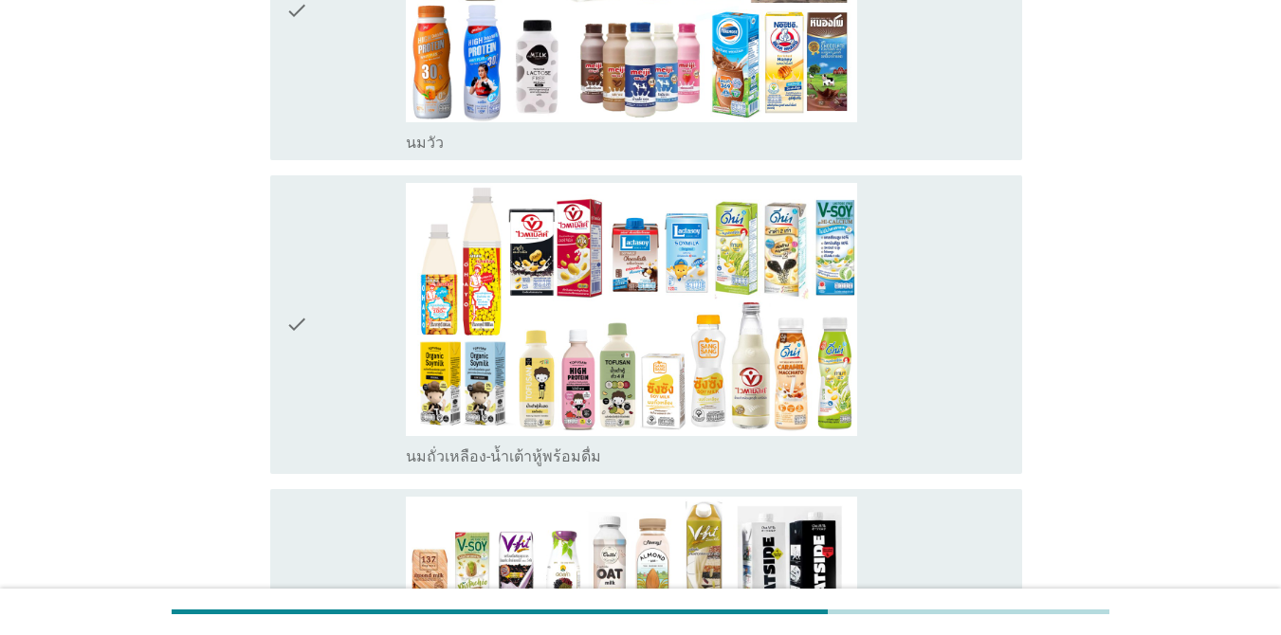
click at [985, 269] on div "check_box_outline_blank นมถั่วเหลือง-น้ำเต้าหู้พร้อมดื่ม" at bounding box center [706, 324] width 601 height 283
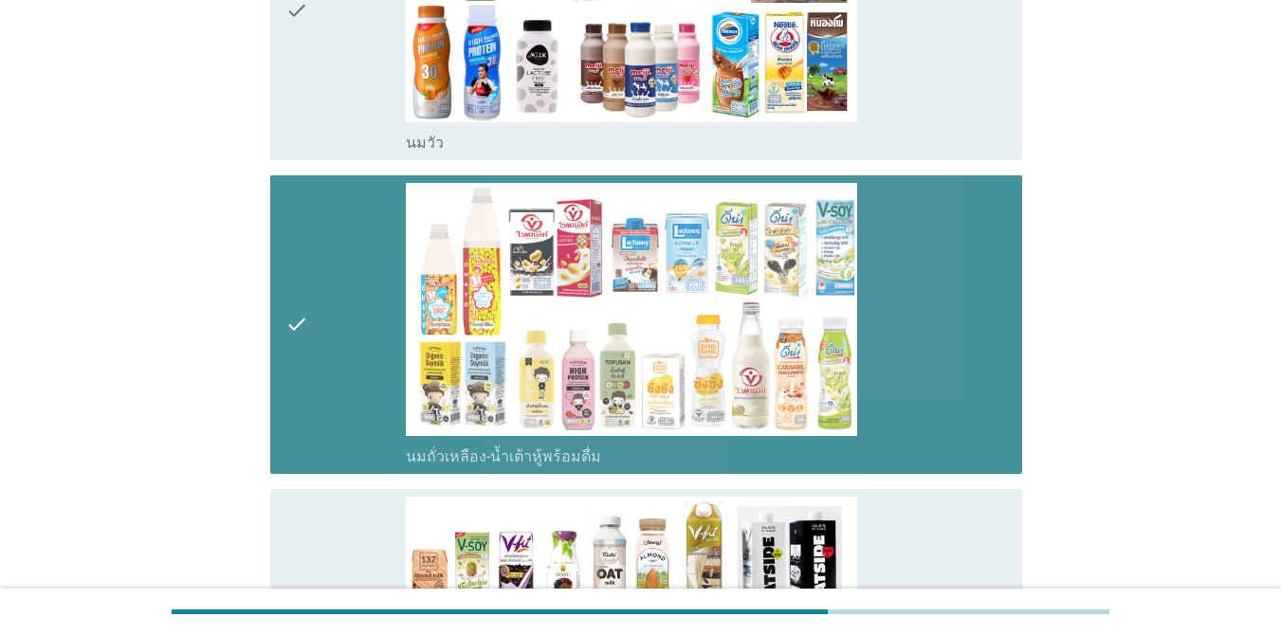
click at [964, 175] on div "check check_box_outline_blank นมถั่วเหลือง-น้ำเต้าหู้พร้อมดื่ม" at bounding box center [646, 324] width 752 height 299
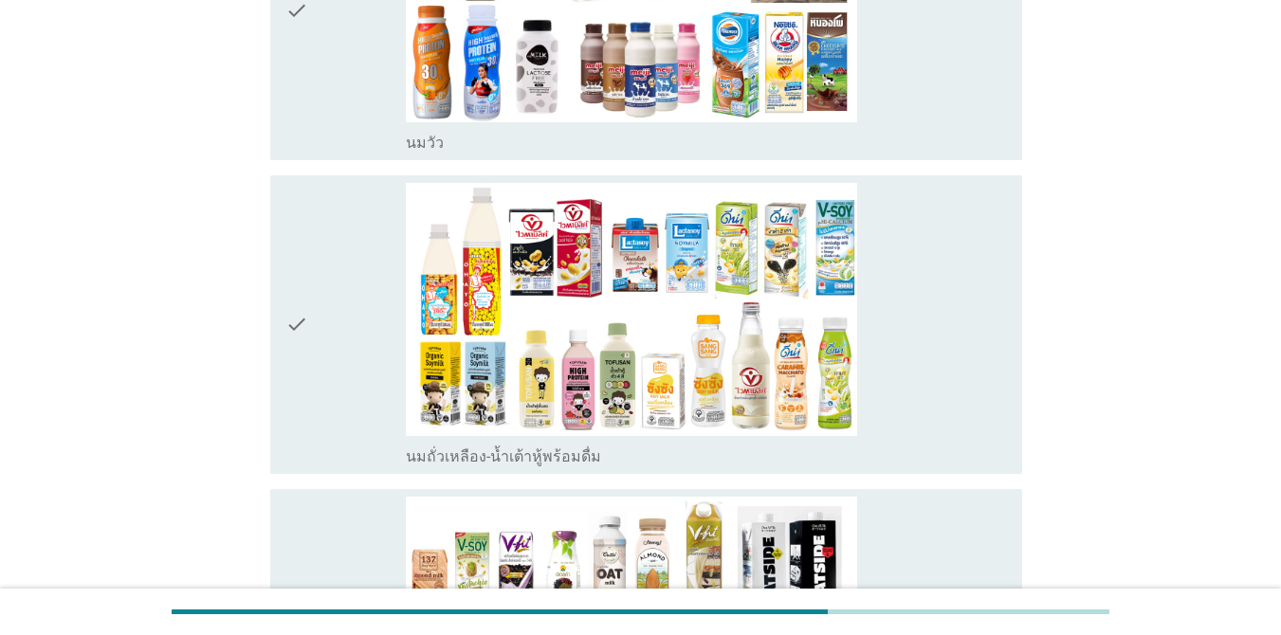
click at [971, 130] on div "check_box_outline_blank [PERSON_NAME]" at bounding box center [706, 141] width 601 height 23
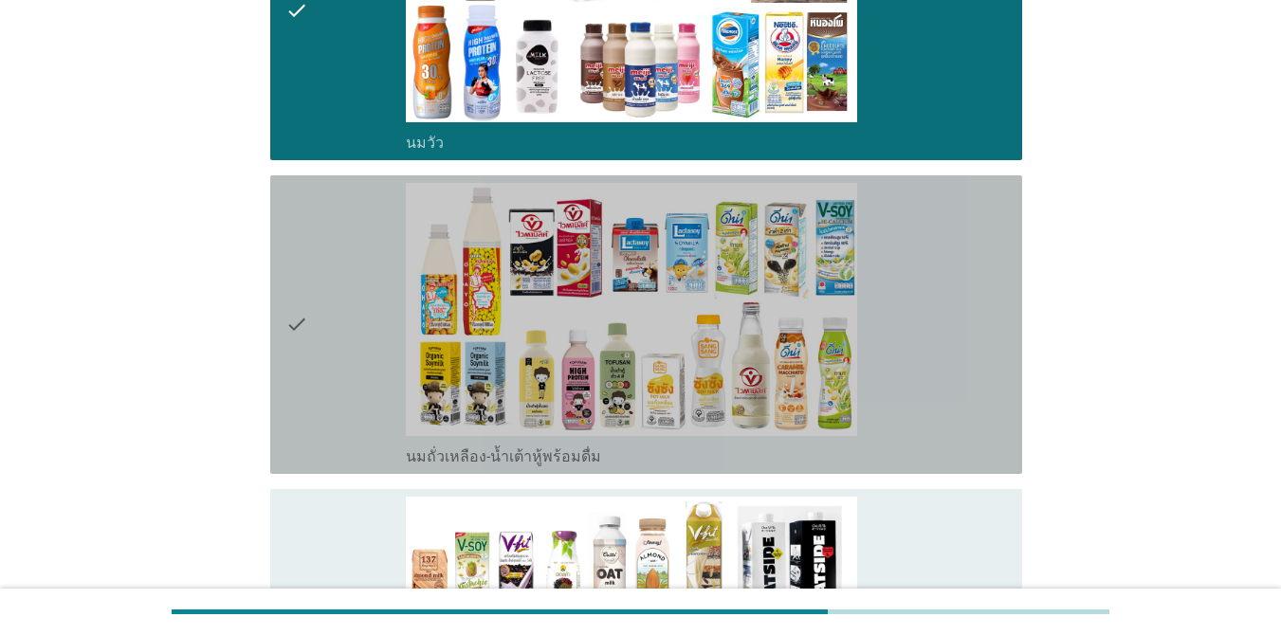
click at [964, 256] on div "check_box_outline_blank นมถั่วเหลือง-น้ำเต้าหู้พร้อมดื่ม" at bounding box center [706, 324] width 601 height 283
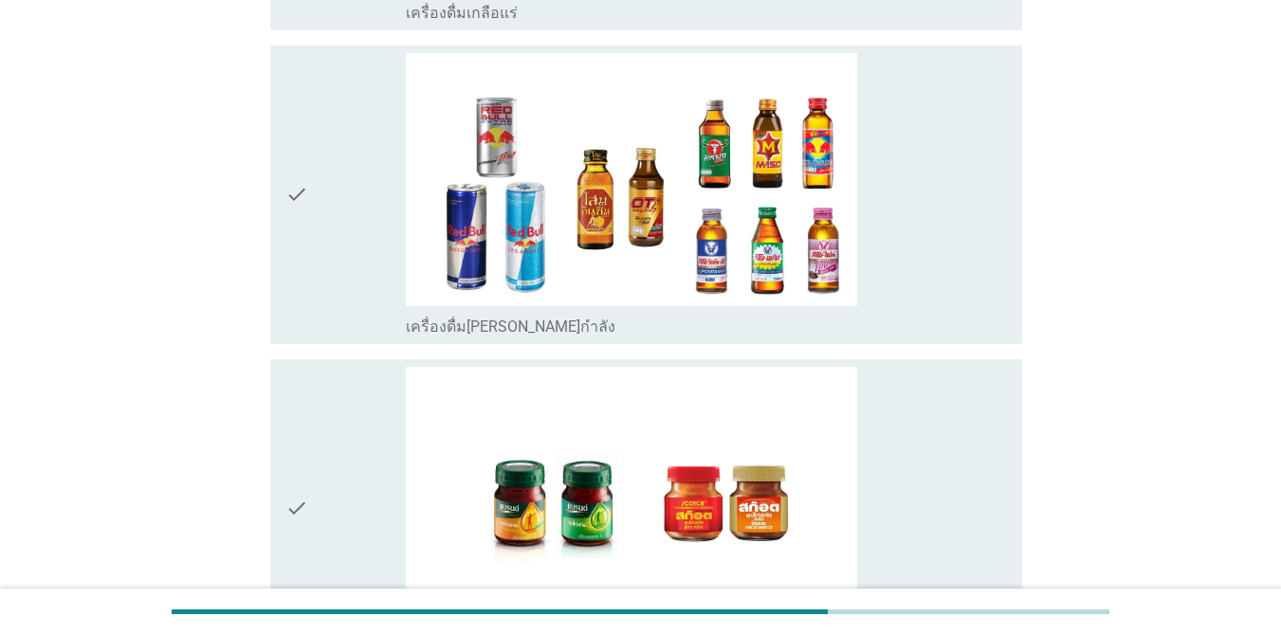
scroll to position [4675, 0]
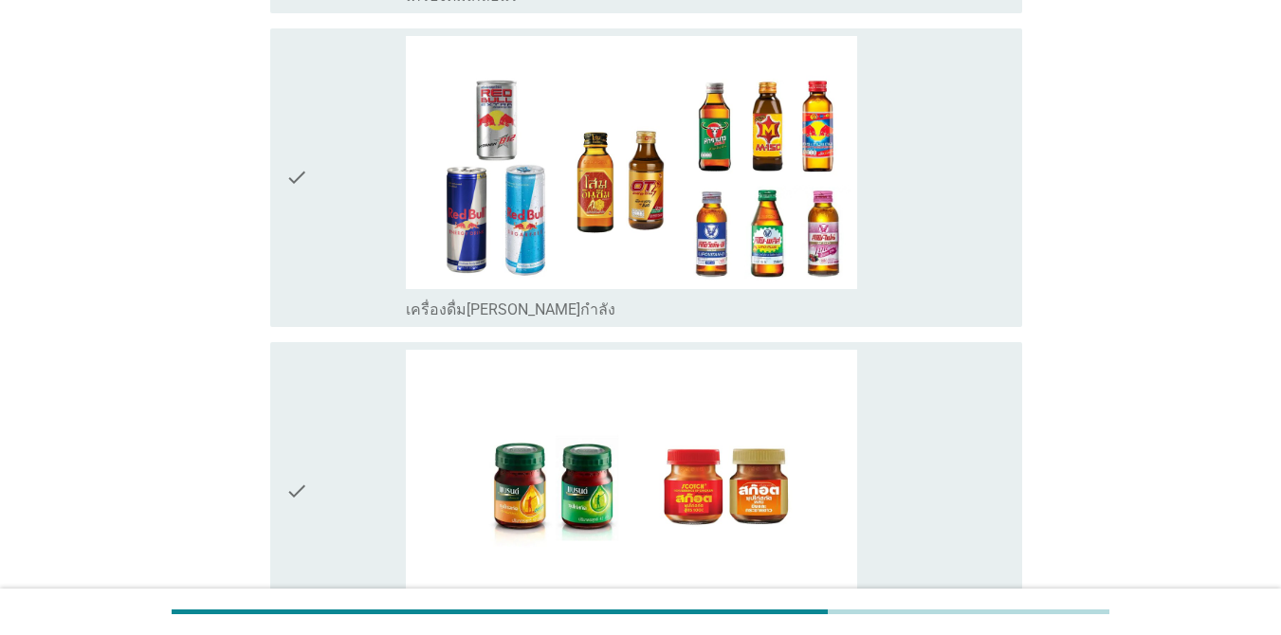
click at [973, 450] on div "check_box_outline_blank ซุปไก่สกัด-[PERSON_NAME]สำเร็จรูป" at bounding box center [706, 491] width 601 height 283
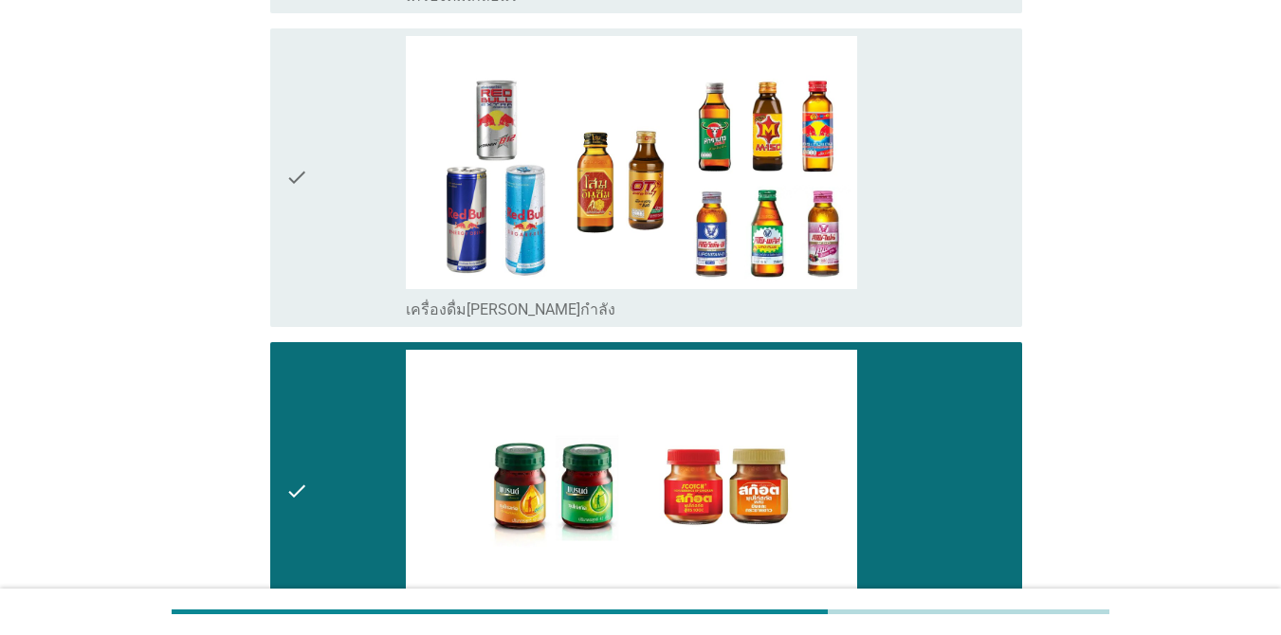
scroll to position [4120, 0]
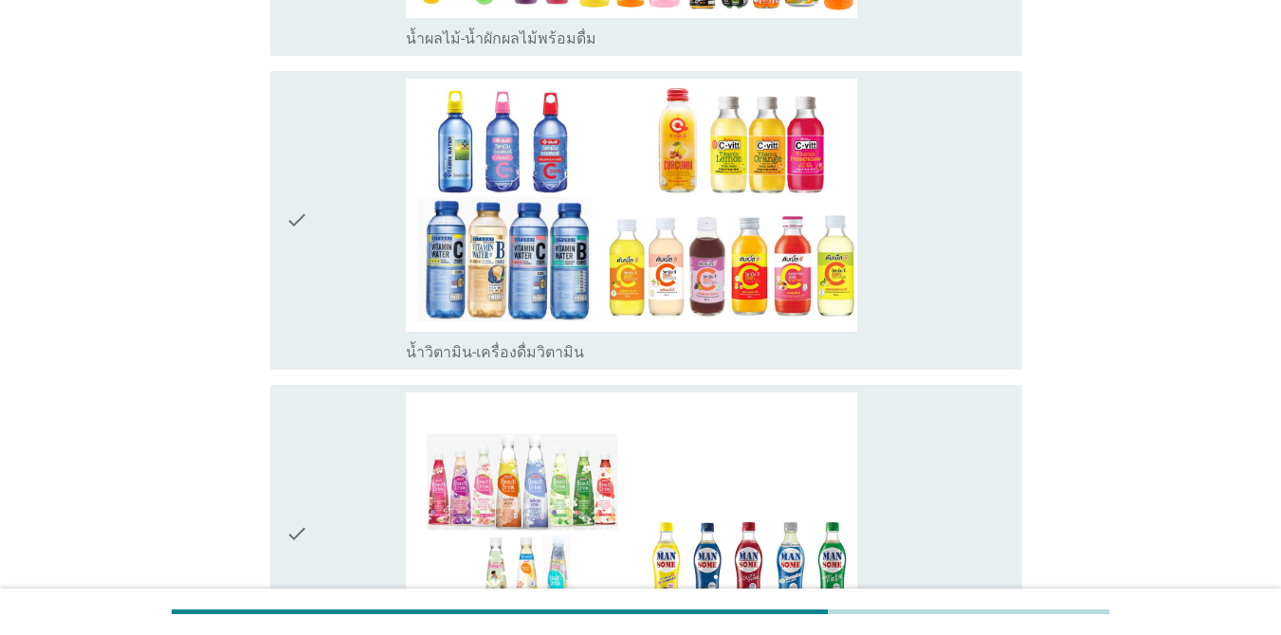
scroll to position [3673, 0]
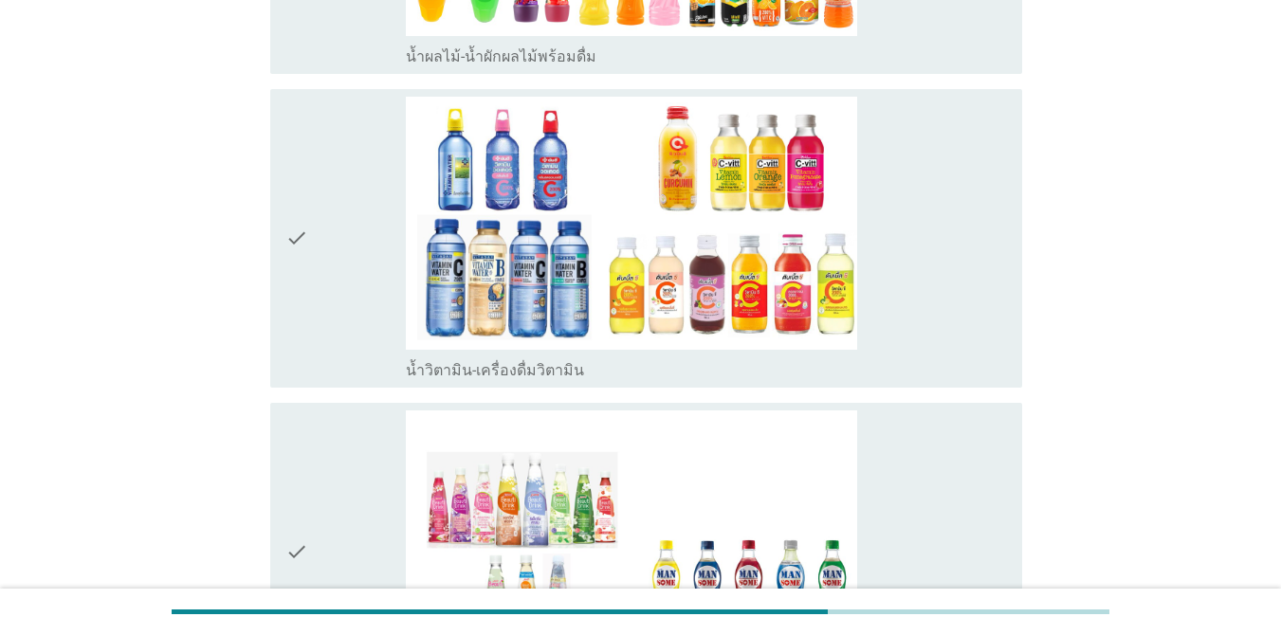
click at [914, 282] on div "check_box_outline_blank น้ำวิตามิน-เครื่องดื่มวิตามิน" at bounding box center [706, 238] width 601 height 283
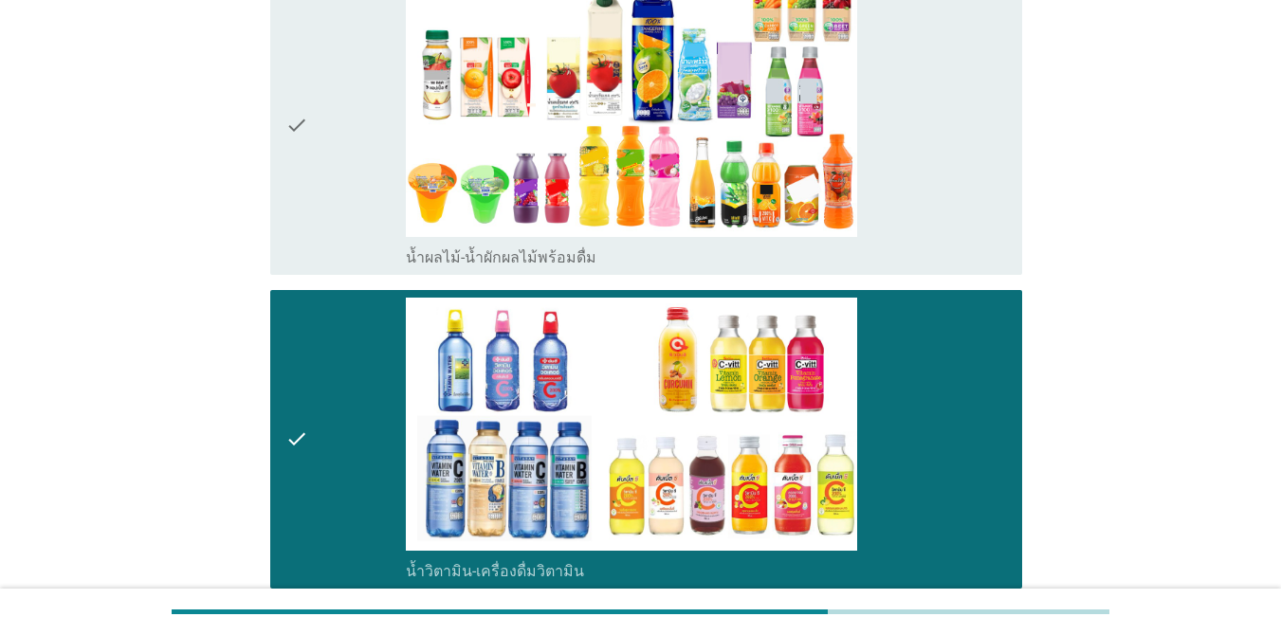
scroll to position [3454, 0]
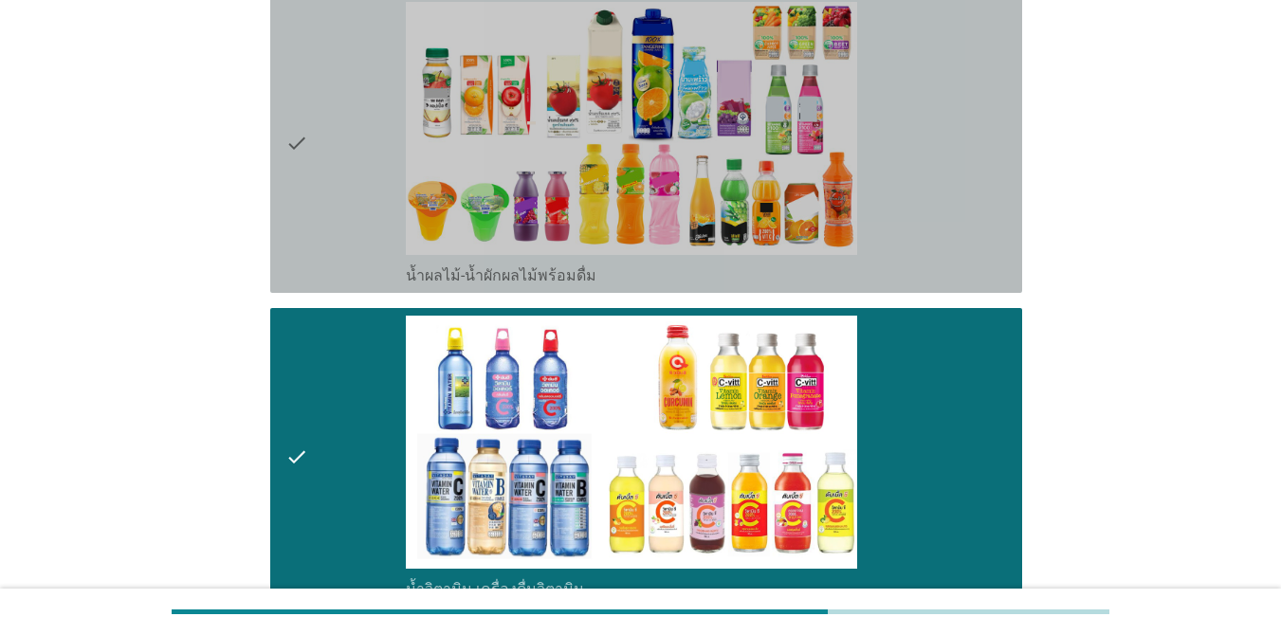
click at [920, 170] on div "check_box_outline_blank น้ำผลไม้-น้ำผักผลไม้พร้อมดื่ม" at bounding box center [706, 143] width 601 height 283
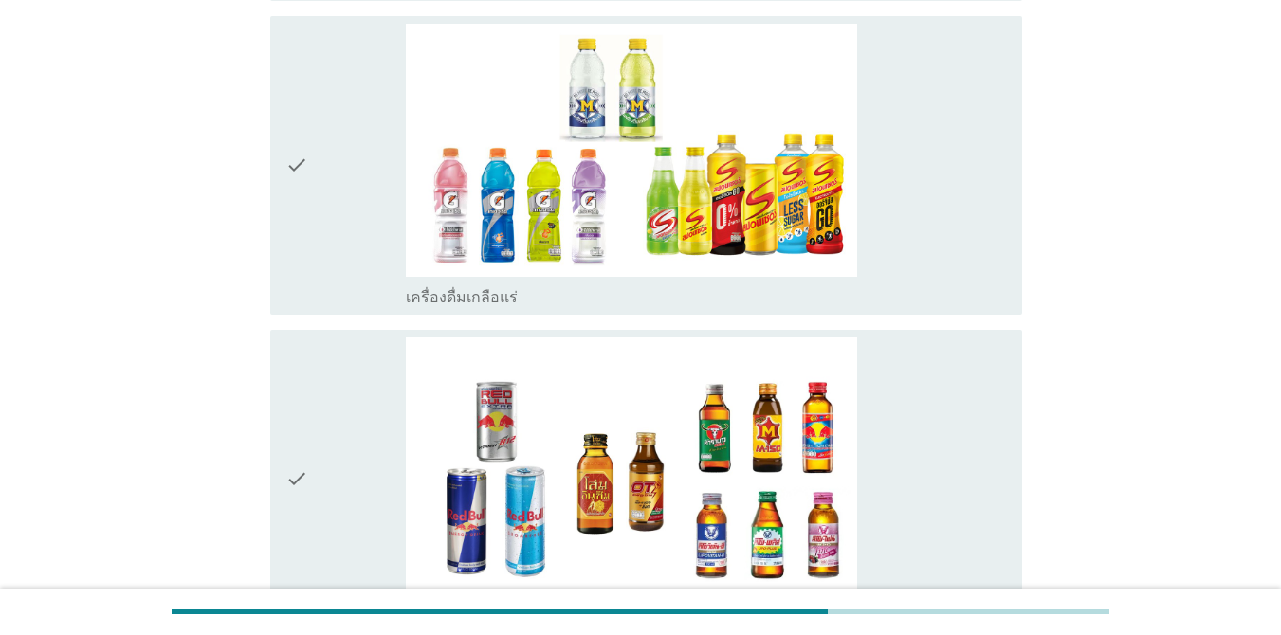
scroll to position [4921, 0]
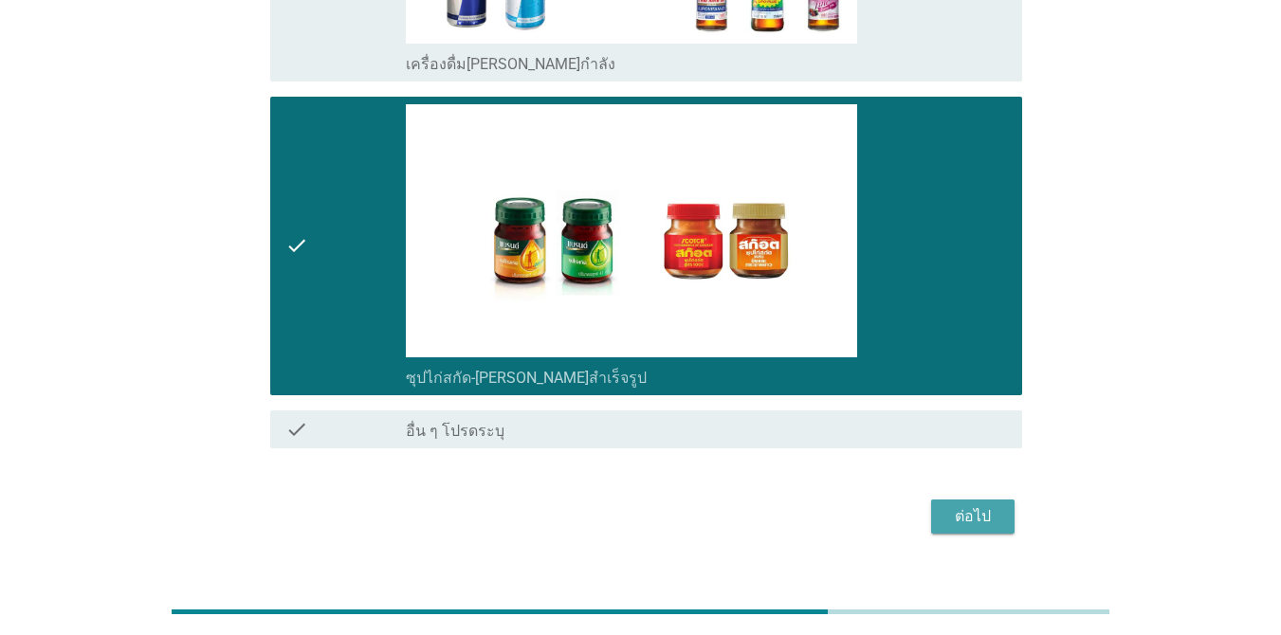
click at [978, 505] on div "ต่อไป" at bounding box center [972, 516] width 53 height 23
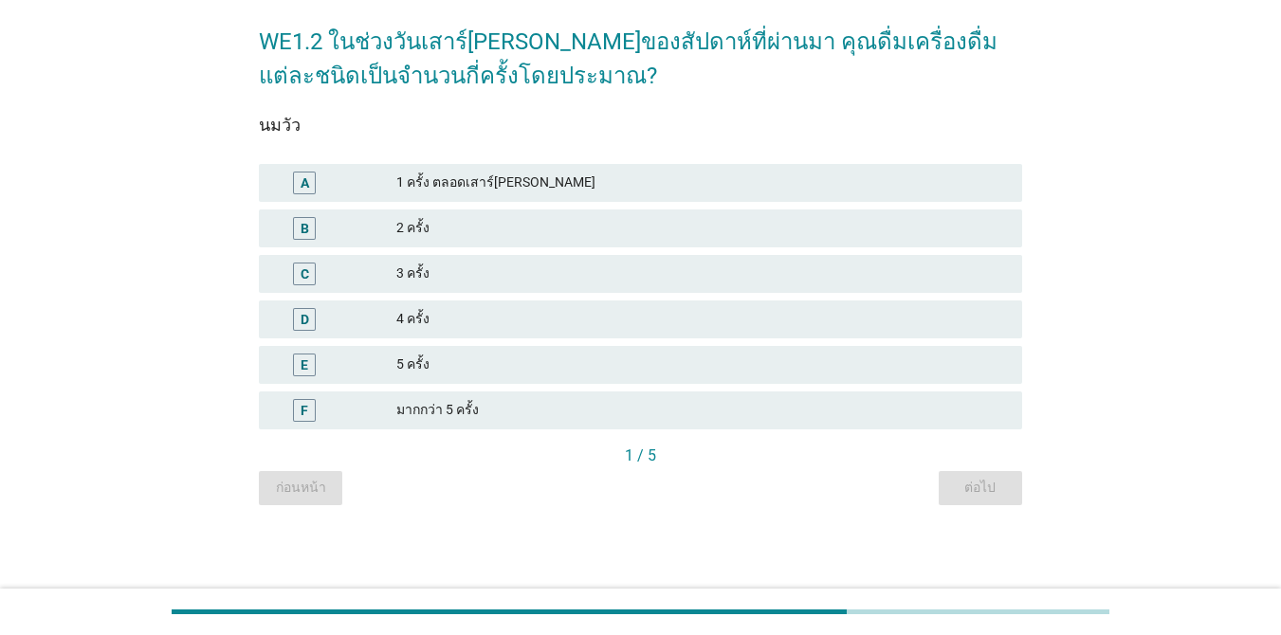
scroll to position [0, 0]
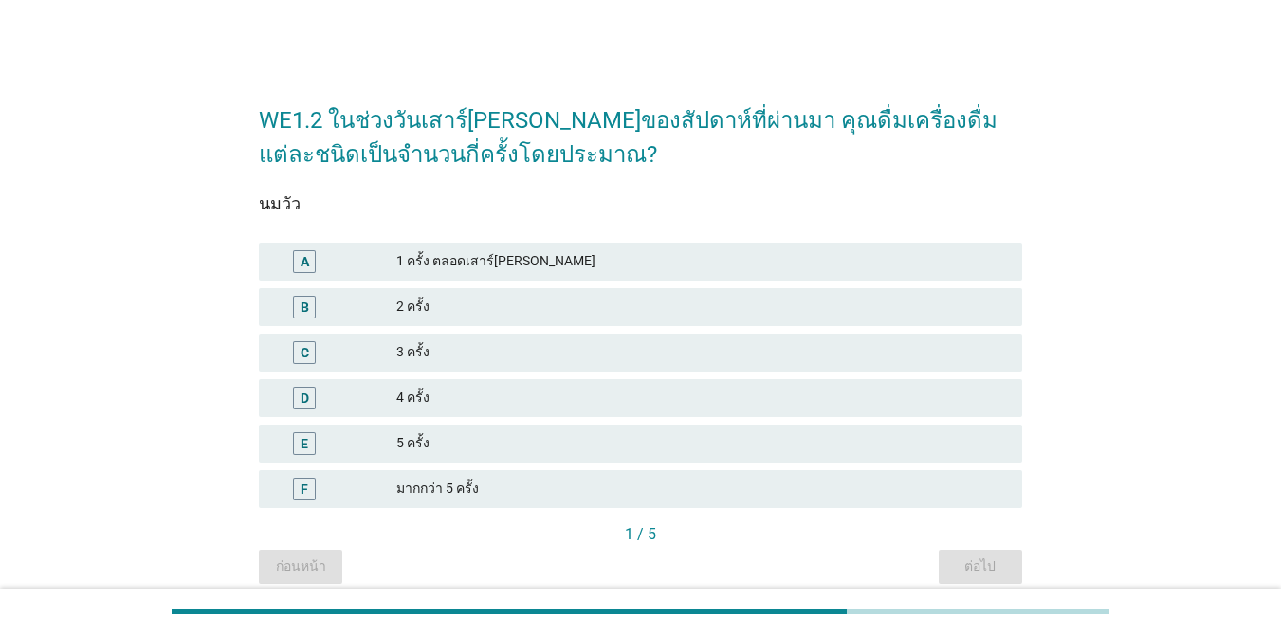
click at [573, 82] on div "WE1.2 ในช่วงวันเสาร์[PERSON_NAME]ของสัปดาห์ที่ผ่านมา คุณดื่มเครื่องดื่มแต่ละชนิ…" at bounding box center [640, 334] width 793 height 530
click at [535, 128] on h2 "WE1.2 ในช่วงวันเสาร์[PERSON_NAME]ของสัปดาห์ที่ผ่านมา คุณดื่มเครื่องดื่มแต่ละชนิ…" at bounding box center [640, 127] width 763 height 87
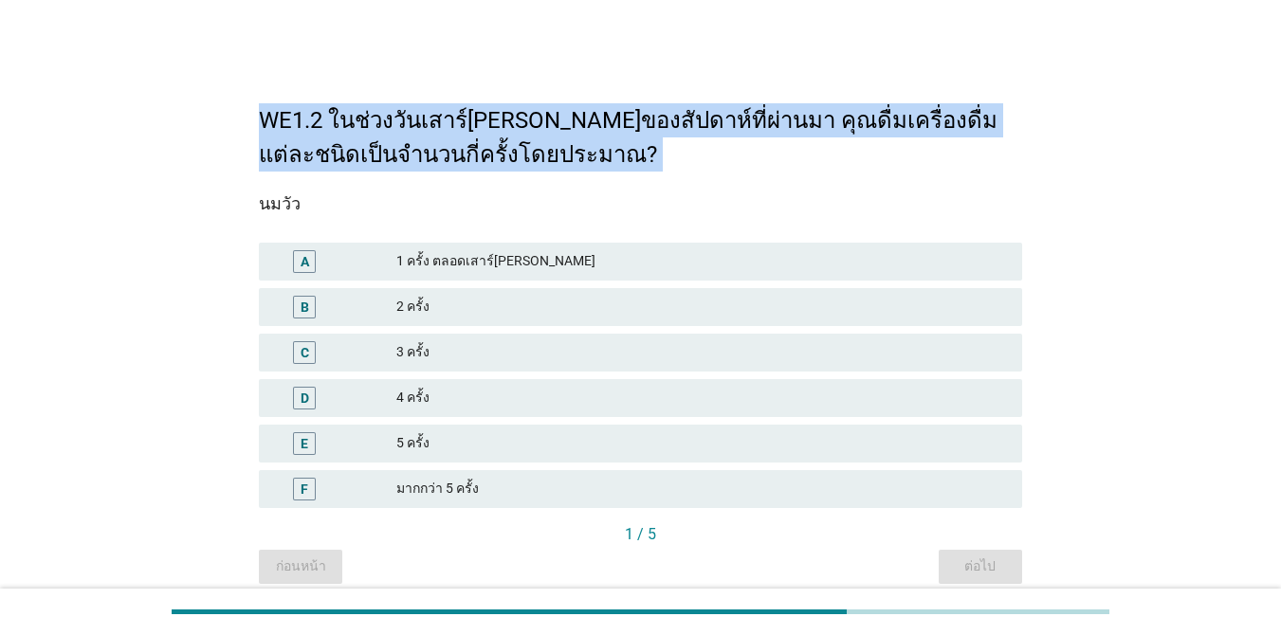
click at [535, 128] on h2 "WE1.2 ในช่วงวันเสาร์[PERSON_NAME]ของสัปดาห์ที่ผ่านมา คุณดื่มเครื่องดื่มแต่ละชนิ…" at bounding box center [640, 127] width 763 height 87
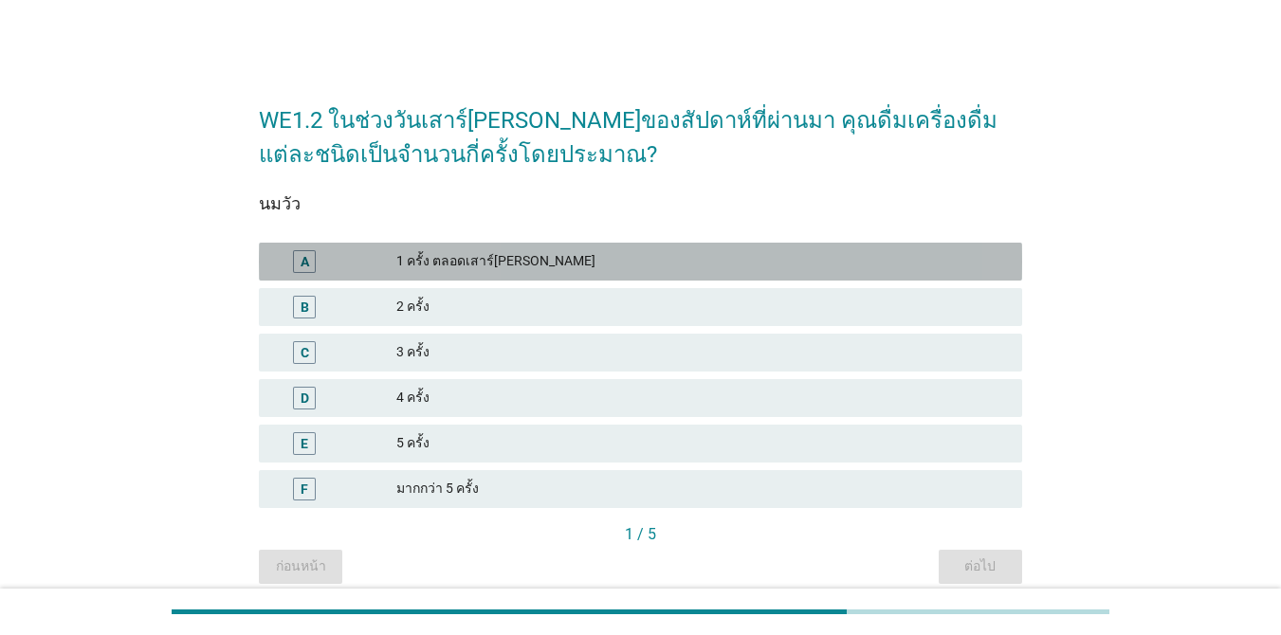
click at [667, 259] on div "1 ครั้ง ตลอดเสาร์[PERSON_NAME]" at bounding box center [701, 261] width 610 height 23
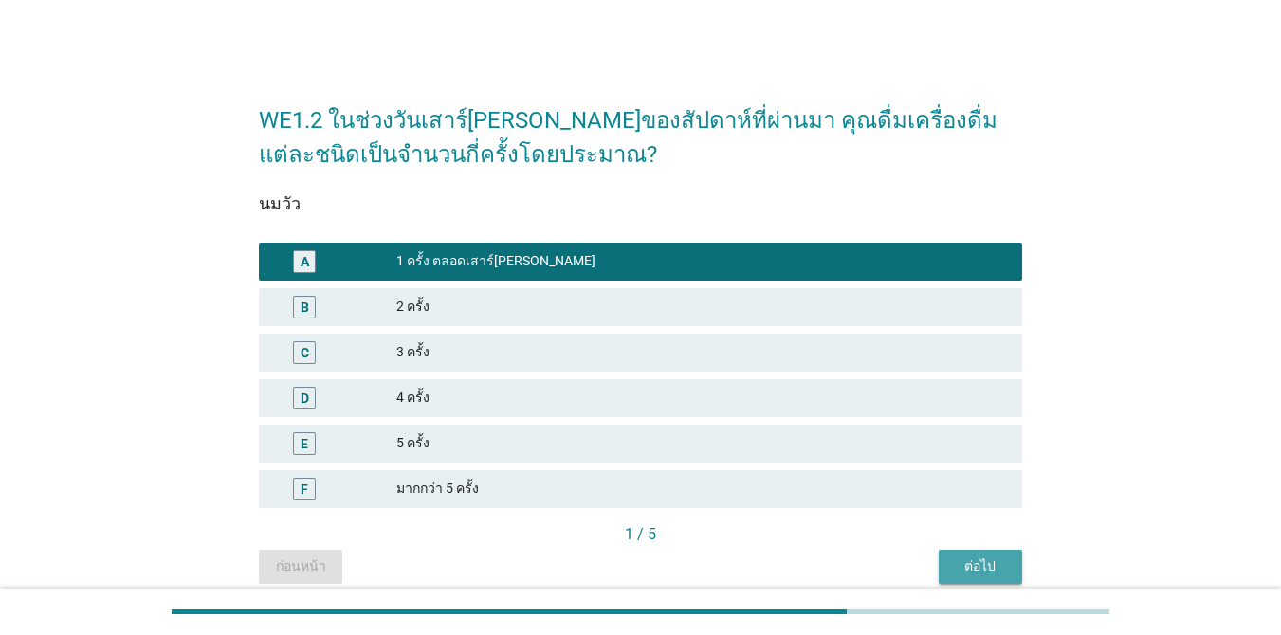
click at [962, 559] on div "ต่อไป" at bounding box center [980, 566] width 53 height 20
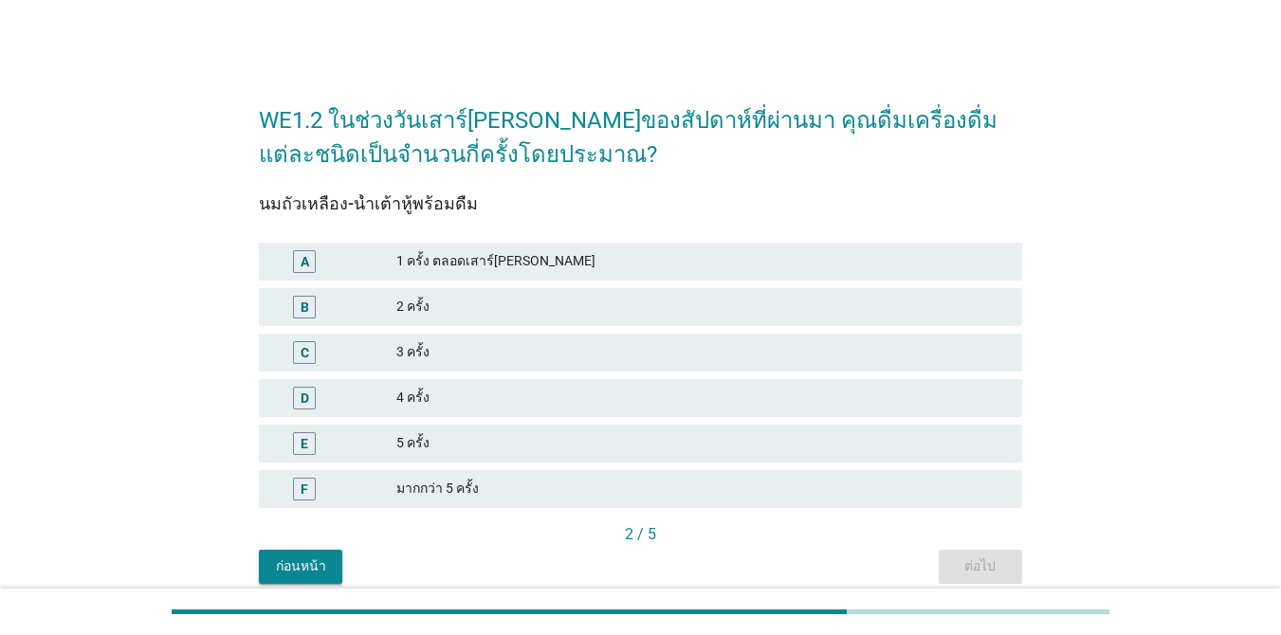
click at [559, 268] on div "1 ครั้ง ตลอดเสาร์[PERSON_NAME]" at bounding box center [701, 261] width 610 height 23
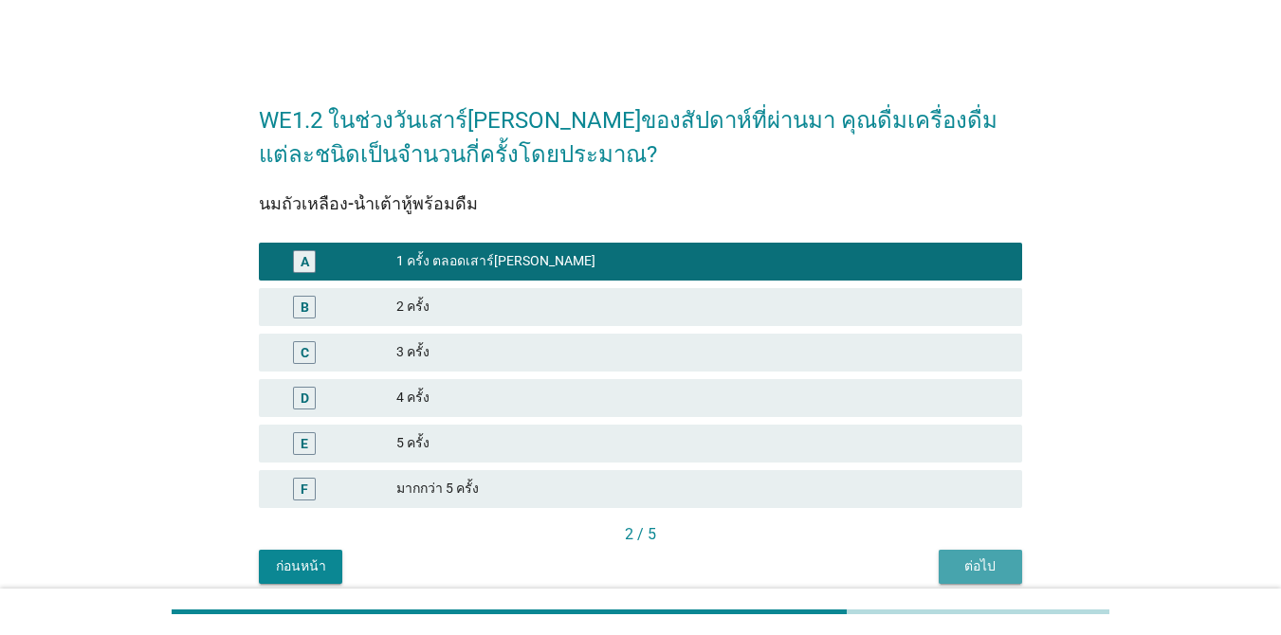
click at [957, 573] on div "ต่อไป" at bounding box center [980, 566] width 53 height 20
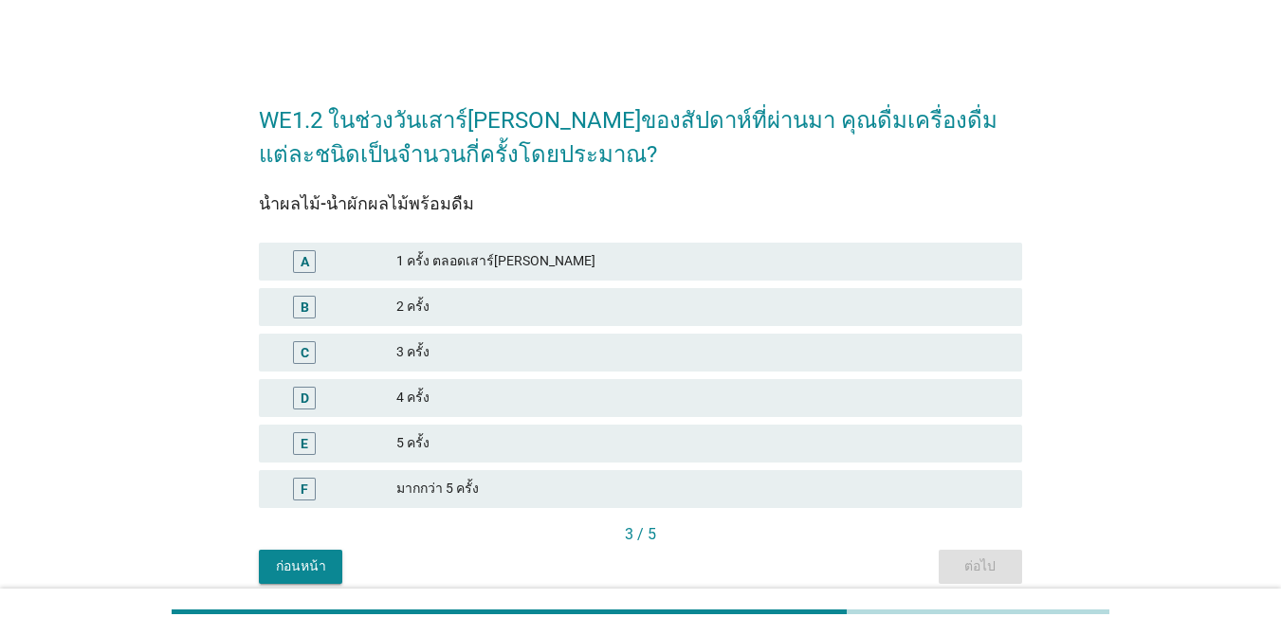
click at [641, 265] on div "1 ครั้ง ตลอดเสาร์[PERSON_NAME]" at bounding box center [701, 261] width 610 height 23
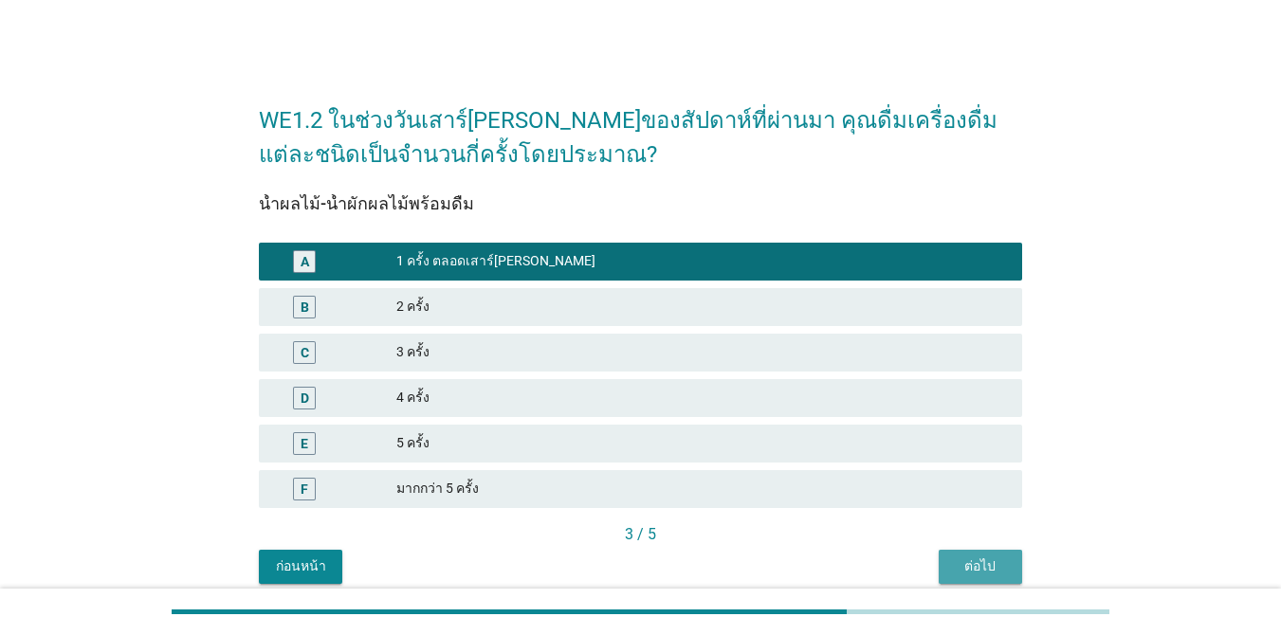
click at [959, 565] on div "ต่อไป" at bounding box center [980, 566] width 53 height 20
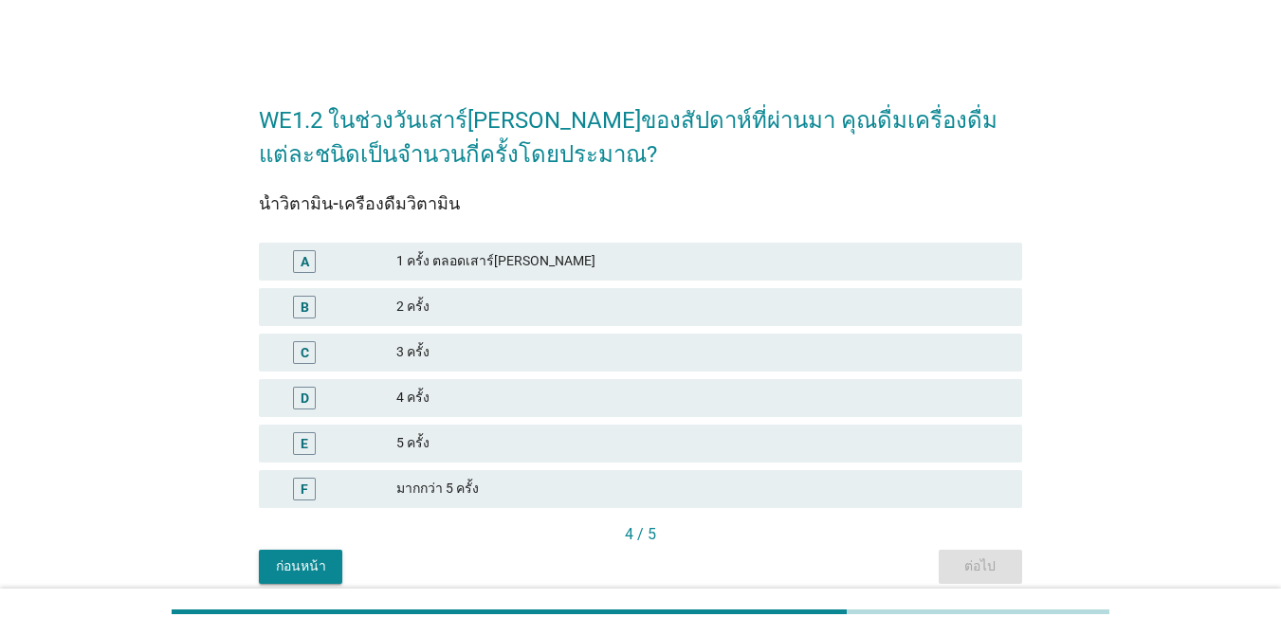
click at [727, 279] on div "A 1 ครั้ง ตลอดเสาร์[PERSON_NAME]" at bounding box center [640, 262] width 763 height 38
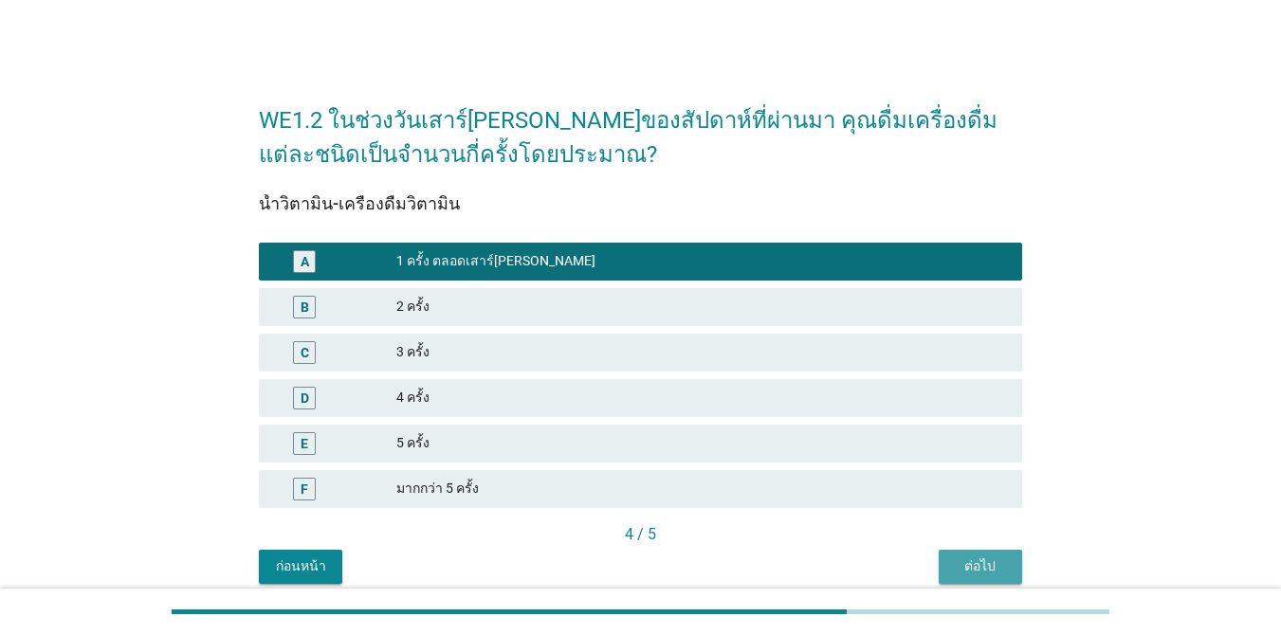
click at [979, 561] on div "ต่อไป" at bounding box center [980, 566] width 53 height 20
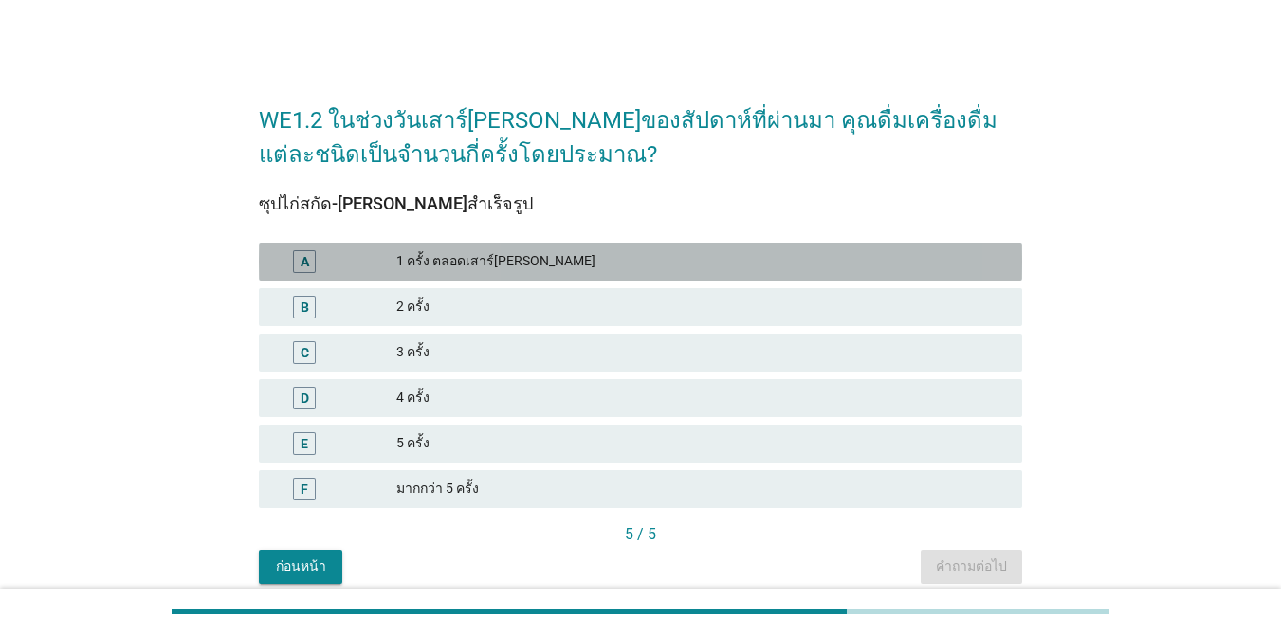
click at [656, 263] on div "1 ครั้ง ตลอดเสาร์[PERSON_NAME]" at bounding box center [701, 261] width 610 height 23
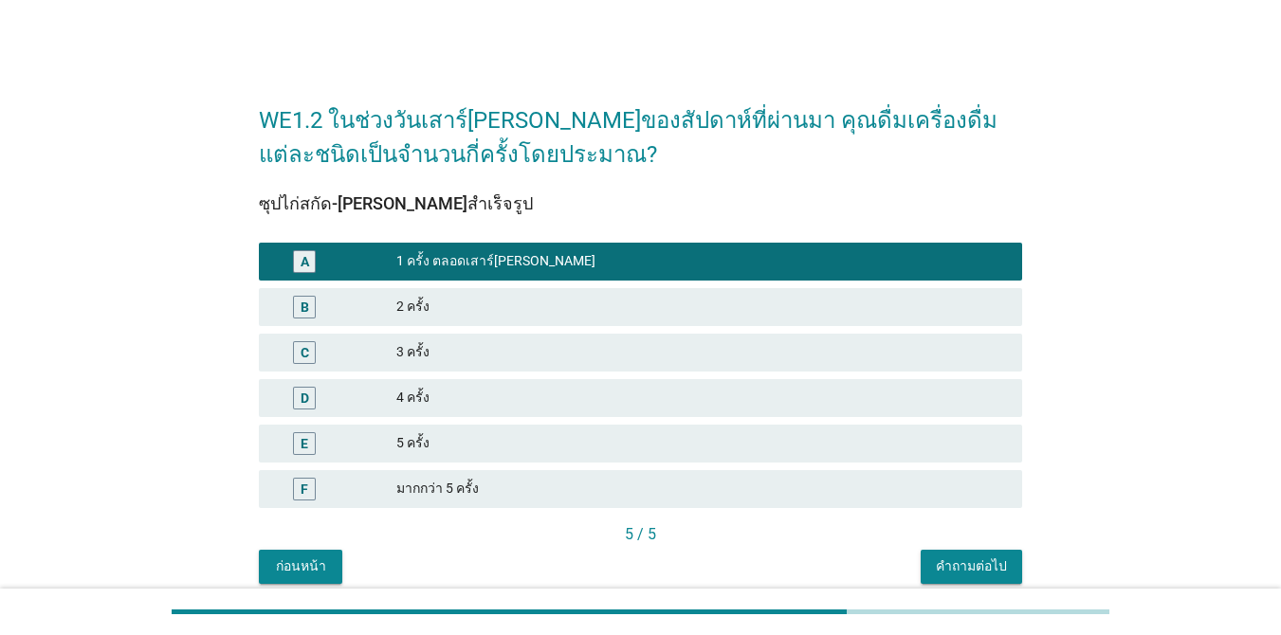
click at [942, 556] on div "คำถามต่อไป" at bounding box center [971, 566] width 71 height 20
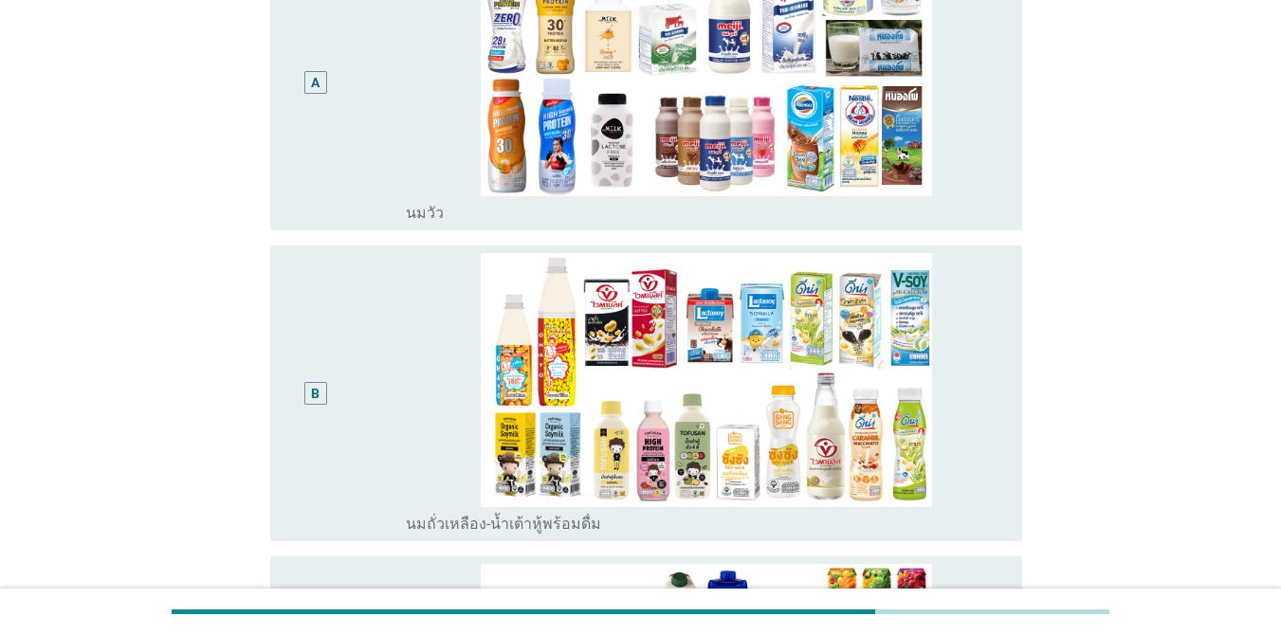
scroll to position [270, 0]
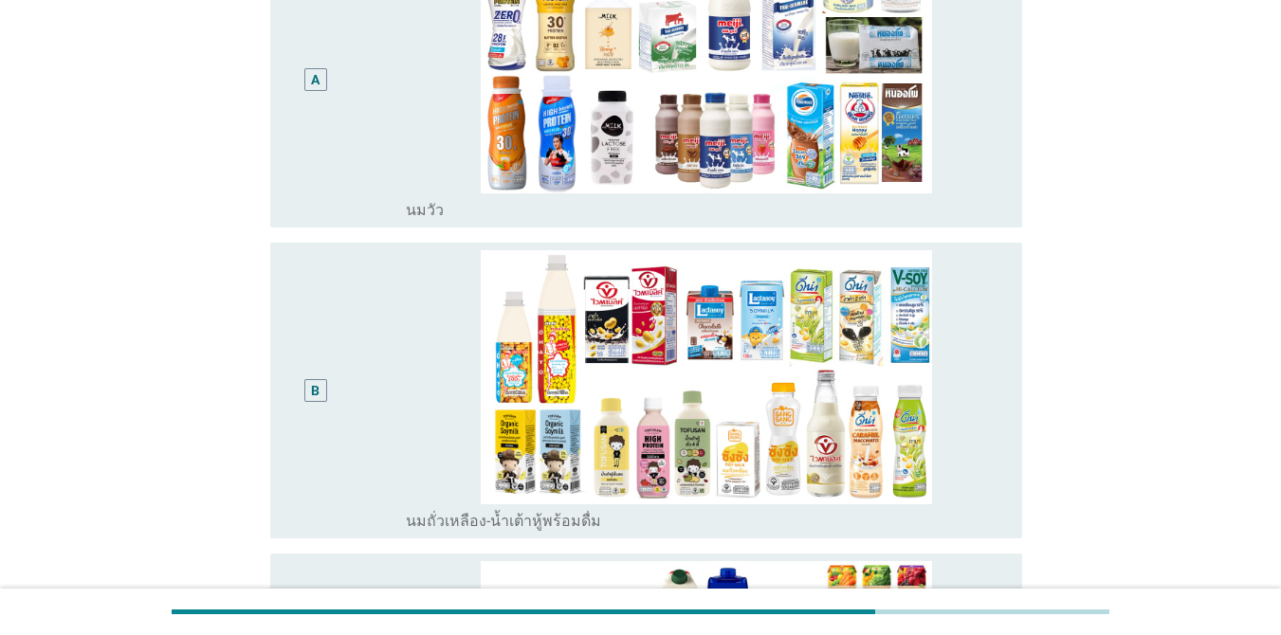
click at [1007, 85] on div "A radio_button_unchecked [PERSON_NAME]" at bounding box center [646, 80] width 752 height 296
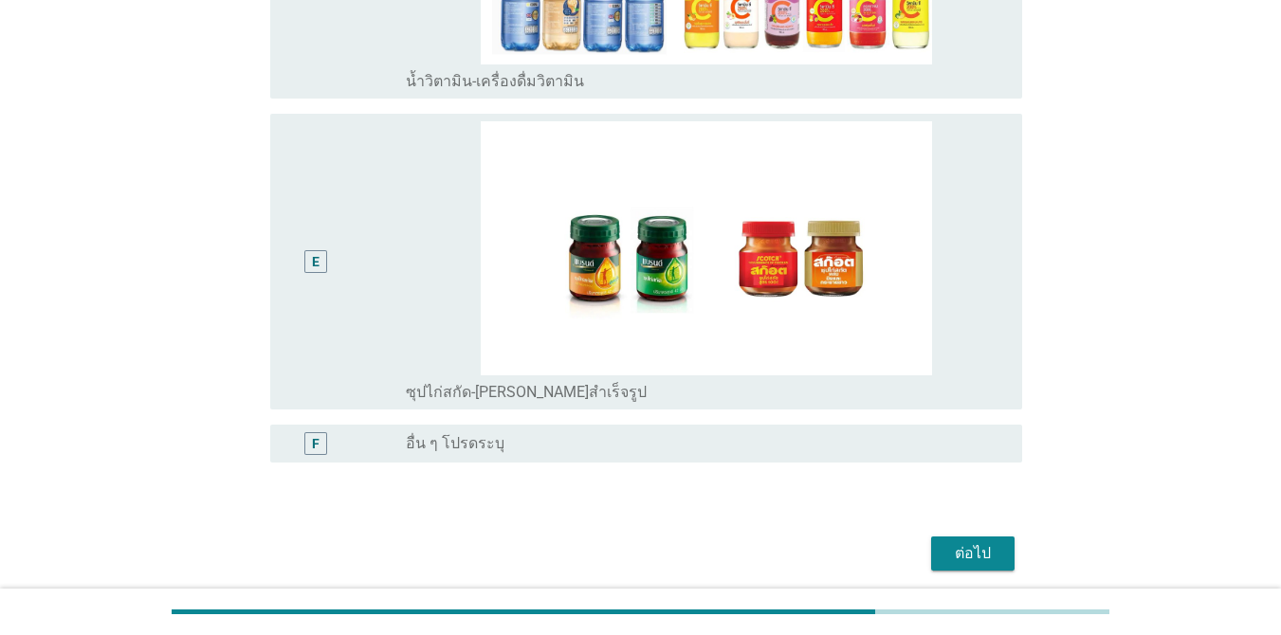
scroll to position [1403, 0]
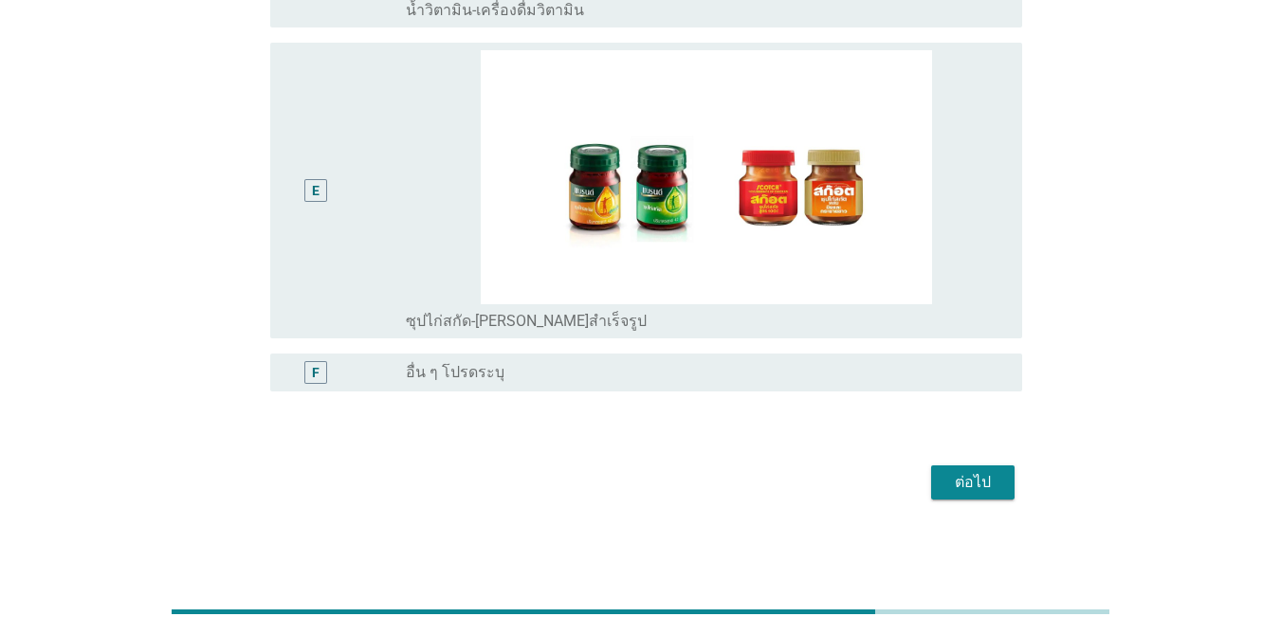
click at [970, 473] on div "ต่อไป" at bounding box center [972, 482] width 53 height 23
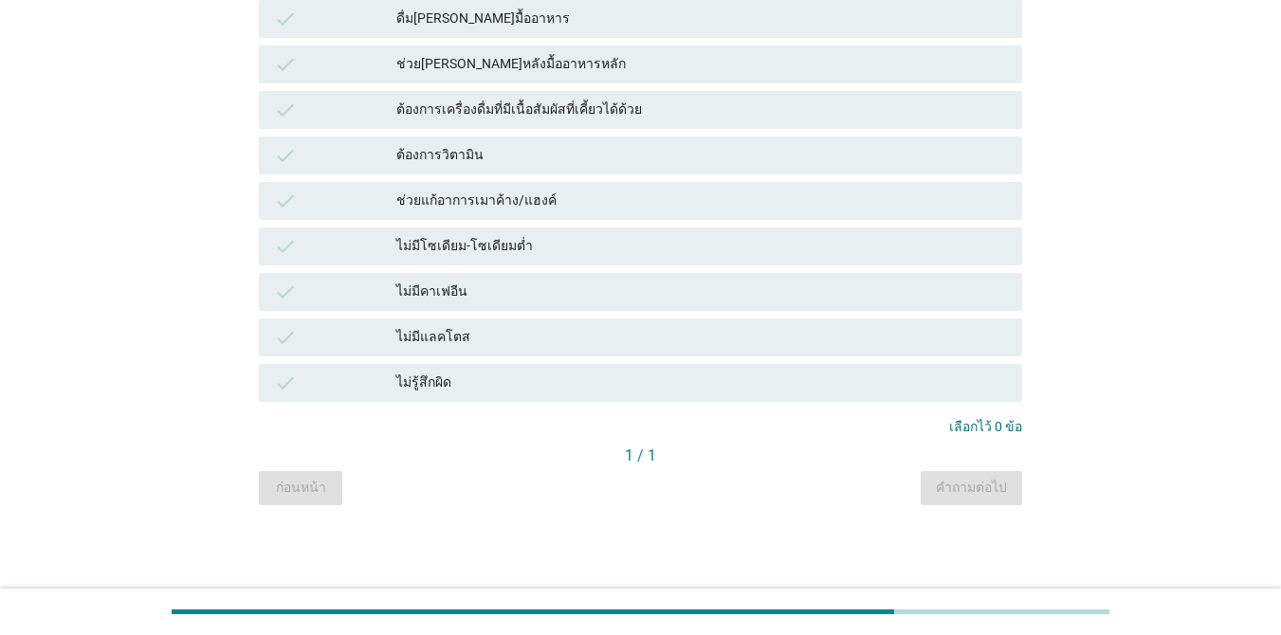
scroll to position [0, 0]
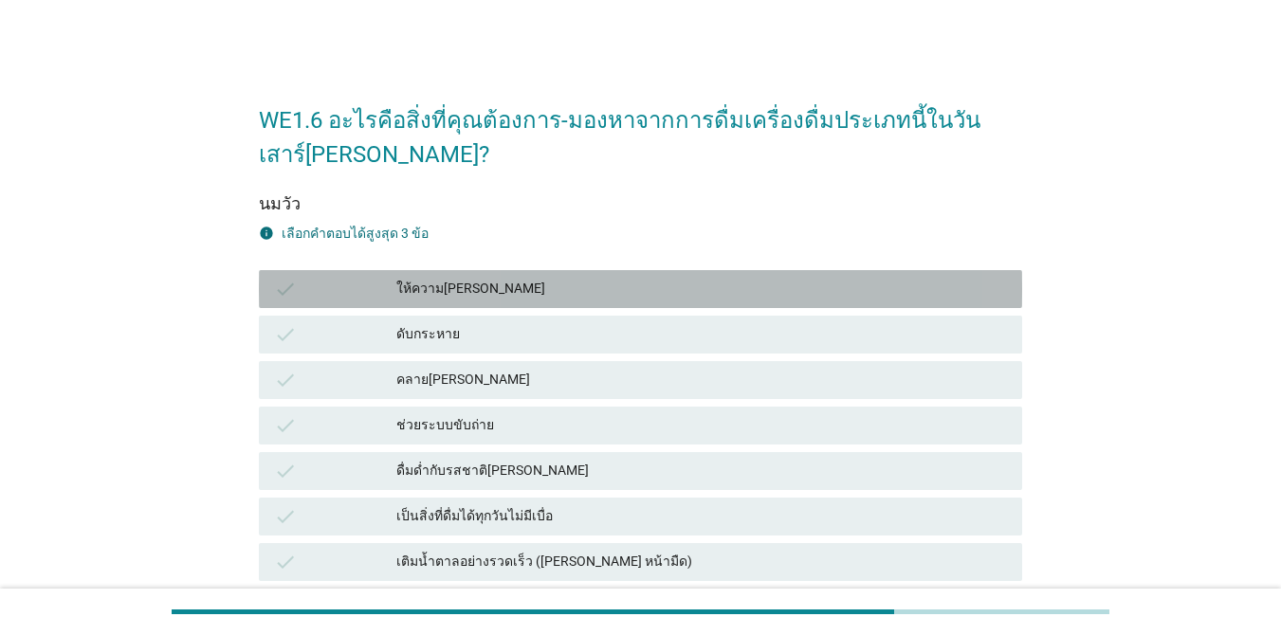
click at [680, 282] on div "ให้ความ[PERSON_NAME]" at bounding box center [701, 289] width 610 height 23
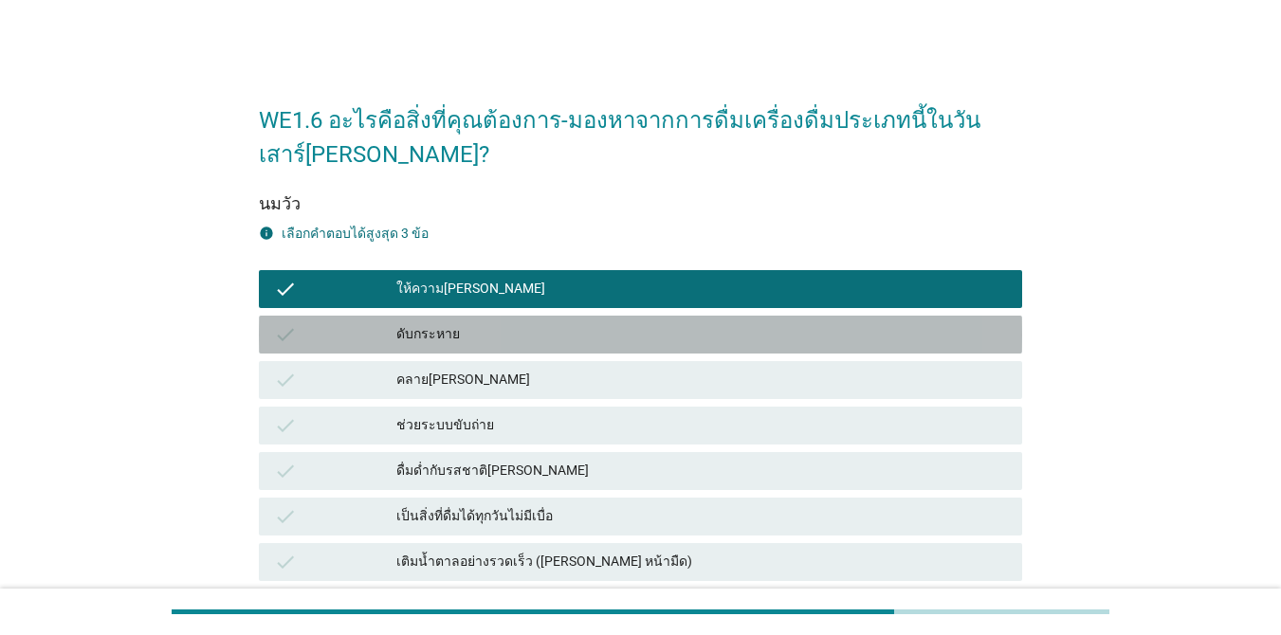
click at [656, 324] on div "ดับกระหาย" at bounding box center [701, 334] width 610 height 23
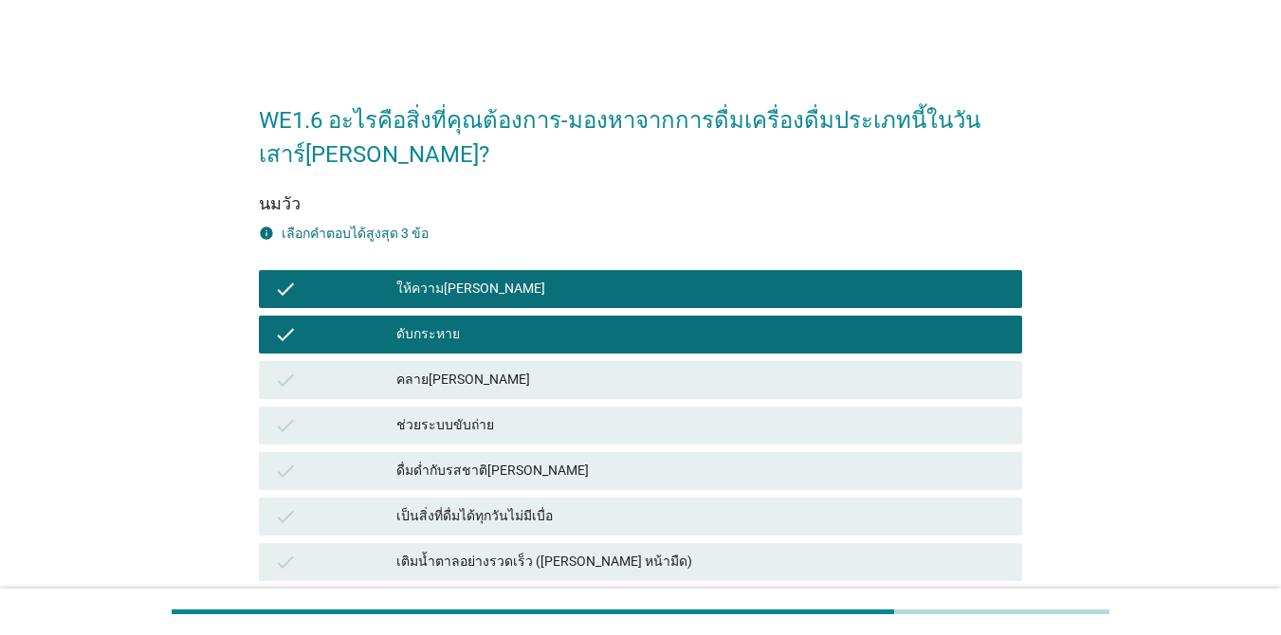
click at [824, 435] on div "ช่วยระบบขับถ่าย" at bounding box center [701, 425] width 610 height 23
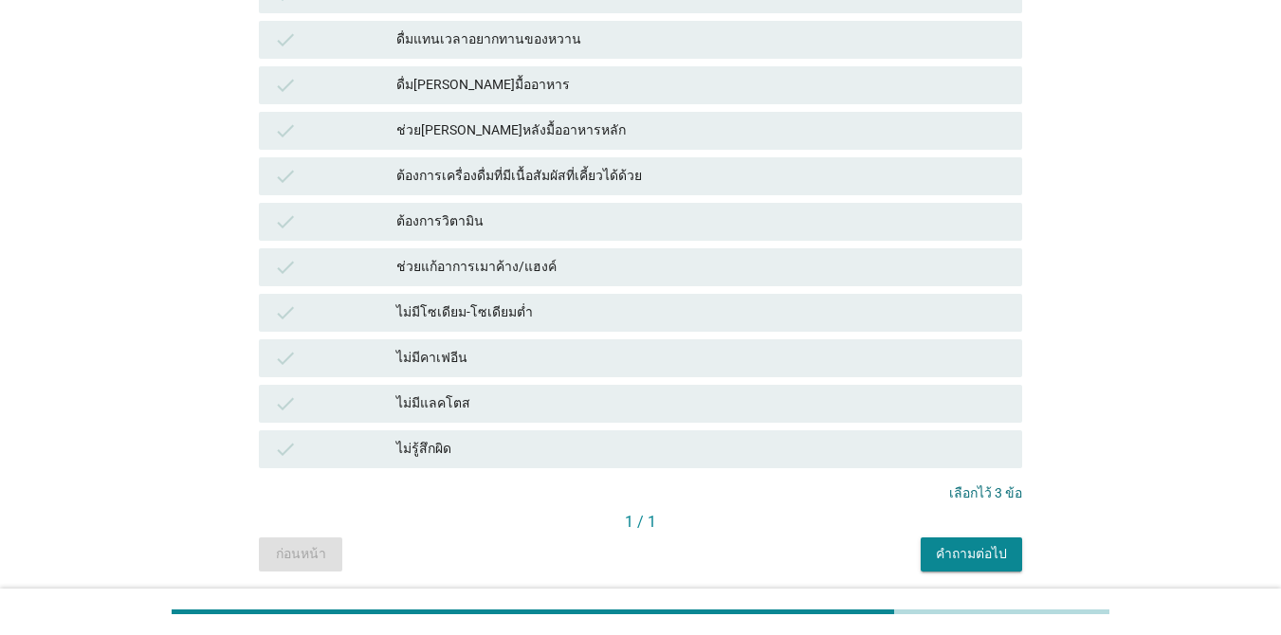
scroll to position [1362, 0]
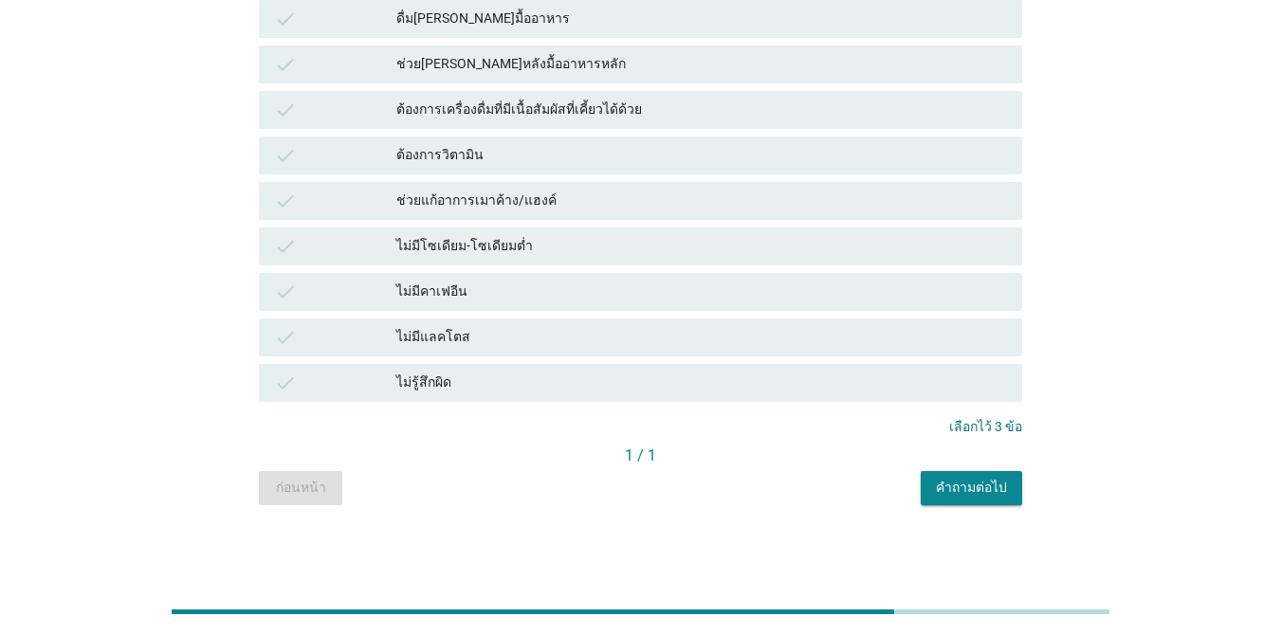
click at [980, 490] on div "คำถามต่อไป" at bounding box center [971, 488] width 71 height 20
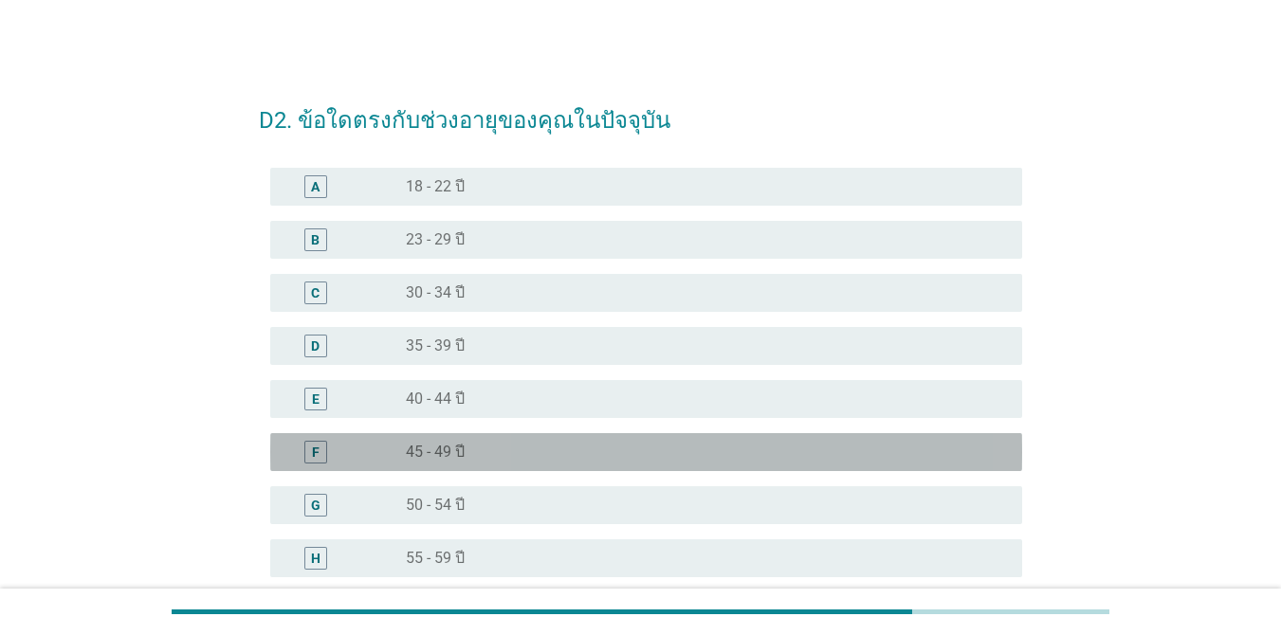
click at [511, 455] on div "radio_button_unchecked 45 - 49 ปี" at bounding box center [699, 452] width 586 height 19
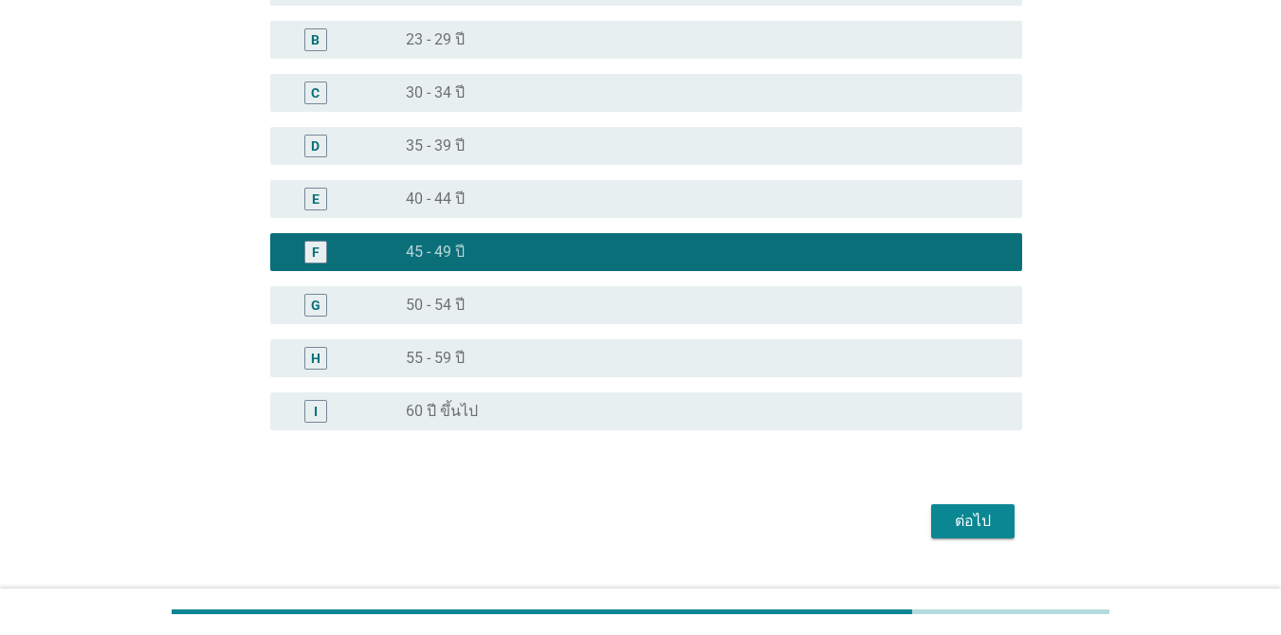
scroll to position [239, 0]
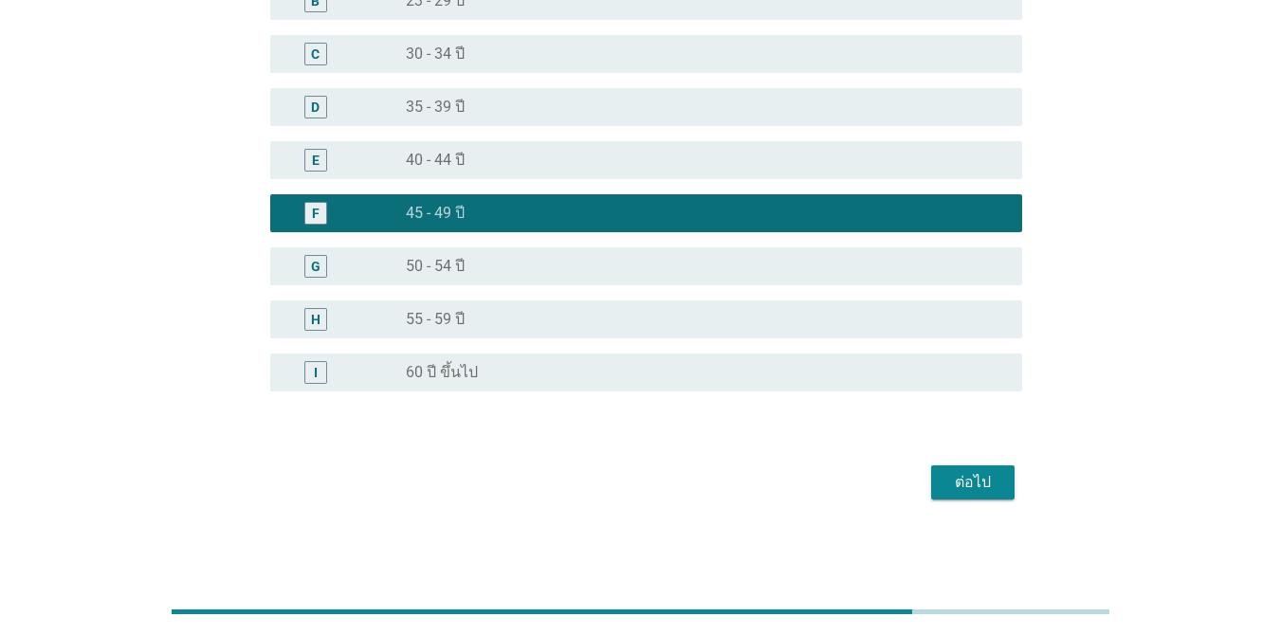
click at [947, 474] on div "ต่อไป" at bounding box center [972, 482] width 53 height 23
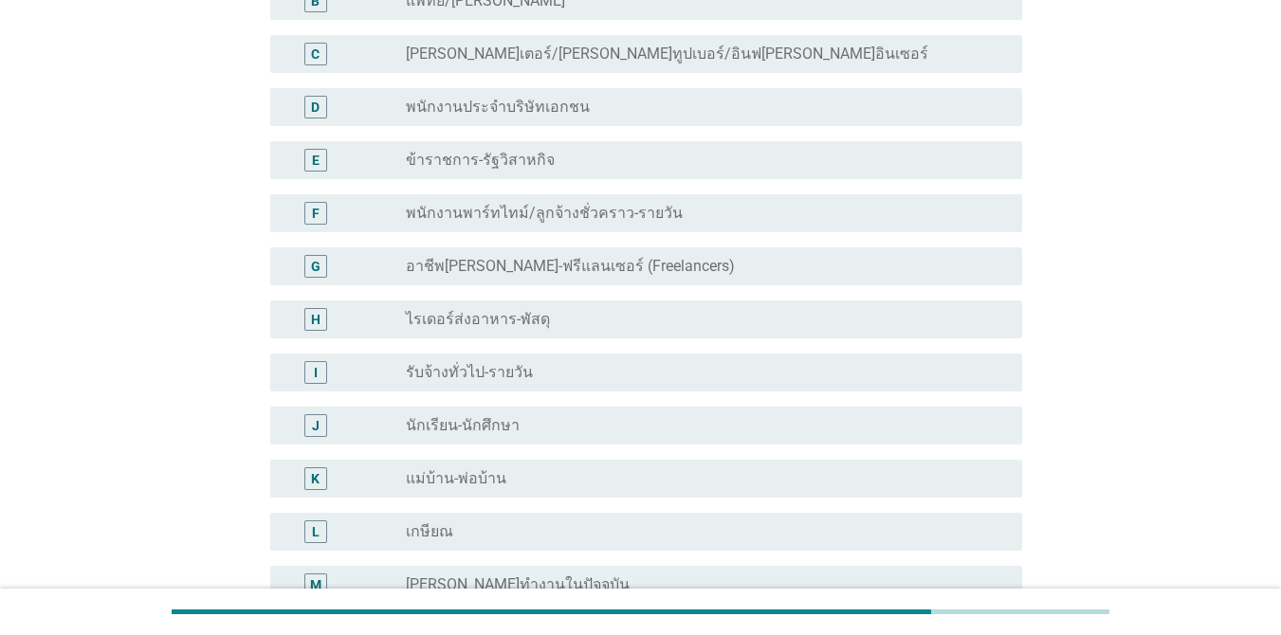
scroll to position [0, 0]
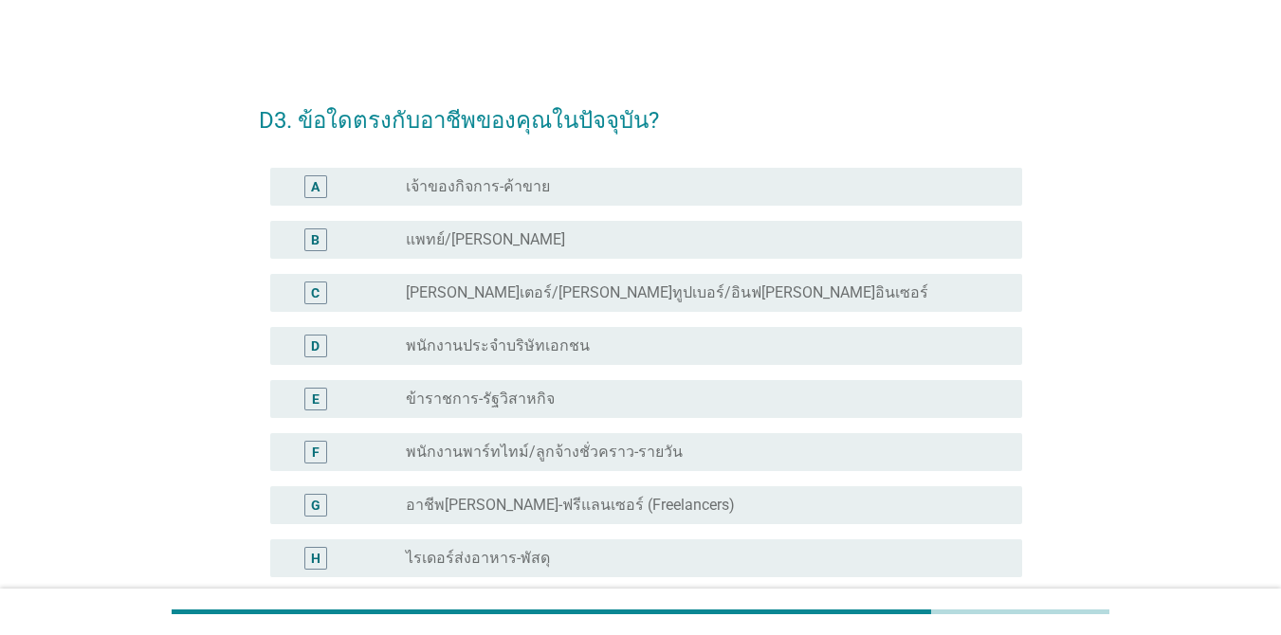
click at [568, 502] on label "อาชีพ[PERSON_NAME]-ฟรีแลนเซอร์ (Freelancers)" at bounding box center [570, 505] width 329 height 19
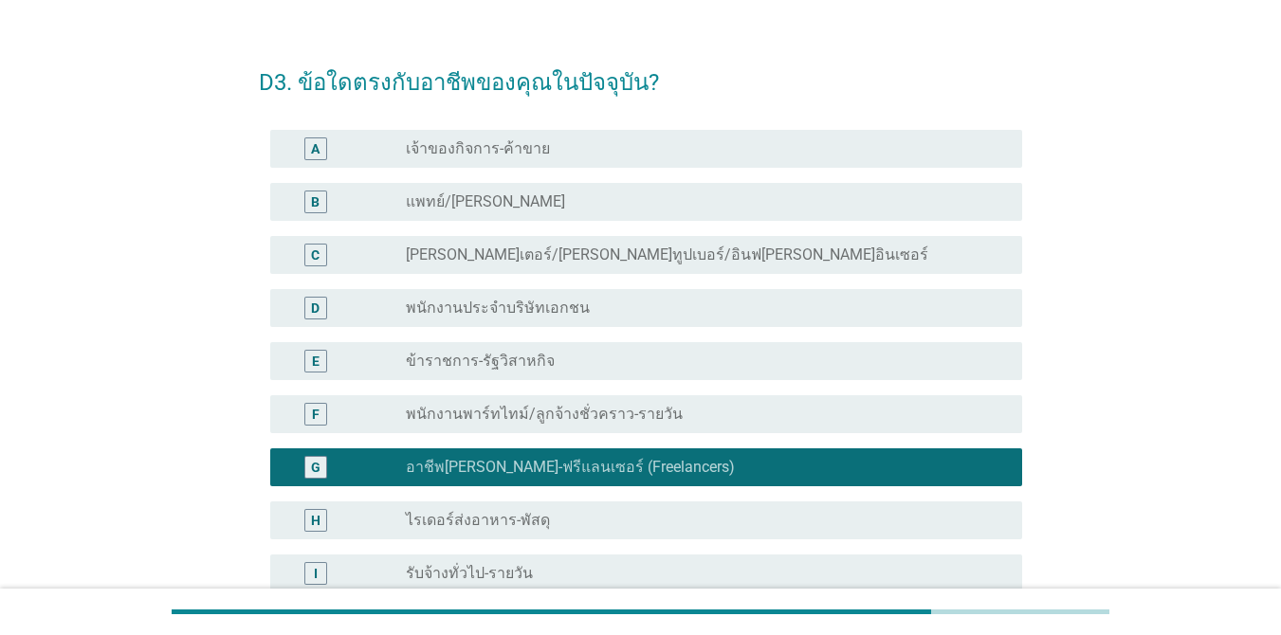
scroll to position [504, 0]
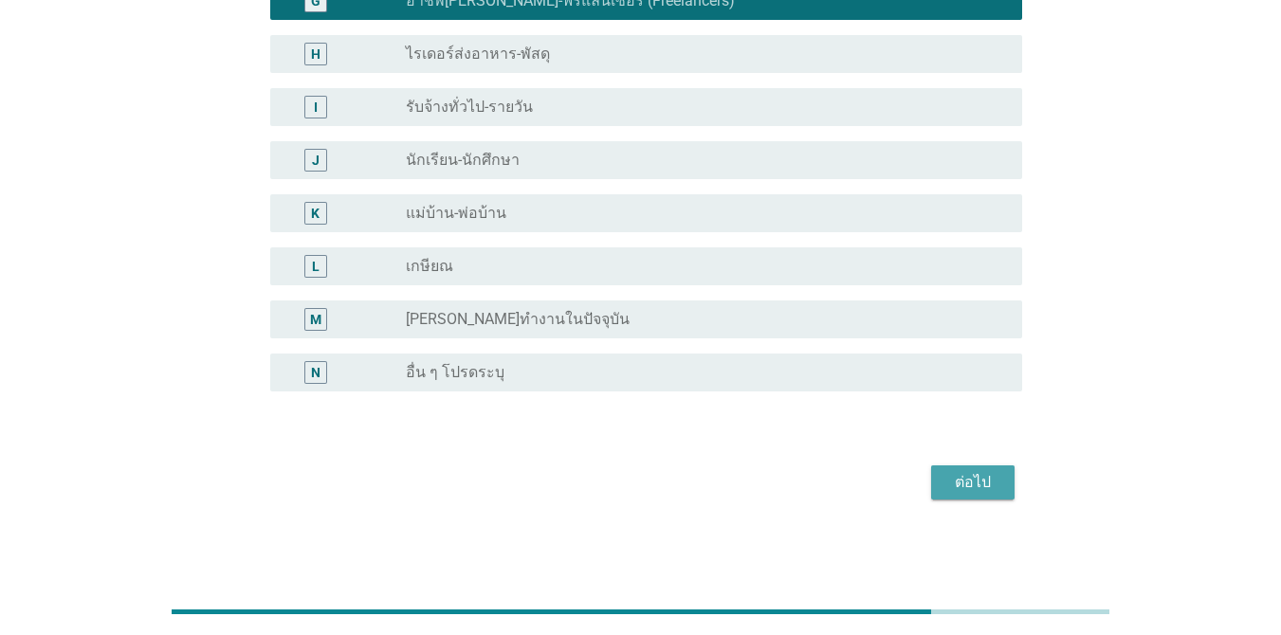
click at [963, 482] on div "ต่อไป" at bounding box center [972, 482] width 53 height 23
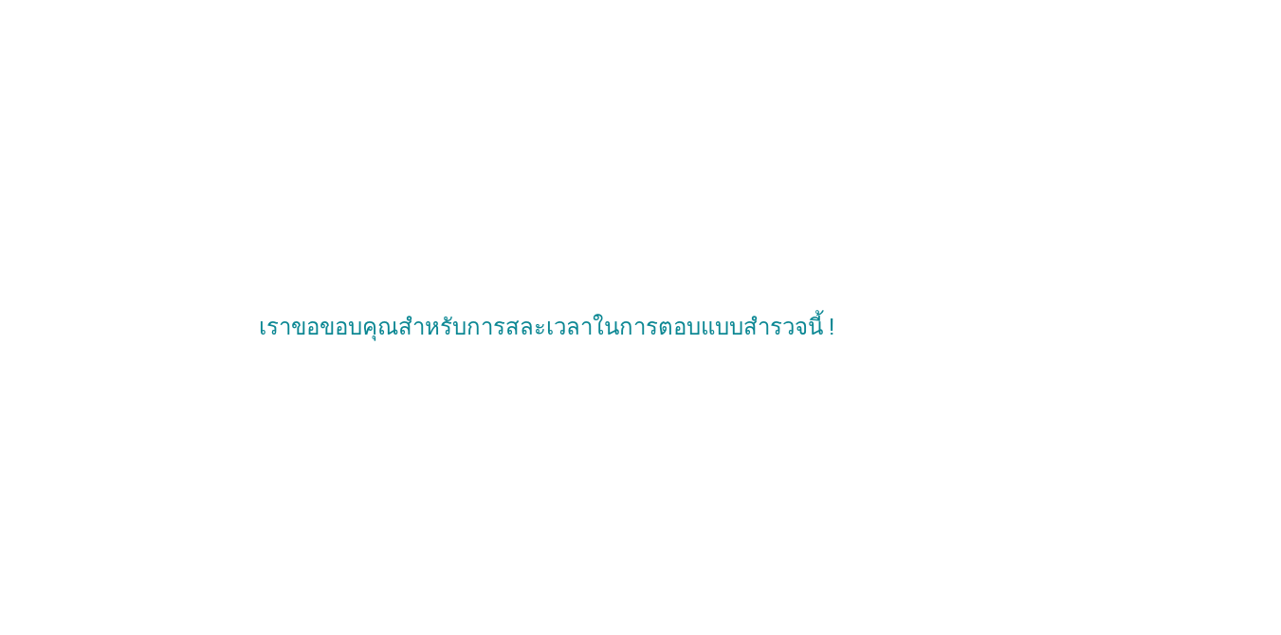
scroll to position [0, 0]
